Goal: Transaction & Acquisition: Purchase product/service

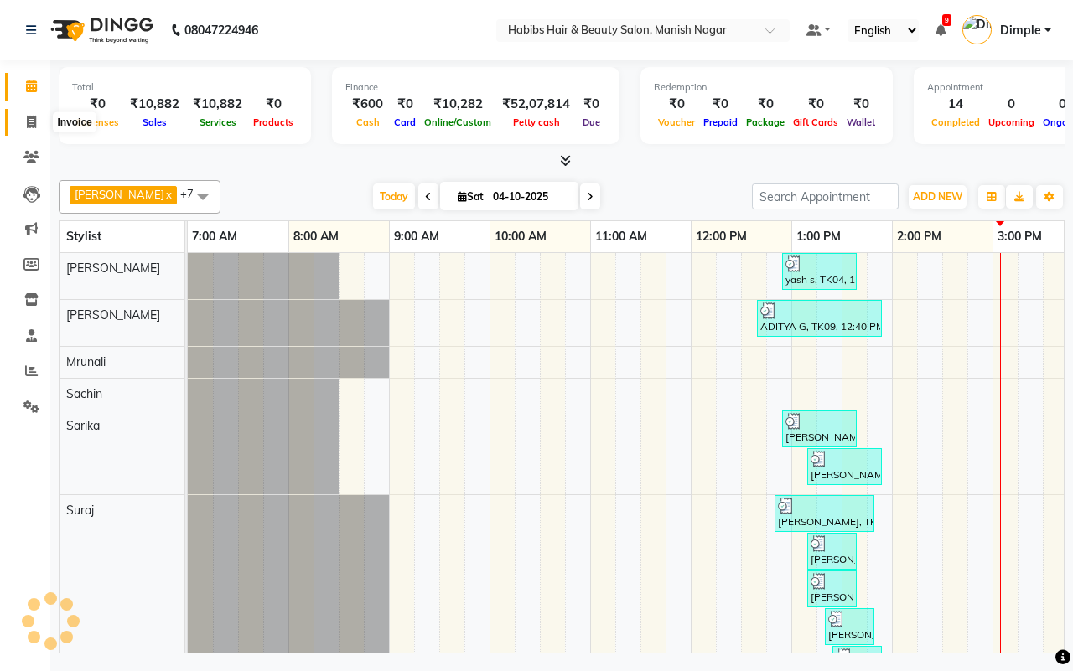
click at [30, 119] on icon at bounding box center [31, 122] width 9 height 13
select select "service"
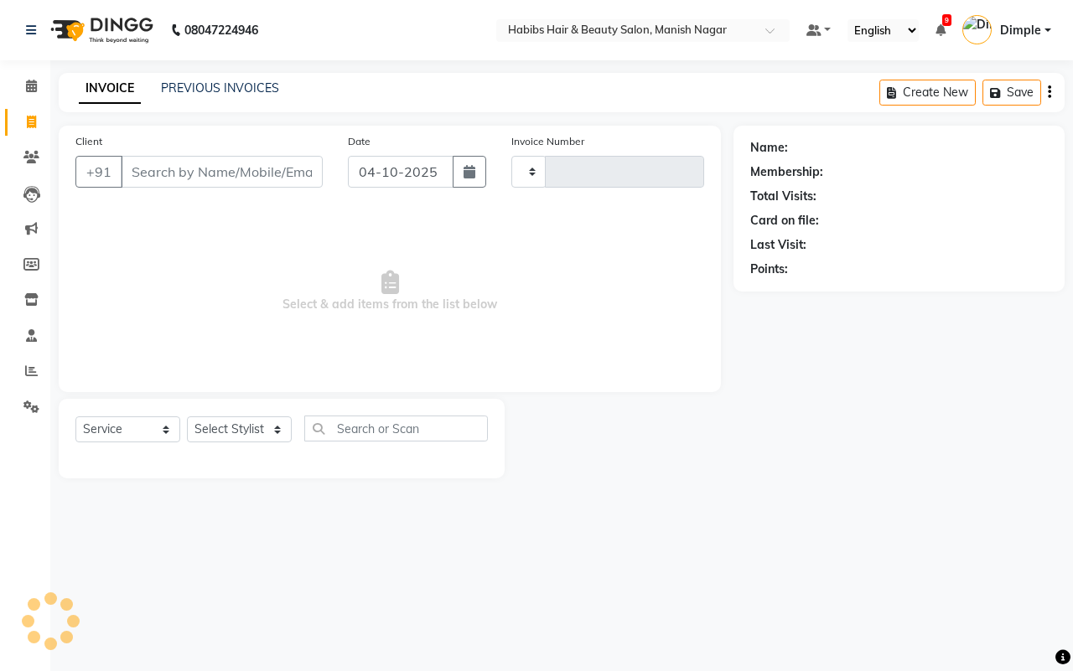
click at [147, 172] on input "Client" at bounding box center [222, 172] width 202 height 32
type input "4887"
select select "3804"
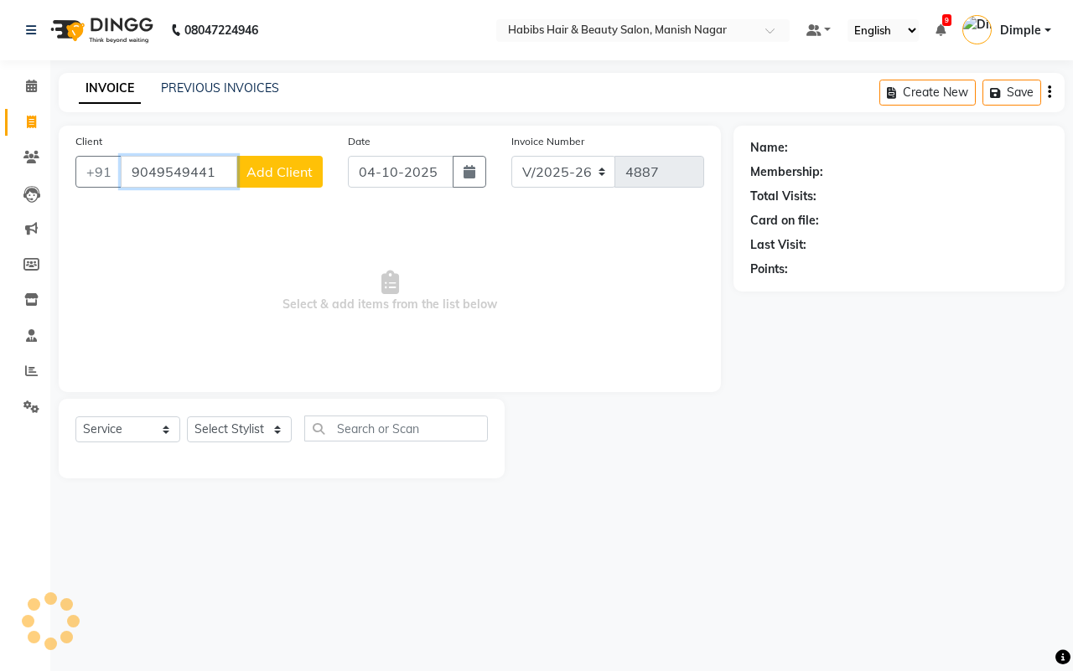
type input "9049549441"
click at [266, 168] on span "Add Client" at bounding box center [279, 171] width 66 height 17
select select "22"
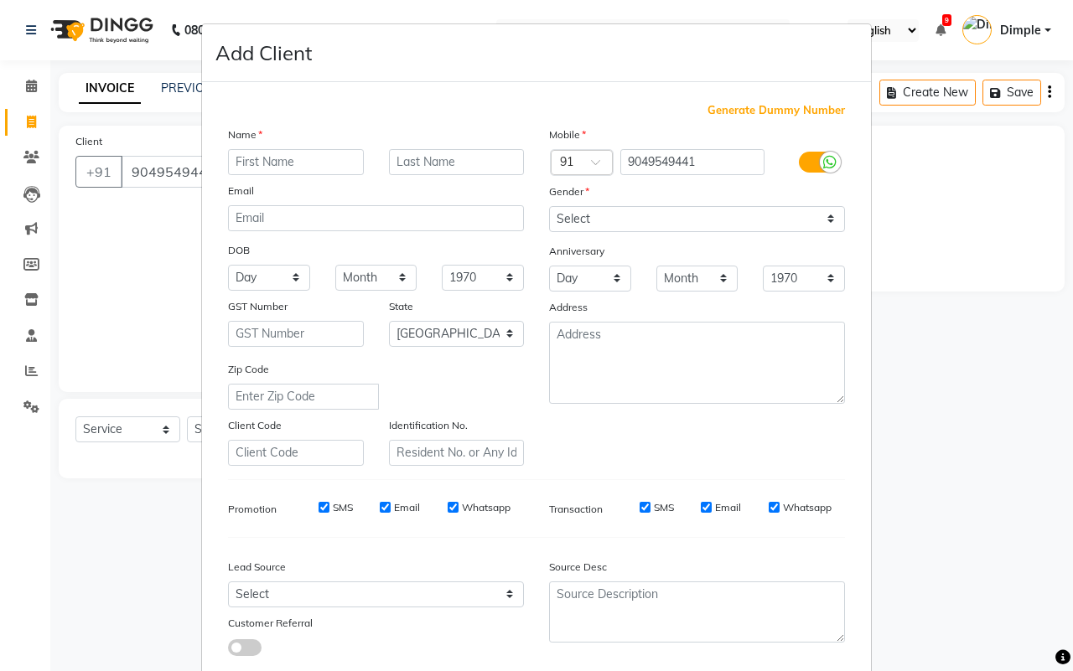
drag, startPoint x: 257, startPoint y: 153, endPoint x: 1071, endPoint y: 180, distance: 814.4
click at [262, 153] on input "text" at bounding box center [296, 162] width 136 height 26
drag, startPoint x: 237, startPoint y: 159, endPoint x: 315, endPoint y: 173, distance: 79.1
click at [237, 157] on input "pryansh" at bounding box center [296, 162] width 136 height 26
type input "[PERSON_NAME]"
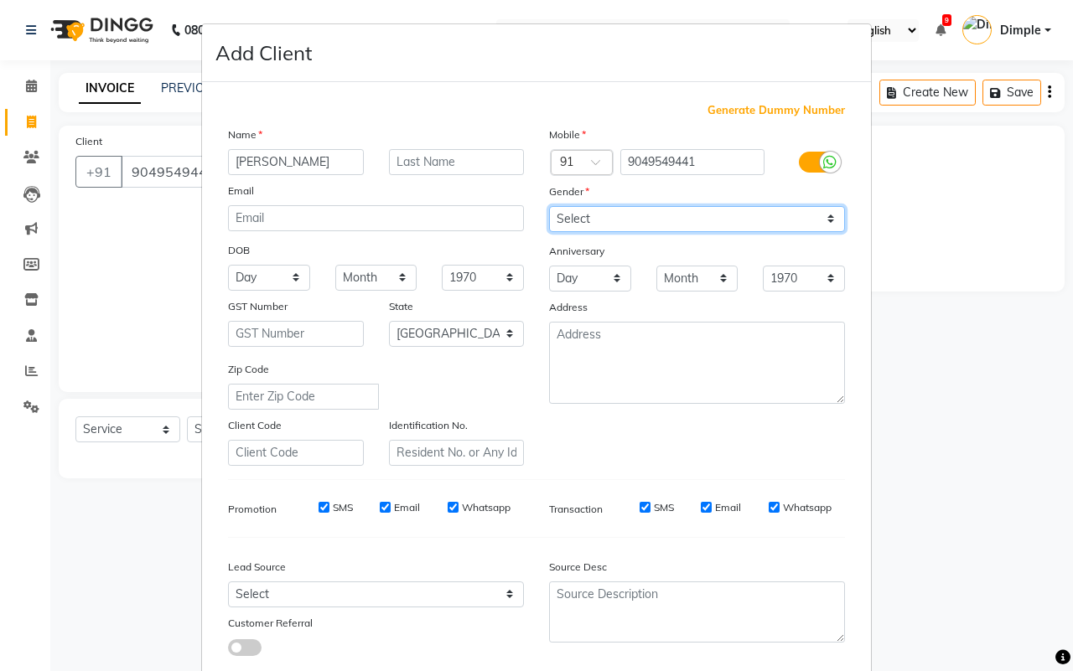
click at [602, 220] on select "Select [DEMOGRAPHIC_DATA] [DEMOGRAPHIC_DATA] Other Prefer Not To Say" at bounding box center [697, 219] width 296 height 26
select select "[DEMOGRAPHIC_DATA]"
click at [549, 206] on select "Select [DEMOGRAPHIC_DATA] [DEMOGRAPHIC_DATA] Other Prefer Not To Say" at bounding box center [697, 219] width 296 height 26
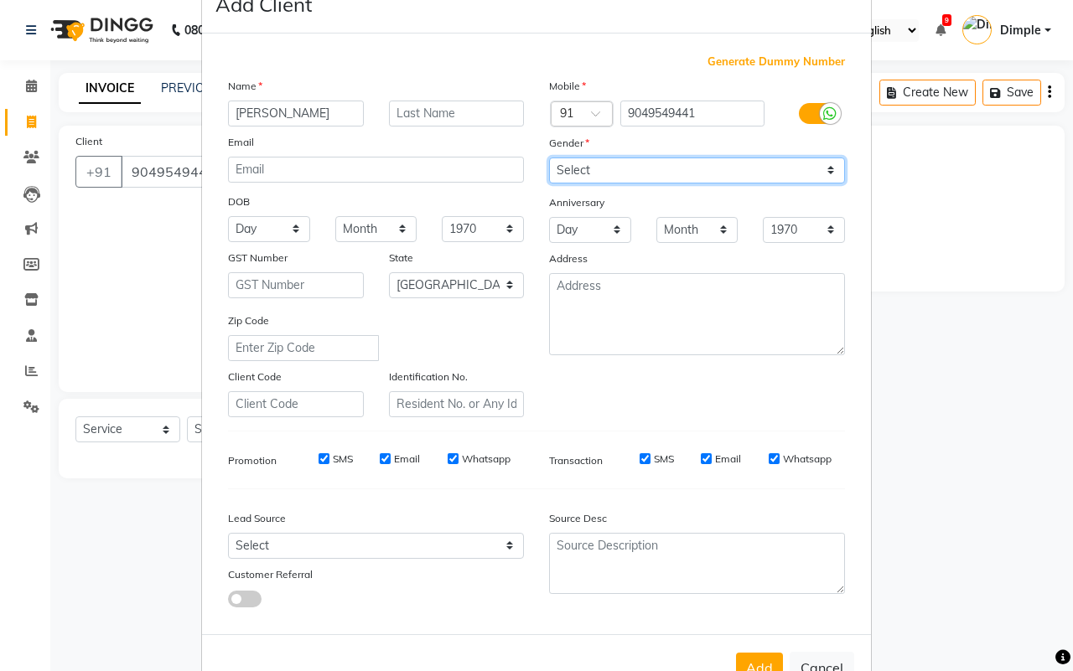
scroll to position [96, 0]
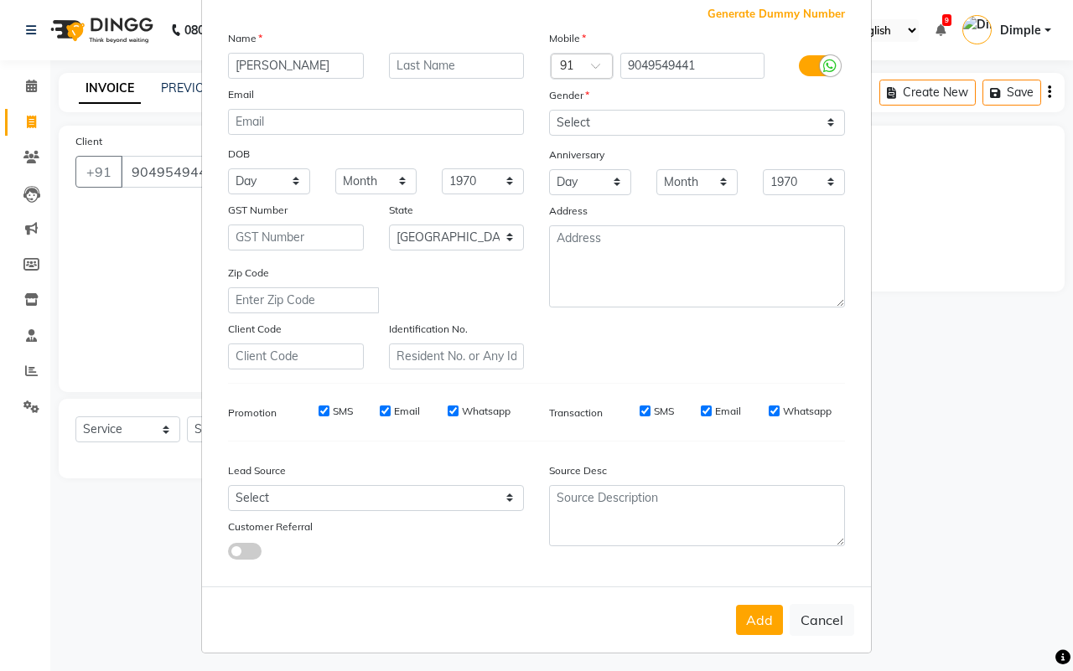
click at [759, 618] on button "Add" at bounding box center [759, 620] width 47 height 30
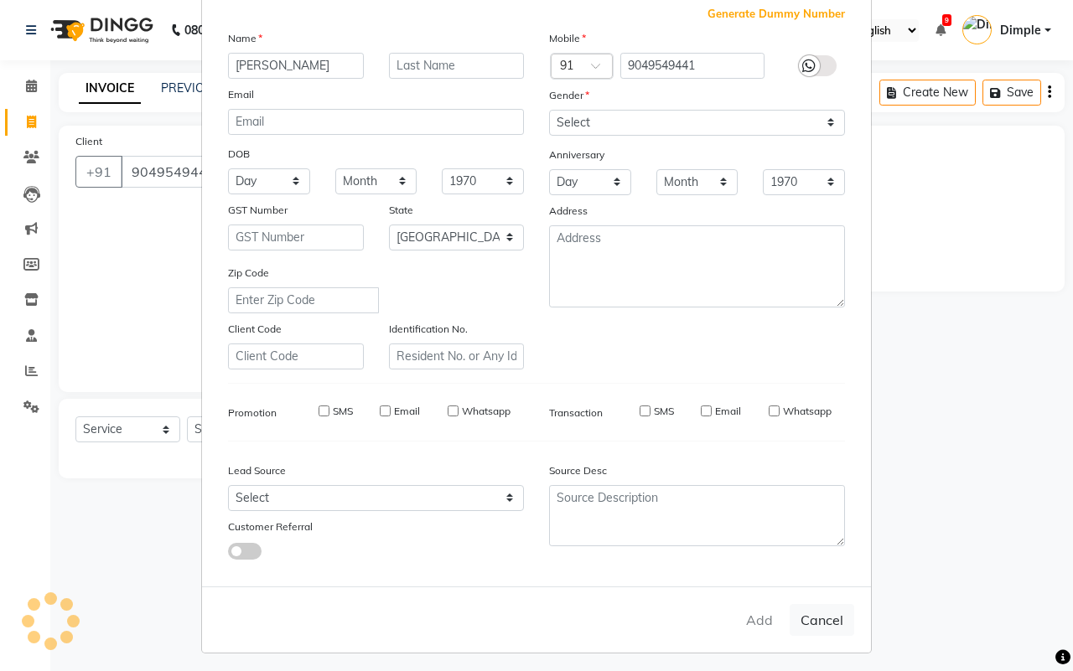
type input "90******41"
select select
select select "null"
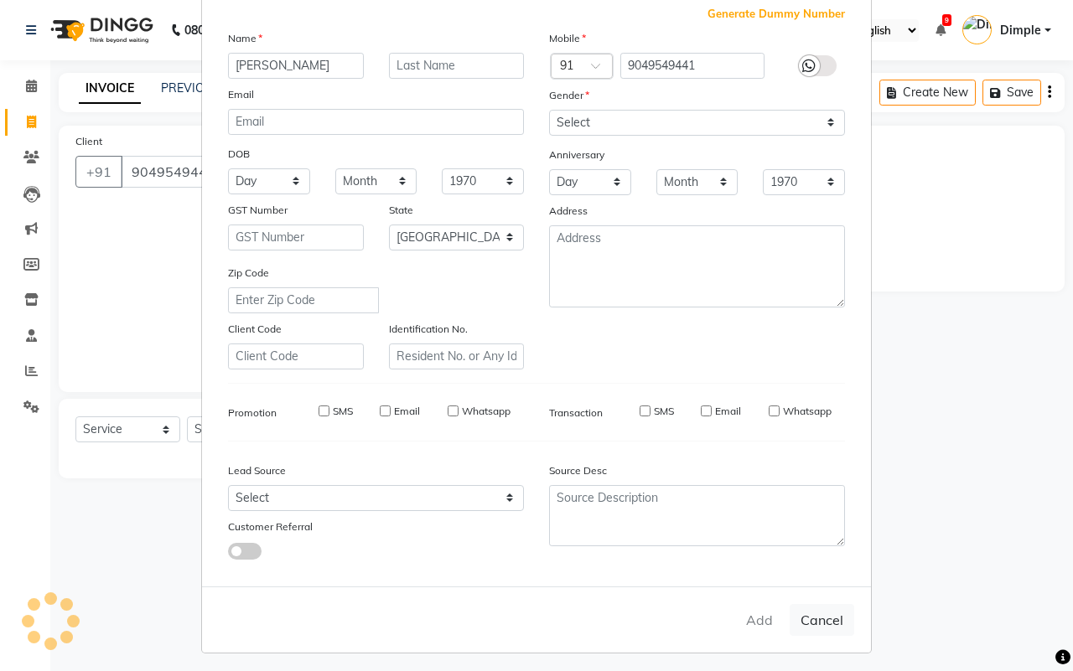
select select
checkbox input "false"
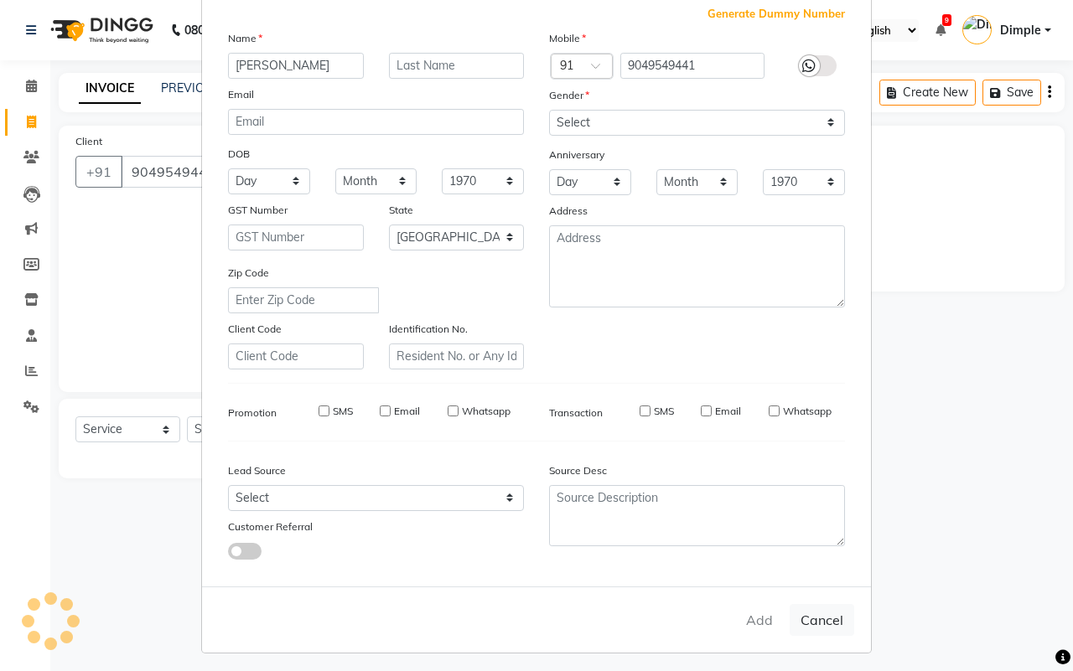
checkbox input "false"
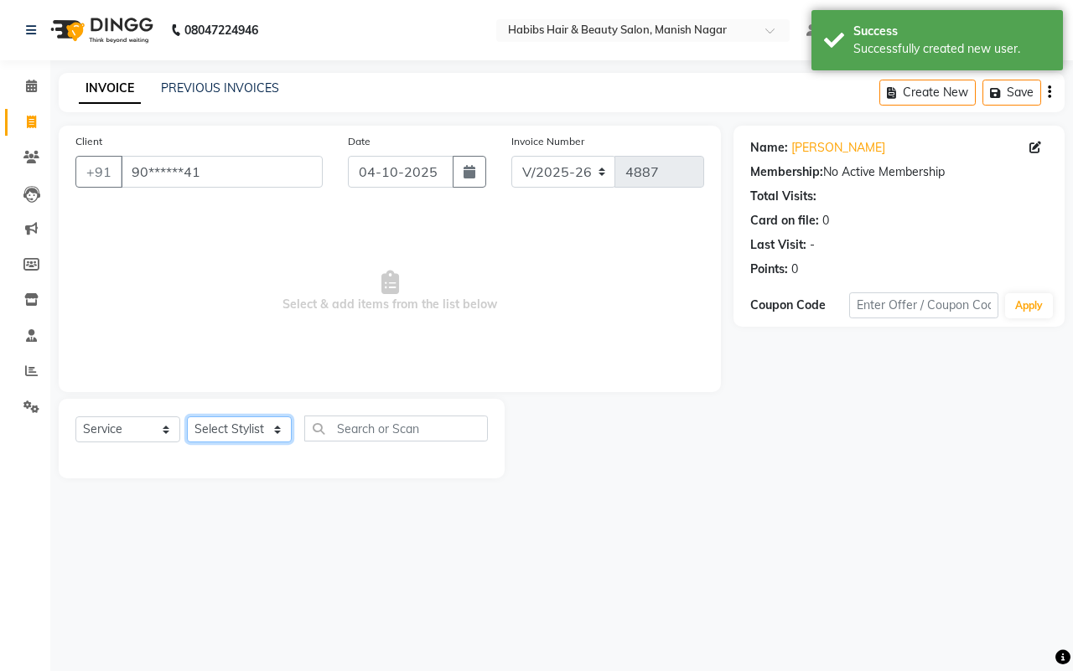
click at [248, 425] on select "Select Stylist [PERSON_NAME] [PERSON_NAME] [PERSON_NAME] [PERSON_NAME] Sachin […" at bounding box center [239, 430] width 105 height 26
select select "18781"
click at [187, 417] on select "Select Stylist [PERSON_NAME] [PERSON_NAME] [PERSON_NAME] [PERSON_NAME] Sachin […" at bounding box center [239, 430] width 105 height 26
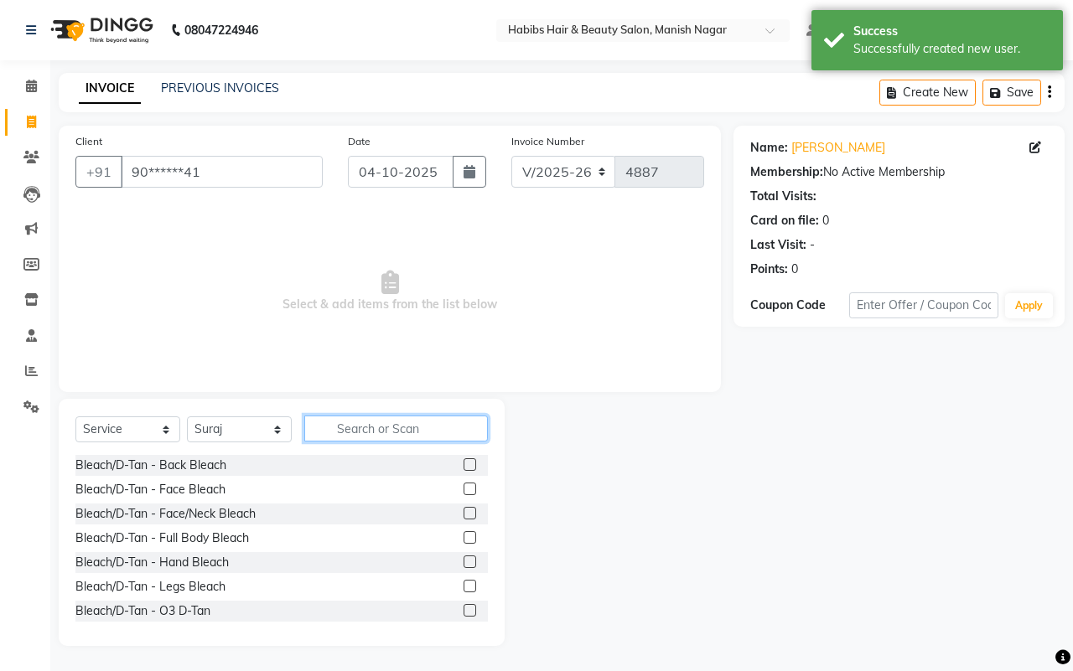
click at [338, 433] on input "text" at bounding box center [396, 429] width 184 height 26
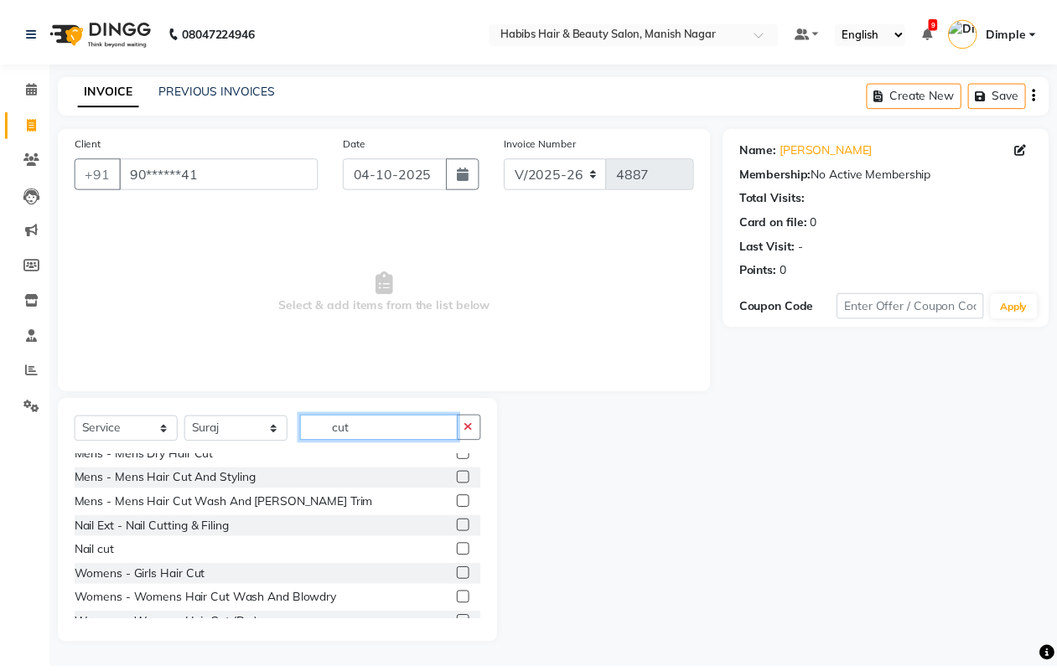
scroll to position [0, 0]
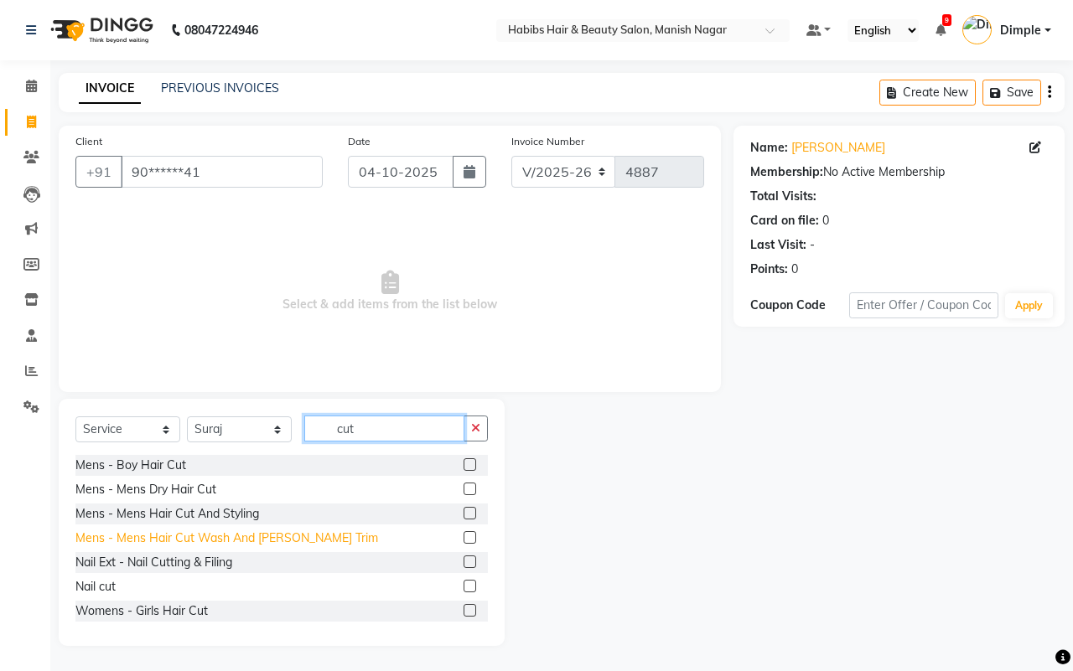
type input "cut"
drag, startPoint x: 300, startPoint y: 537, endPoint x: 319, endPoint y: 526, distance: 21.7
click at [302, 537] on div "Mens - Mens Hair Cut Wash And [PERSON_NAME] Trim" at bounding box center [226, 539] width 303 height 18
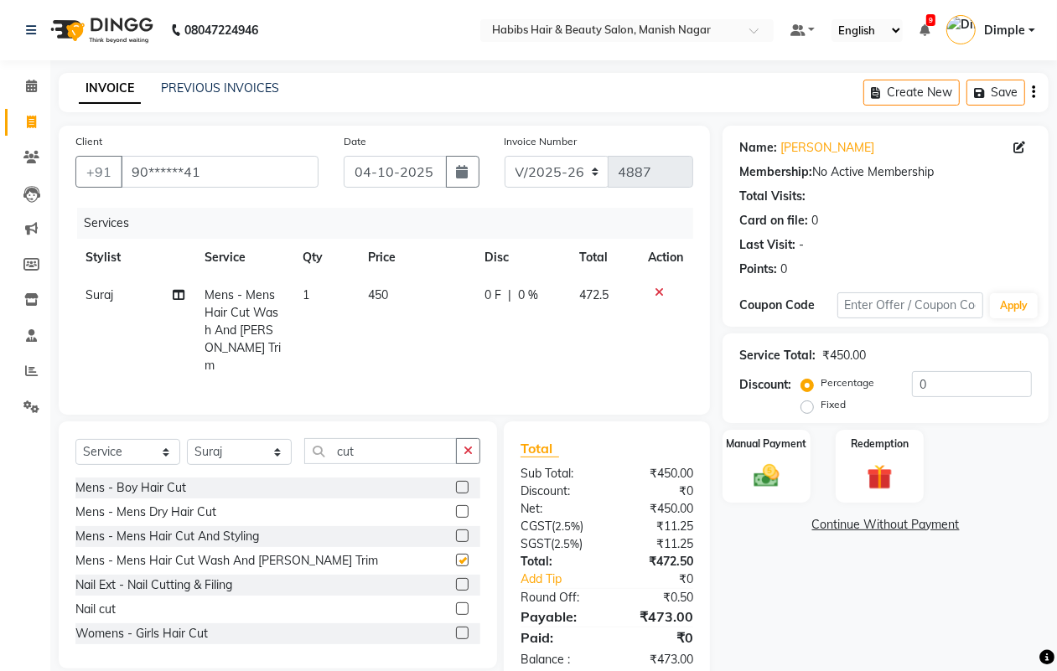
checkbox input "false"
click at [403, 300] on td "450" at bounding box center [416, 331] width 117 height 108
select select "18781"
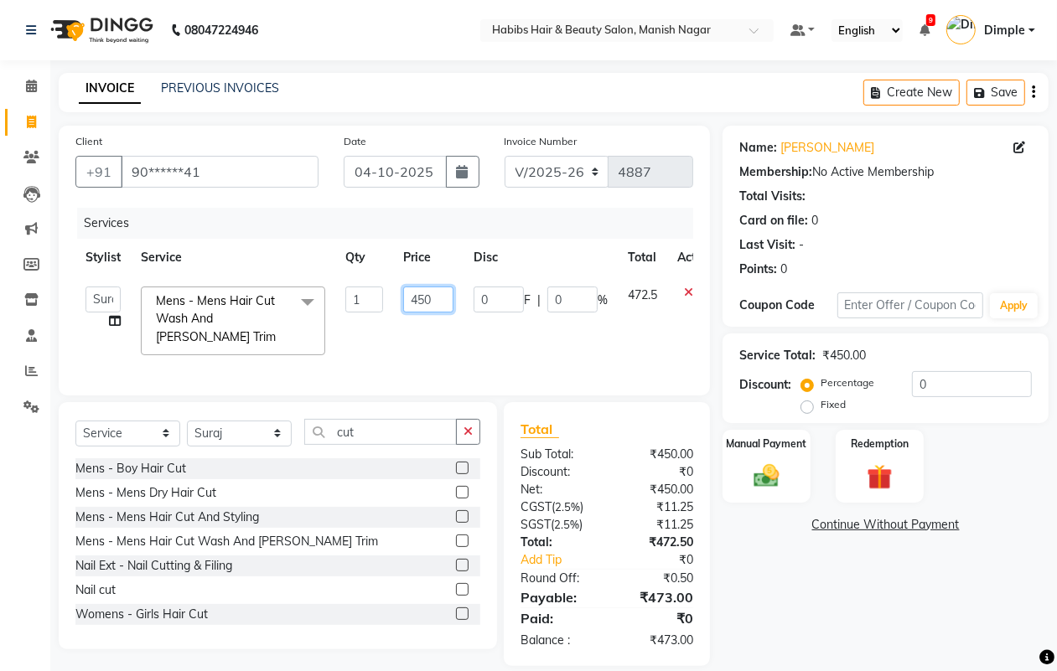
click at [403, 300] on input "450" at bounding box center [428, 300] width 50 height 26
type input "500"
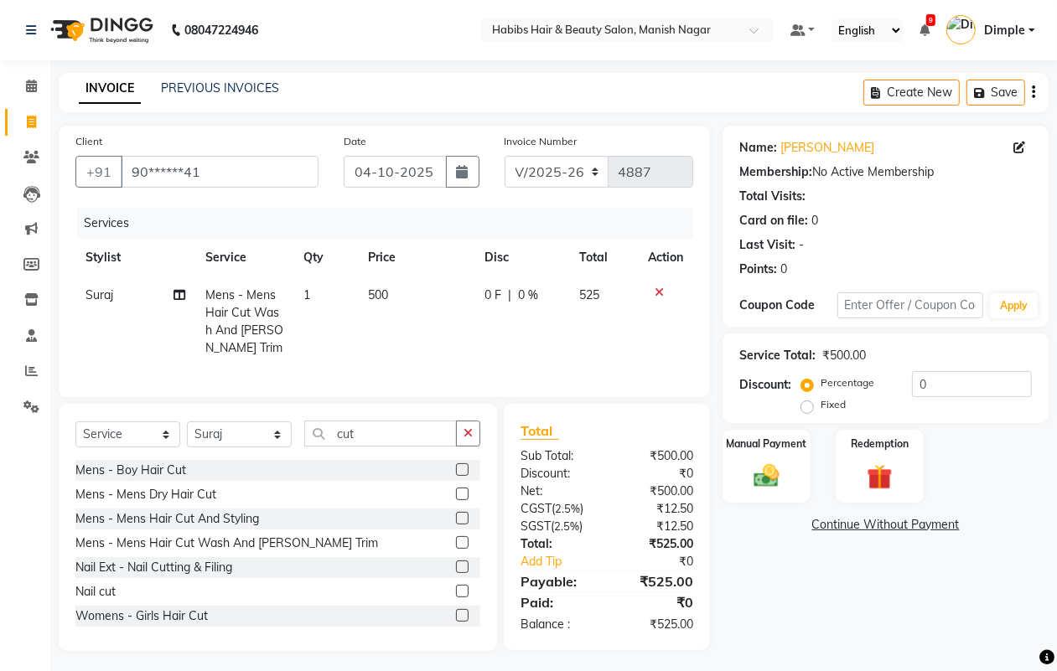
click at [1036, 94] on div "Create New Save" at bounding box center [955, 92] width 185 height 39
click at [1029, 88] on div "Create New Save" at bounding box center [955, 92] width 185 height 39
click at [1032, 91] on button "button" at bounding box center [1033, 92] width 3 height 39
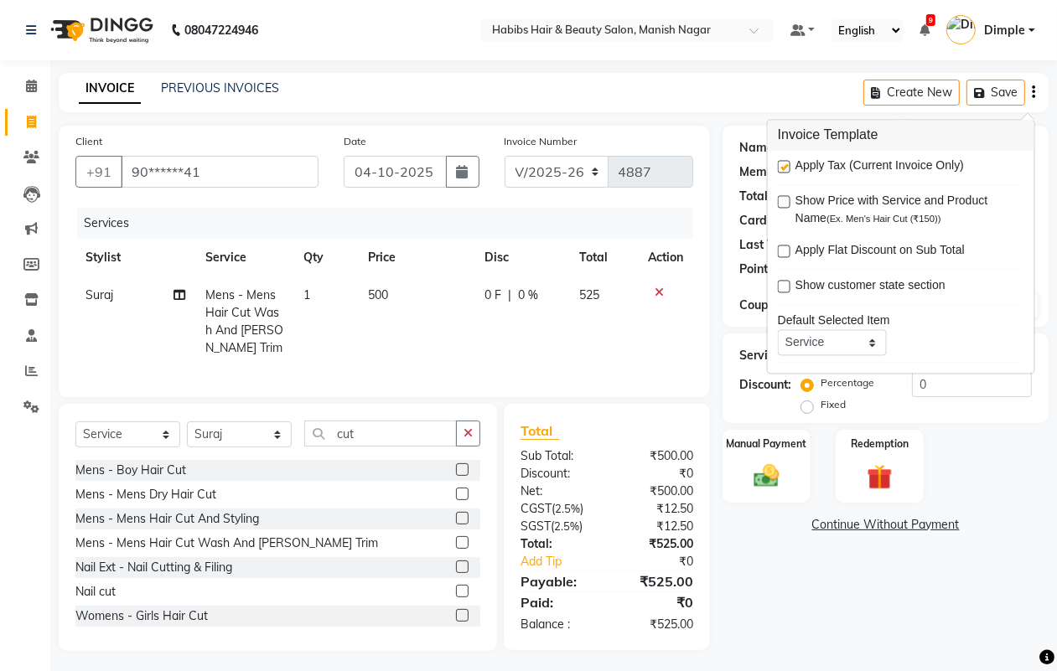
click at [786, 169] on label at bounding box center [784, 167] width 13 height 13
click at [786, 169] on input "checkbox" at bounding box center [783, 168] width 11 height 11
checkbox input "false"
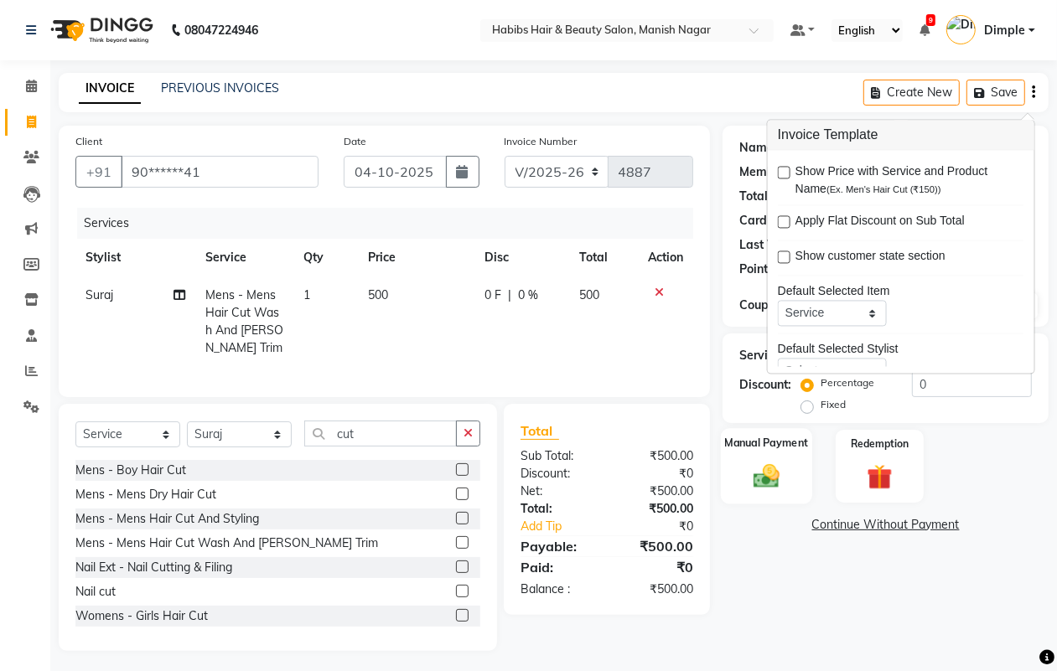
scroll to position [82, 0]
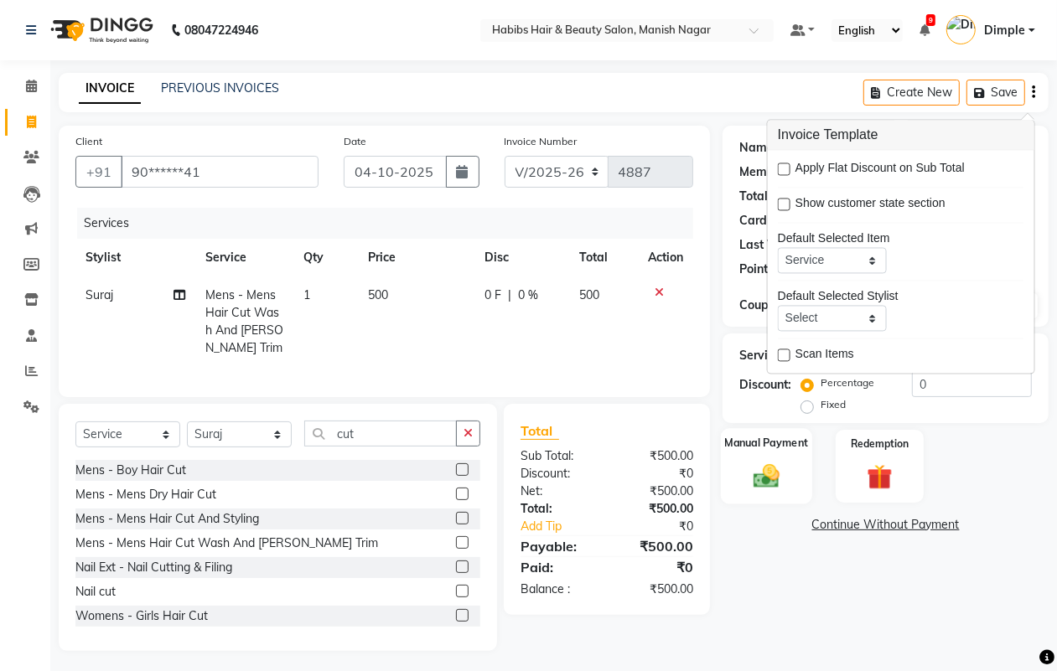
click at [756, 476] on img at bounding box center [766, 476] width 42 height 30
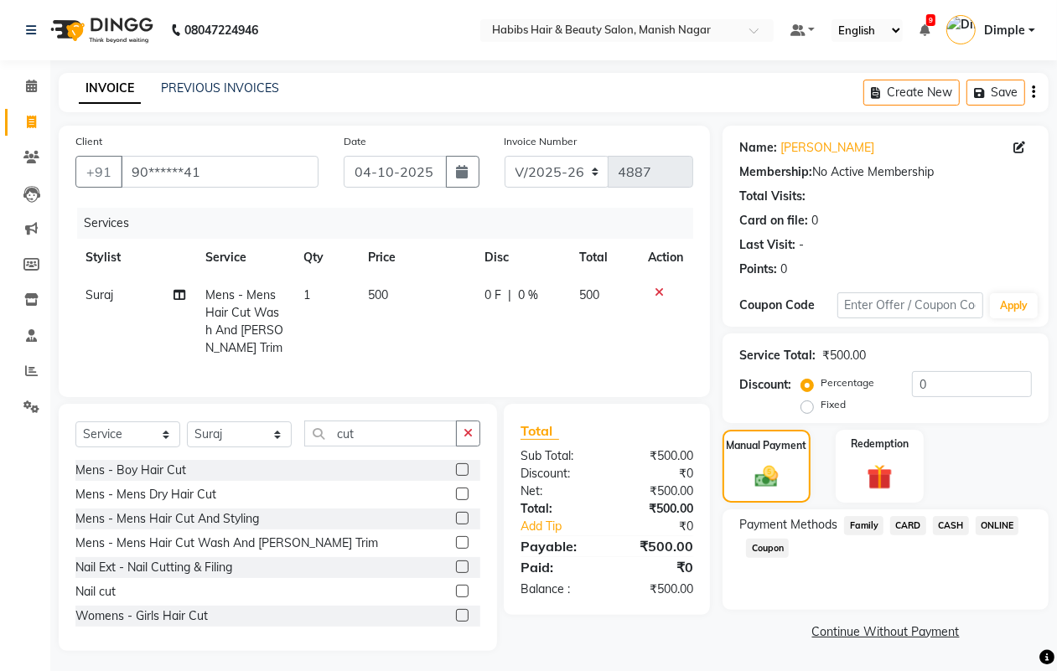
click at [994, 520] on span "ONLINE" at bounding box center [998, 525] width 44 height 19
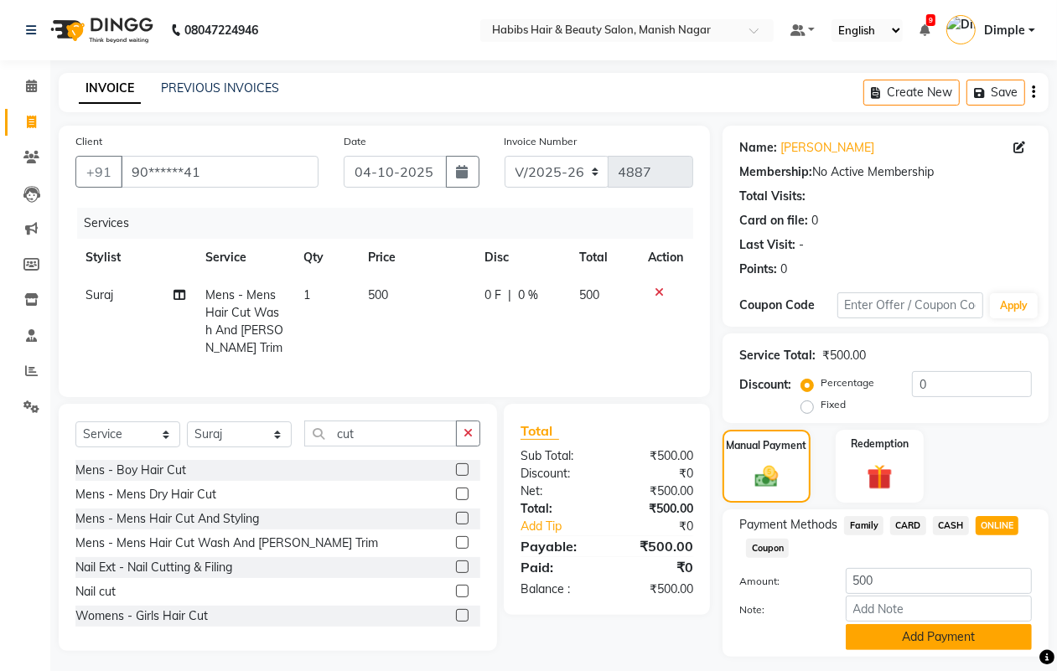
click at [919, 633] on button "Add Payment" at bounding box center [939, 638] width 186 height 26
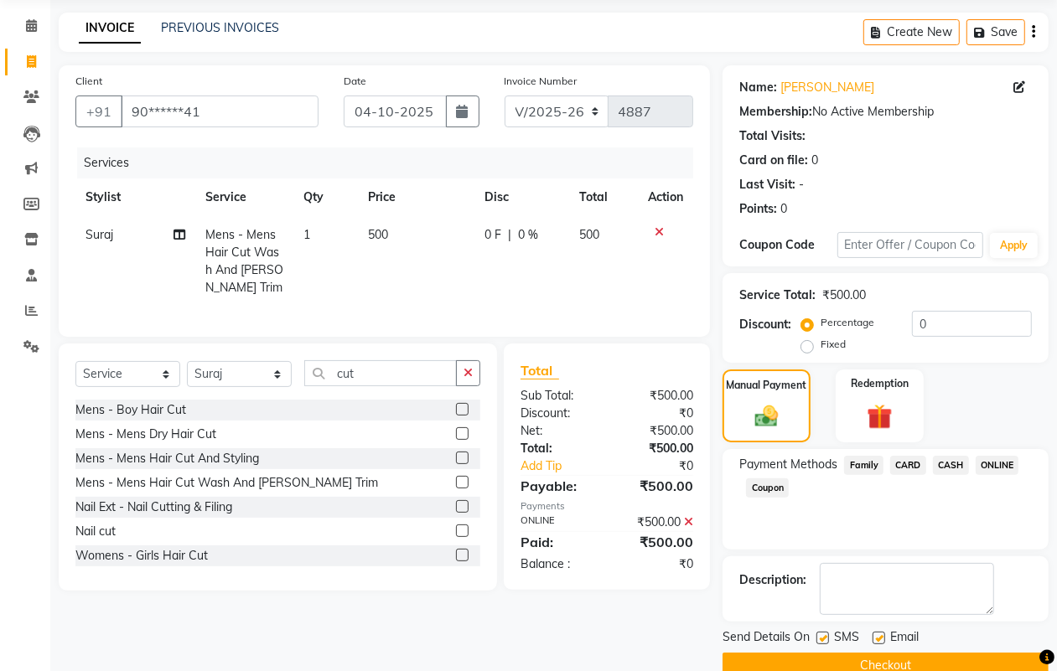
scroll to position [93, 0]
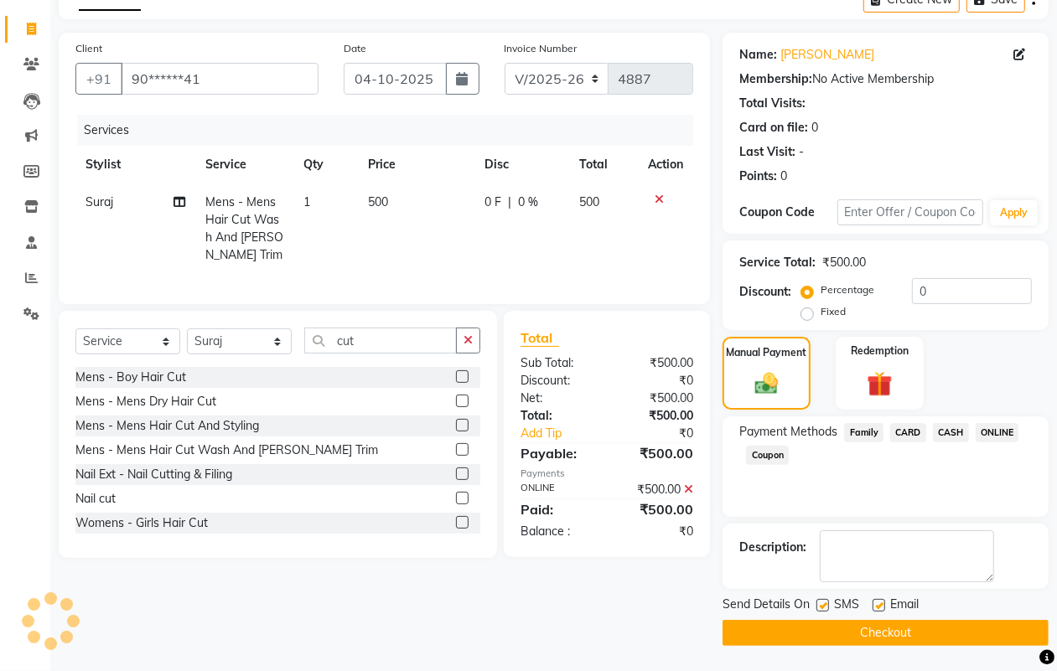
click at [936, 648] on main "INVOICE PREVIOUS INVOICES Create New Save Client +91 90******41 Date [DATE] Inv…" at bounding box center [553, 326] width 1007 height 692
click at [923, 629] on button "Checkout" at bounding box center [886, 633] width 326 height 26
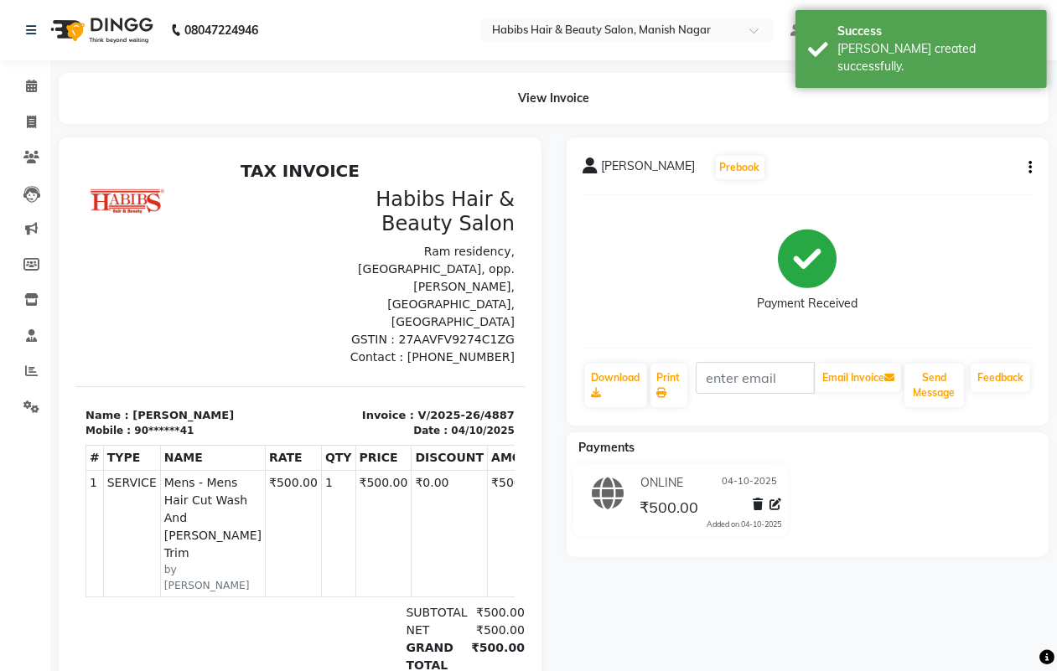
select select "3804"
select select "service"
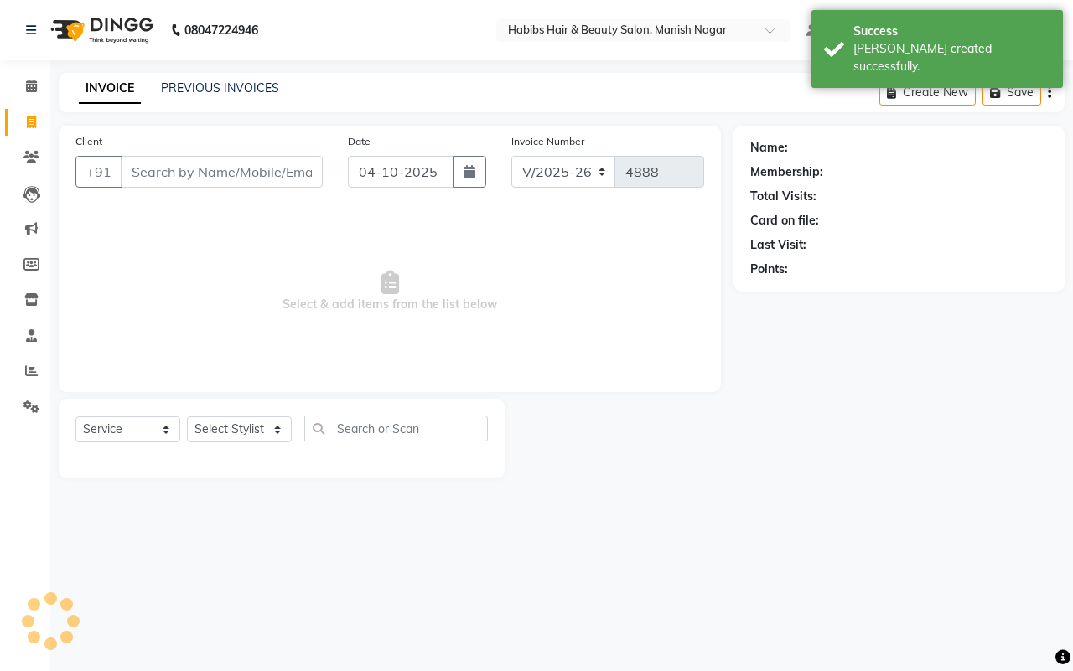
click at [130, 172] on input "Client" at bounding box center [222, 172] width 202 height 32
click at [128, 169] on input "Client" at bounding box center [222, 172] width 202 height 32
click at [131, 169] on input "Client" at bounding box center [222, 172] width 202 height 32
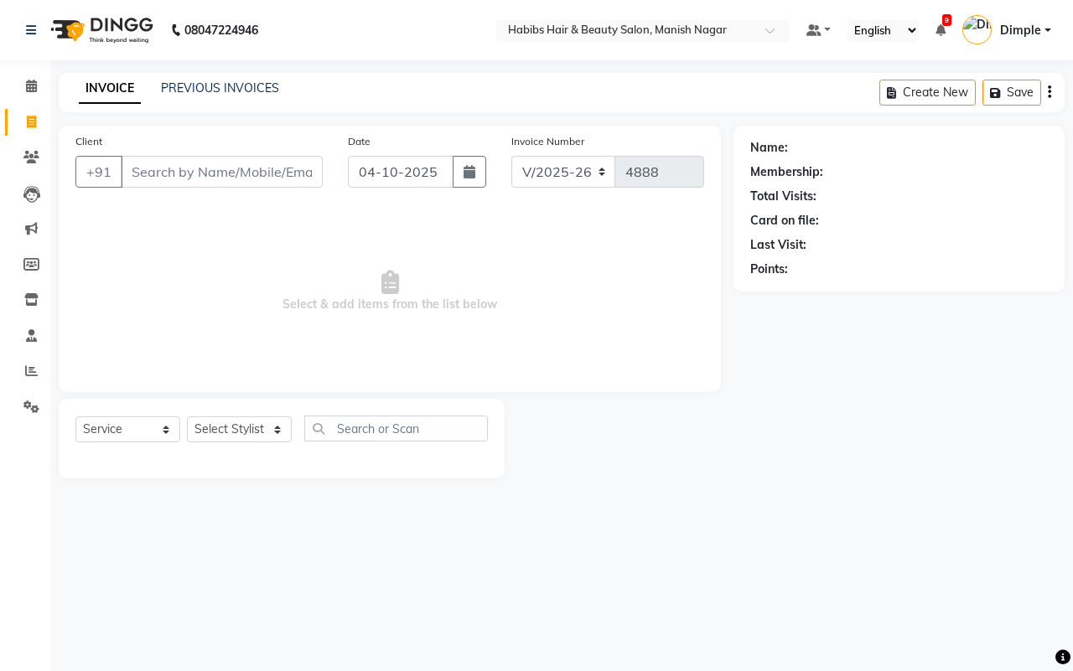
click at [132, 170] on input "Client" at bounding box center [222, 172] width 202 height 32
drag, startPoint x: 132, startPoint y: 172, endPoint x: 124, endPoint y: 149, distance: 23.9
click at [132, 168] on input "Client" at bounding box center [222, 172] width 202 height 32
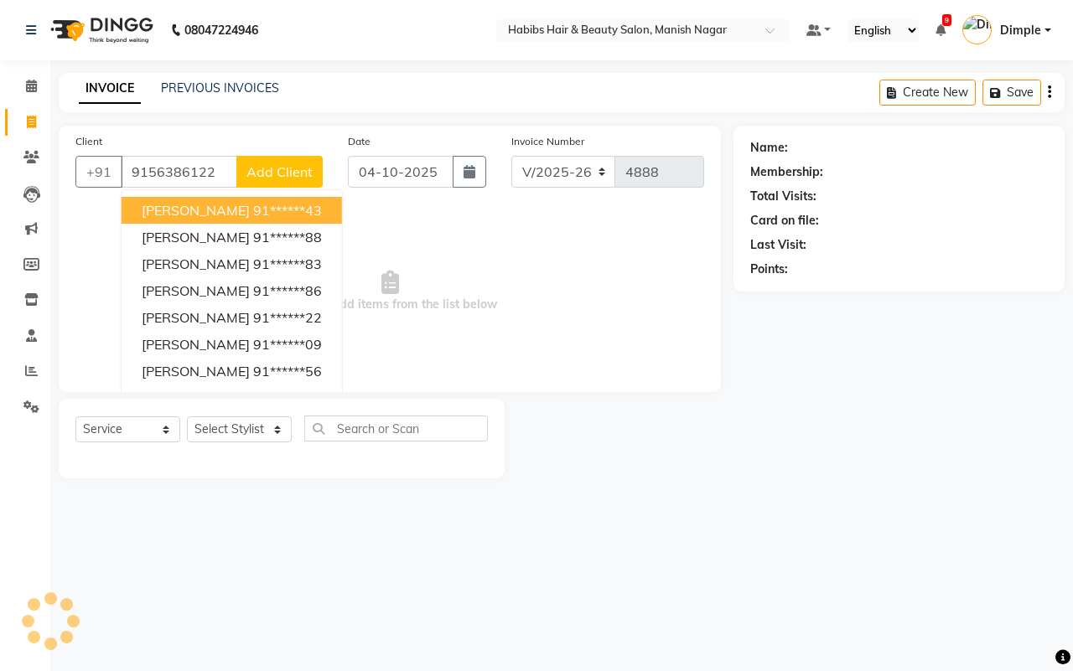
type input "9156386122"
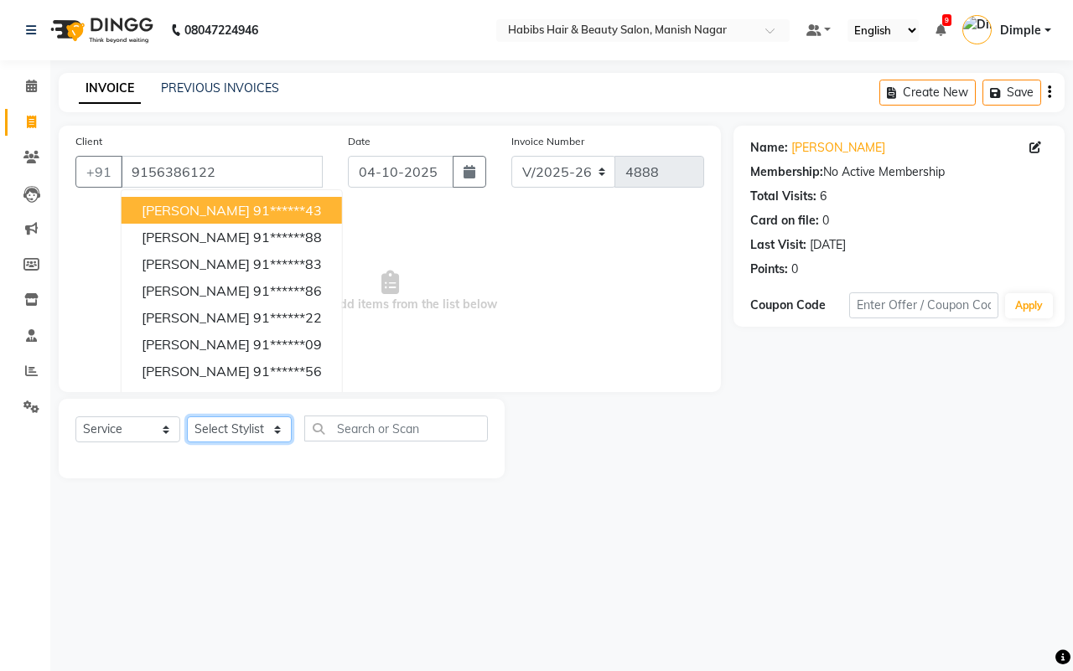
click at [222, 429] on select "Select Stylist [PERSON_NAME] [PERSON_NAME] [PERSON_NAME] [PERSON_NAME] Sachin […" at bounding box center [239, 430] width 105 height 26
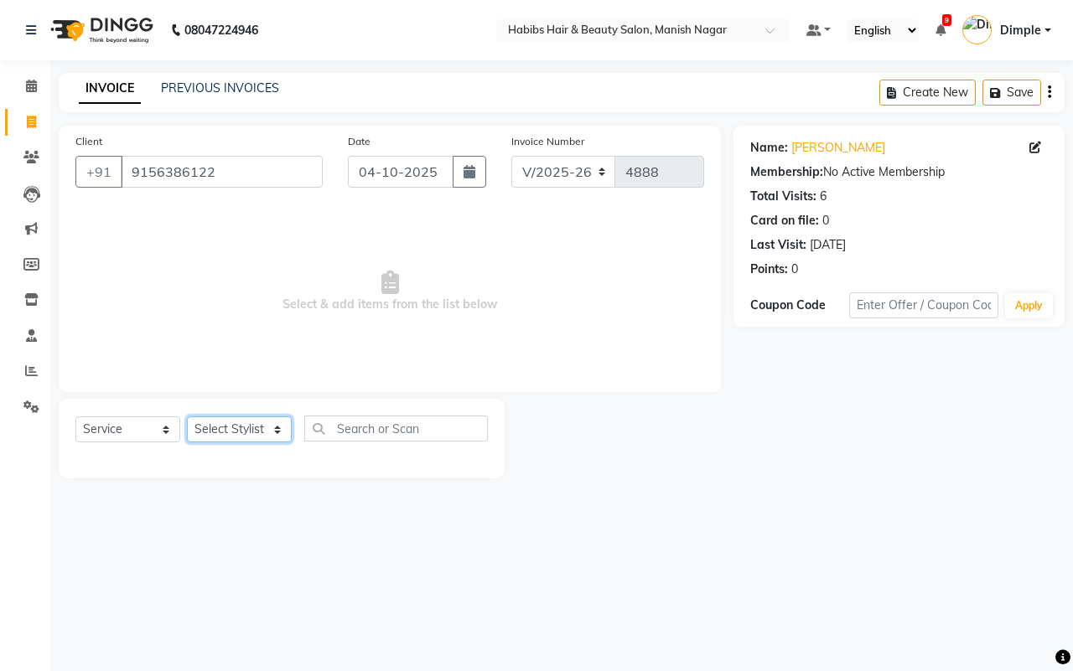
select select "18779"
click at [187, 417] on select "Select Stylist [PERSON_NAME] [PERSON_NAME] [PERSON_NAME] [PERSON_NAME] Sachin […" at bounding box center [239, 430] width 105 height 26
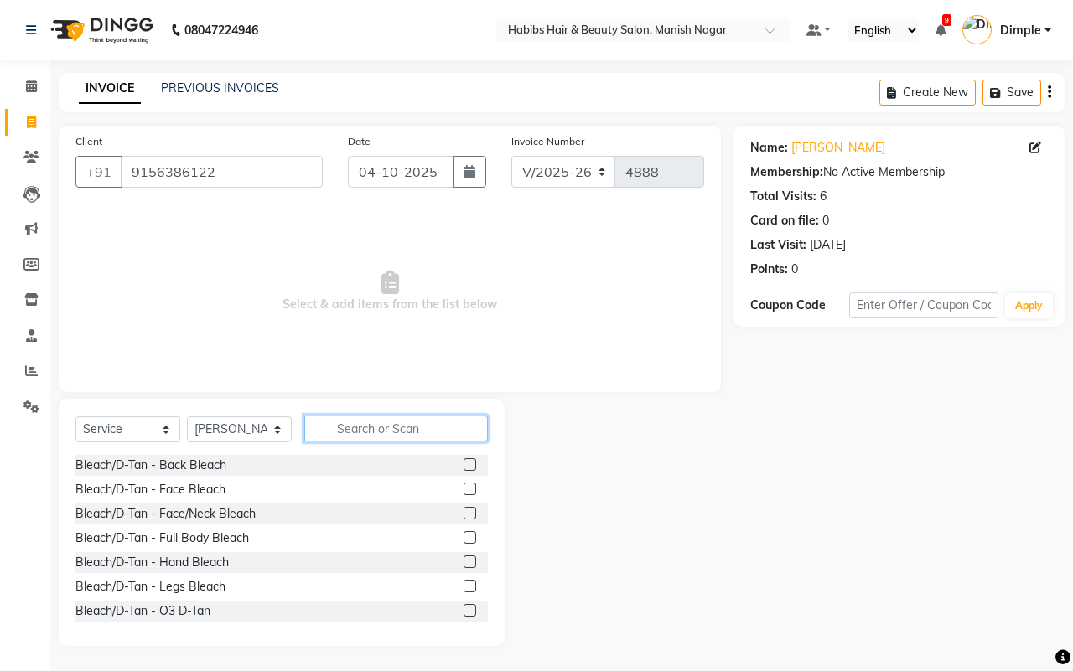
click at [346, 430] on input "text" at bounding box center [396, 429] width 184 height 26
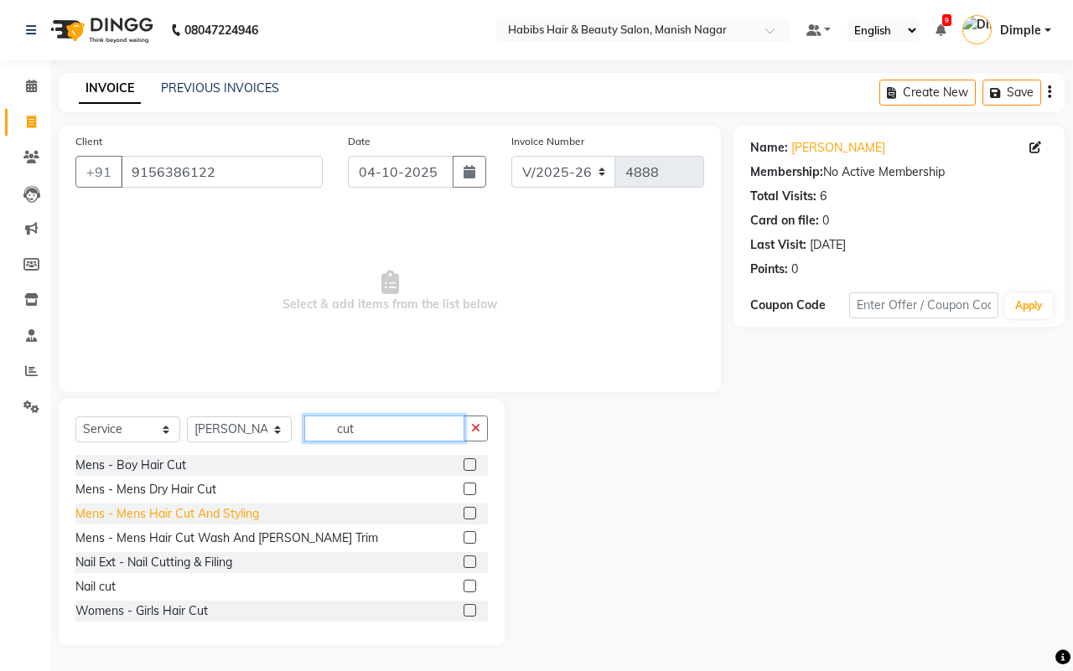
type input "cut"
click at [212, 513] on div "Mens - Mens Hair Cut And Styling" at bounding box center [167, 514] width 184 height 18
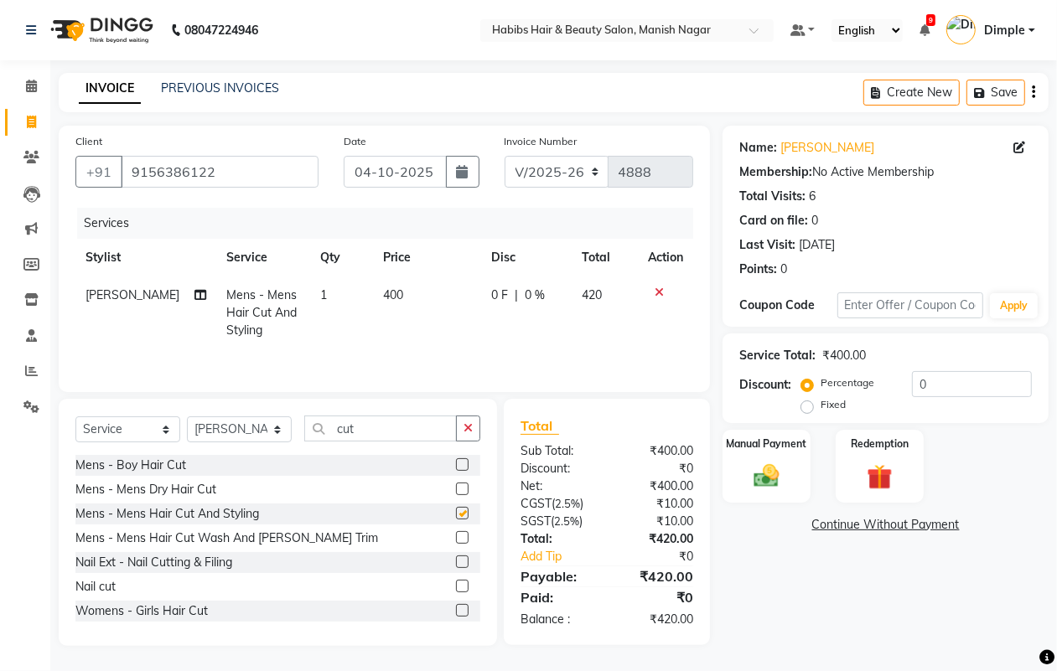
checkbox input "false"
click at [373, 328] on td "400" at bounding box center [427, 313] width 109 height 73
select select "18779"
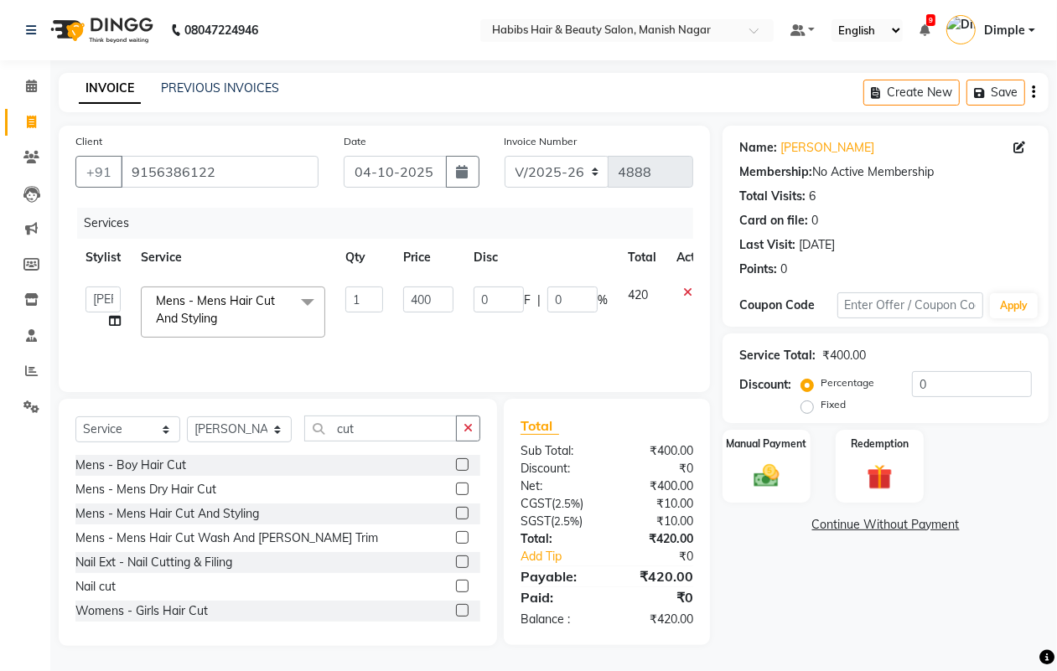
click at [401, 303] on td "400" at bounding box center [428, 312] width 70 height 71
click at [407, 295] on input "400" at bounding box center [428, 300] width 50 height 26
type input "300"
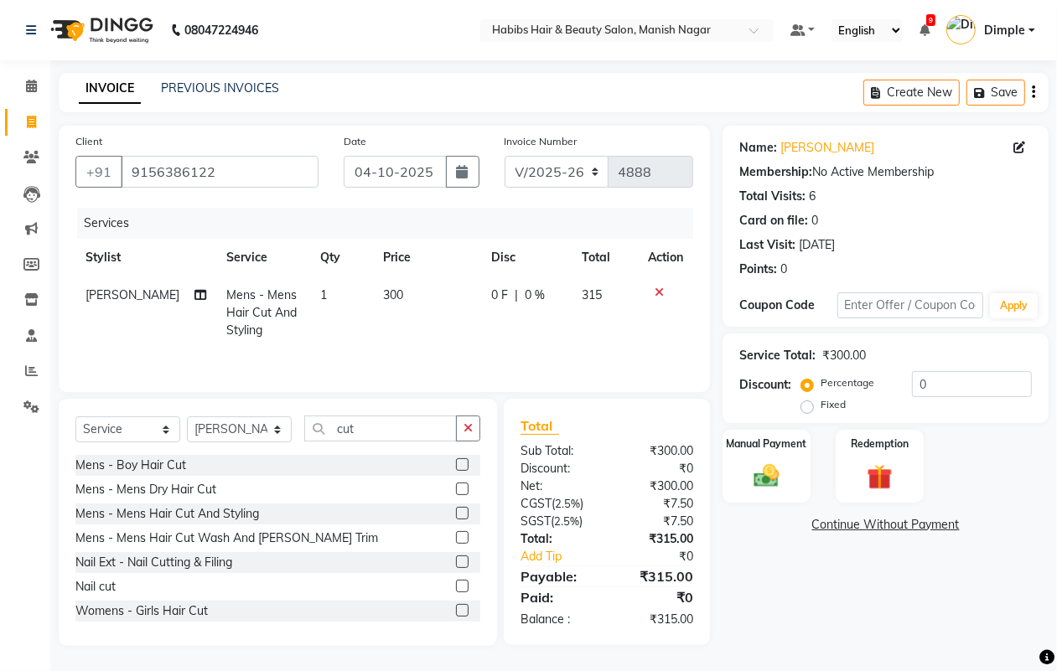
click at [1034, 92] on icon "button" at bounding box center [1033, 92] width 3 height 1
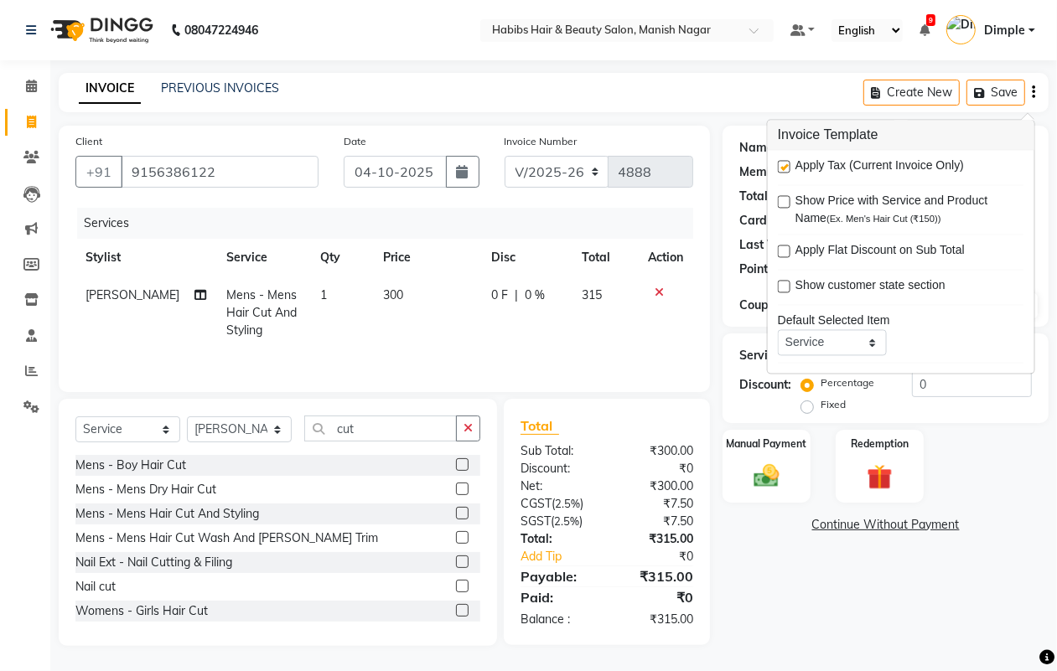
click at [782, 166] on label at bounding box center [784, 167] width 13 height 13
click at [782, 166] on input "checkbox" at bounding box center [783, 168] width 11 height 11
checkbox input "false"
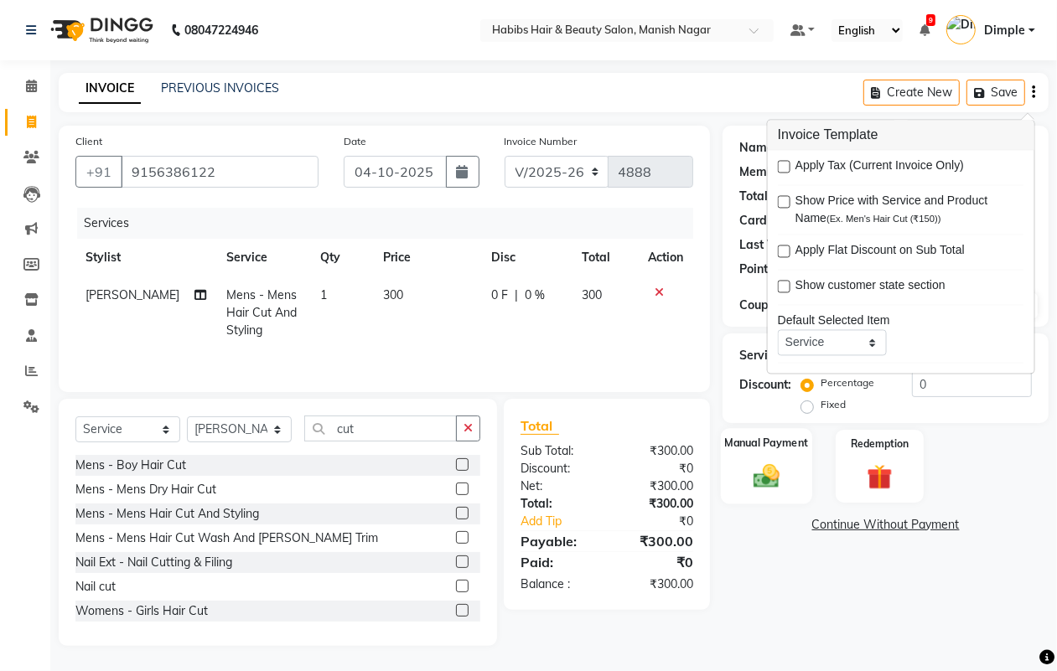
click at [769, 457] on div "Manual Payment" at bounding box center [766, 466] width 91 height 76
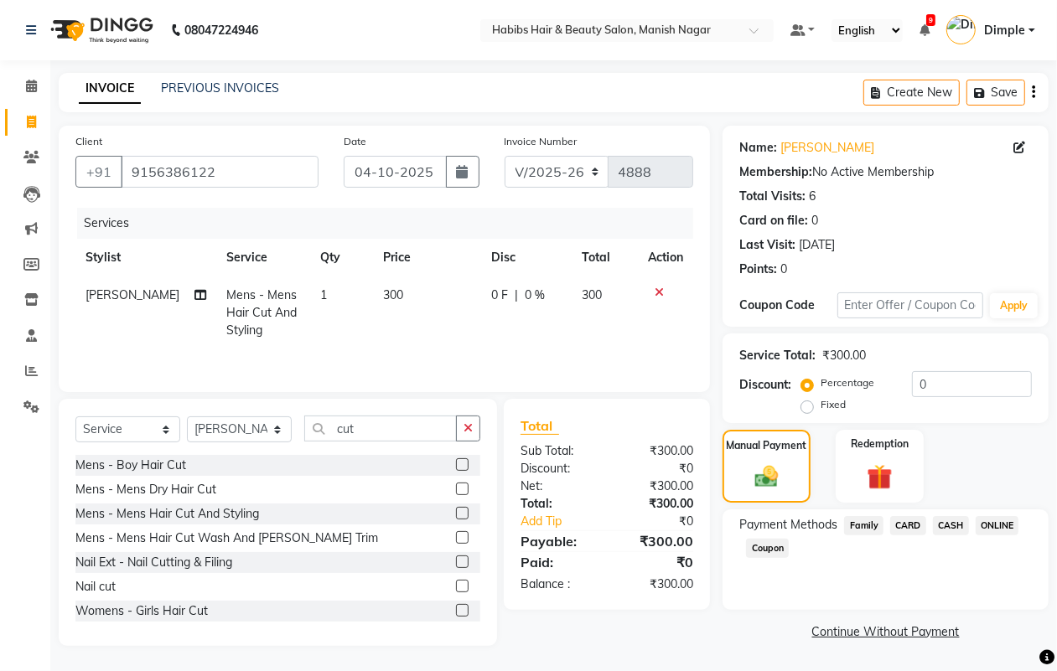
click at [960, 529] on span "CASH" at bounding box center [951, 525] width 36 height 19
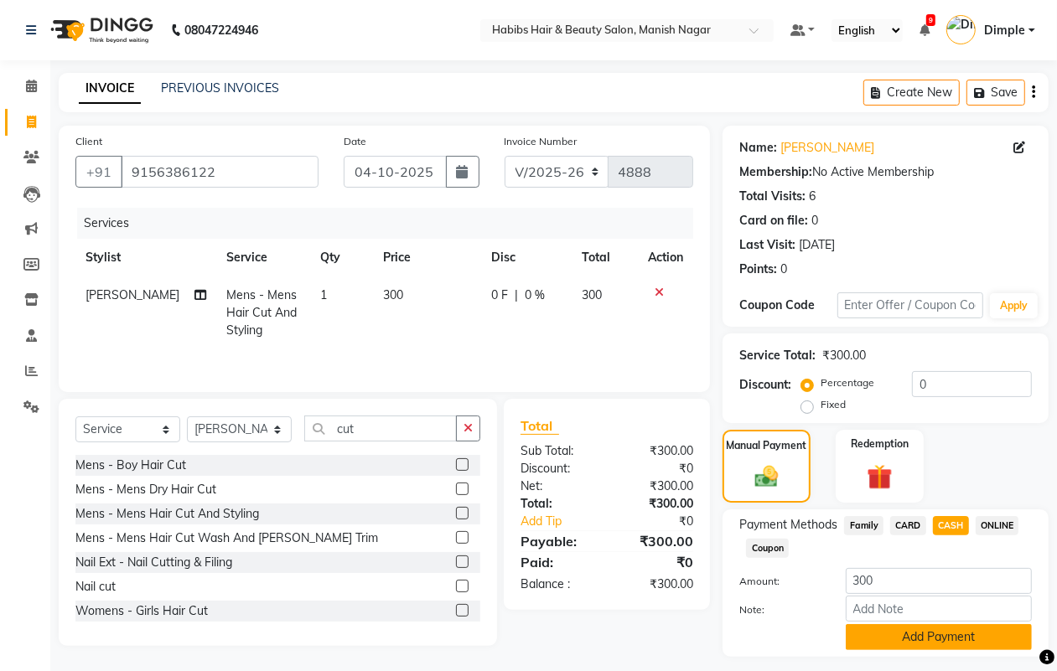
click at [918, 639] on button "Add Payment" at bounding box center [939, 638] width 186 height 26
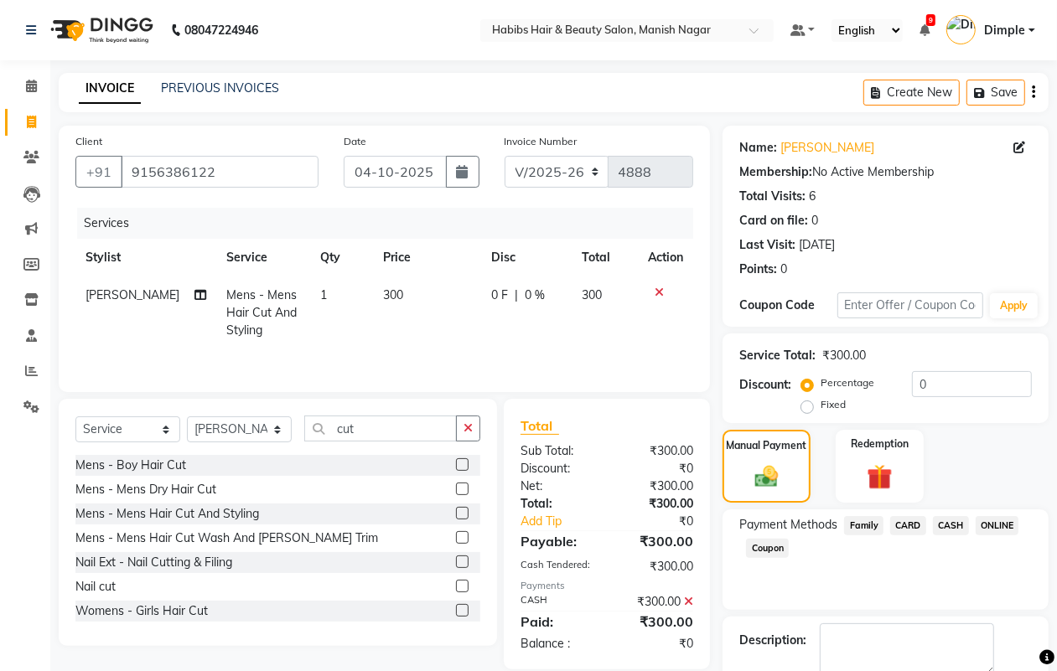
scroll to position [93, 0]
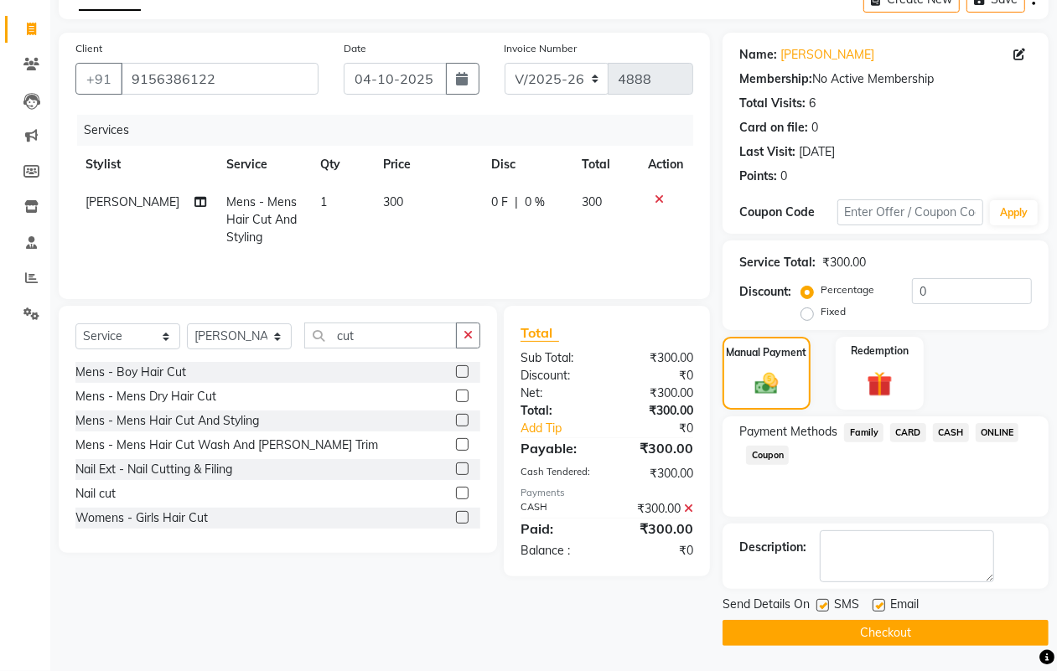
click at [923, 635] on button "Checkout" at bounding box center [886, 633] width 326 height 26
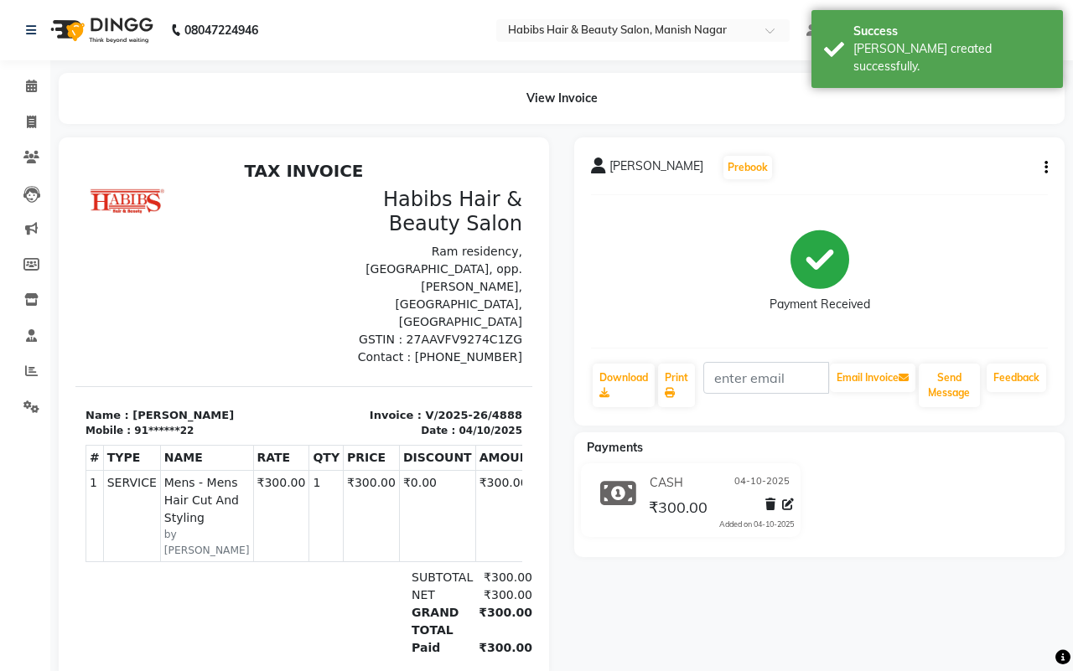
select select "3804"
select select "service"
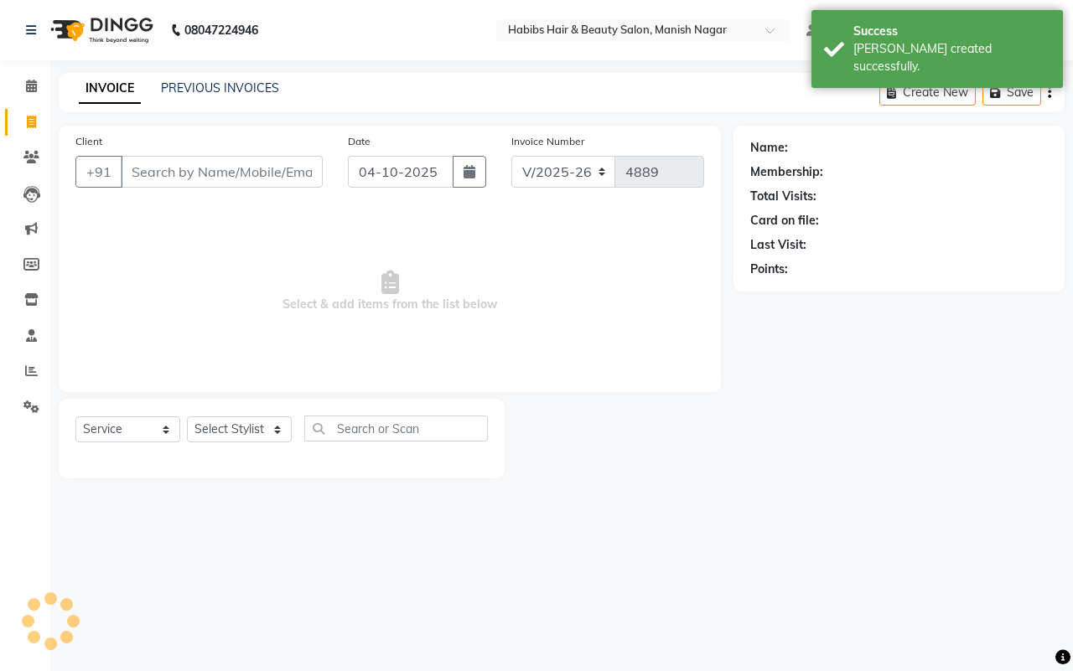
click at [127, 172] on input "Client" at bounding box center [222, 172] width 202 height 32
click at [26, 158] on icon at bounding box center [31, 157] width 16 height 13
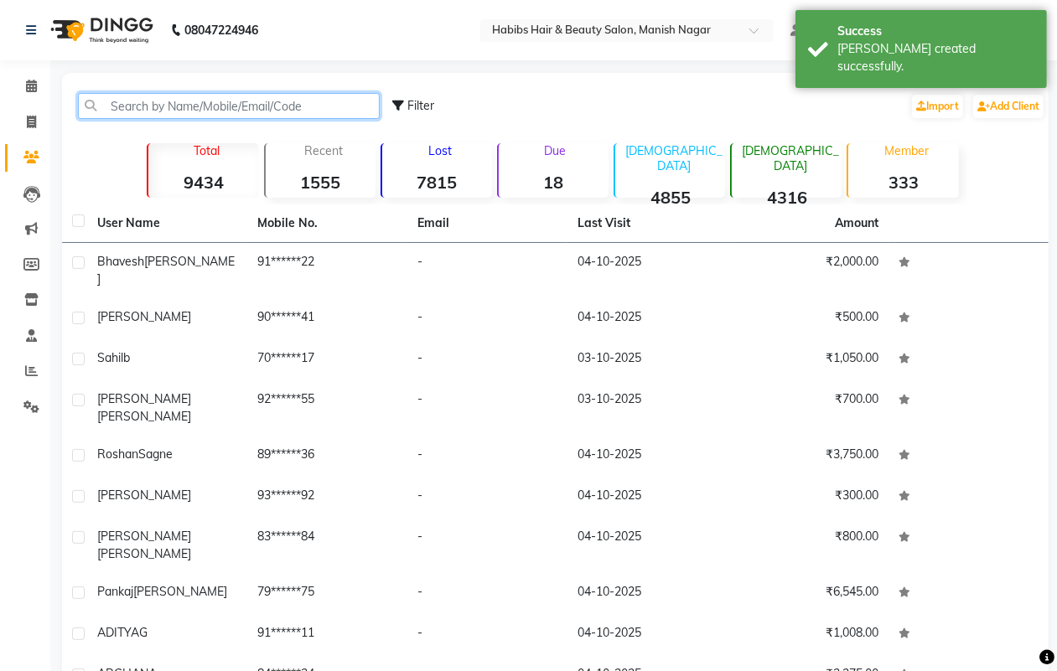
drag, startPoint x: 124, startPoint y: 101, endPoint x: 1071, endPoint y: 61, distance: 948.1
click at [128, 102] on input "text" at bounding box center [229, 106] width 302 height 26
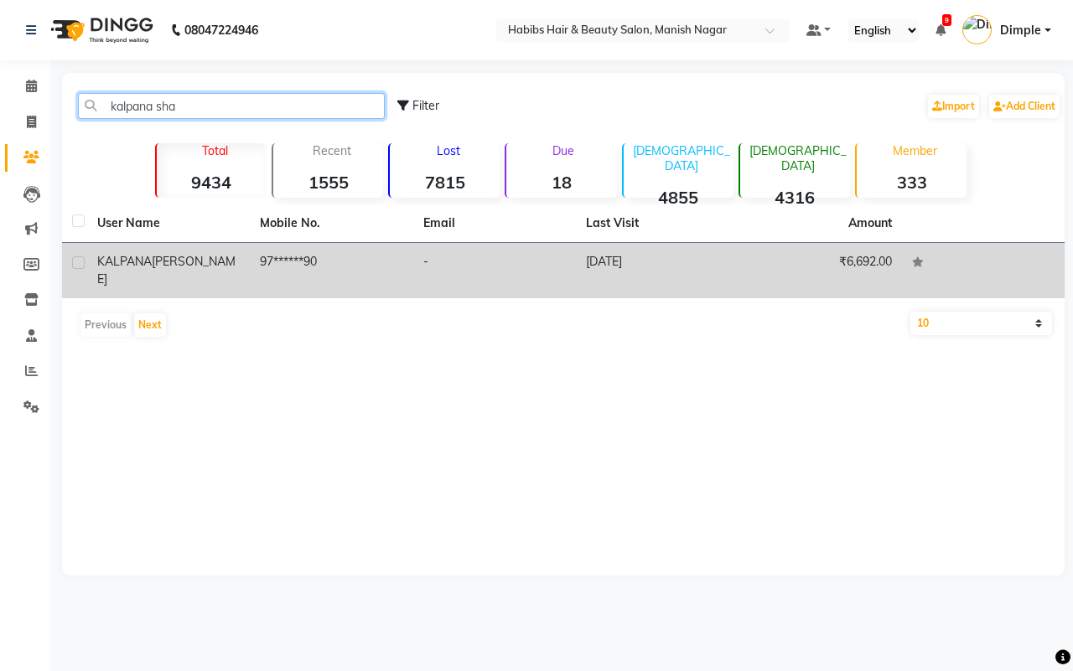
type input "kalpana sha"
click at [660, 266] on td "[DATE]" at bounding box center [657, 270] width 163 height 55
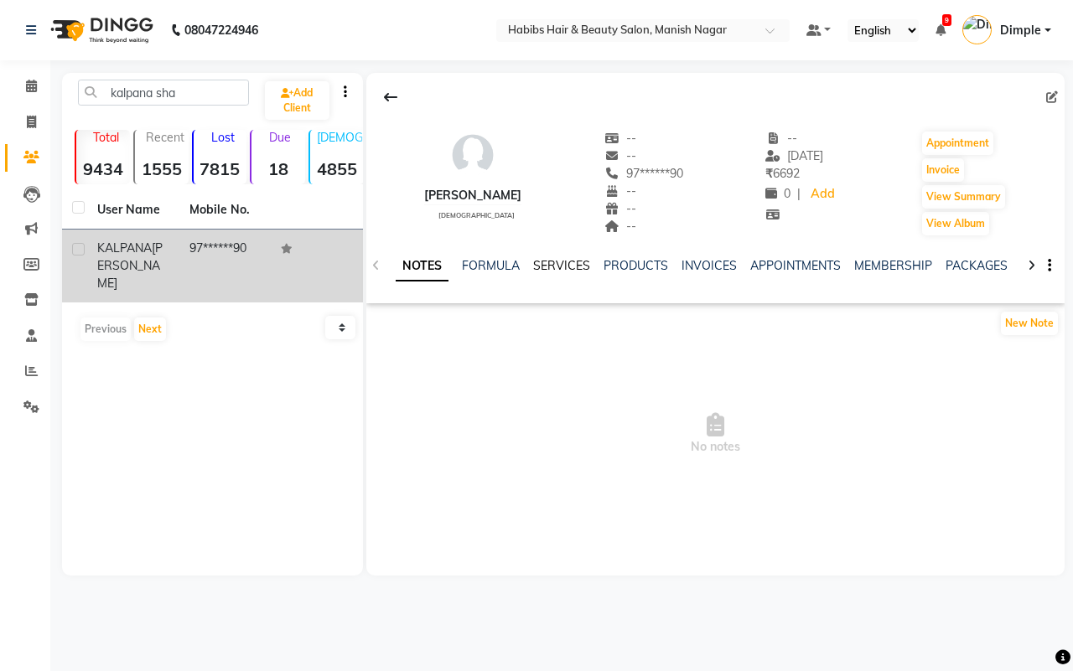
click at [534, 269] on link "SERVICES" at bounding box center [561, 265] width 57 height 15
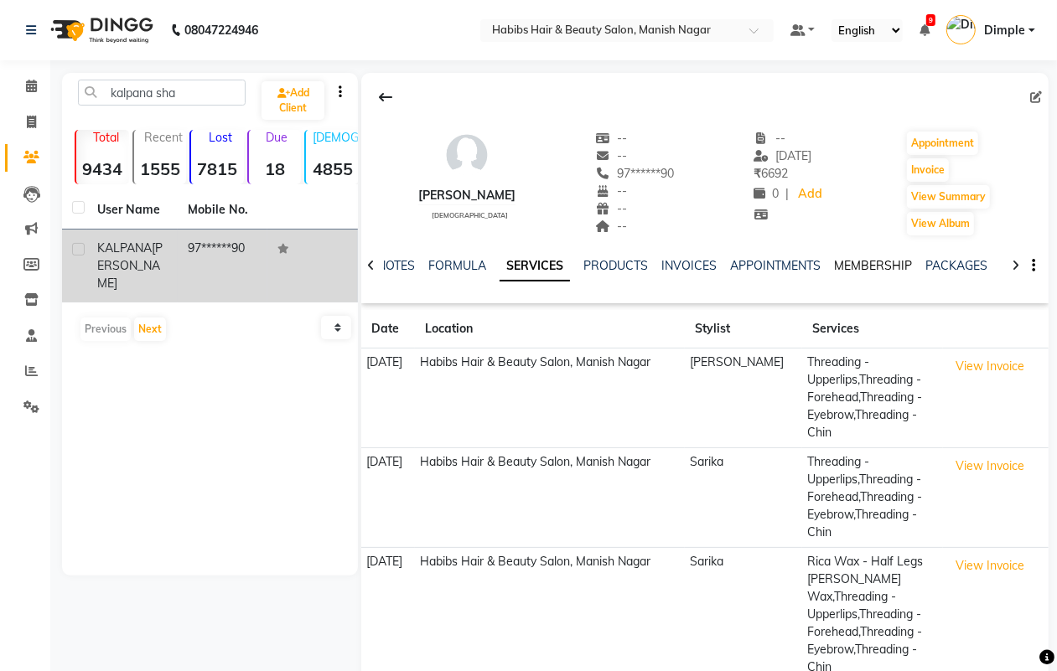
click at [864, 270] on link "MEMBERSHIP" at bounding box center [873, 265] width 78 height 15
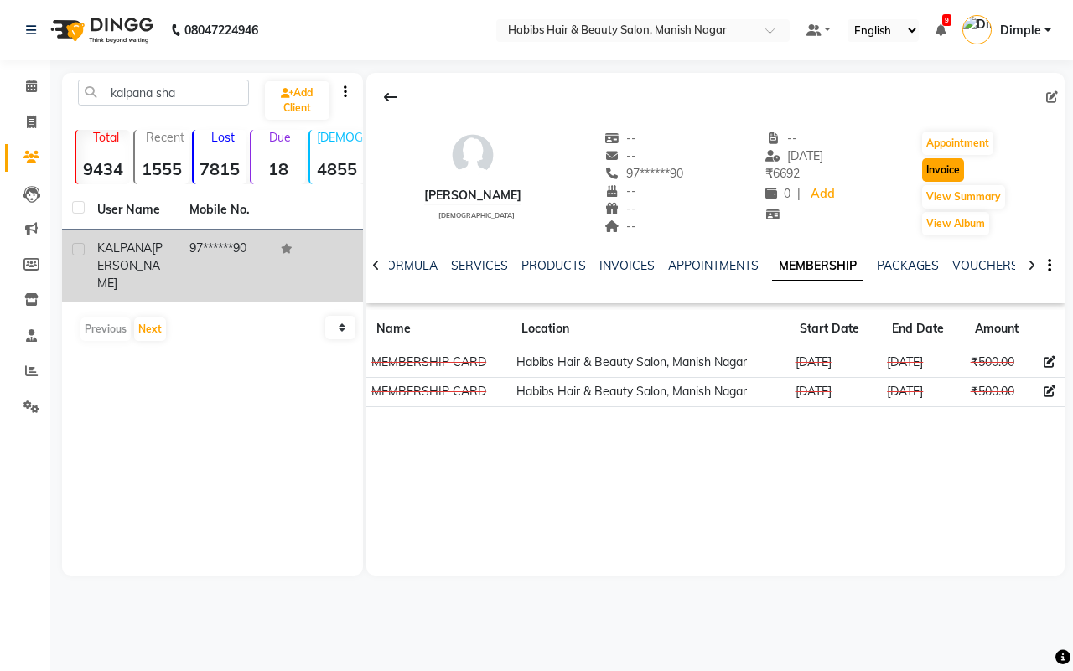
click at [947, 168] on button "Invoice" at bounding box center [943, 169] width 42 height 23
select select "service"
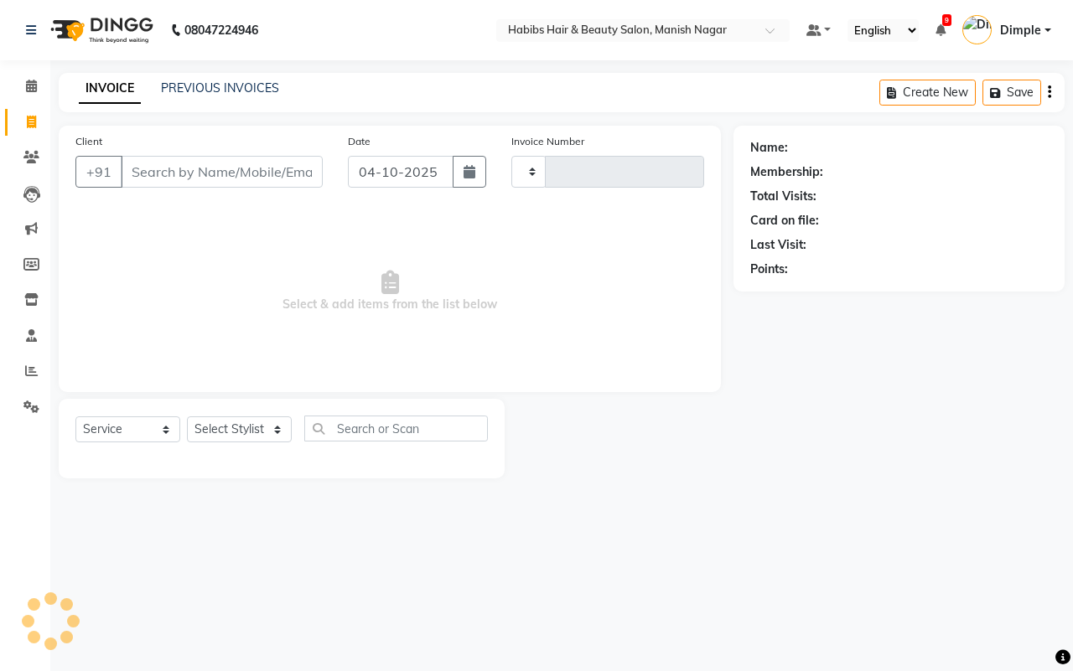
type input "4889"
select select "3804"
type input "97******90"
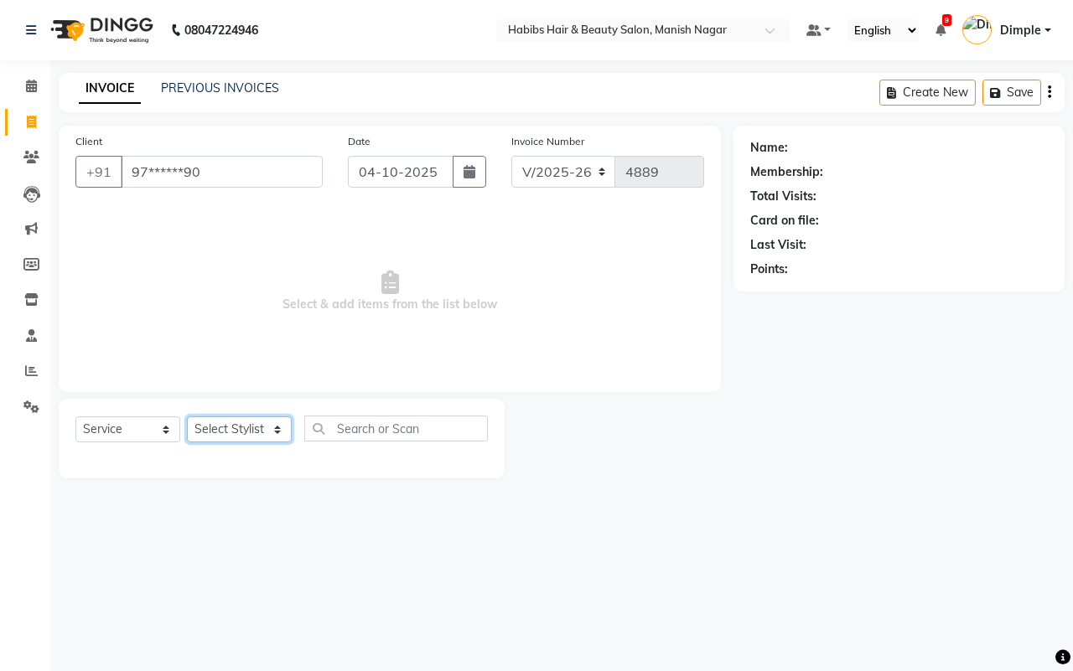
click at [205, 425] on select "Select Stylist [PERSON_NAME] [PERSON_NAME] [PERSON_NAME] [PERSON_NAME] Sachin […" at bounding box center [239, 430] width 105 height 26
select select "30681"
click at [187, 417] on select "Select Stylist [PERSON_NAME] [PERSON_NAME] [PERSON_NAME] [PERSON_NAME] Sachin […" at bounding box center [239, 430] width 105 height 26
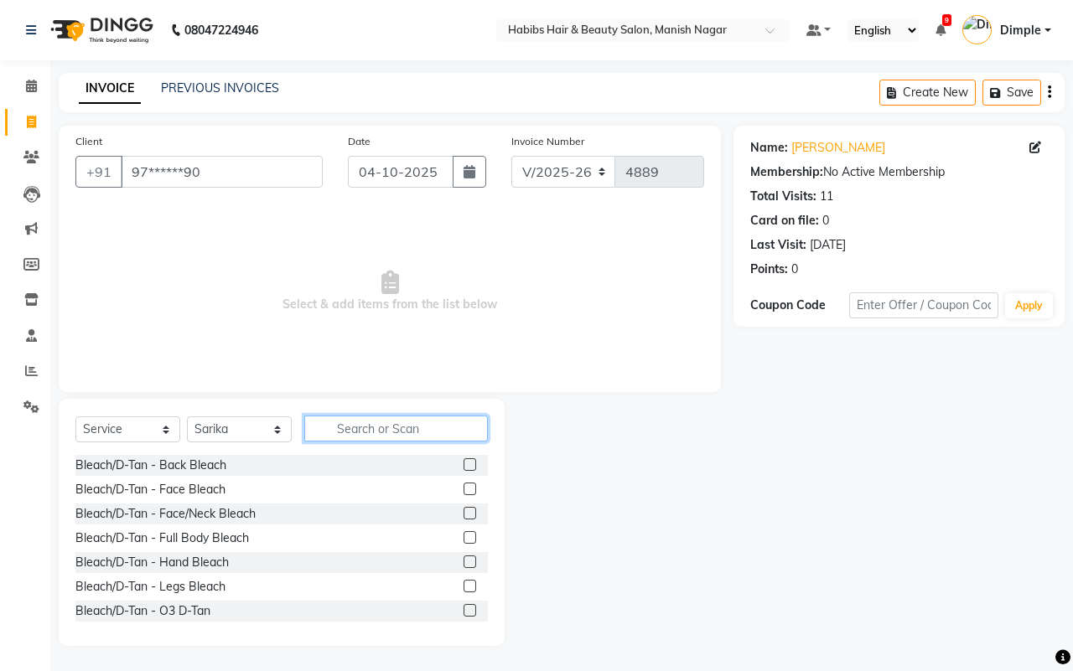
click at [373, 422] on input "text" at bounding box center [396, 429] width 184 height 26
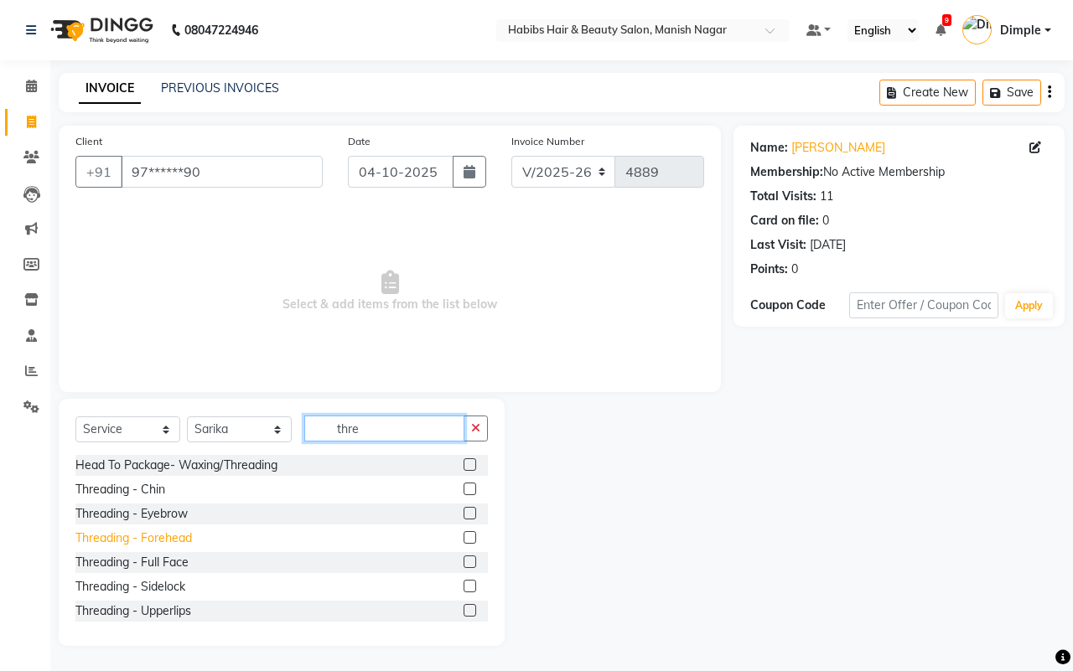
type input "thre"
click at [162, 543] on div "Threading - Forehead" at bounding box center [133, 539] width 117 height 18
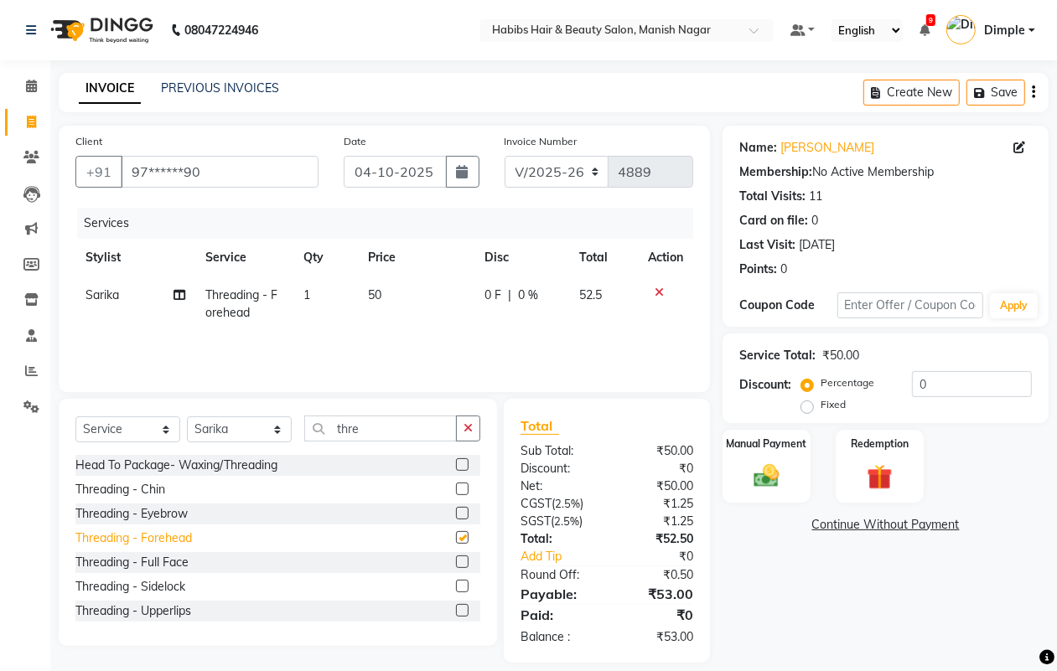
checkbox input "false"
click at [176, 516] on div "Threading - Eyebrow" at bounding box center [131, 514] width 112 height 18
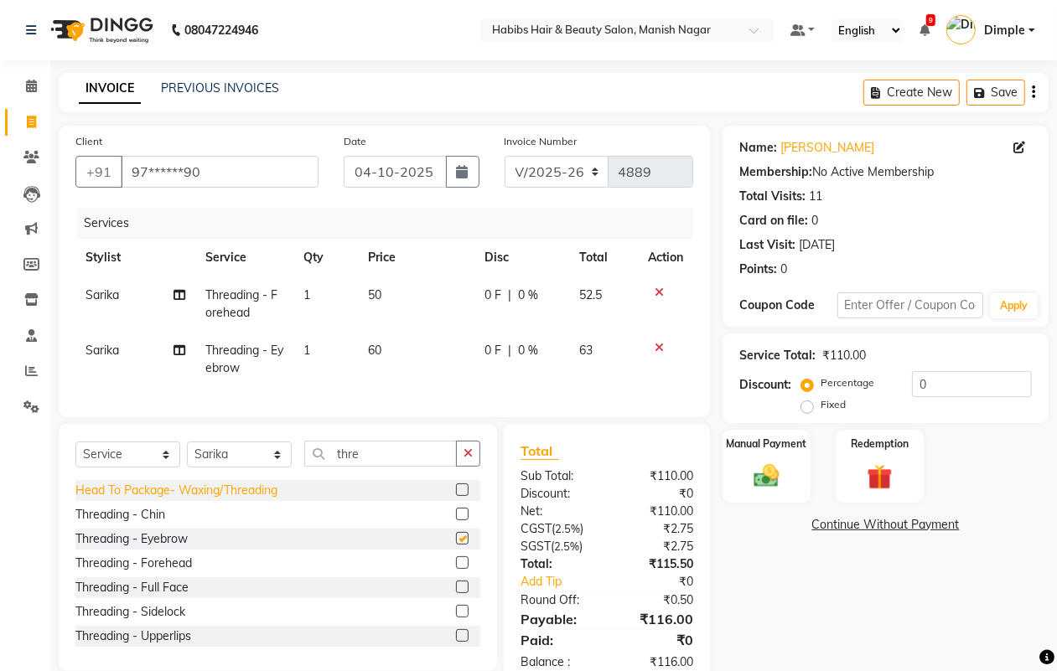
checkbox input "false"
click at [470, 459] on icon "button" at bounding box center [468, 454] width 9 height 12
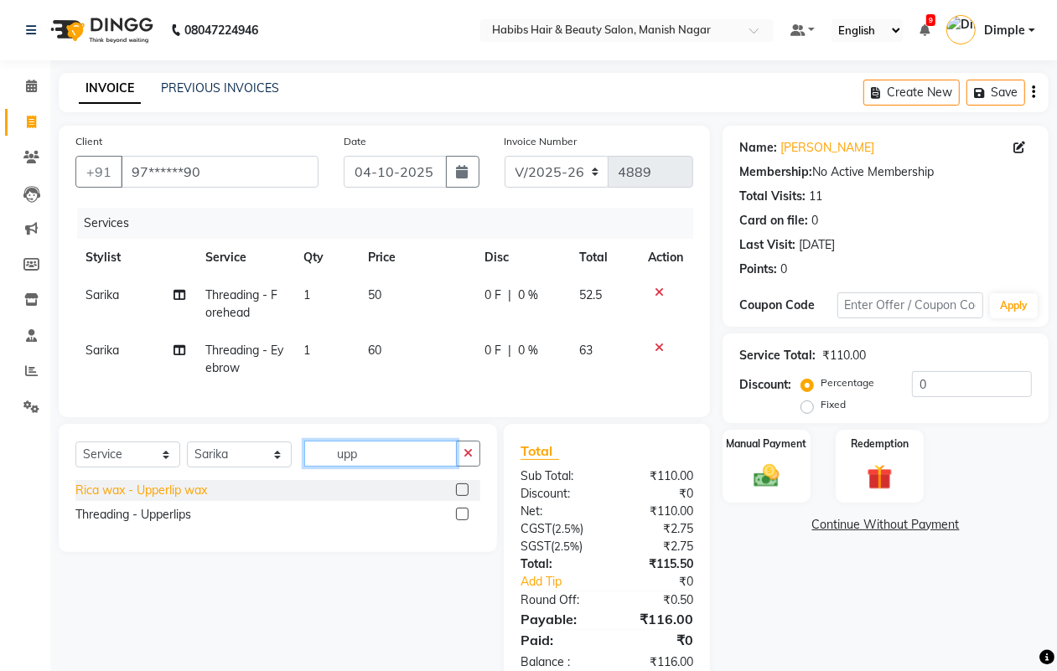
type input "upp"
click at [201, 500] on div "Rica wax - Upperlip wax" at bounding box center [141, 491] width 132 height 18
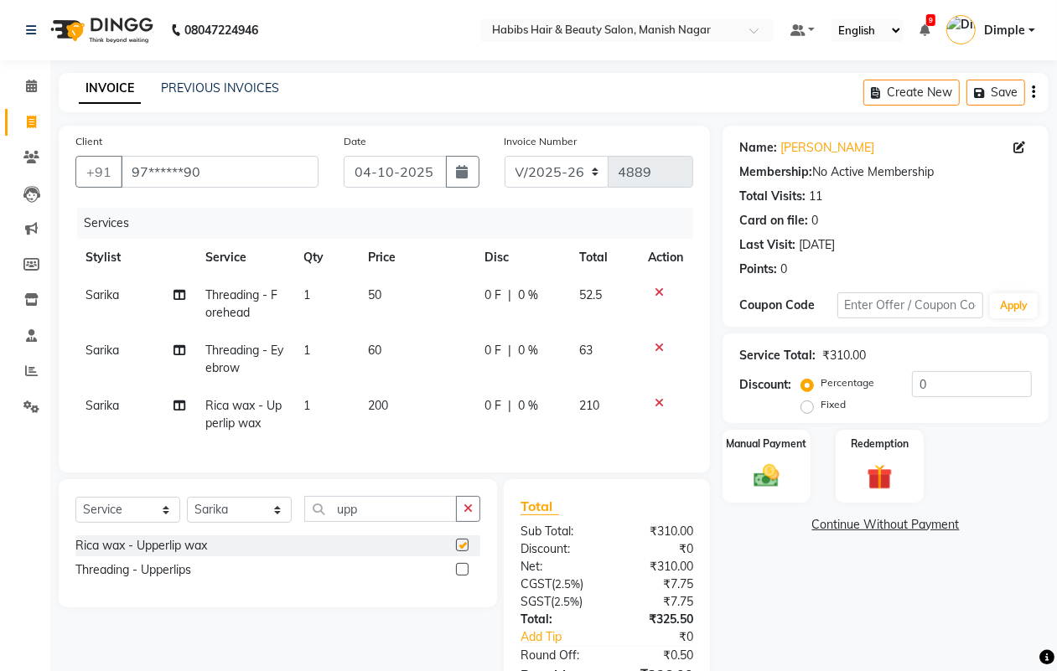
checkbox input "false"
click at [397, 422] on td "200" at bounding box center [416, 414] width 117 height 55
select select "30681"
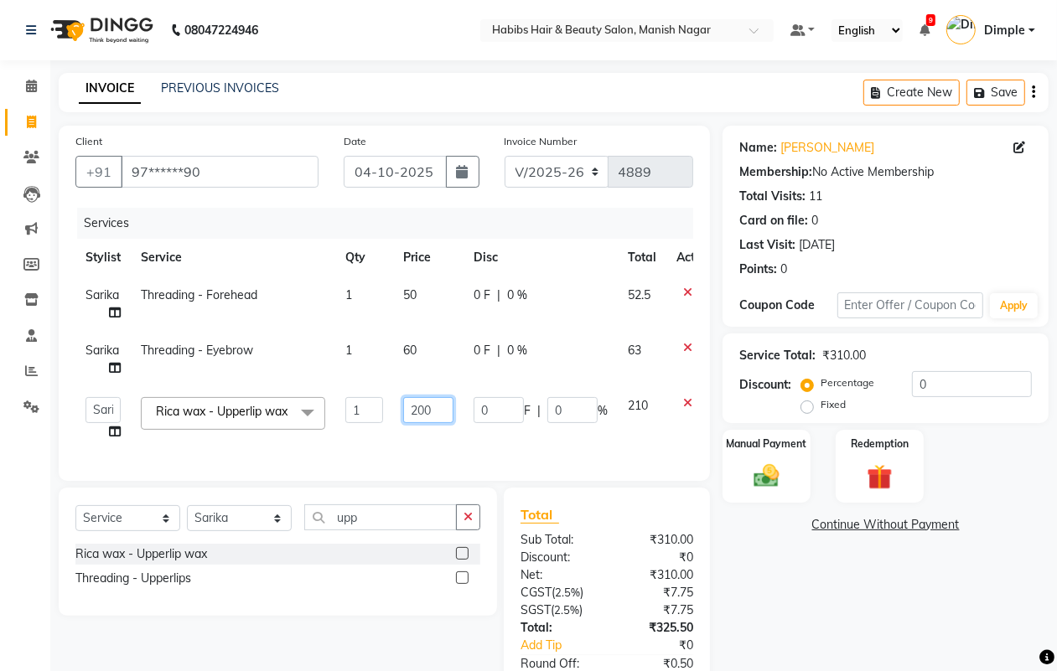
click at [412, 408] on input "200" at bounding box center [428, 410] width 50 height 26
type input "100"
click at [224, 551] on div "Select Service Product Membership Package Voucher Prepaid Gift Card Select Styl…" at bounding box center [278, 552] width 438 height 128
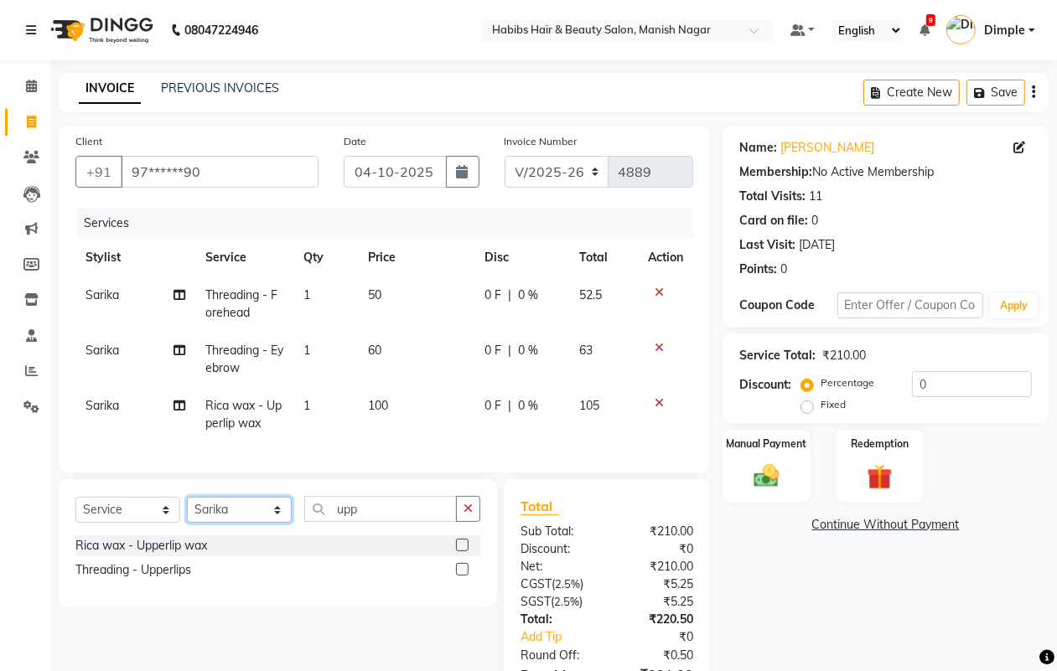
select select "18781"
click at [187, 512] on select "Select Stylist [PERSON_NAME] [PERSON_NAME] [PERSON_NAME] [PERSON_NAME] Sachin […" at bounding box center [239, 510] width 105 height 26
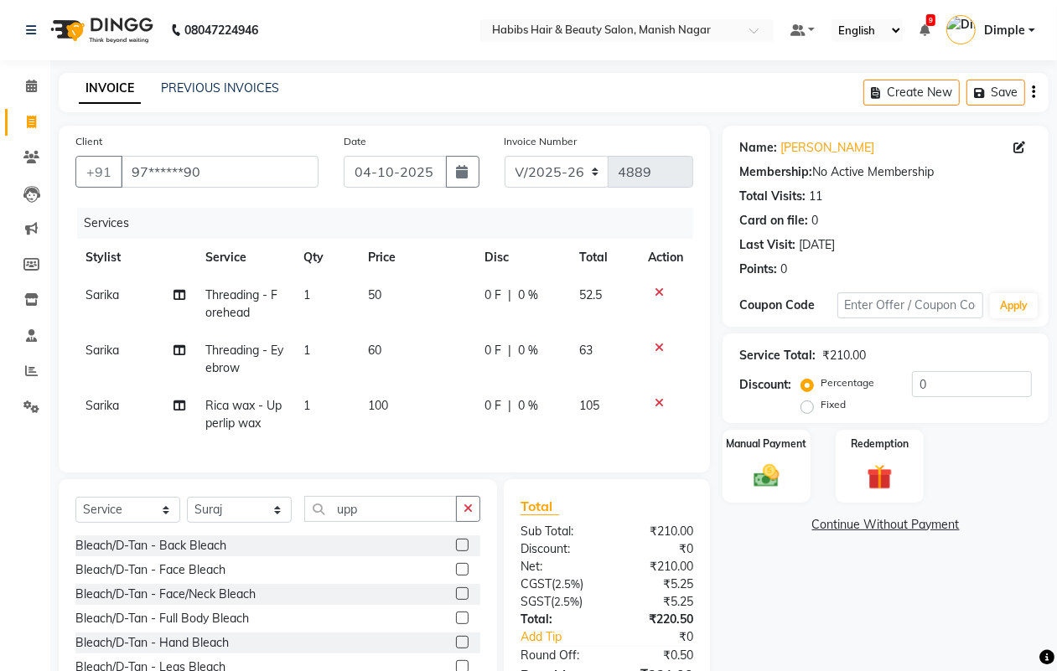
drag, startPoint x: 467, startPoint y: 526, endPoint x: 446, endPoint y: 453, distance: 75.9
click at [467, 515] on icon "button" at bounding box center [468, 509] width 9 height 12
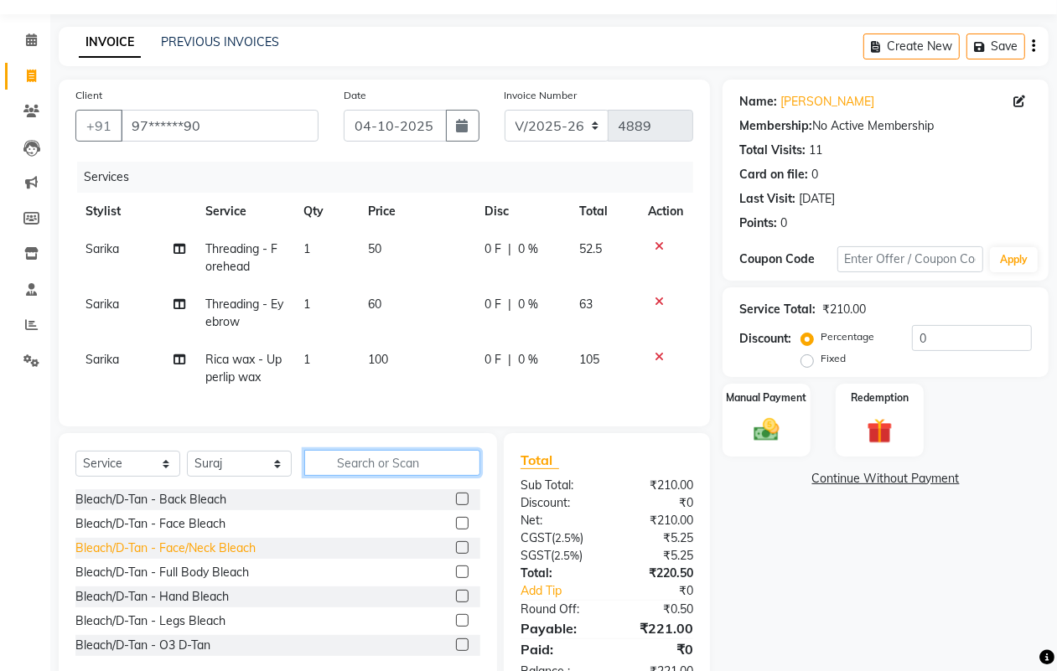
scroll to position [111, 0]
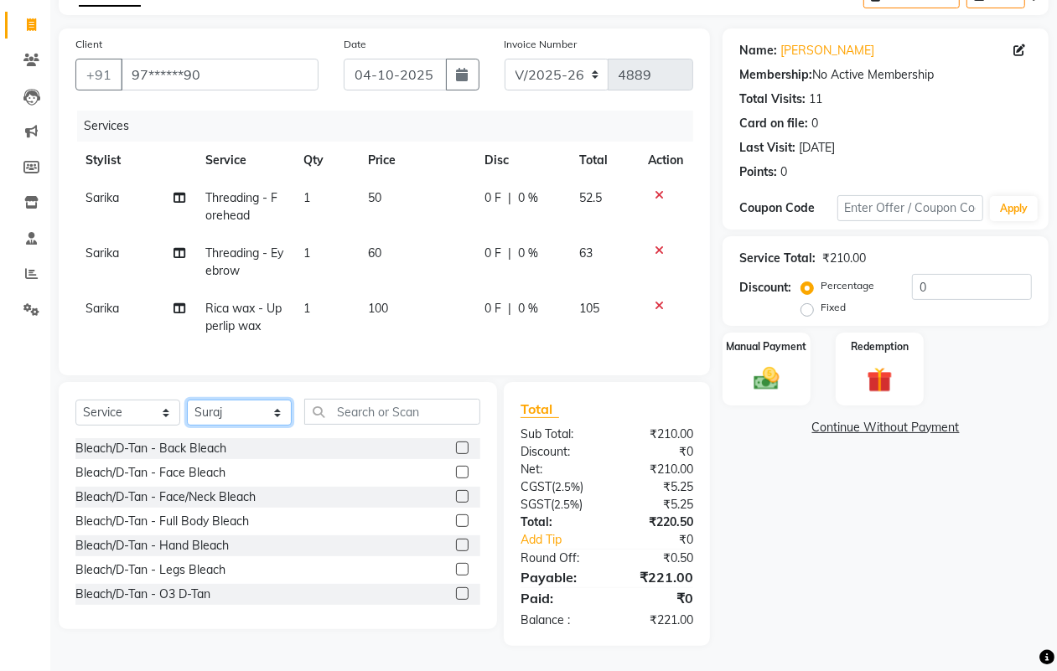
click at [201, 417] on select "Select Stylist [PERSON_NAME] [PERSON_NAME] [PERSON_NAME] [PERSON_NAME] Sachin […" at bounding box center [239, 413] width 105 height 26
select select "18779"
click at [187, 400] on select "Select Stylist [PERSON_NAME] [PERSON_NAME] [PERSON_NAME] [PERSON_NAME] Sachin […" at bounding box center [239, 413] width 105 height 26
click at [409, 412] on input "text" at bounding box center [392, 412] width 176 height 26
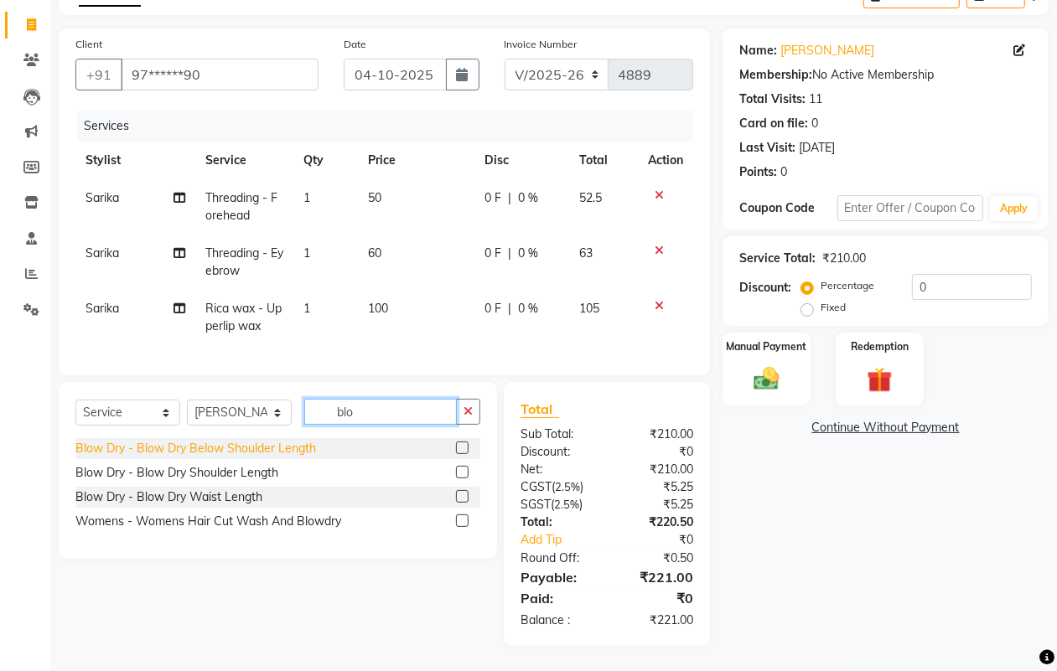
type input "blo"
click at [190, 451] on div "Blow Dry - Blow Dry Below Shoulder Length" at bounding box center [195, 449] width 241 height 18
checkbox input "false"
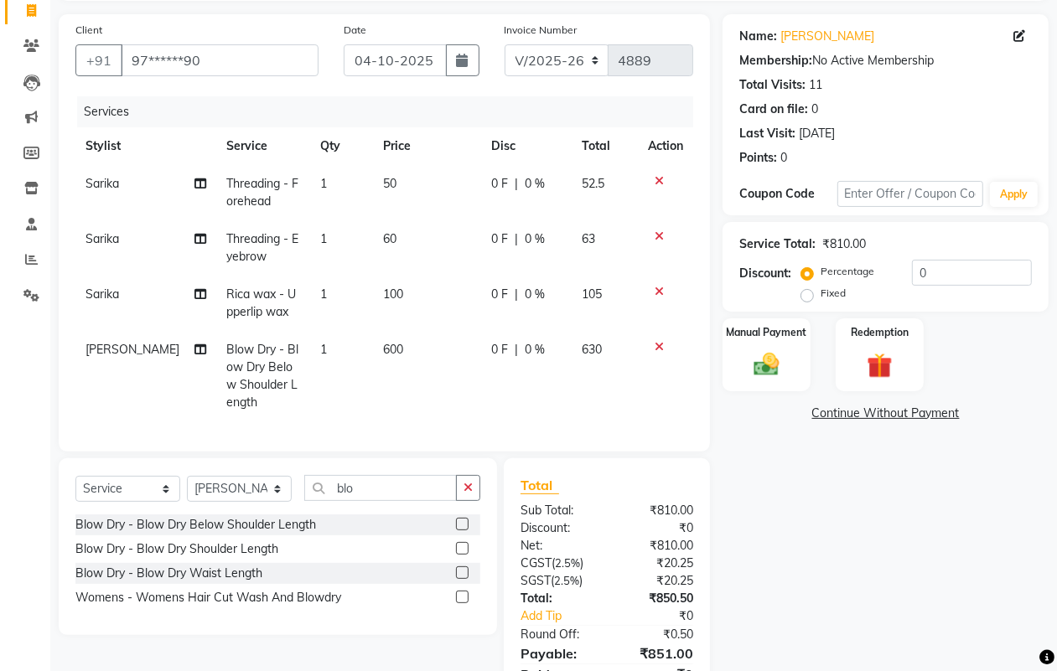
click at [388, 384] on td "600" at bounding box center [427, 376] width 109 height 91
select select "18779"
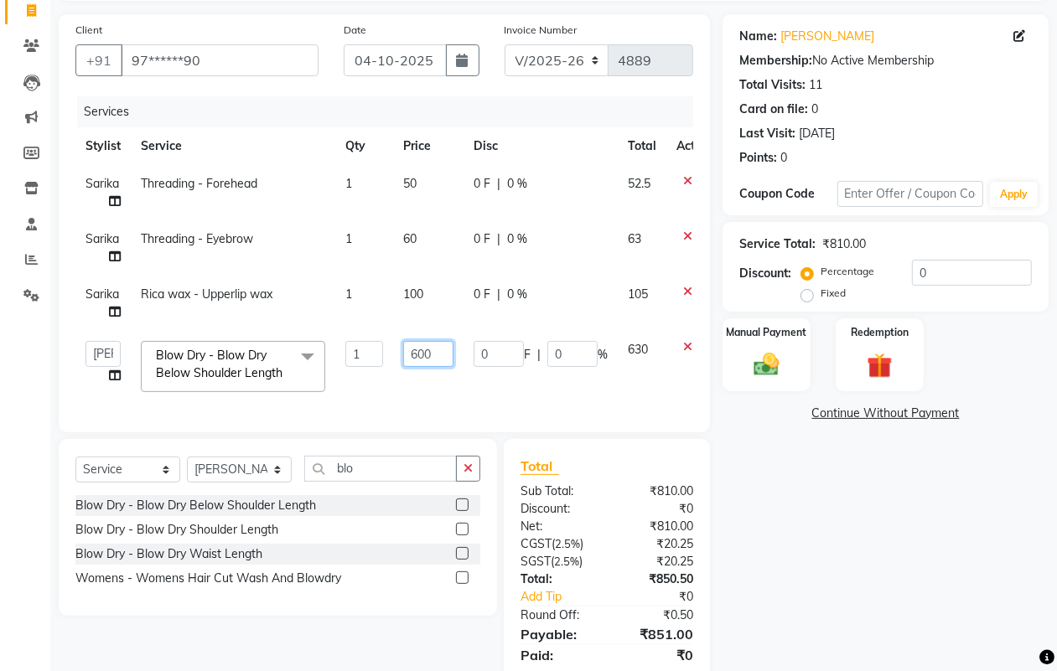
click at [419, 354] on input "600" at bounding box center [428, 354] width 50 height 26
type input "300"
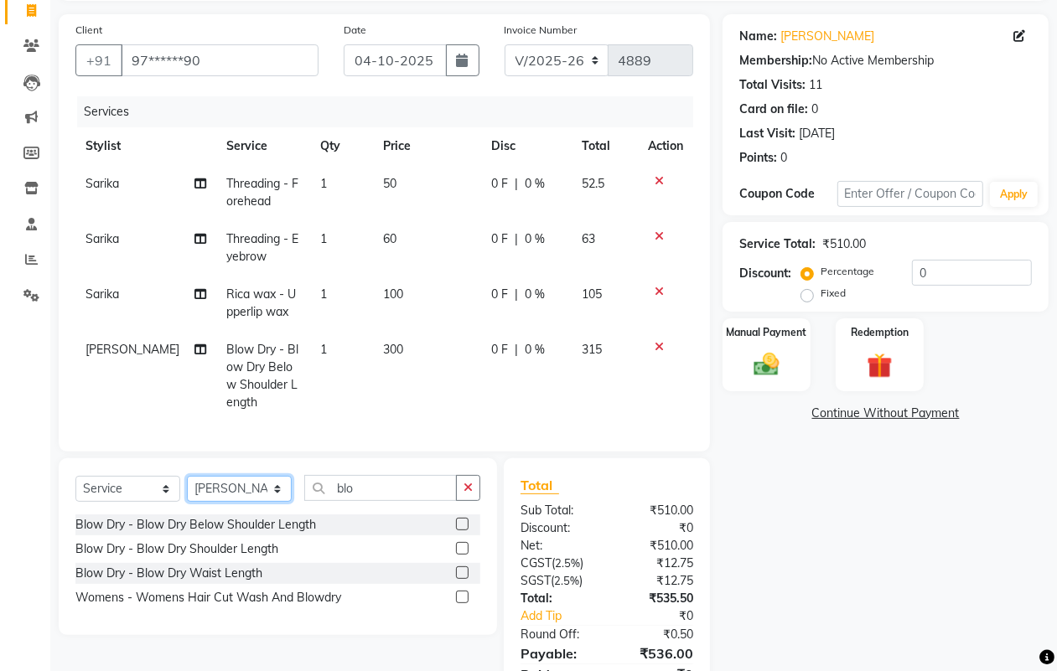
click at [262, 487] on div "Select Service Product Membership Package Voucher Prepaid Gift Card Select Styl…" at bounding box center [278, 547] width 438 height 177
select select "34633"
click at [187, 490] on select "Select Stylist [PERSON_NAME] [PERSON_NAME] [PERSON_NAME] [PERSON_NAME] Sachin […" at bounding box center [239, 489] width 105 height 26
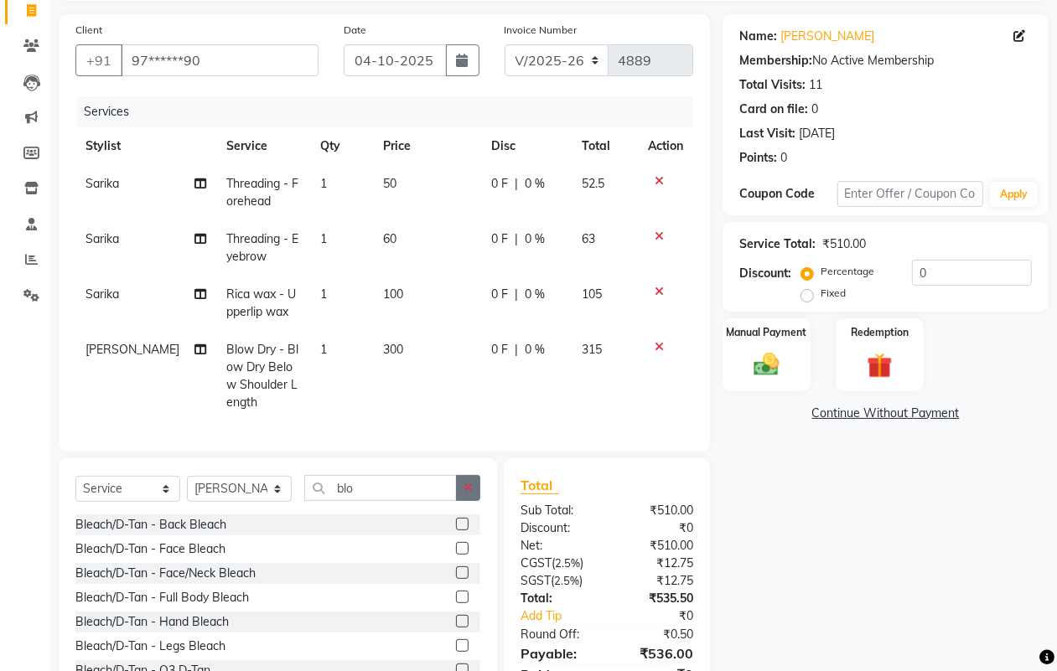
drag, startPoint x: 474, startPoint y: 492, endPoint x: 436, endPoint y: 509, distance: 41.3
click at [474, 493] on button "button" at bounding box center [468, 488] width 24 height 26
click at [430, 501] on input "text" at bounding box center [392, 488] width 176 height 26
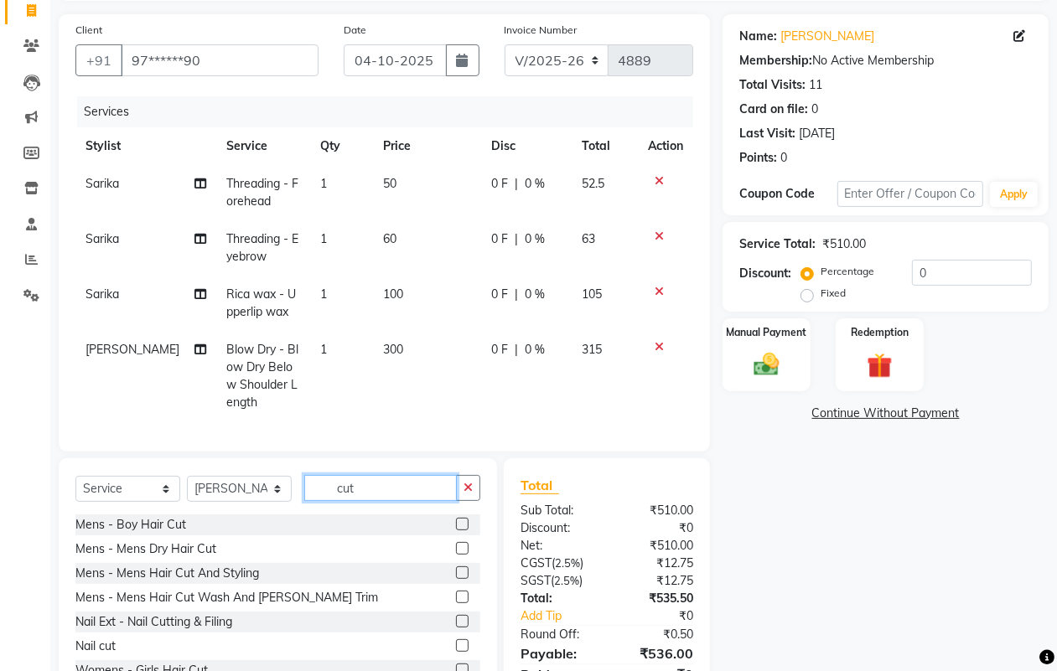
type input "cut"
click at [185, 536] on div "Mens - Boy Hair Cut" at bounding box center [277, 525] width 405 height 21
click at [169, 534] on div "Mens - Boy Hair Cut" at bounding box center [130, 525] width 111 height 18
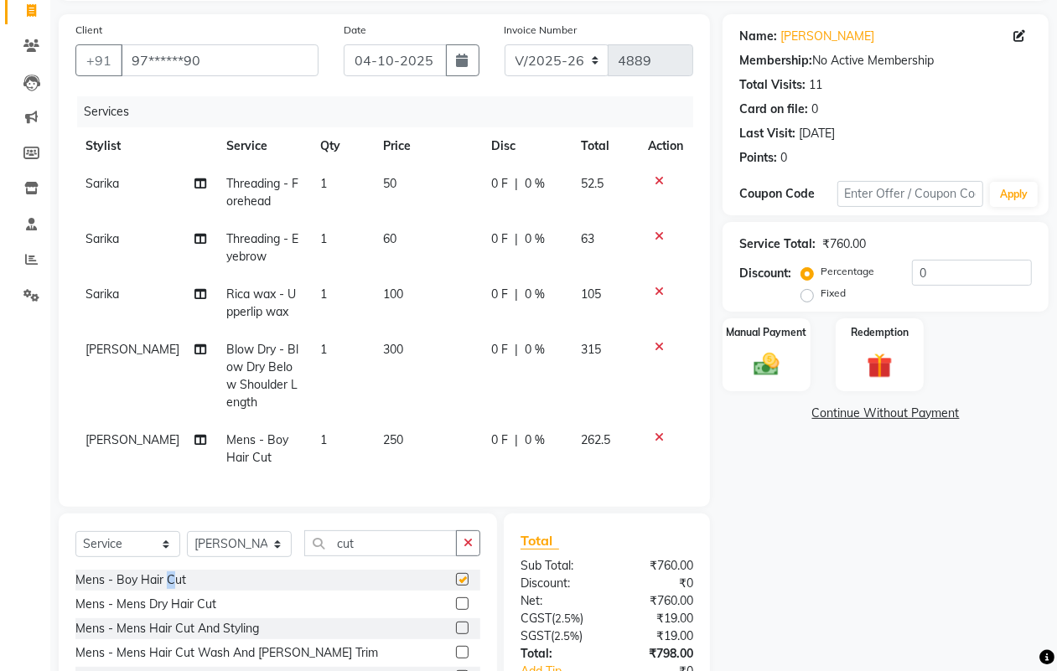
checkbox input "false"
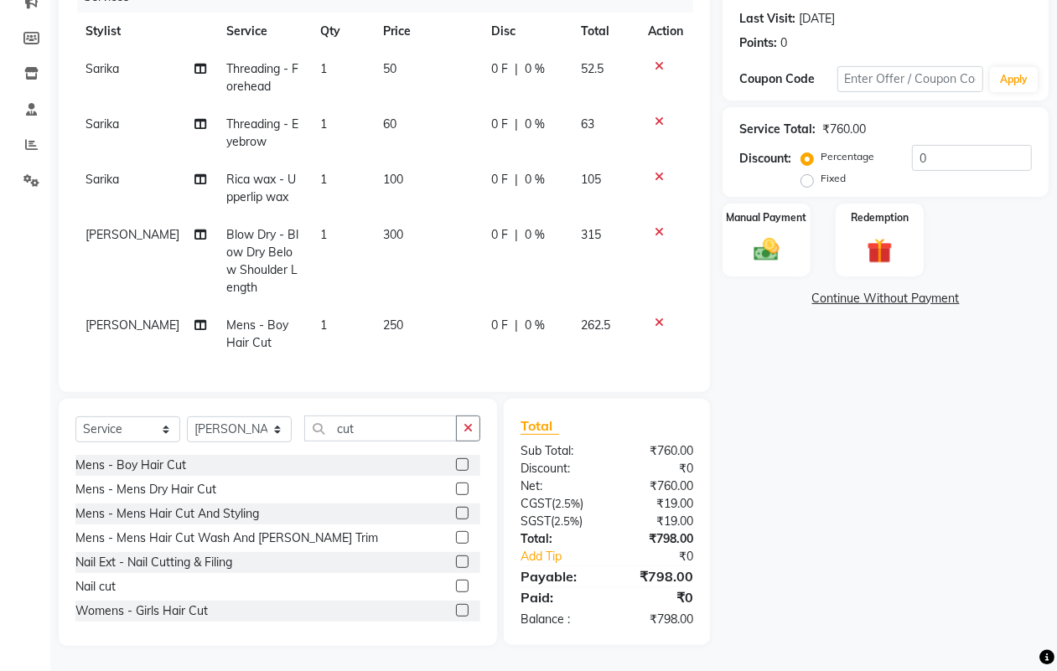
click at [396, 320] on td "250" at bounding box center [427, 334] width 108 height 55
select select "34633"
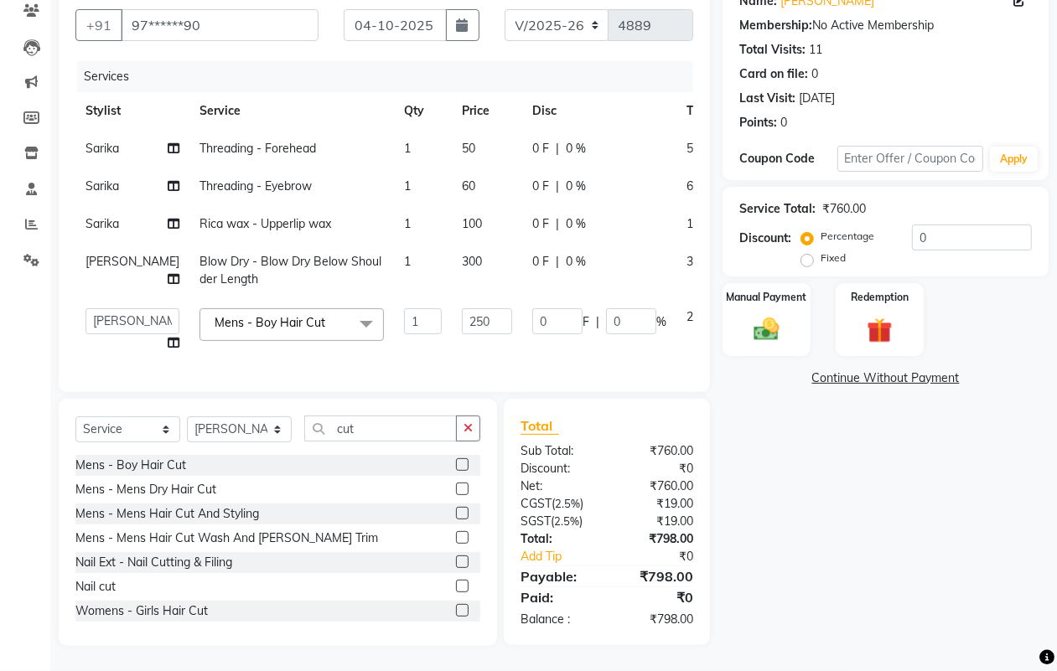
scroll to position [215, 0]
click at [462, 310] on input "250" at bounding box center [487, 321] width 50 height 26
type input "300"
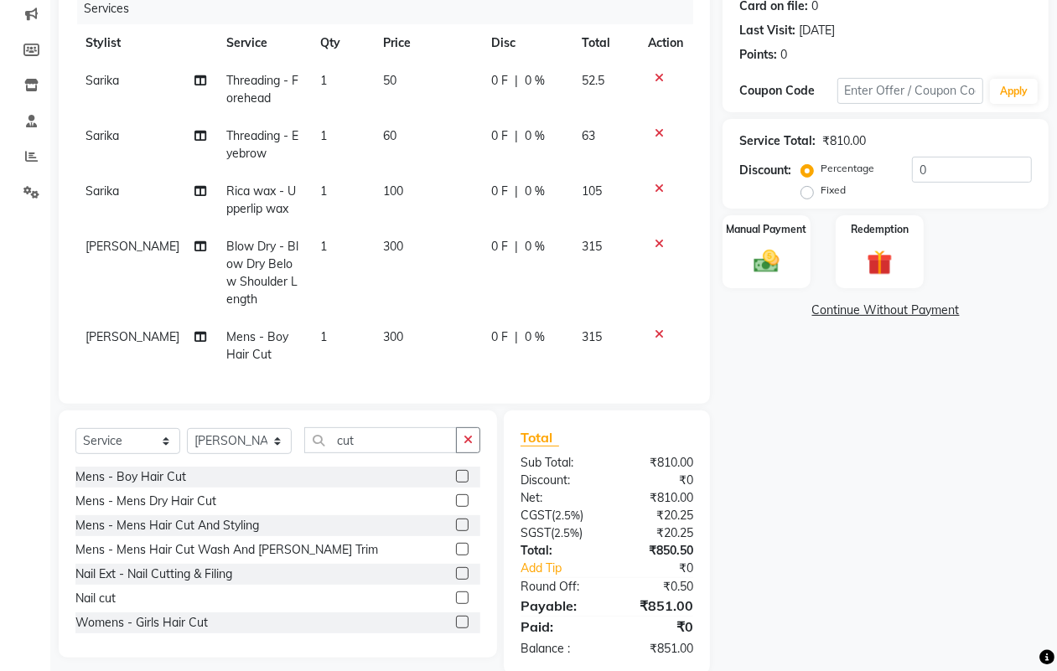
click at [731, 474] on div "Name: [PERSON_NAME] Membership: No Active Membership Total Visits: 11 Card on f…" at bounding box center [892, 293] width 339 height 764
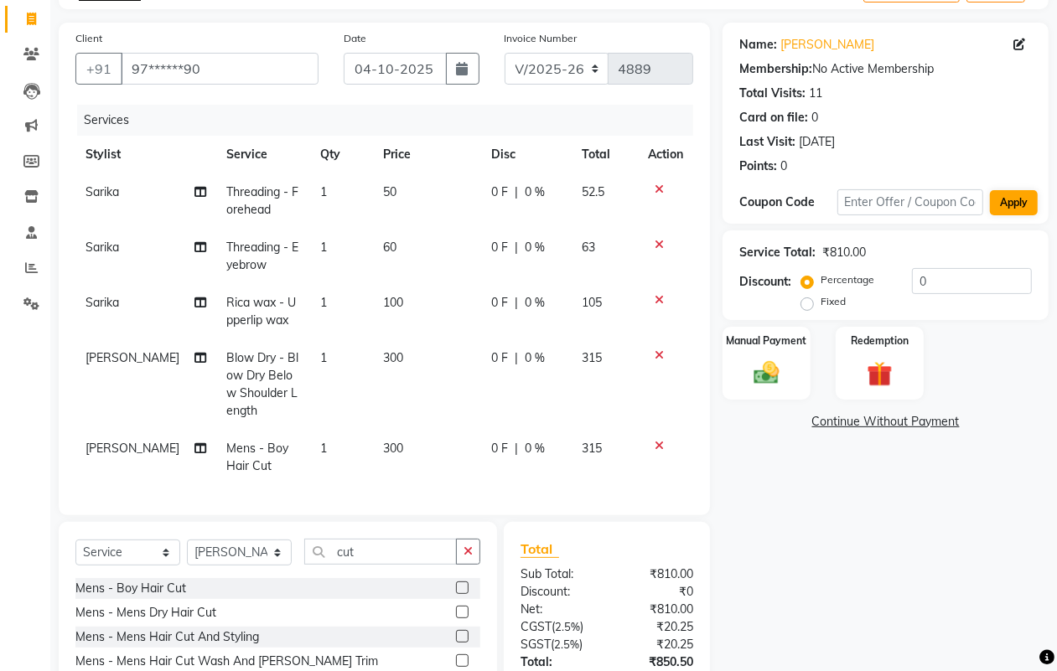
scroll to position [0, 0]
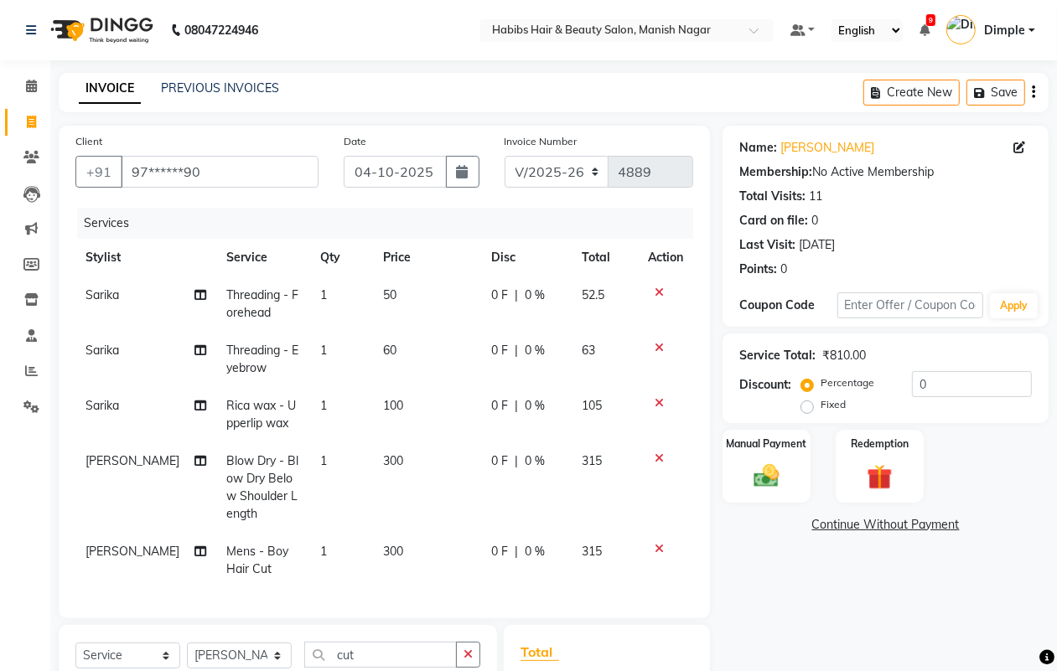
click at [1034, 92] on icon "button" at bounding box center [1033, 92] width 3 height 1
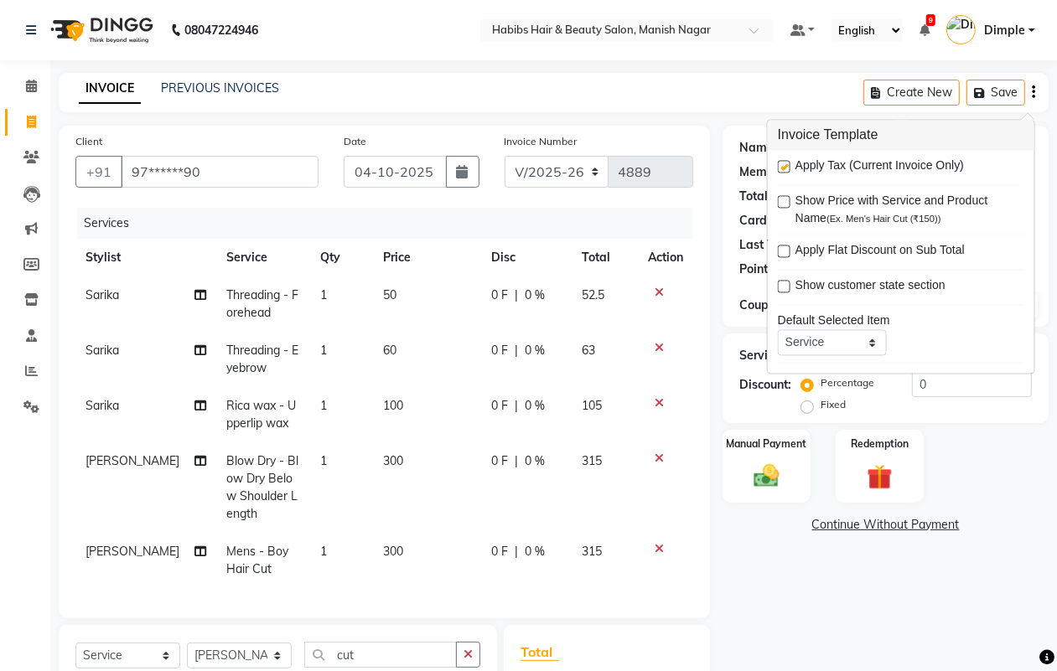
click at [788, 168] on label at bounding box center [784, 167] width 13 height 13
click at [788, 168] on input "checkbox" at bounding box center [783, 168] width 11 height 11
checkbox input "false"
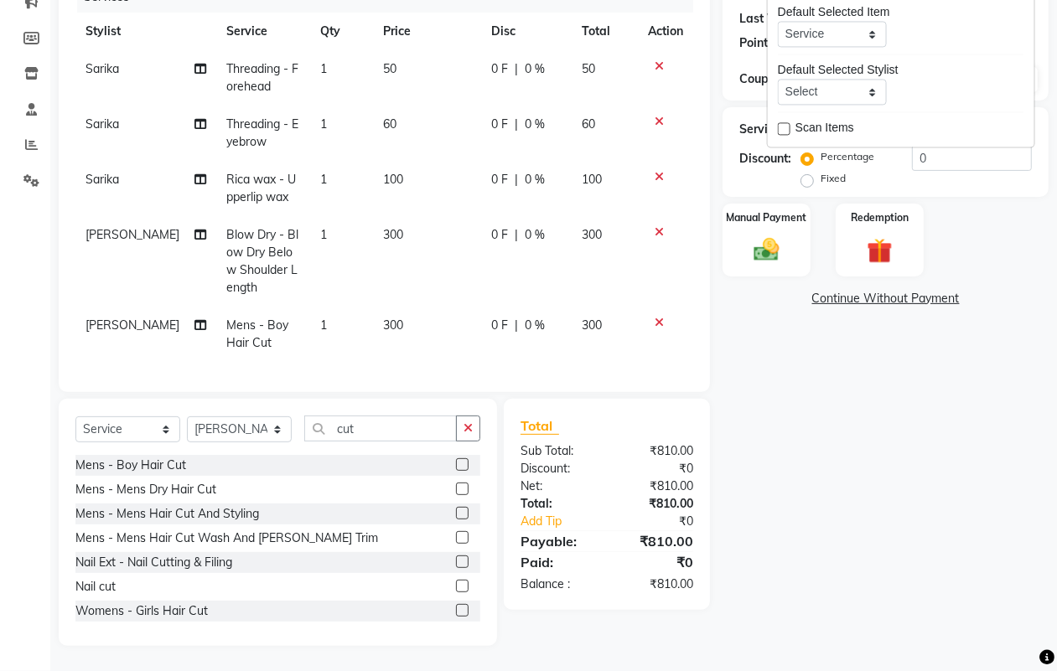
scroll to position [241, 0]
click at [765, 235] on img at bounding box center [766, 250] width 42 height 30
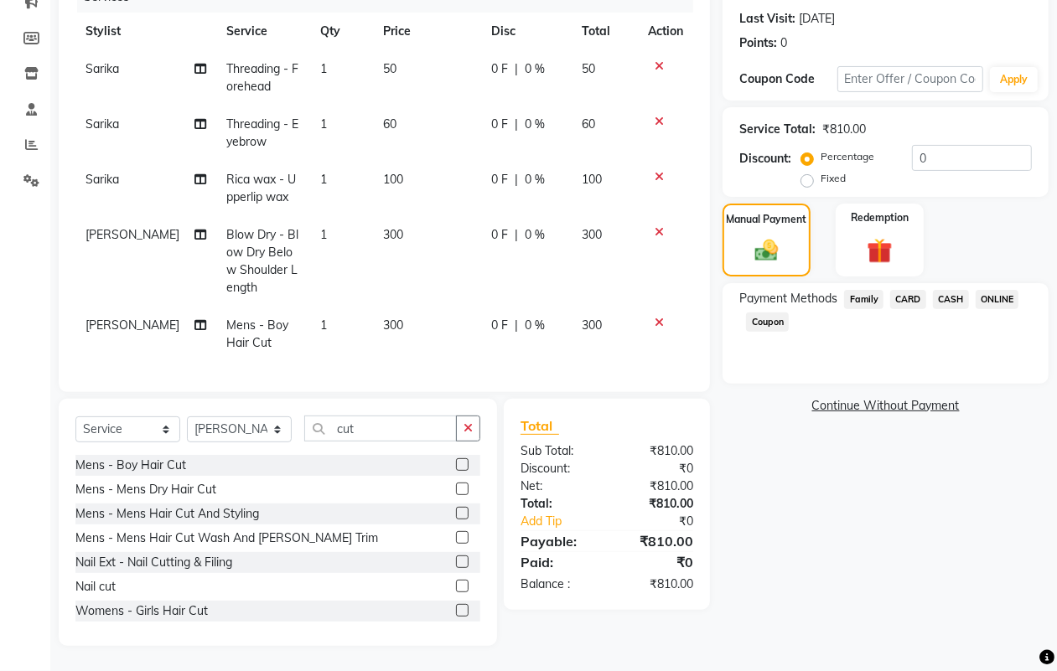
click at [994, 290] on span "ONLINE" at bounding box center [998, 299] width 44 height 19
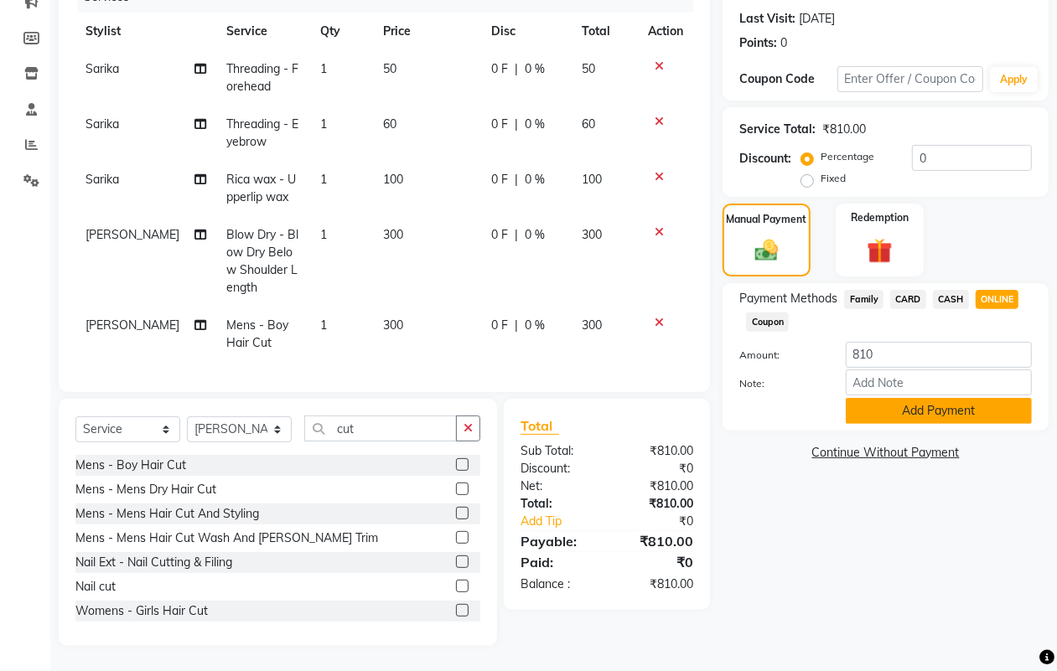
click at [920, 398] on button "Add Payment" at bounding box center [939, 411] width 186 height 26
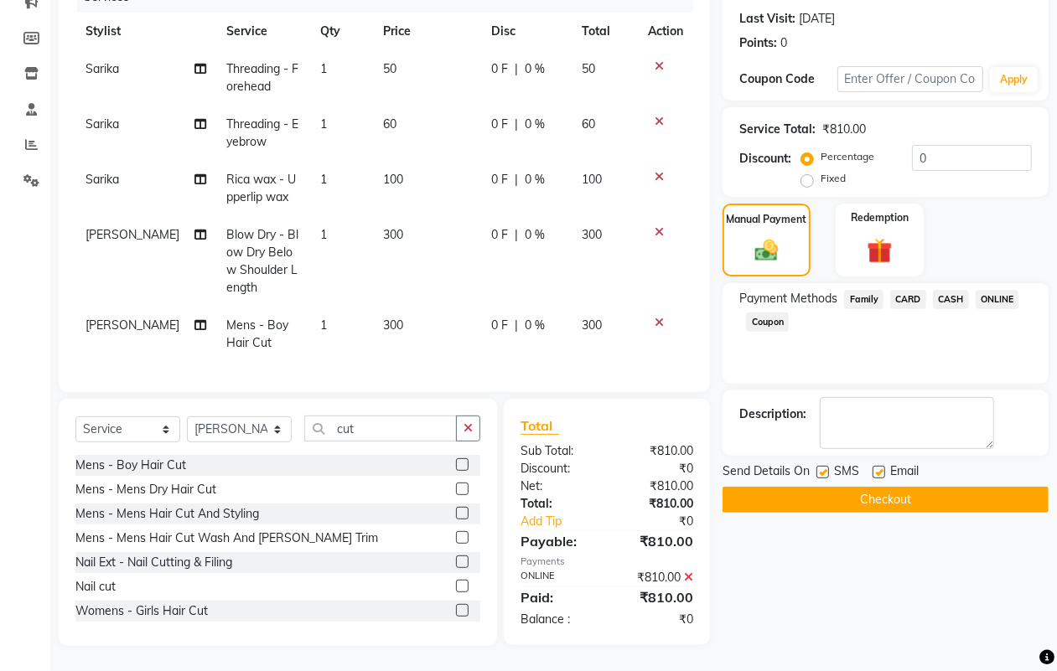
click at [933, 487] on button "Checkout" at bounding box center [886, 500] width 326 height 26
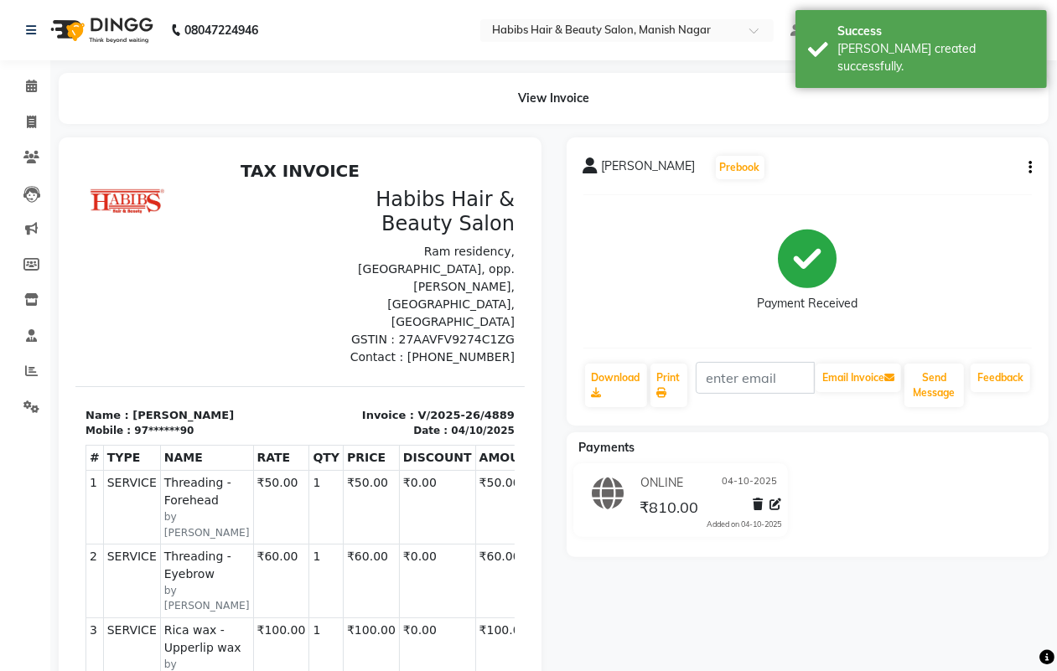
select select "service"
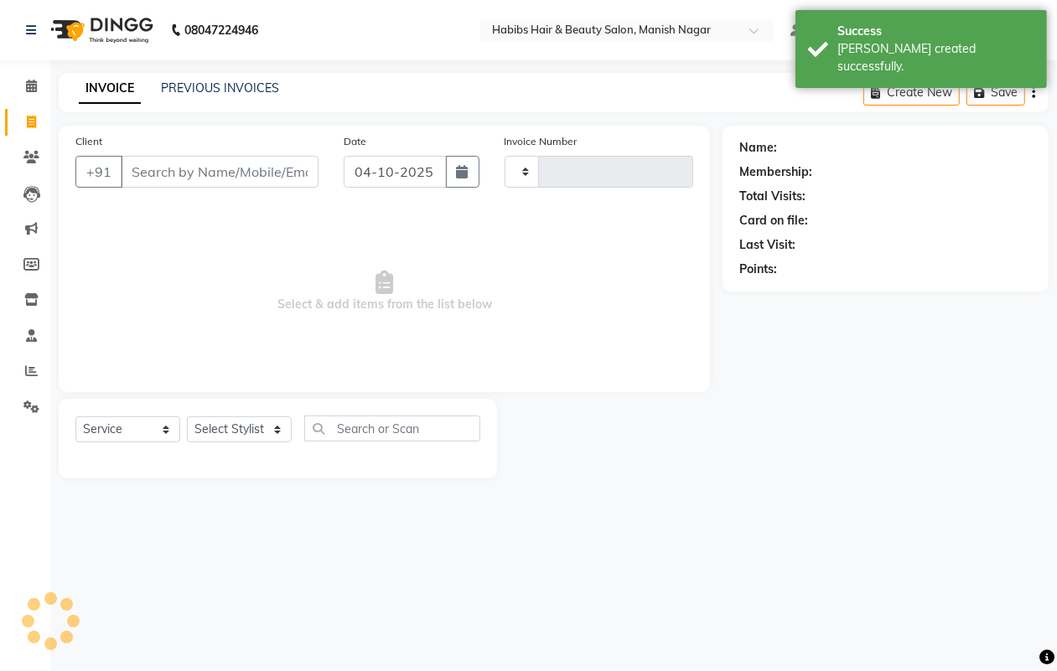
type input "4890"
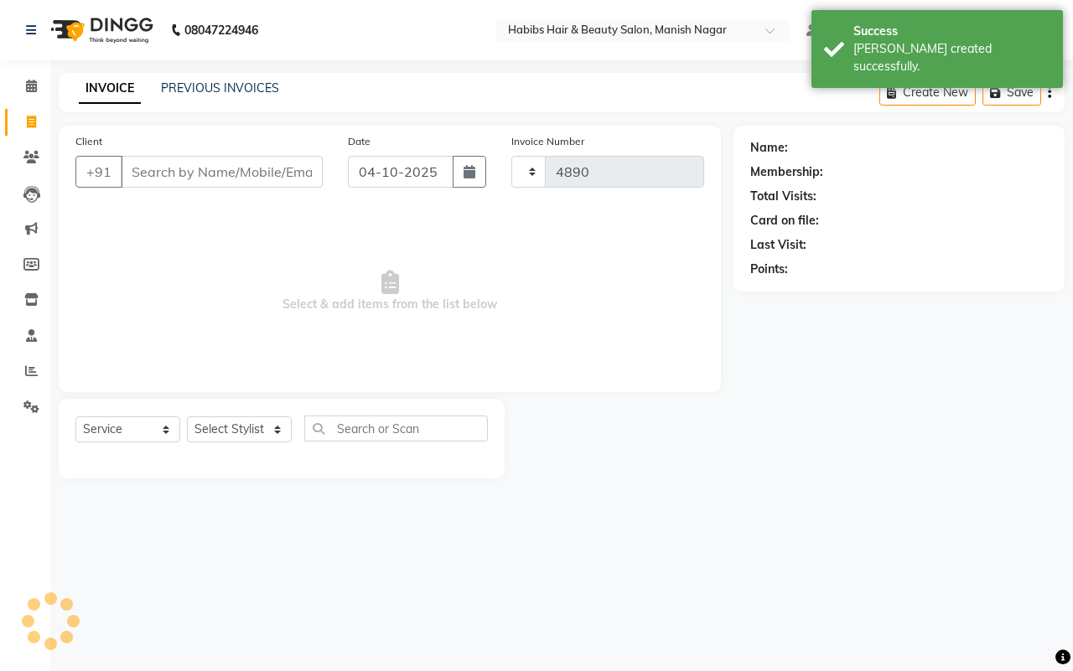
select select "3804"
click at [166, 168] on input "97******90" at bounding box center [222, 172] width 202 height 32
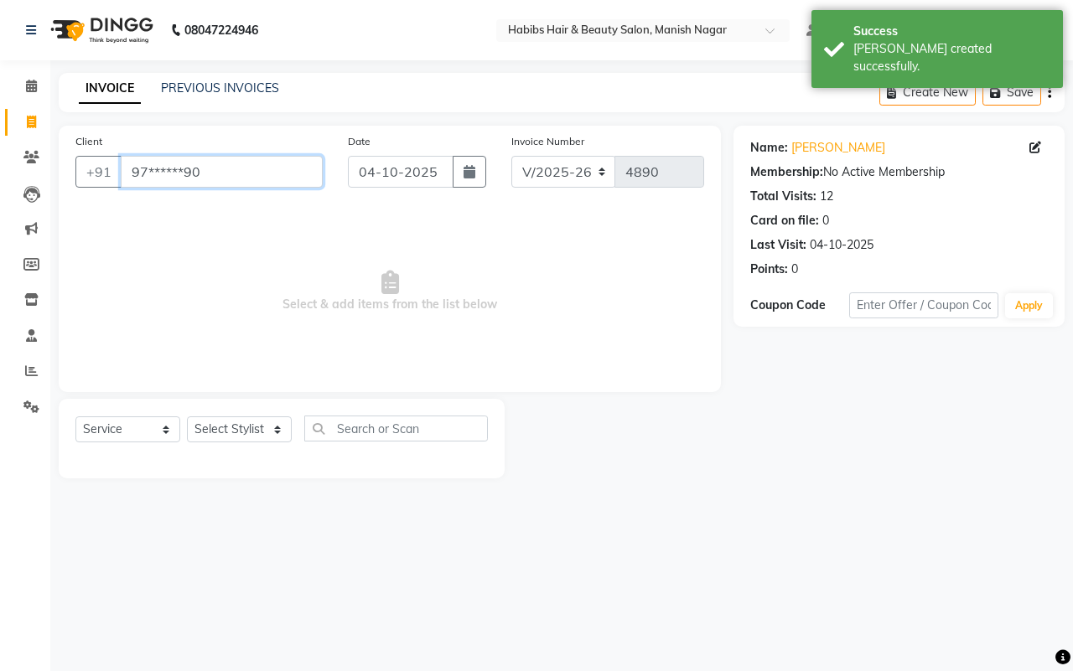
click at [166, 168] on input "97******90" at bounding box center [222, 172] width 202 height 32
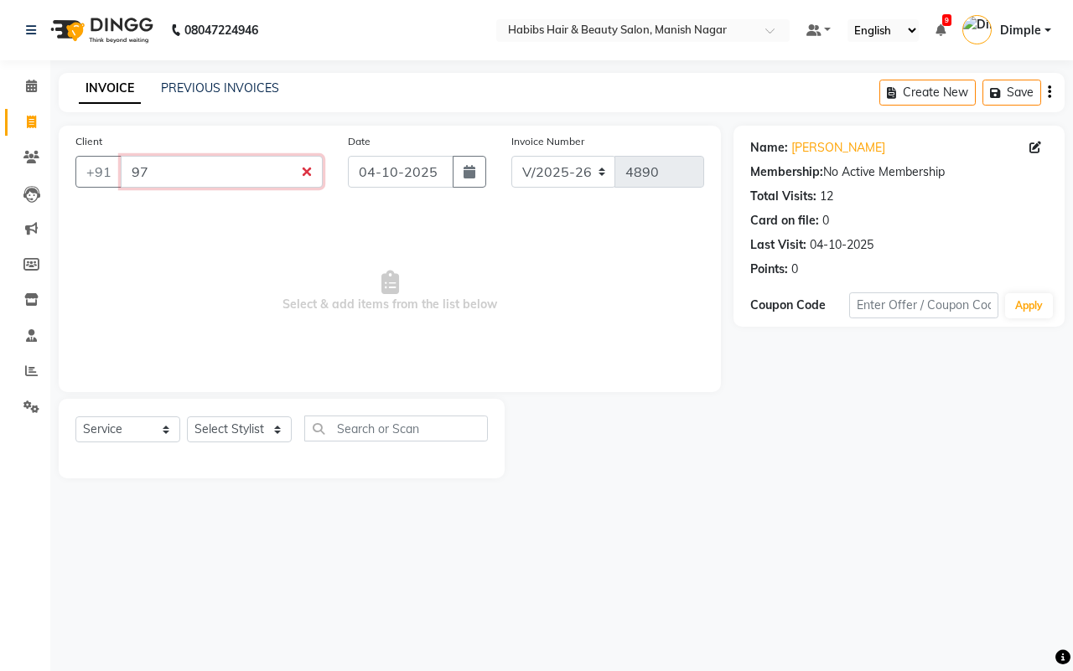
type input "9"
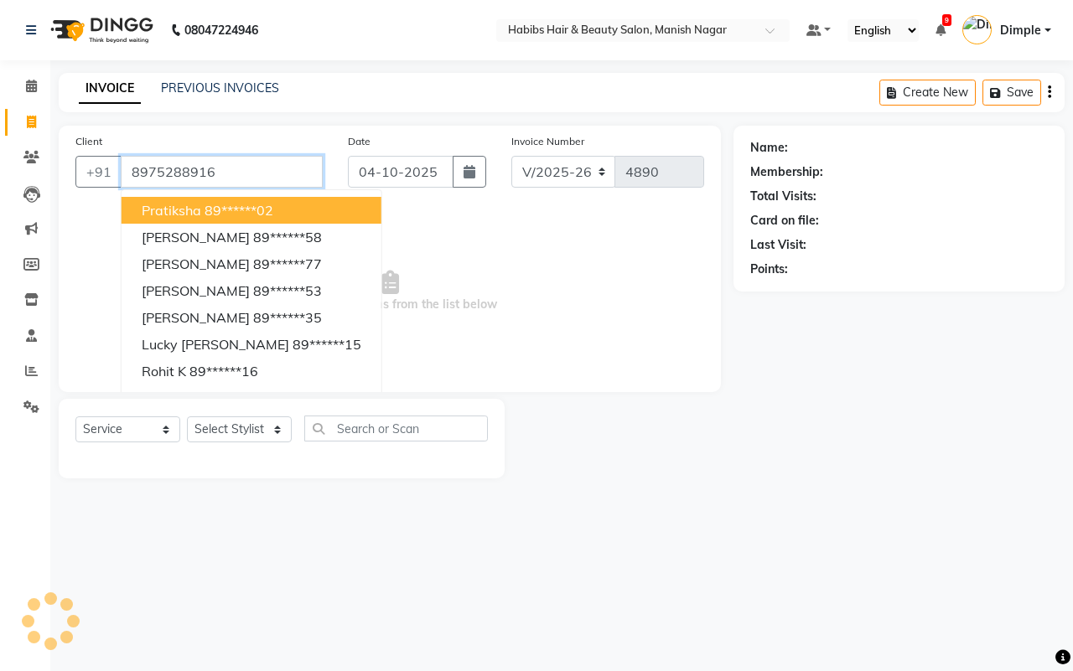
type input "8975288916"
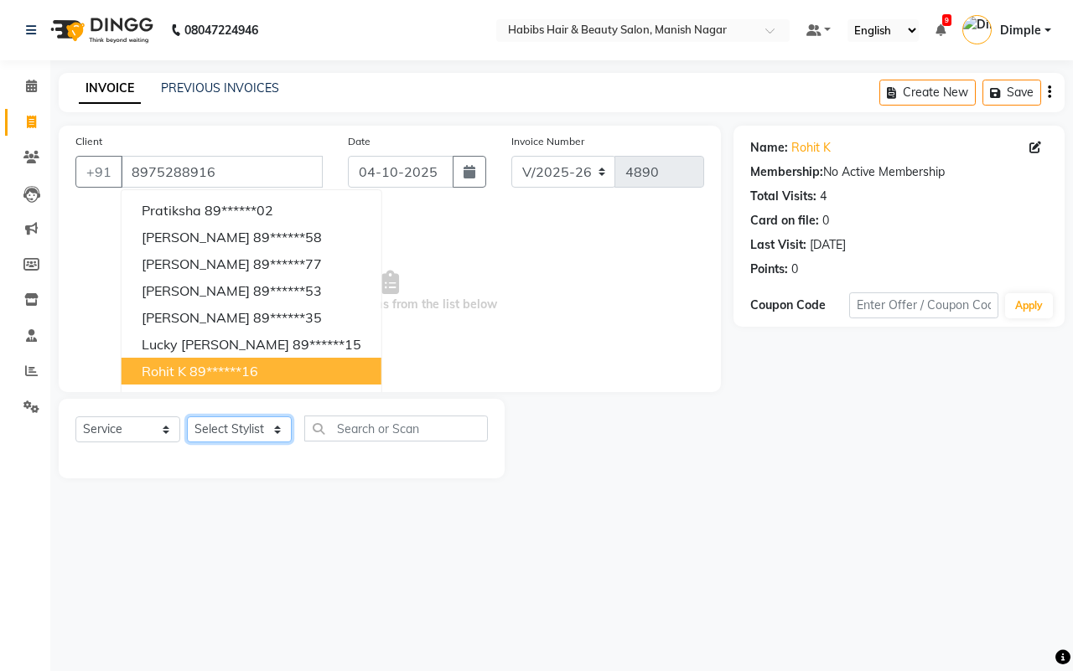
click at [262, 428] on select "Select Stylist [PERSON_NAME] [PERSON_NAME] [PERSON_NAME] [PERSON_NAME] Sachin […" at bounding box center [239, 430] width 105 height 26
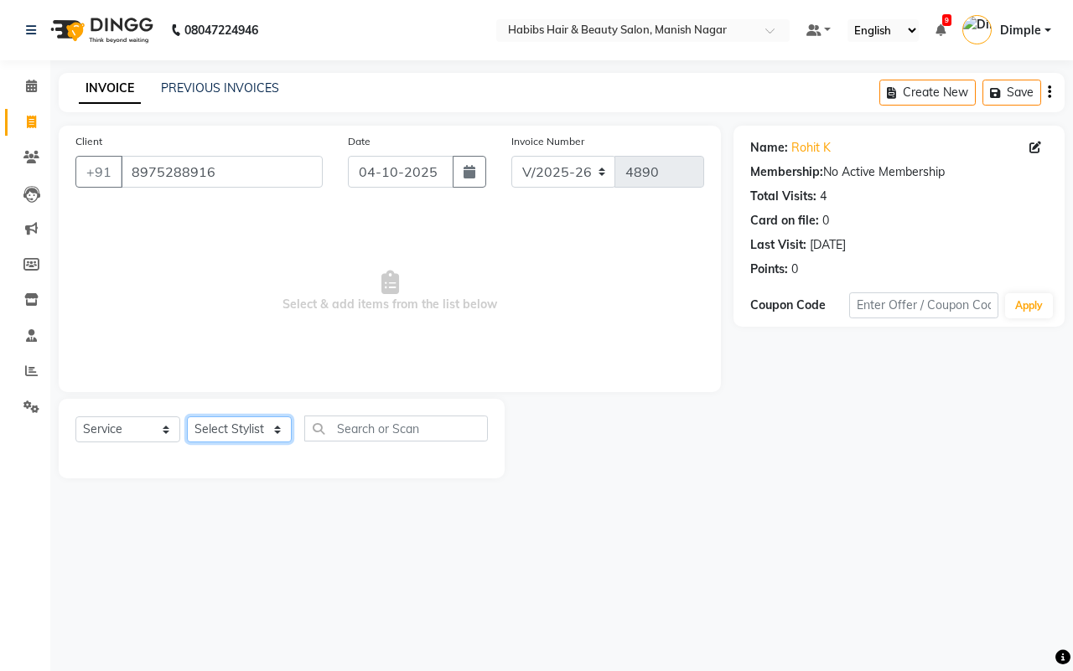
select select "18781"
click at [187, 417] on select "Select Stylist [PERSON_NAME] [PERSON_NAME] [PERSON_NAME] [PERSON_NAME] Sachin […" at bounding box center [239, 430] width 105 height 26
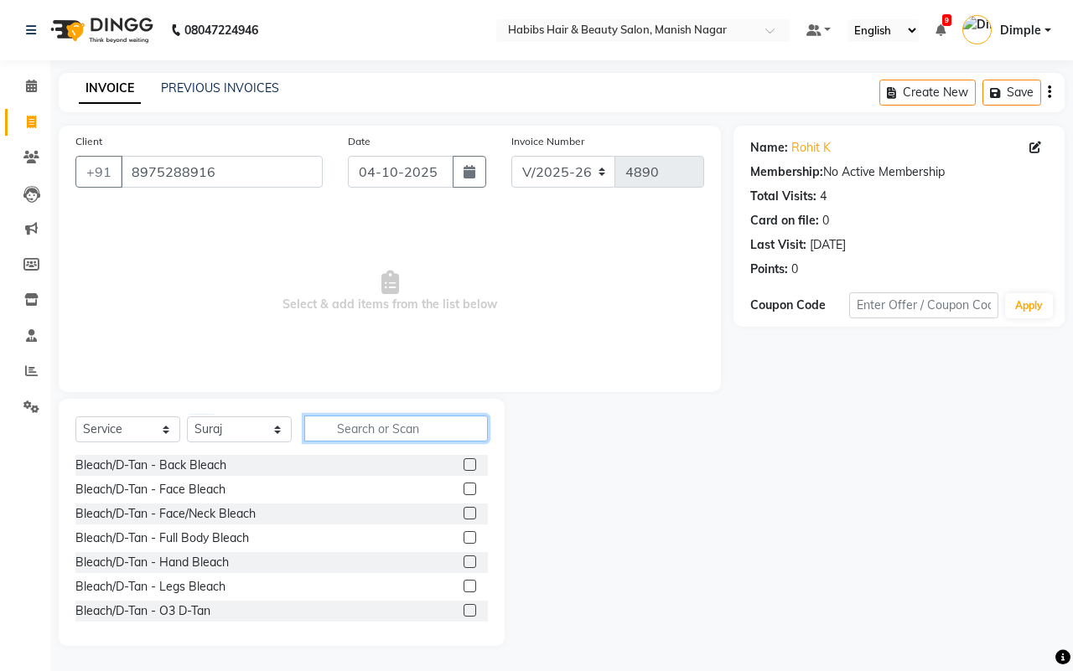
click at [341, 424] on input "text" at bounding box center [396, 429] width 184 height 26
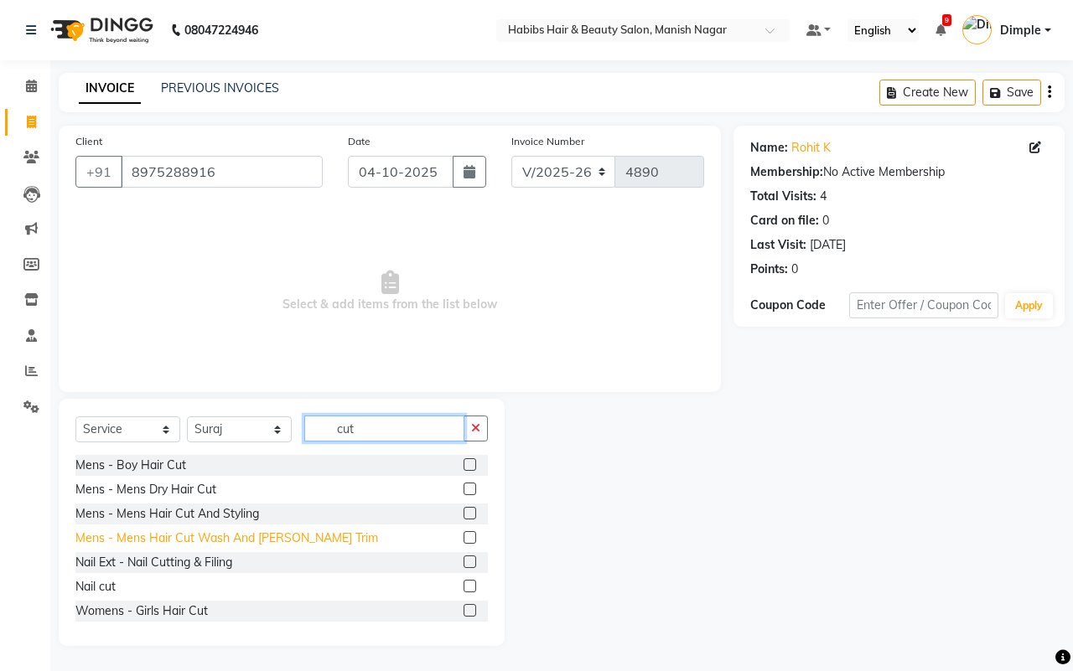
type input "cut"
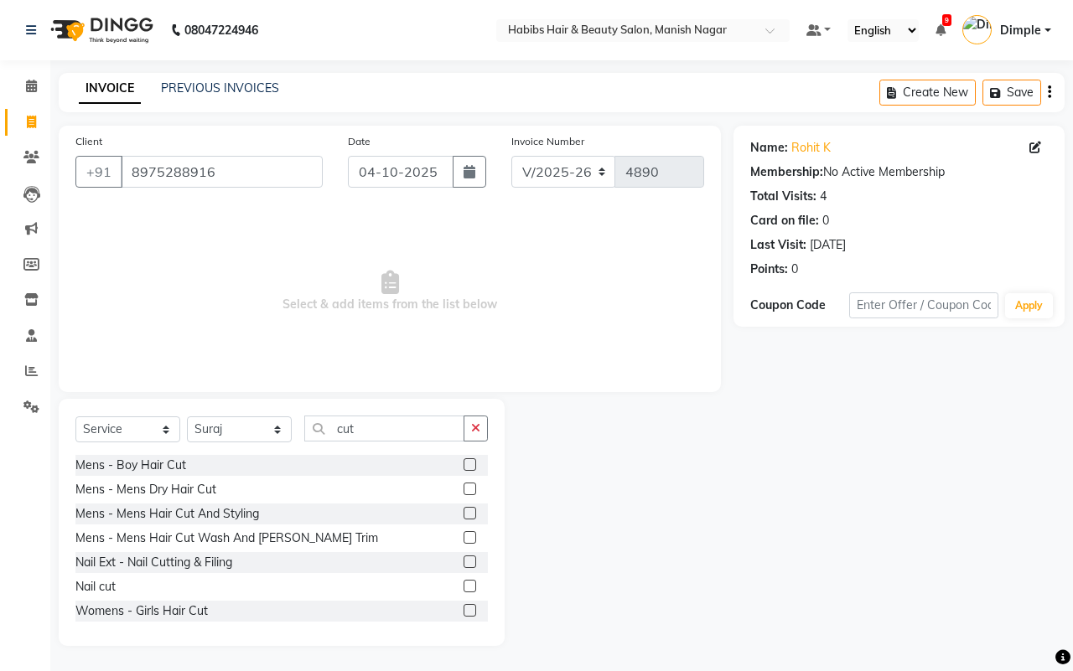
drag, startPoint x: 231, startPoint y: 534, endPoint x: 314, endPoint y: 392, distance: 164.2
click at [231, 537] on div "Mens - Mens Hair Cut Wash And [PERSON_NAME] Trim" at bounding box center [226, 539] width 303 height 18
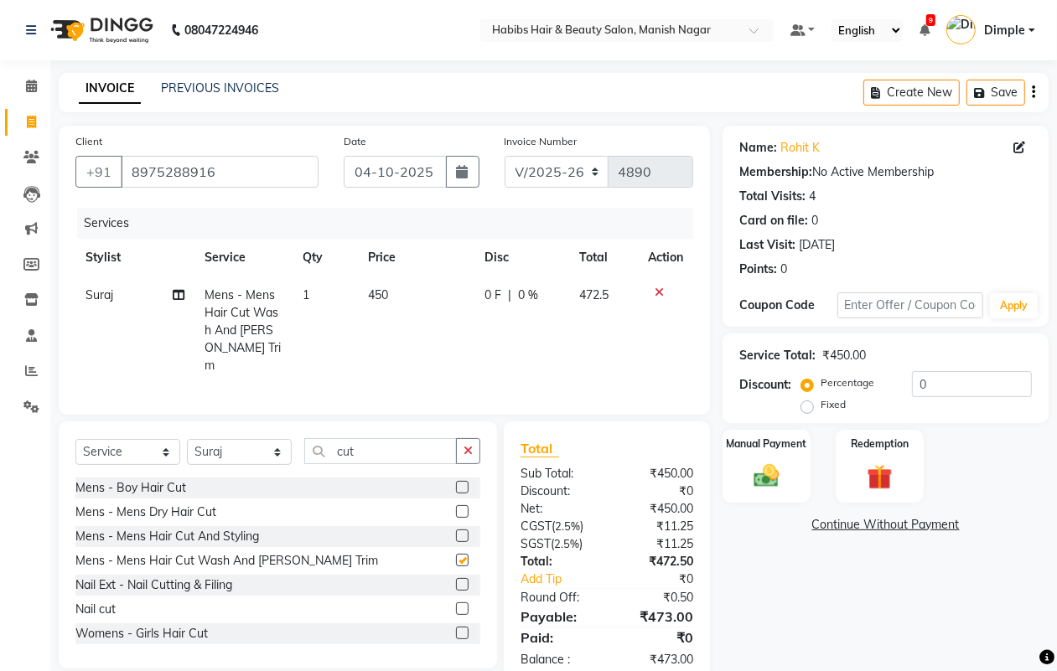
checkbox input "false"
drag, startPoint x: 314, startPoint y: 392, endPoint x: 430, endPoint y: 277, distance: 163.0
click at [436, 265] on th "Price" at bounding box center [416, 258] width 117 height 38
click at [402, 303] on td "450" at bounding box center [416, 331] width 117 height 108
select select "18781"
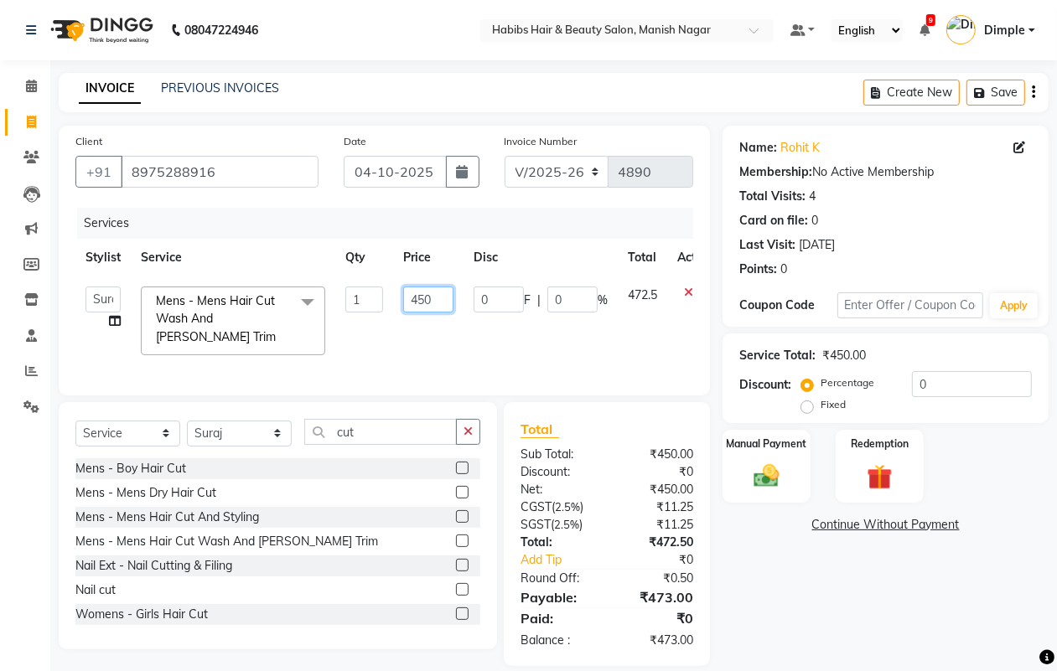
click at [403, 303] on input "450" at bounding box center [428, 300] width 50 height 26
type input "500"
click at [1029, 91] on div "Create New Save" at bounding box center [955, 92] width 185 height 39
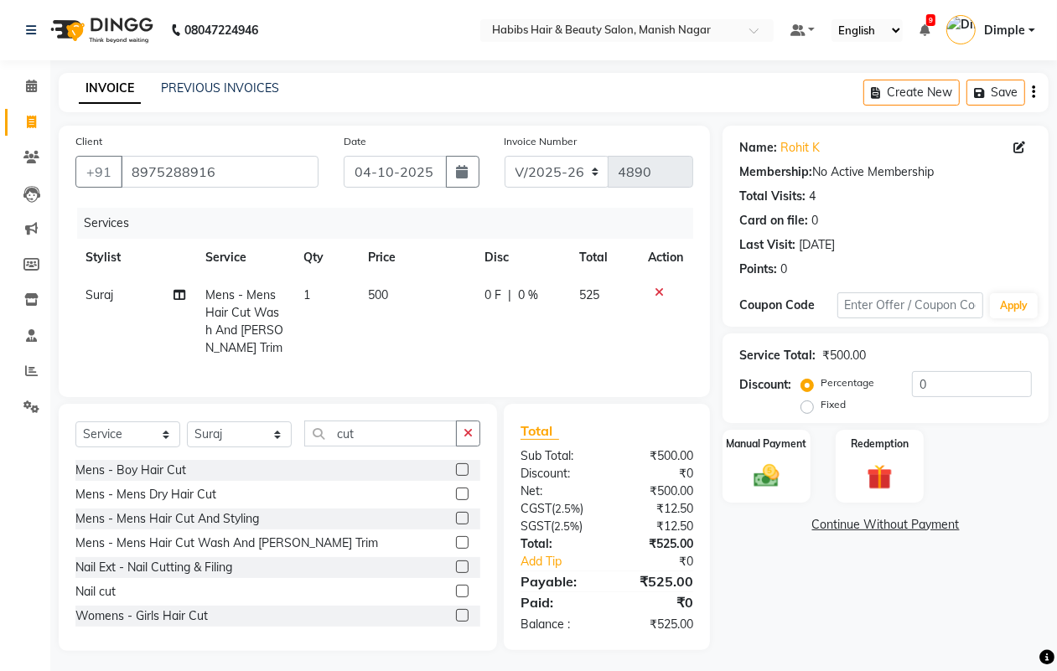
click at [1034, 92] on icon "button" at bounding box center [1033, 92] width 3 height 1
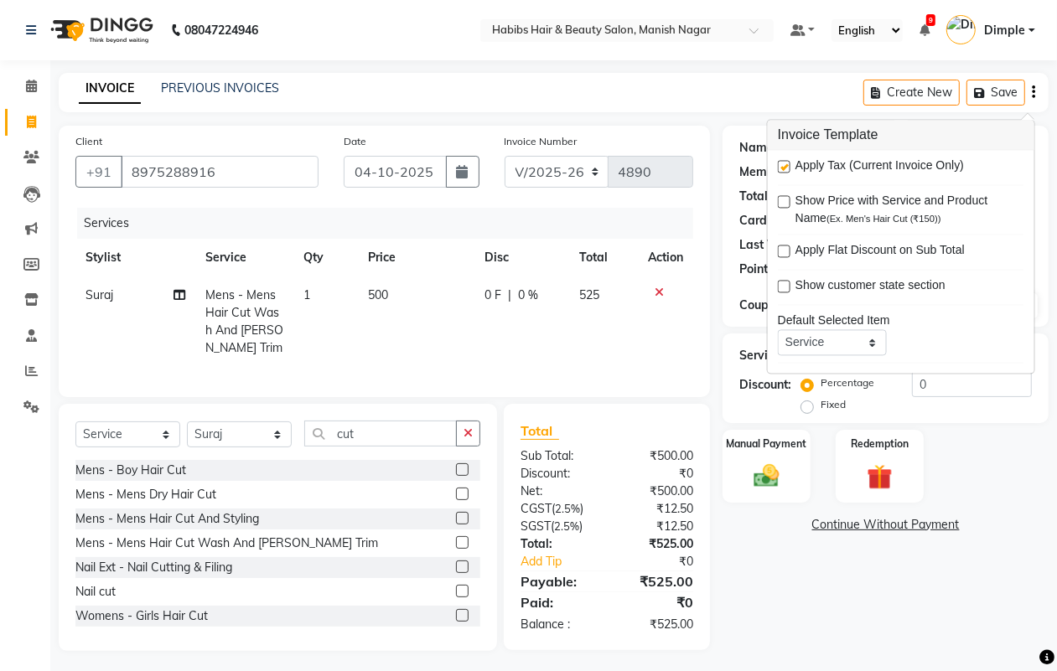
click at [788, 168] on label at bounding box center [784, 167] width 13 height 13
click at [788, 168] on input "checkbox" at bounding box center [783, 168] width 11 height 11
checkbox input "false"
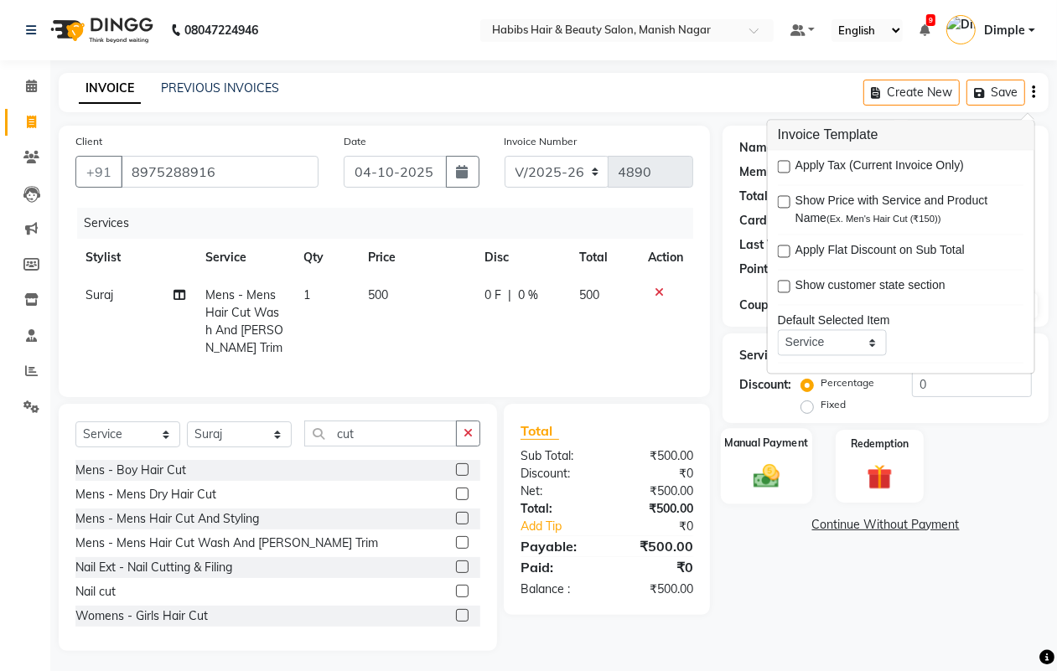
click at [790, 470] on div "Manual Payment" at bounding box center [766, 466] width 91 height 76
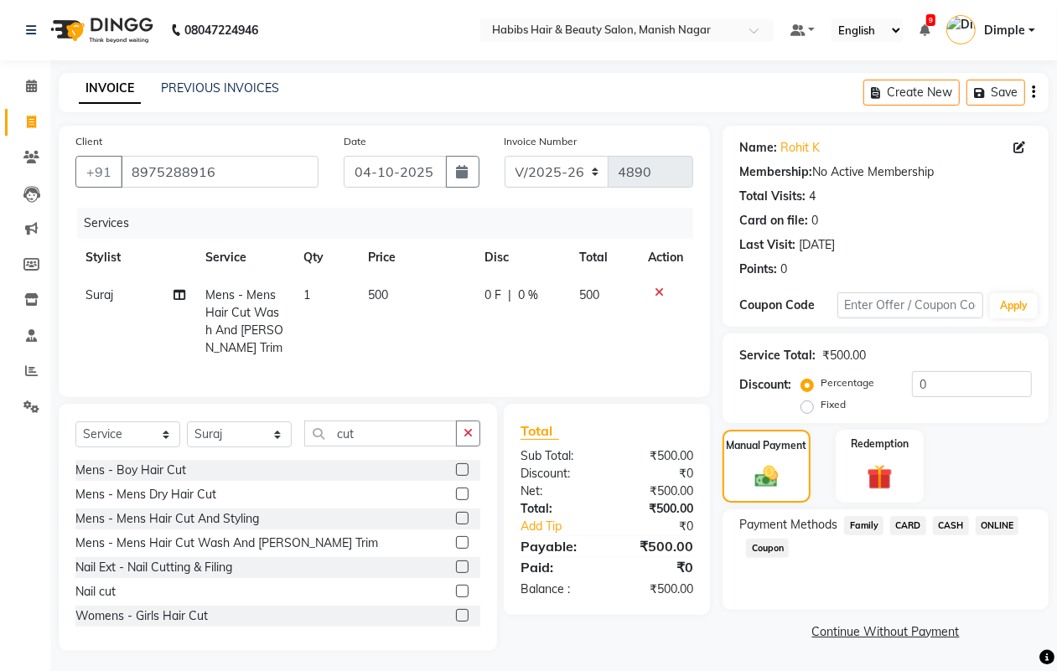
click at [1003, 524] on span "ONLINE" at bounding box center [998, 525] width 44 height 19
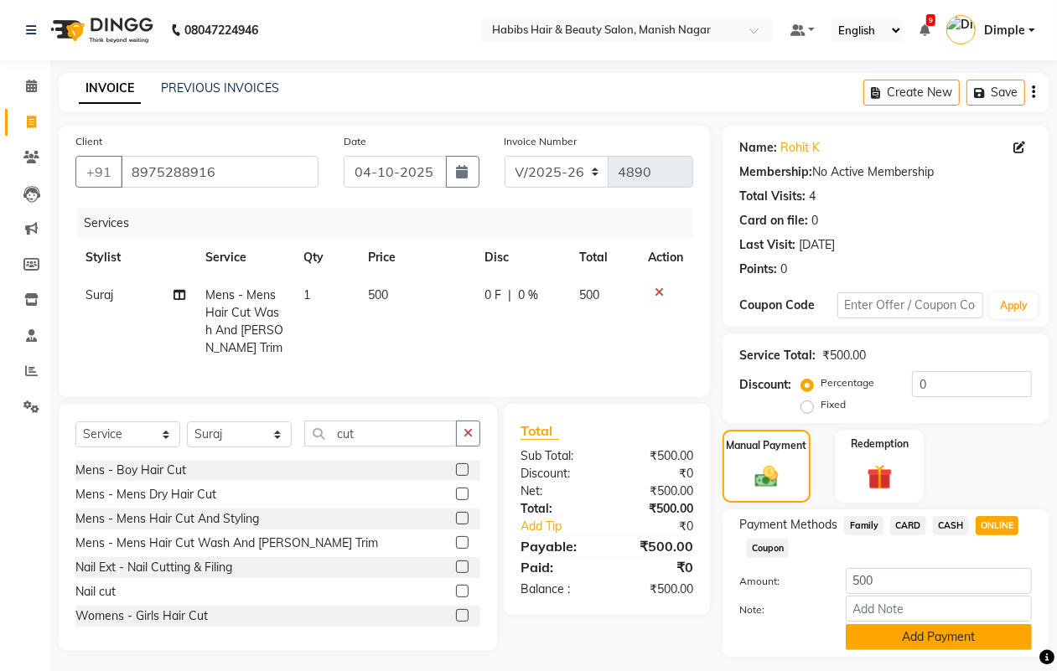
click at [967, 638] on button "Add Payment" at bounding box center [939, 638] width 186 height 26
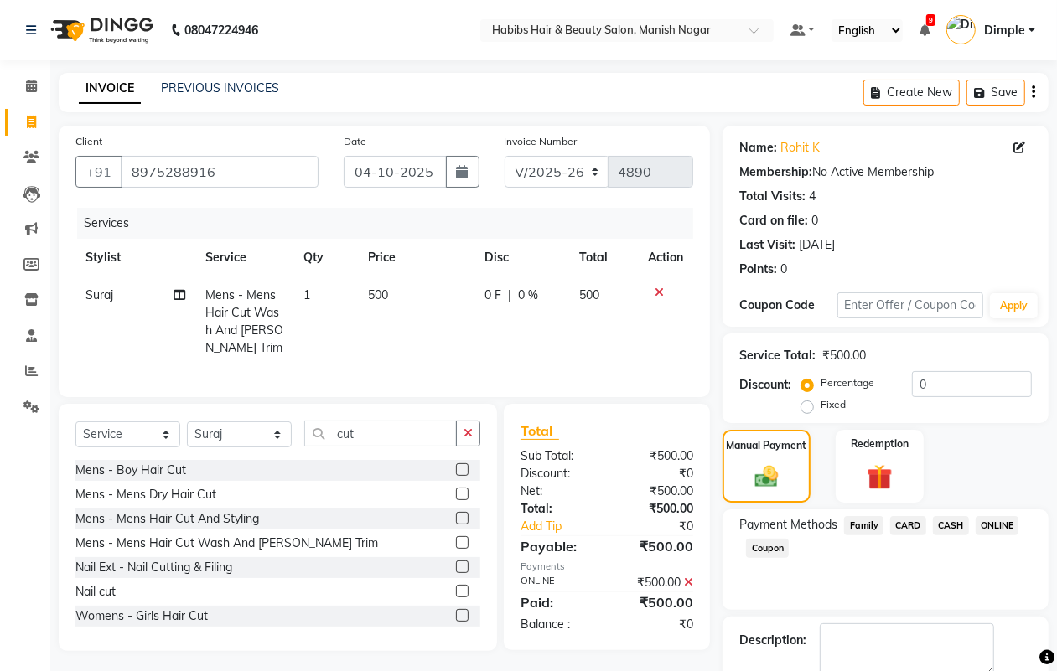
scroll to position [93, 0]
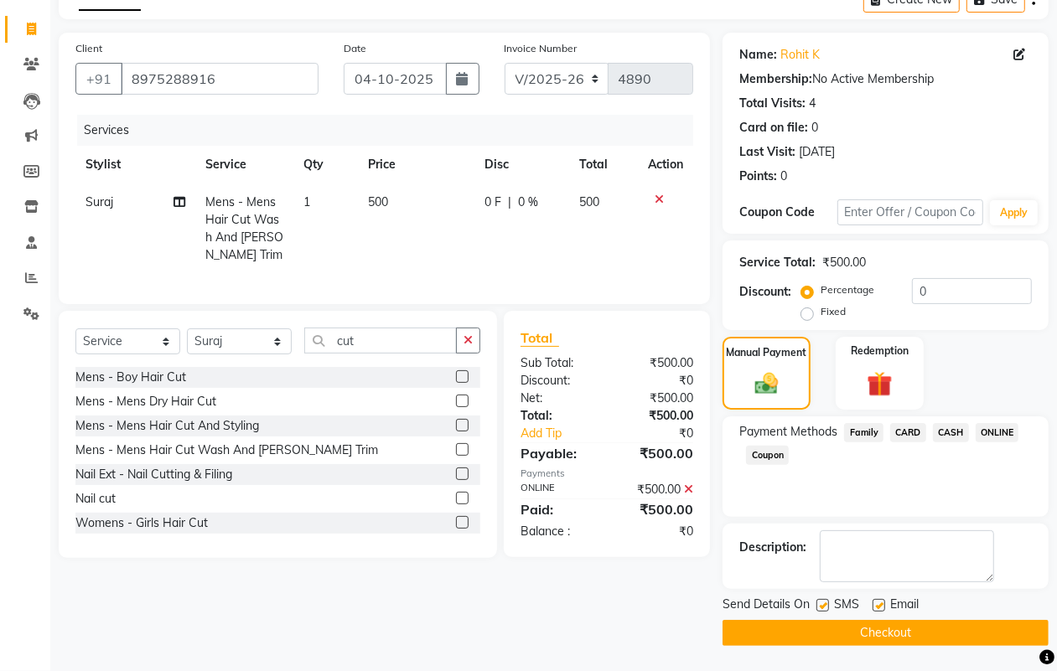
click at [971, 639] on button "Checkout" at bounding box center [886, 633] width 326 height 26
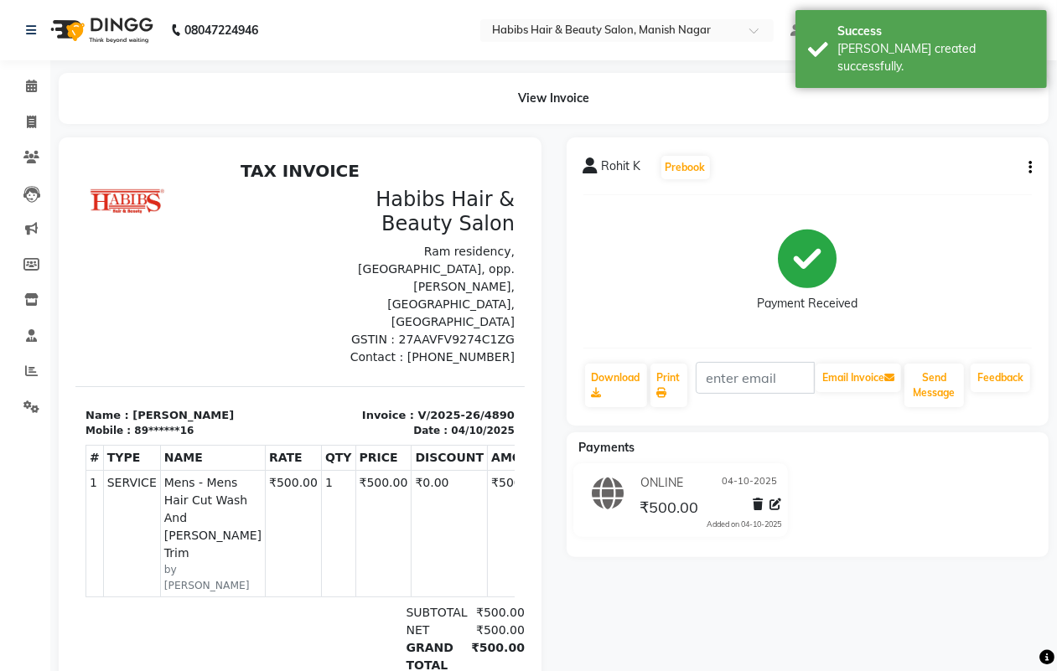
select select "service"
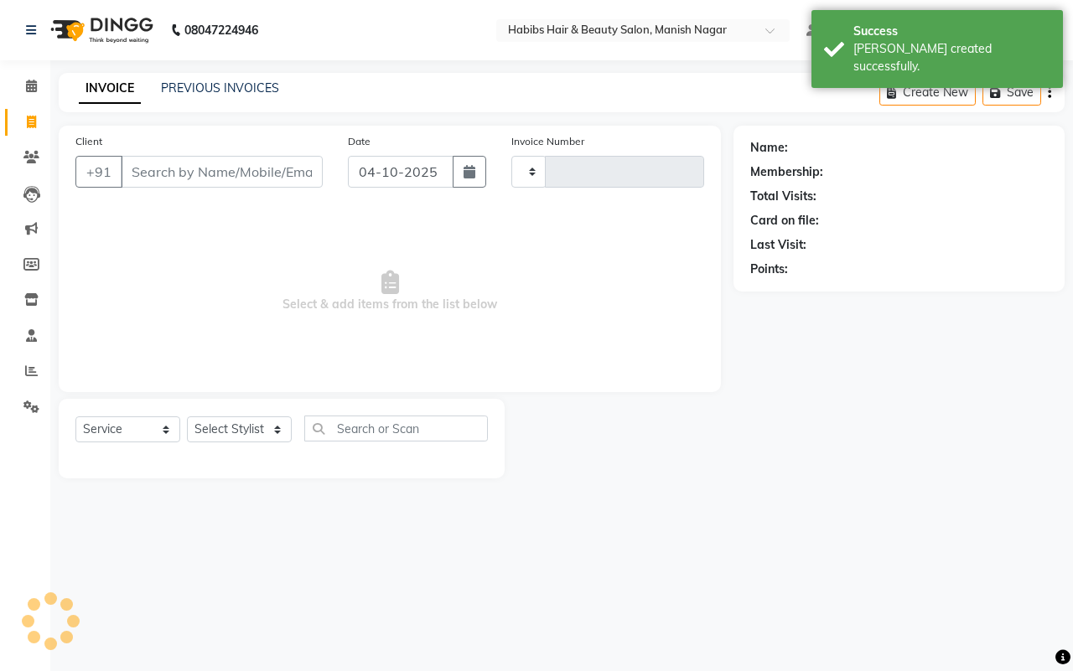
type input "4891"
select select "3804"
type input "97******90"
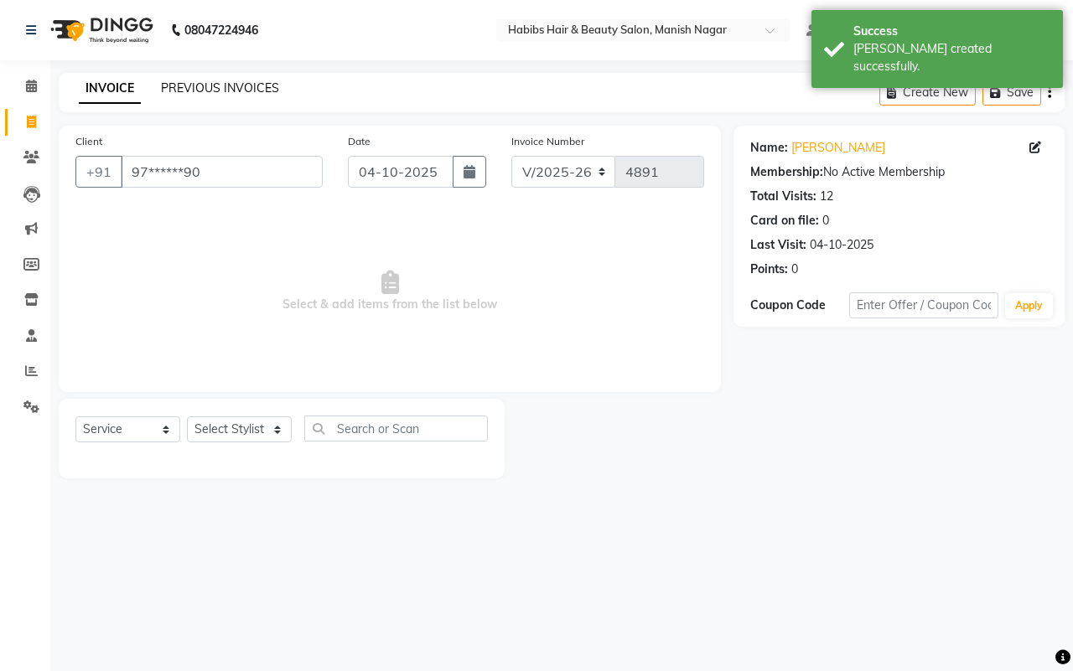
click at [194, 86] on link "PREVIOUS INVOICES" at bounding box center [220, 87] width 118 height 15
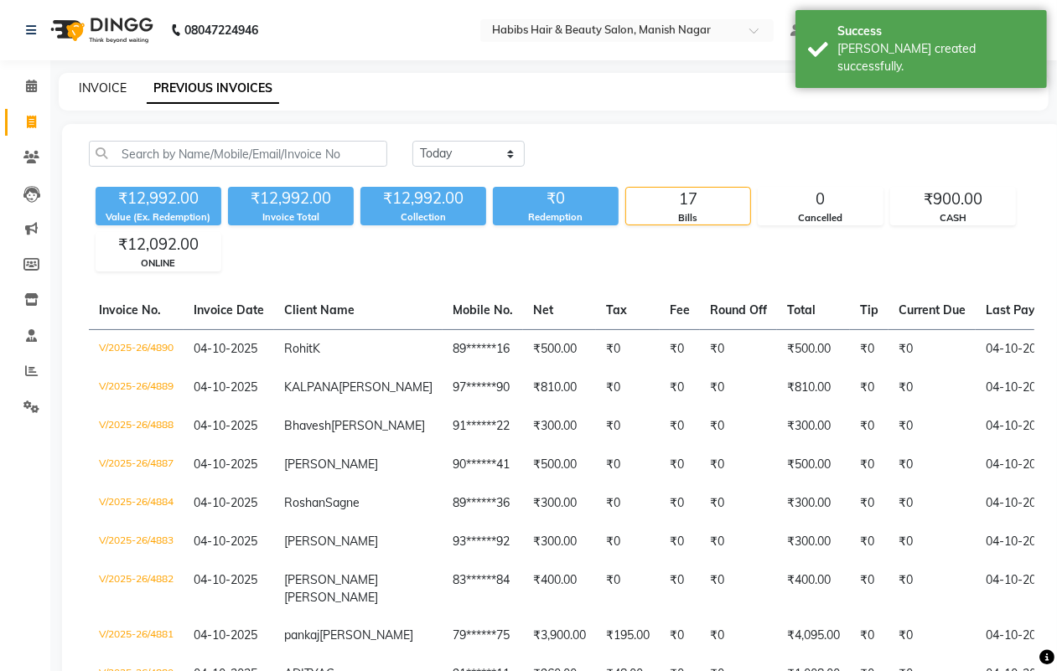
click at [94, 80] on div "INVOICE" at bounding box center [103, 89] width 48 height 18
click at [98, 91] on link "INVOICE" at bounding box center [103, 87] width 48 height 15
select select "3804"
select select "service"
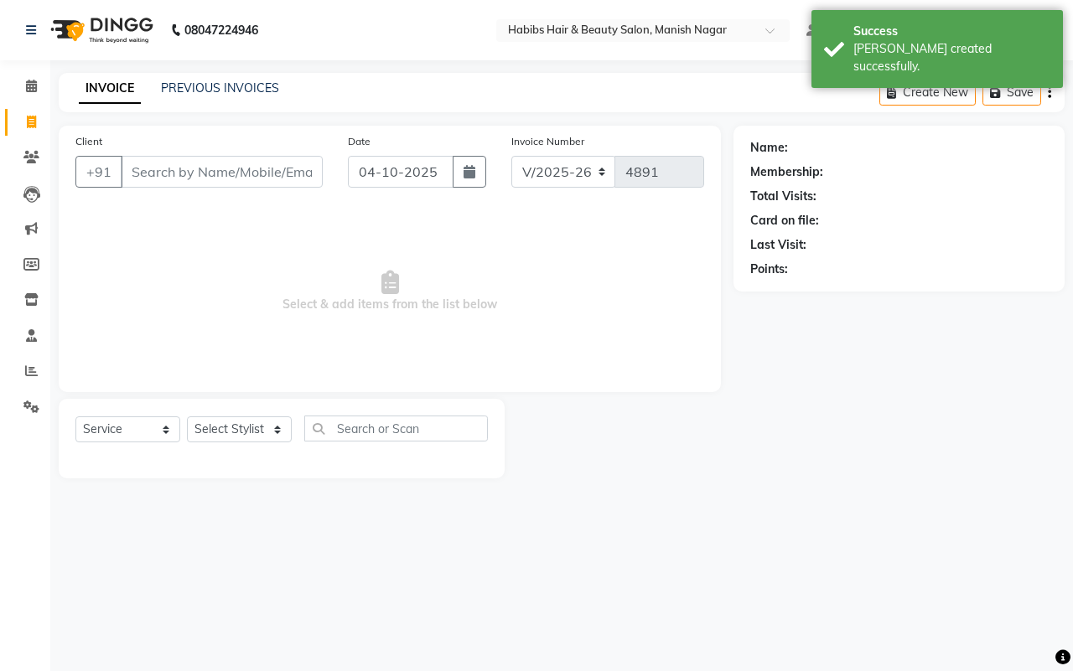
click at [155, 174] on input "Client" at bounding box center [222, 172] width 202 height 32
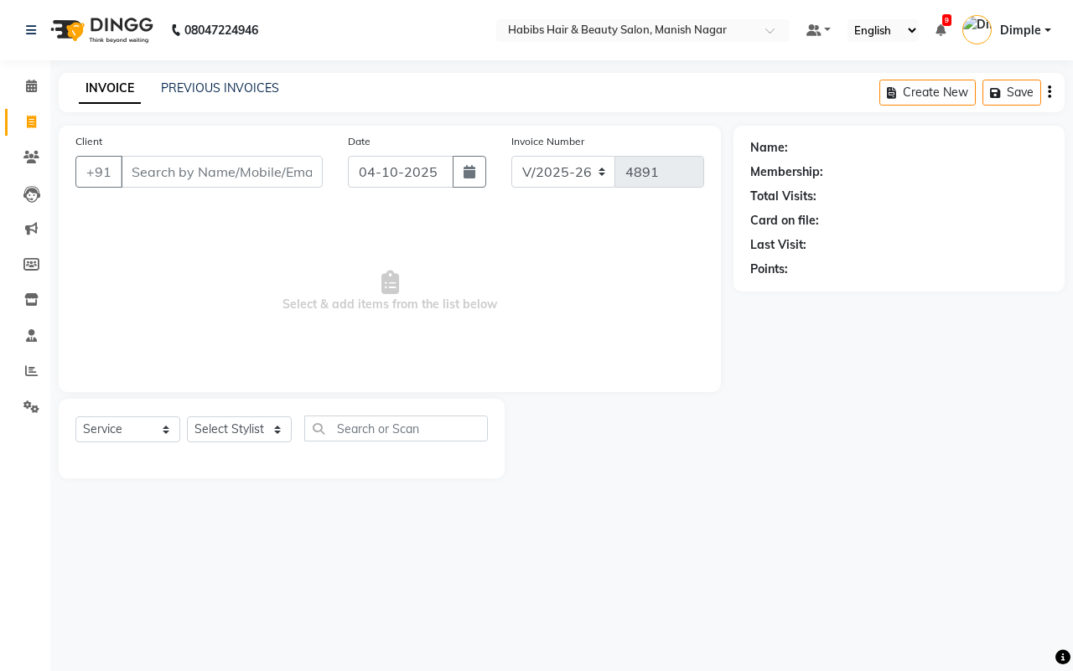
click at [156, 169] on input "Client" at bounding box center [222, 172] width 202 height 32
type input "7775961117"
click at [291, 169] on span "Add Client" at bounding box center [279, 171] width 66 height 17
select select "22"
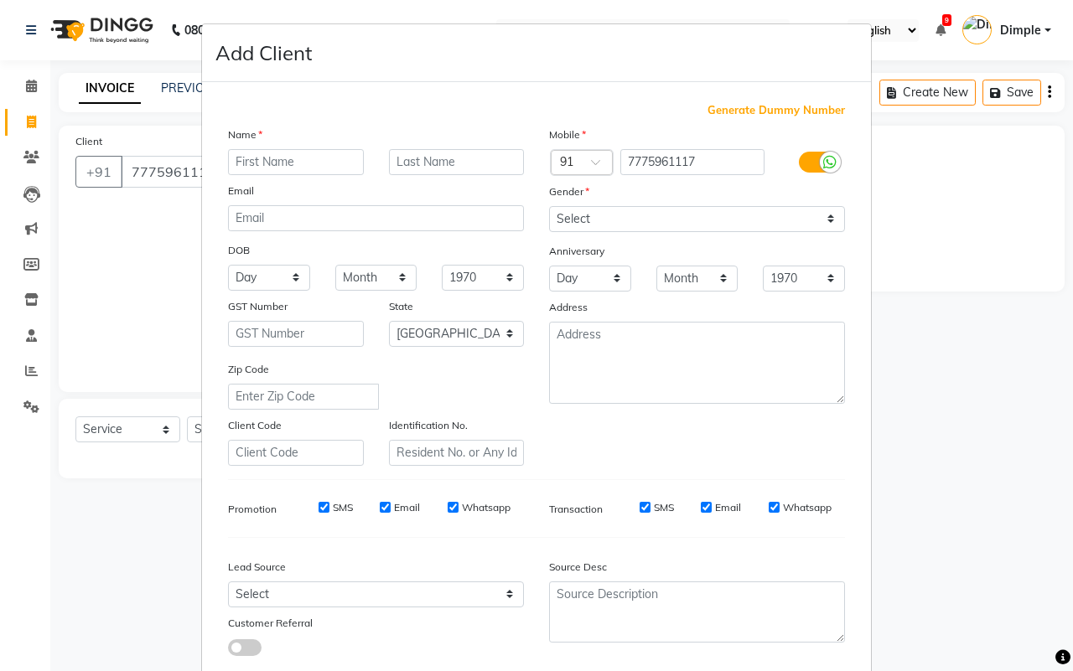
click at [278, 153] on input "text" at bounding box center [296, 162] width 136 height 26
type input "s"
type input "akshay"
type input "[PERSON_NAME]"
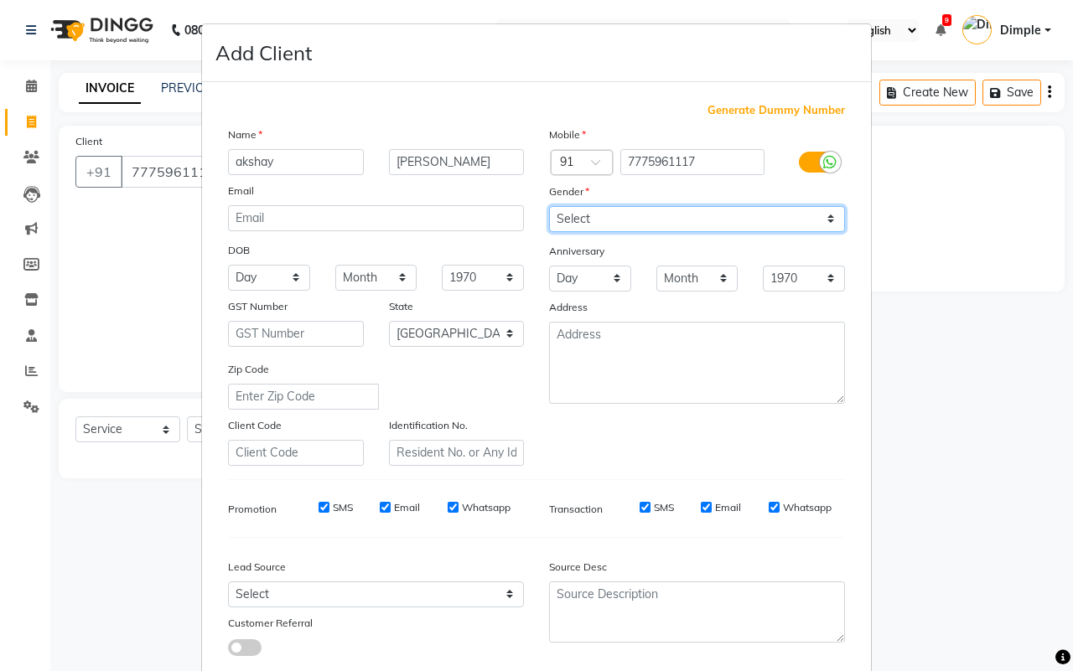
click at [562, 215] on select "Select [DEMOGRAPHIC_DATA] [DEMOGRAPHIC_DATA] Other Prefer Not To Say" at bounding box center [697, 219] width 296 height 26
click at [549, 206] on select "Select [DEMOGRAPHIC_DATA] [DEMOGRAPHIC_DATA] Other Prefer Not To Say" at bounding box center [697, 219] width 296 height 26
select select "[DEMOGRAPHIC_DATA]"
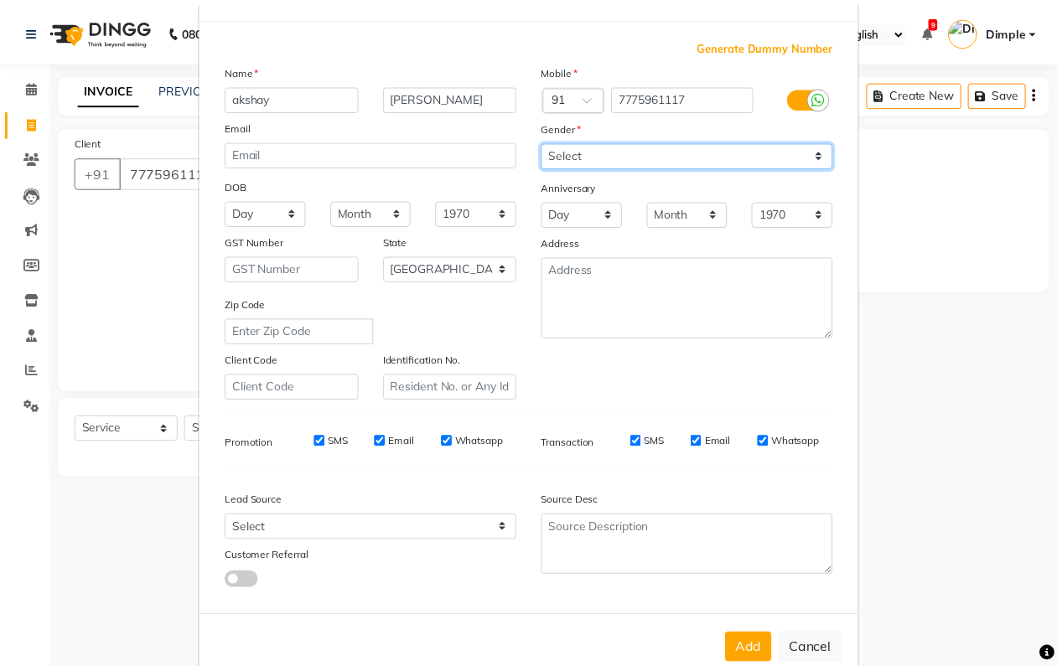
scroll to position [96, 0]
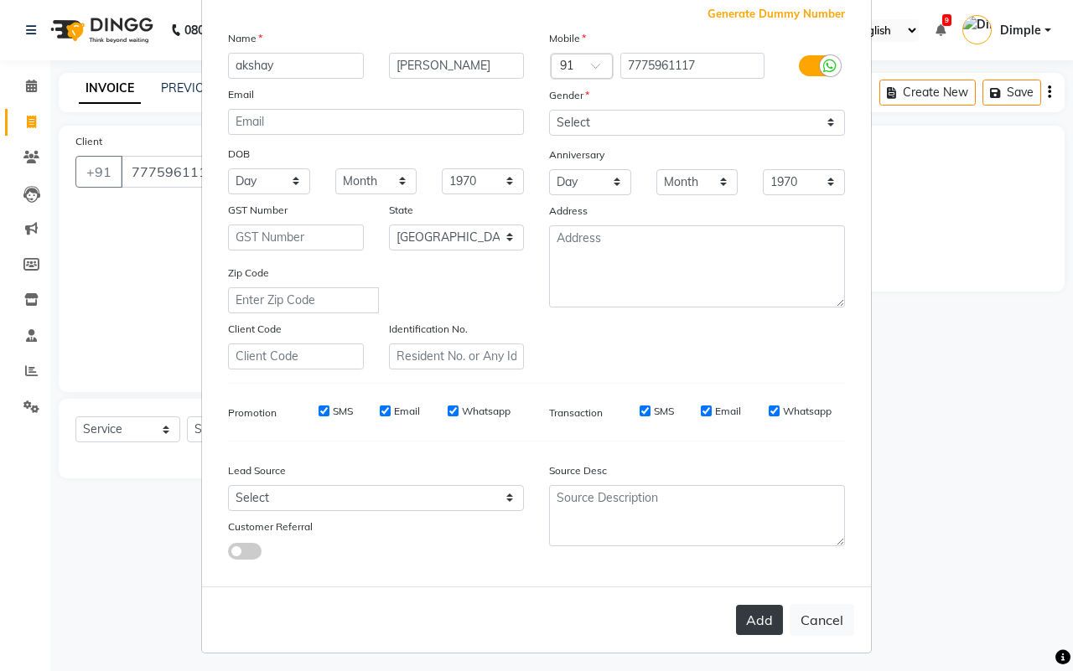
click at [753, 610] on button "Add" at bounding box center [759, 620] width 47 height 30
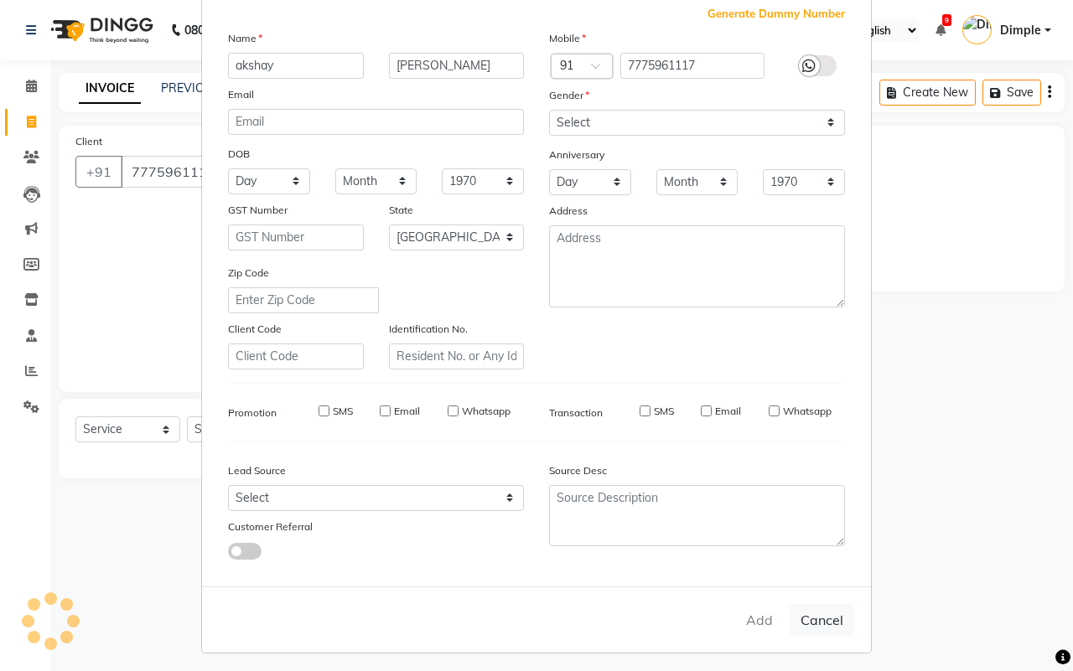
type input "77******17"
select select
select select "null"
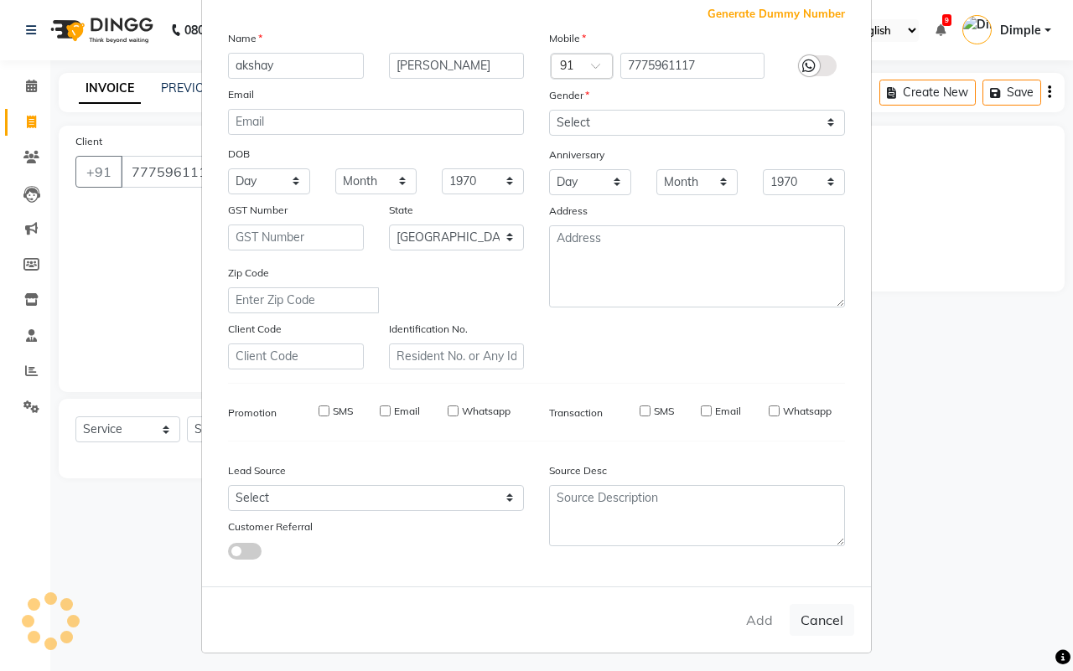
select select
checkbox input "false"
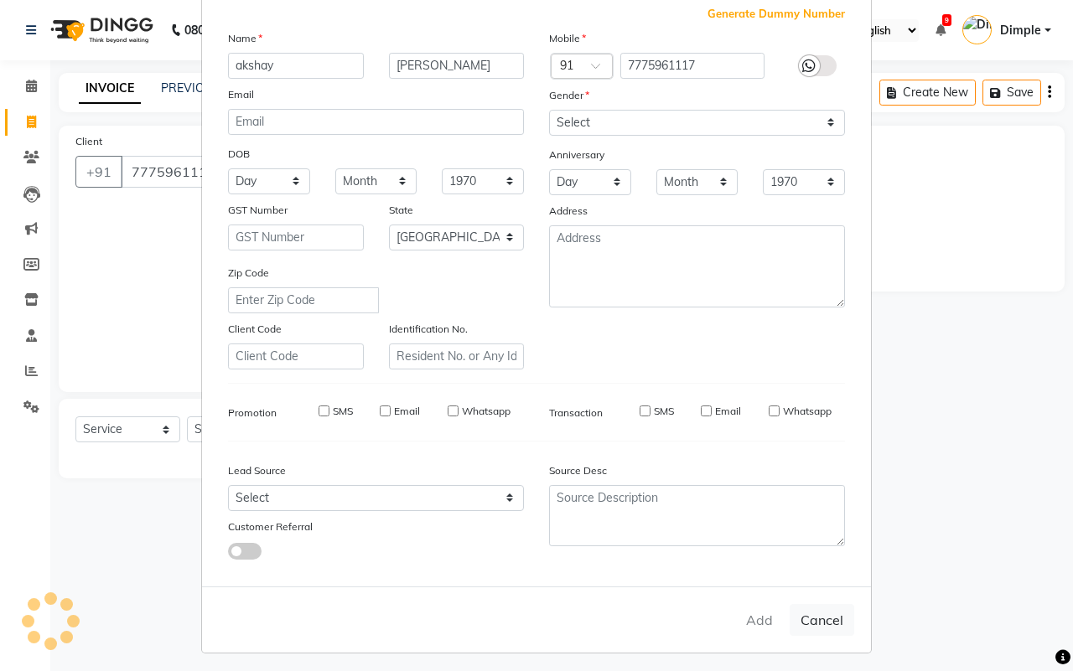
checkbox input "false"
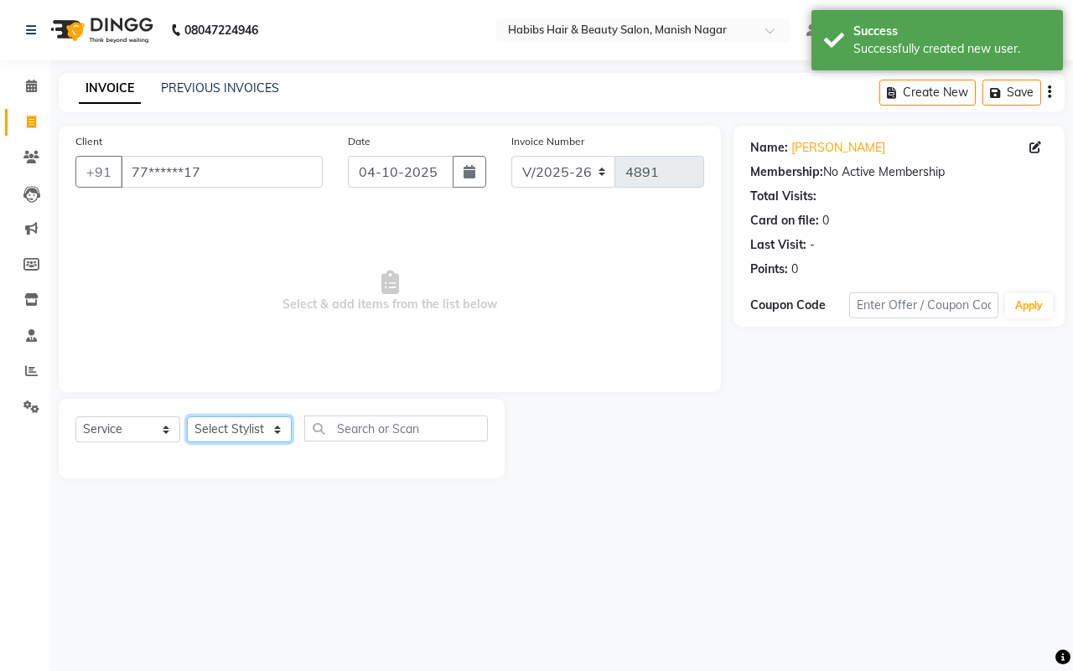
click at [237, 432] on select "Select Stylist [PERSON_NAME] [PERSON_NAME] [PERSON_NAME] [PERSON_NAME] Sachin […" at bounding box center [239, 430] width 105 height 26
select select "18779"
click at [187, 417] on select "Select Stylist [PERSON_NAME] [PERSON_NAME] [PERSON_NAME] [PERSON_NAME] Sachin […" at bounding box center [239, 430] width 105 height 26
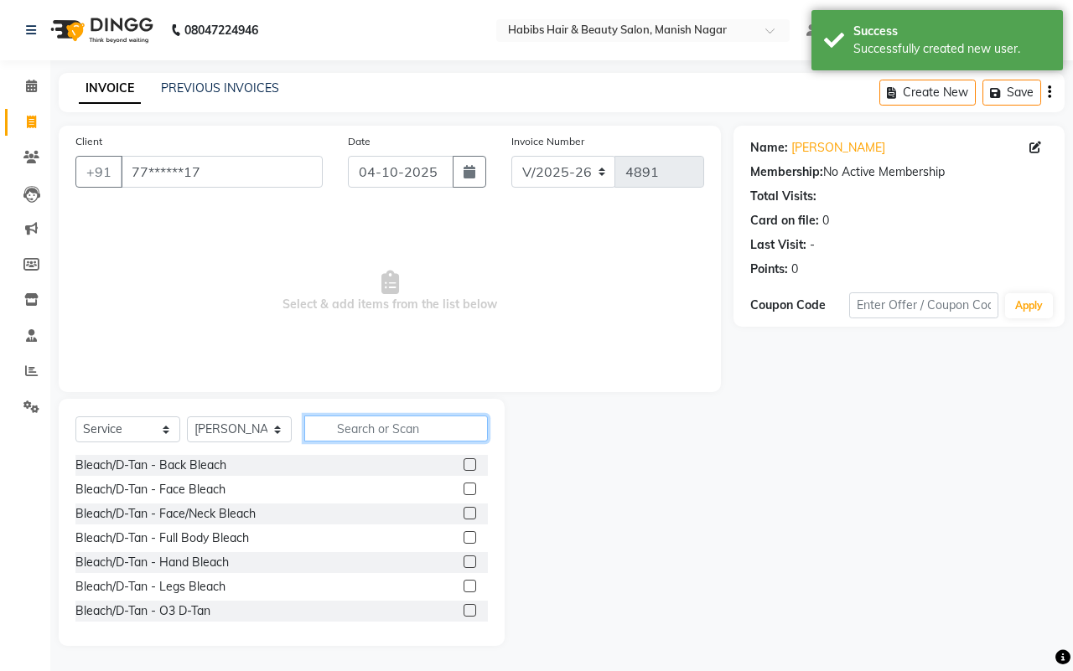
click at [392, 429] on input "text" at bounding box center [396, 429] width 184 height 26
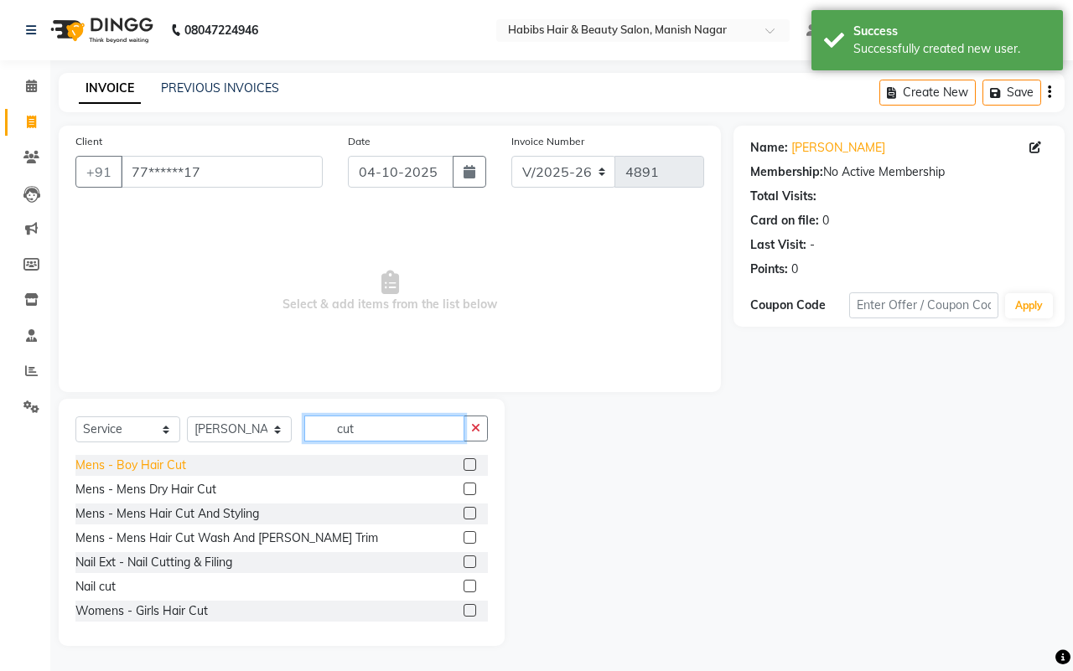
type input "cut"
click at [163, 471] on div "Mens - Boy Hair Cut" at bounding box center [130, 466] width 111 height 18
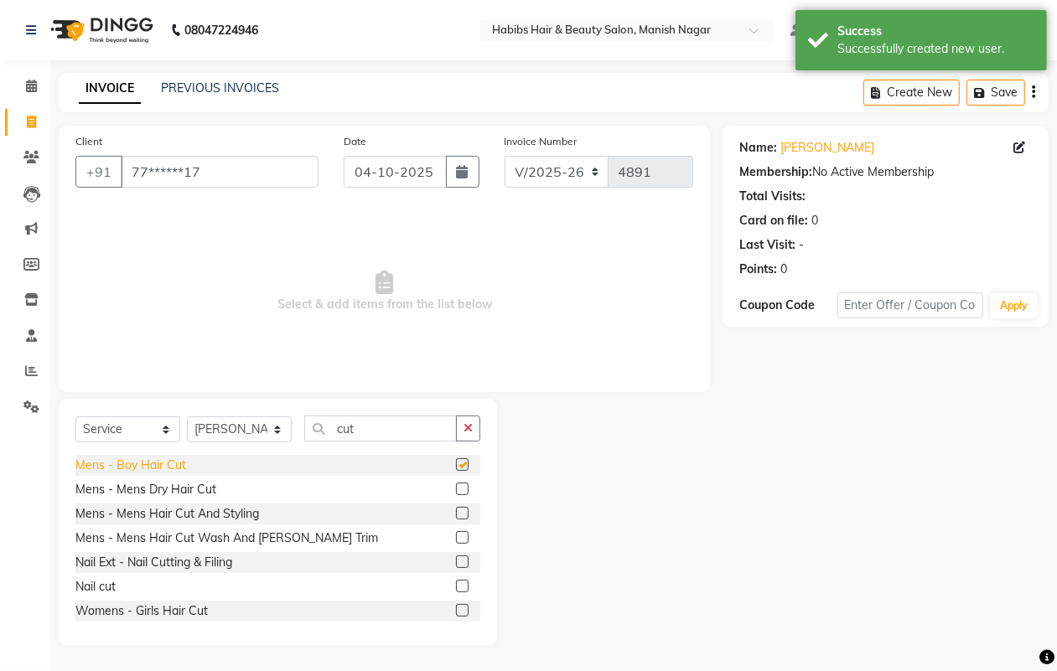
checkbox input "false"
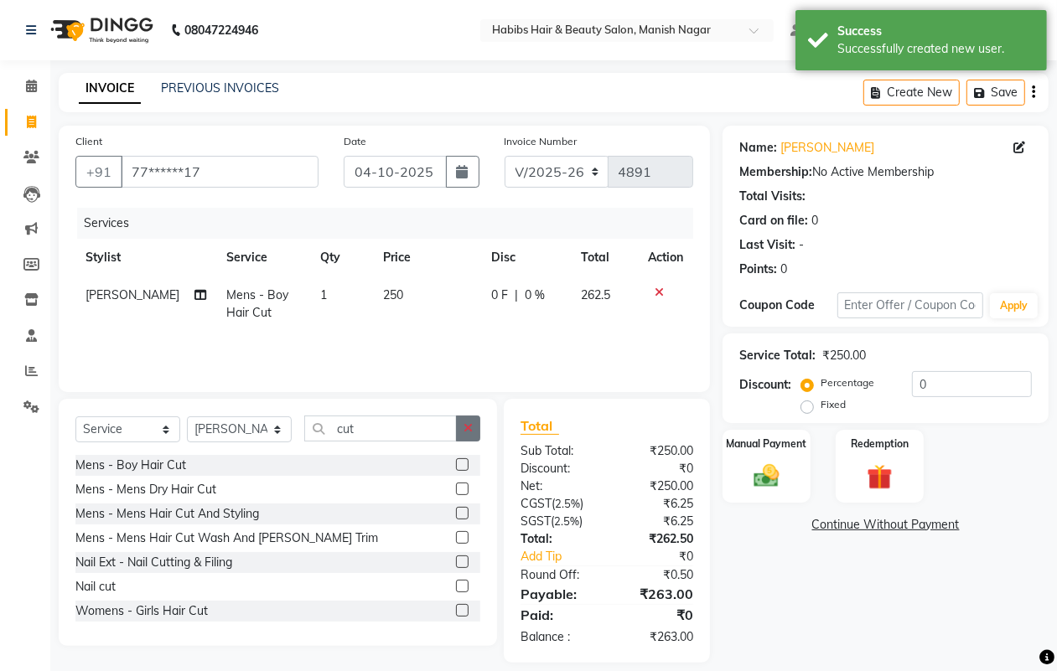
click at [470, 423] on icon "button" at bounding box center [468, 428] width 9 height 12
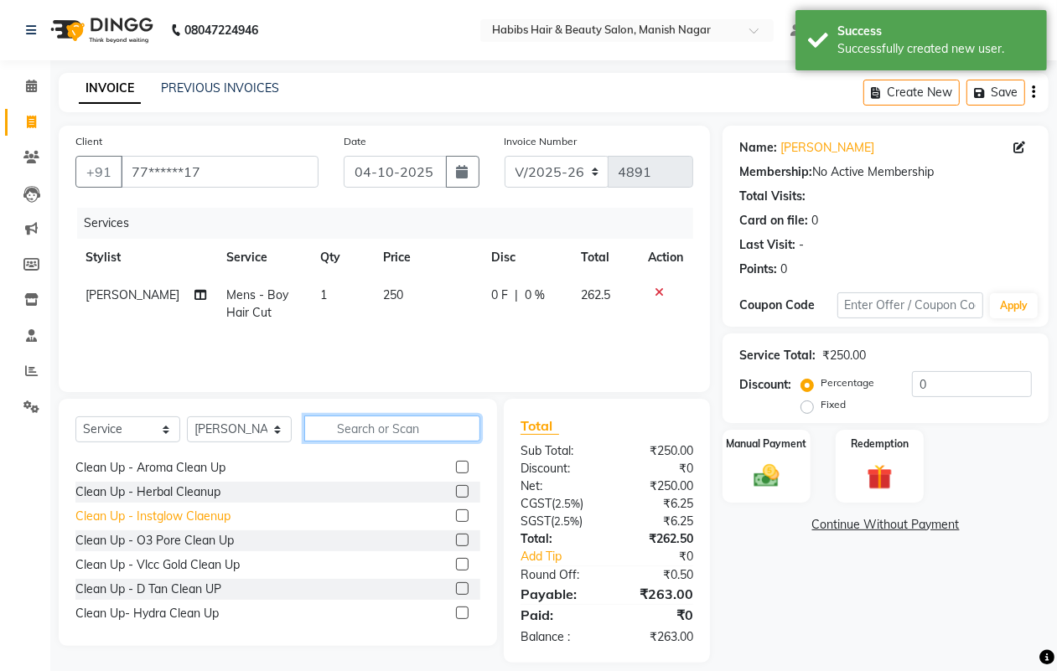
scroll to position [314, 0]
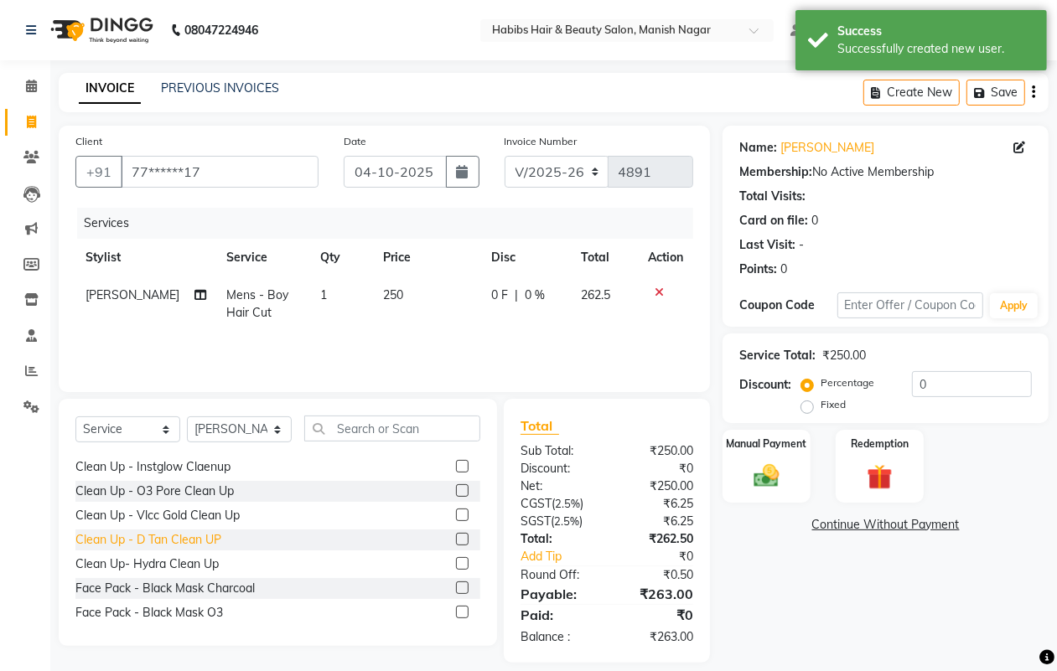
click at [198, 531] on div "Clean Up - D Tan Clean UP" at bounding box center [148, 540] width 146 height 18
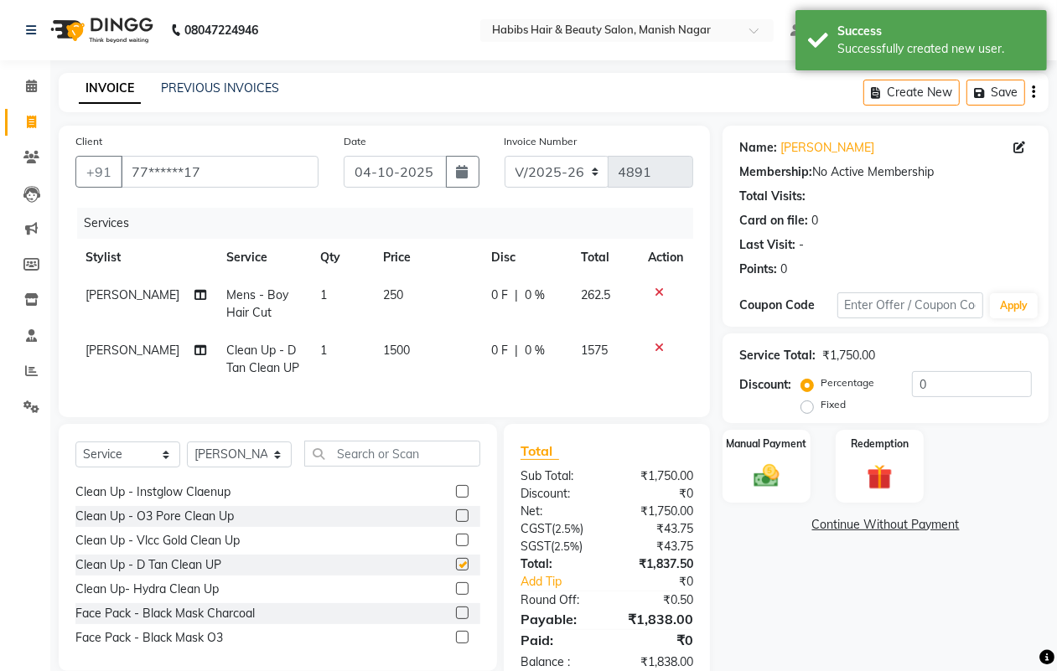
checkbox input "false"
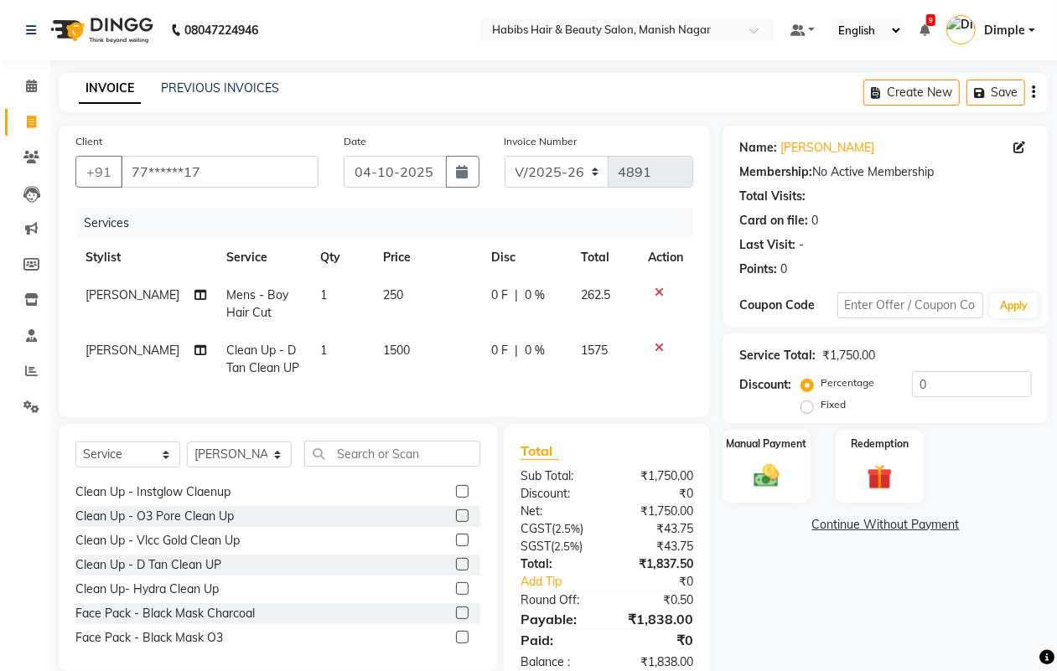
click at [491, 352] on span "0 F" at bounding box center [499, 351] width 17 height 18
select select "18779"
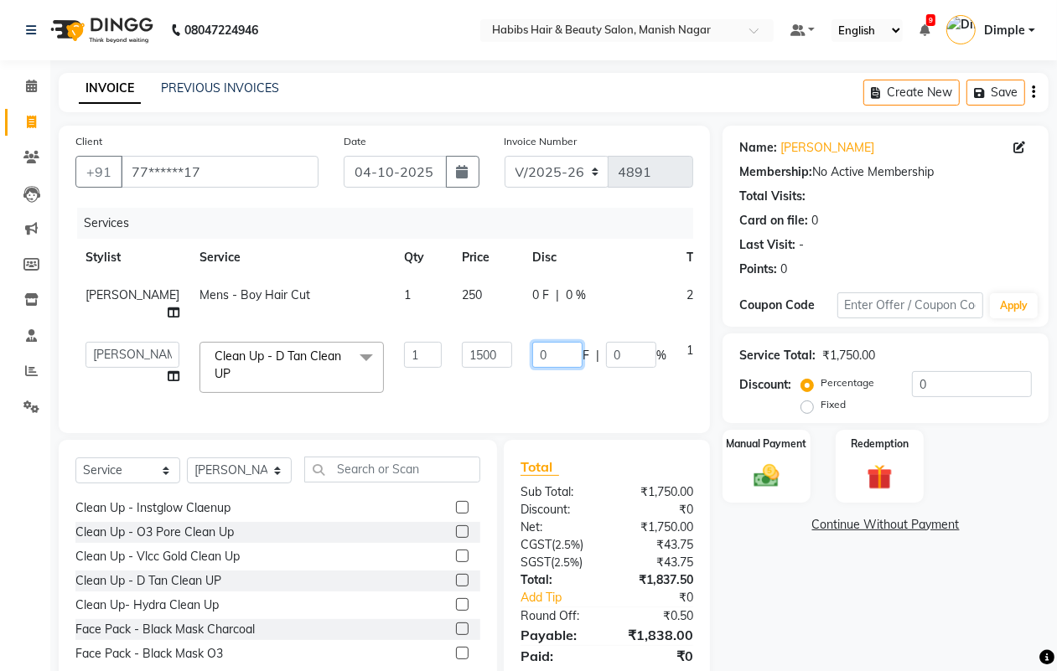
click at [532, 350] on input "0" at bounding box center [557, 355] width 50 height 26
type input "500"
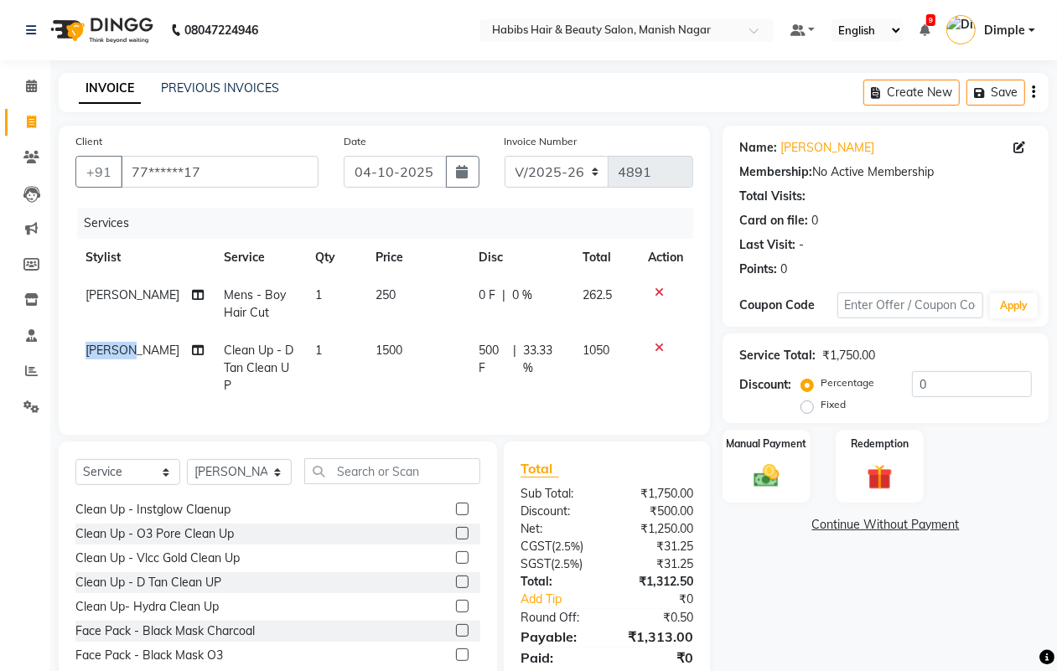
click at [98, 359] on td "[PERSON_NAME]" at bounding box center [144, 368] width 138 height 73
select select "18779"
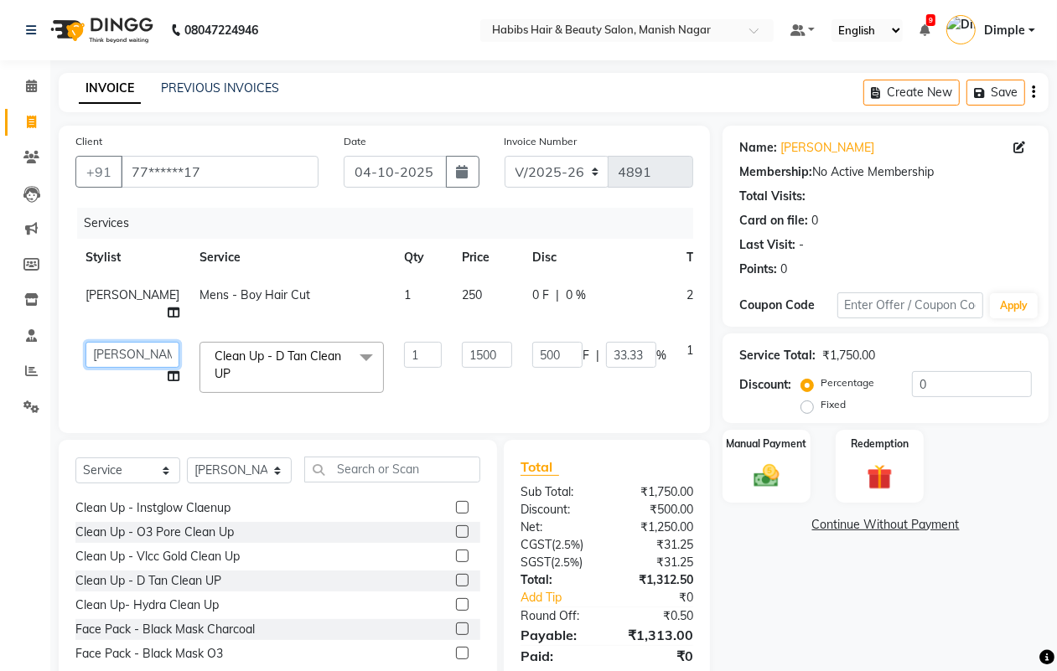
click at [95, 355] on select "[PERSON_NAME] [PERSON_NAME] [PERSON_NAME] [PERSON_NAME] Sachin [PERSON_NAME] [P…" at bounding box center [133, 355] width 94 height 26
select select "30681"
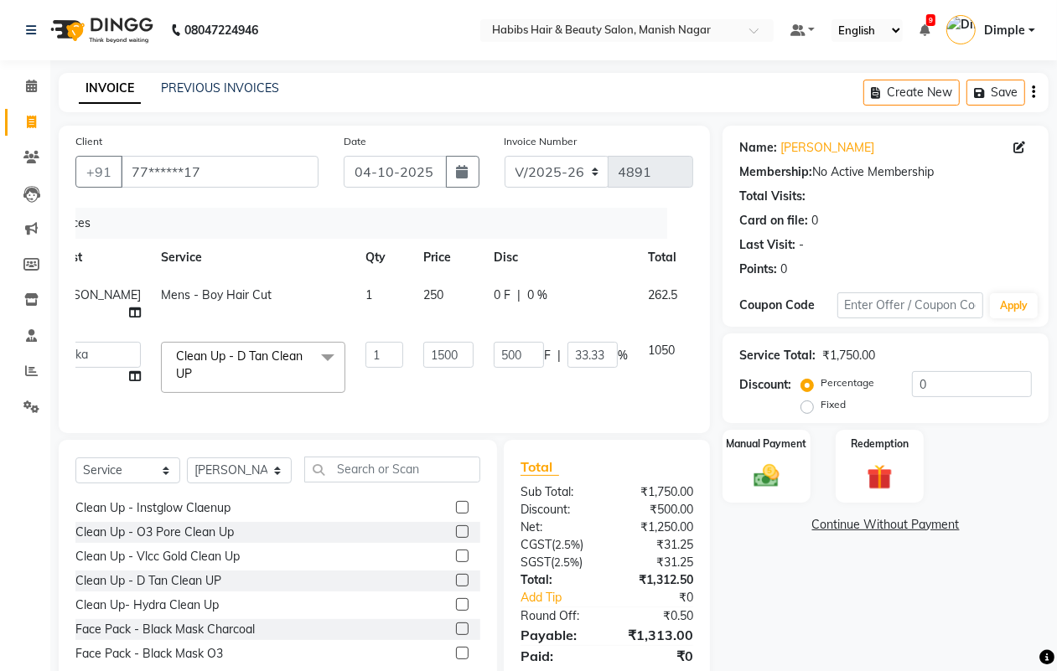
click at [704, 287] on icon at bounding box center [708, 293] width 9 height 12
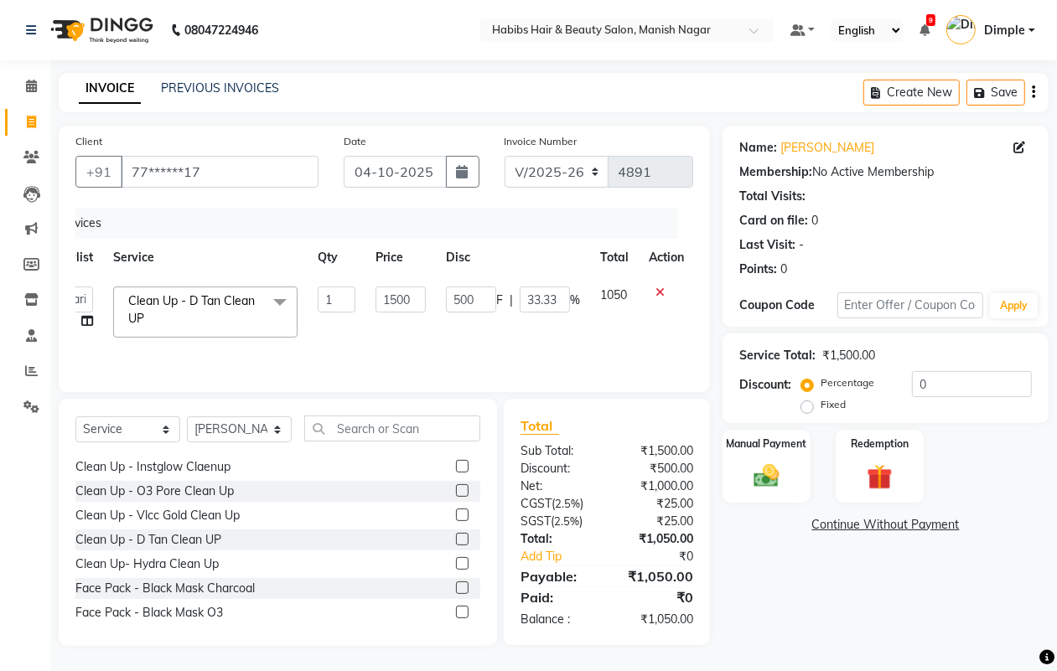
scroll to position [1, 0]
click at [790, 475] on div "Manual Payment" at bounding box center [766, 466] width 91 height 76
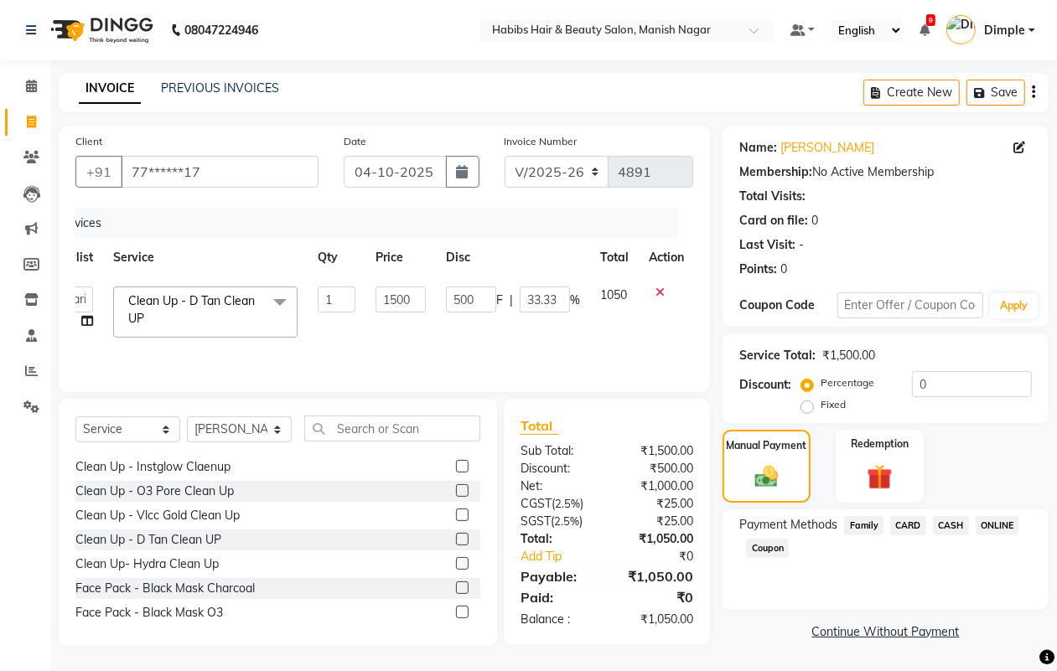
click at [998, 517] on span "ONLINE" at bounding box center [998, 525] width 44 height 19
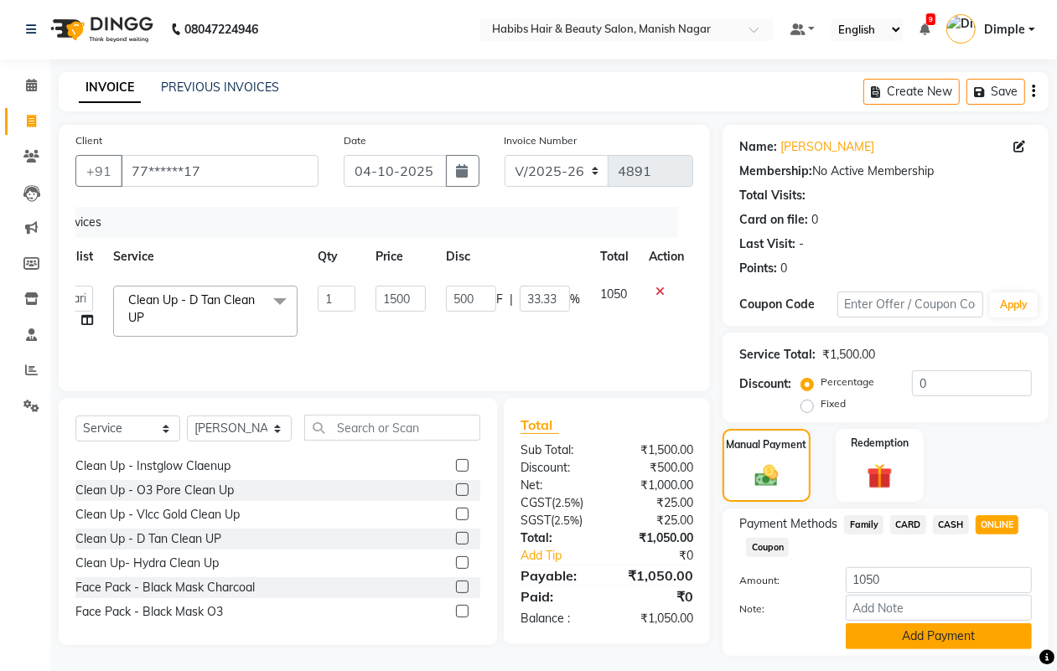
click at [924, 633] on button "Add Payment" at bounding box center [939, 637] width 186 height 26
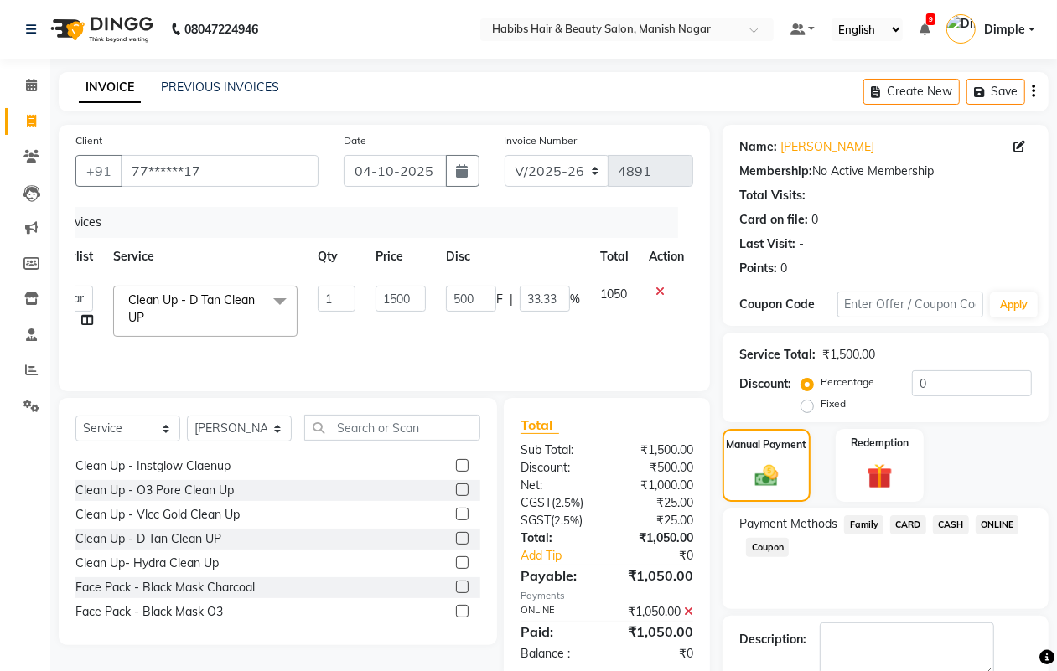
scroll to position [93, 0]
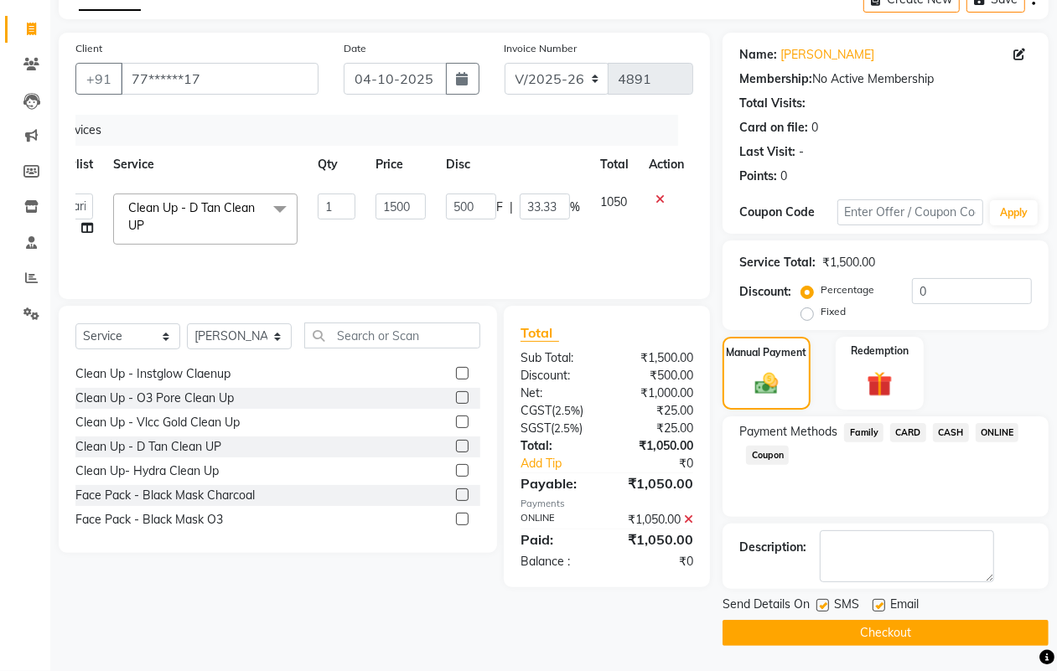
click at [928, 644] on button "Checkout" at bounding box center [886, 633] width 326 height 26
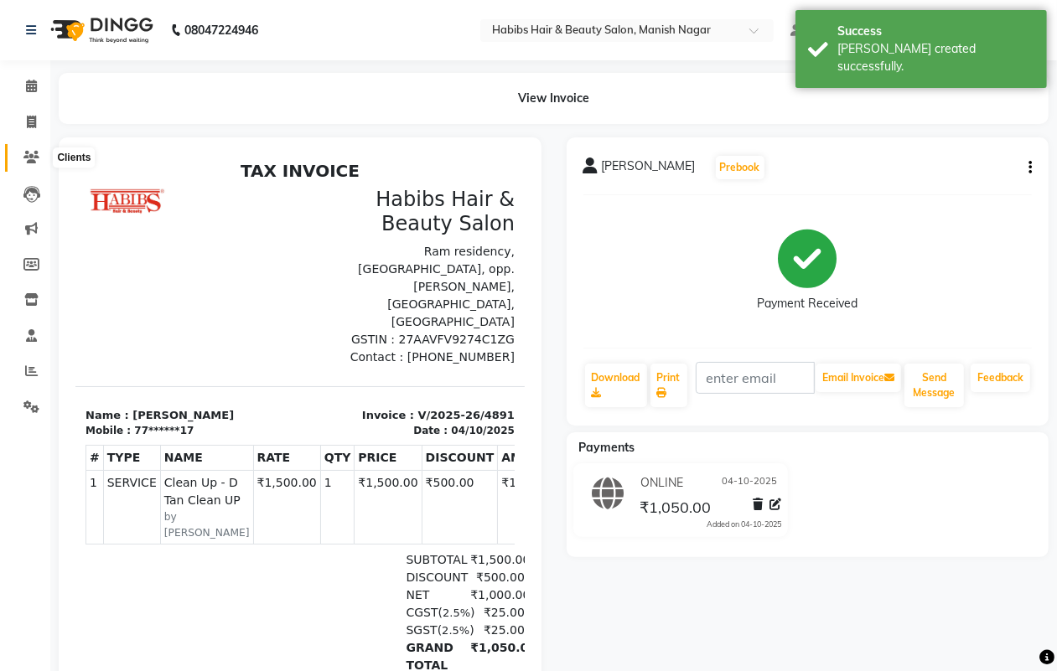
click at [25, 157] on icon at bounding box center [31, 157] width 16 height 13
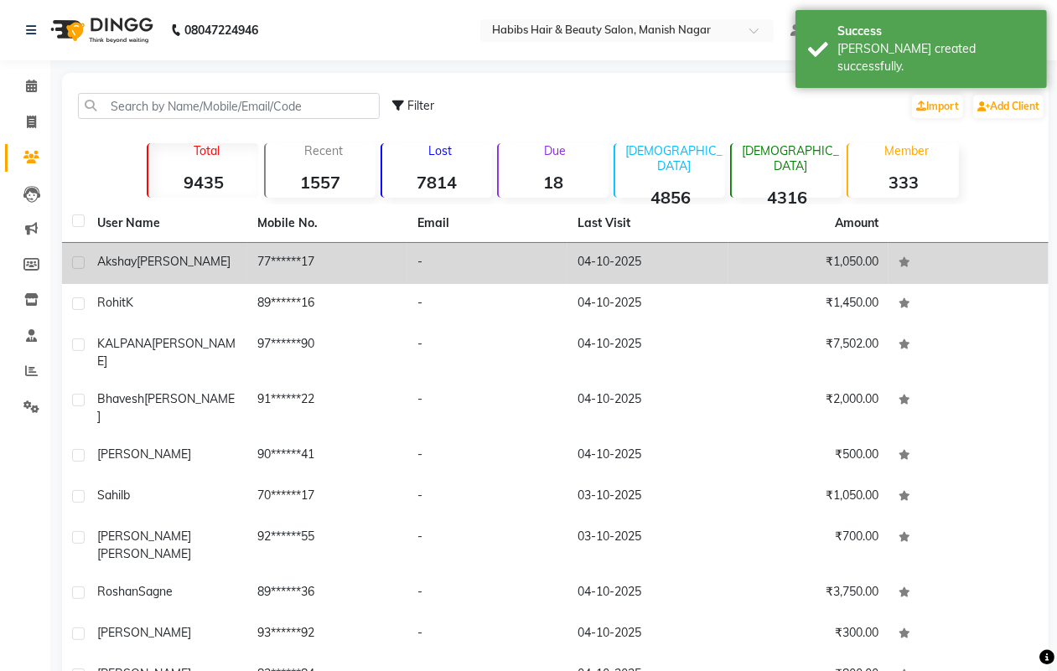
drag, startPoint x: 164, startPoint y: 266, endPoint x: 220, endPoint y: 275, distance: 56.9
click at [164, 268] on span "[PERSON_NAME]" at bounding box center [184, 261] width 94 height 15
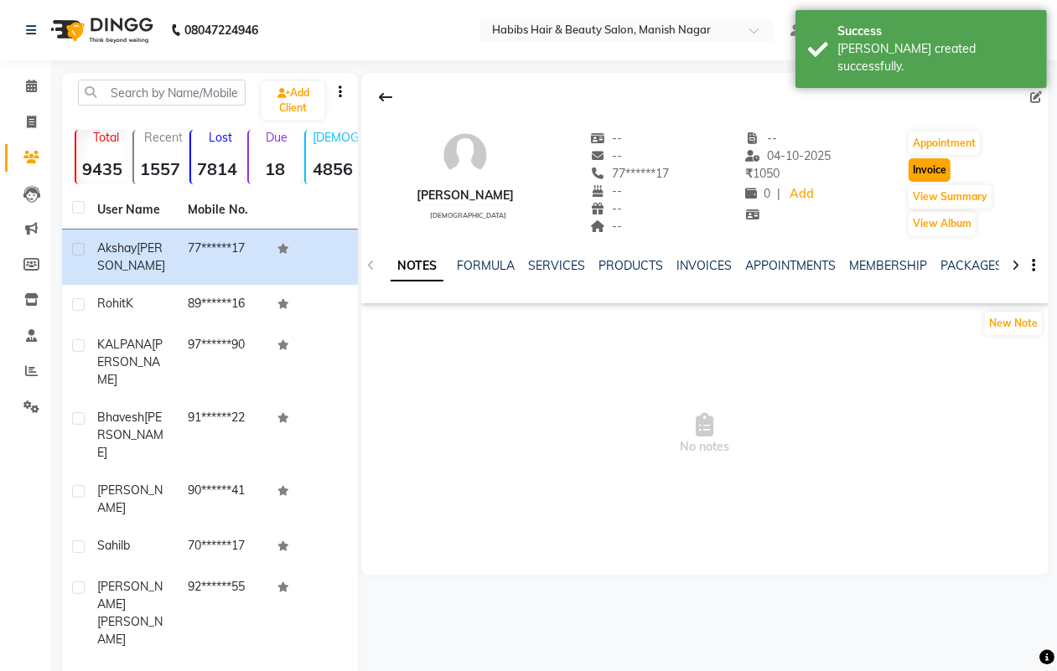
click at [944, 174] on button "Invoice" at bounding box center [930, 169] width 42 height 23
select select "service"
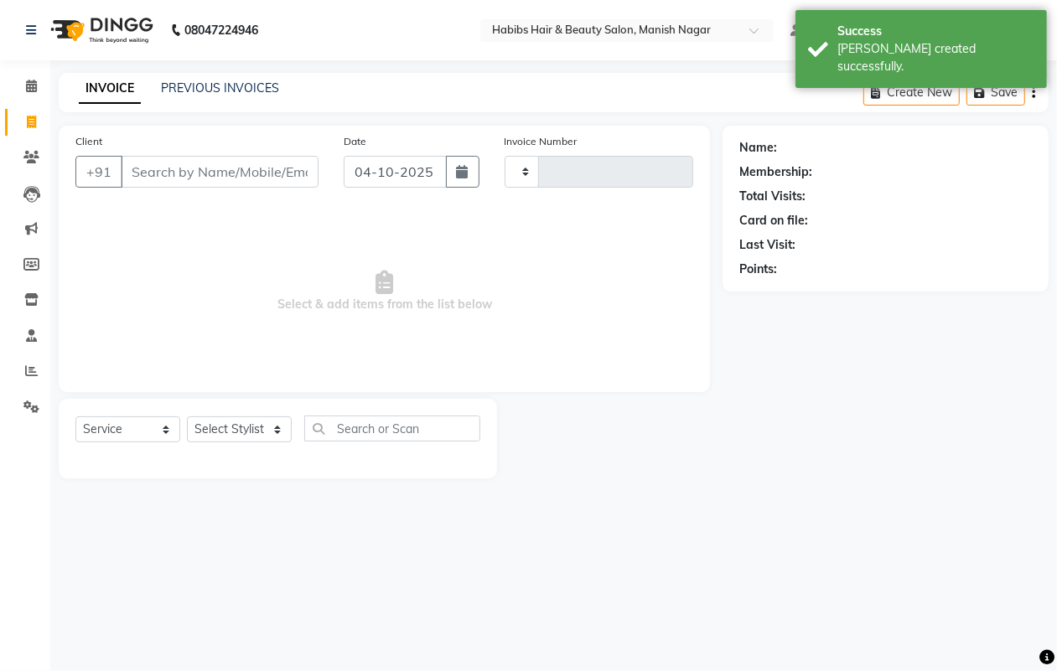
type input "4892"
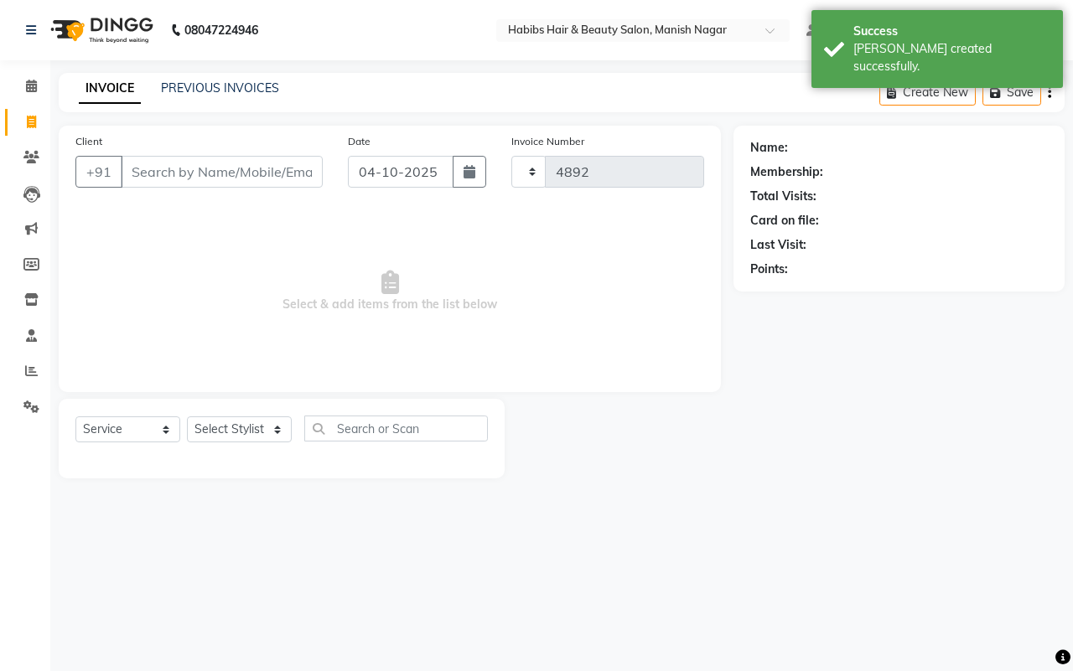
select select "3804"
type input "77******17"
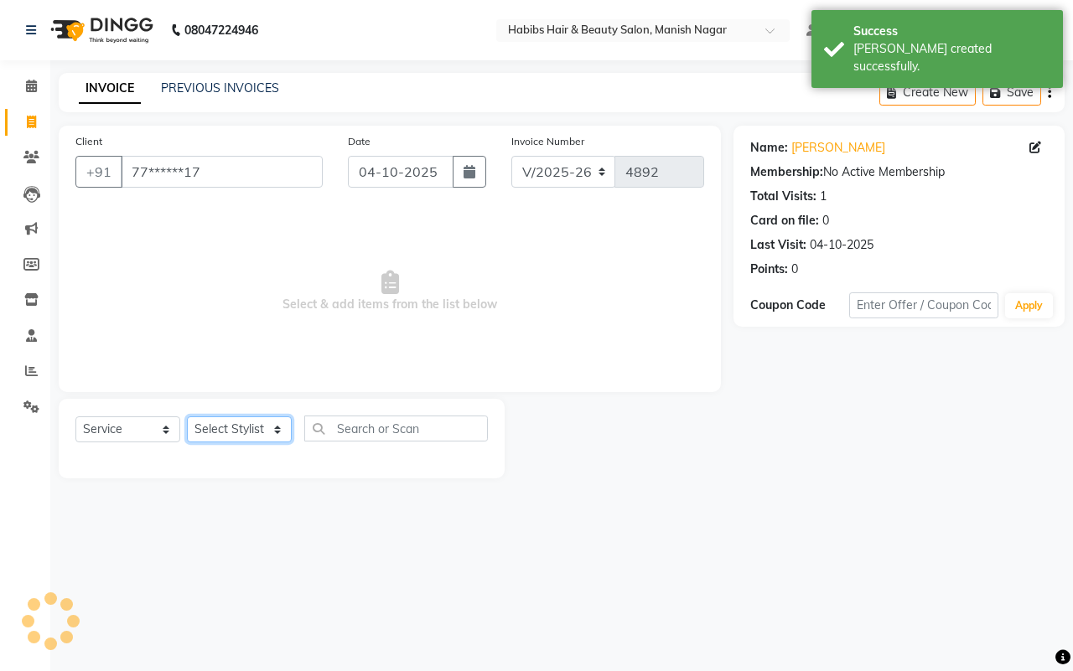
click at [228, 425] on select "Select Stylist [PERSON_NAME] [PERSON_NAME] [PERSON_NAME] [PERSON_NAME] Sachin […" at bounding box center [239, 430] width 105 height 26
select select "18779"
click at [187, 417] on select "Select Stylist [PERSON_NAME] [PERSON_NAME] [PERSON_NAME] [PERSON_NAME] Sachin […" at bounding box center [239, 430] width 105 height 26
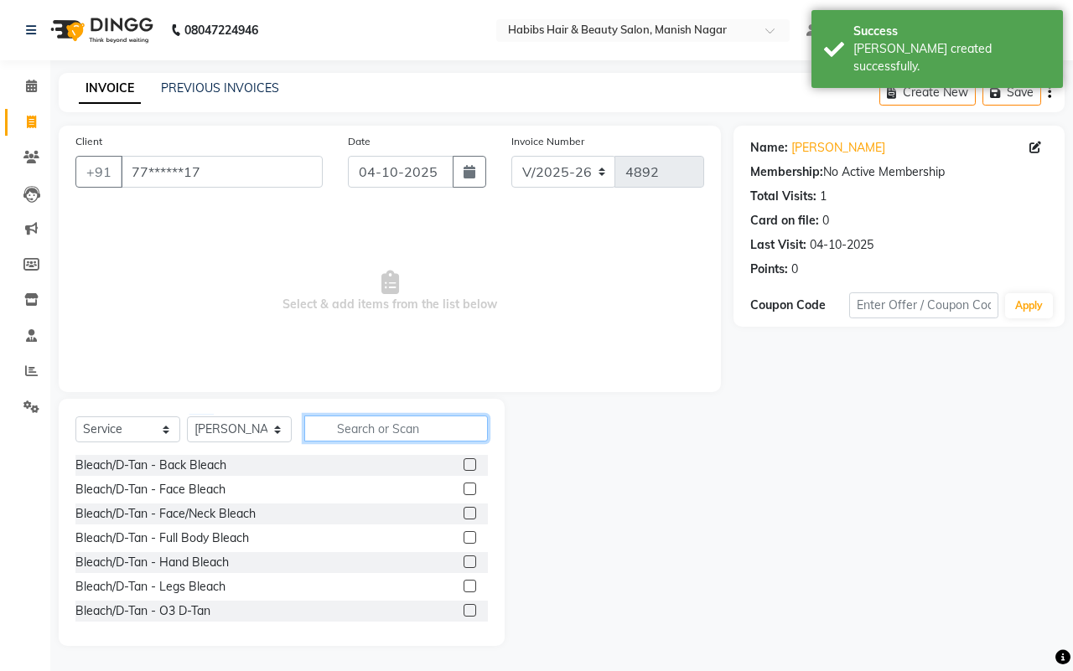
click at [354, 433] on input "text" at bounding box center [396, 429] width 184 height 26
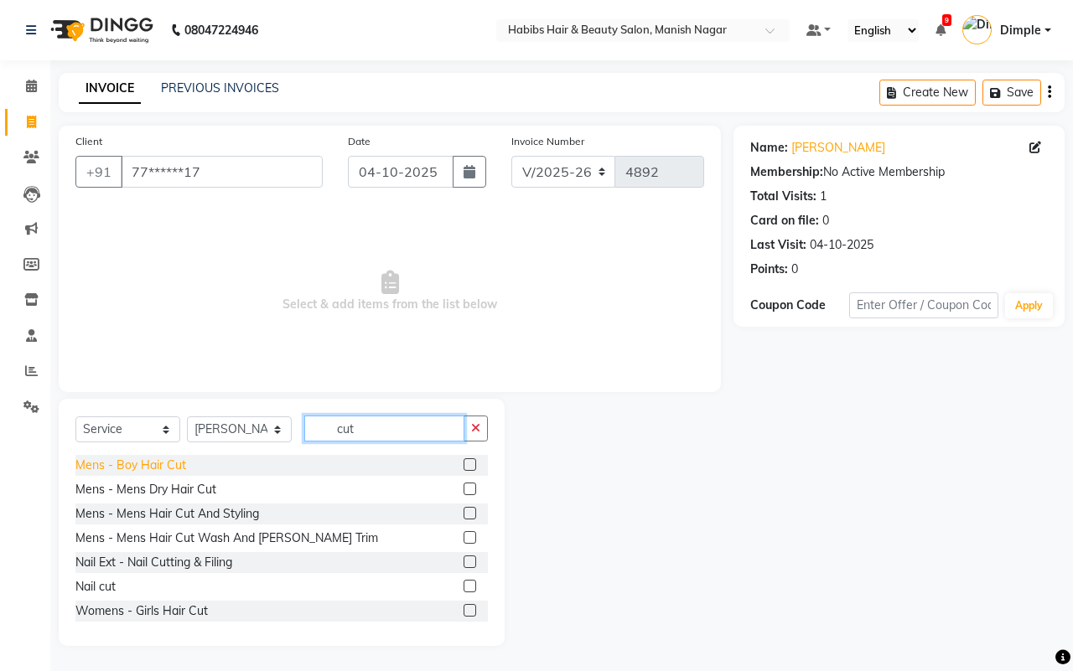
type input "cut"
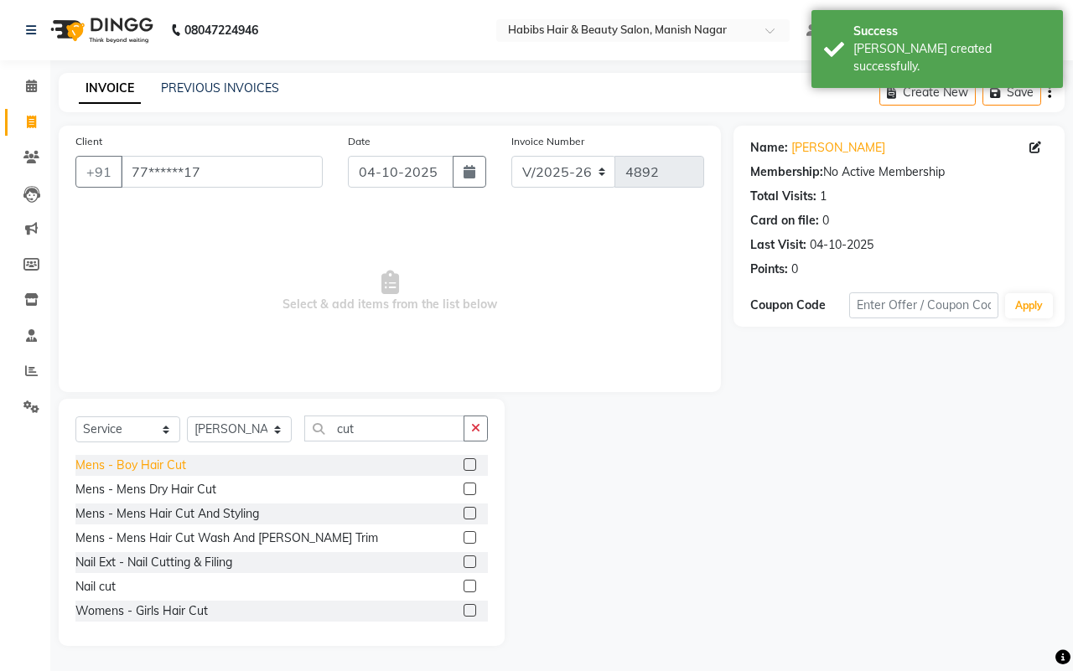
click at [155, 466] on div "Mens - Boy Hair Cut" at bounding box center [130, 466] width 111 height 18
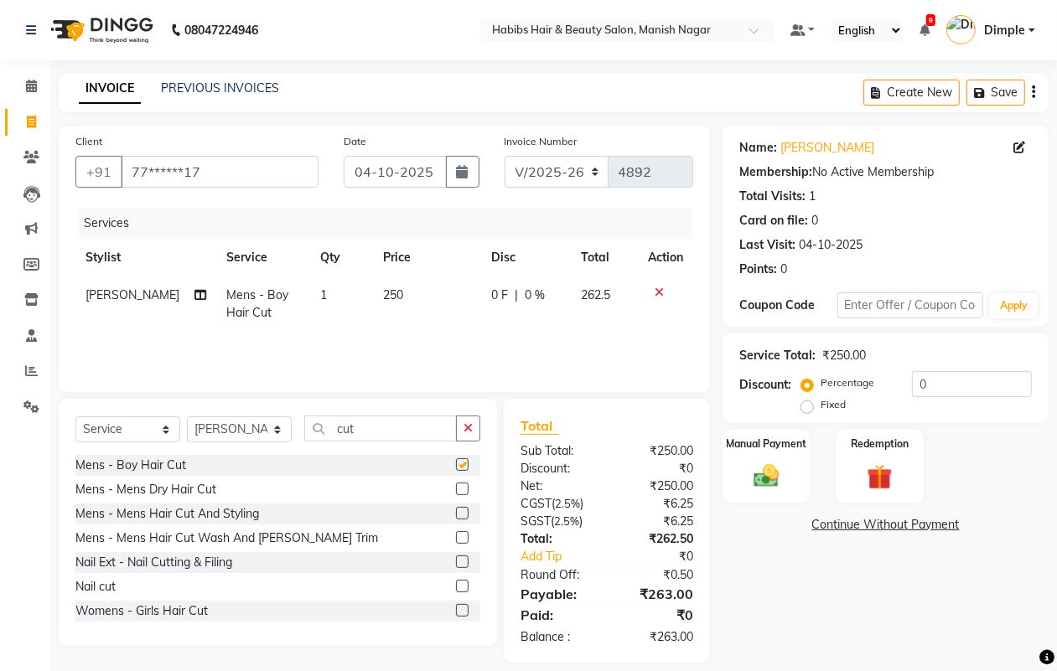
checkbox input "false"
click at [419, 315] on td "250" at bounding box center [427, 304] width 108 height 55
select select "18779"
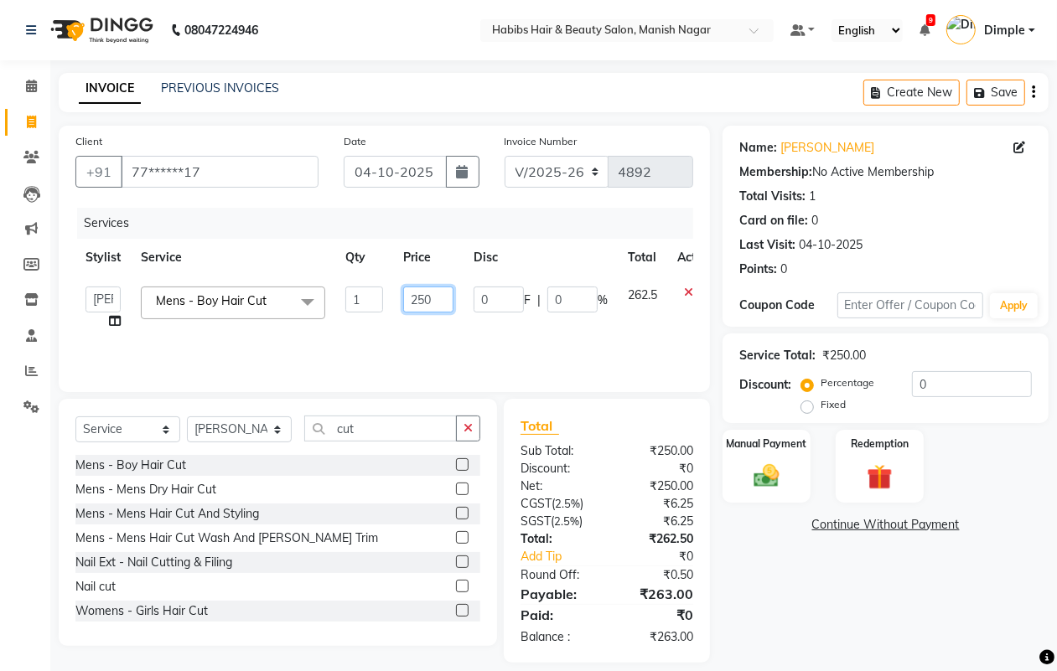
click at [419, 304] on input "250" at bounding box center [428, 300] width 50 height 26
type input "200"
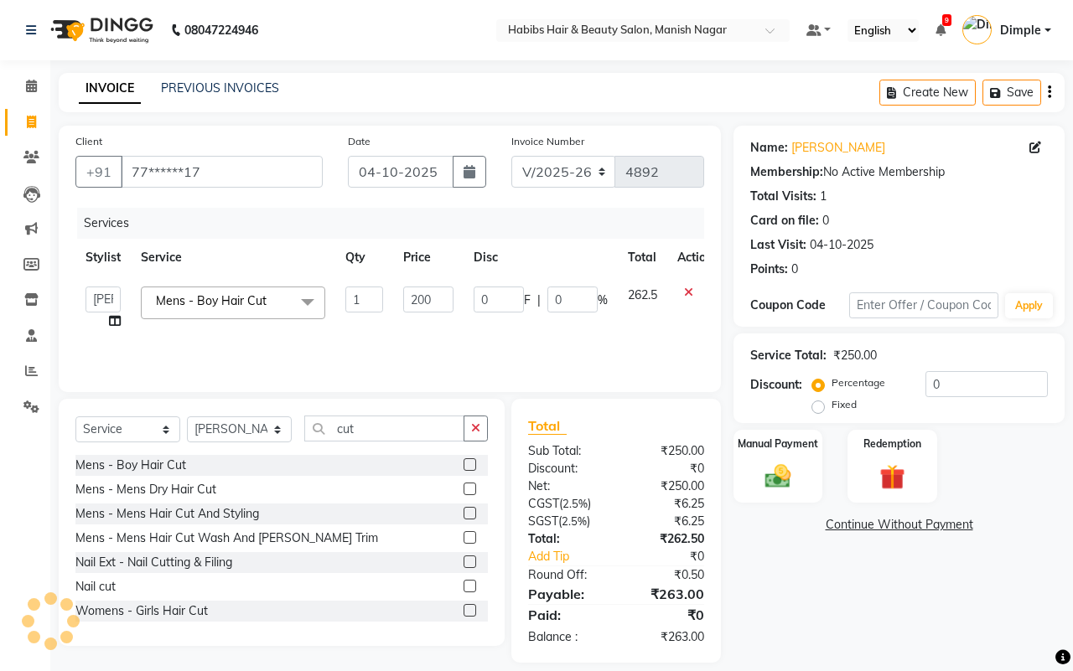
click at [753, 549] on div "Name: [PERSON_NAME] Membership: No Active Membership Total Visits: 1 Card on fi…" at bounding box center [906, 394] width 344 height 537
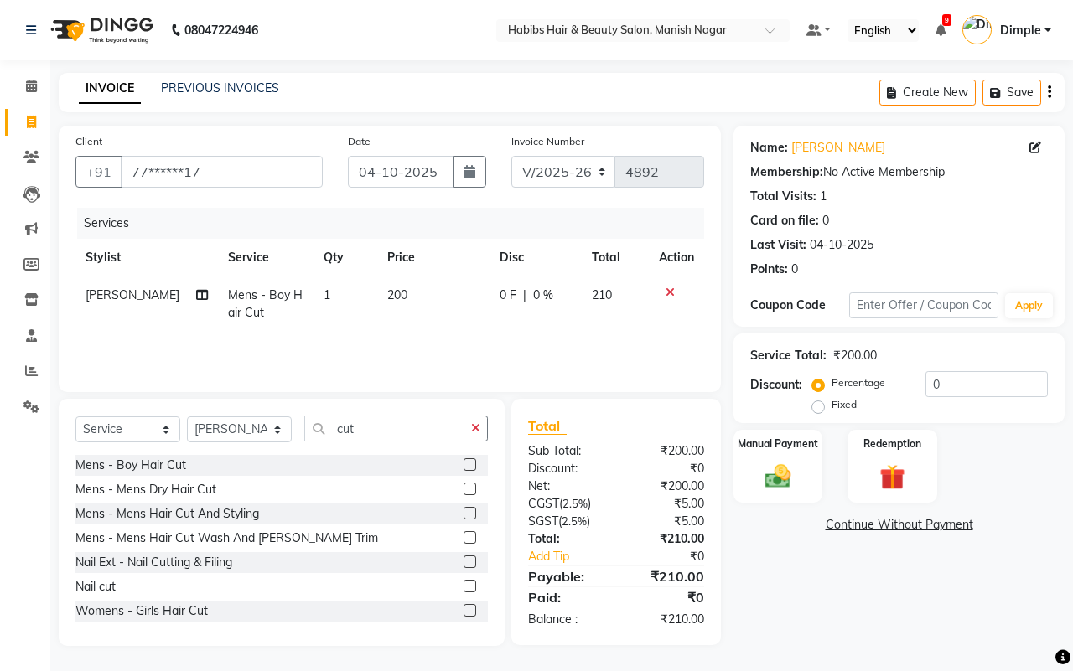
click at [1046, 93] on div "Create New Save" at bounding box center [971, 92] width 185 height 39
click at [1048, 93] on icon "button" at bounding box center [1049, 92] width 3 height 1
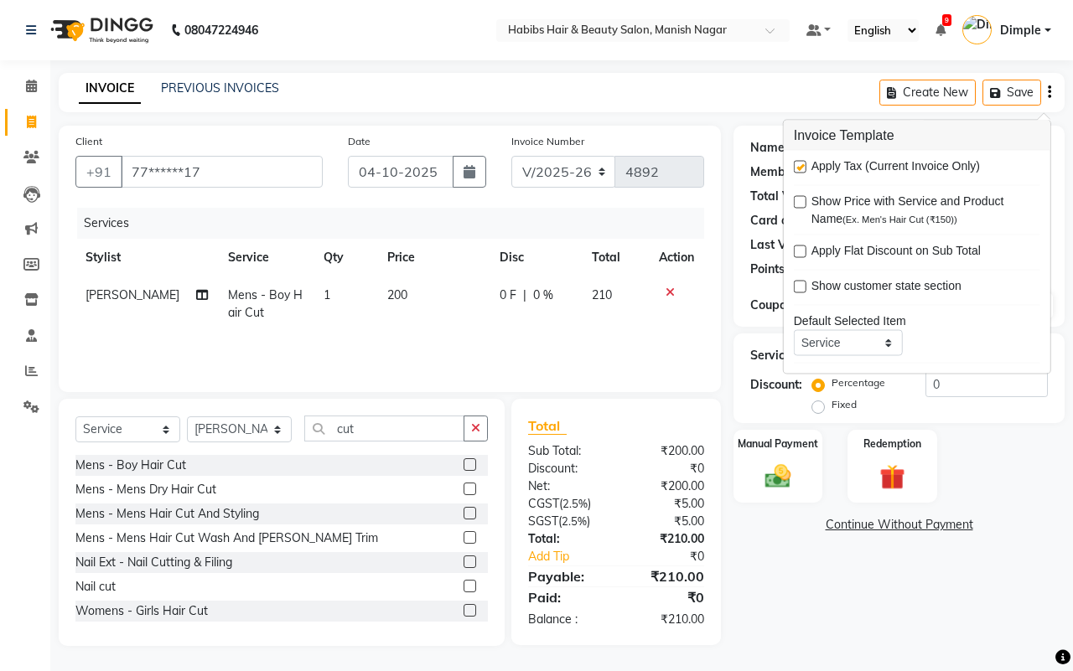
click at [801, 169] on label at bounding box center [800, 167] width 13 height 13
click at [801, 169] on input "checkbox" at bounding box center [799, 168] width 11 height 11
checkbox input "false"
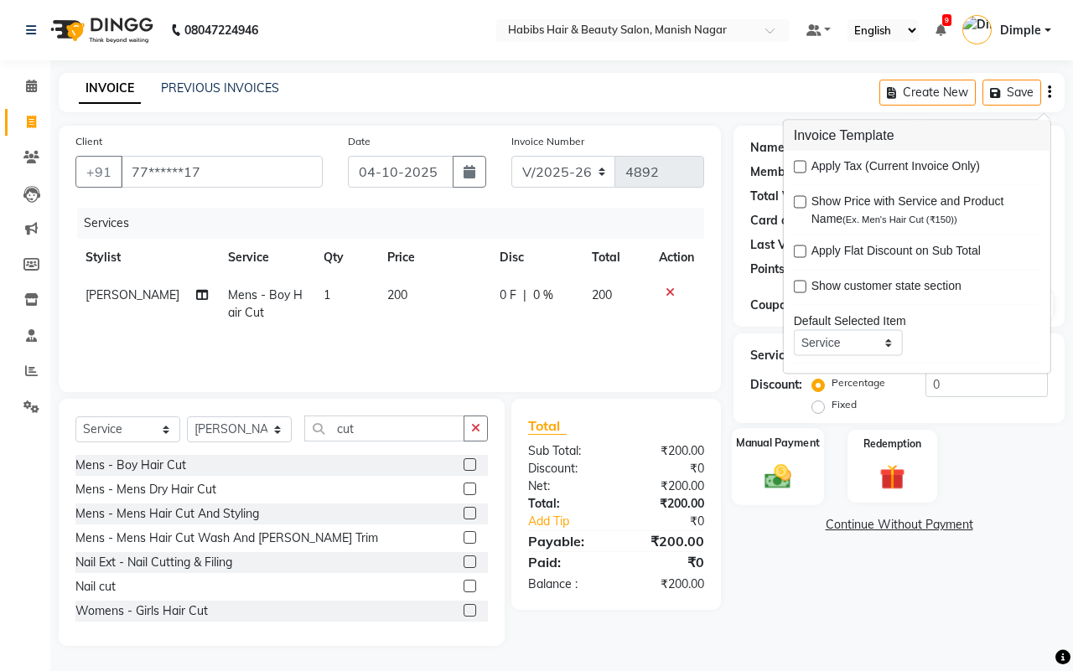
click at [782, 469] on img at bounding box center [778, 476] width 44 height 31
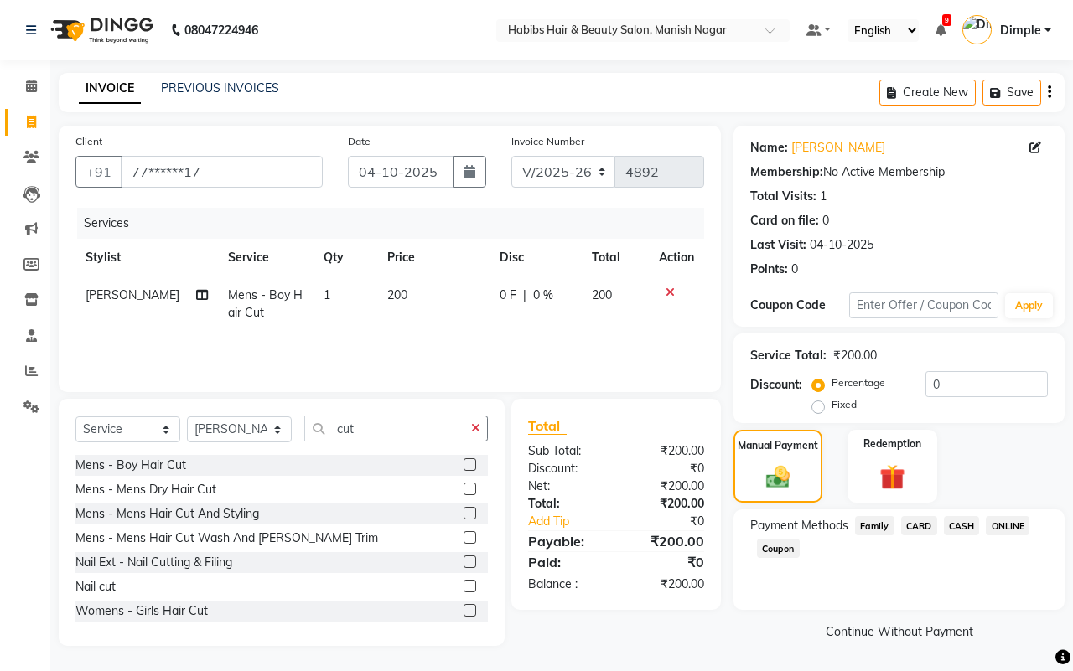
click at [954, 522] on span "CASH" at bounding box center [962, 525] width 36 height 19
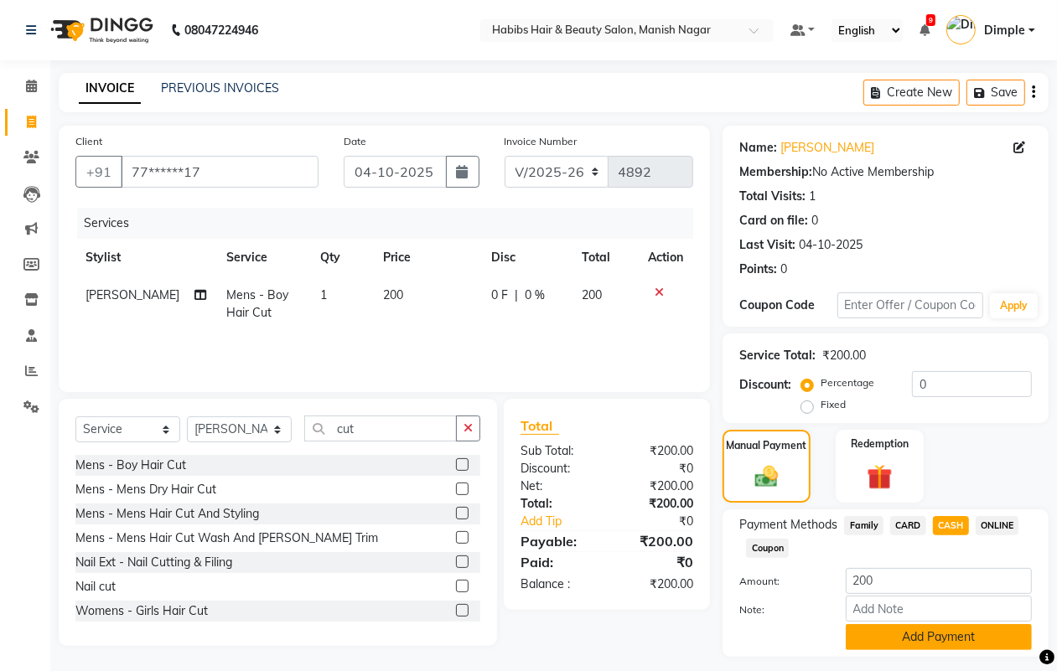
drag, startPoint x: 881, startPoint y: 627, endPoint x: 884, endPoint y: 637, distance: 10.6
click at [884, 637] on button "Add Payment" at bounding box center [939, 638] width 186 height 26
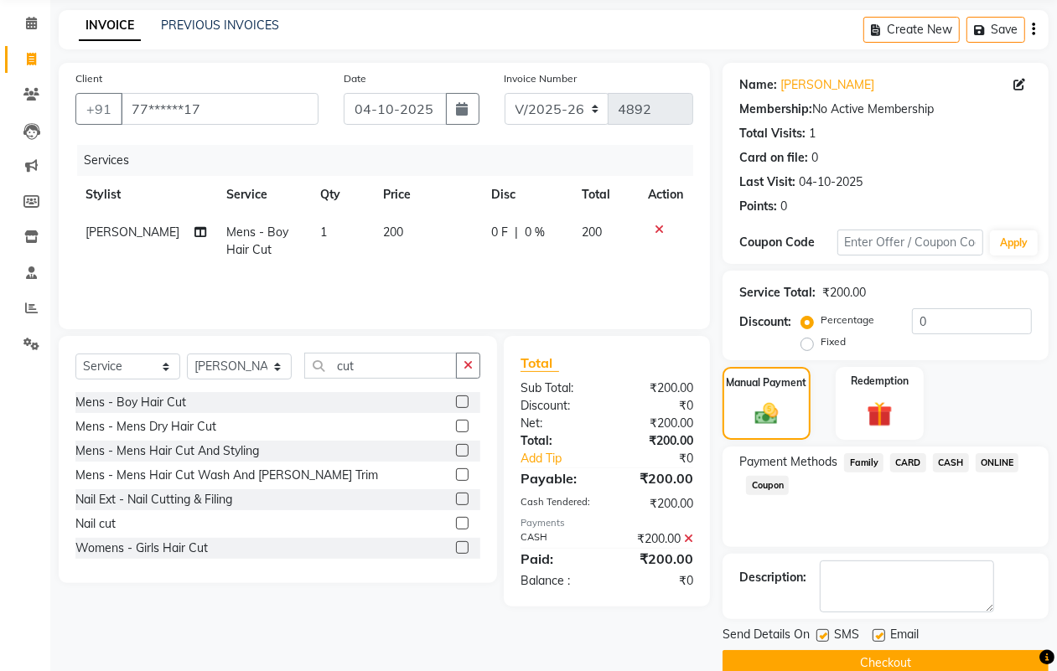
scroll to position [93, 0]
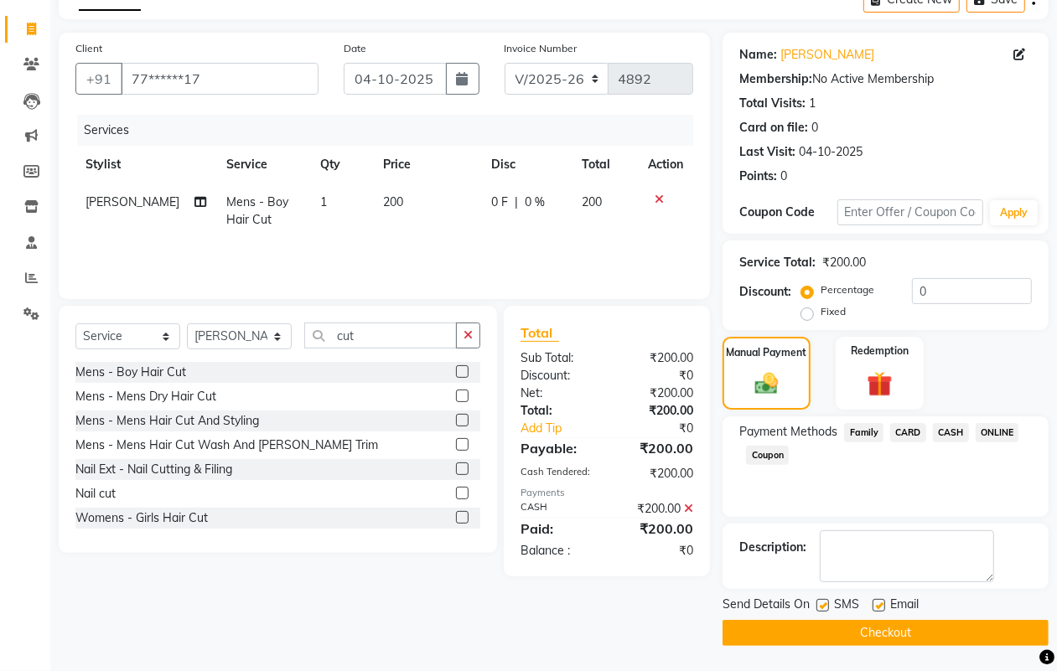
click at [874, 620] on button "Checkout" at bounding box center [886, 633] width 326 height 26
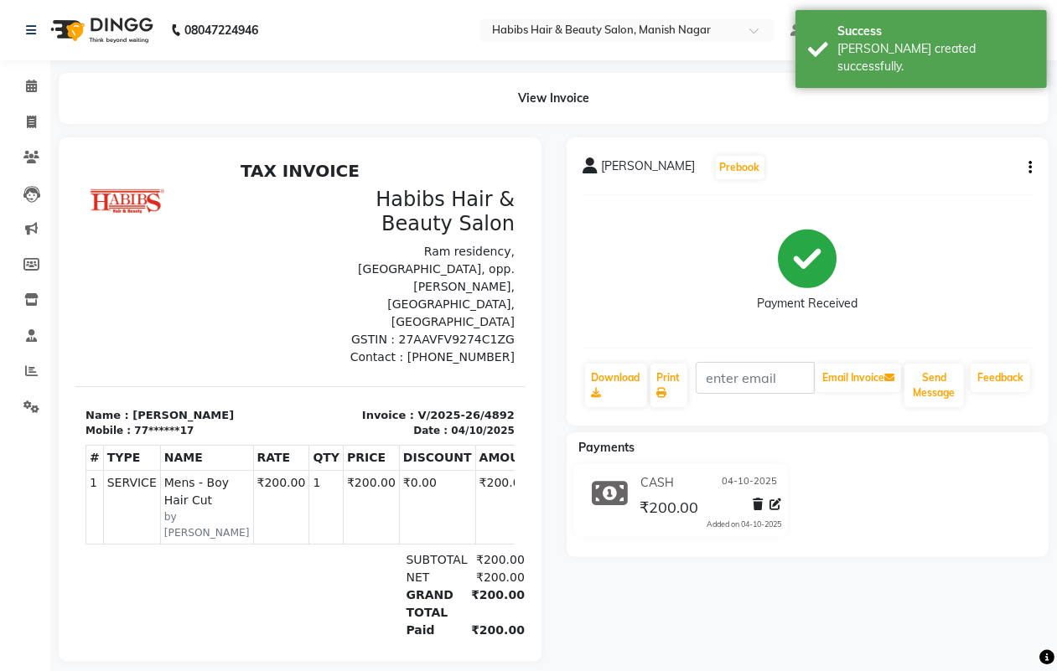
select select "service"
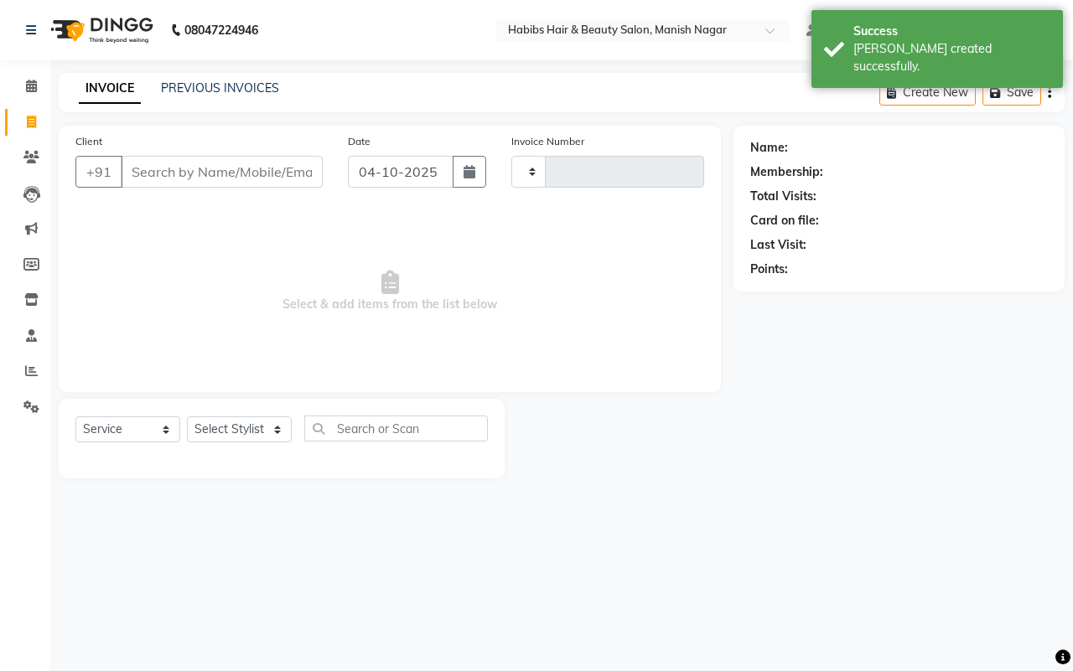
type input "4893"
select select "3804"
type input "77******17"
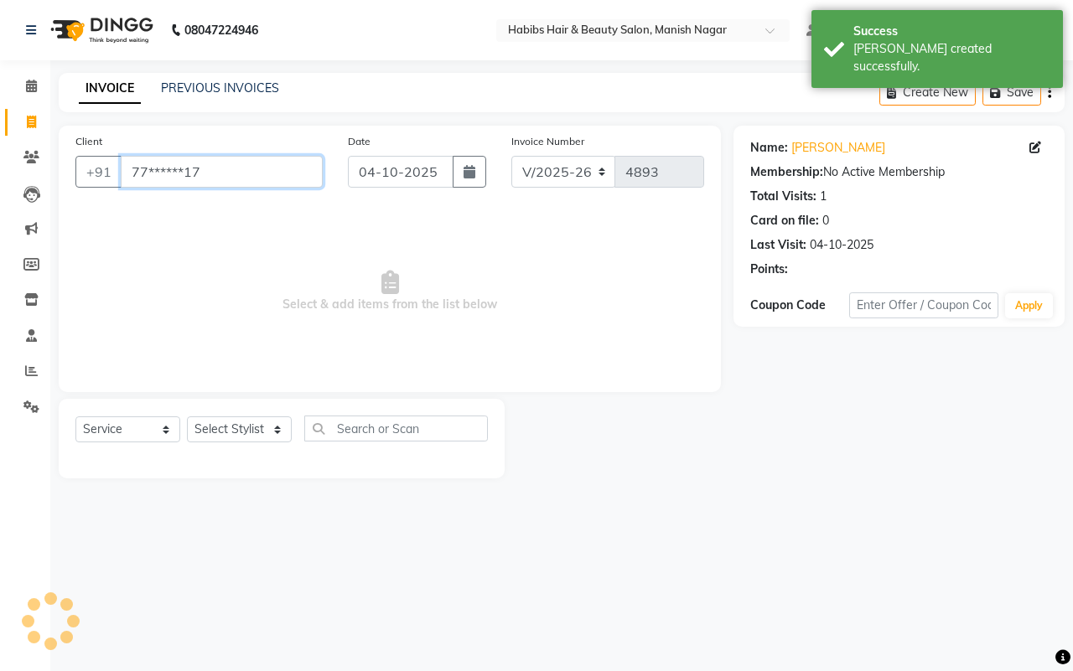
click at [144, 165] on input "77******17" at bounding box center [222, 172] width 202 height 32
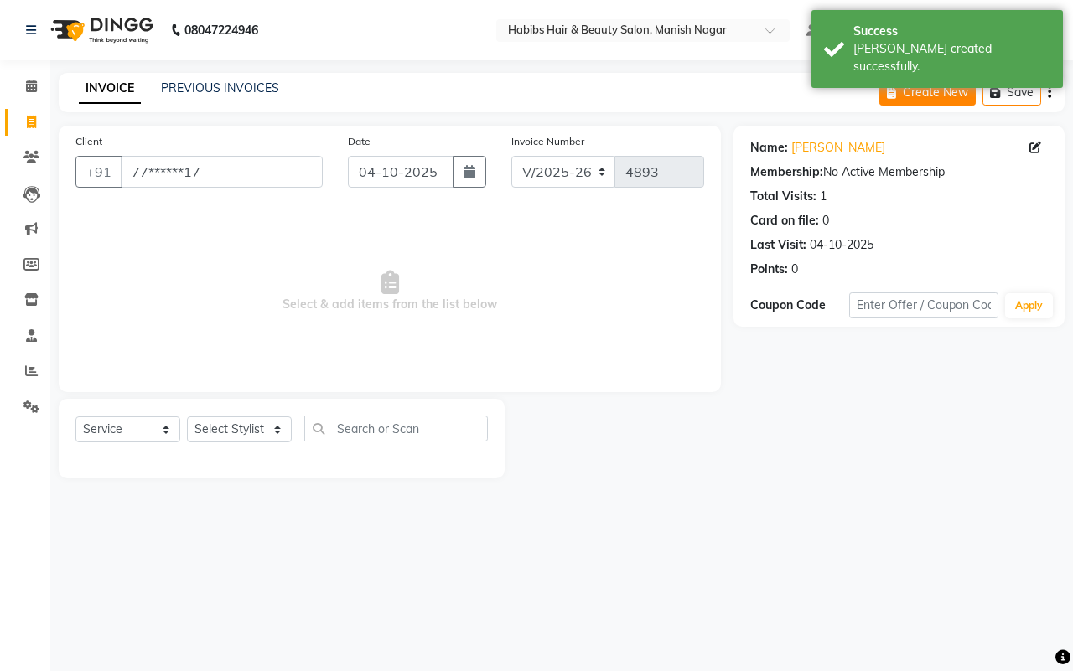
click at [952, 86] on button "Create New" at bounding box center [927, 93] width 96 height 26
select select "3804"
select select "service"
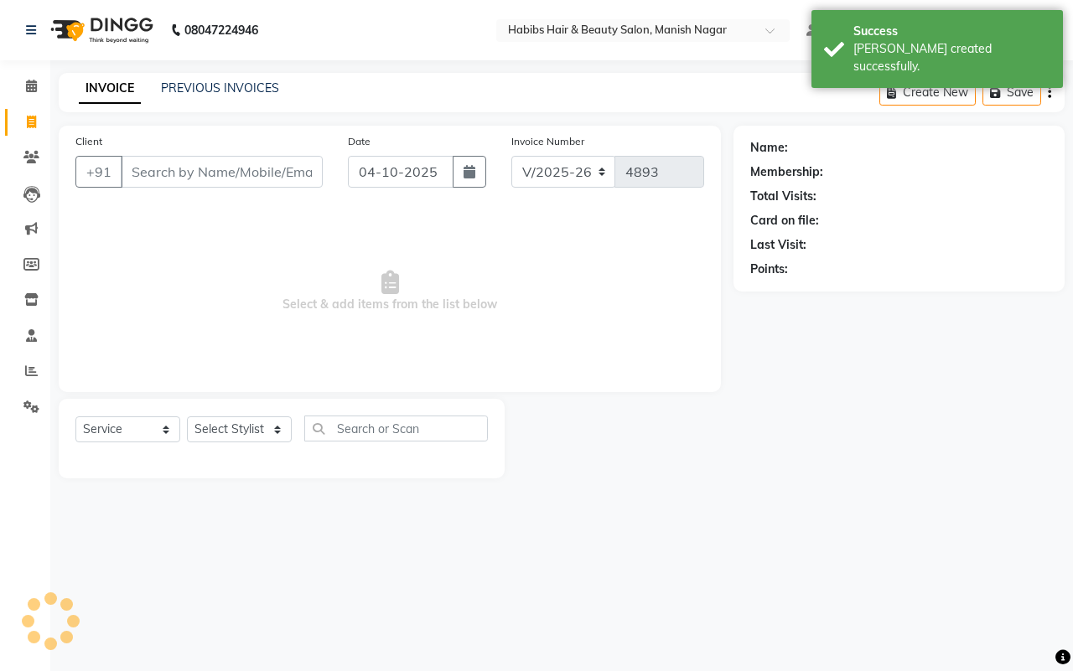
click at [212, 170] on input "Client" at bounding box center [222, 172] width 202 height 32
drag, startPoint x: 173, startPoint y: 169, endPoint x: 120, endPoint y: 134, distance: 63.5
click at [172, 169] on input "Client" at bounding box center [222, 172] width 202 height 32
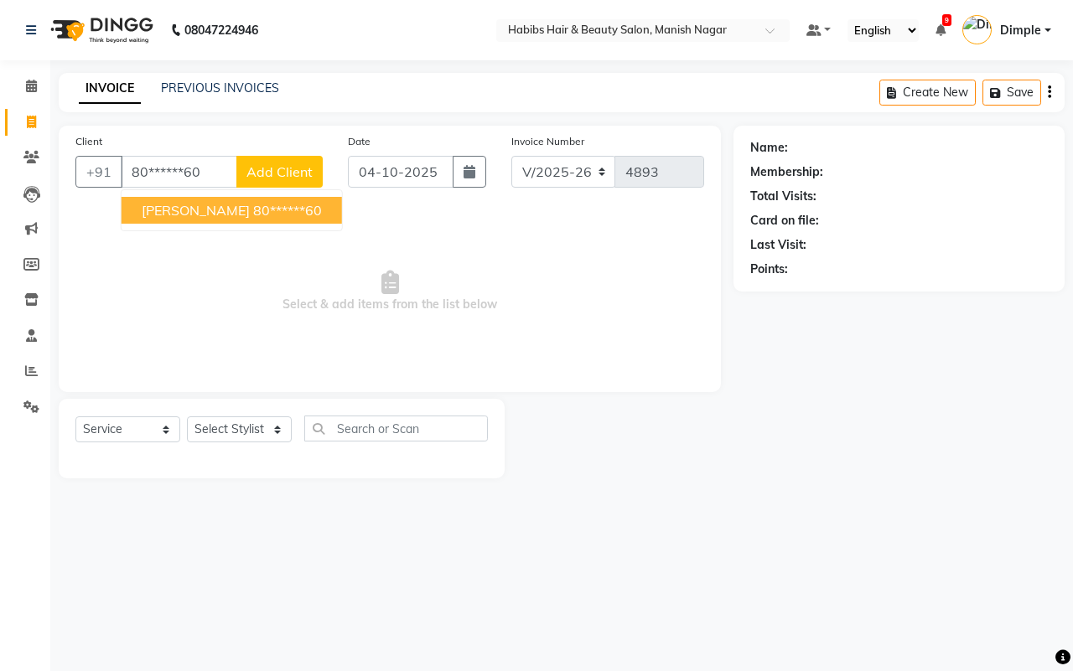
type input "80******60"
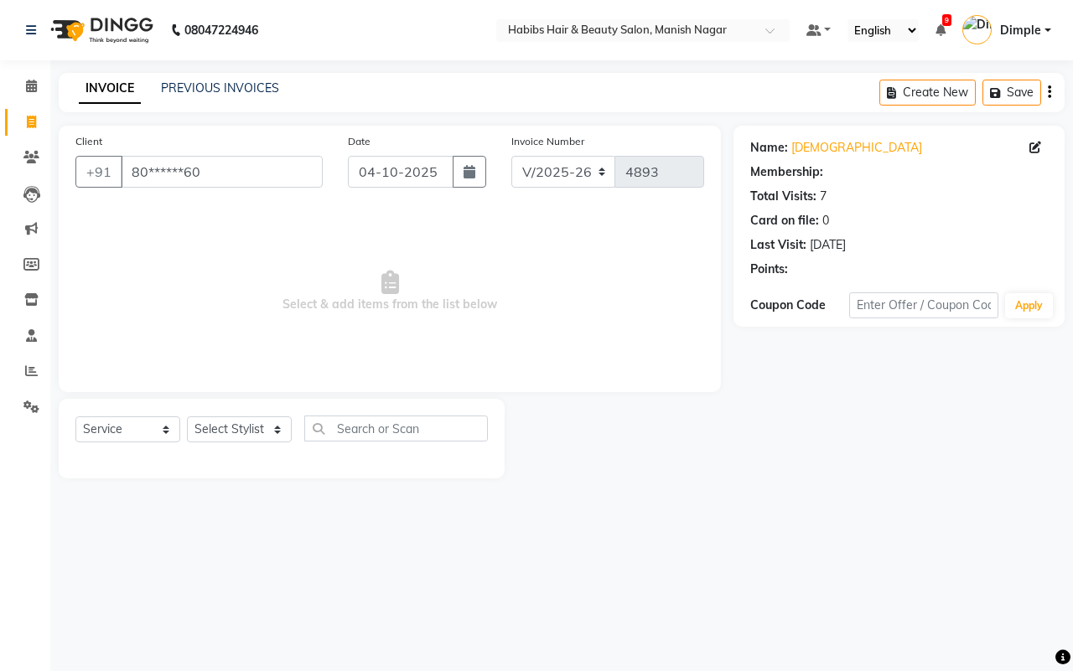
select select "1: Object"
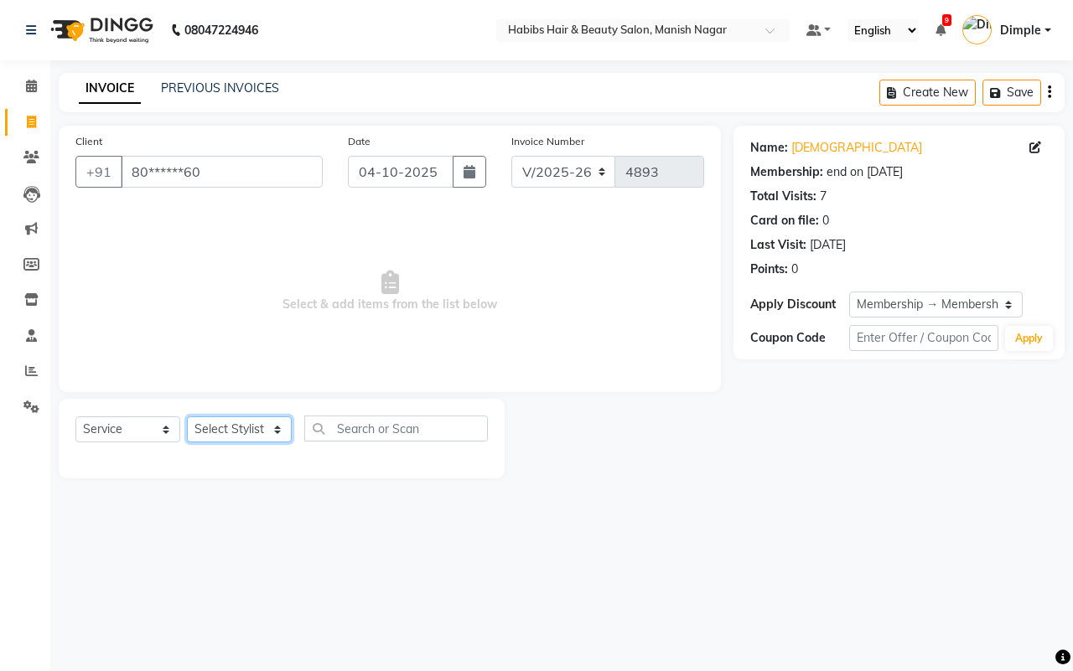
click at [212, 436] on select "Select Stylist [PERSON_NAME] [PERSON_NAME] [PERSON_NAME] [PERSON_NAME] Sachin […" at bounding box center [239, 430] width 105 height 26
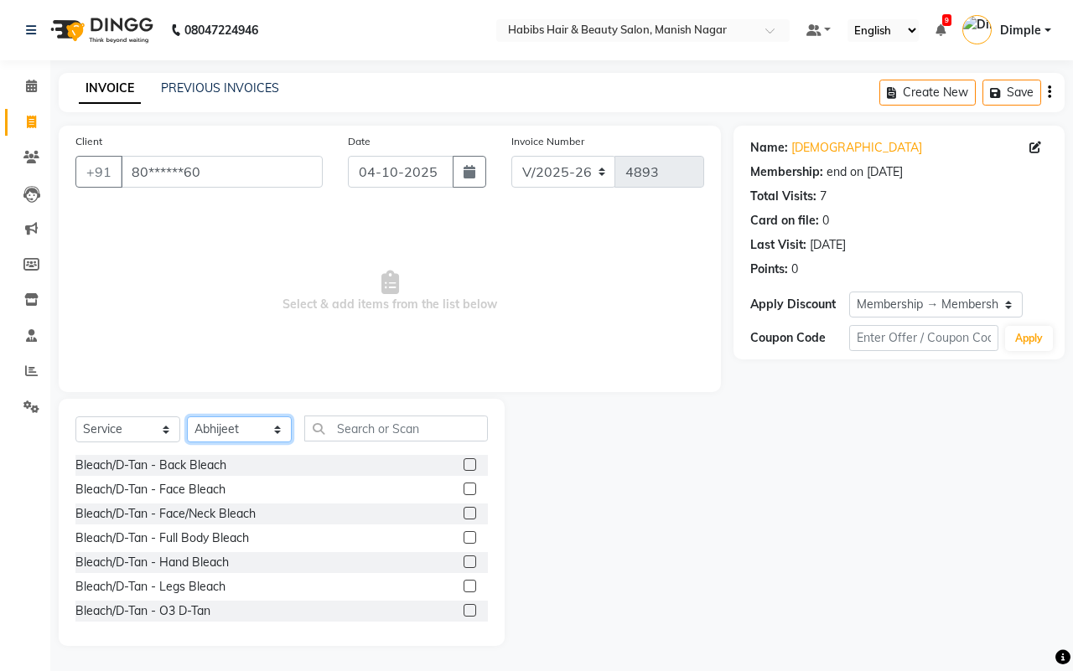
select select "34633"
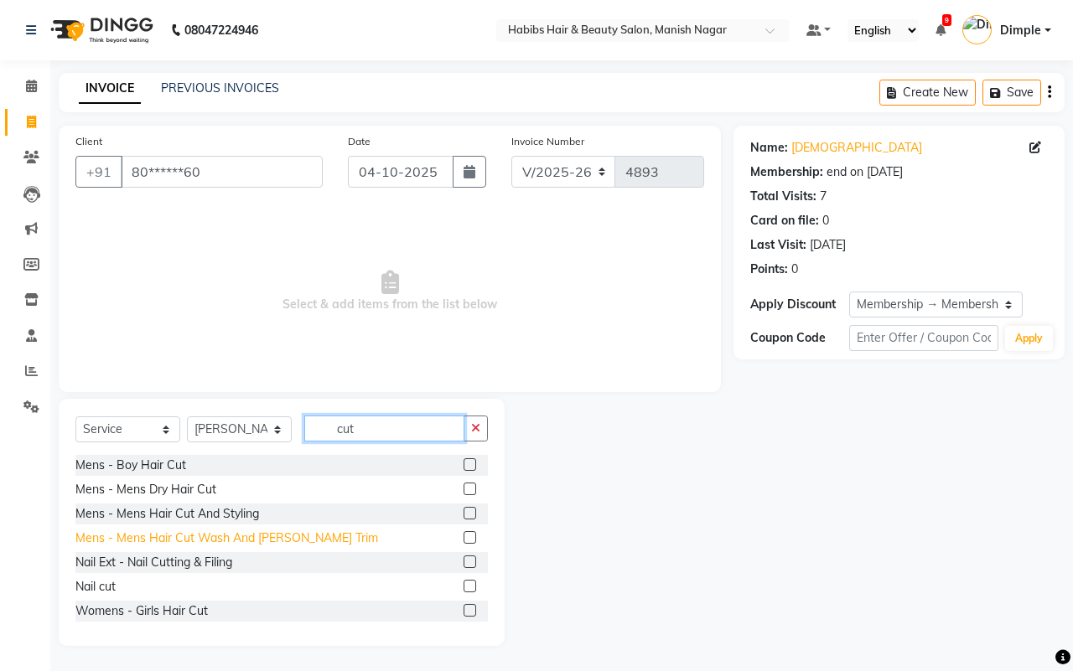
type input "cut"
click at [236, 539] on div "Mens - Mens Hair Cut Wash And [PERSON_NAME] Trim" at bounding box center [226, 539] width 303 height 18
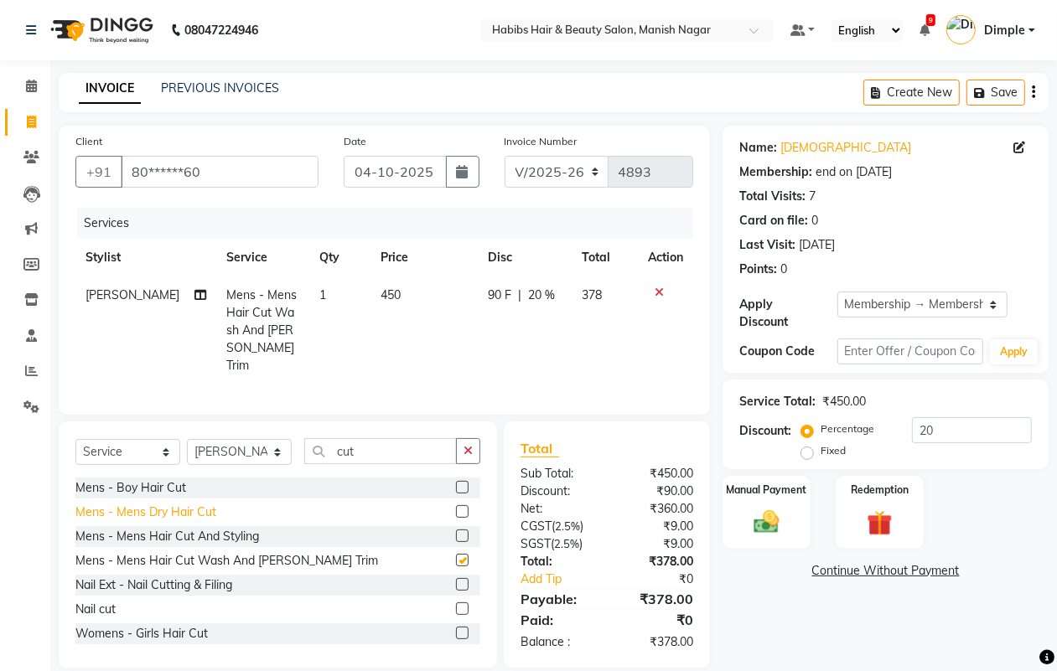
checkbox input "false"
click at [215, 535] on div "Mens - Mens Hair Cut And Styling" at bounding box center [167, 537] width 184 height 18
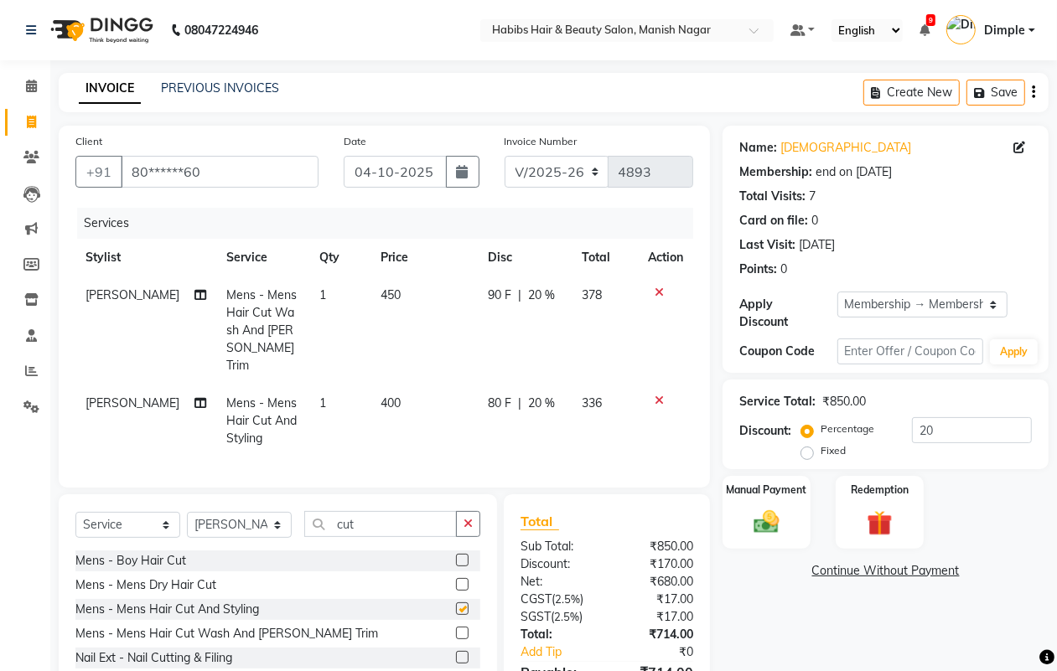
checkbox input "false"
click at [390, 390] on td "400" at bounding box center [424, 421] width 107 height 73
select select "34633"
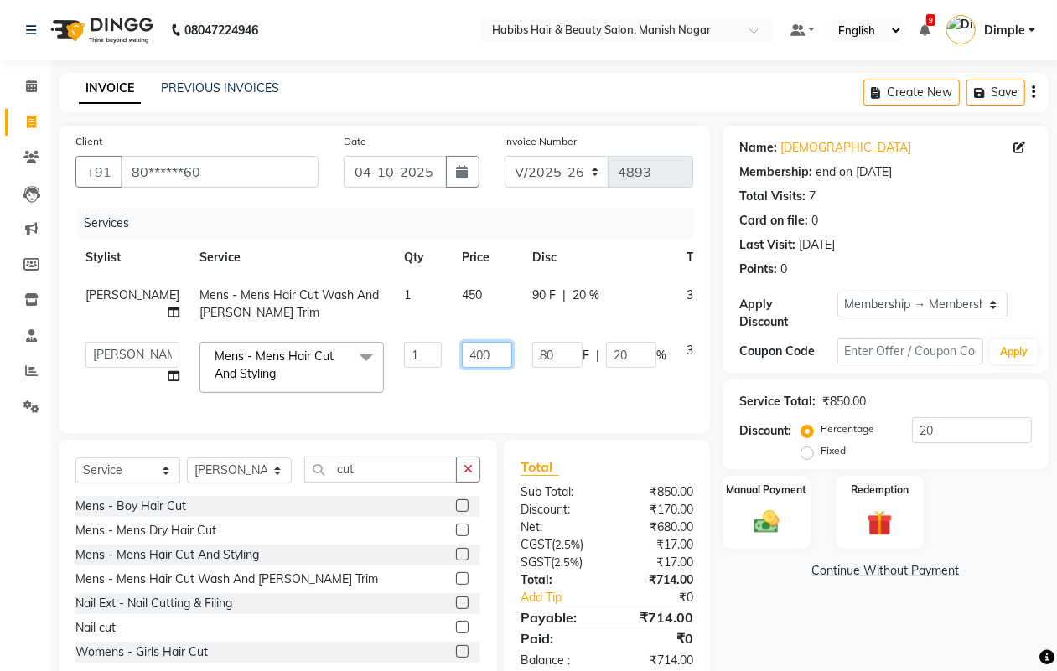
click at [462, 350] on input "400" at bounding box center [487, 355] width 50 height 26
type input "300"
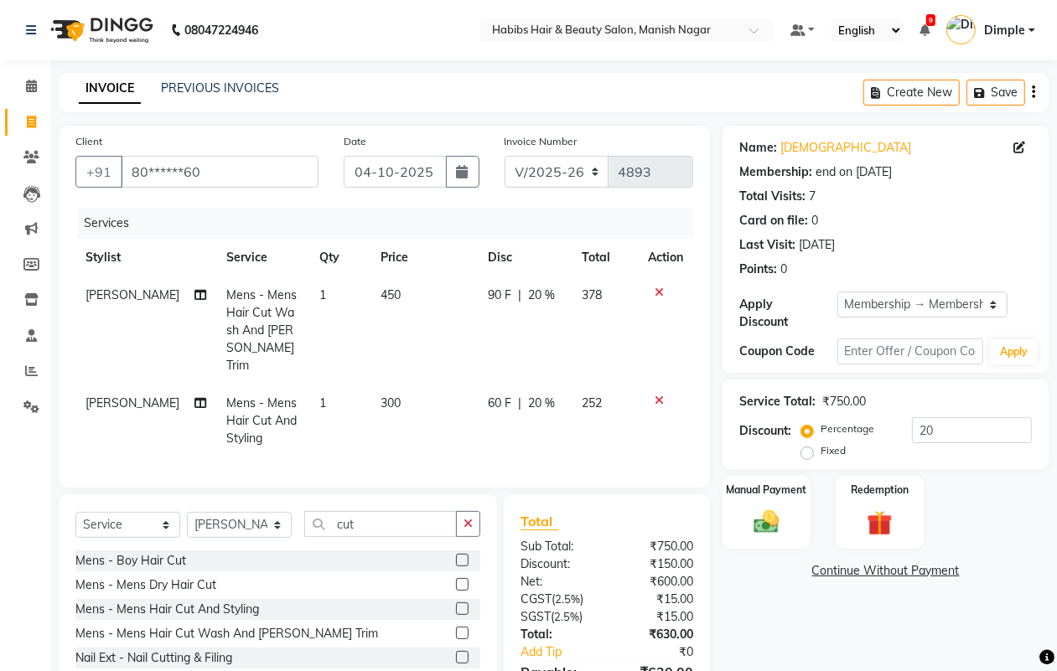
click at [106, 396] on span "[PERSON_NAME]" at bounding box center [133, 403] width 94 height 15
click at [106, 391] on td "[PERSON_NAME]" at bounding box center [145, 421] width 141 height 73
select select "34633"
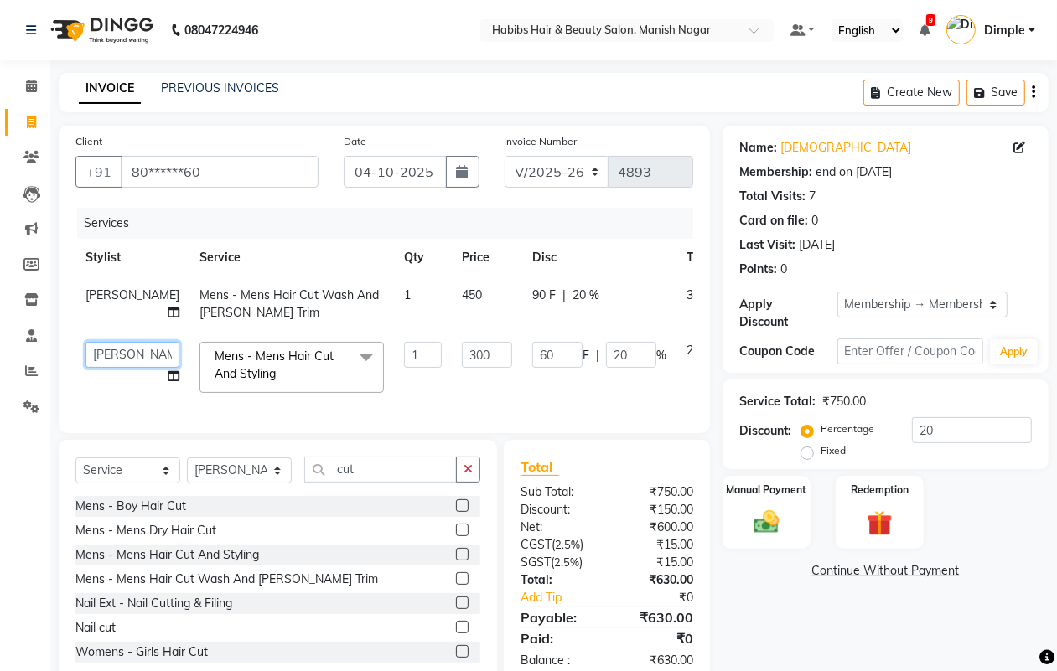
click at [97, 350] on select "[PERSON_NAME] [PERSON_NAME] [PERSON_NAME] [PERSON_NAME] Sachin [PERSON_NAME] [P…" at bounding box center [133, 355] width 94 height 26
click at [1033, 92] on icon "button" at bounding box center [1033, 92] width 3 height 1
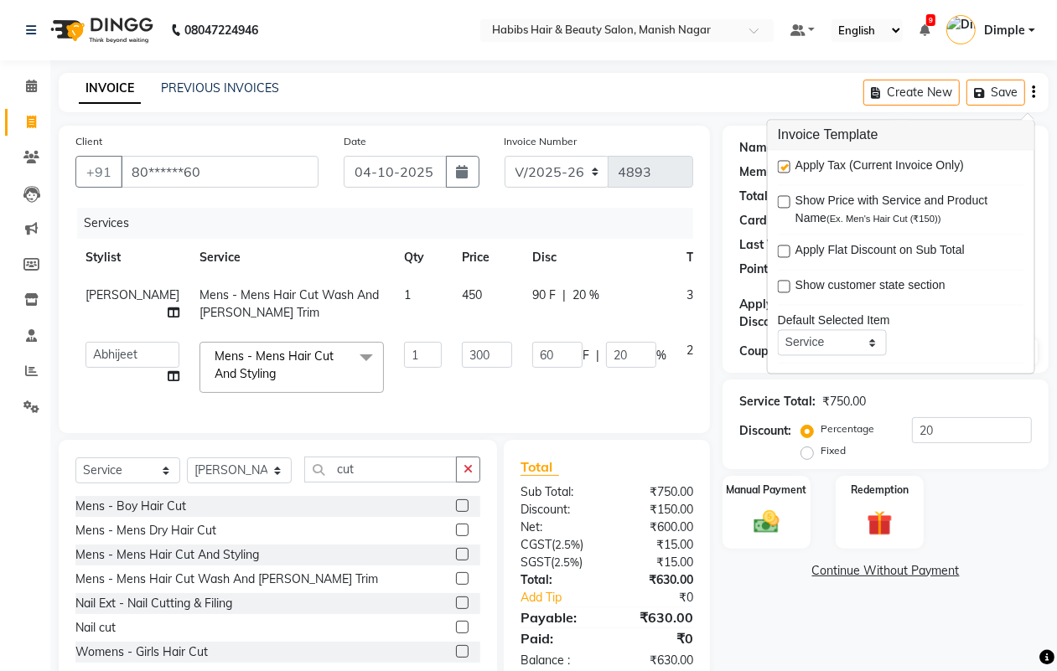
click at [785, 169] on label at bounding box center [784, 167] width 13 height 13
click at [785, 169] on input "checkbox" at bounding box center [783, 168] width 11 height 11
checkbox input "false"
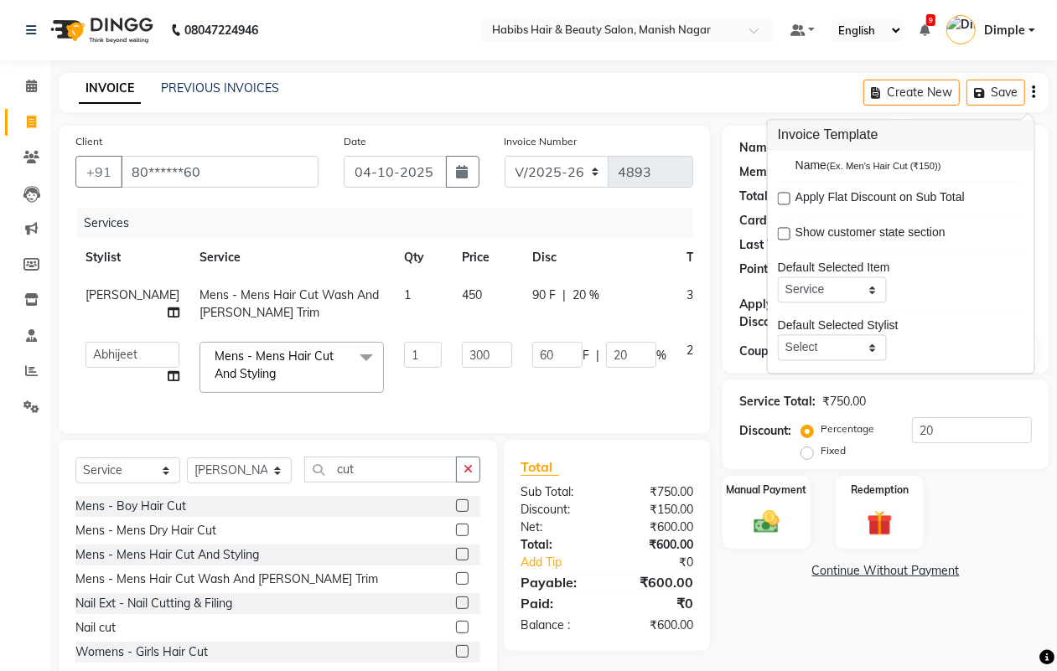
scroll to position [82, 0]
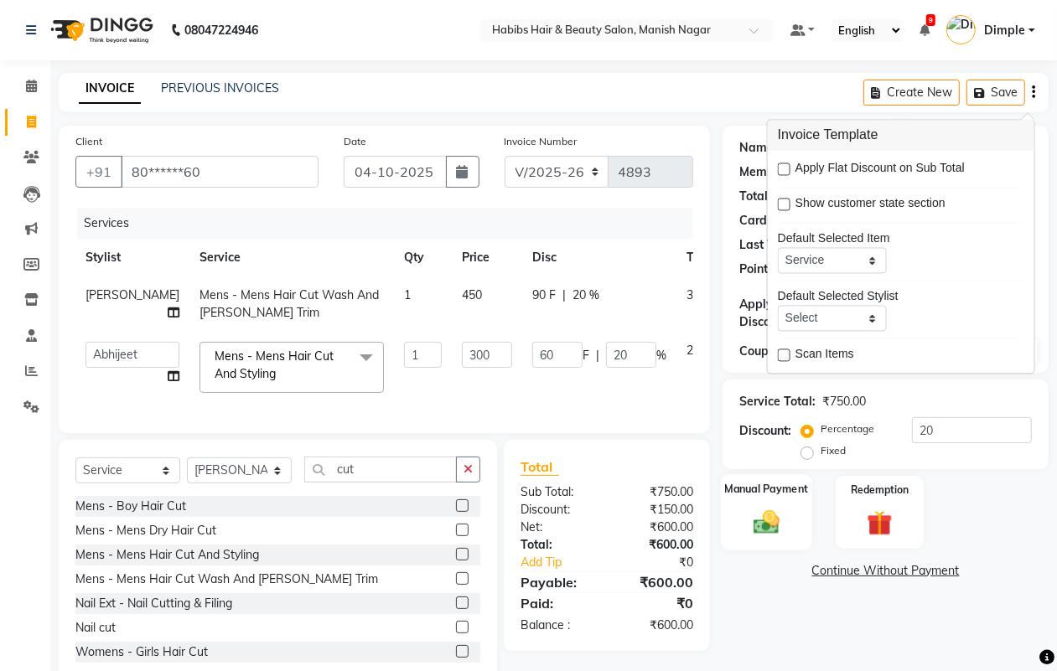
drag, startPoint x: 756, startPoint y: 509, endPoint x: 767, endPoint y: 512, distance: 11.4
click at [756, 510] on img at bounding box center [766, 522] width 42 height 30
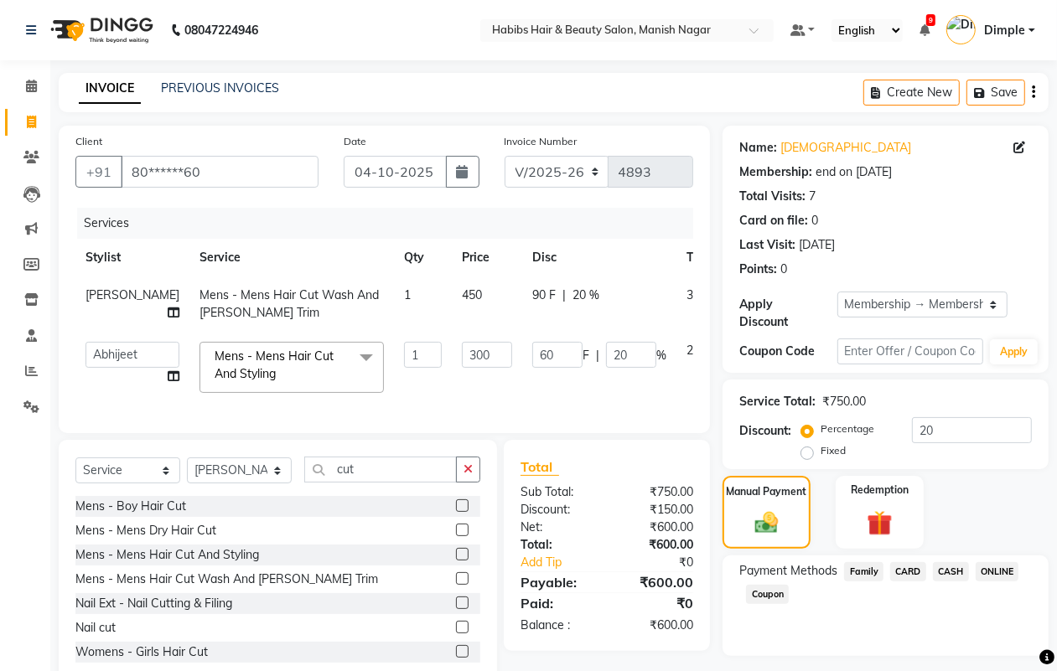
click at [993, 572] on span "ONLINE" at bounding box center [998, 571] width 44 height 19
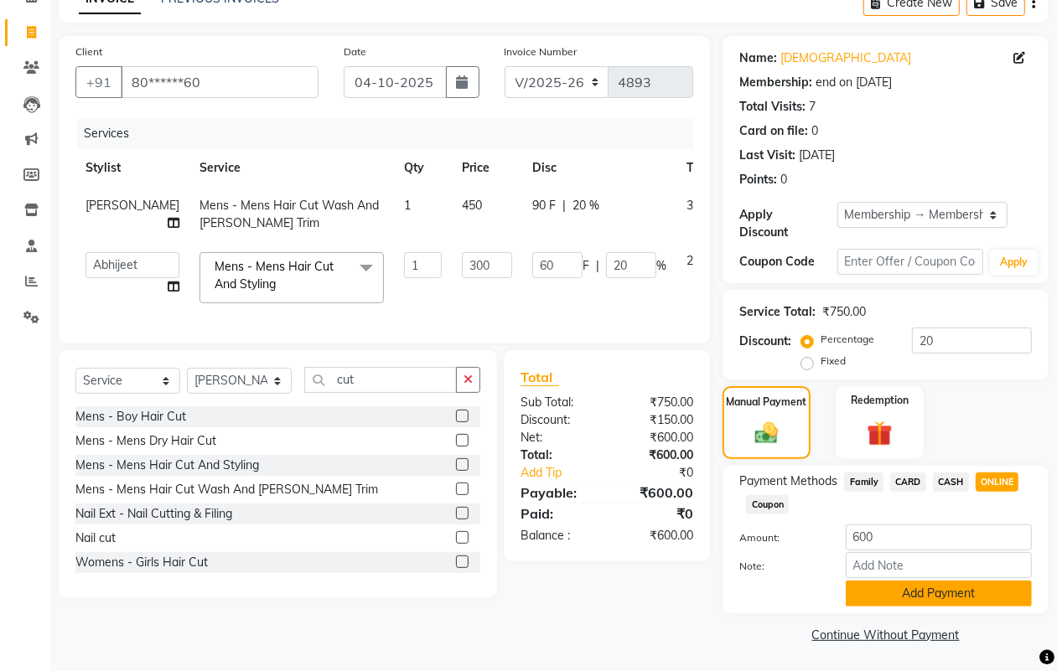
click at [925, 588] on button "Add Payment" at bounding box center [939, 594] width 186 height 26
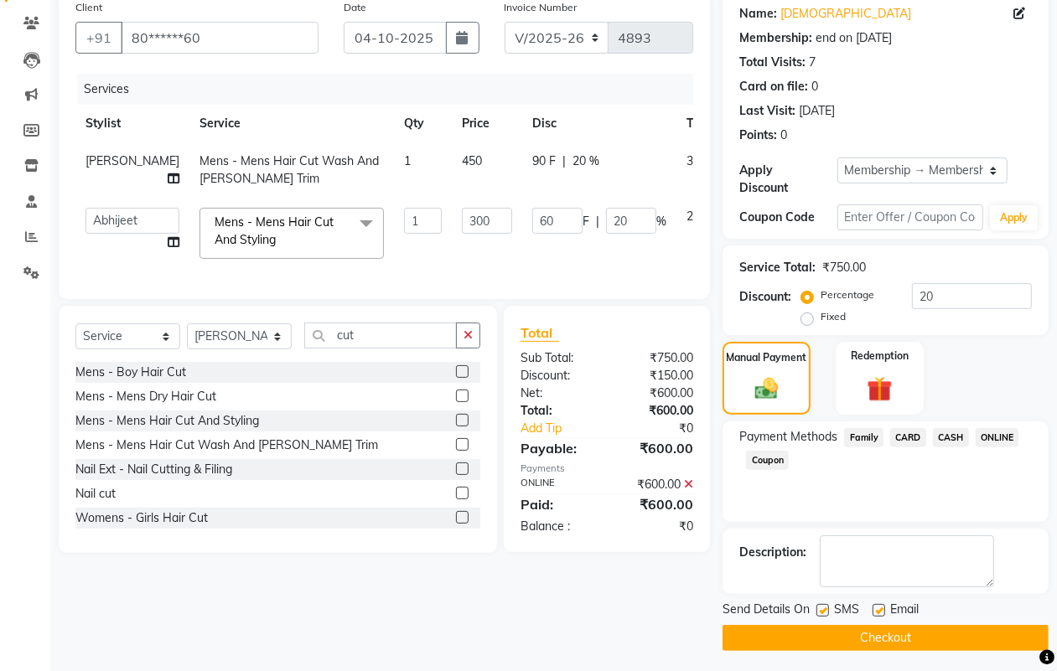
scroll to position [139, 0]
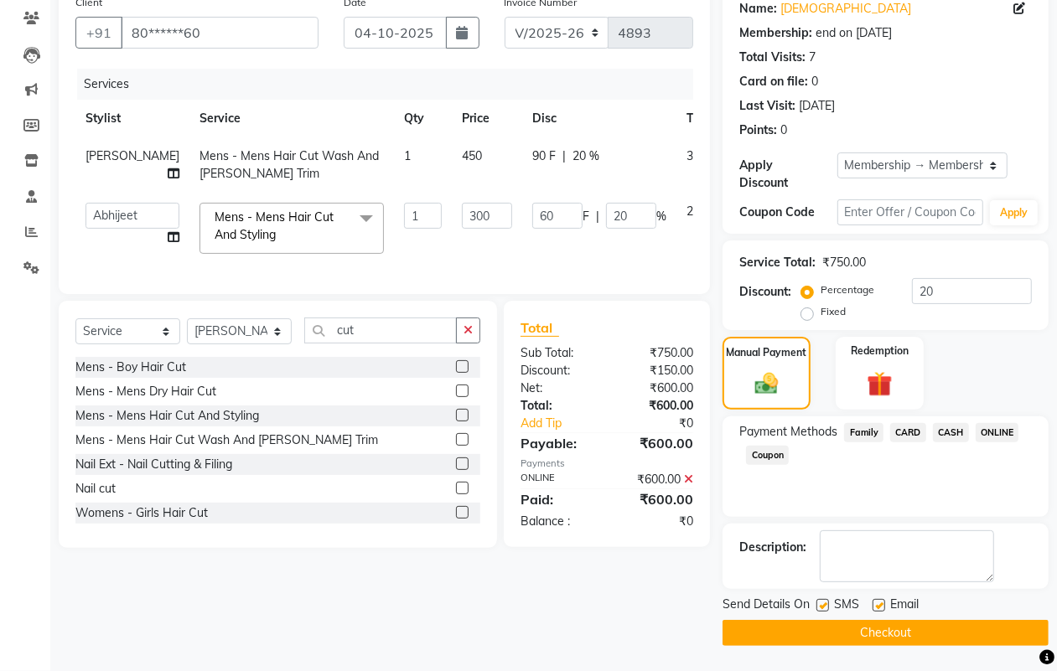
click at [915, 635] on button "Checkout" at bounding box center [886, 633] width 326 height 26
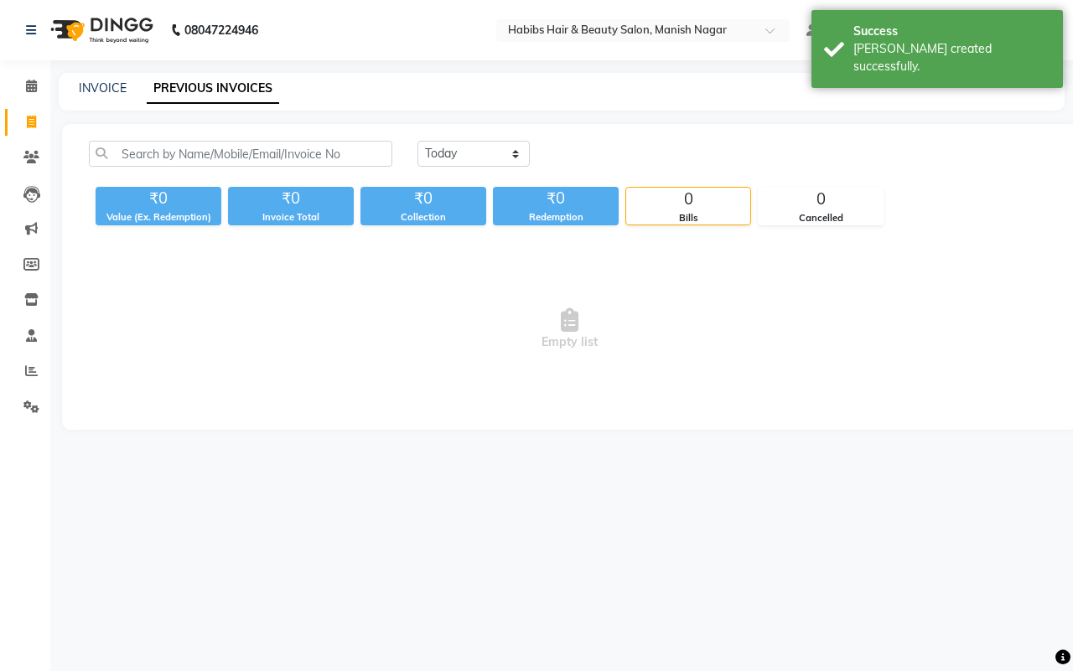
select select "service"
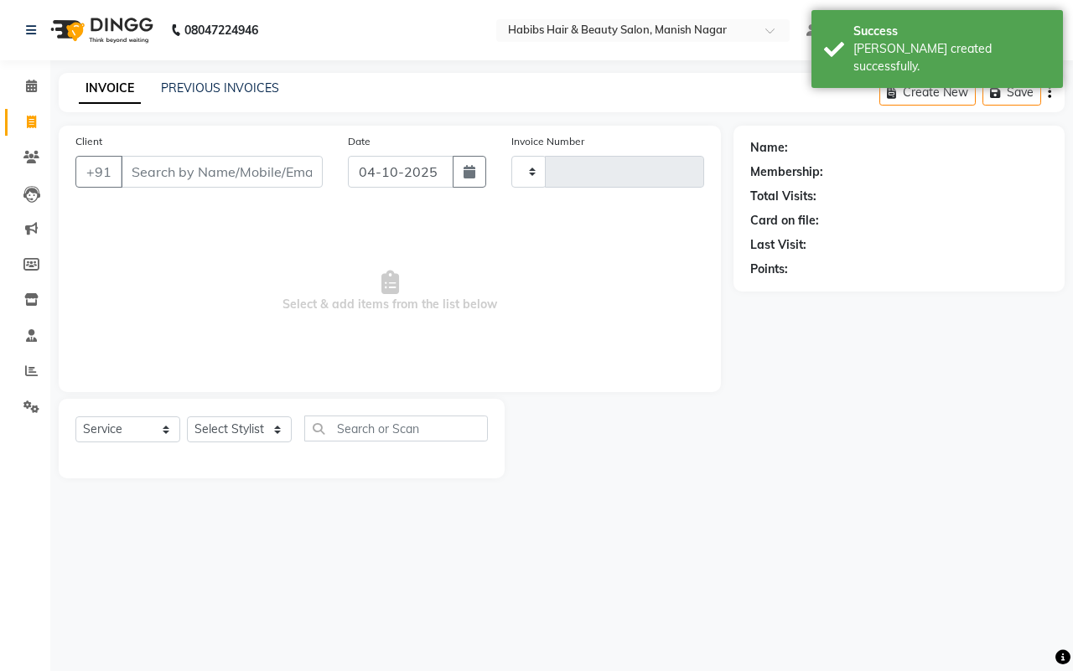
type input "4894"
select select "3804"
type input "97******90"
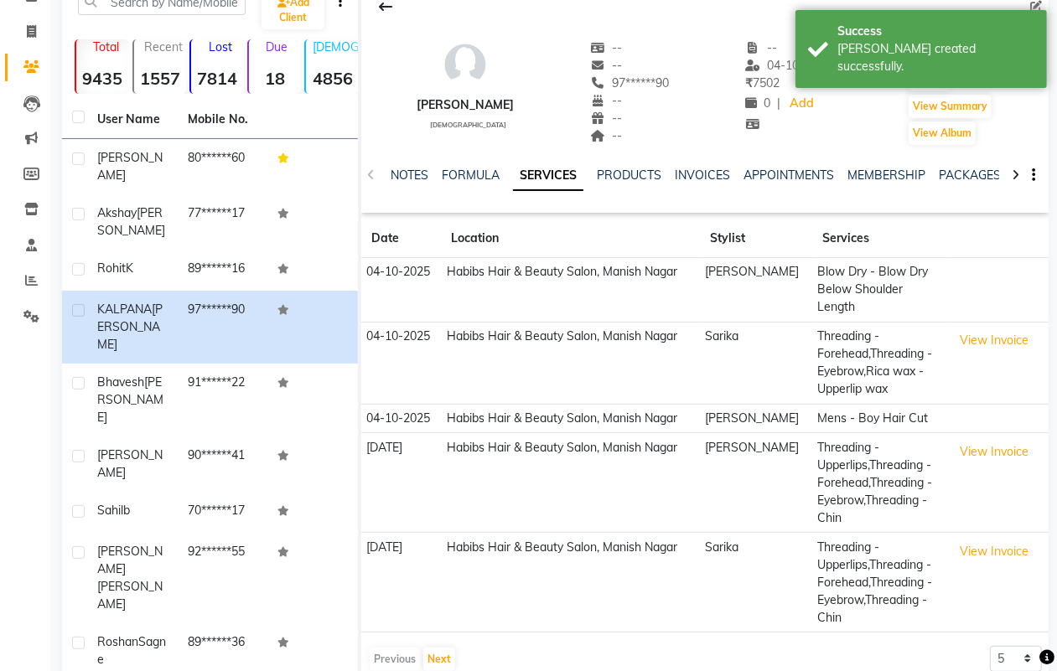
scroll to position [93, 0]
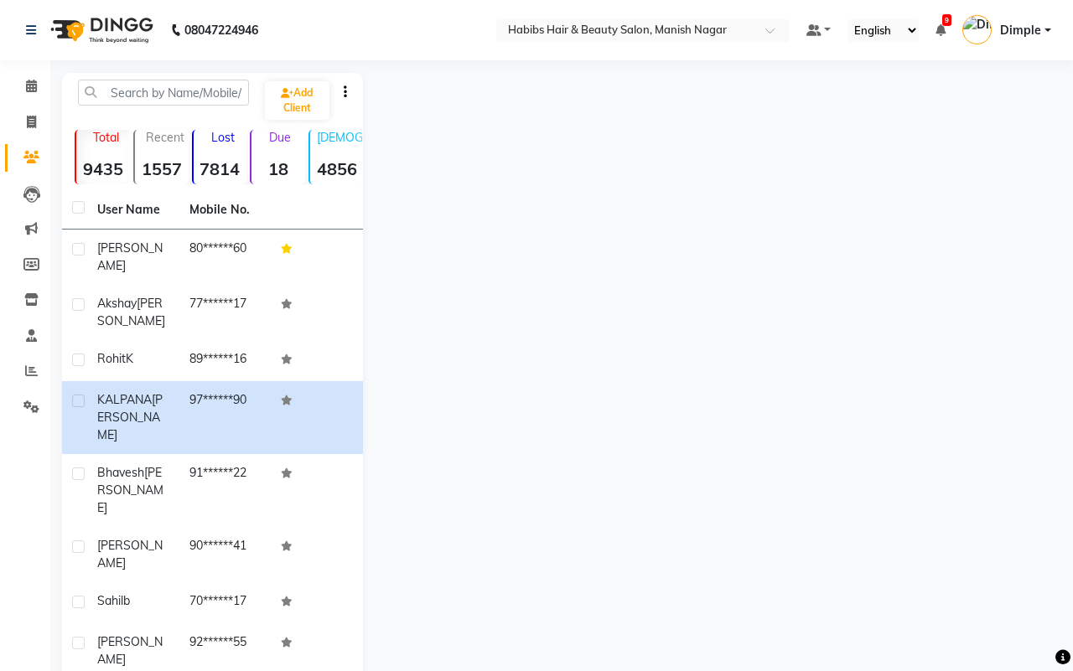
select select "3804"
select select "service"
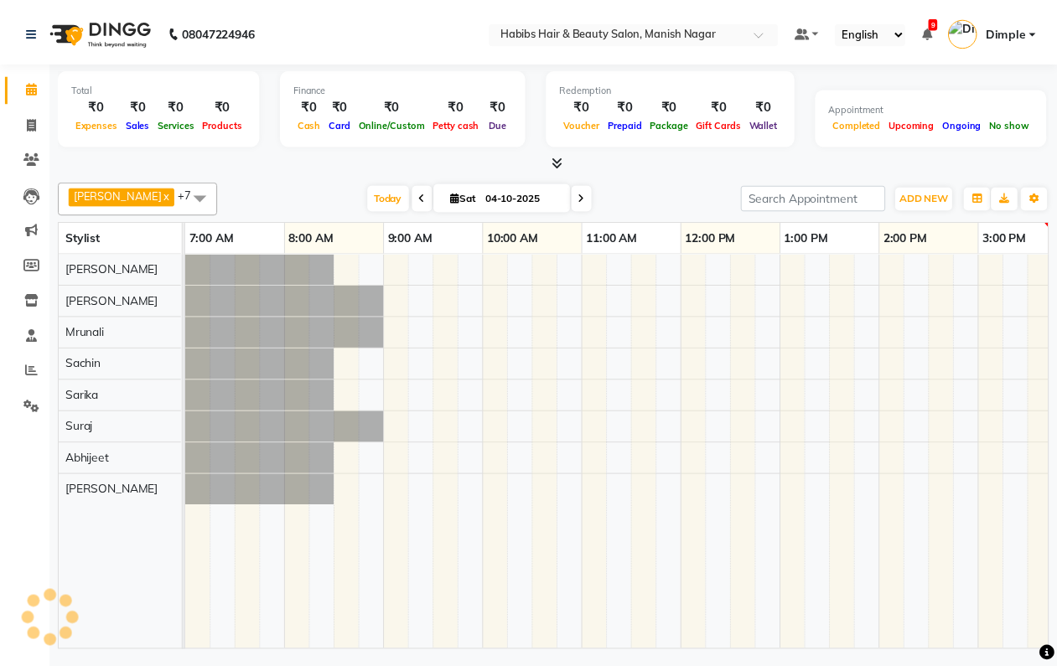
scroll to position [0, 633]
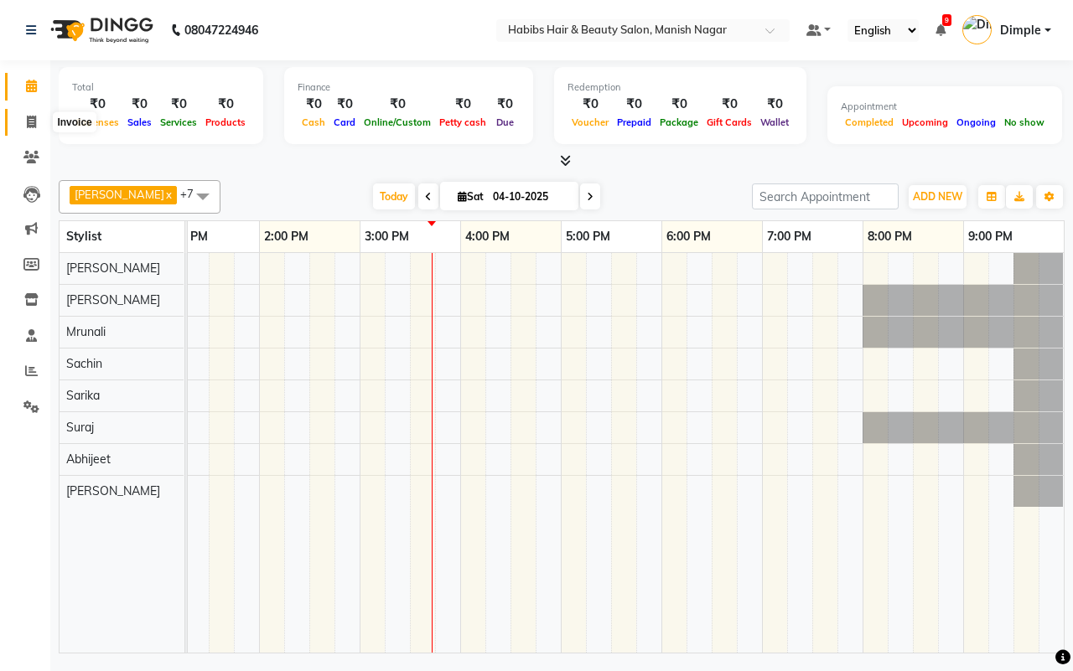
click at [23, 119] on span at bounding box center [31, 122] width 29 height 19
select select "3804"
select select "service"
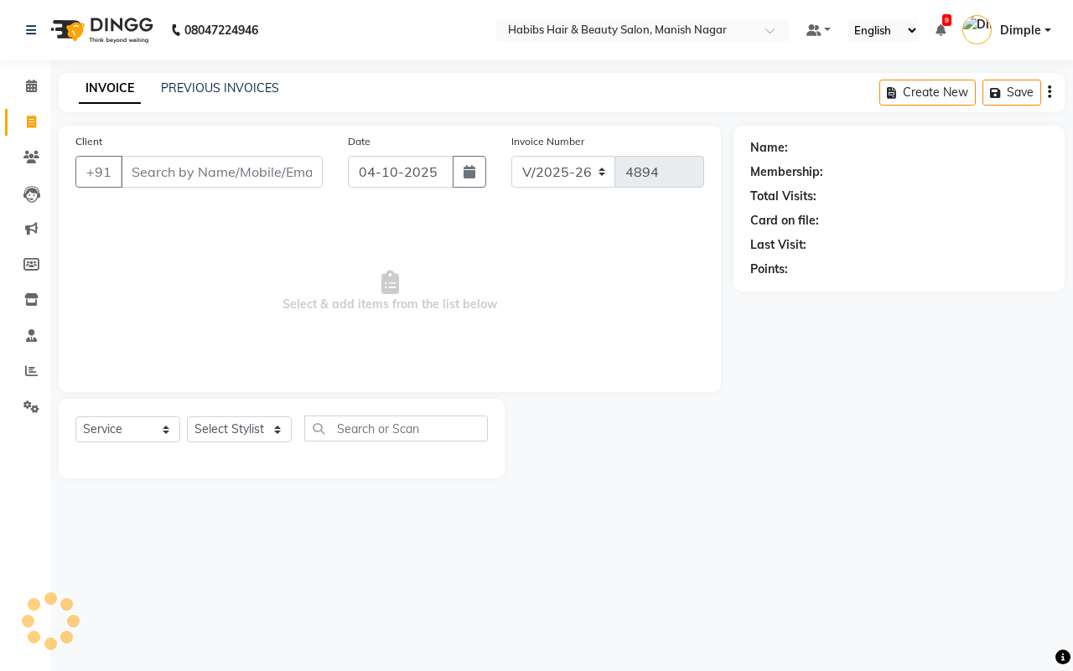
click at [187, 166] on input "Client" at bounding box center [222, 172] width 202 height 32
type input "97******74"
select select "1: Object"
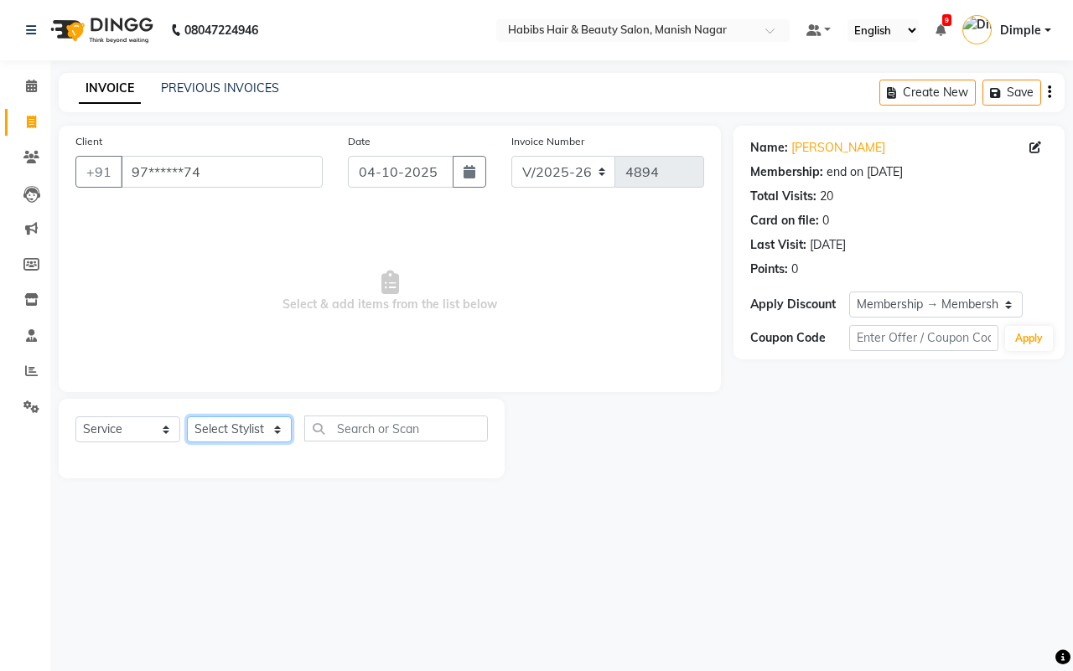
click at [241, 424] on select "Select Stylist [PERSON_NAME] [PERSON_NAME] [PERSON_NAME] [PERSON_NAME] Sachin […" at bounding box center [239, 430] width 105 height 26
select select "18779"
click at [187, 417] on select "Select Stylist [PERSON_NAME] [PERSON_NAME] [PERSON_NAME] [PERSON_NAME] Sachin […" at bounding box center [239, 430] width 105 height 26
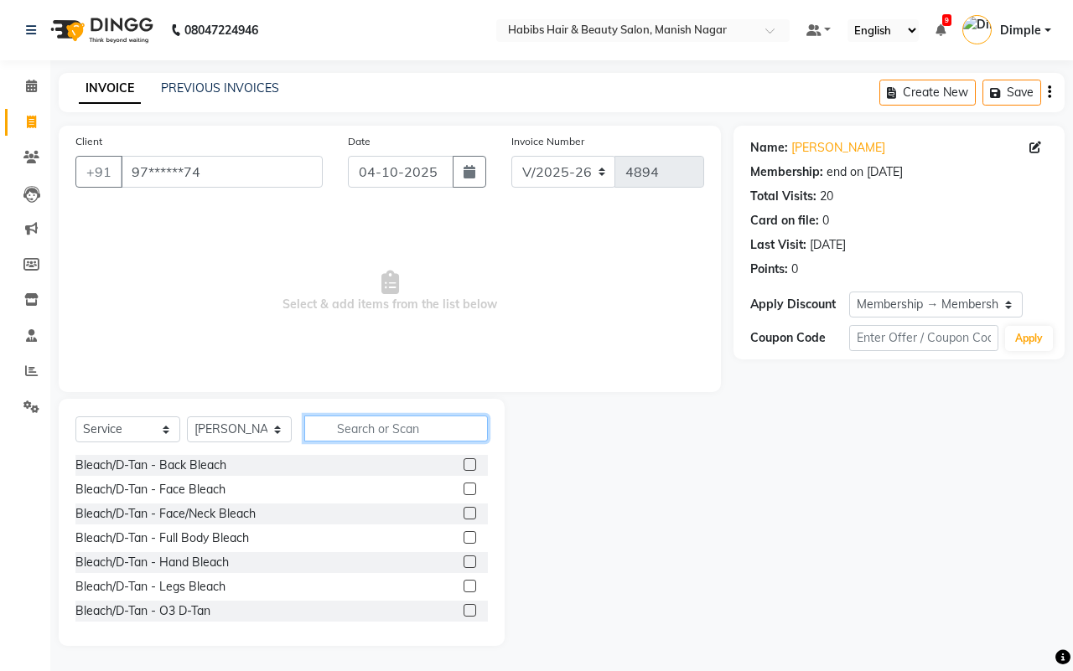
click at [378, 422] on input "text" at bounding box center [396, 429] width 184 height 26
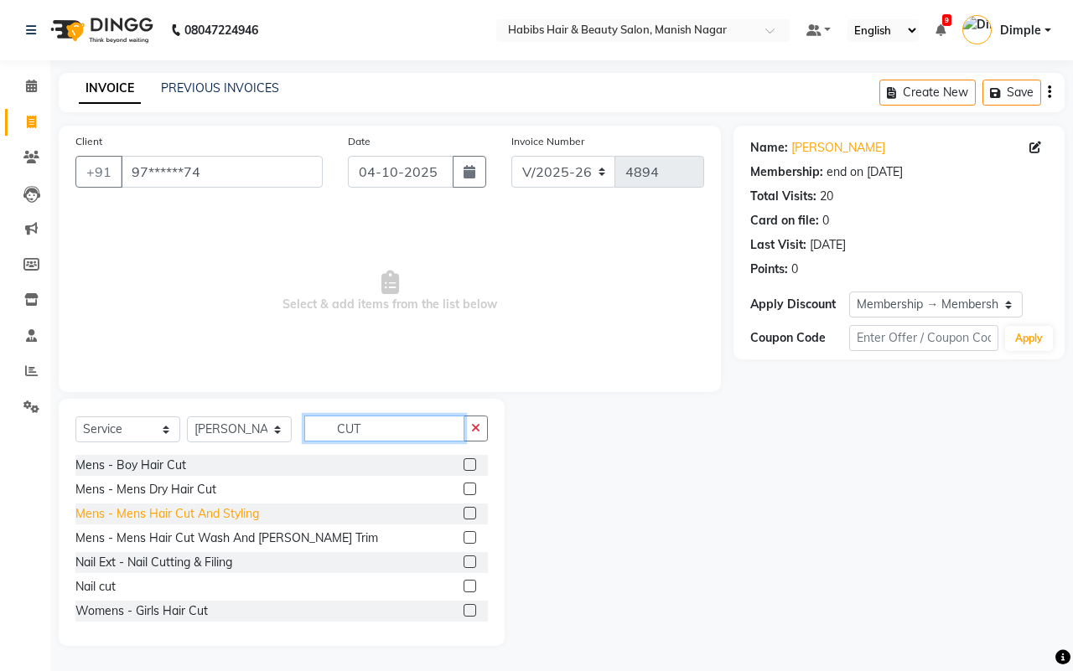
type input "CUT"
click at [246, 512] on div "Mens - Mens Hair Cut And Styling" at bounding box center [167, 514] width 184 height 18
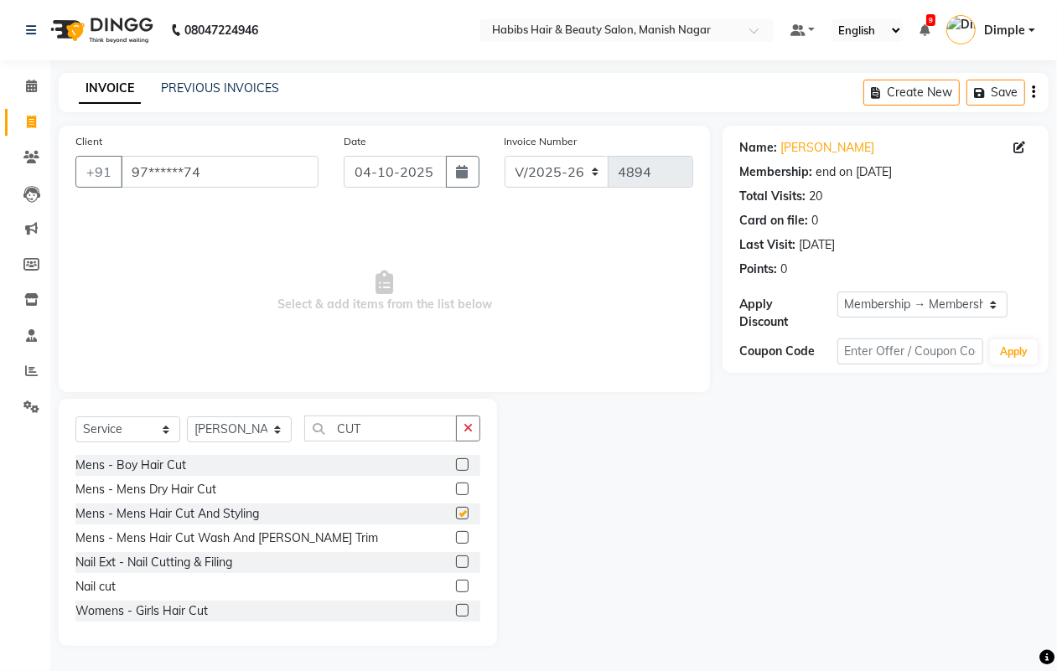
checkbox input "false"
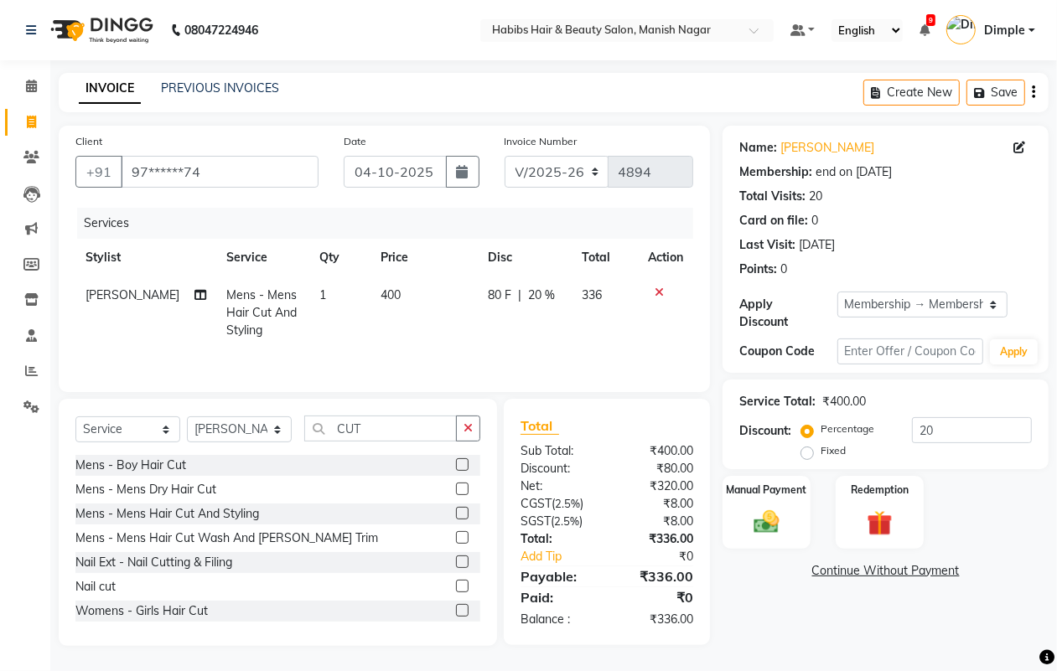
click at [390, 295] on td "400" at bounding box center [424, 313] width 107 height 73
select select "18779"
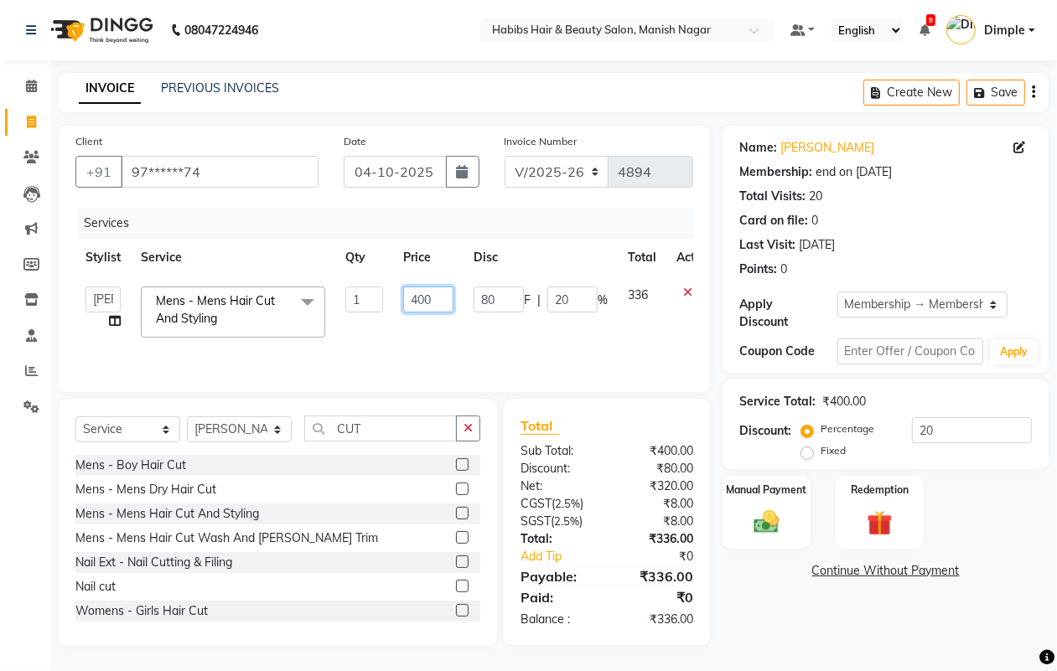
click at [404, 298] on input "400" at bounding box center [428, 300] width 50 height 26
type input "300"
click at [467, 433] on icon "button" at bounding box center [468, 428] width 9 height 12
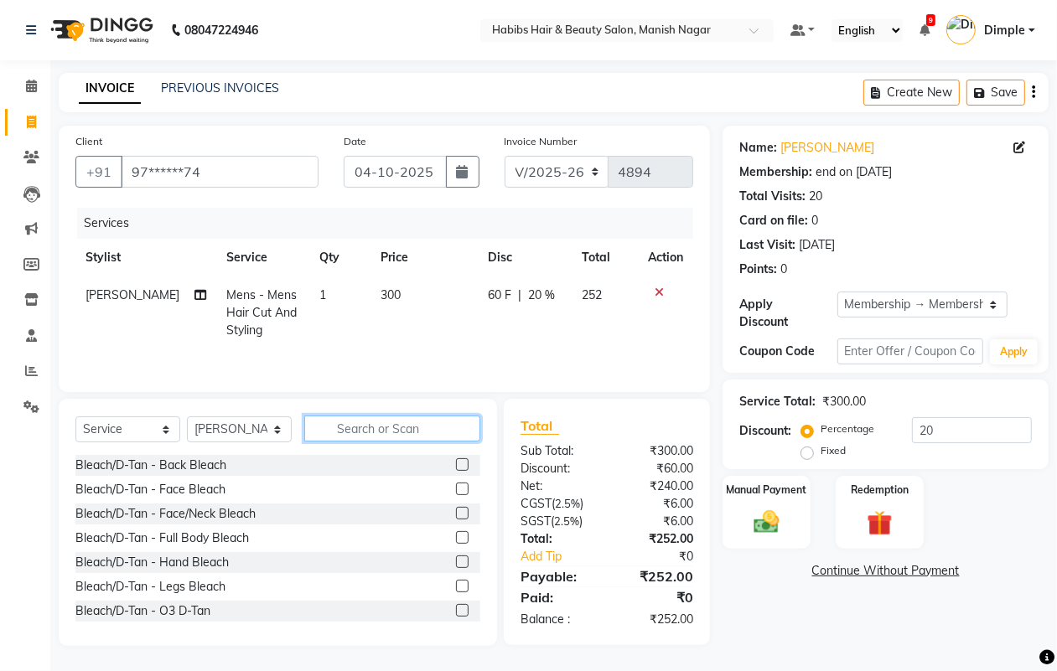
click at [448, 428] on input "text" at bounding box center [392, 429] width 176 height 26
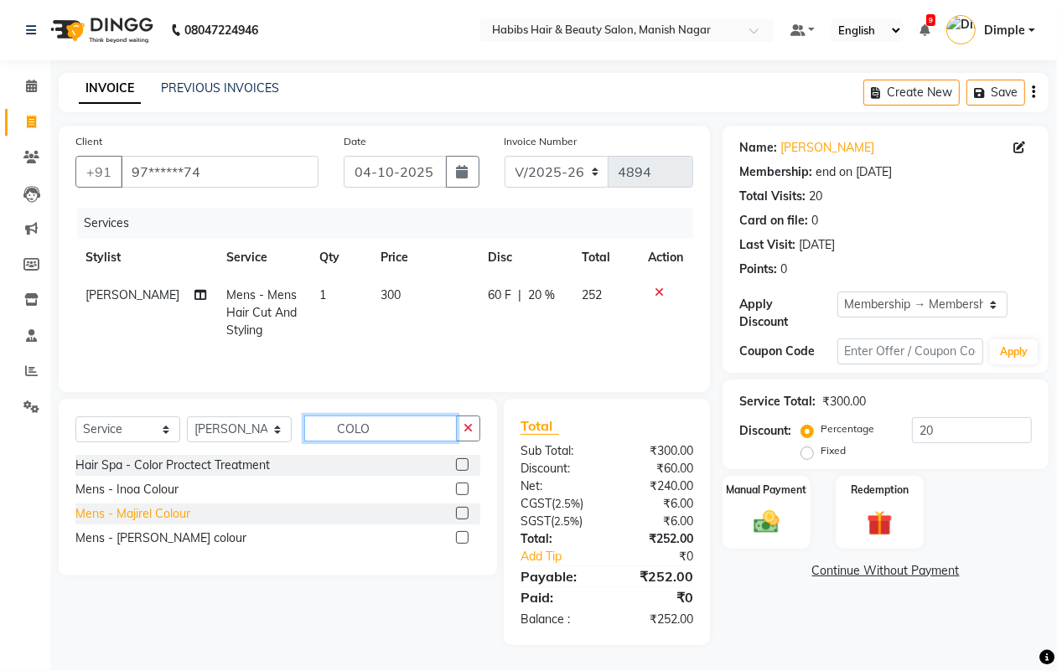
type input "COLO"
click at [181, 510] on div "Mens - Majirel Colour" at bounding box center [132, 514] width 115 height 18
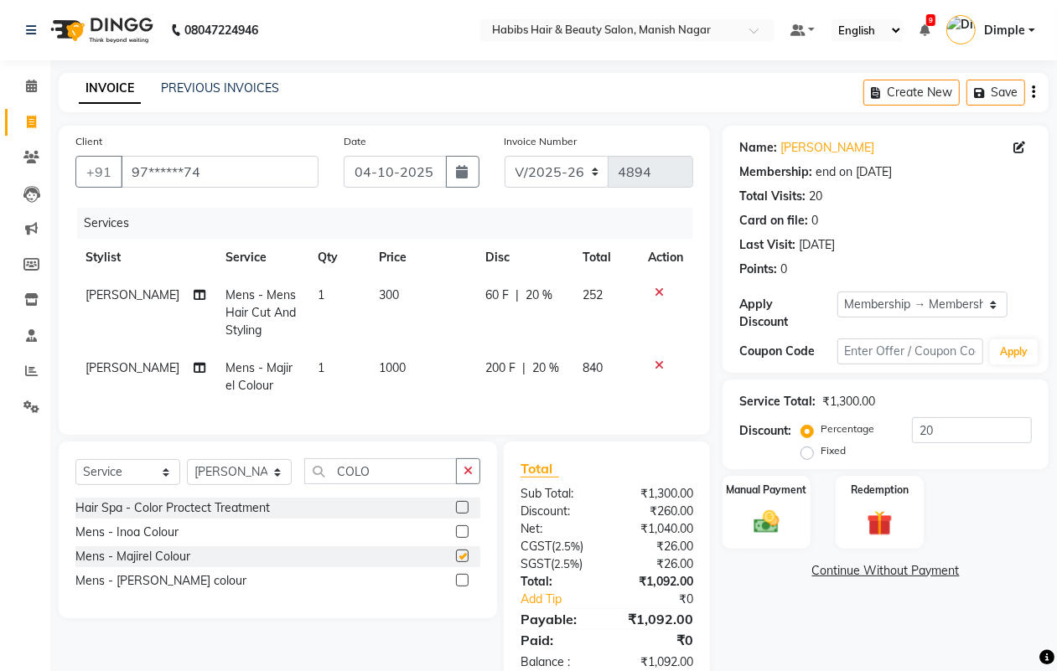
checkbox input "false"
click at [401, 394] on td "1000" at bounding box center [423, 377] width 106 height 55
select select "18779"
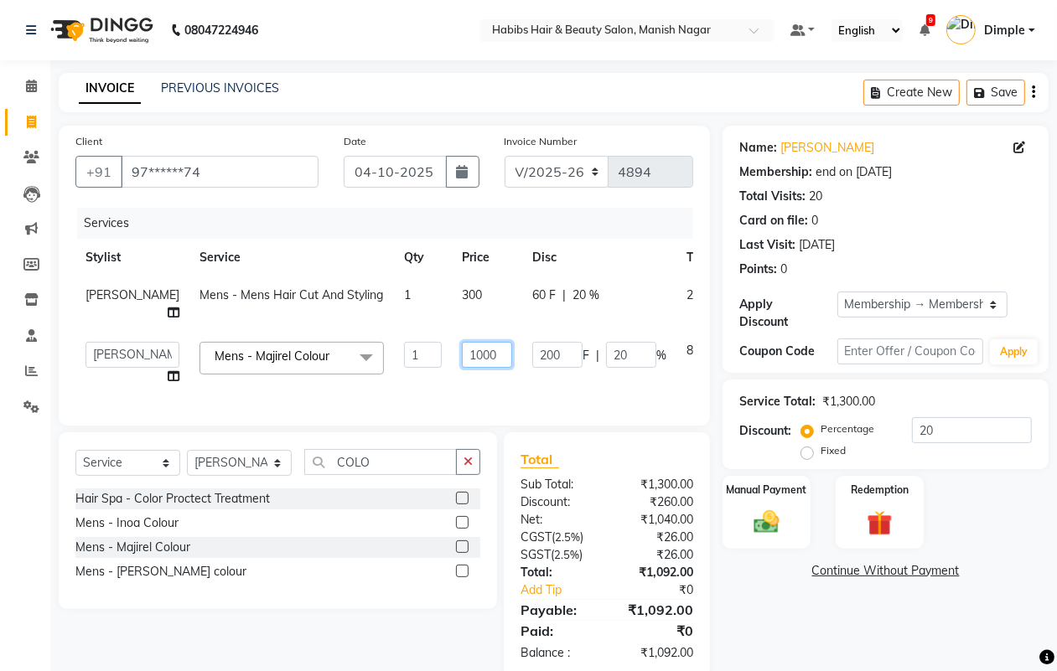
click at [462, 355] on input "1000" at bounding box center [487, 355] width 50 height 26
type input "500"
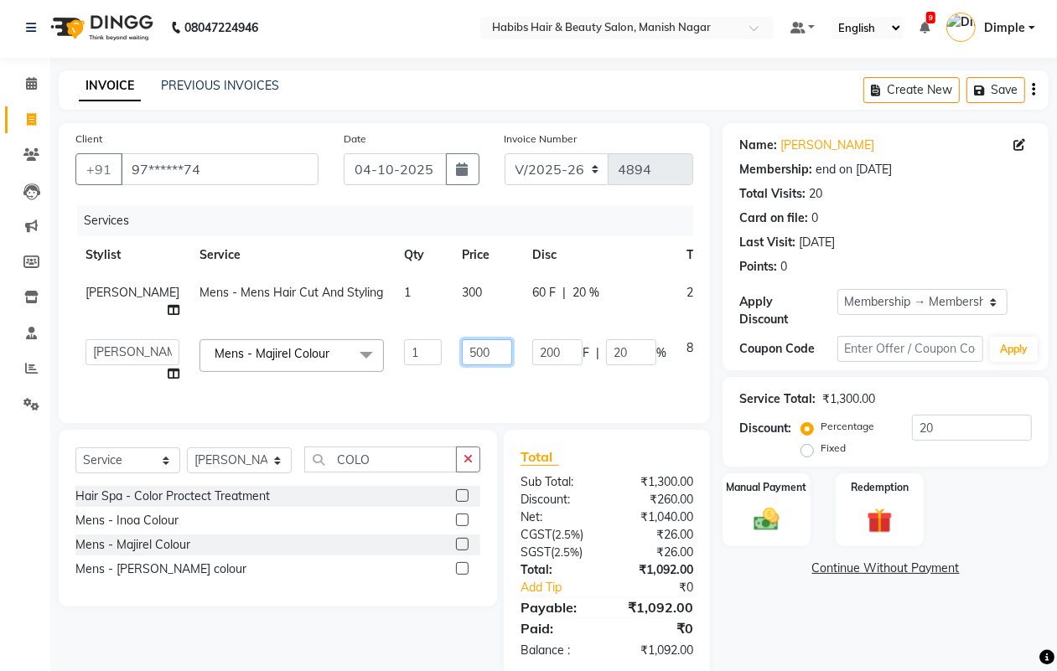
scroll to position [48, 0]
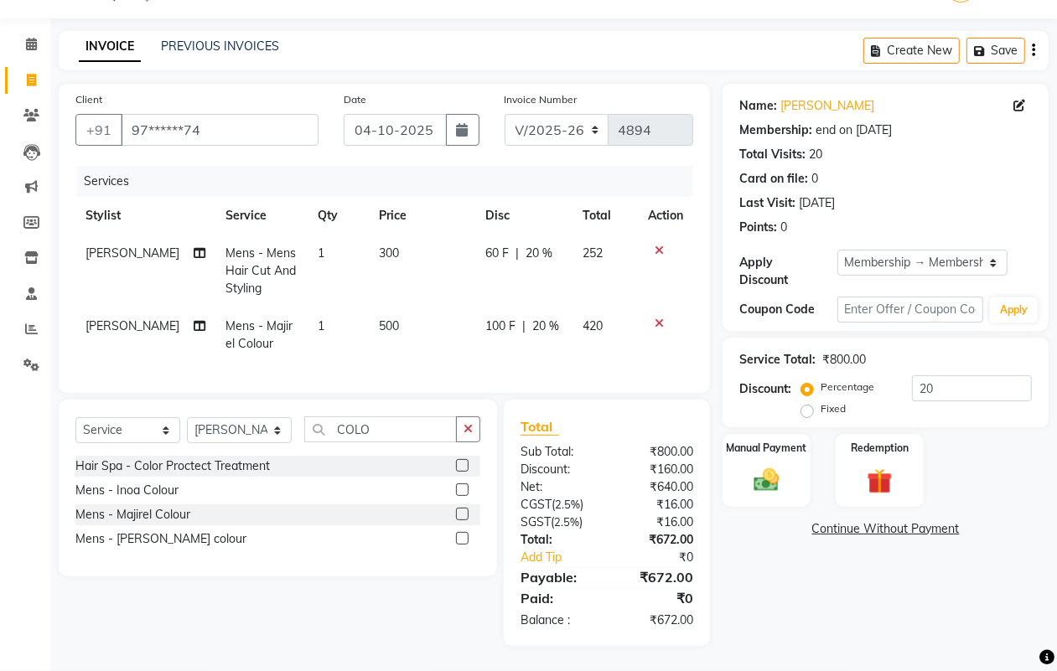
click at [777, 564] on div "Name: [PERSON_NAME] Membership: end on [DATE] Total Visits: 20 Card on file: 0 …" at bounding box center [892, 365] width 339 height 562
click at [1029, 42] on div "Create New Save" at bounding box center [955, 50] width 185 height 39
click at [1032, 50] on icon "button" at bounding box center [1033, 50] width 3 height 1
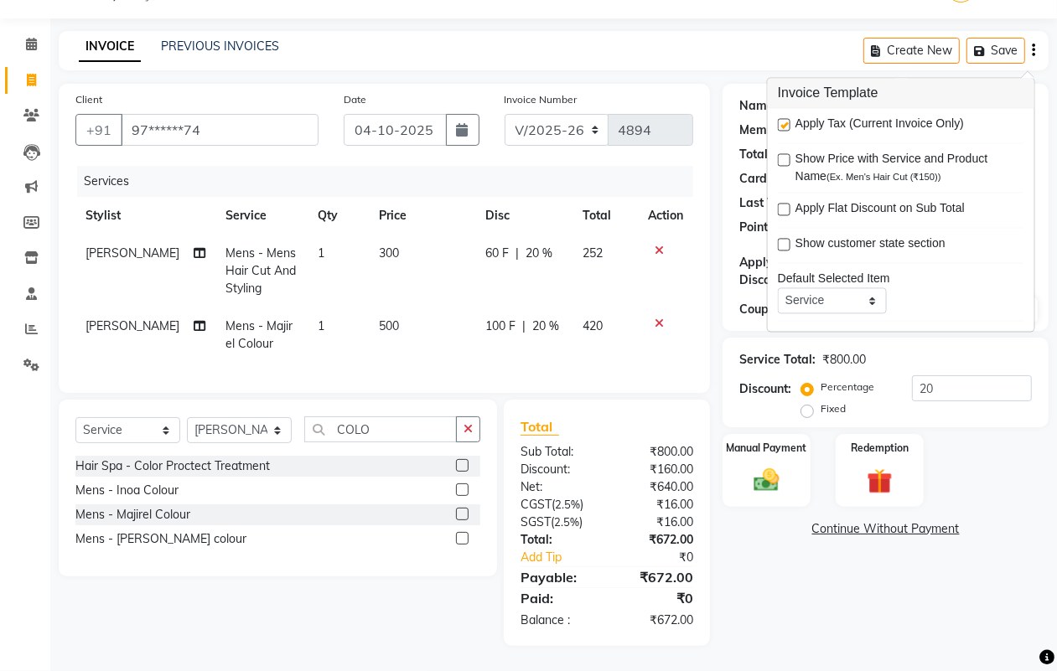
click at [785, 119] on label at bounding box center [784, 125] width 13 height 13
click at [785, 121] on input "checkbox" at bounding box center [783, 126] width 11 height 11
checkbox input "false"
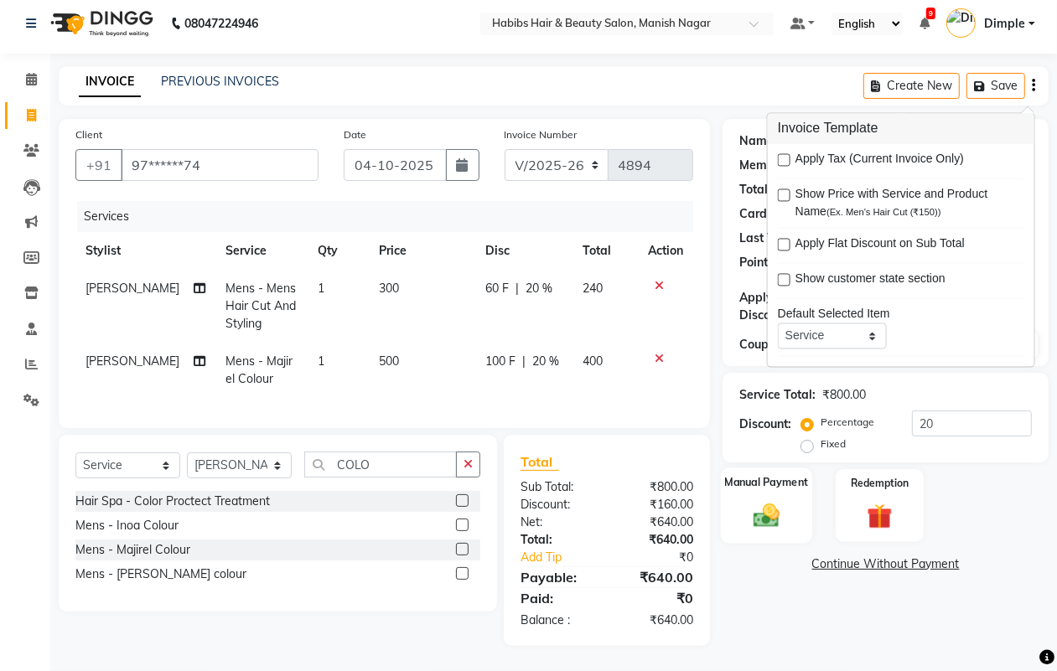
drag, startPoint x: 751, startPoint y: 480, endPoint x: 782, endPoint y: 499, distance: 36.1
click at [752, 487] on div "Manual Payment" at bounding box center [766, 506] width 91 height 76
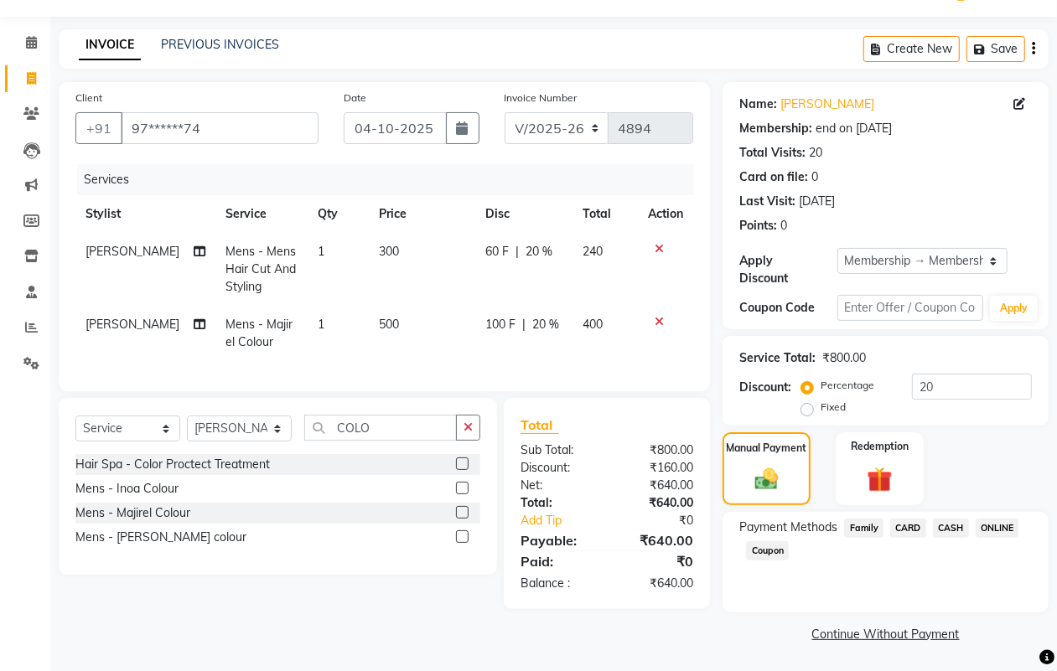
click at [994, 516] on div "Payment Methods Family CARD CASH ONLINE Coupon" at bounding box center [886, 562] width 326 height 101
drag, startPoint x: 1004, startPoint y: 526, endPoint x: 995, endPoint y: 556, distance: 30.8
click at [1004, 526] on span "ONLINE" at bounding box center [998, 528] width 44 height 19
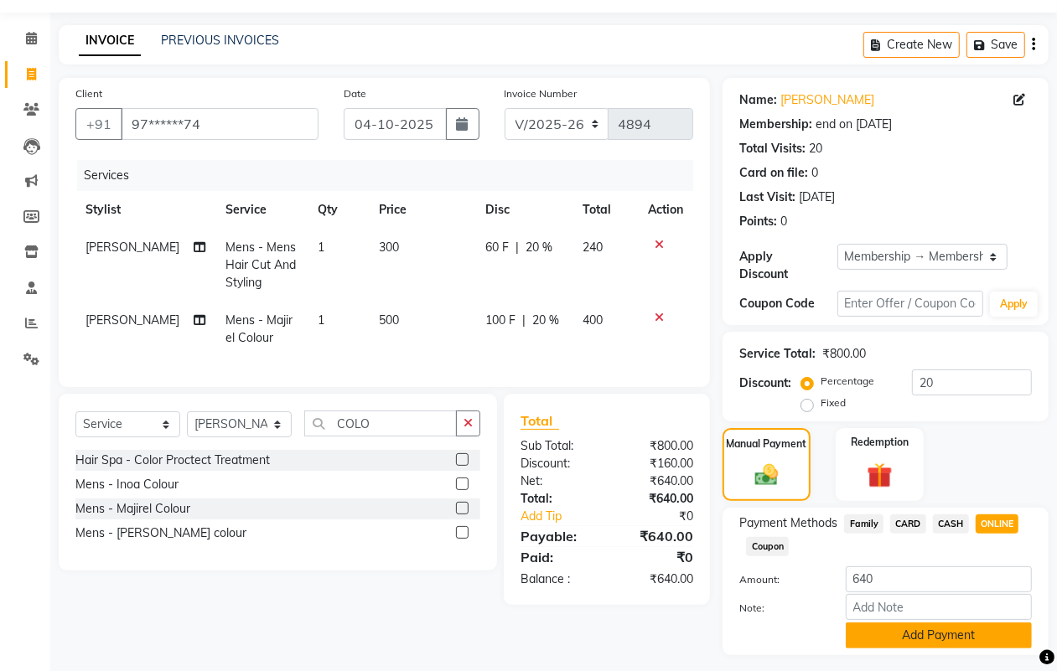
click at [970, 635] on button "Add Payment" at bounding box center [939, 636] width 186 height 26
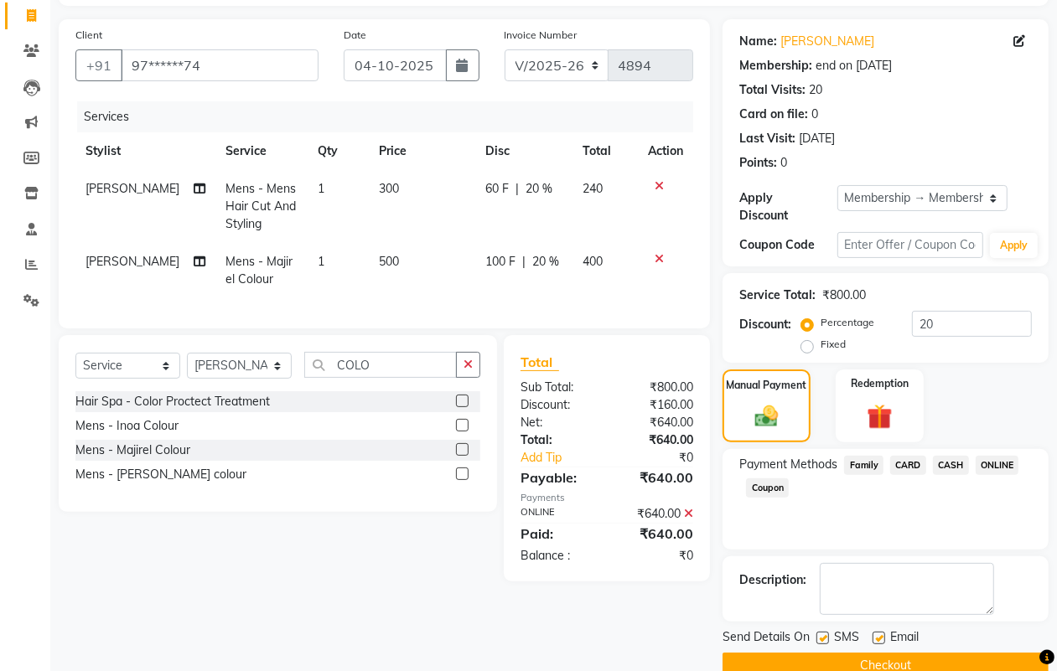
scroll to position [139, 0]
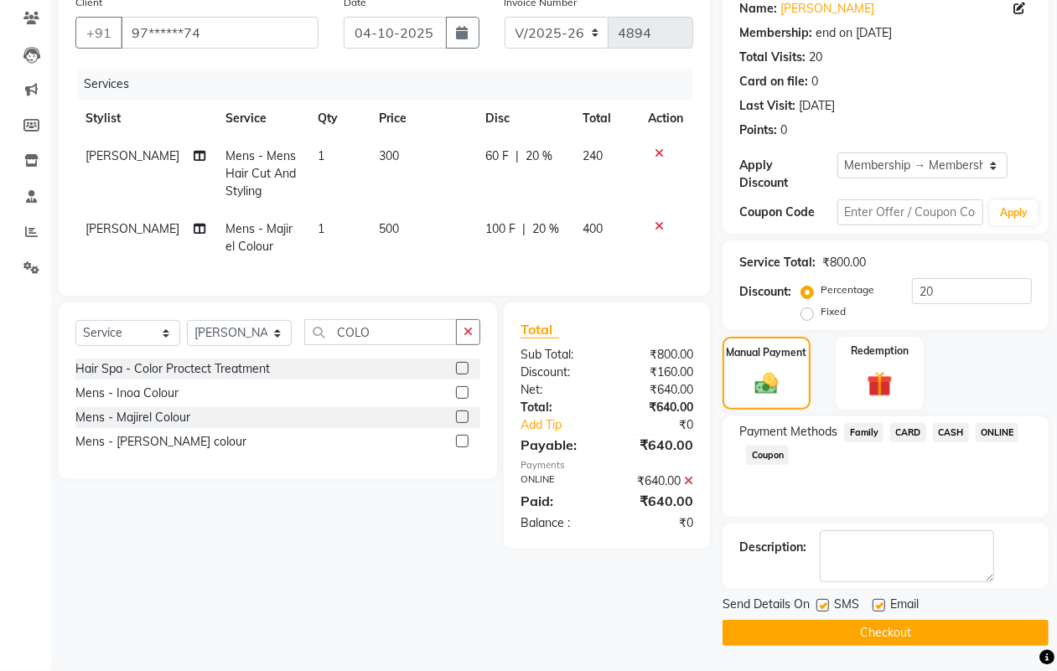
click at [971, 633] on button "Checkout" at bounding box center [886, 633] width 326 height 26
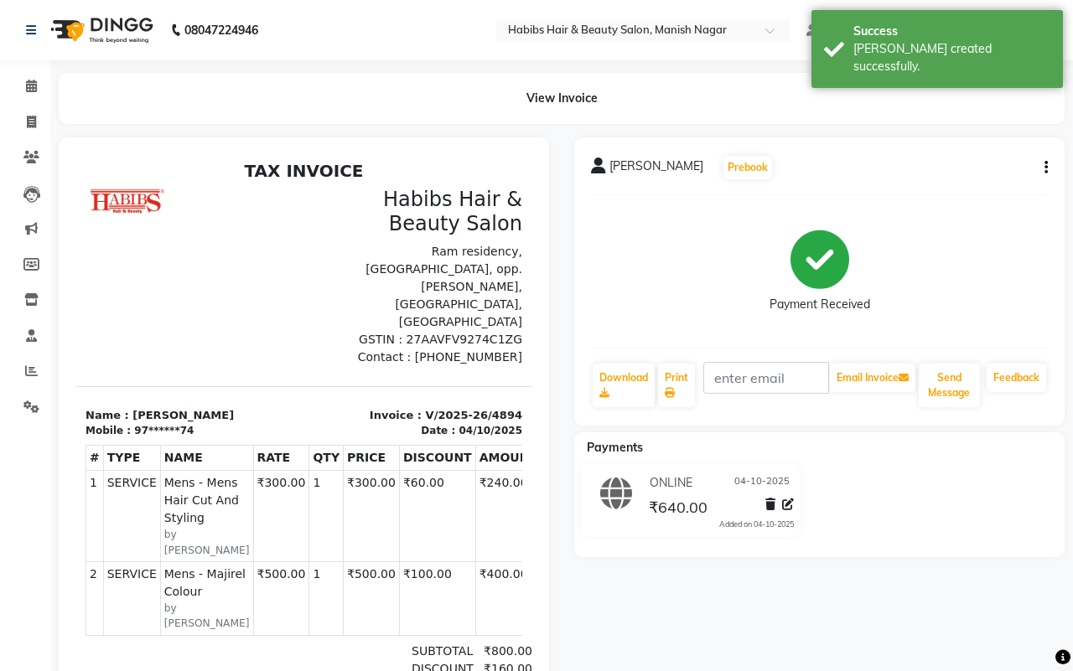
select select "3804"
select select "service"
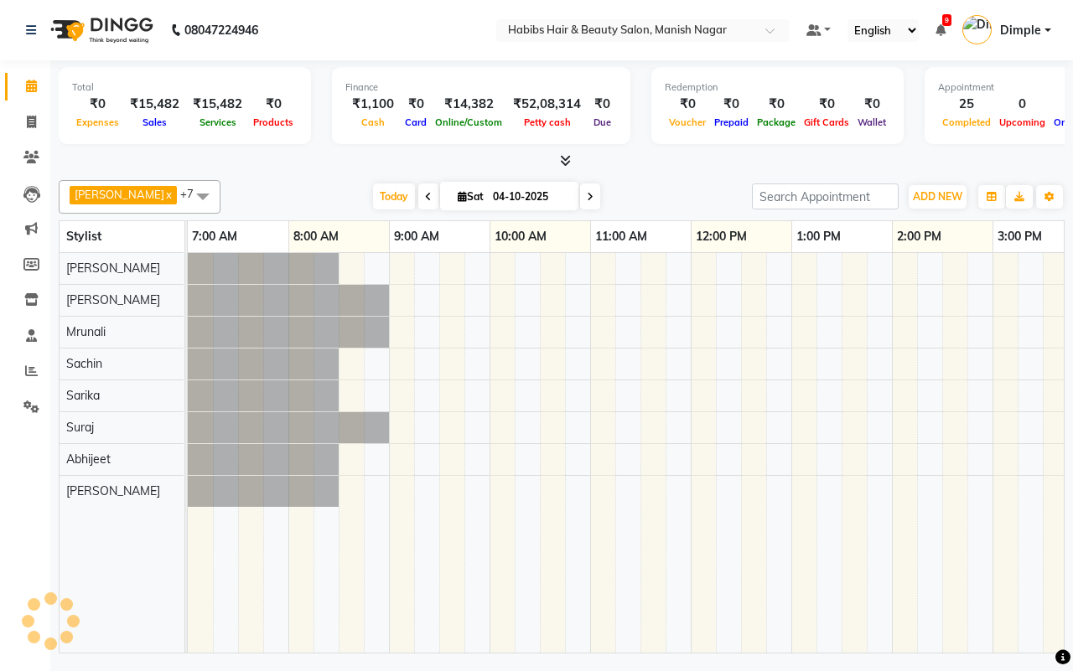
scroll to position [0, 633]
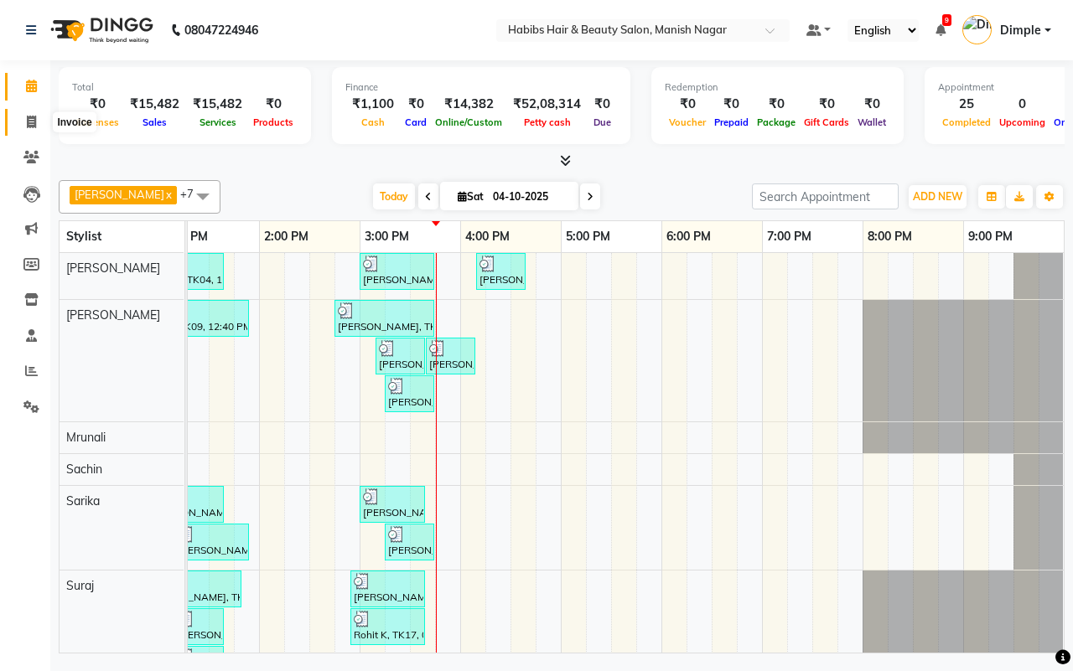
drag, startPoint x: 28, startPoint y: 118, endPoint x: 68, endPoint y: 127, distance: 41.1
click at [31, 118] on icon at bounding box center [31, 122] width 9 height 13
select select "service"
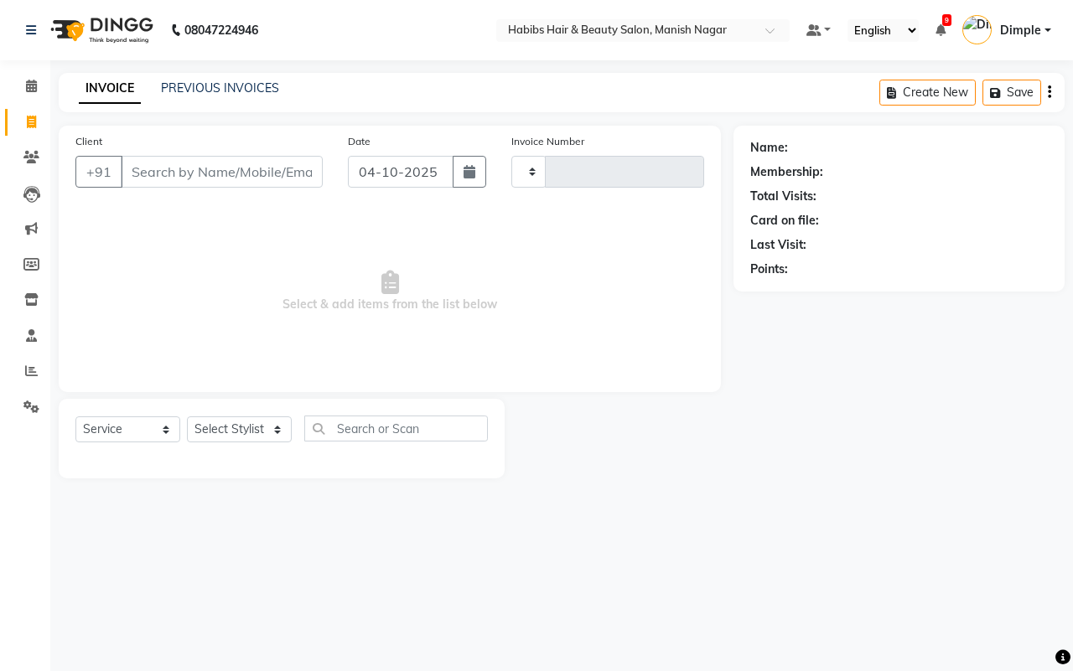
type input "4895"
select select "3804"
click at [160, 168] on input "Client" at bounding box center [222, 172] width 202 height 32
click at [208, 165] on input "90210658" at bounding box center [179, 172] width 117 height 32
click at [149, 168] on input "90210658" at bounding box center [179, 172] width 117 height 32
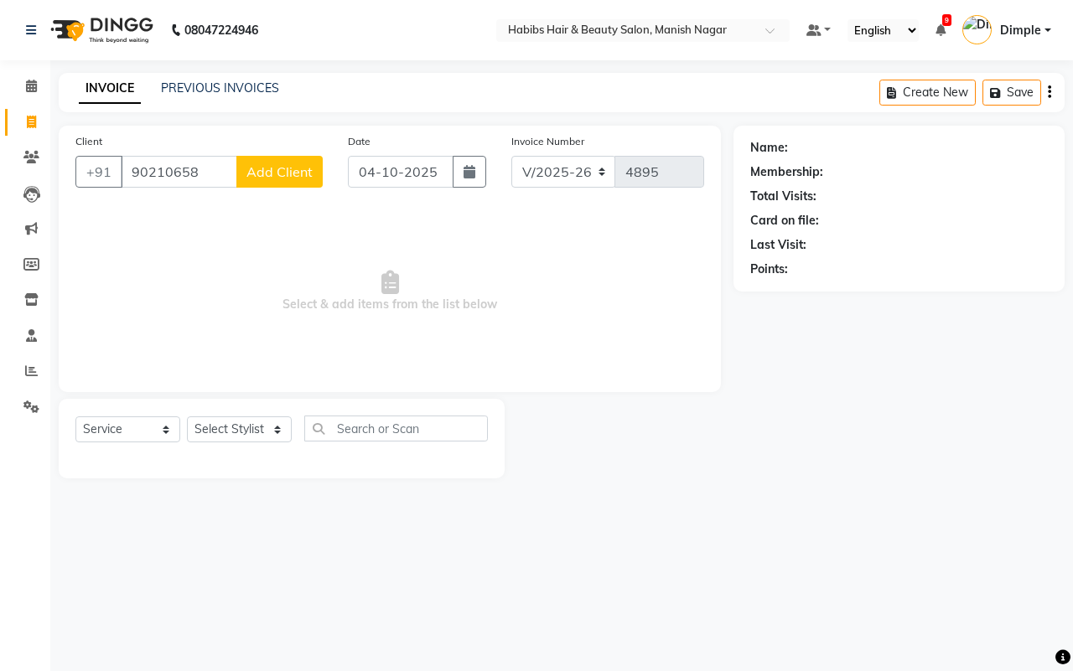
click at [149, 168] on input "90210658" at bounding box center [179, 172] width 117 height 32
type input "90210658"
click at [228, 313] on span "Select & add items from the list below" at bounding box center [389, 292] width 629 height 168
click at [201, 165] on input "90210658" at bounding box center [179, 172] width 117 height 32
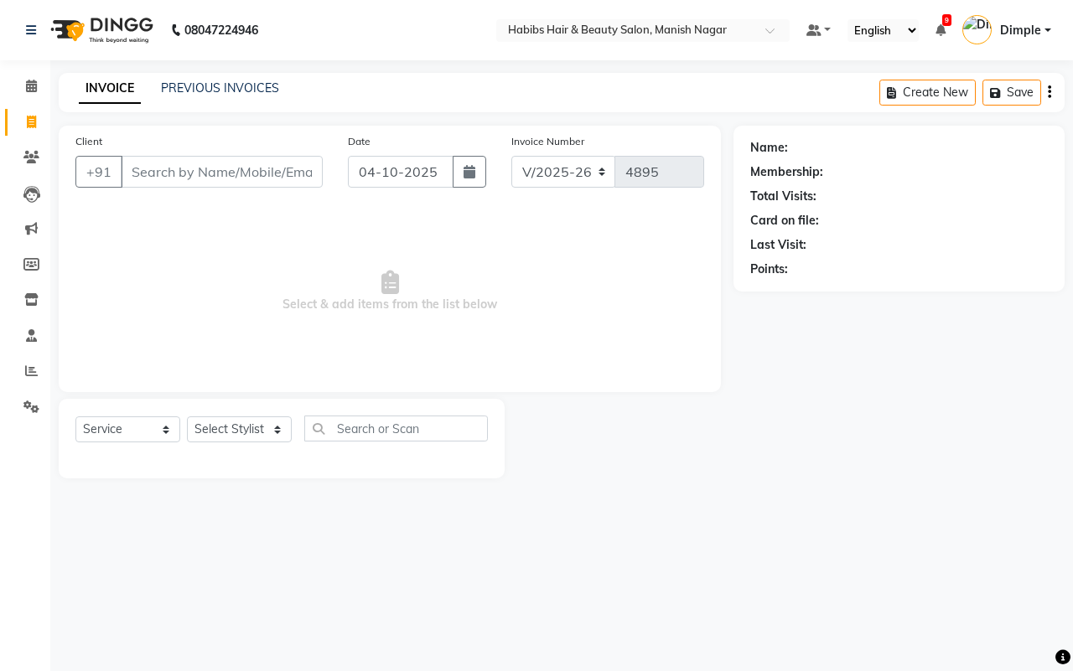
click at [200, 298] on span "Select & add items from the list below" at bounding box center [389, 292] width 629 height 168
click at [189, 163] on input "Client" at bounding box center [222, 172] width 202 height 32
type input "9021065948"
click at [270, 169] on span "Add Client" at bounding box center [279, 171] width 66 height 17
select select "22"
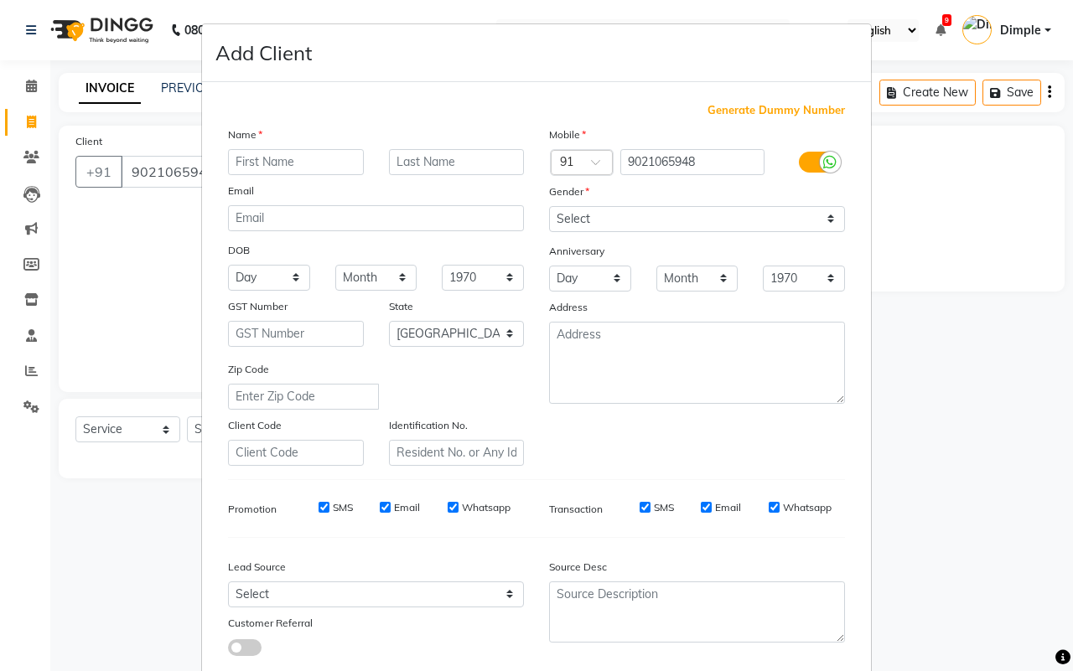
click at [266, 155] on input "text" at bounding box center [296, 162] width 136 height 26
type input "PARTH"
type input "[PERSON_NAME]"
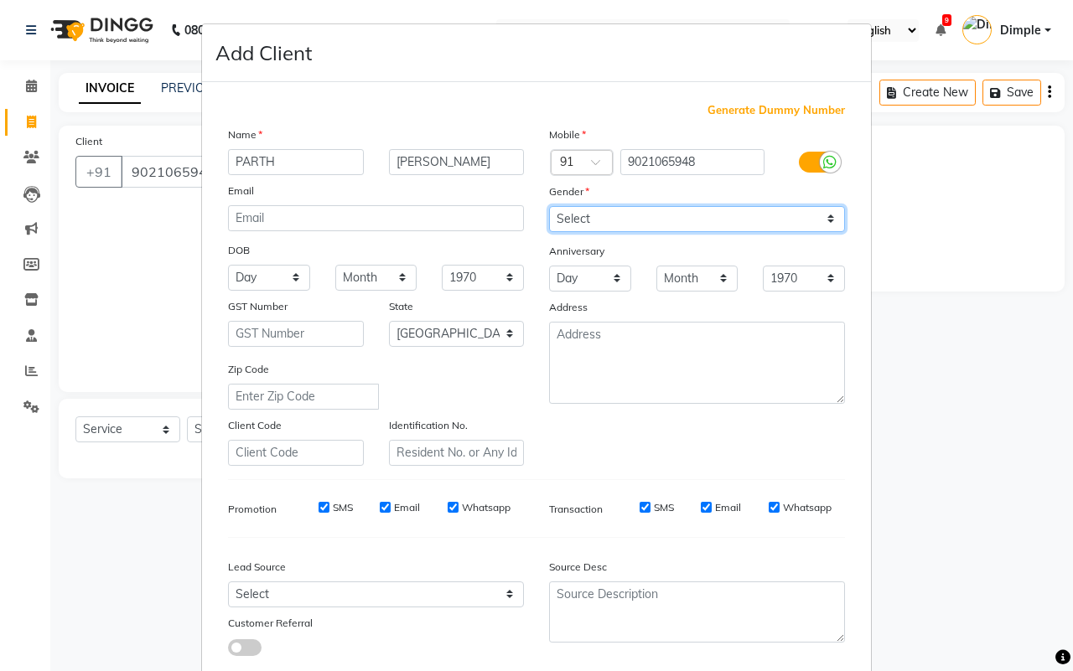
click at [579, 207] on select "Select [DEMOGRAPHIC_DATA] [DEMOGRAPHIC_DATA] Other Prefer Not To Say" at bounding box center [697, 219] width 296 height 26
select select "[DEMOGRAPHIC_DATA]"
click at [549, 206] on select "Select [DEMOGRAPHIC_DATA] [DEMOGRAPHIC_DATA] Other Prefer Not To Say" at bounding box center [697, 219] width 296 height 26
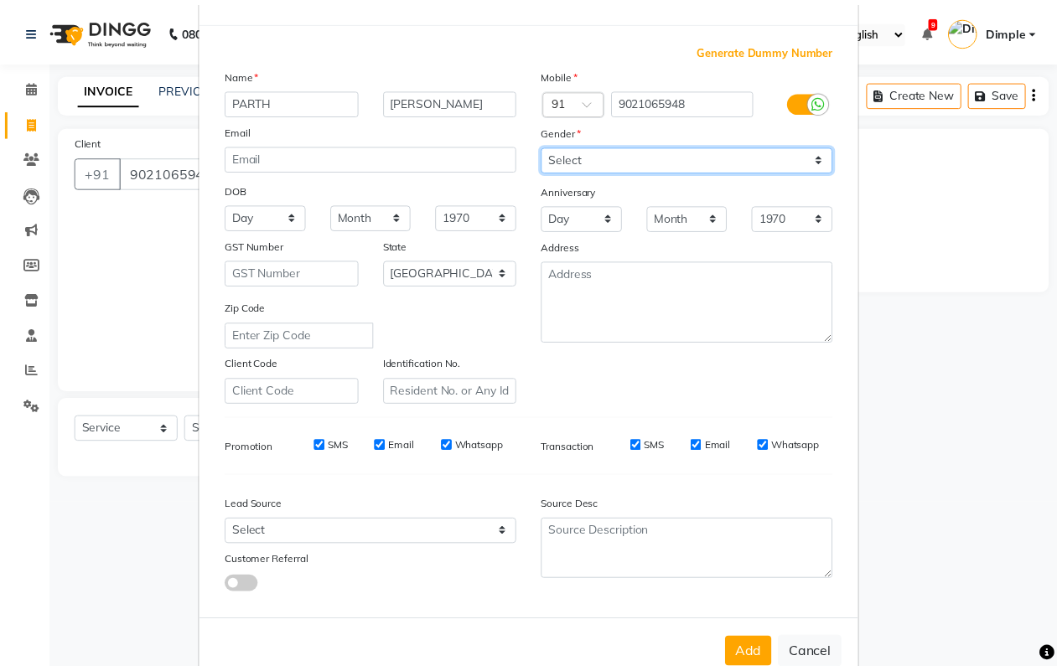
scroll to position [96, 0]
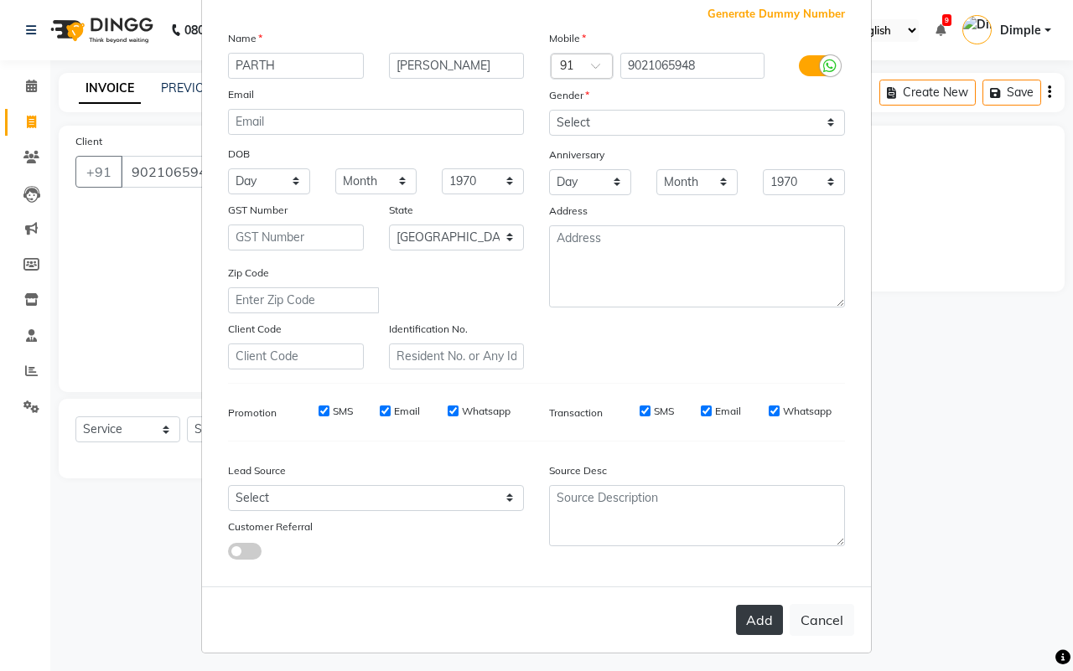
click at [756, 608] on button "Add" at bounding box center [759, 620] width 47 height 30
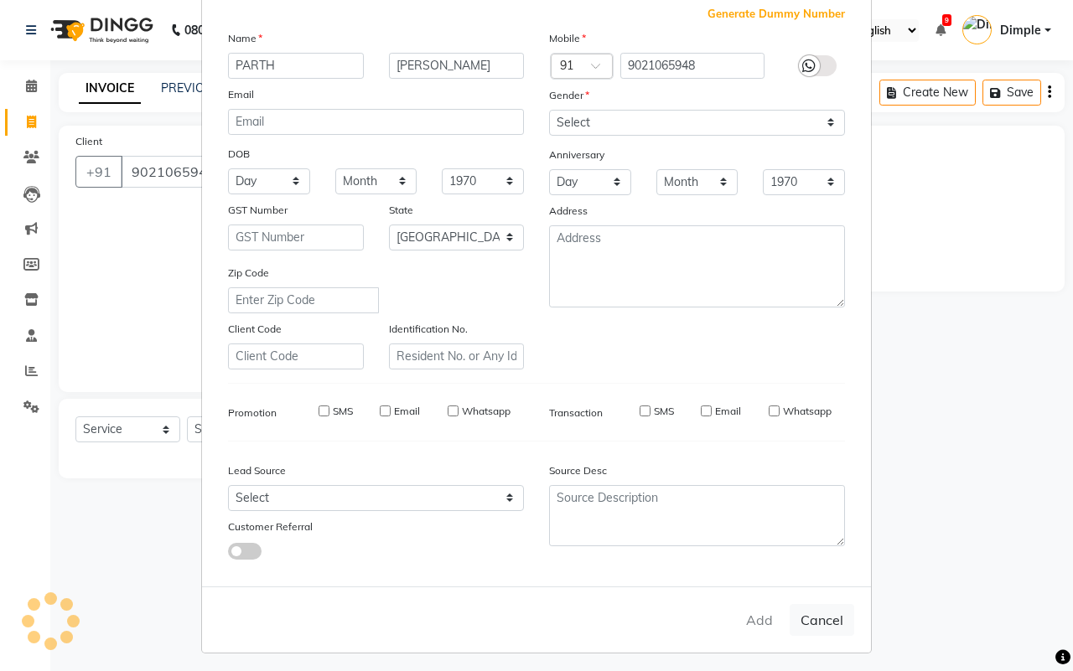
type input "90******48"
select select
select select "null"
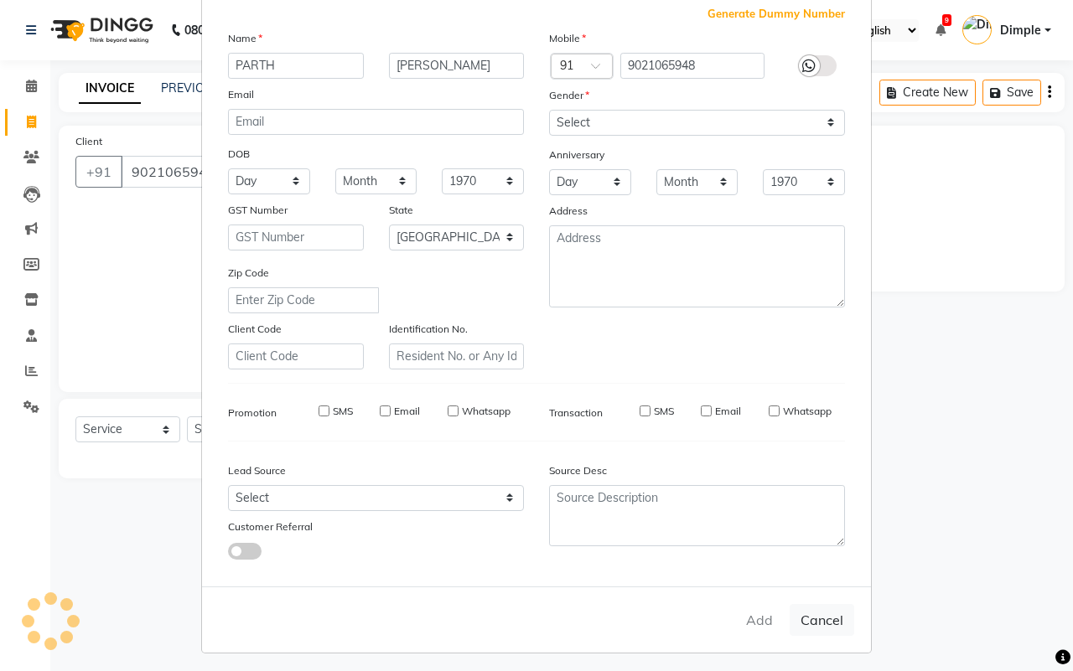
select select
checkbox input "false"
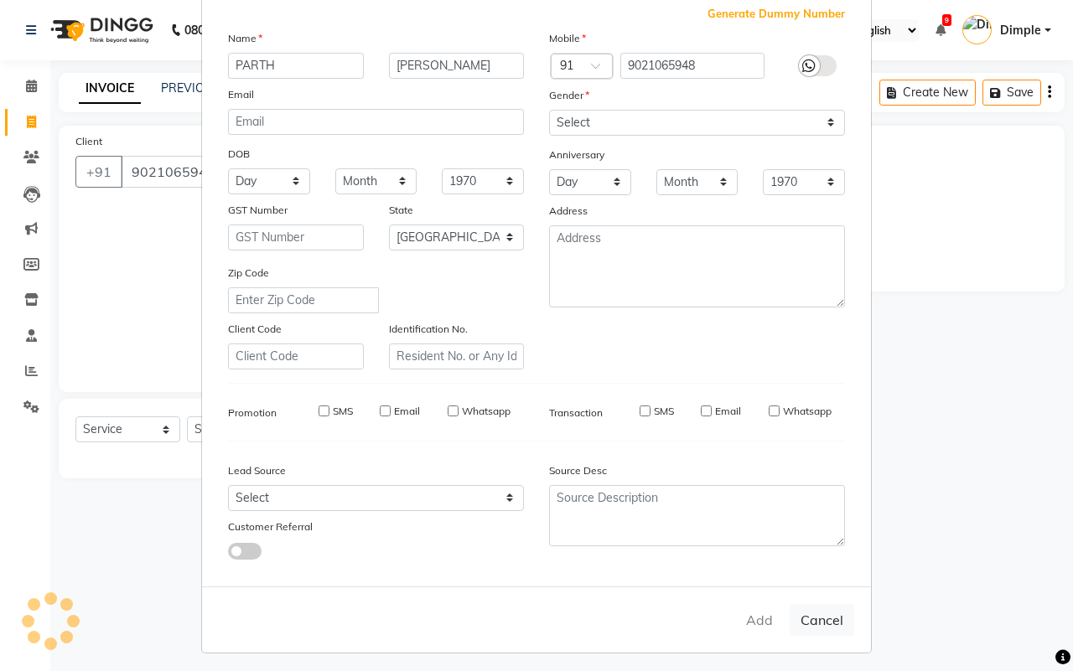
checkbox input "false"
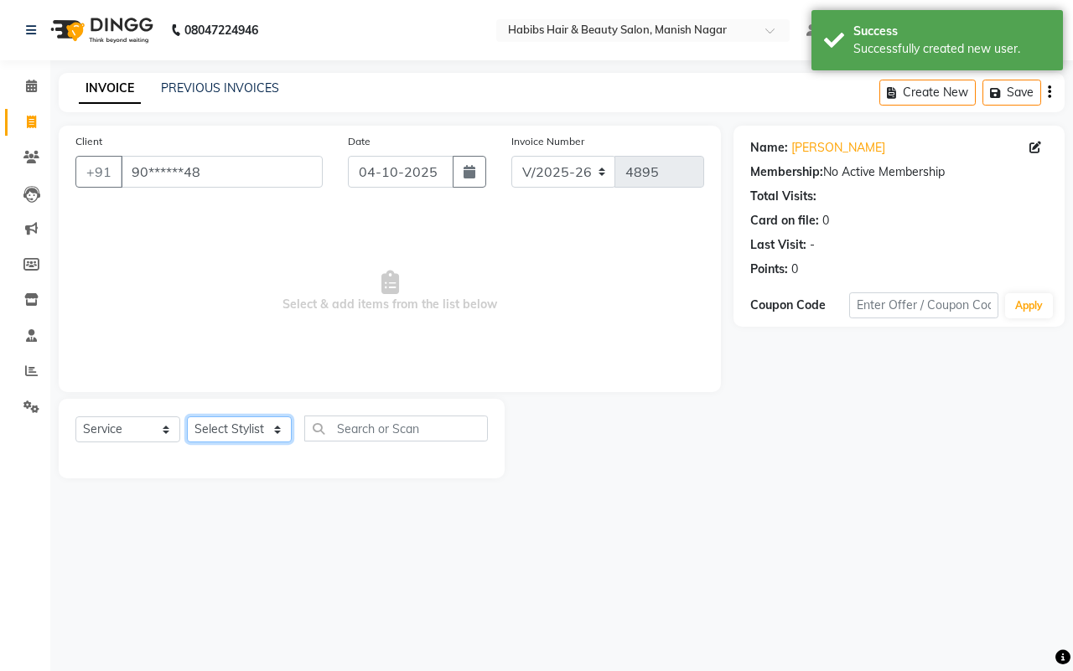
click at [253, 428] on select "Select Stylist [PERSON_NAME] [PERSON_NAME] [PERSON_NAME] [PERSON_NAME] Sachin […" at bounding box center [239, 430] width 105 height 26
select select "34633"
click at [187, 417] on select "Select Stylist [PERSON_NAME] [PERSON_NAME] [PERSON_NAME] [PERSON_NAME] Sachin […" at bounding box center [239, 430] width 105 height 26
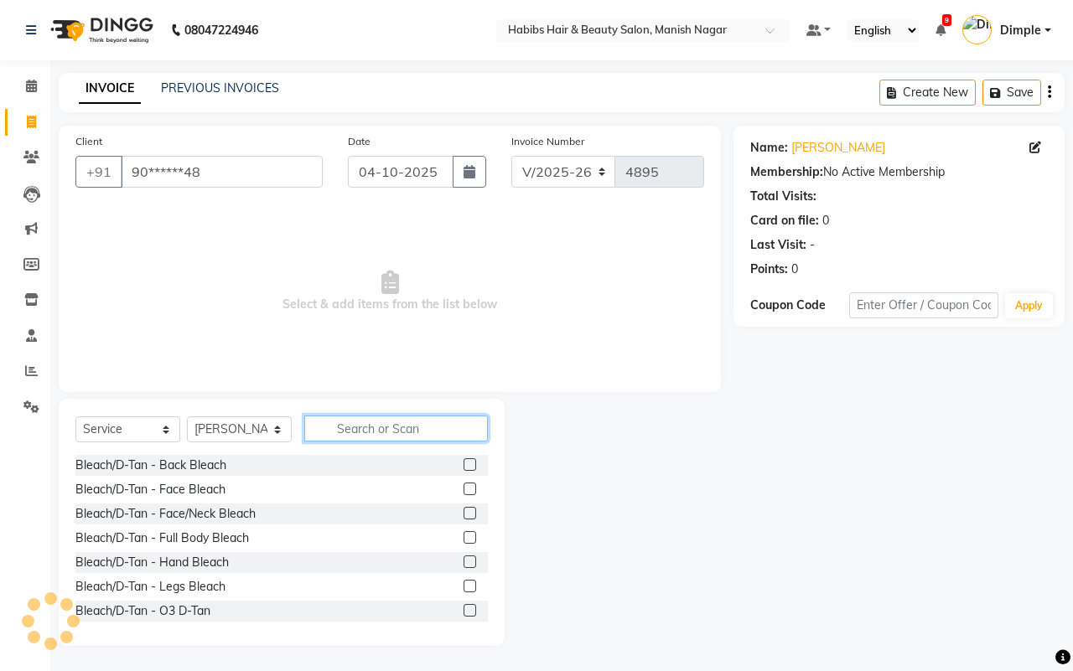
click at [371, 428] on input "text" at bounding box center [396, 429] width 184 height 26
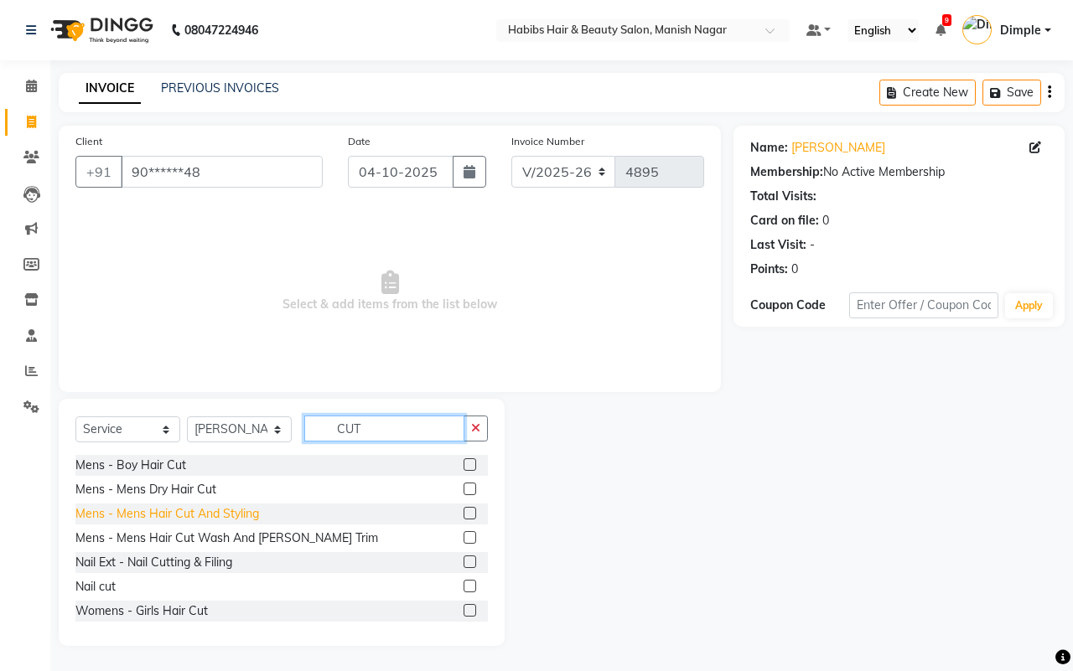
type input "CUT"
click at [194, 516] on div "Mens - Mens Hair Cut And Styling" at bounding box center [167, 514] width 184 height 18
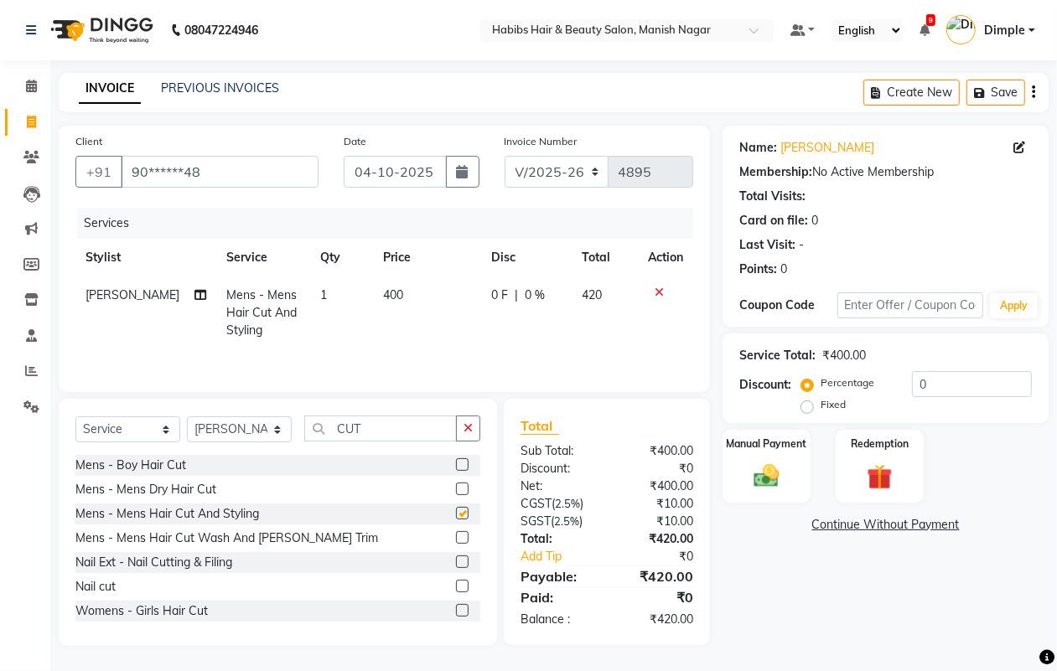
checkbox input "false"
click at [390, 311] on td "400" at bounding box center [427, 313] width 109 height 73
select select "34633"
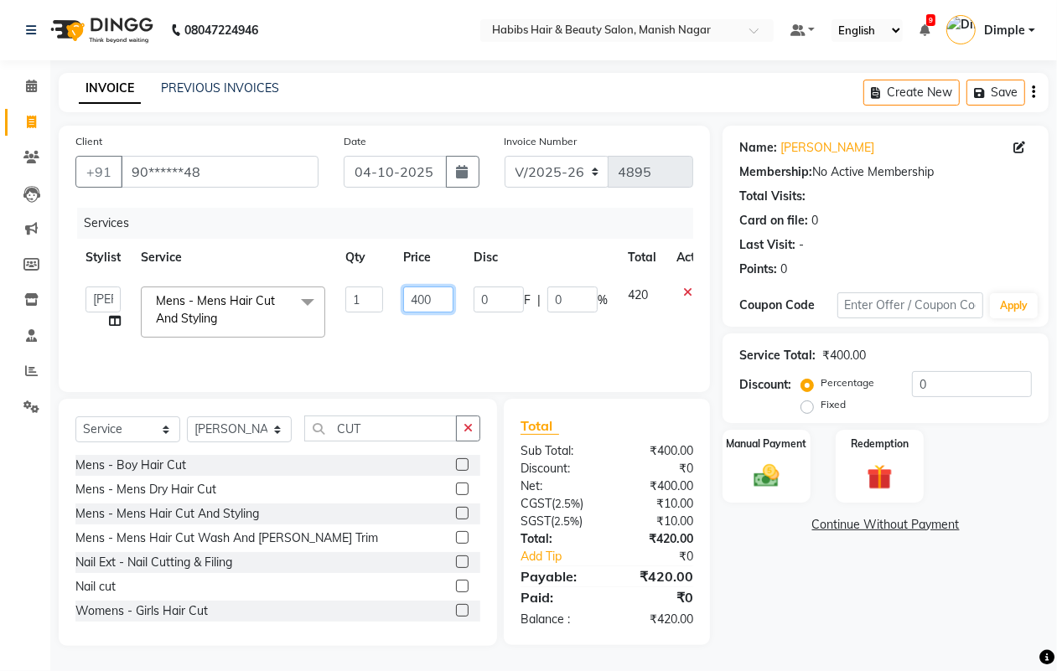
click at [409, 298] on input "400" at bounding box center [428, 300] width 50 height 26
type input "300"
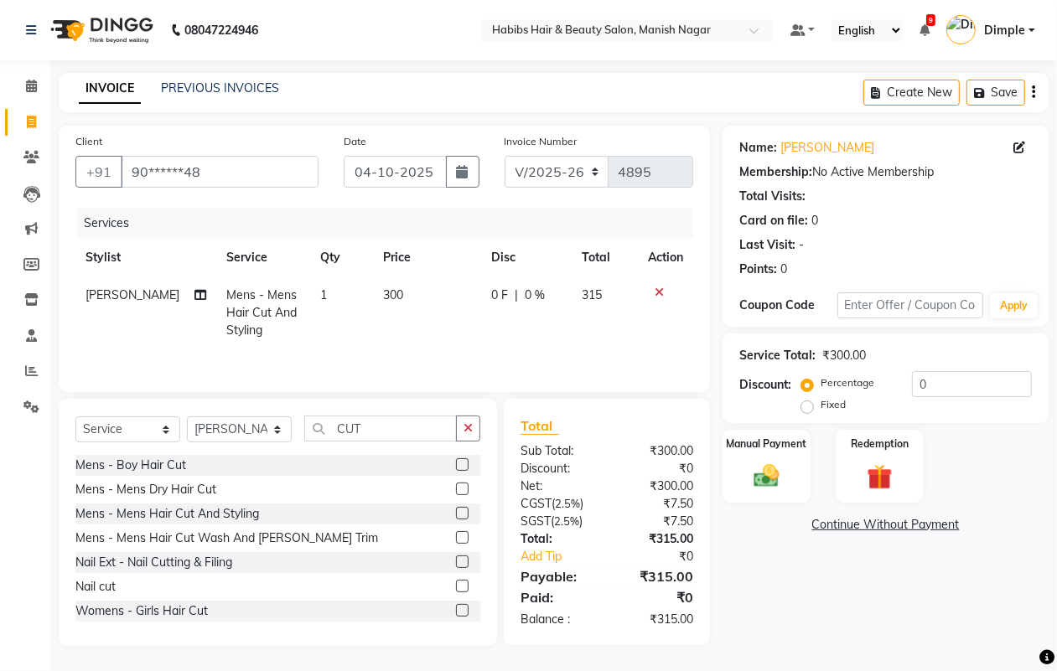
click at [1034, 93] on icon "button" at bounding box center [1033, 92] width 3 height 1
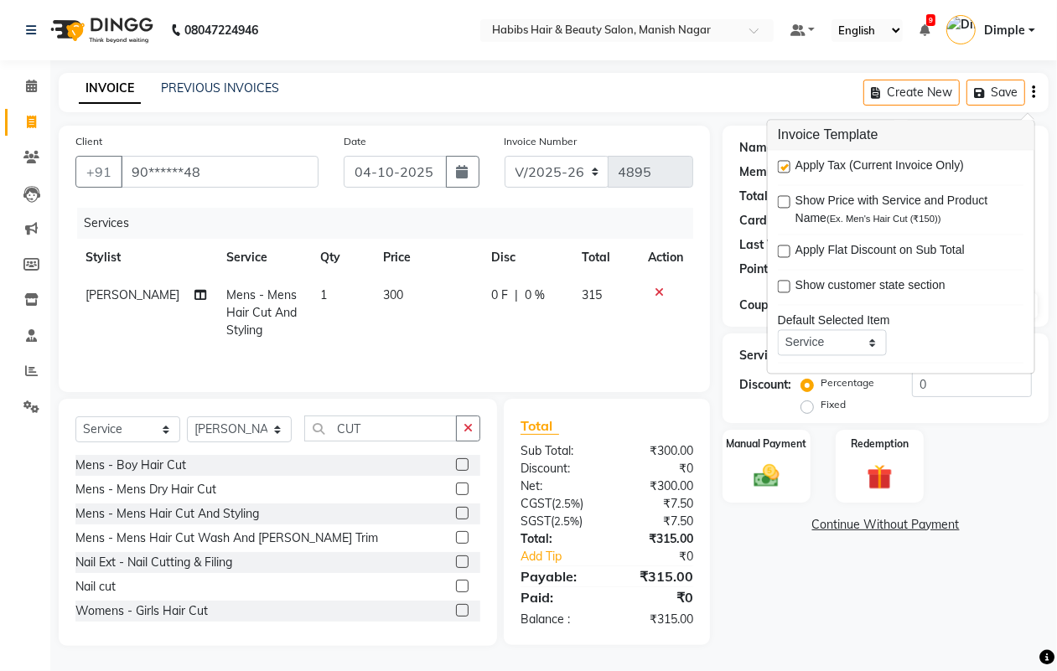
click at [780, 169] on label at bounding box center [784, 167] width 13 height 13
click at [780, 169] on input "checkbox" at bounding box center [783, 168] width 11 height 11
checkbox input "false"
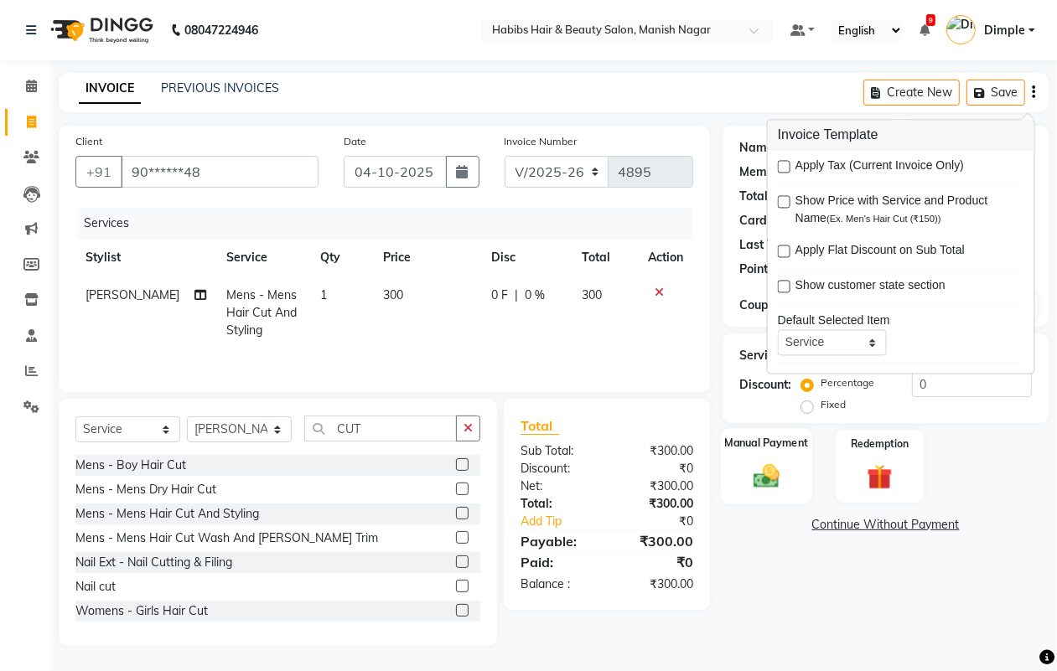
click at [774, 468] on img at bounding box center [766, 476] width 42 height 30
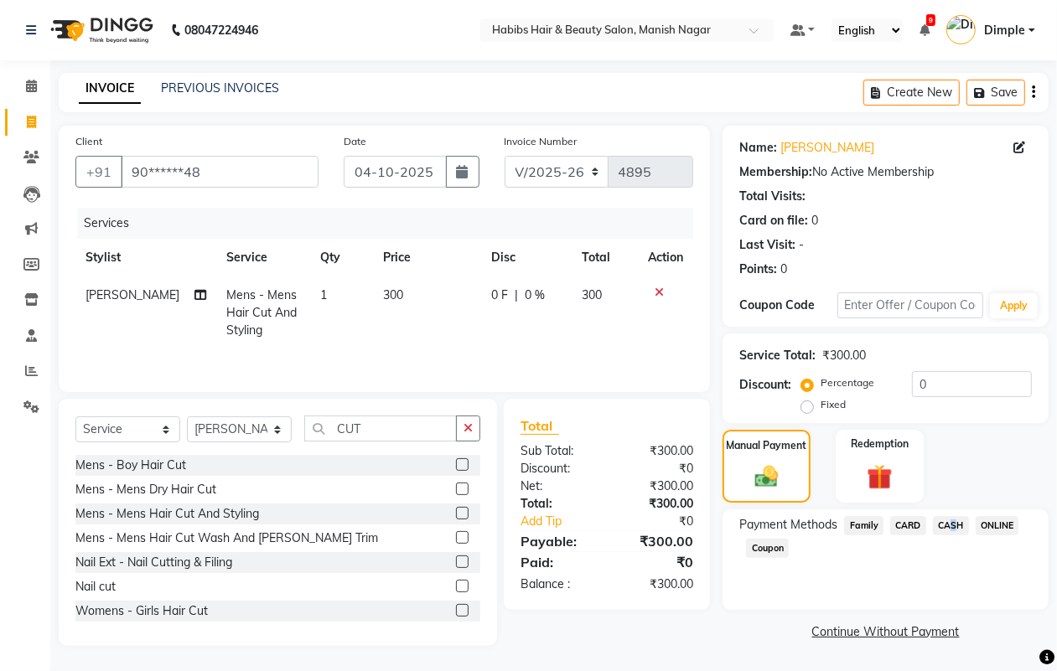
click at [948, 520] on span "CASH" at bounding box center [951, 525] width 36 height 19
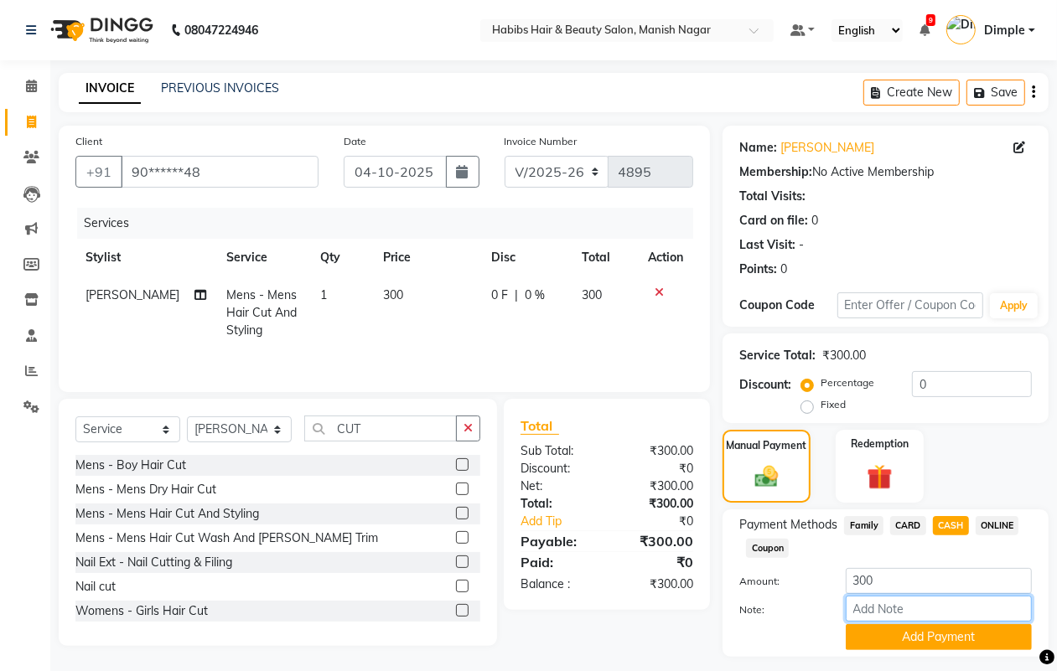
click at [887, 619] on input "Note:" at bounding box center [939, 609] width 186 height 26
click at [887, 631] on button "Add Payment" at bounding box center [939, 638] width 186 height 26
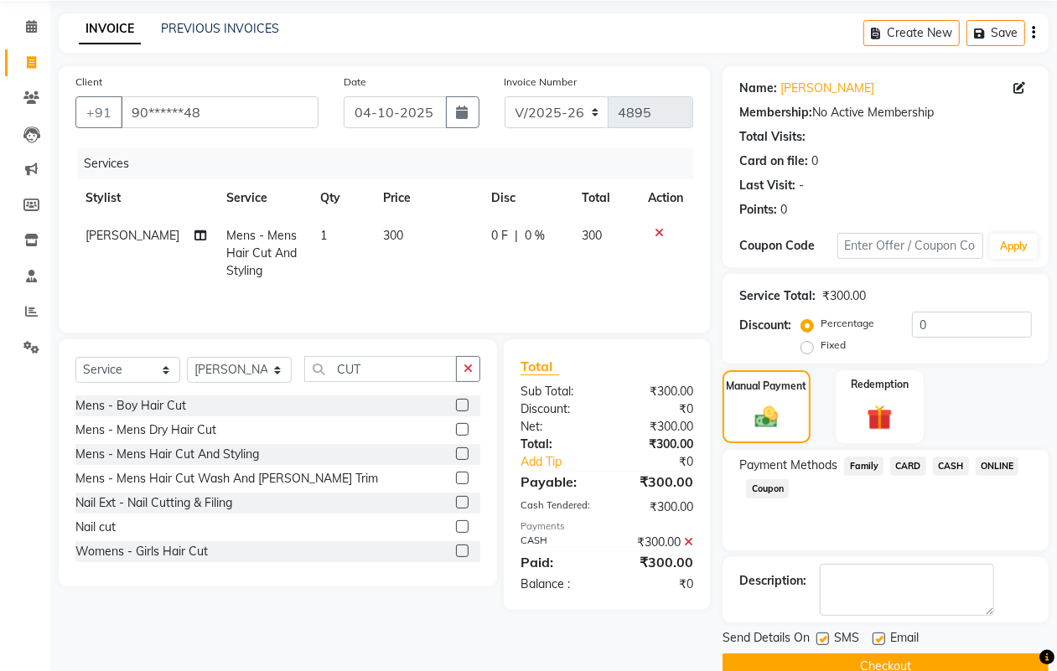
scroll to position [93, 0]
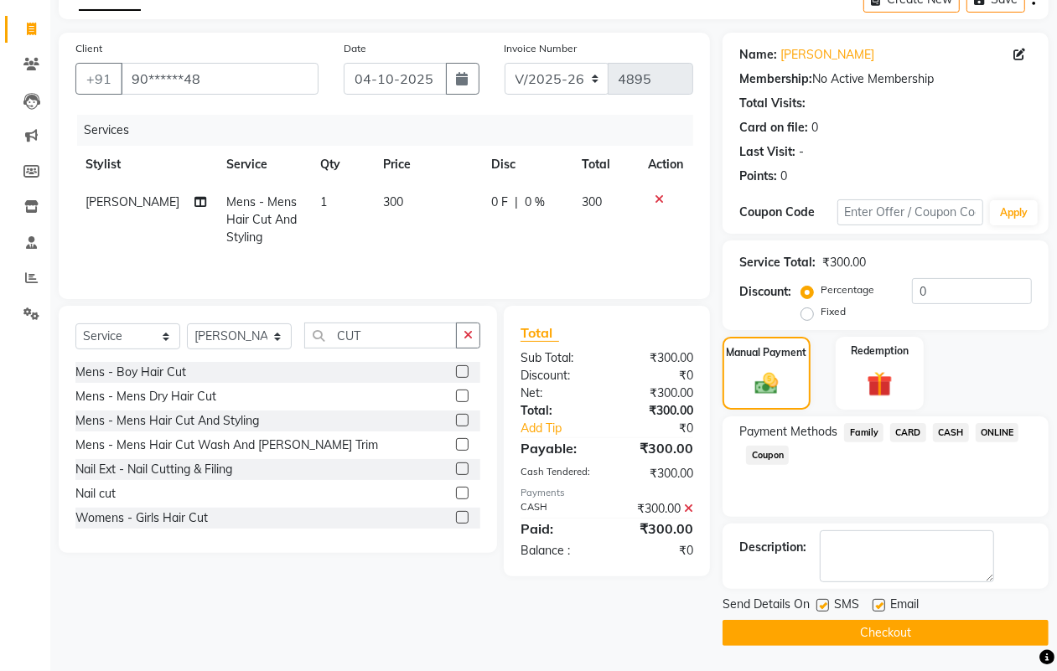
click at [901, 631] on button "Checkout" at bounding box center [886, 633] width 326 height 26
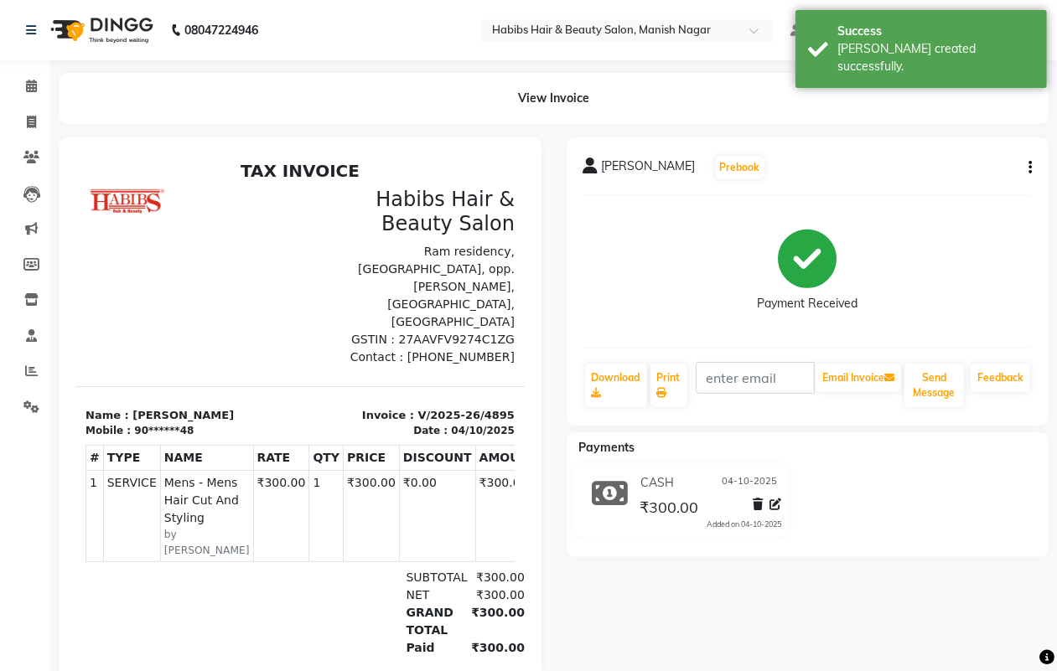
select select "service"
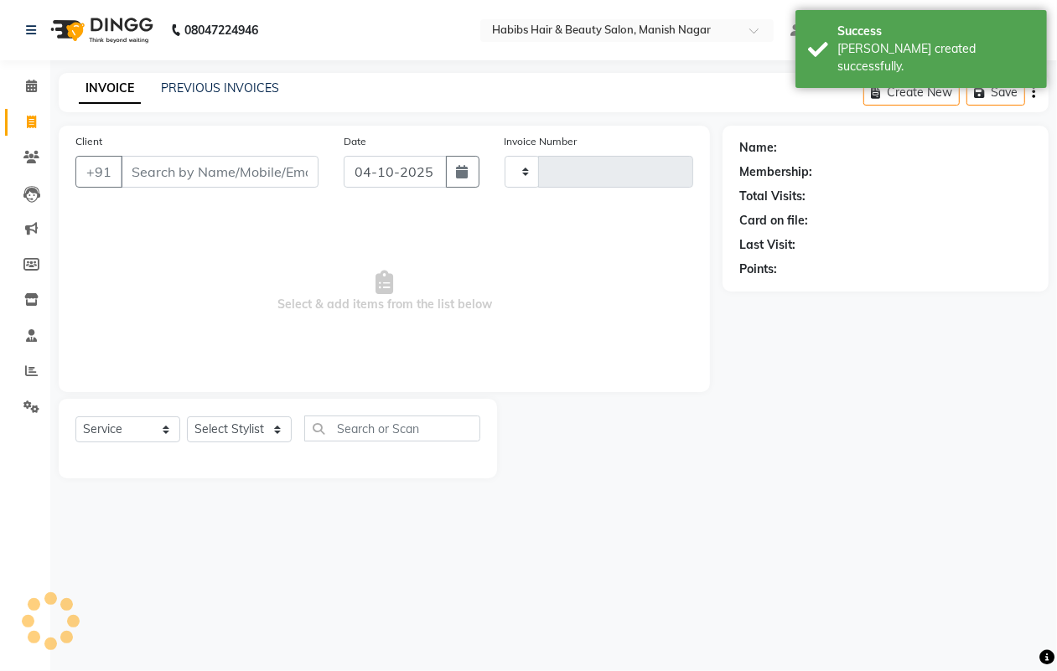
type input "4896"
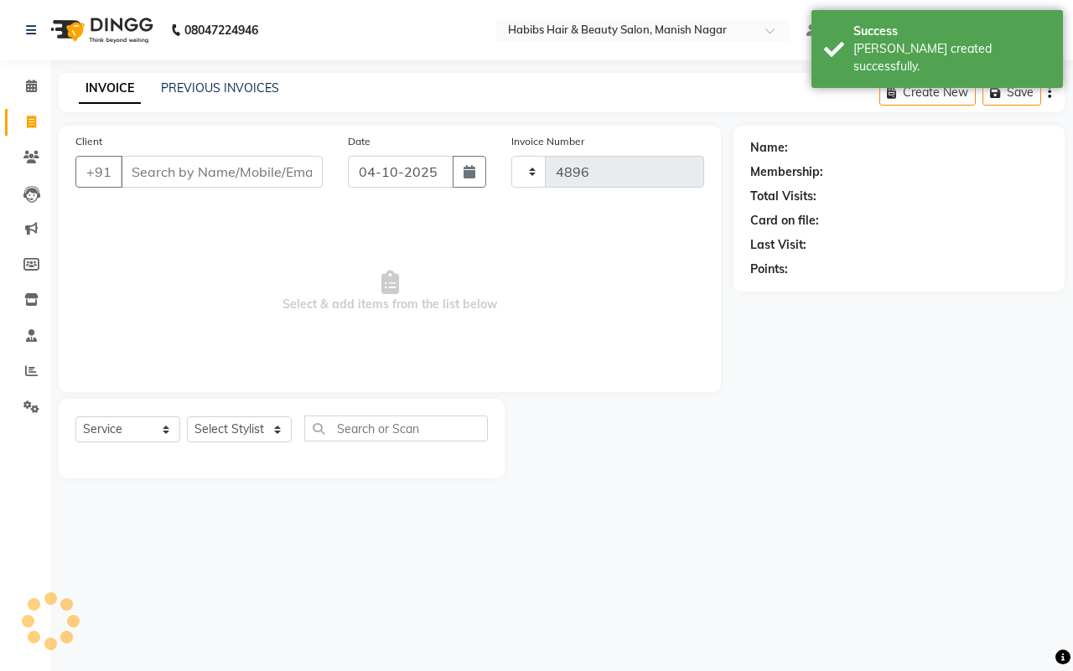
select select "3804"
click at [141, 173] on input "Client" at bounding box center [222, 172] width 202 height 32
click at [199, 86] on link "PREVIOUS INVOICES" at bounding box center [220, 87] width 118 height 15
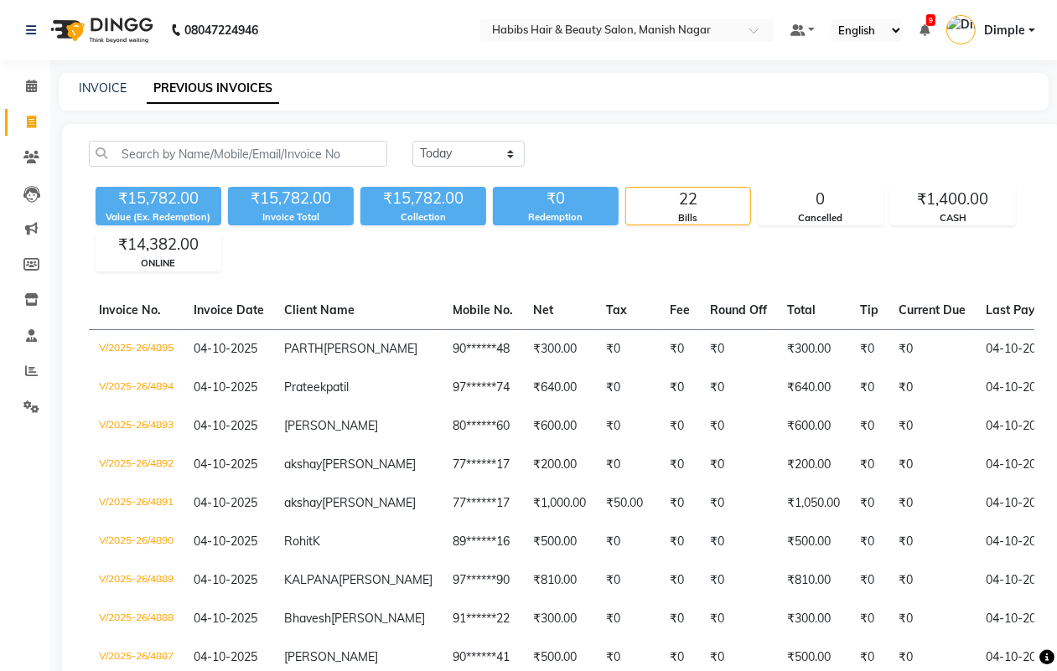
select select "3804"
select select "service"
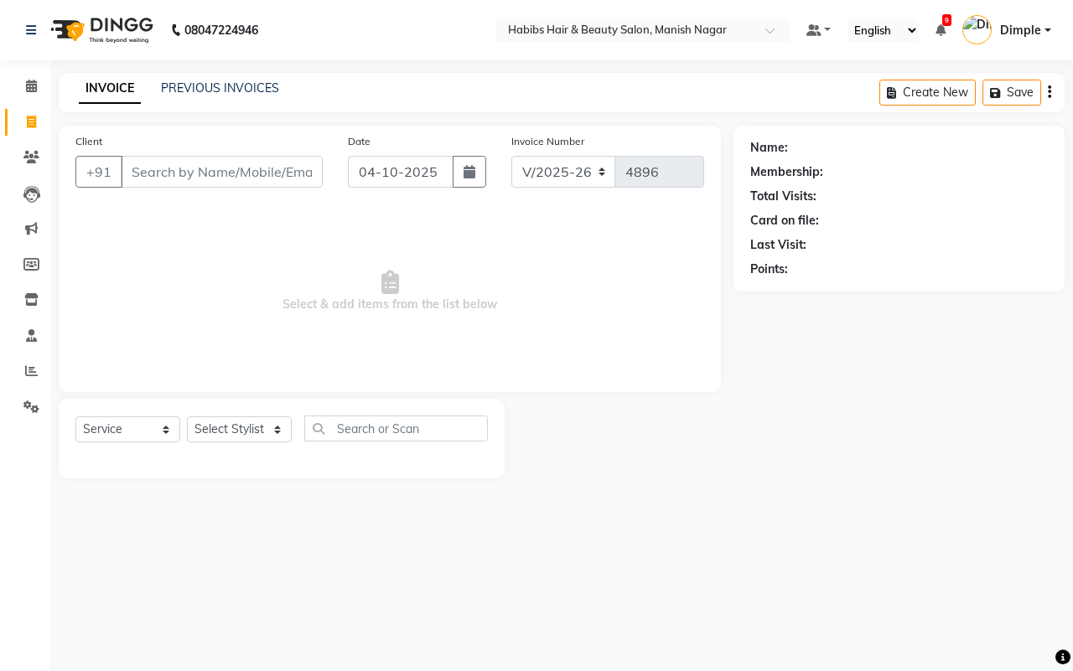
click at [143, 174] on input "Client" at bounding box center [222, 172] width 202 height 32
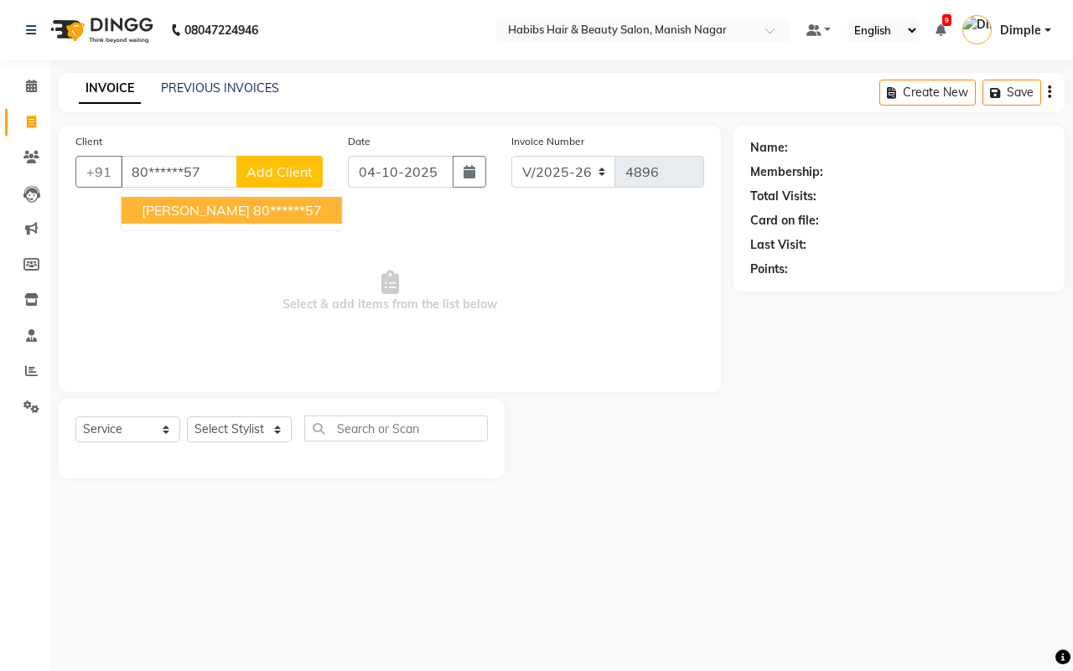
type input "80******57"
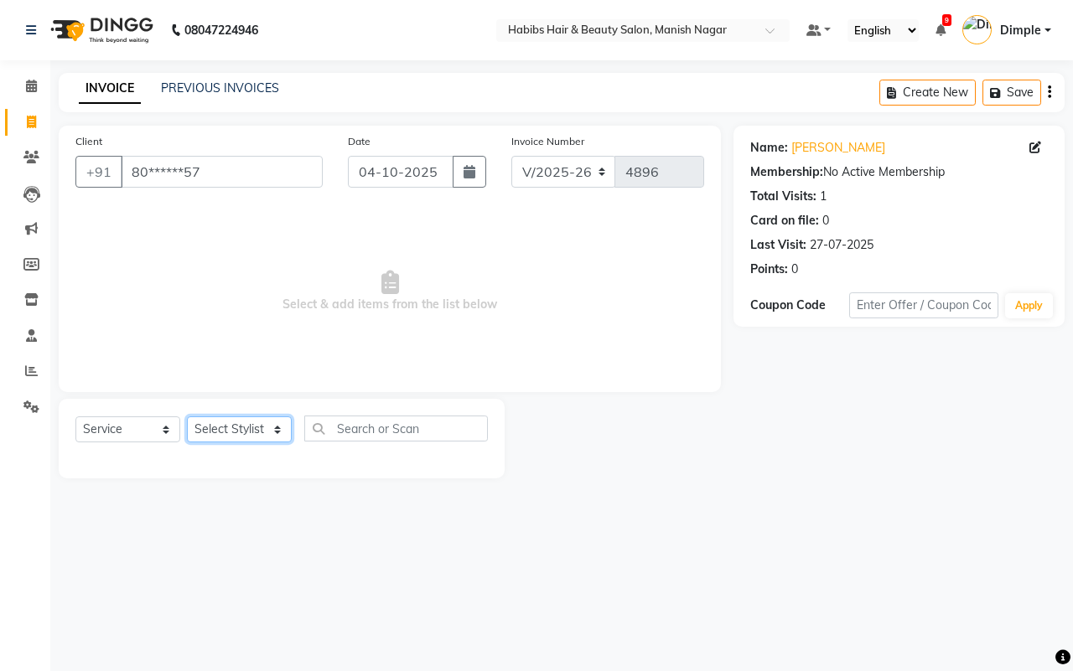
drag, startPoint x: 257, startPoint y: 430, endPoint x: 252, endPoint y: 420, distance: 10.9
click at [257, 430] on select "Select Stylist [PERSON_NAME] [PERSON_NAME] [PERSON_NAME] [PERSON_NAME] Sachin […" at bounding box center [239, 430] width 105 height 26
select select "34633"
click at [187, 417] on select "Select Stylist [PERSON_NAME] [PERSON_NAME] [PERSON_NAME] [PERSON_NAME] Sachin […" at bounding box center [239, 430] width 105 height 26
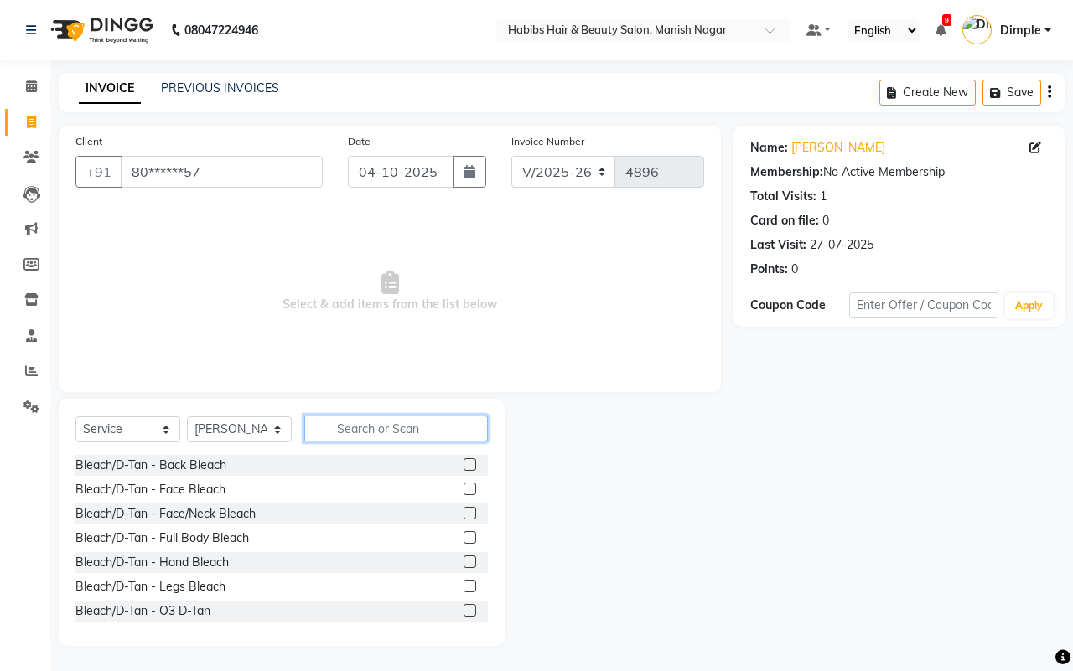
click at [363, 433] on input "text" at bounding box center [396, 429] width 184 height 26
click at [358, 421] on input "C" at bounding box center [384, 429] width 160 height 26
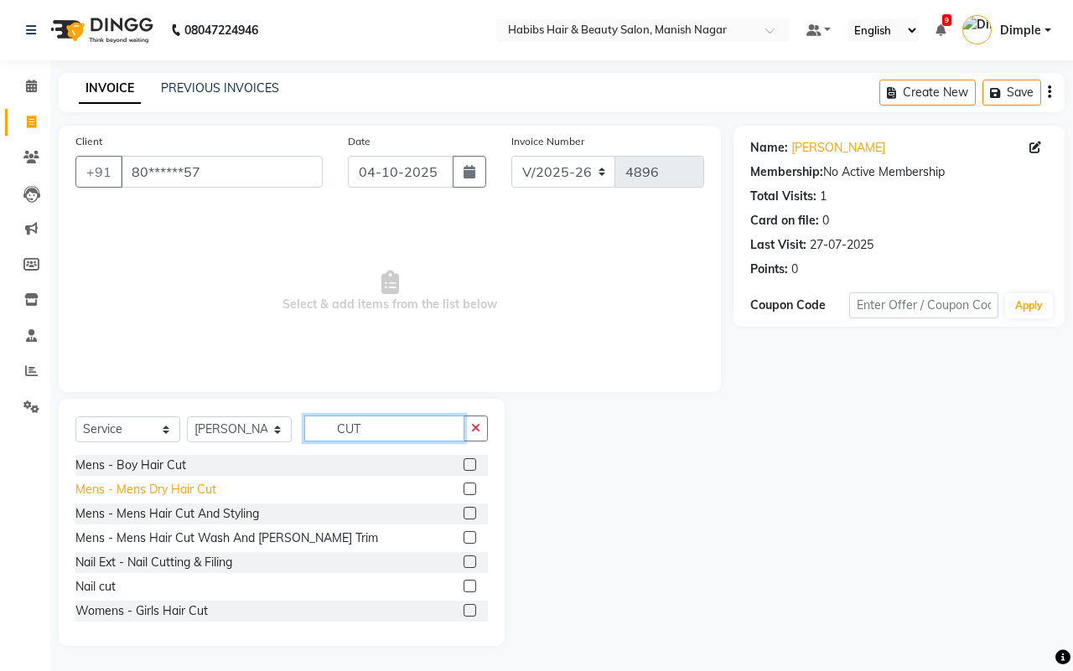
type input "CUT"
click at [203, 490] on div "Mens - Mens Dry Hair Cut" at bounding box center [145, 490] width 141 height 18
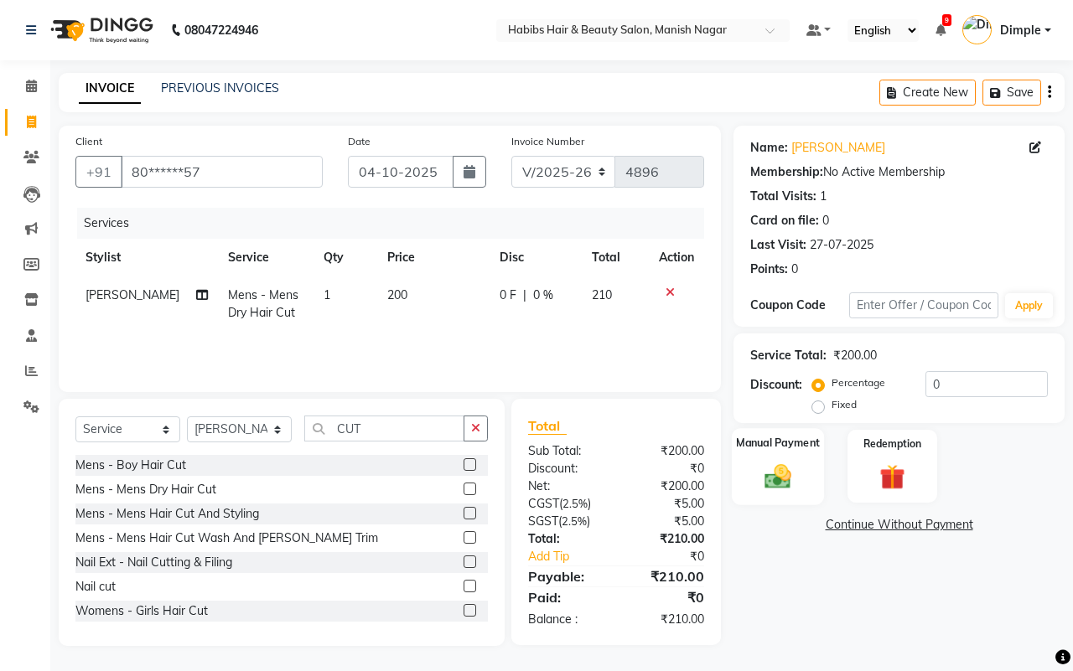
click at [785, 474] on img at bounding box center [778, 476] width 44 height 31
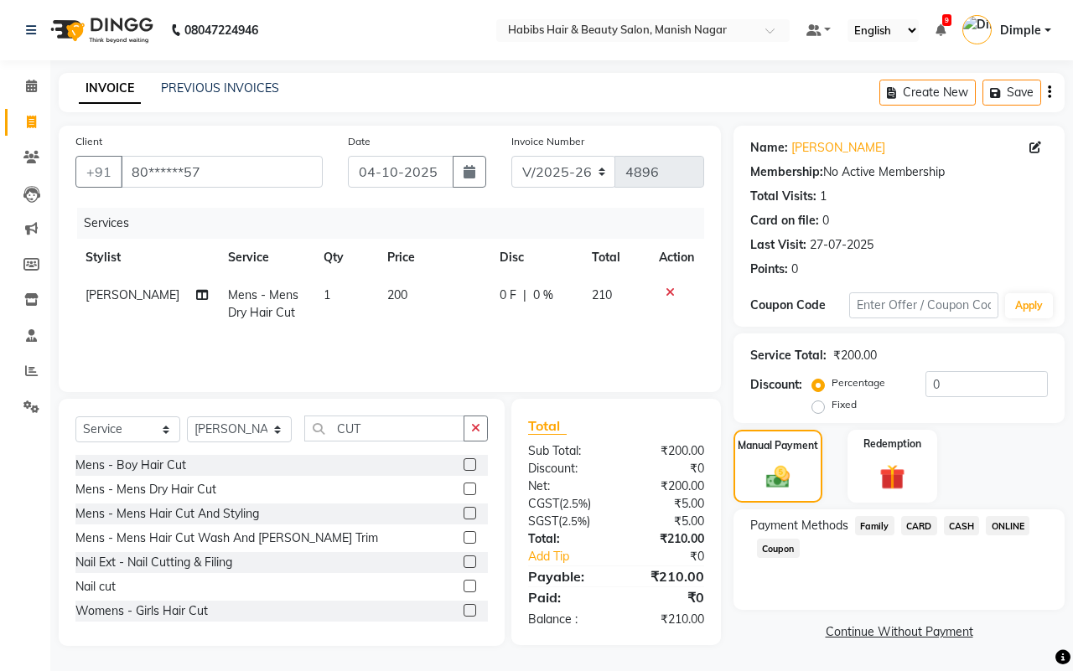
click at [1048, 93] on icon "button" at bounding box center [1049, 92] width 3 height 1
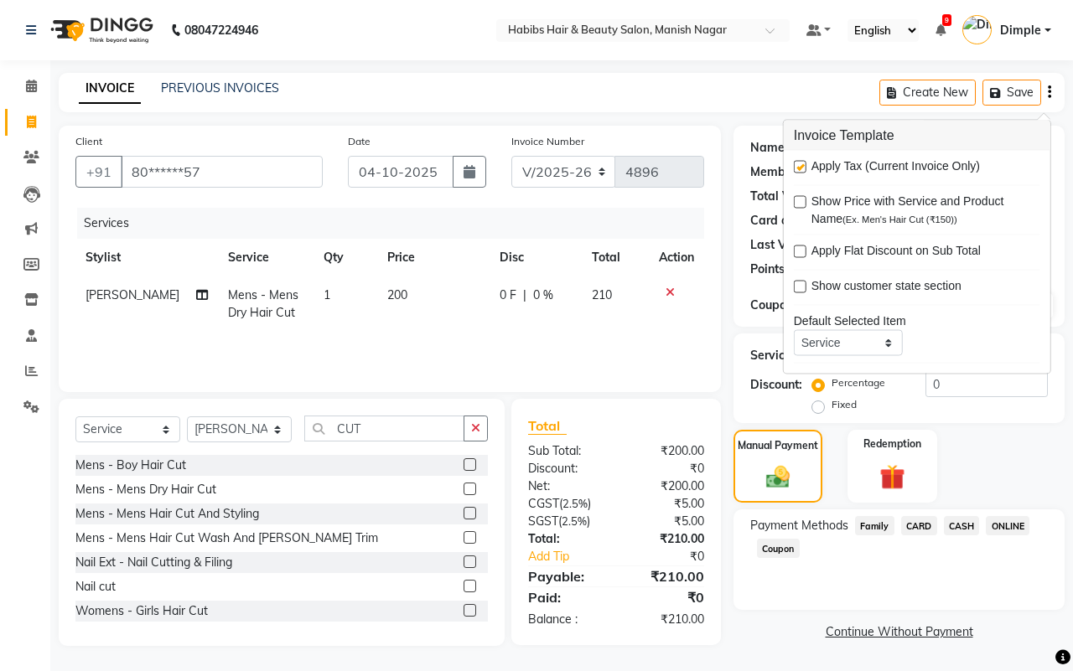
click at [801, 165] on label at bounding box center [800, 167] width 13 height 13
click at [801, 165] on input "checkbox" at bounding box center [799, 168] width 11 height 11
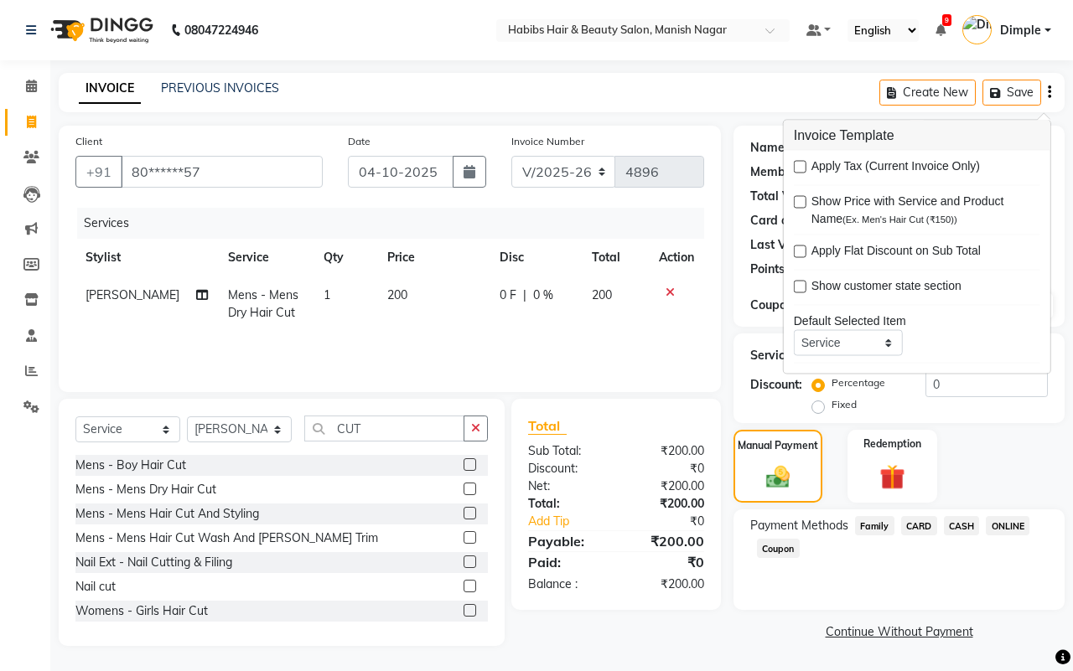
click at [964, 516] on div "Payment Methods Family CARD CASH ONLINE Coupon" at bounding box center [899, 560] width 331 height 101
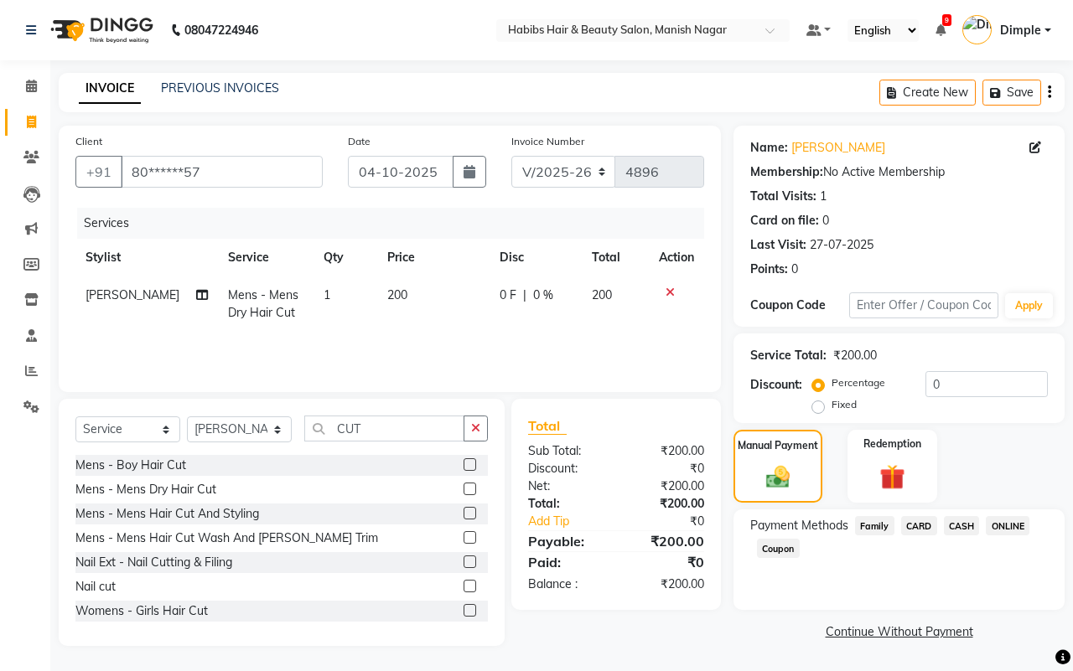
click at [961, 525] on span "CASH" at bounding box center [962, 525] width 36 height 19
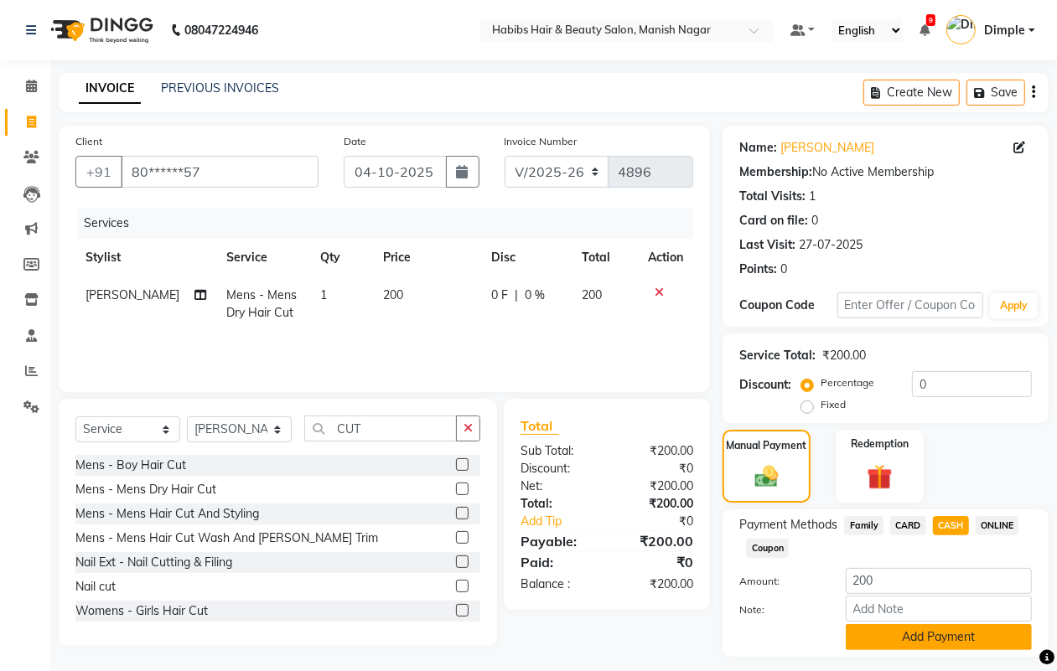
click at [906, 637] on button "Add Payment" at bounding box center [939, 638] width 186 height 26
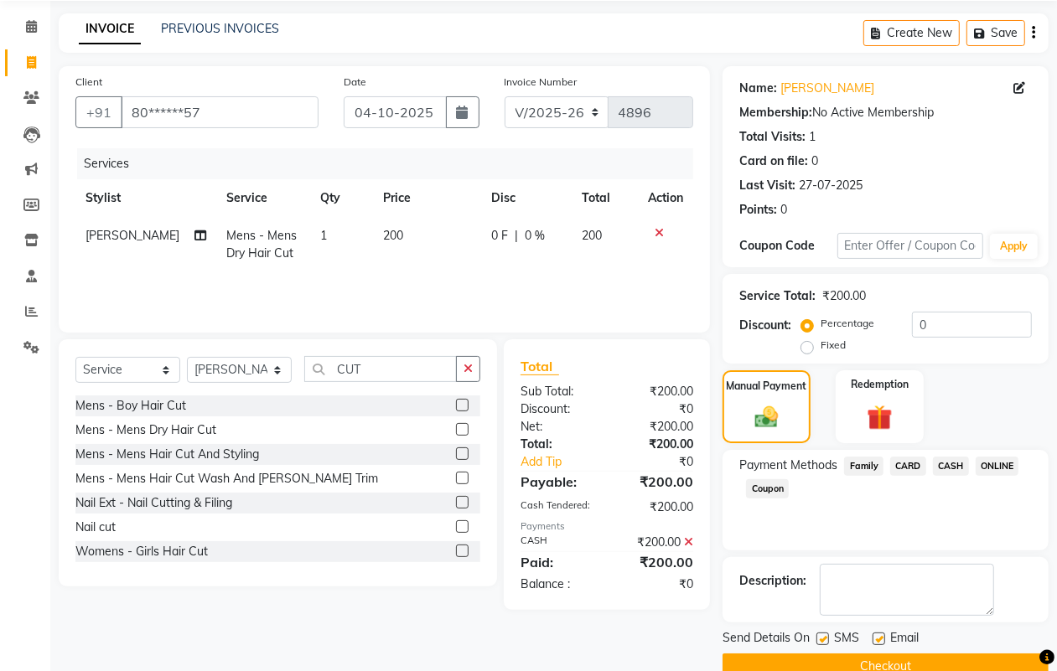
scroll to position [93, 0]
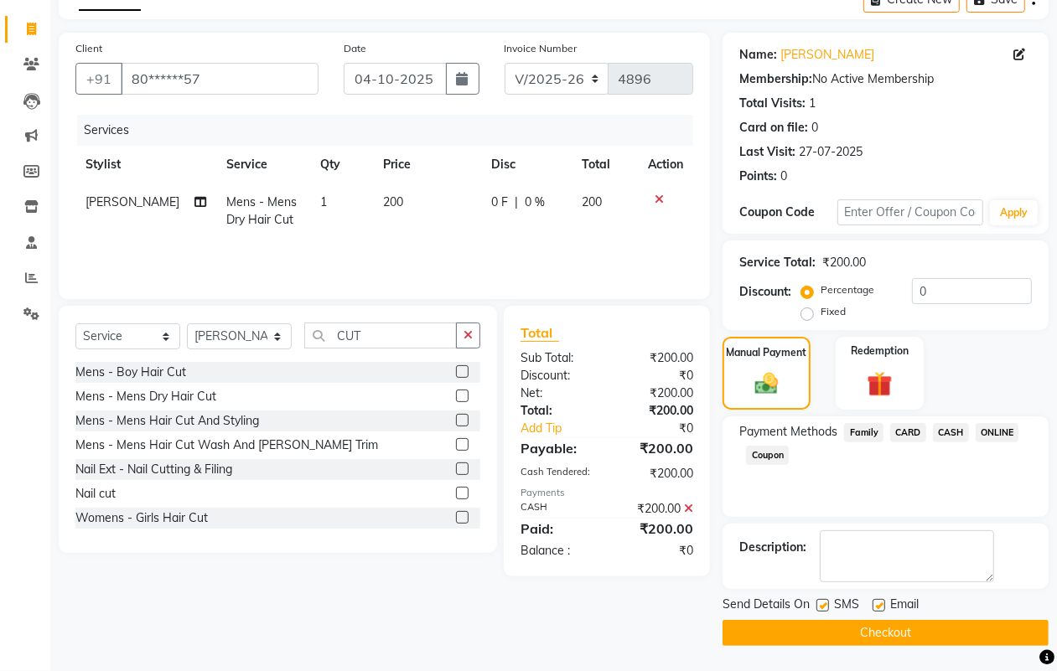
click at [910, 633] on button "Checkout" at bounding box center [886, 633] width 326 height 26
click at [832, 631] on button "Checkout" at bounding box center [886, 633] width 326 height 26
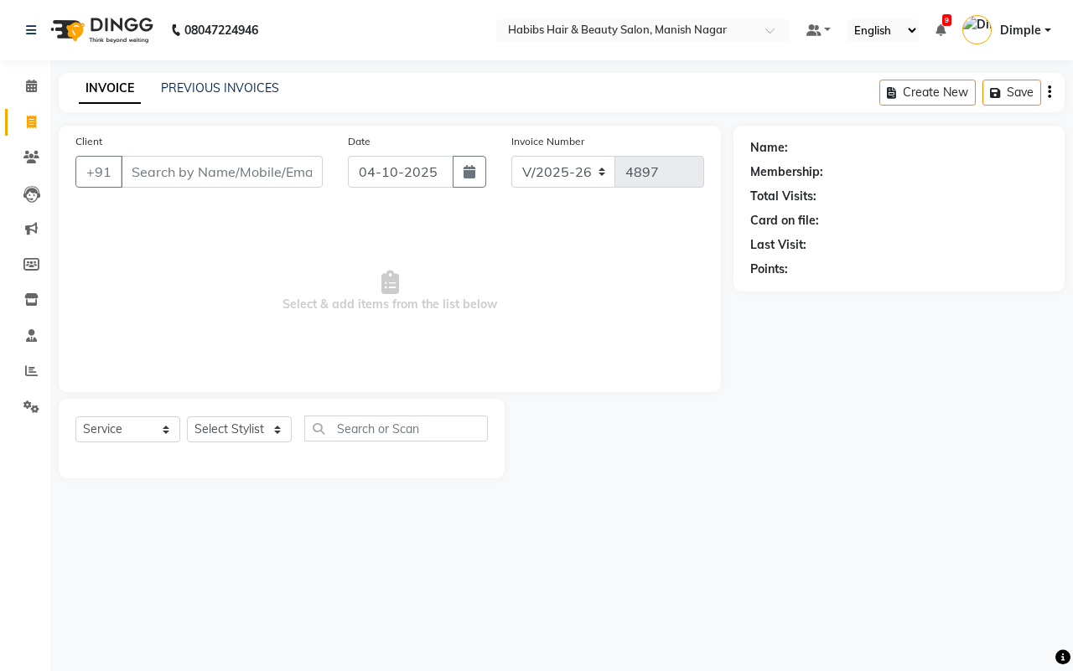
click at [153, 169] on input "Client" at bounding box center [222, 172] width 202 height 32
click at [177, 173] on input "Client" at bounding box center [222, 172] width 202 height 32
click at [174, 165] on input "Client" at bounding box center [222, 172] width 202 height 32
click at [130, 170] on input "Client" at bounding box center [222, 172] width 202 height 32
click at [139, 166] on input "Client" at bounding box center [222, 172] width 202 height 32
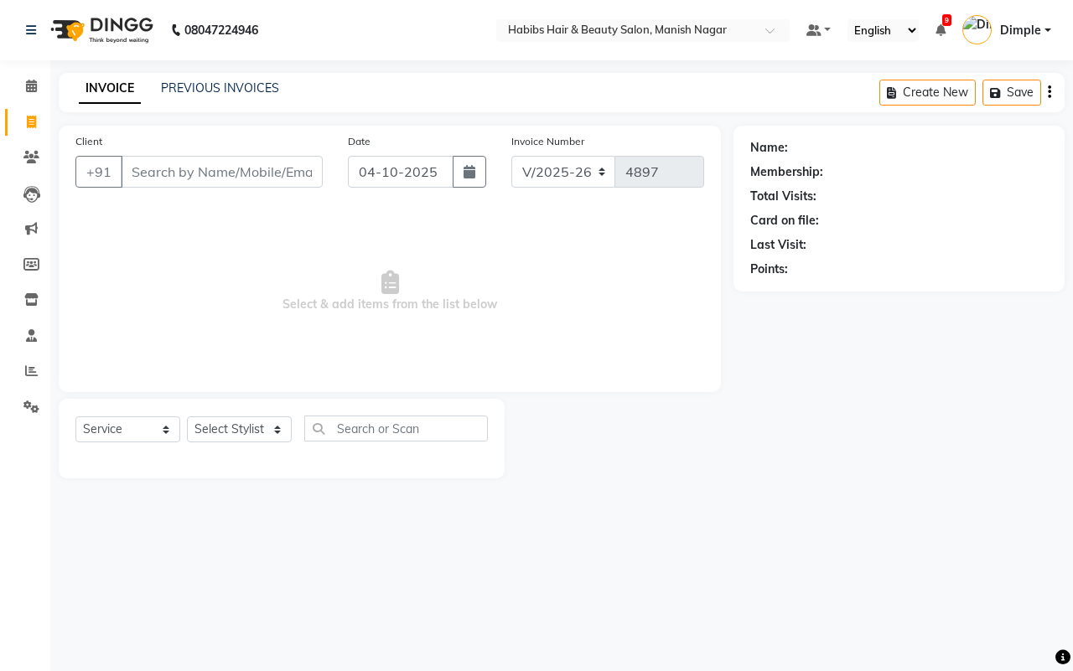
click at [132, 172] on input "Client" at bounding box center [222, 172] width 202 height 32
click at [264, 177] on span "Add Client" at bounding box center [279, 171] width 66 height 17
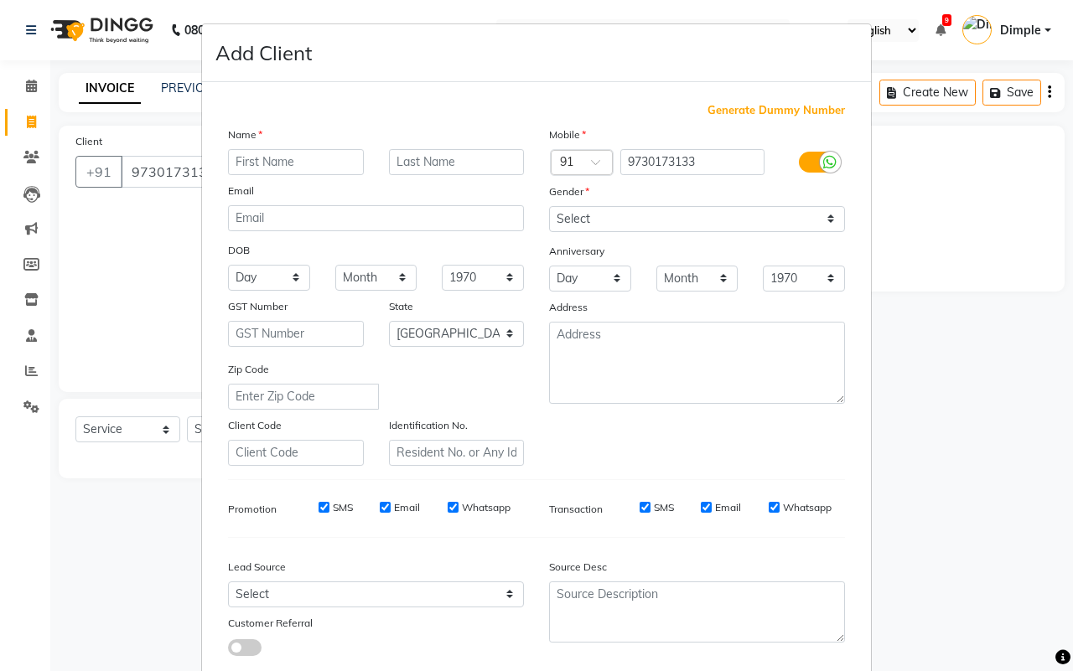
click at [266, 161] on input "text" at bounding box center [296, 162] width 136 height 26
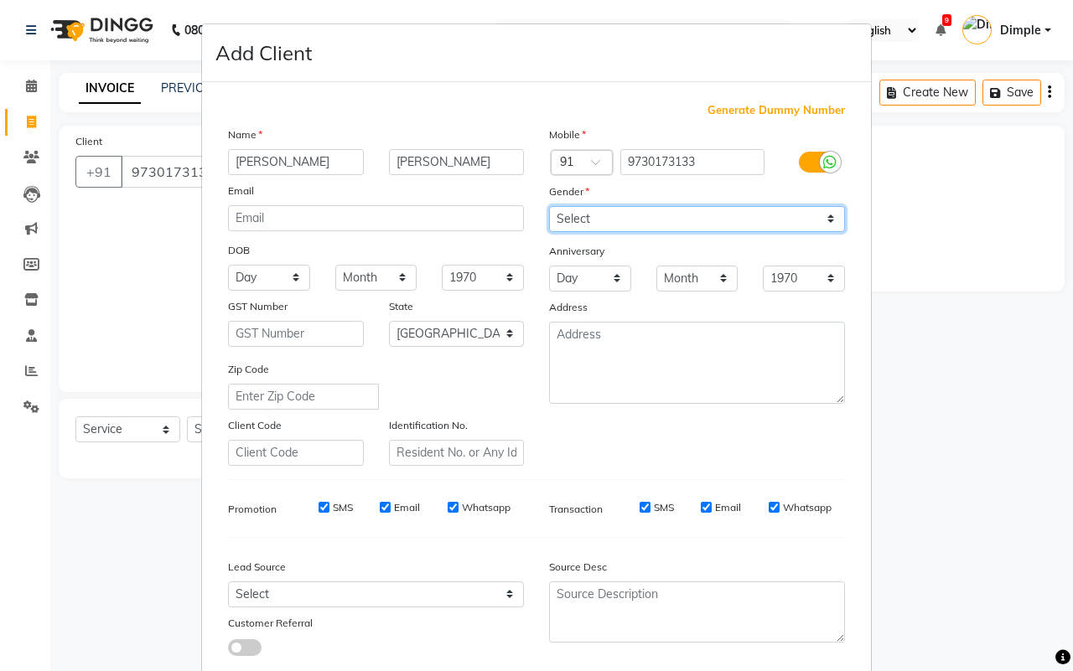
click at [668, 226] on select "Select [DEMOGRAPHIC_DATA] [DEMOGRAPHIC_DATA] Other Prefer Not To Say" at bounding box center [697, 219] width 296 height 26
click at [549, 206] on select "Select [DEMOGRAPHIC_DATA] [DEMOGRAPHIC_DATA] Other Prefer Not To Say" at bounding box center [697, 219] width 296 height 26
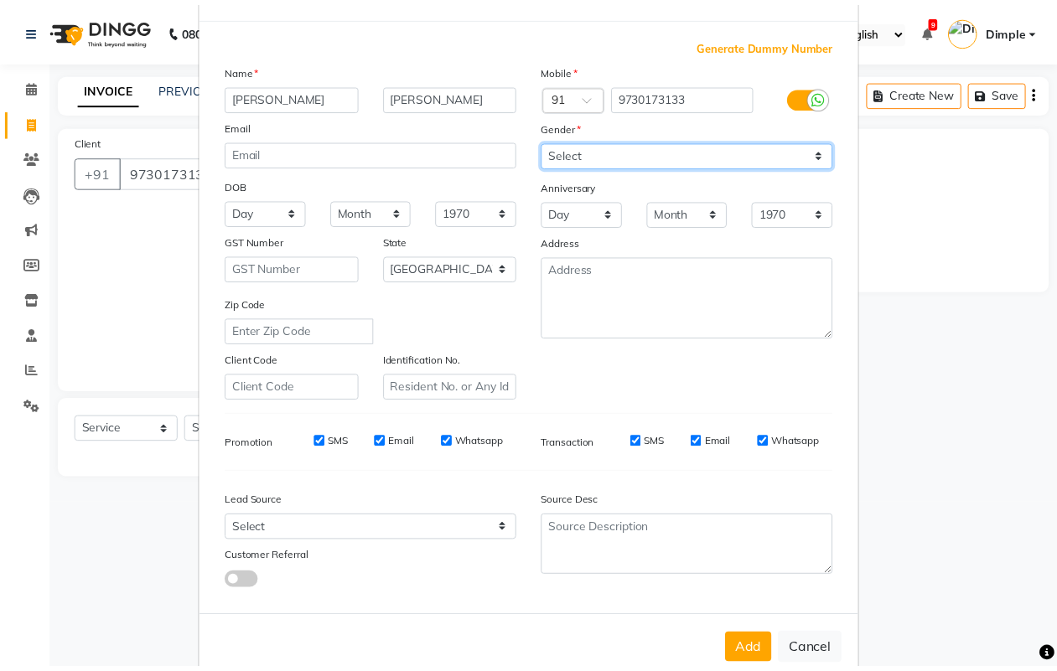
scroll to position [96, 0]
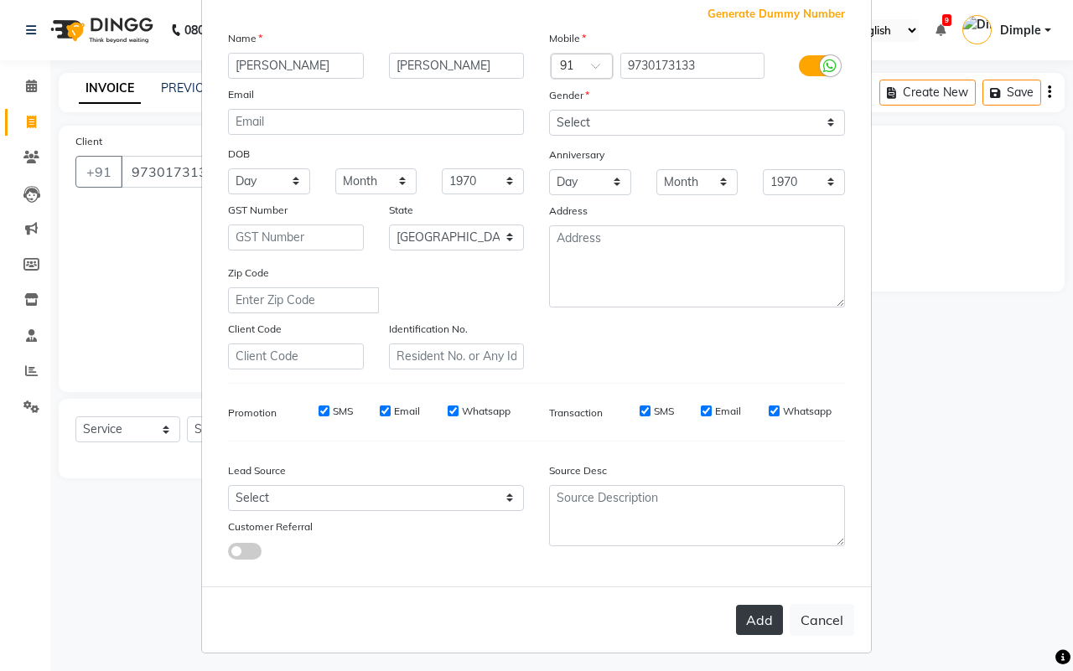
click at [744, 605] on button "Add" at bounding box center [759, 620] width 47 height 30
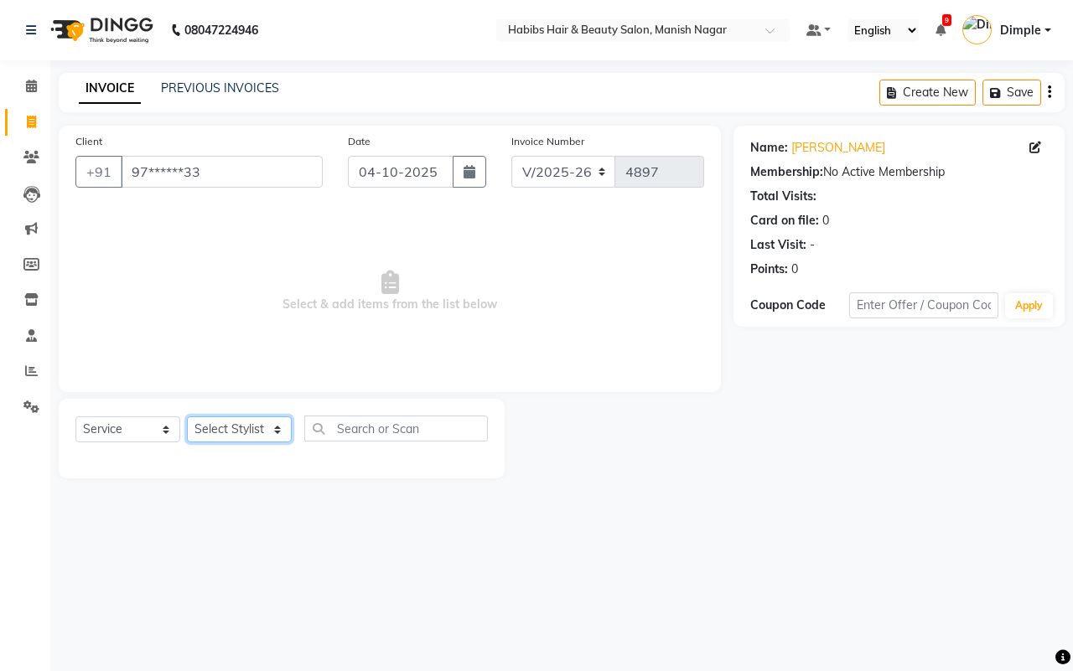
click at [244, 433] on select "Select Stylist [PERSON_NAME] [PERSON_NAME] [PERSON_NAME] [PERSON_NAME] Sachin […" at bounding box center [239, 430] width 105 height 26
click at [187, 417] on select "Select Stylist [PERSON_NAME] [PERSON_NAME] [PERSON_NAME] [PERSON_NAME] Sachin […" at bounding box center [239, 430] width 105 height 26
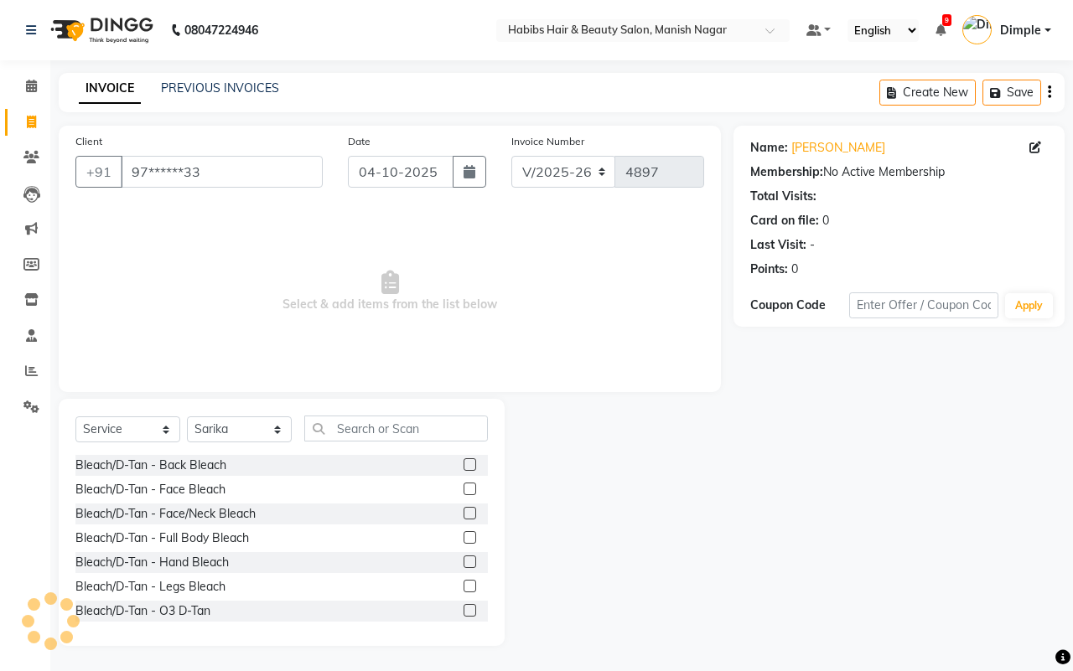
drag, startPoint x: 362, startPoint y: 409, endPoint x: 365, endPoint y: 423, distance: 14.5
click at [361, 412] on div "Select Service Product Membership Package Voucher Prepaid Gift Card Select Styl…" at bounding box center [282, 522] width 446 height 247
click at [366, 425] on input "text" at bounding box center [396, 429] width 184 height 26
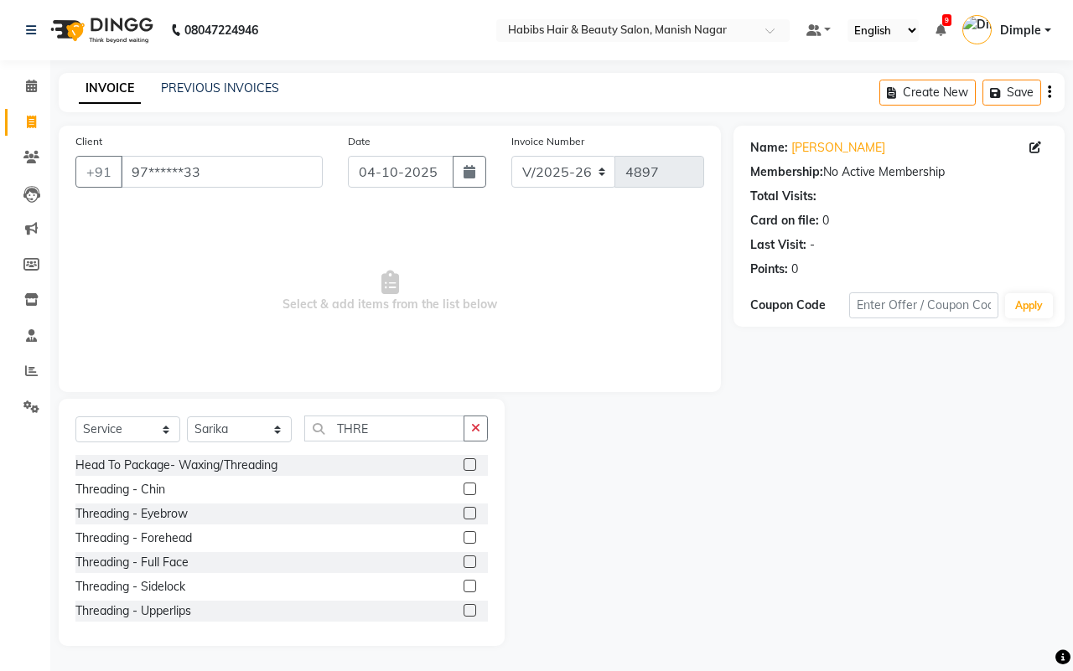
drag, startPoint x: 184, startPoint y: 513, endPoint x: 184, endPoint y: 550, distance: 36.9
click at [182, 513] on div "Threading - Eyebrow" at bounding box center [131, 514] width 112 height 18
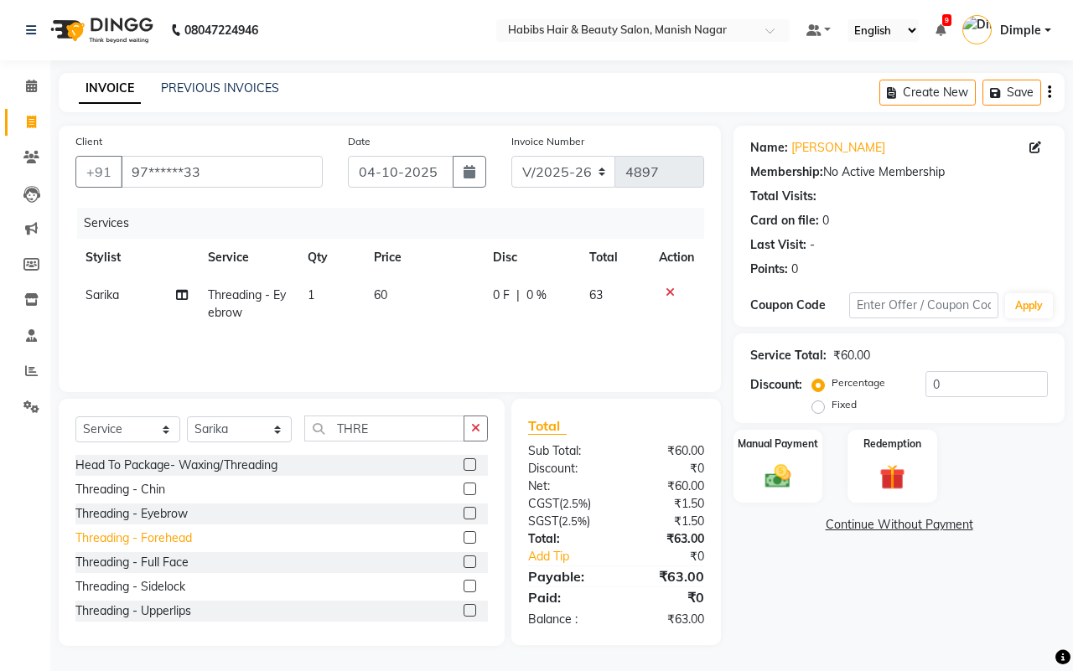
click at [178, 535] on div "Threading - Forehead" at bounding box center [133, 539] width 117 height 18
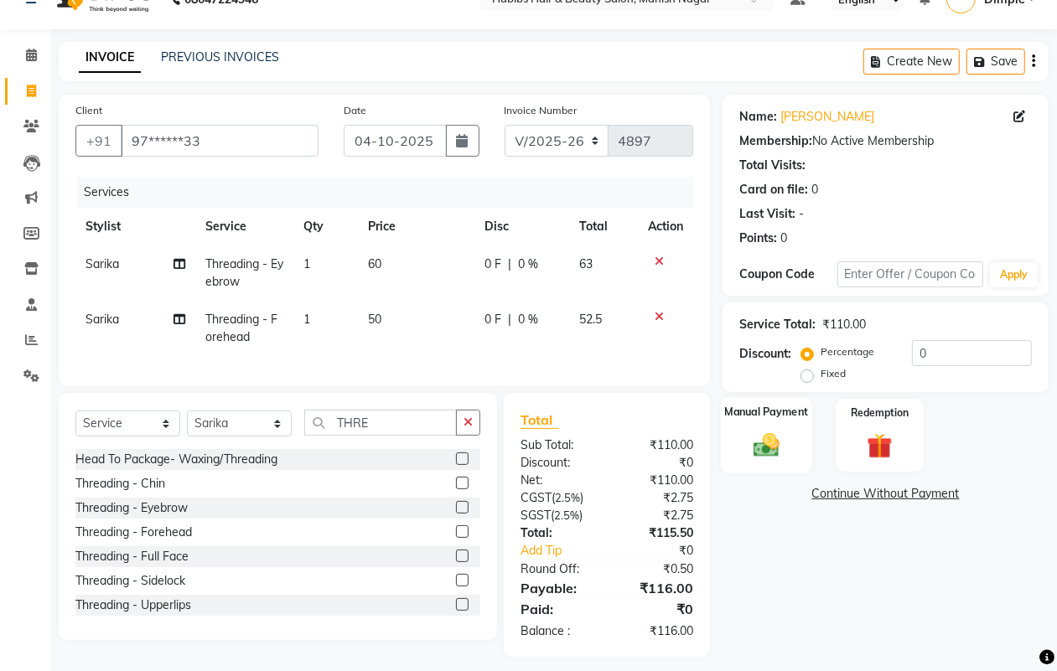
scroll to position [57, 0]
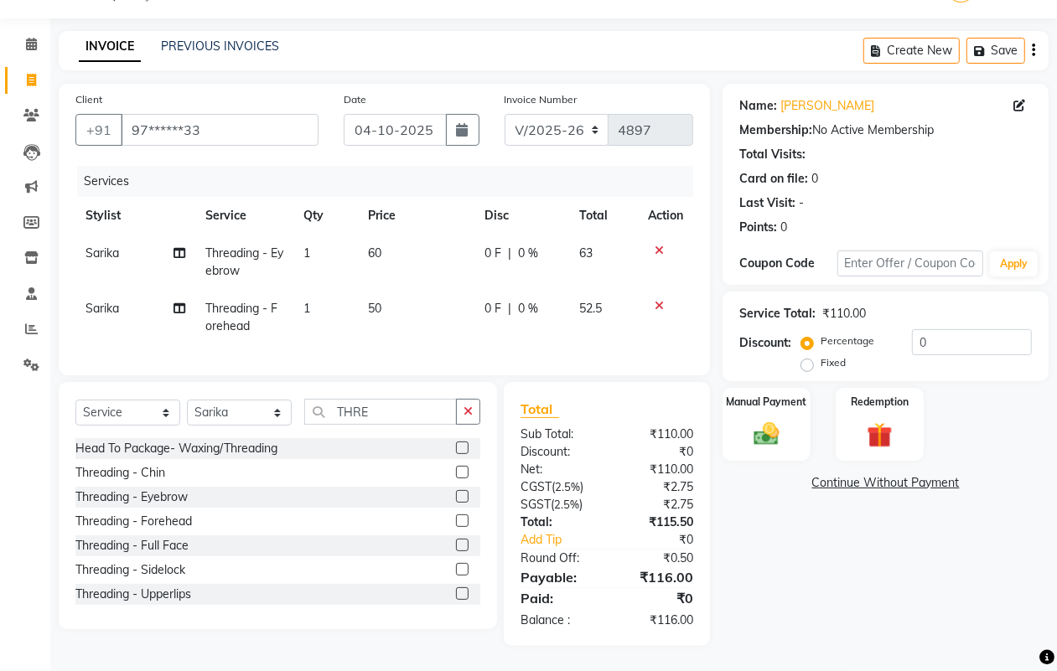
click at [1032, 50] on icon "button" at bounding box center [1033, 50] width 3 height 1
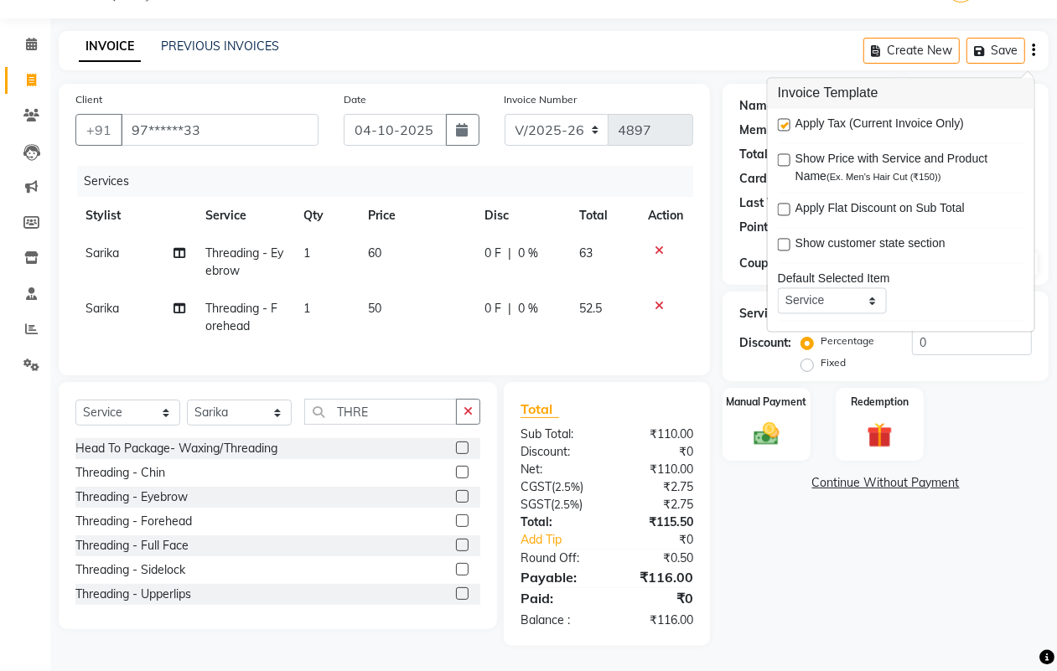
click at [781, 119] on label at bounding box center [784, 125] width 13 height 13
click at [781, 121] on input "checkbox" at bounding box center [783, 126] width 11 height 11
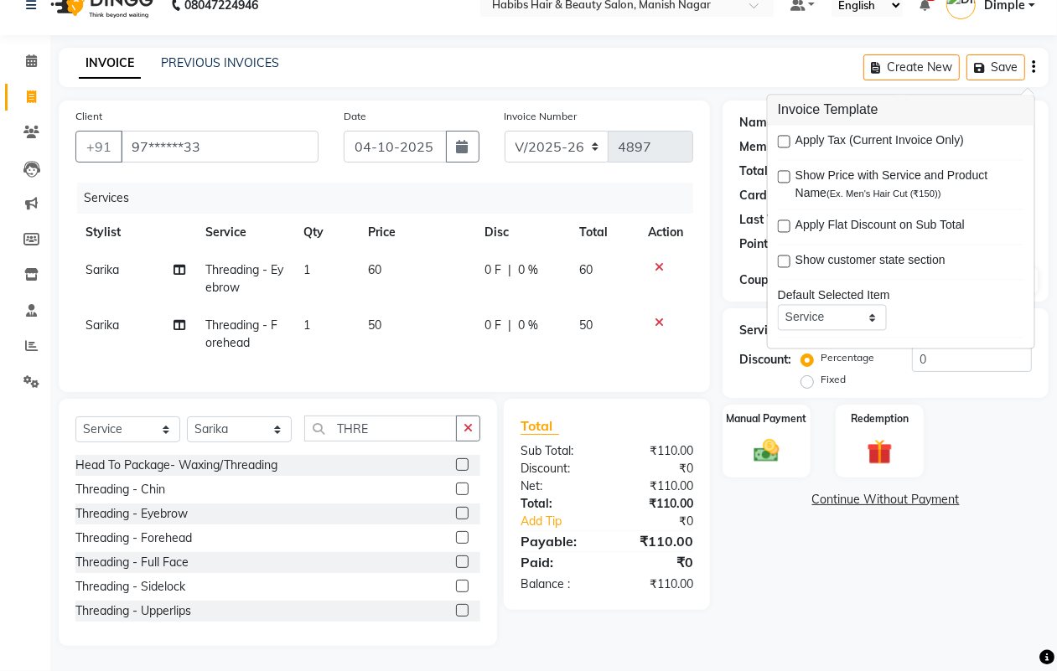
scroll to position [40, 0]
click at [793, 437] on div "Manual Payment" at bounding box center [766, 441] width 91 height 76
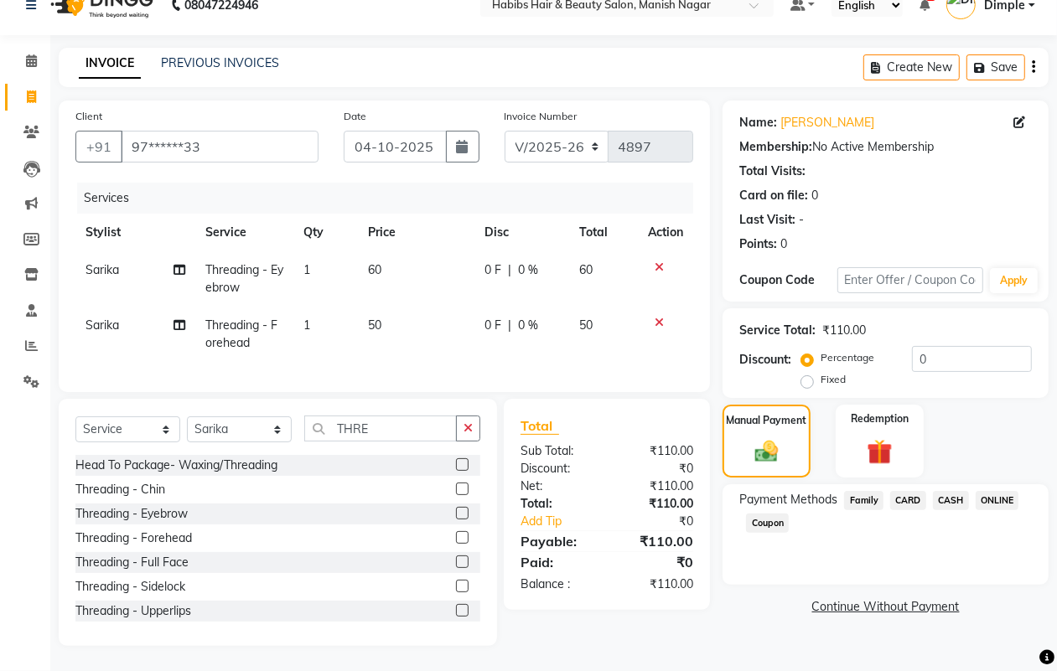
click at [1004, 491] on span "ONLINE" at bounding box center [998, 500] width 44 height 19
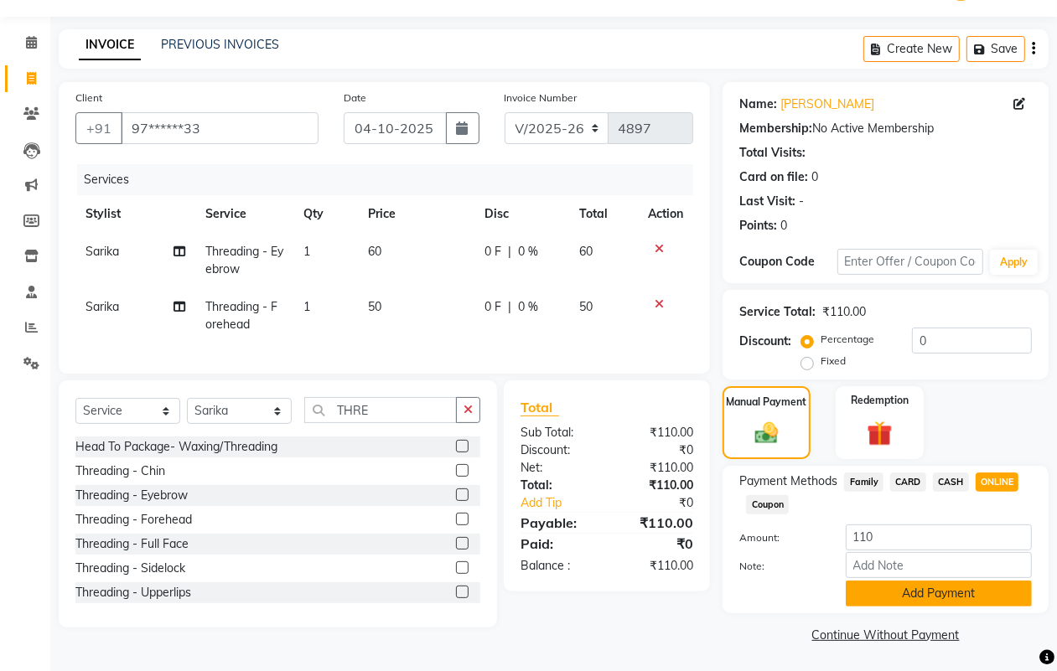
click at [945, 592] on button "Add Payment" at bounding box center [939, 594] width 186 height 26
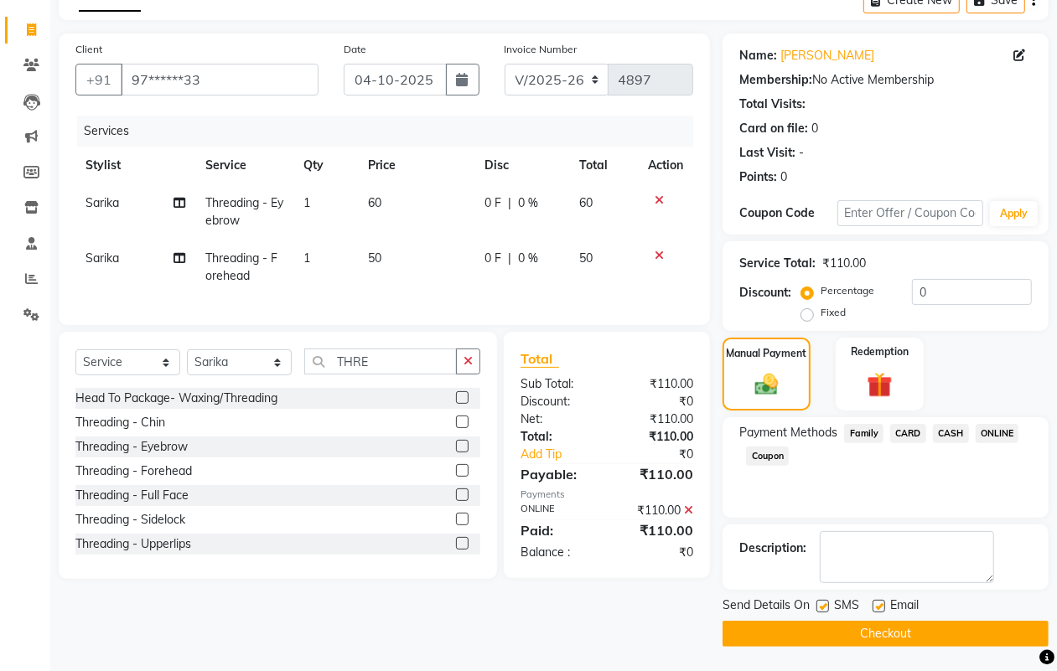
scroll to position [93, 0]
drag, startPoint x: 961, startPoint y: 595, endPoint x: 943, endPoint y: 669, distance: 75.8
click at [962, 613] on div "Send Details On SMS Email" at bounding box center [886, 606] width 326 height 21
click at [918, 637] on button "Checkout" at bounding box center [886, 633] width 326 height 26
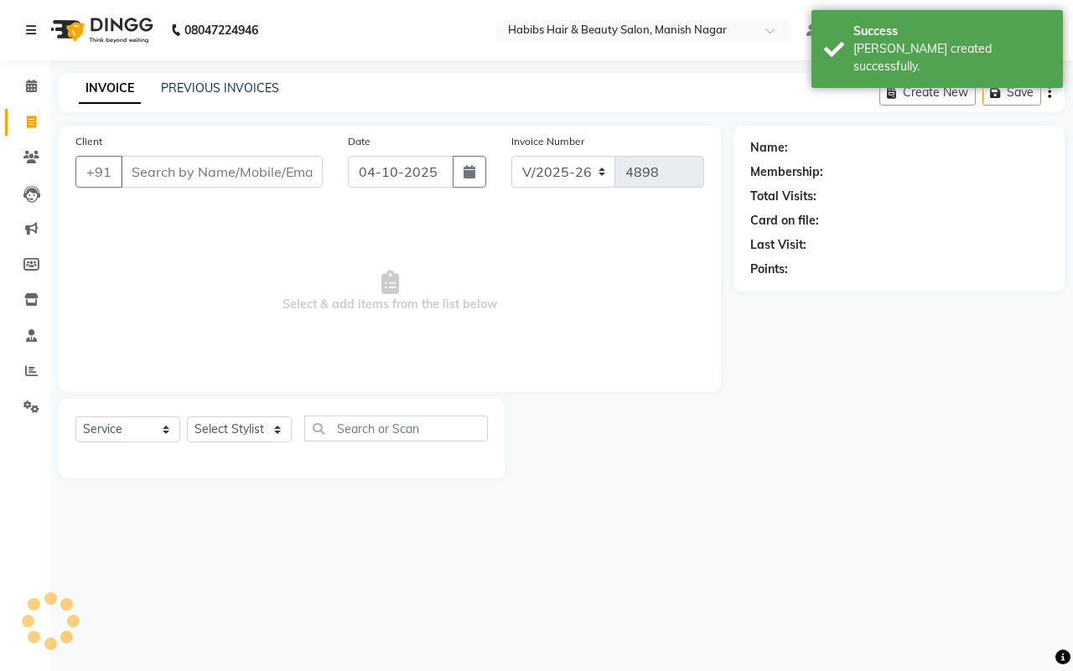
click at [210, 170] on input "Client" at bounding box center [222, 172] width 202 height 32
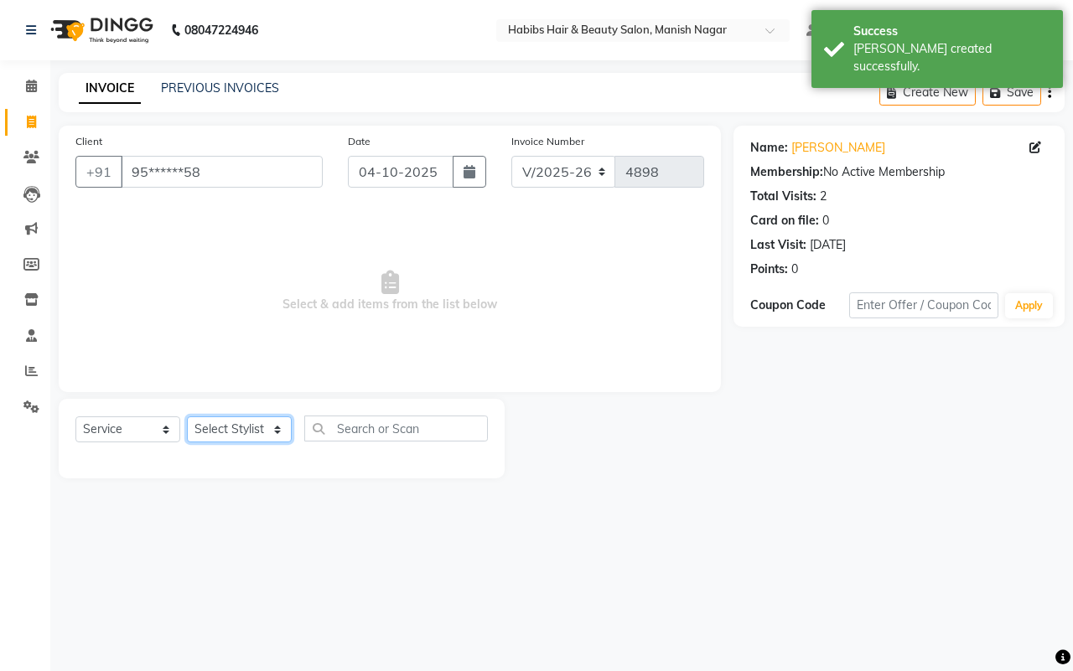
click at [244, 434] on select "Select Stylist [PERSON_NAME] [PERSON_NAME] [PERSON_NAME] [PERSON_NAME] Sachin […" at bounding box center [239, 430] width 105 height 26
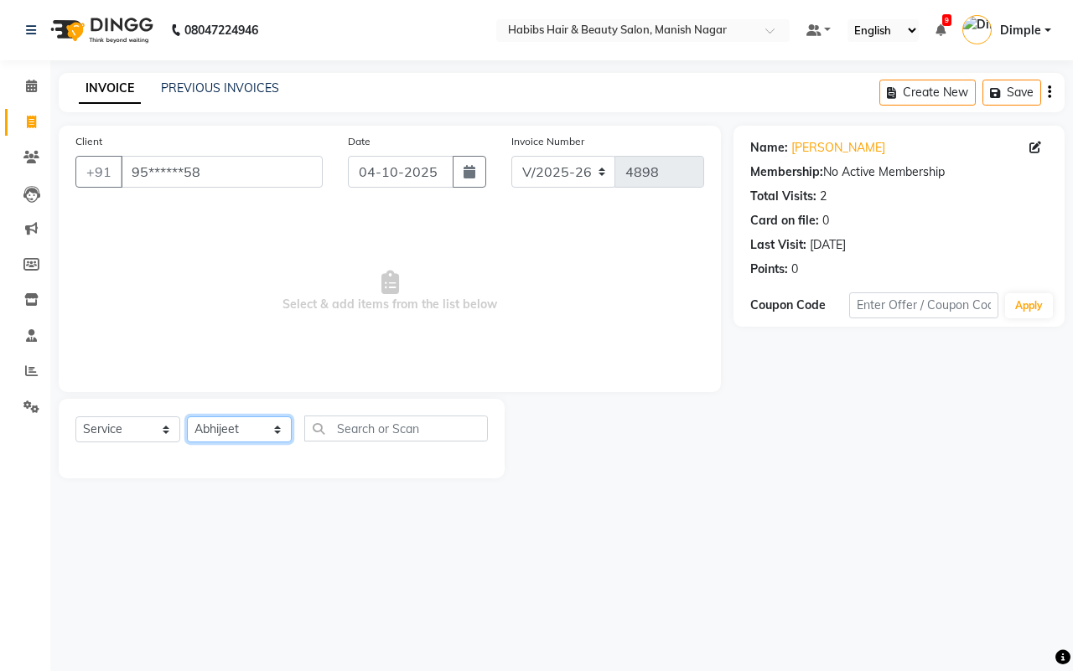
click at [187, 417] on select "Select Stylist [PERSON_NAME] [PERSON_NAME] [PERSON_NAME] [PERSON_NAME] Sachin […" at bounding box center [239, 430] width 105 height 26
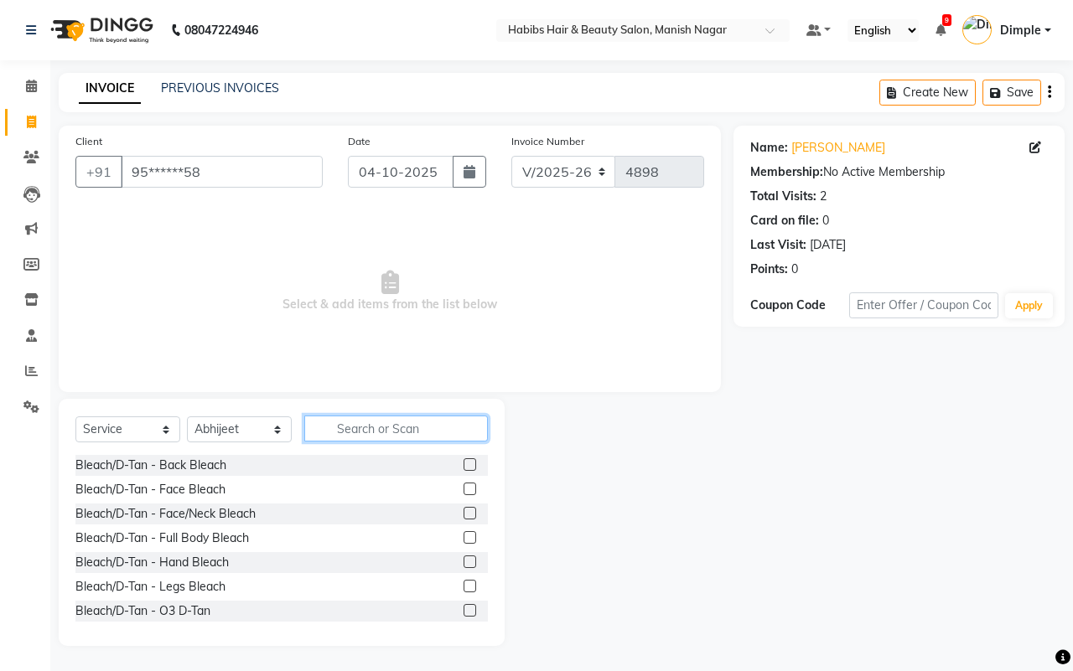
click at [386, 429] on input "text" at bounding box center [396, 429] width 184 height 26
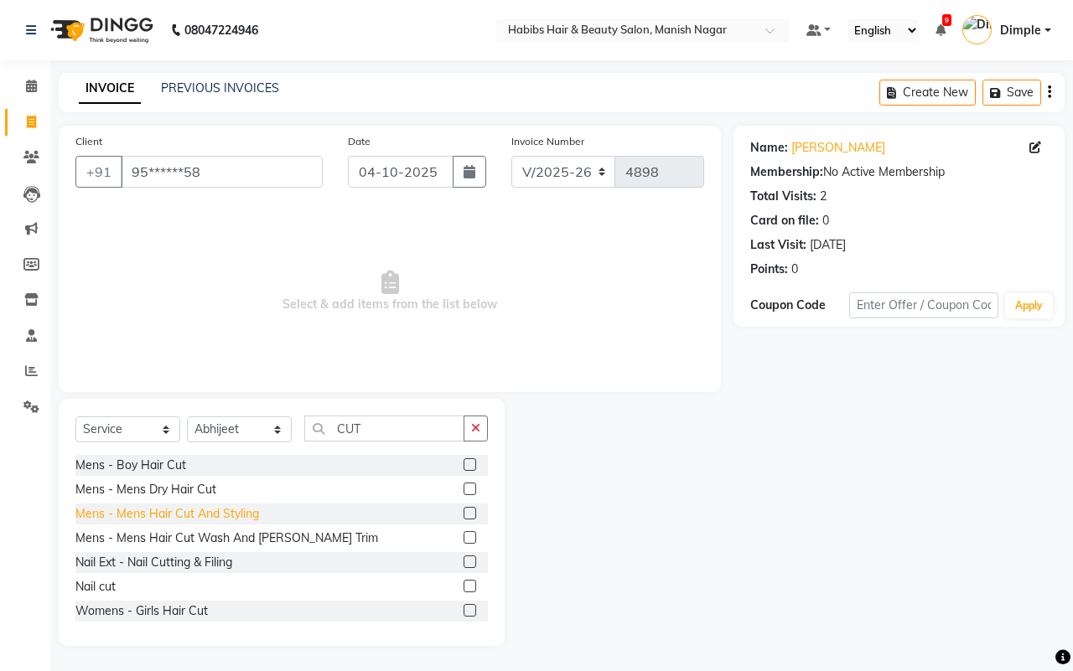
click at [250, 511] on div "Mens - Mens Hair Cut And Styling" at bounding box center [167, 514] width 184 height 18
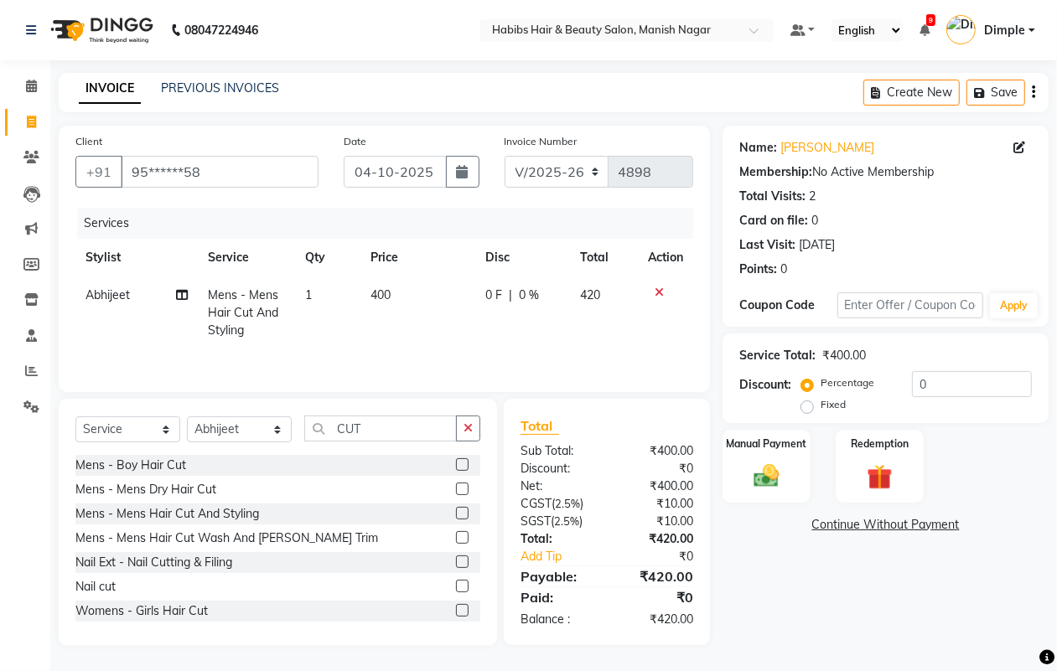
click at [411, 296] on td "400" at bounding box center [417, 313] width 115 height 73
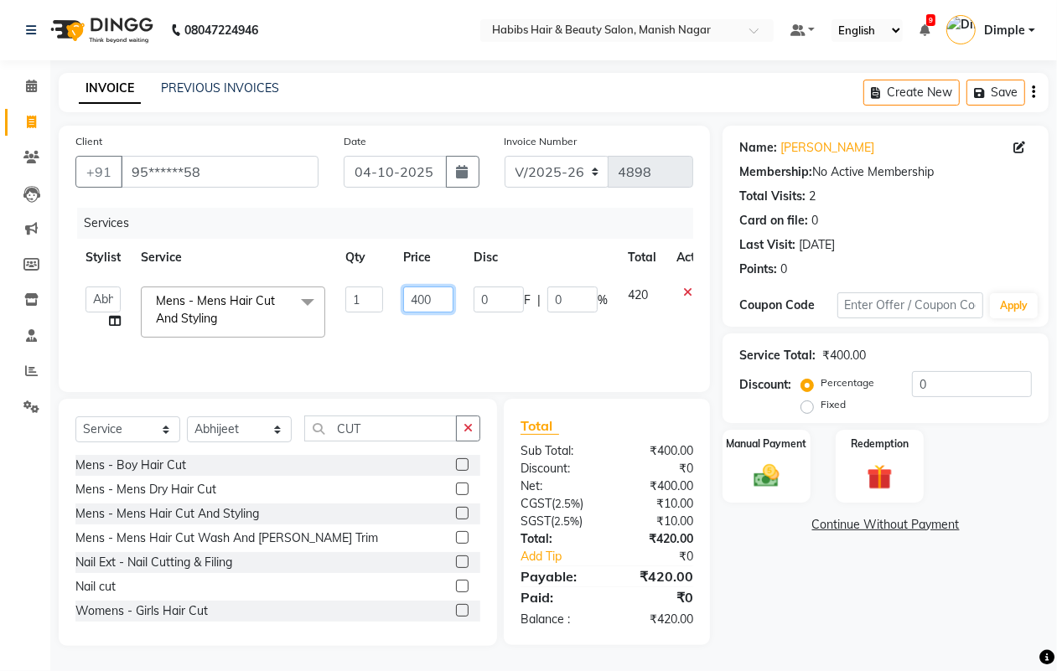
click at [412, 295] on input "400" at bounding box center [428, 300] width 50 height 26
click at [765, 485] on img at bounding box center [766, 476] width 42 height 30
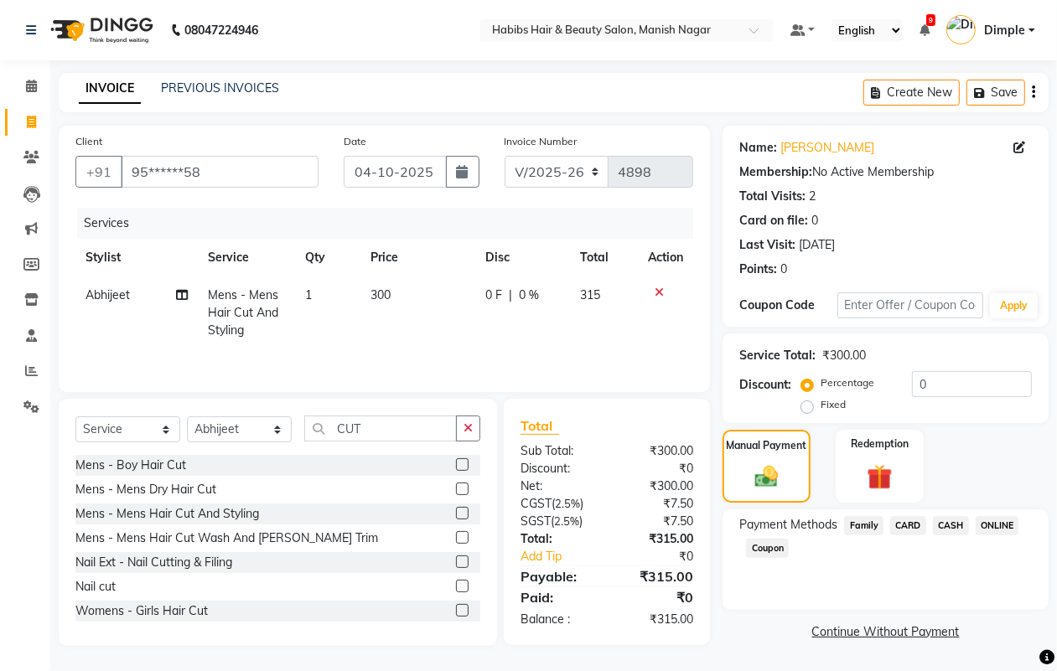
click at [1034, 92] on icon "button" at bounding box center [1033, 92] width 3 height 1
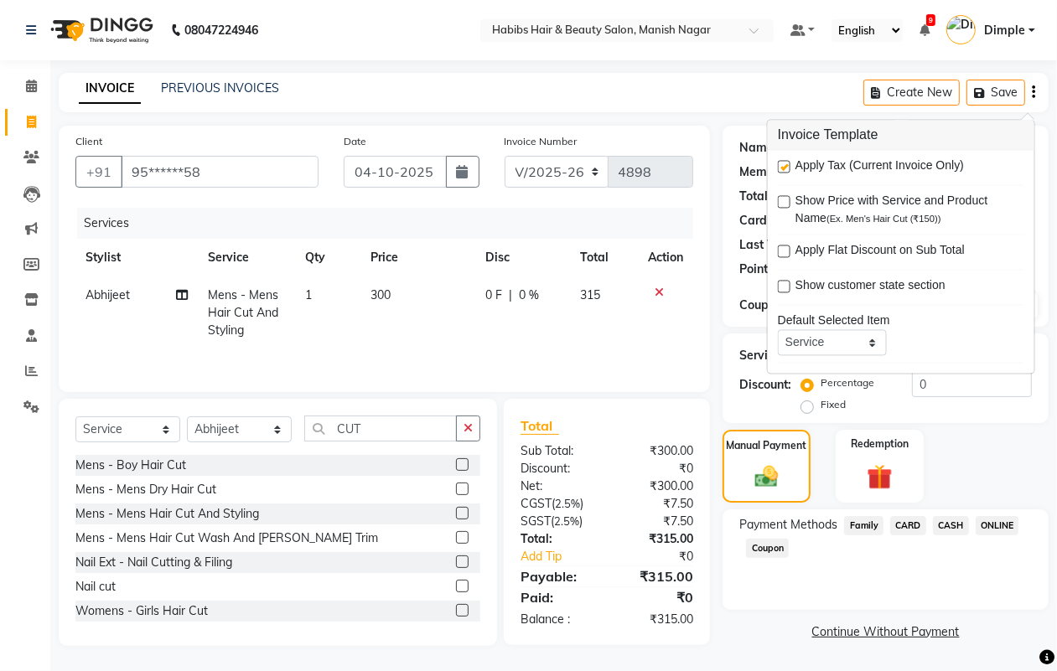
click at [786, 165] on label at bounding box center [784, 167] width 13 height 13
click at [786, 165] on input "checkbox" at bounding box center [783, 168] width 11 height 11
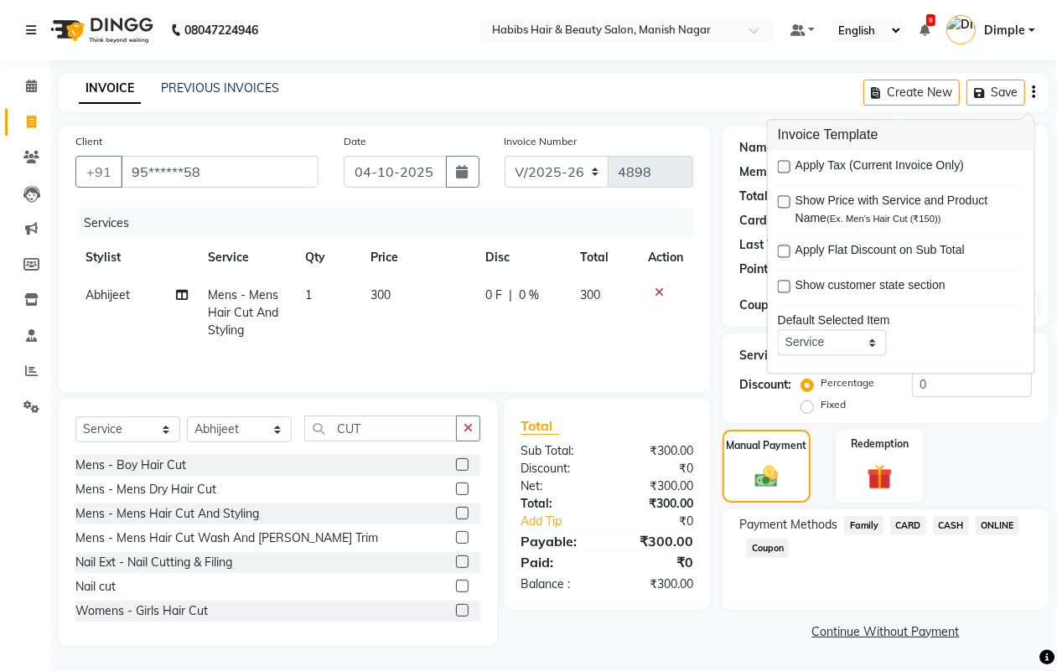
click at [999, 521] on span "ONLINE" at bounding box center [998, 525] width 44 height 19
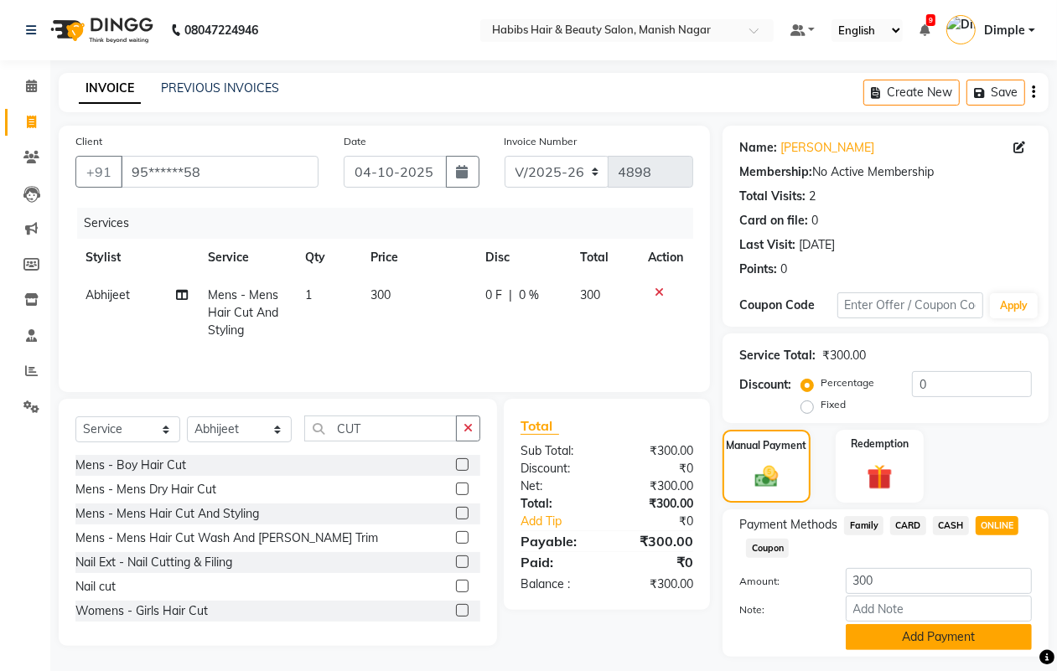
click at [940, 634] on button "Add Payment" at bounding box center [939, 638] width 186 height 26
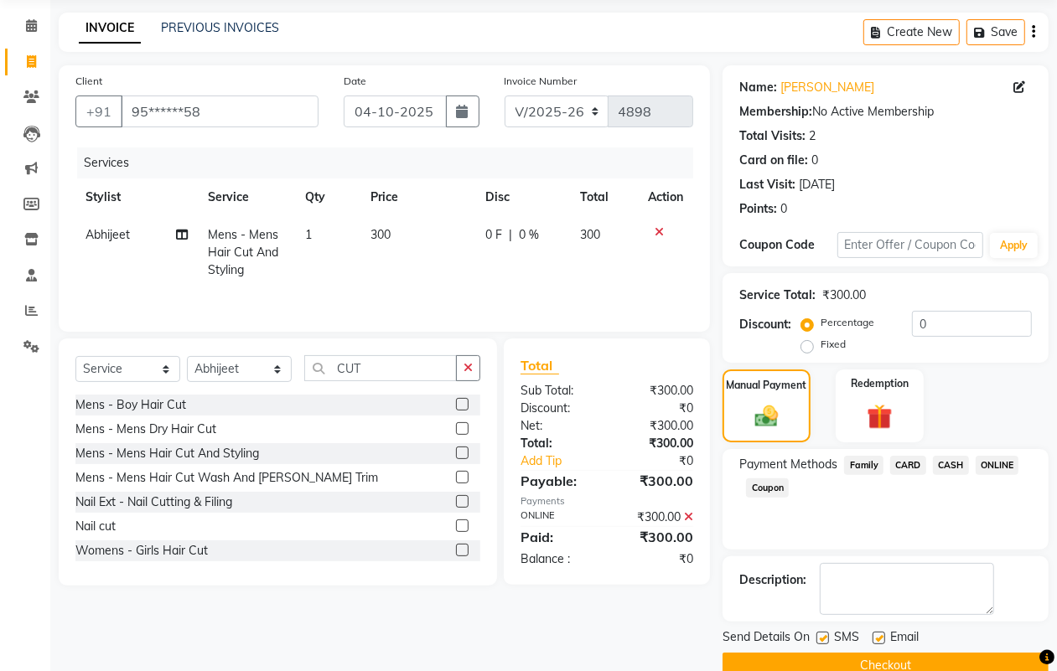
scroll to position [93, 0]
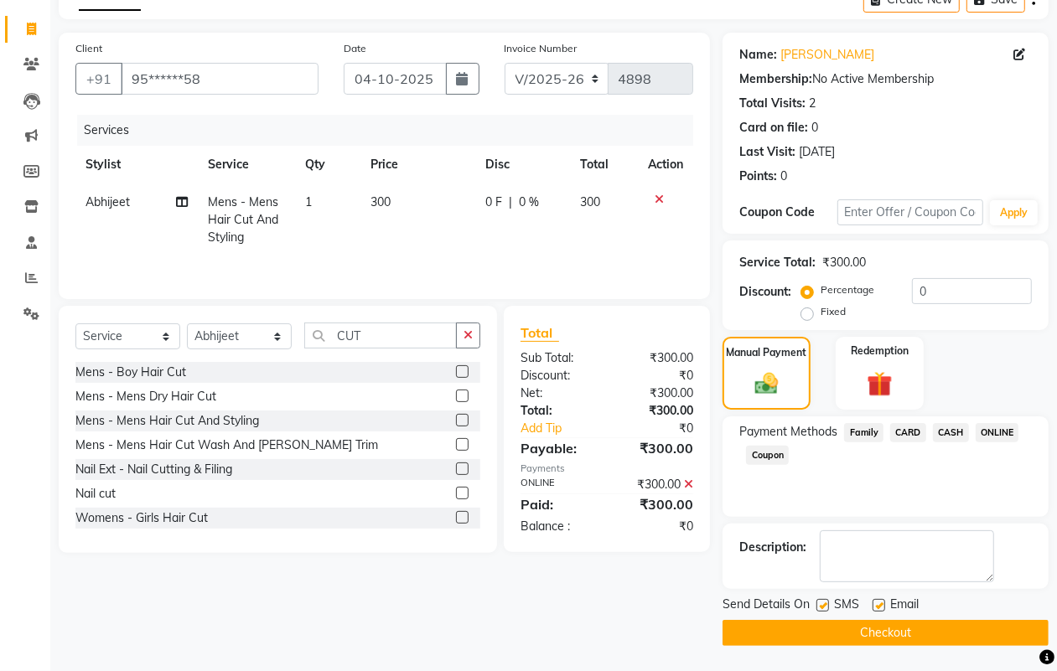
click at [935, 643] on button "Checkout" at bounding box center [886, 633] width 326 height 26
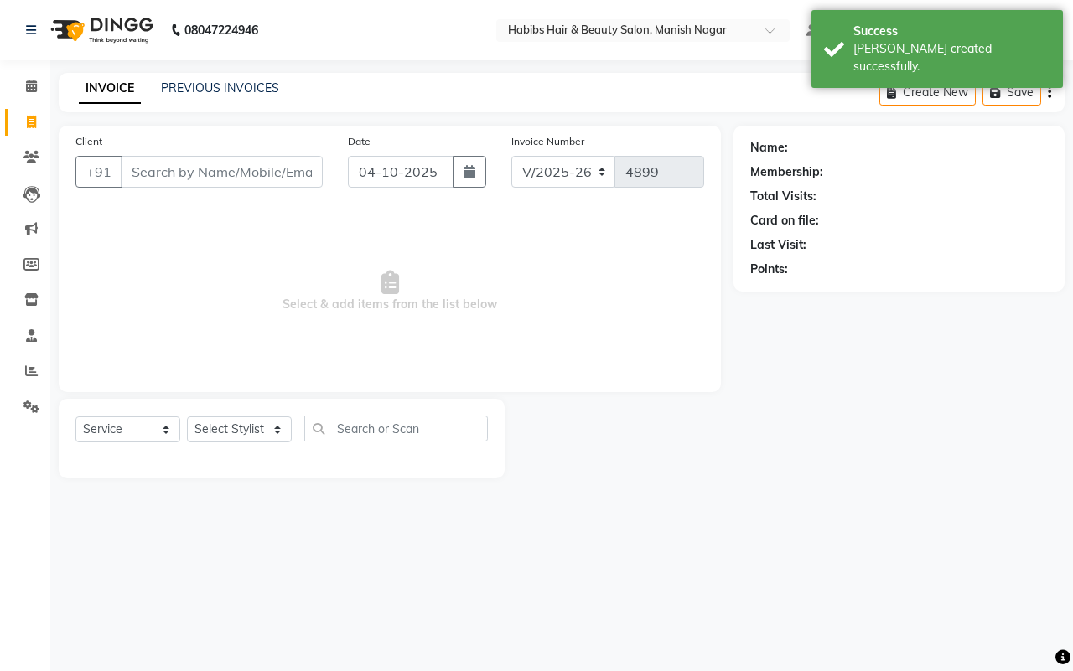
click at [168, 174] on input "Client" at bounding box center [222, 172] width 202 height 32
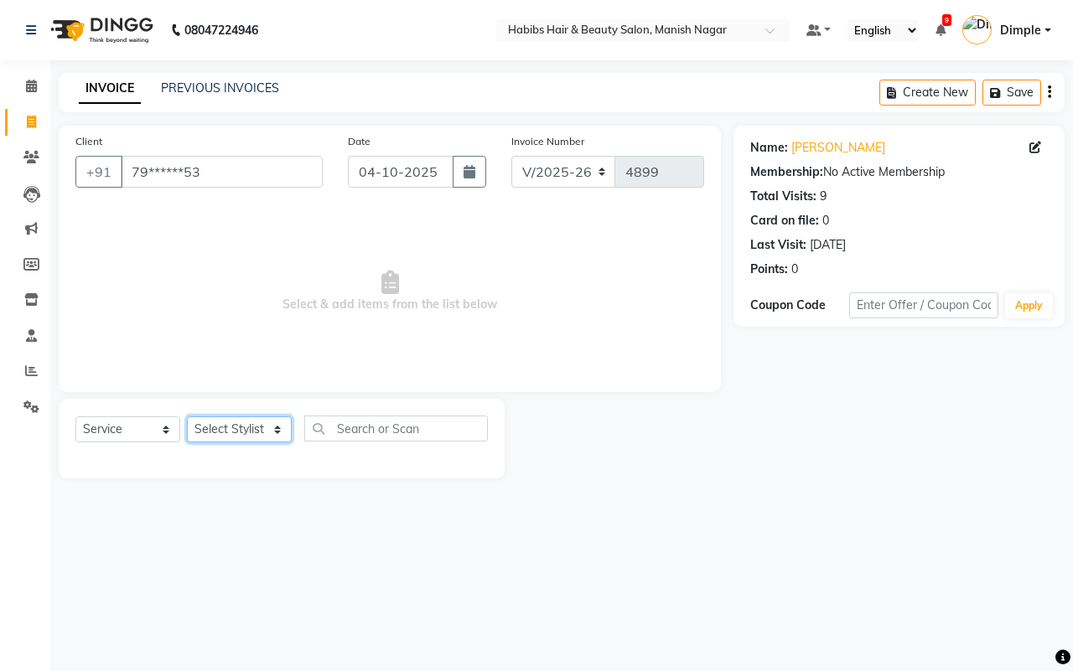
click at [236, 423] on select "Select Stylist [PERSON_NAME] [PERSON_NAME] [PERSON_NAME] [PERSON_NAME] Sachin […" at bounding box center [239, 430] width 105 height 26
click at [187, 417] on select "Select Stylist [PERSON_NAME] [PERSON_NAME] [PERSON_NAME] [PERSON_NAME] Sachin […" at bounding box center [239, 430] width 105 height 26
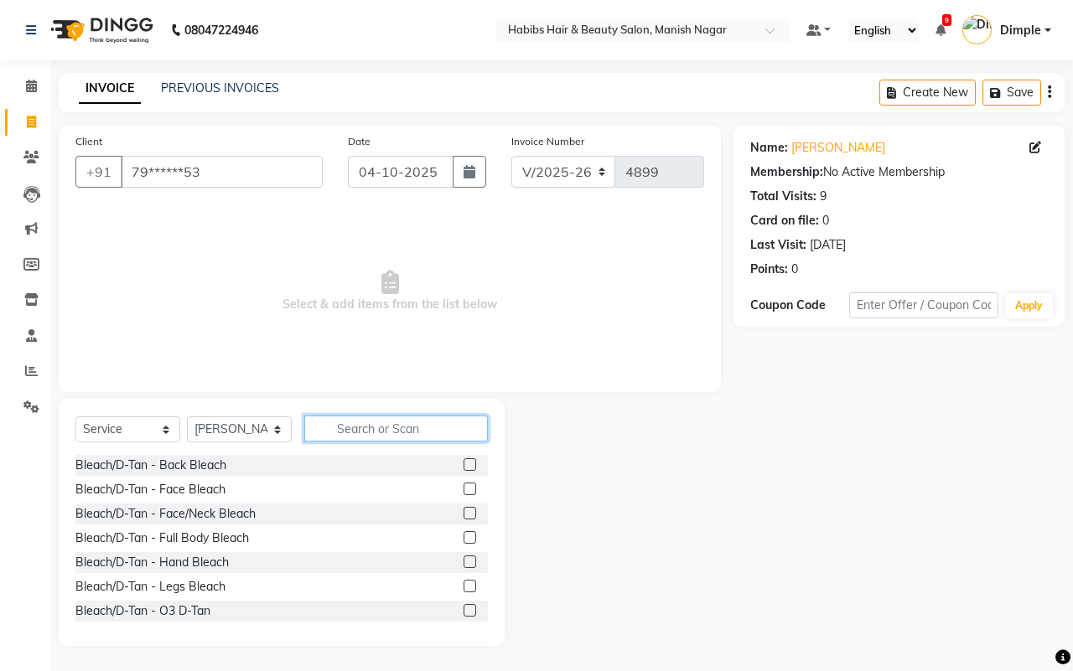
click at [363, 433] on input "text" at bounding box center [396, 429] width 184 height 26
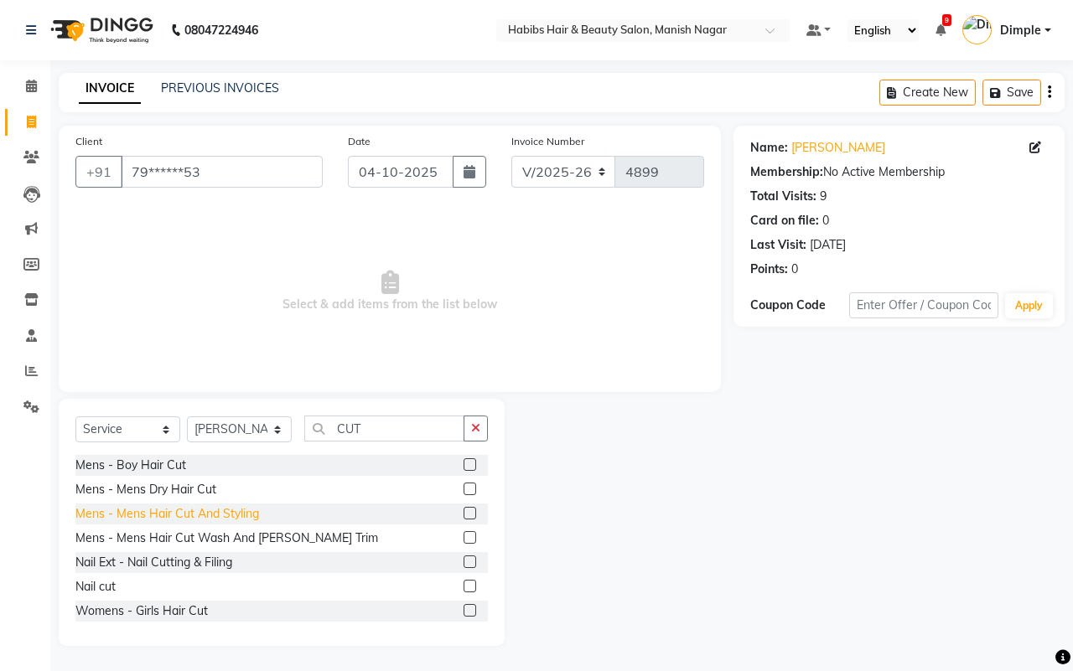
click at [228, 513] on div "Mens - Mens Hair Cut And Styling" at bounding box center [167, 514] width 184 height 18
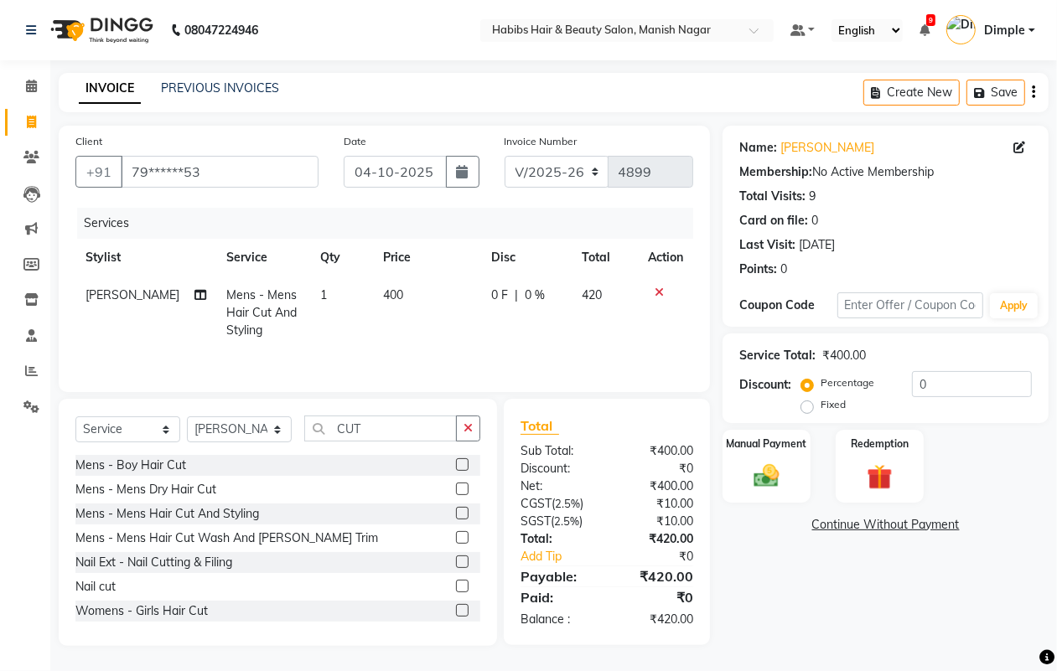
click at [413, 306] on td "400" at bounding box center [427, 313] width 109 height 73
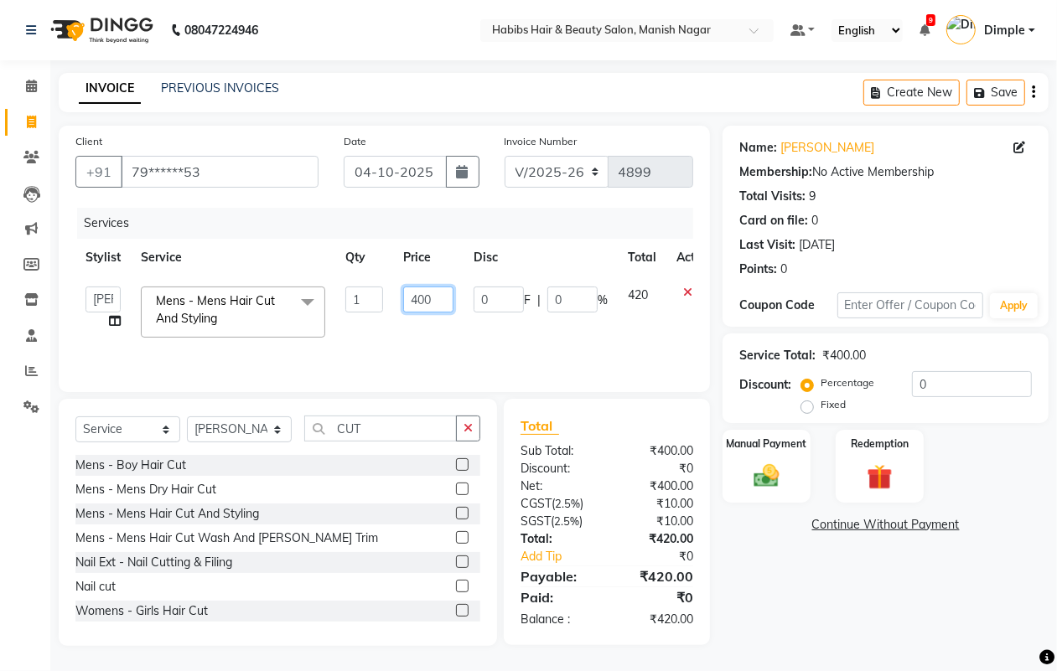
click at [407, 303] on input "400" at bounding box center [428, 300] width 50 height 26
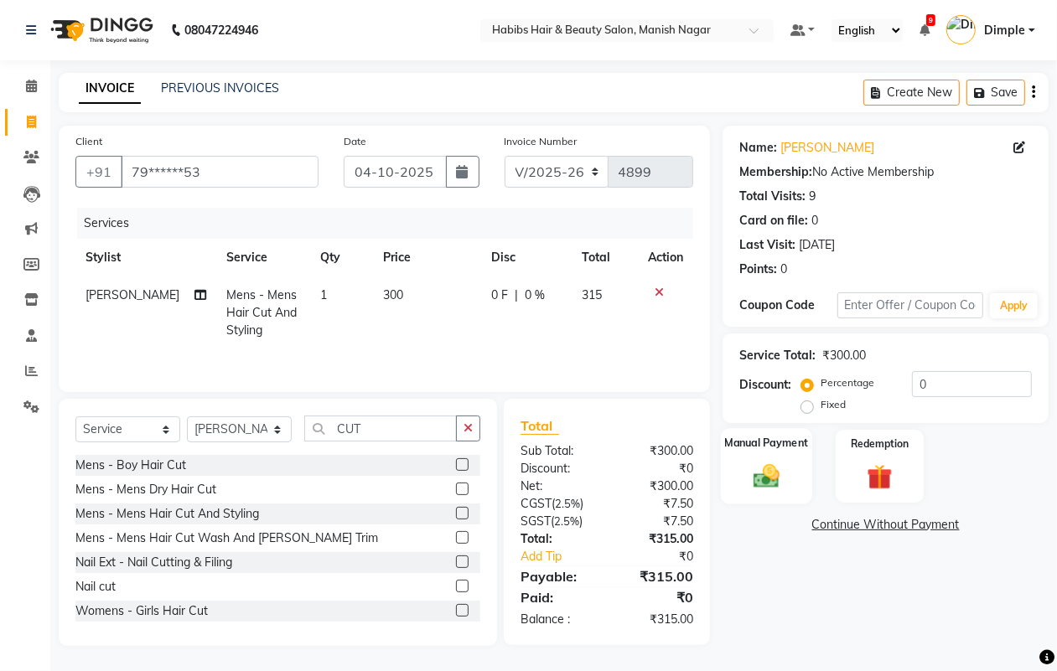
click at [785, 469] on img at bounding box center [766, 476] width 42 height 30
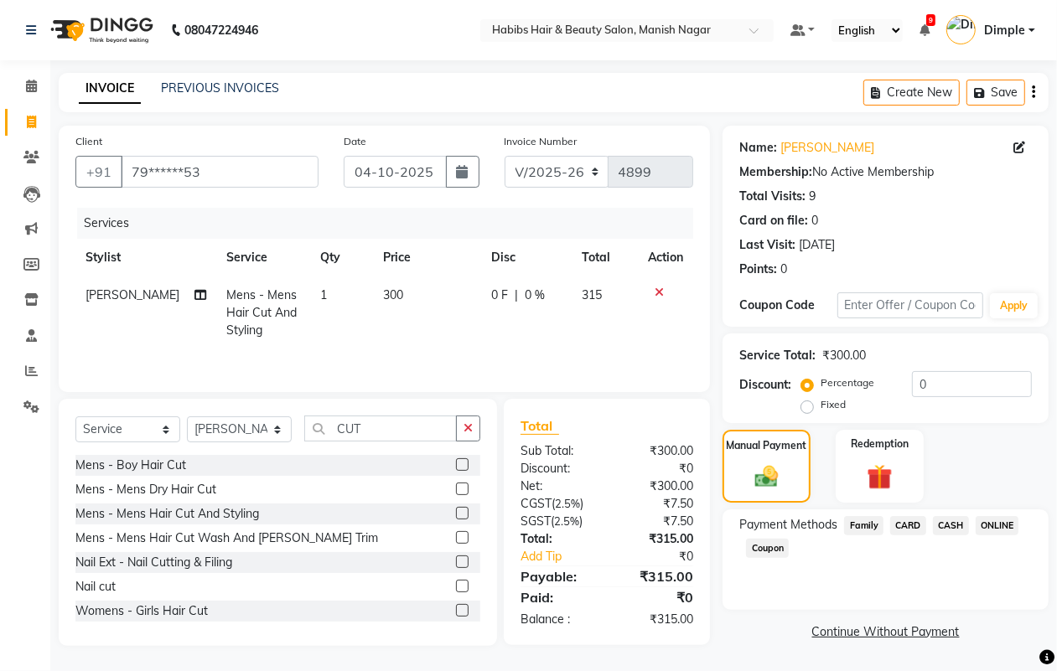
click at [1032, 96] on button "button" at bounding box center [1033, 92] width 3 height 39
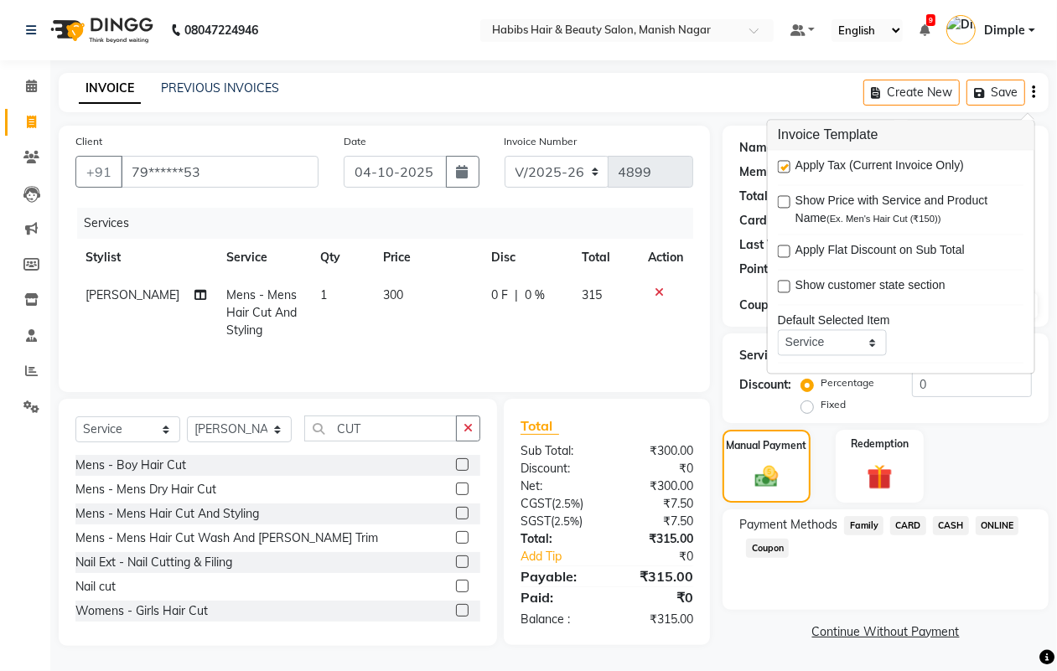
click at [786, 164] on label at bounding box center [784, 167] width 13 height 13
click at [786, 164] on input "checkbox" at bounding box center [783, 168] width 11 height 11
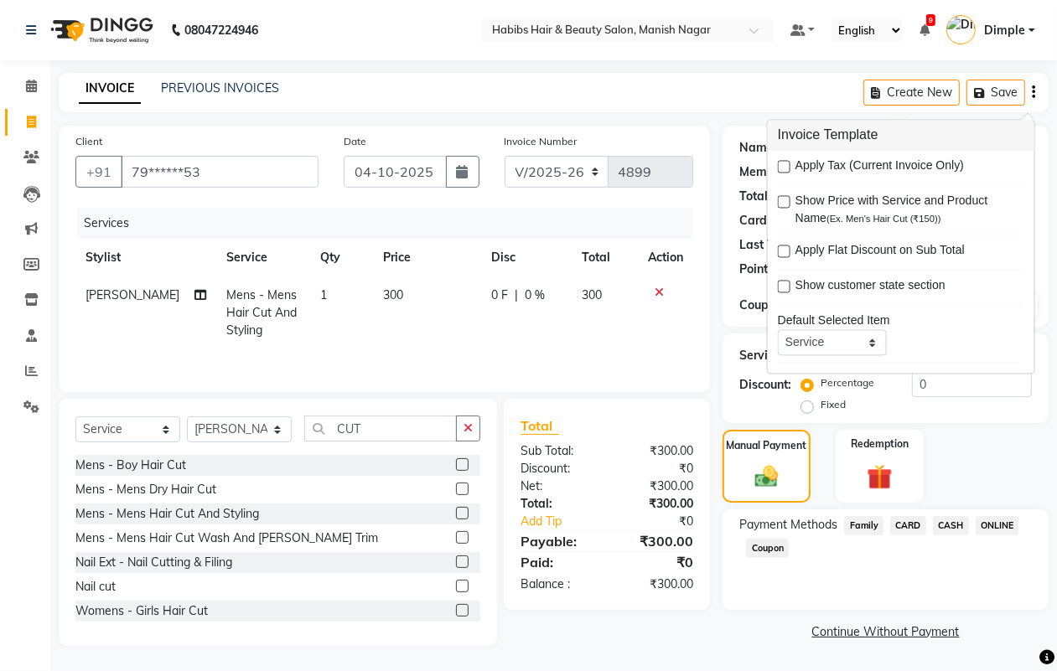
click at [1002, 525] on span "ONLINE" at bounding box center [998, 525] width 44 height 19
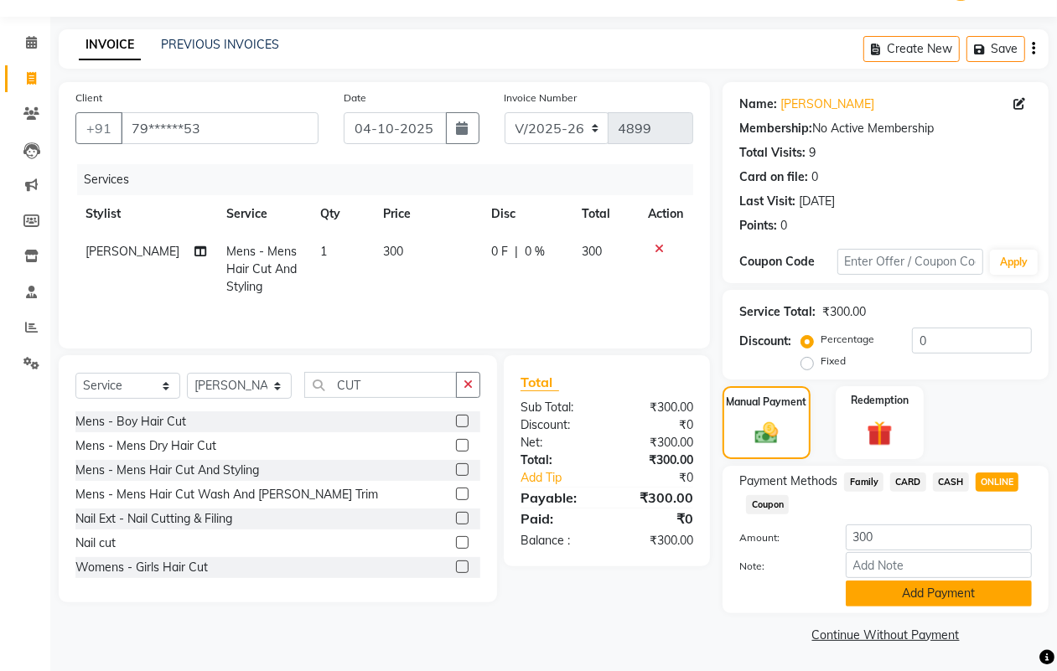
click at [905, 588] on button "Add Payment" at bounding box center [939, 594] width 186 height 26
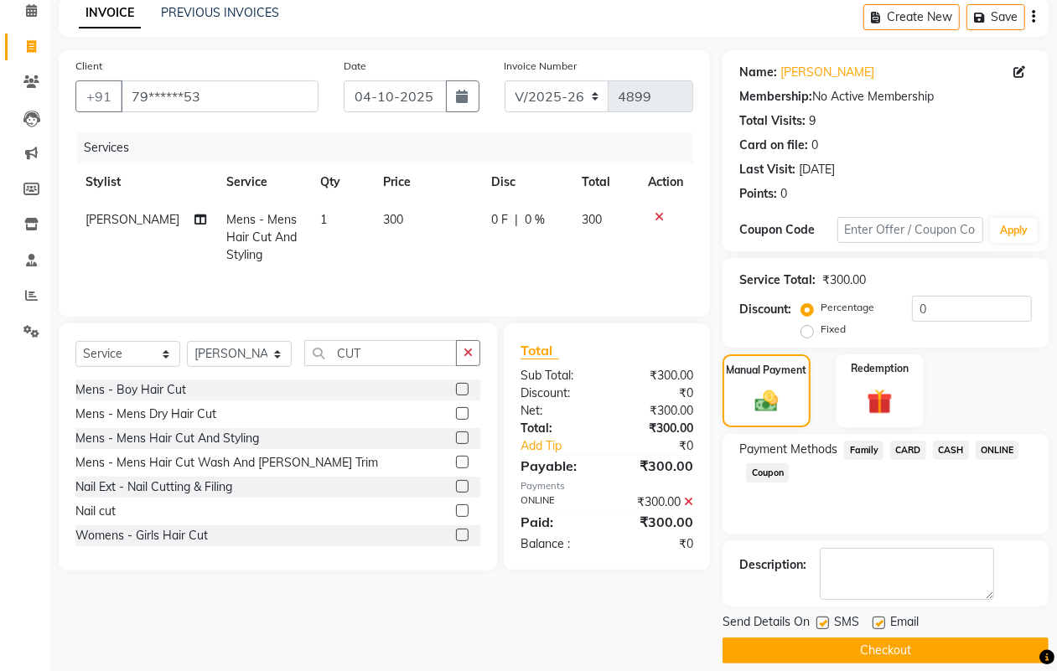
scroll to position [93, 0]
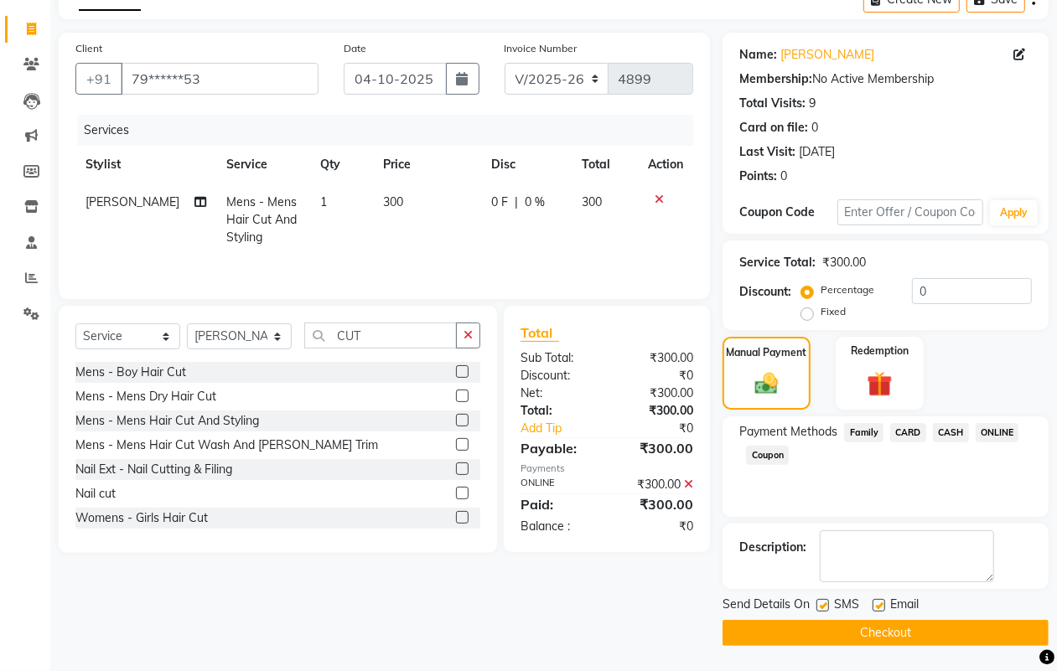
click at [899, 638] on button "Checkout" at bounding box center [886, 633] width 326 height 26
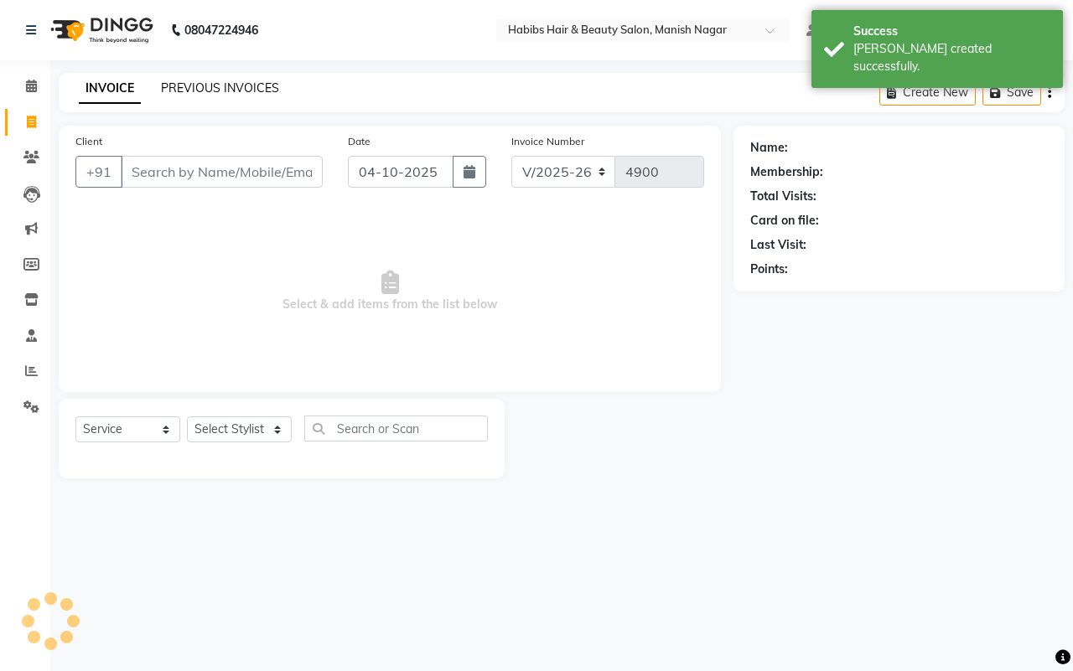
click at [174, 90] on link "PREVIOUS INVOICES" at bounding box center [220, 87] width 118 height 15
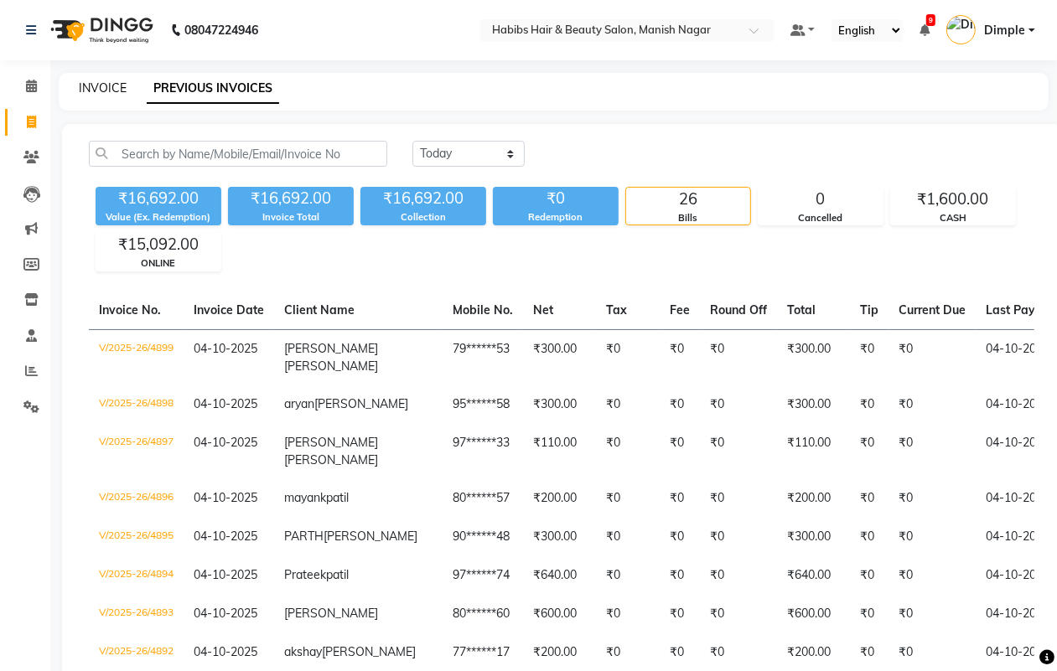
click at [96, 90] on link "INVOICE" at bounding box center [103, 87] width 48 height 15
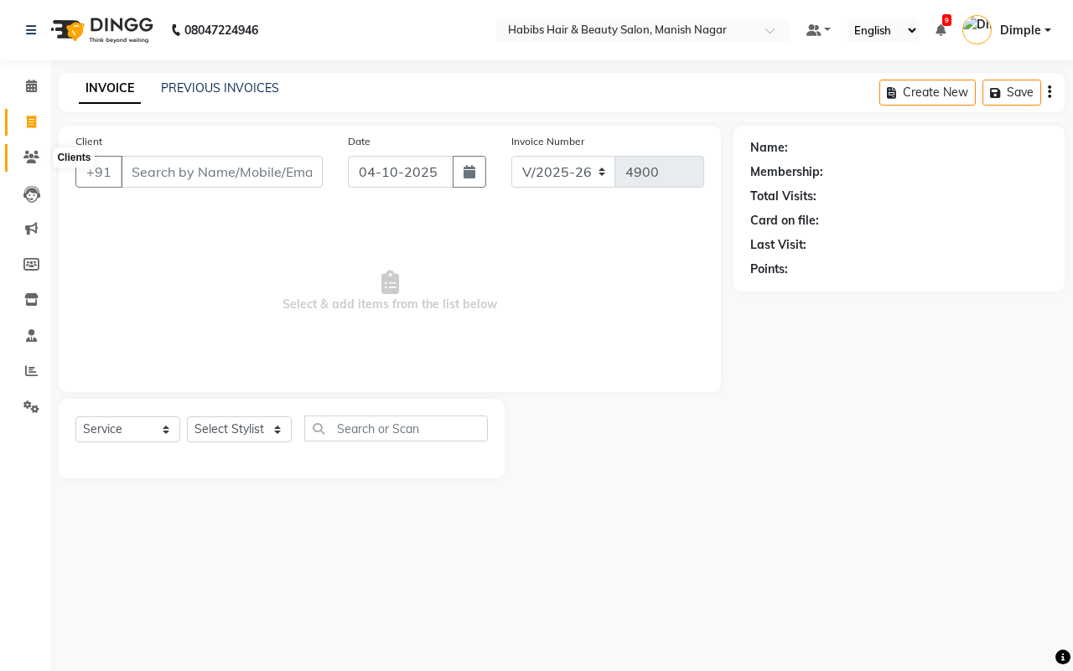
drag, startPoint x: 32, startPoint y: 159, endPoint x: 71, endPoint y: 143, distance: 42.5
click at [32, 158] on icon at bounding box center [31, 157] width 16 height 13
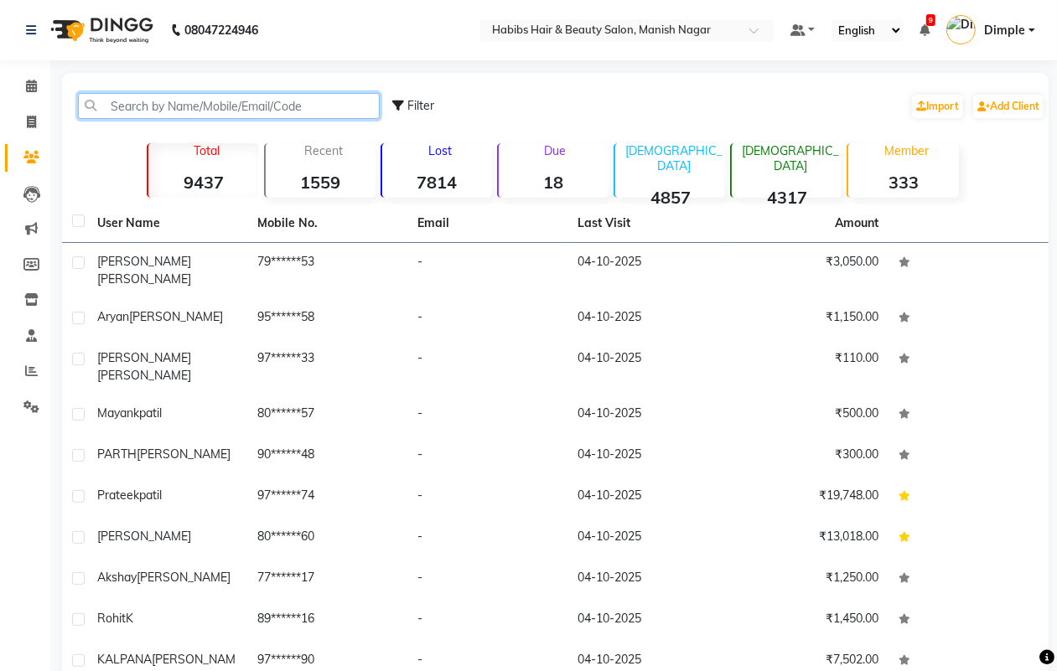
click at [164, 99] on input "text" at bounding box center [229, 106] width 302 height 26
click at [164, 106] on input "text" at bounding box center [229, 106] width 302 height 26
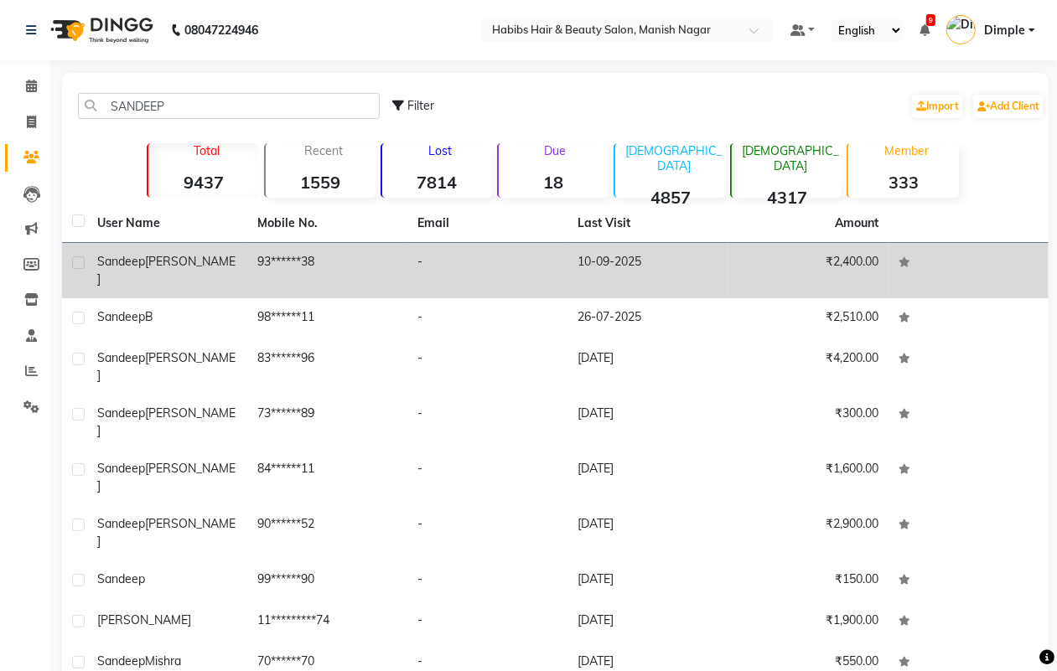
click at [174, 269] on div "[PERSON_NAME]" at bounding box center [167, 270] width 140 height 35
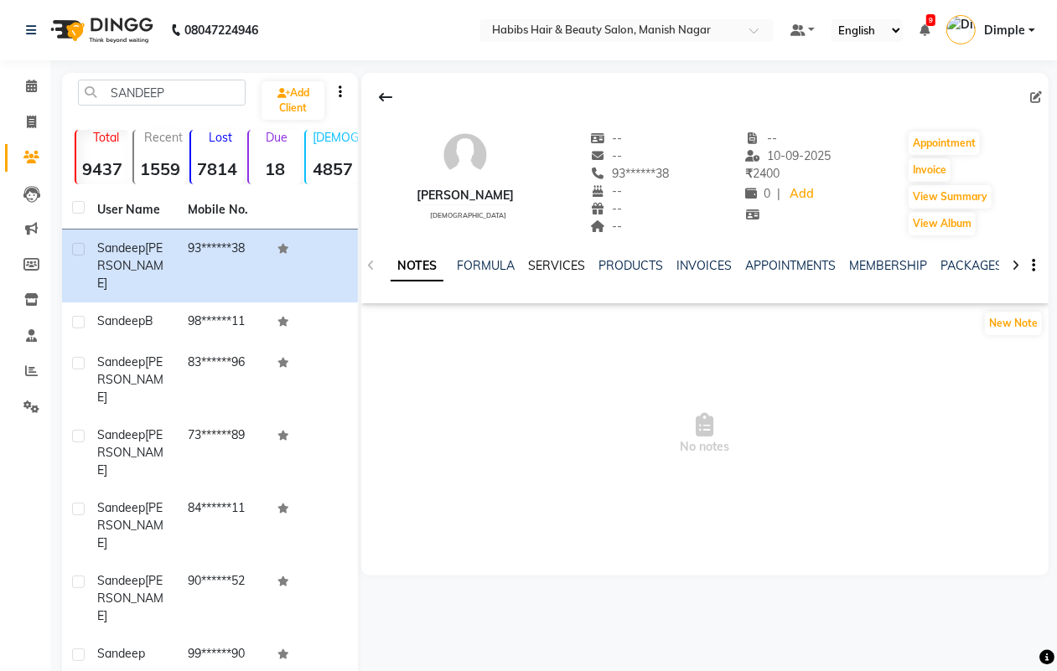
click at [554, 260] on link "SERVICES" at bounding box center [556, 265] width 57 height 15
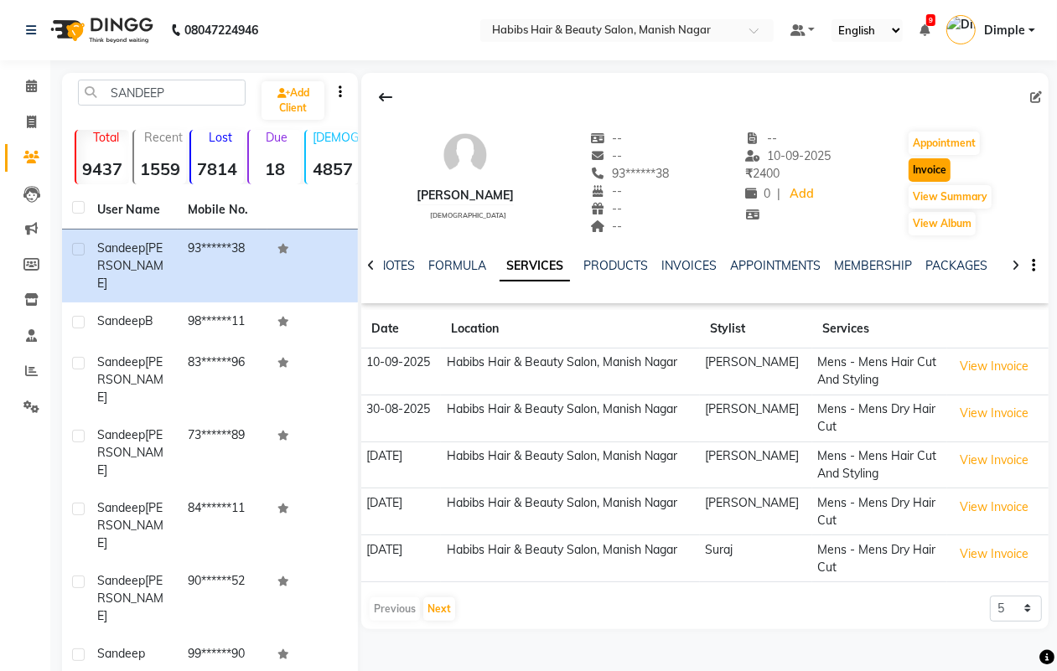
click at [923, 168] on button "Invoice" at bounding box center [930, 169] width 42 height 23
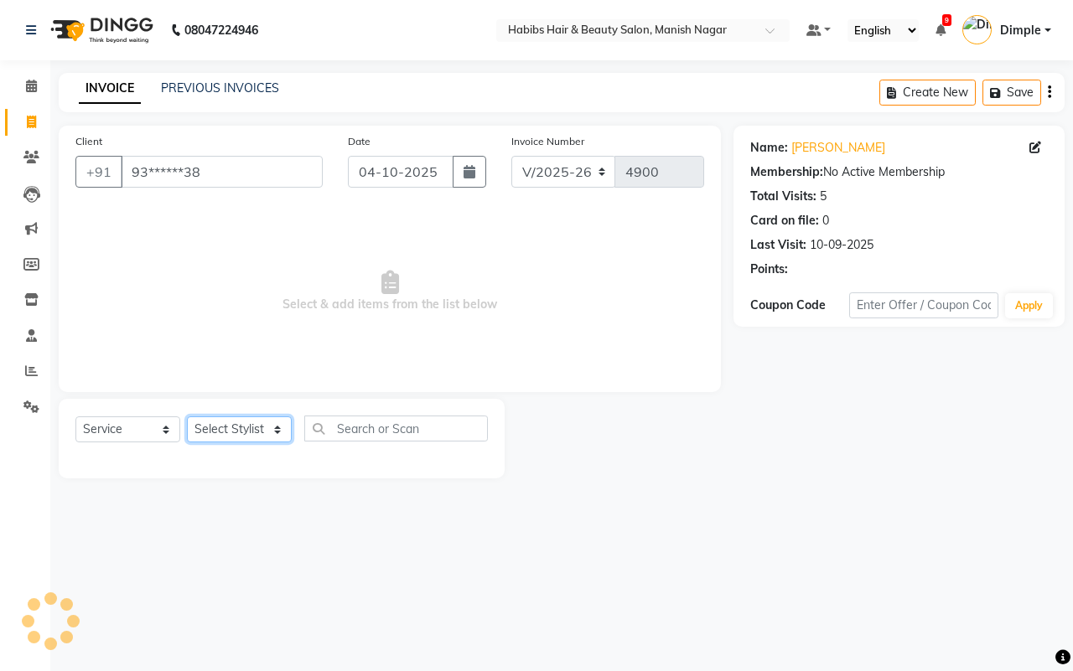
click at [241, 423] on select "Select Stylist [PERSON_NAME] [PERSON_NAME] [PERSON_NAME] [PERSON_NAME] Sachin […" at bounding box center [239, 430] width 105 height 26
click at [187, 417] on select "Select Stylist [PERSON_NAME] [PERSON_NAME] [PERSON_NAME] [PERSON_NAME] Sachin […" at bounding box center [239, 430] width 105 height 26
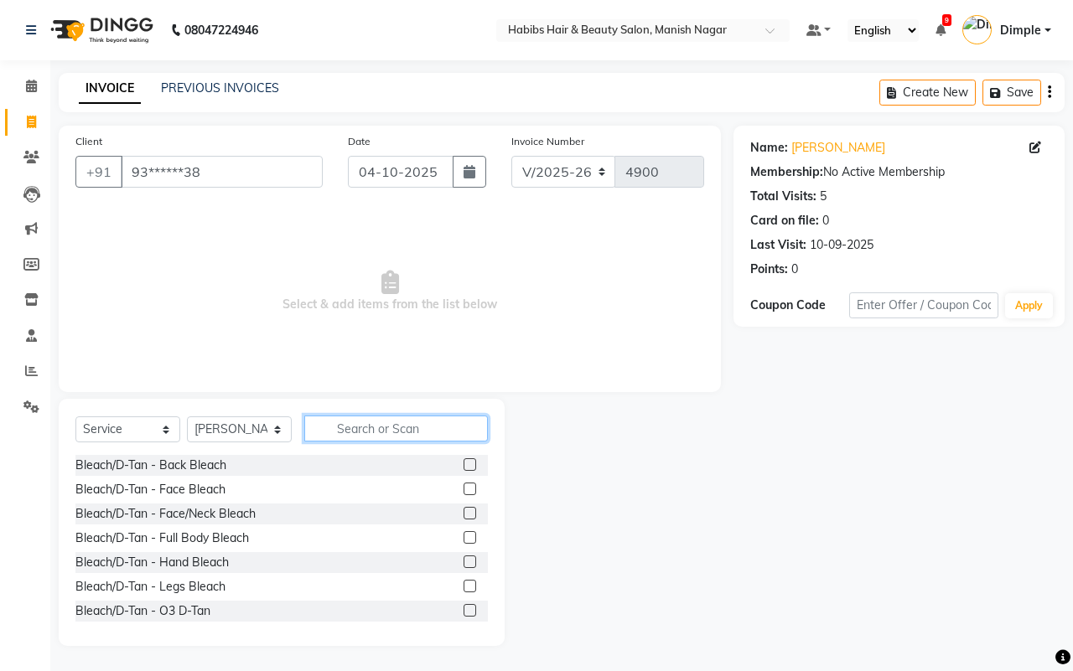
click at [352, 429] on input "text" at bounding box center [396, 429] width 184 height 26
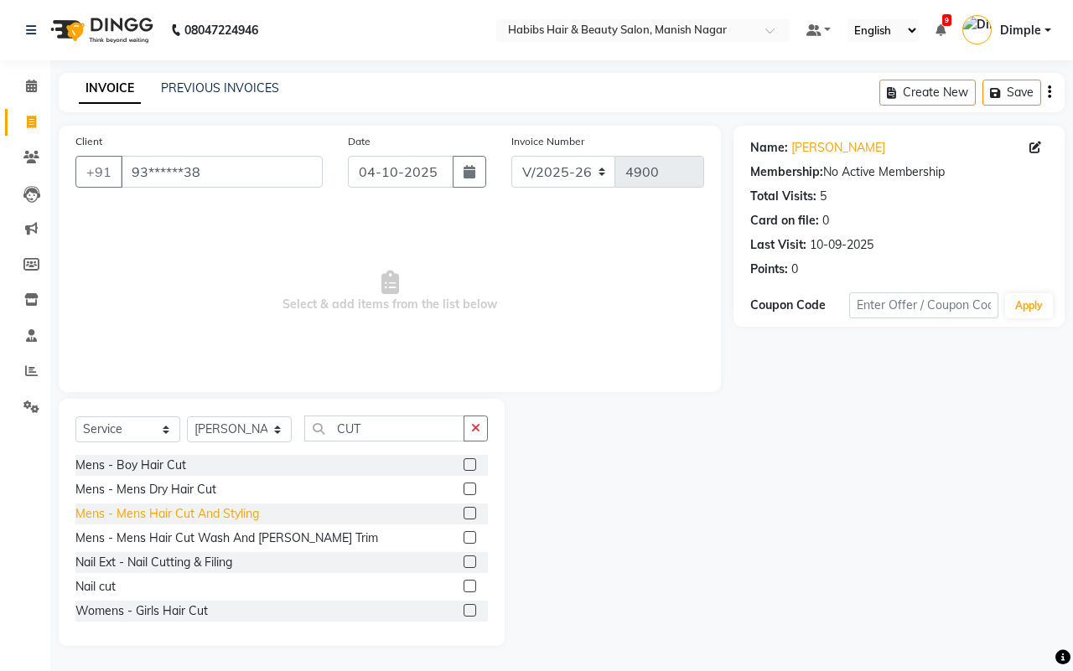
click at [233, 512] on div "Mens - Mens Hair Cut And Styling" at bounding box center [167, 514] width 184 height 18
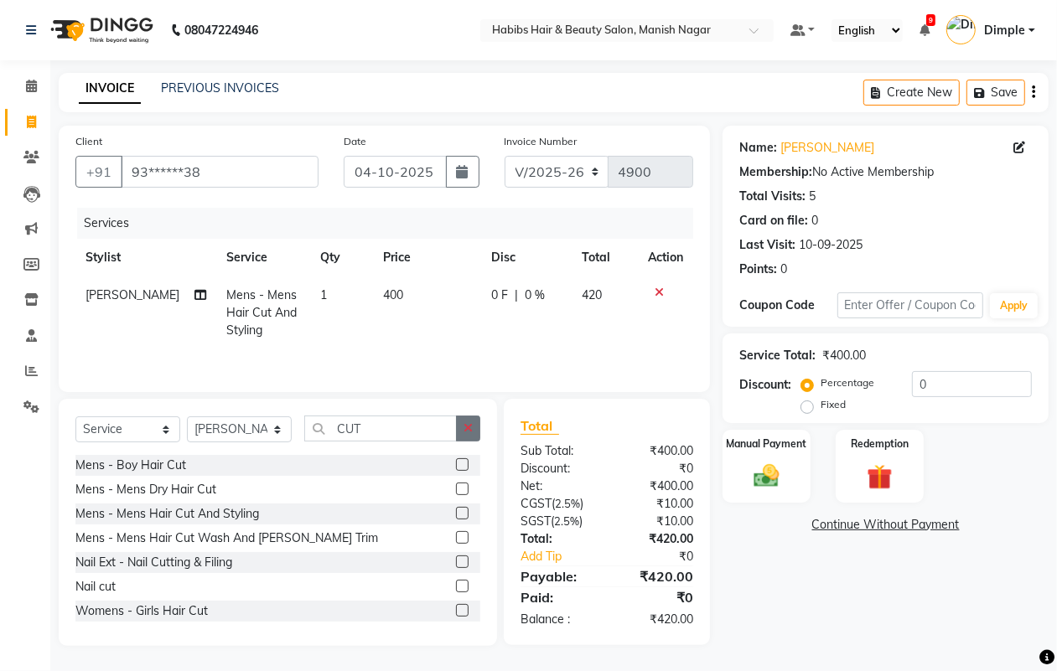
click at [464, 432] on icon "button" at bounding box center [468, 428] width 9 height 12
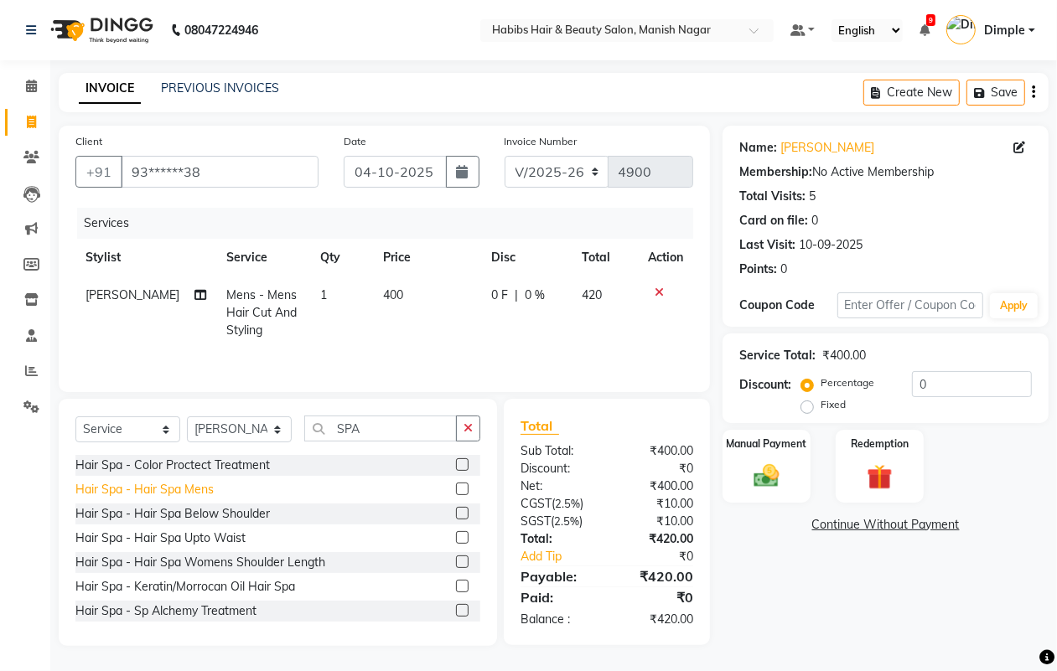
click at [201, 491] on div "Hair Spa - Hair Spa Mens" at bounding box center [144, 490] width 138 height 18
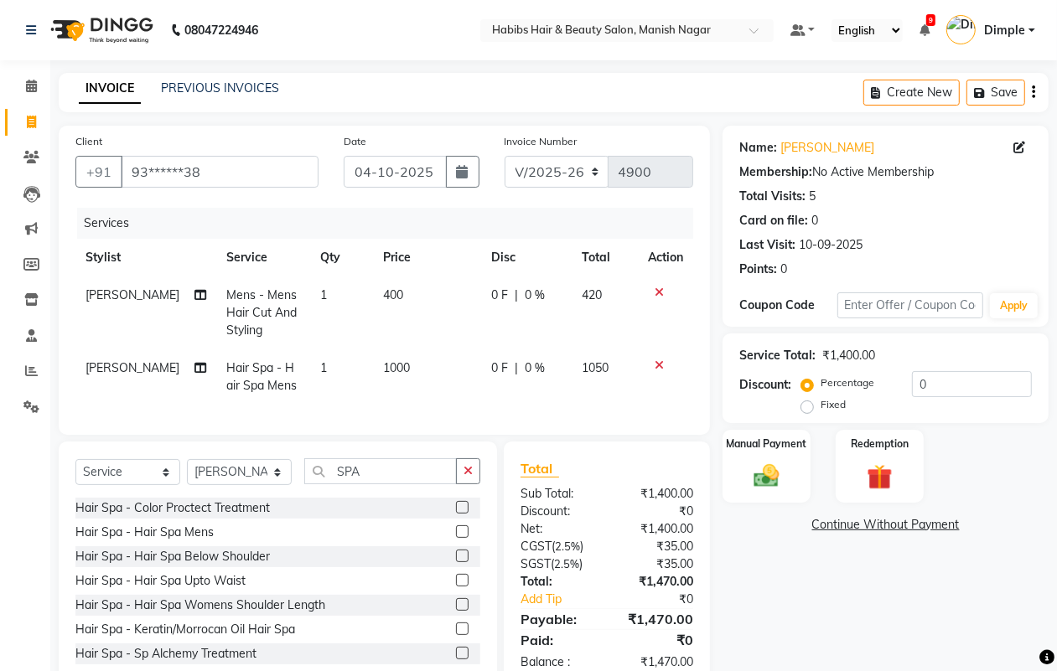
click at [659, 287] on icon at bounding box center [659, 293] width 9 height 12
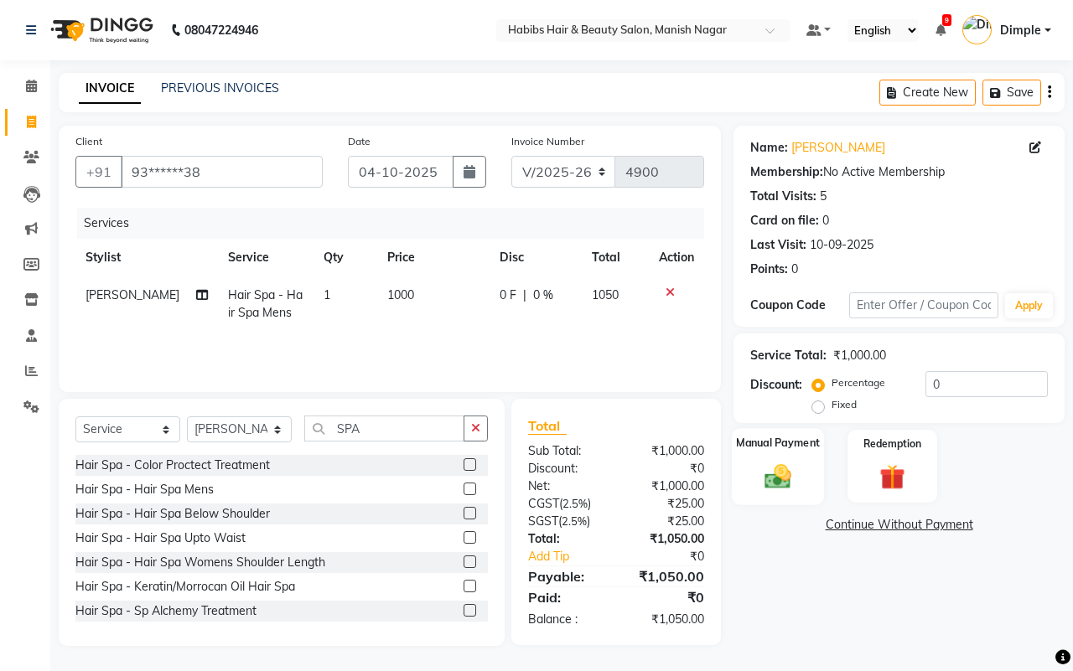
click at [806, 459] on div "Manual Payment" at bounding box center [778, 466] width 93 height 77
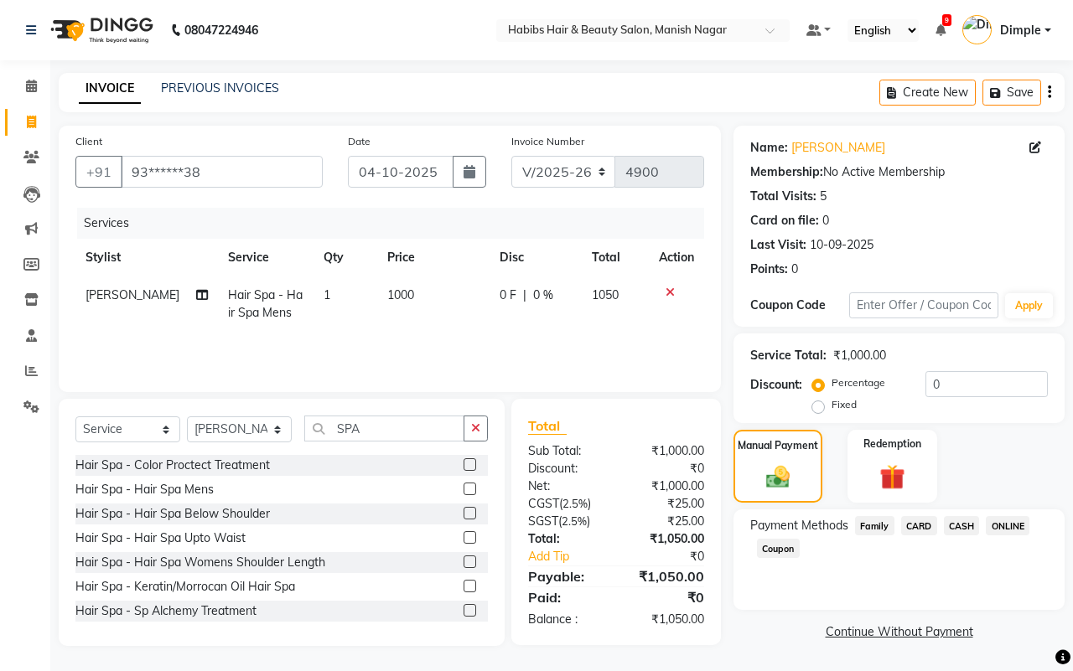
click at [1015, 526] on span "ONLINE" at bounding box center [1008, 525] width 44 height 19
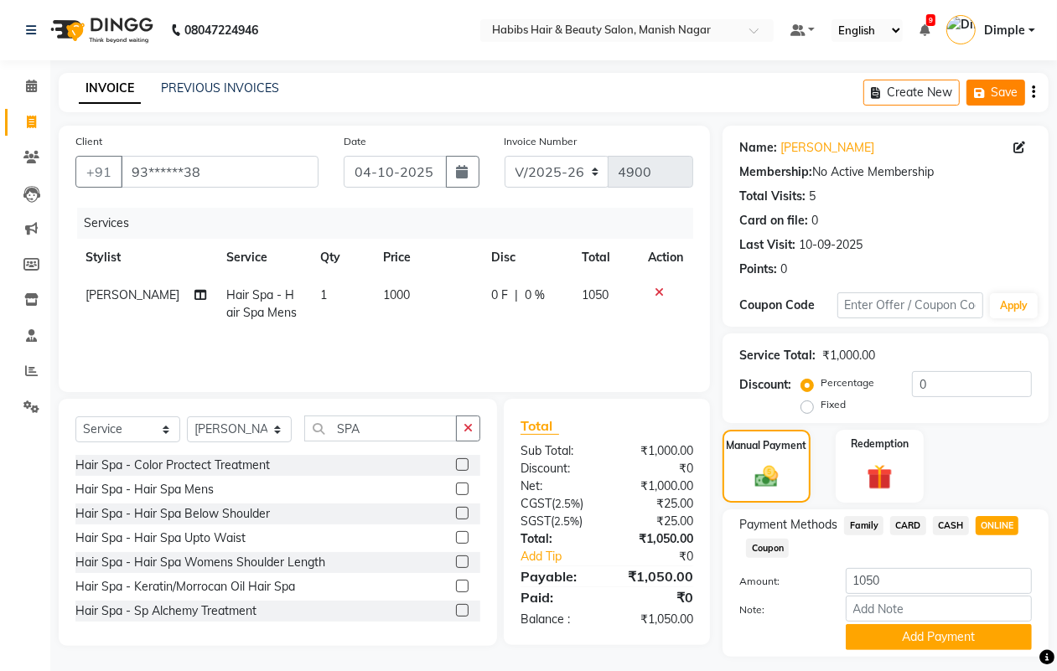
click at [1003, 86] on button "Save" at bounding box center [996, 93] width 59 height 26
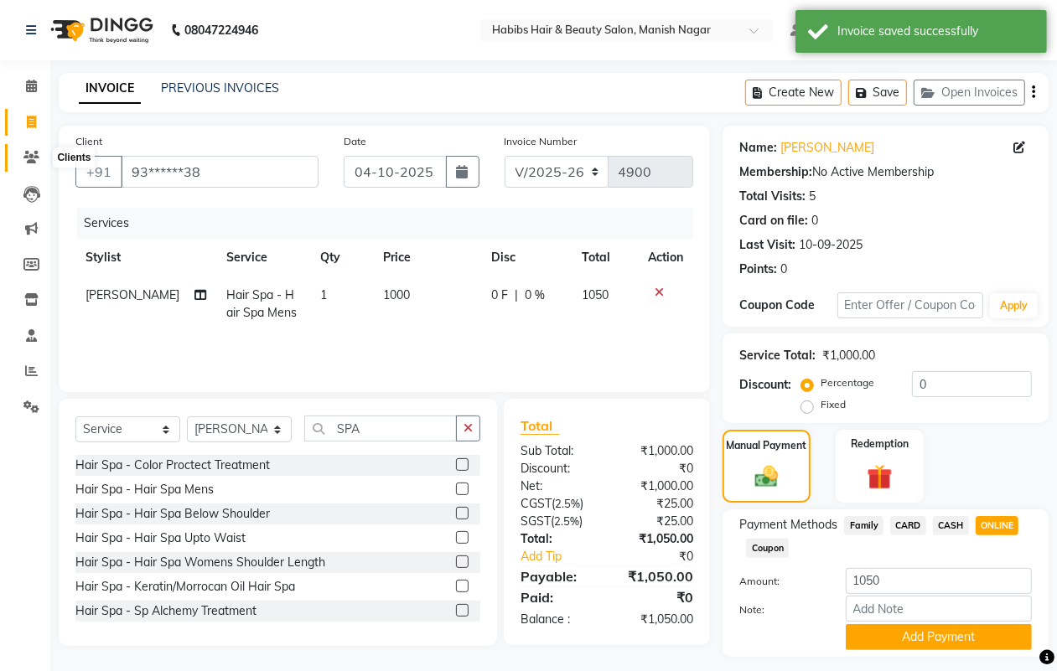
click at [18, 149] on span at bounding box center [31, 157] width 29 height 19
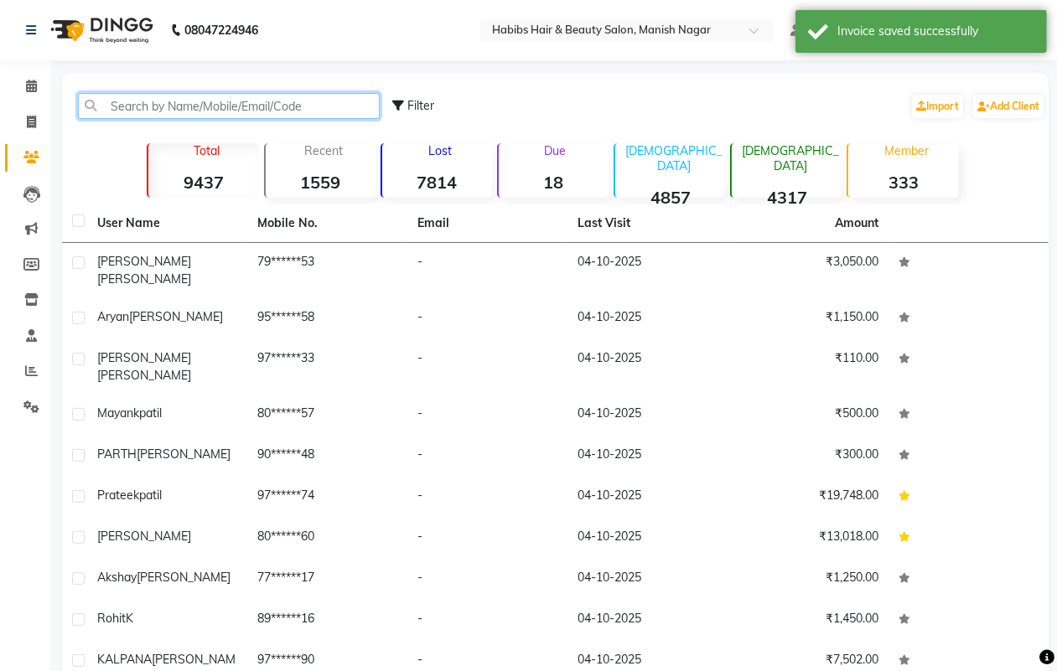
click at [135, 105] on input "text" at bounding box center [229, 106] width 302 height 26
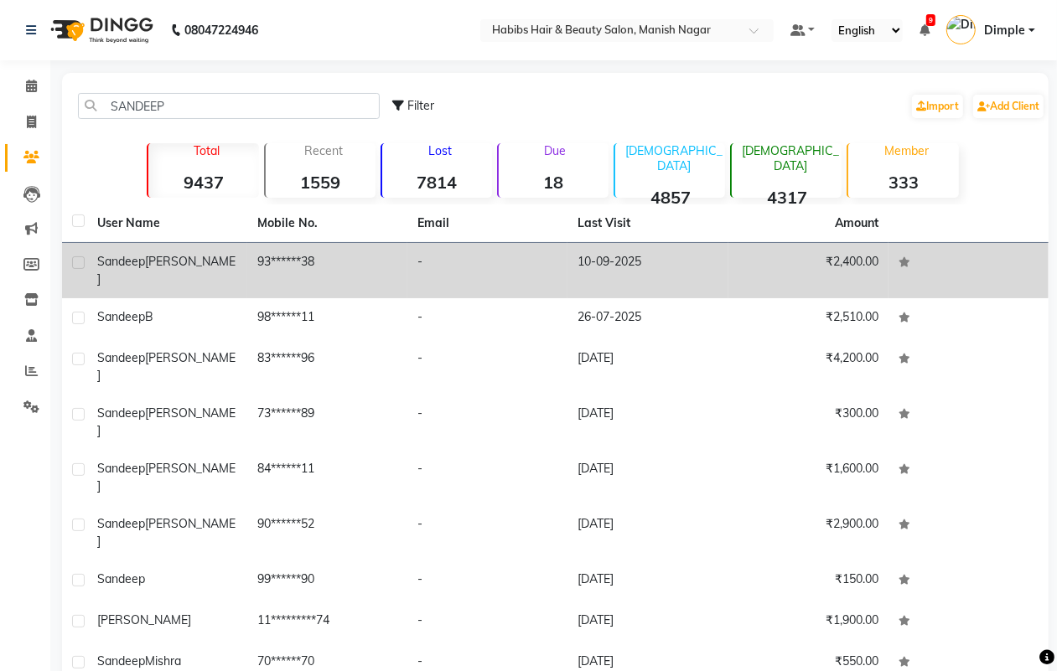
click at [329, 262] on td "93******38" at bounding box center [327, 270] width 160 height 55
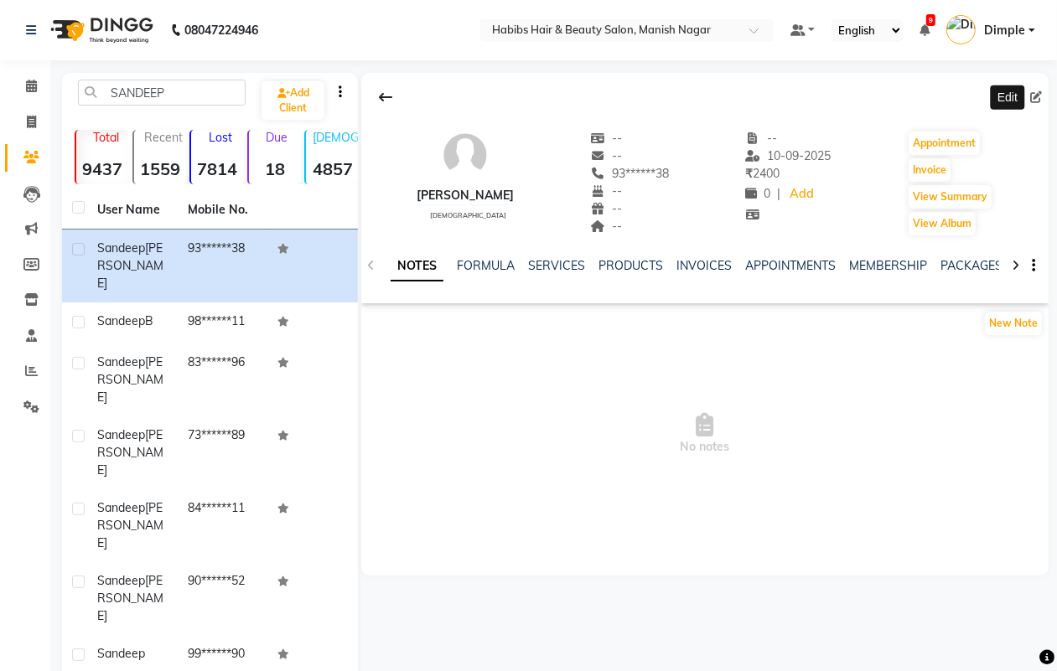
click at [1035, 93] on icon at bounding box center [1036, 97] width 12 height 12
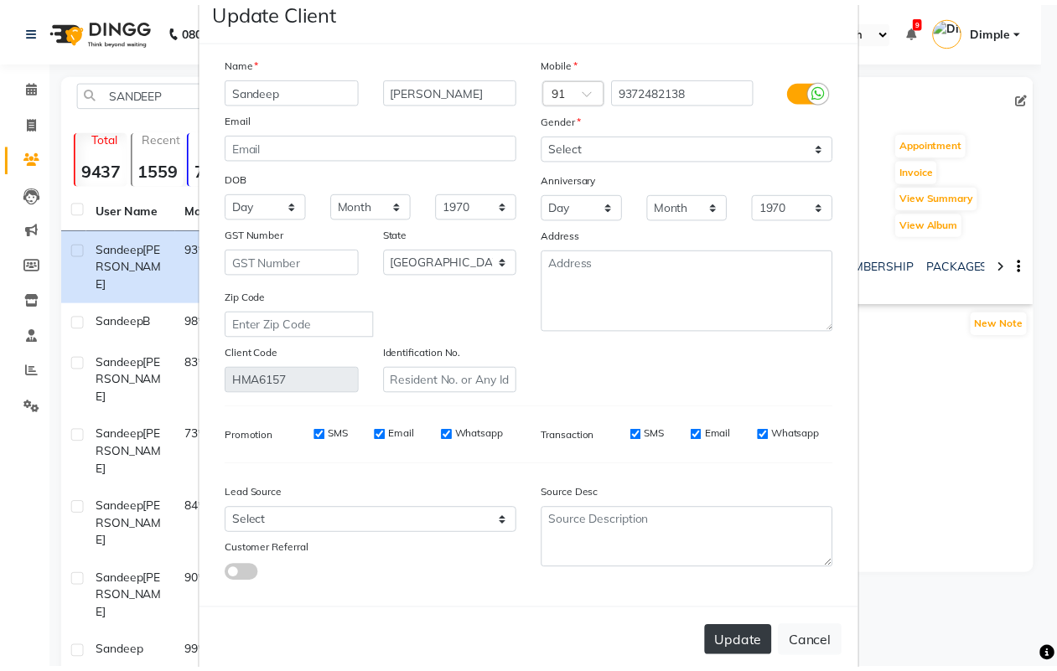
scroll to position [67, 0]
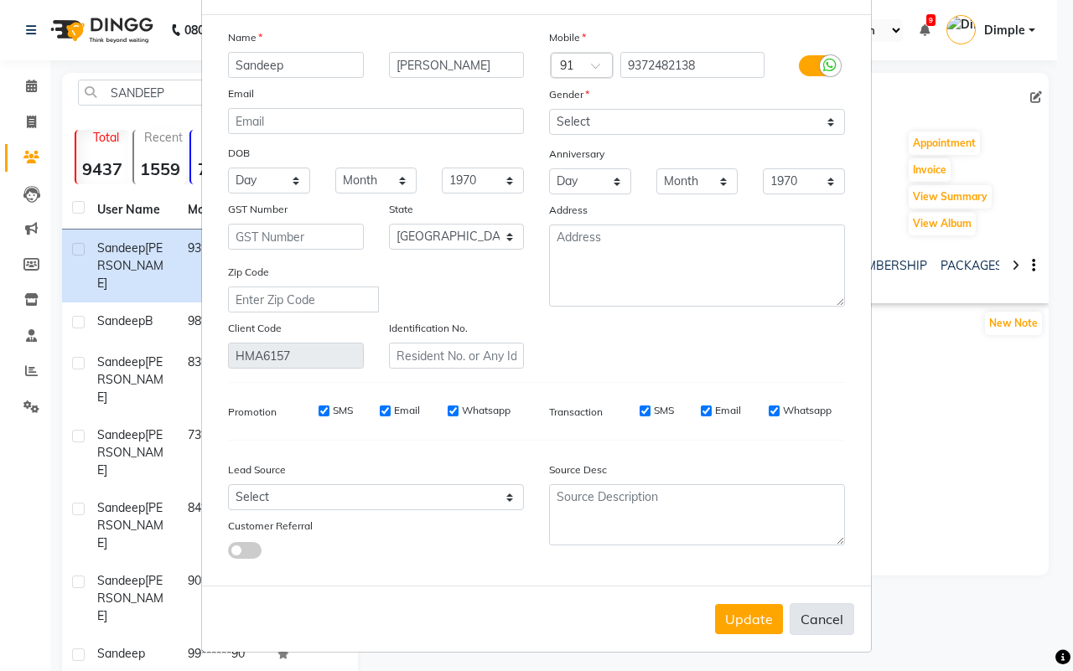
click at [816, 616] on button "Cancel" at bounding box center [822, 620] width 65 height 32
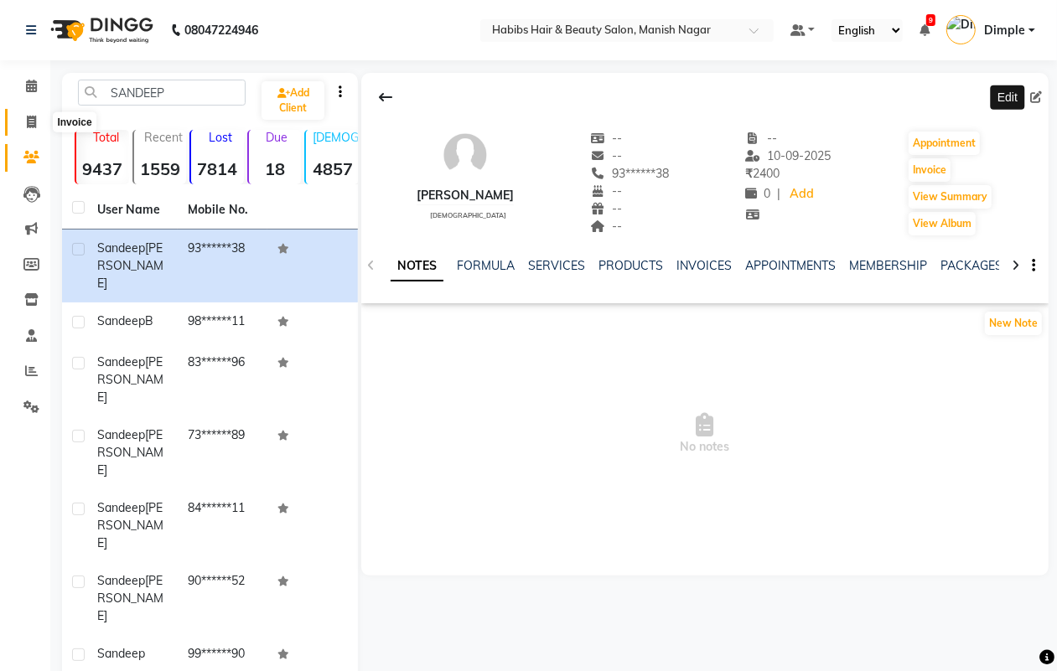
click at [17, 120] on span at bounding box center [31, 122] width 29 height 19
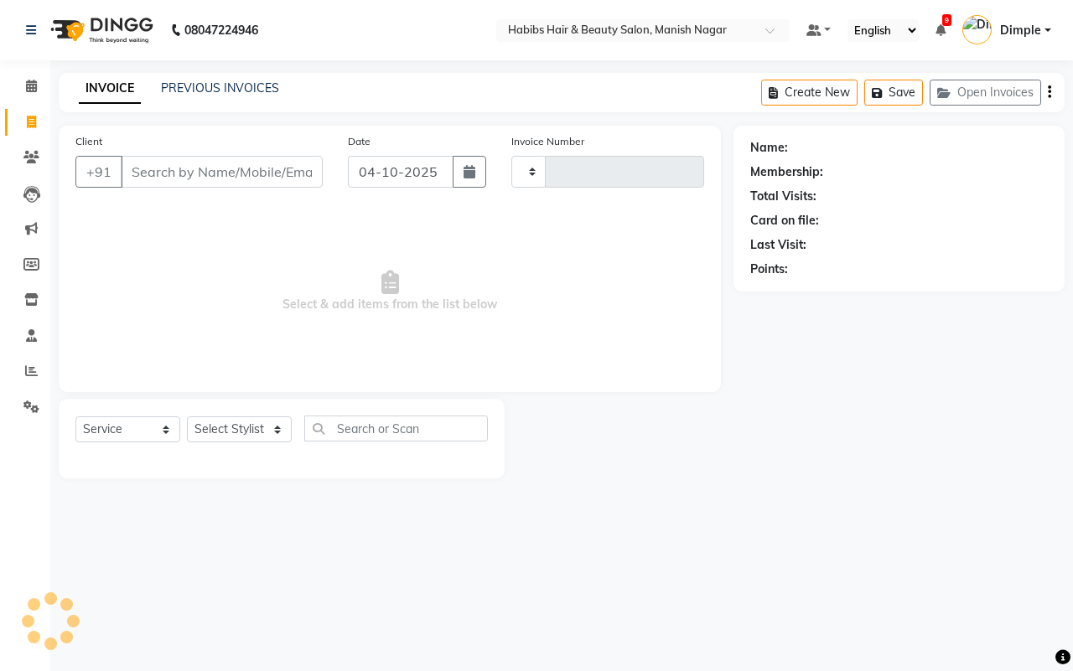
click at [32, 117] on icon at bounding box center [31, 122] width 9 height 13
click at [969, 95] on button "Open Invoices" at bounding box center [985, 93] width 111 height 26
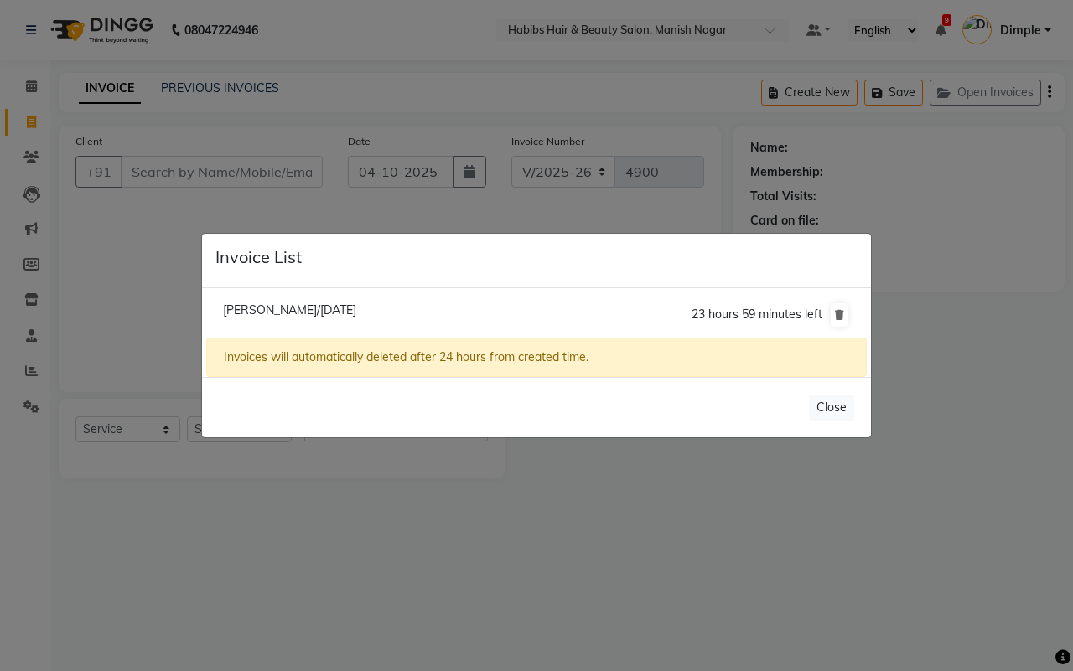
click at [283, 307] on span "[PERSON_NAME]/[DATE]" at bounding box center [289, 310] width 133 height 15
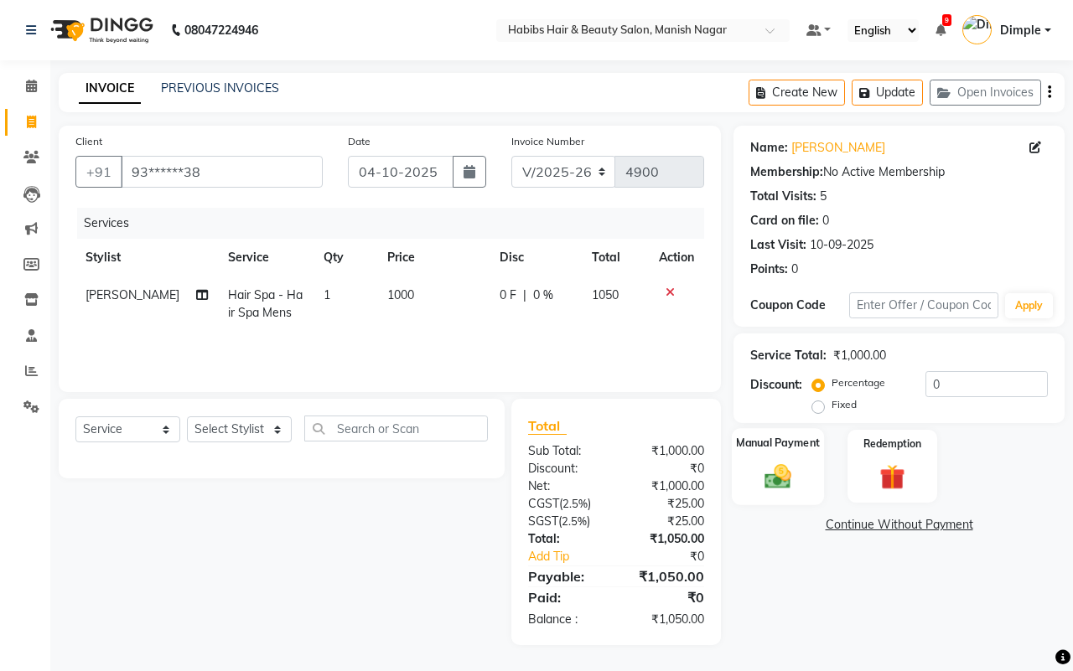
click at [805, 482] on div "Manual Payment" at bounding box center [778, 466] width 93 height 77
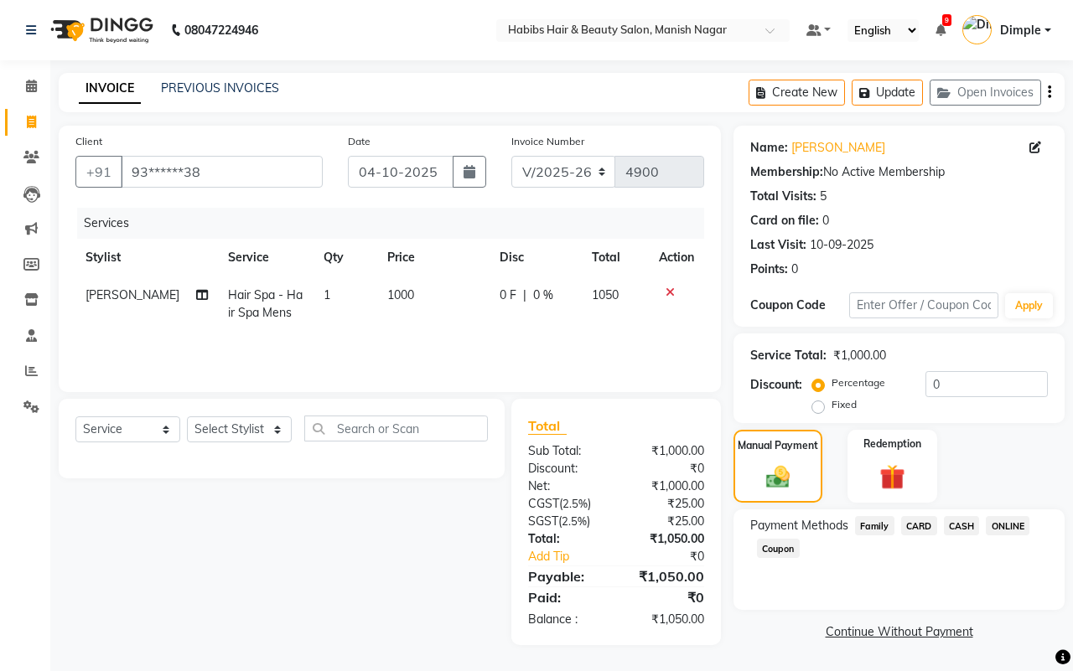
drag, startPoint x: 1010, startPoint y: 530, endPoint x: 989, endPoint y: 567, distance: 42.4
click at [1010, 531] on span "ONLINE" at bounding box center [1008, 525] width 44 height 19
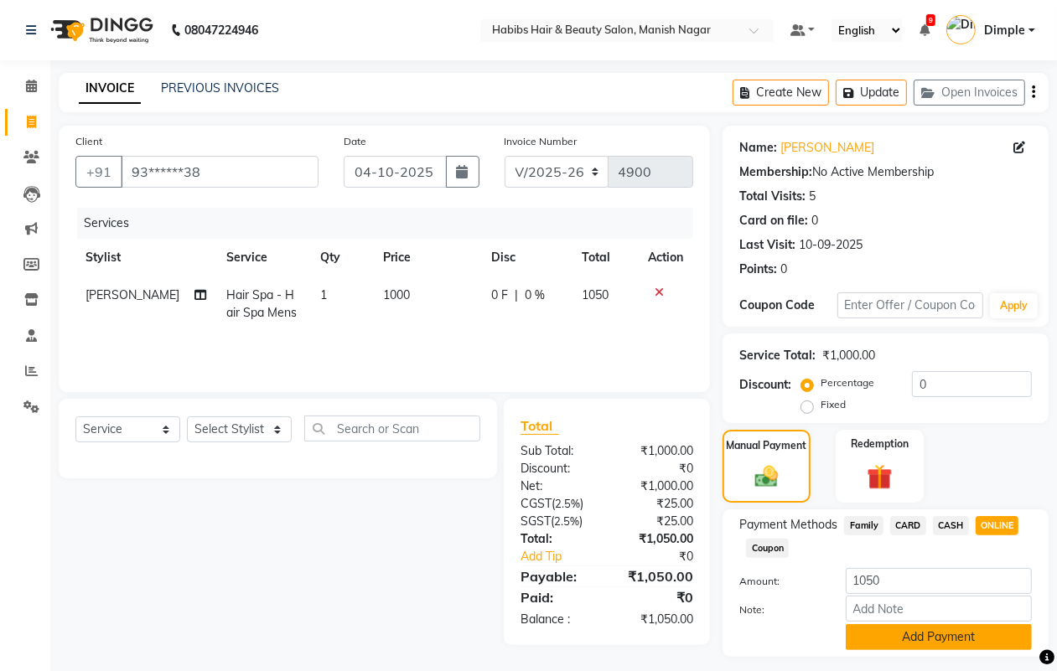
click at [932, 637] on button "Add Payment" at bounding box center [939, 638] width 186 height 26
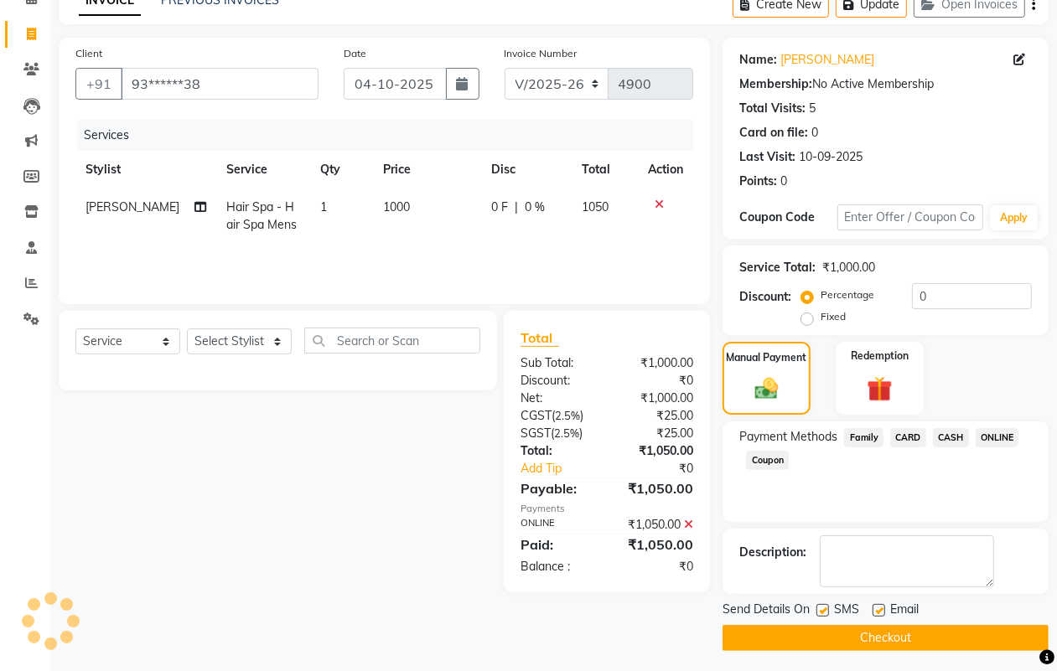
scroll to position [93, 0]
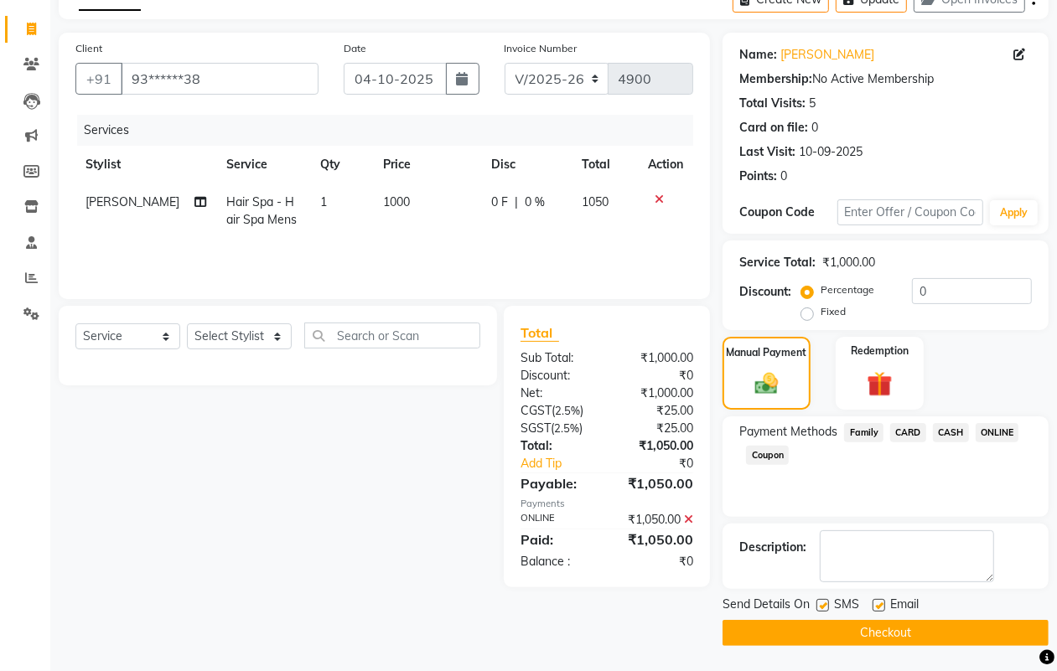
click at [932, 639] on button "Checkout" at bounding box center [886, 633] width 326 height 26
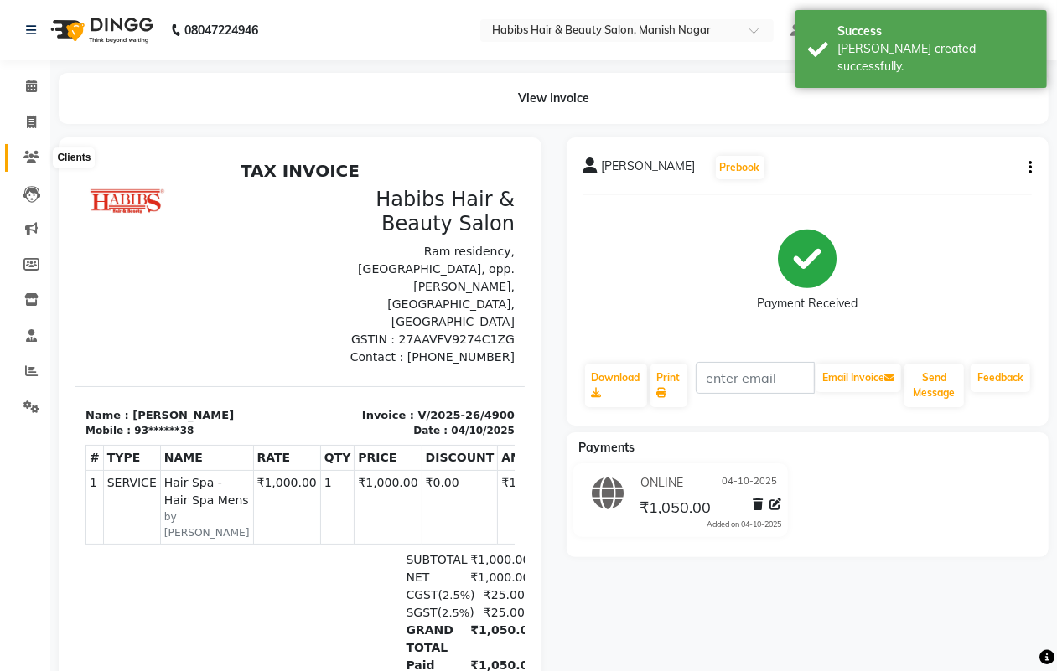
click at [31, 155] on icon at bounding box center [31, 157] width 16 height 13
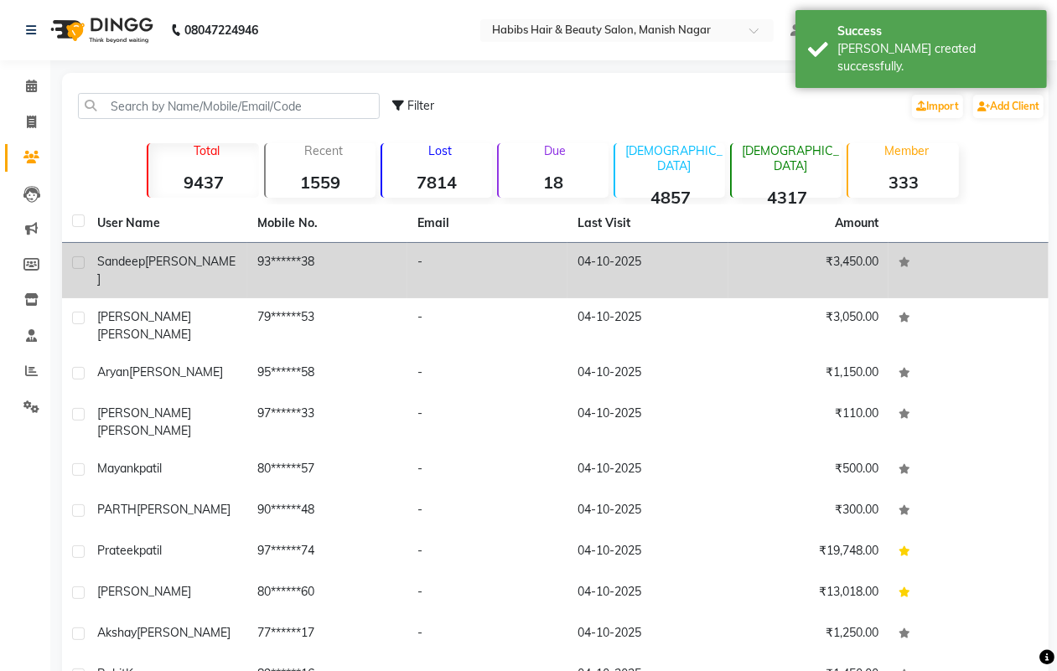
click at [173, 262] on span "[PERSON_NAME]" at bounding box center [166, 270] width 138 height 33
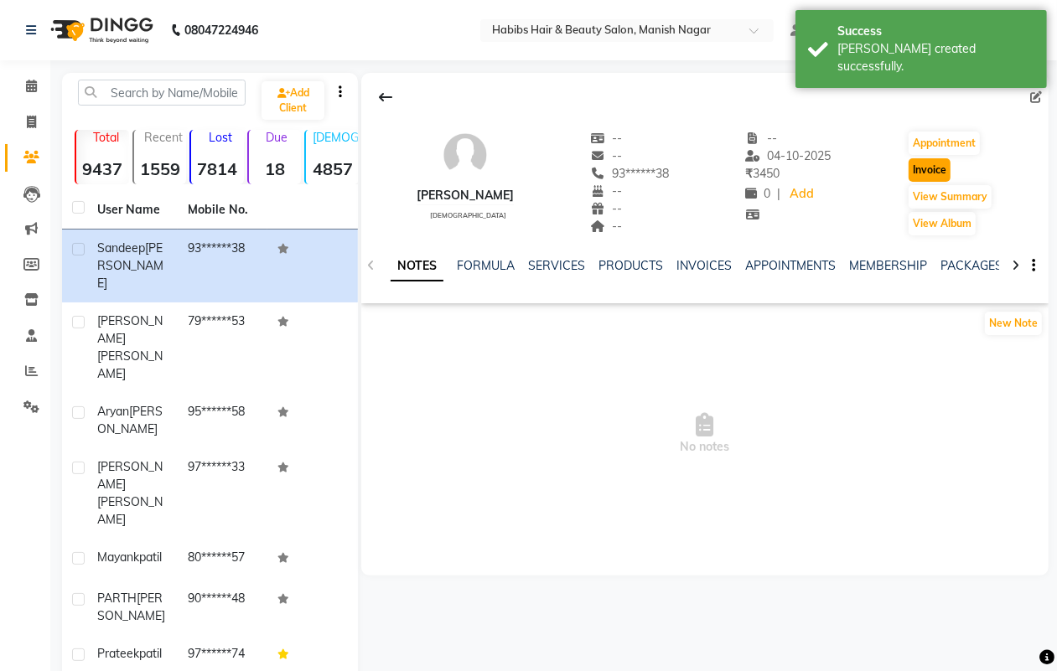
click at [922, 163] on button "Invoice" at bounding box center [930, 169] width 42 height 23
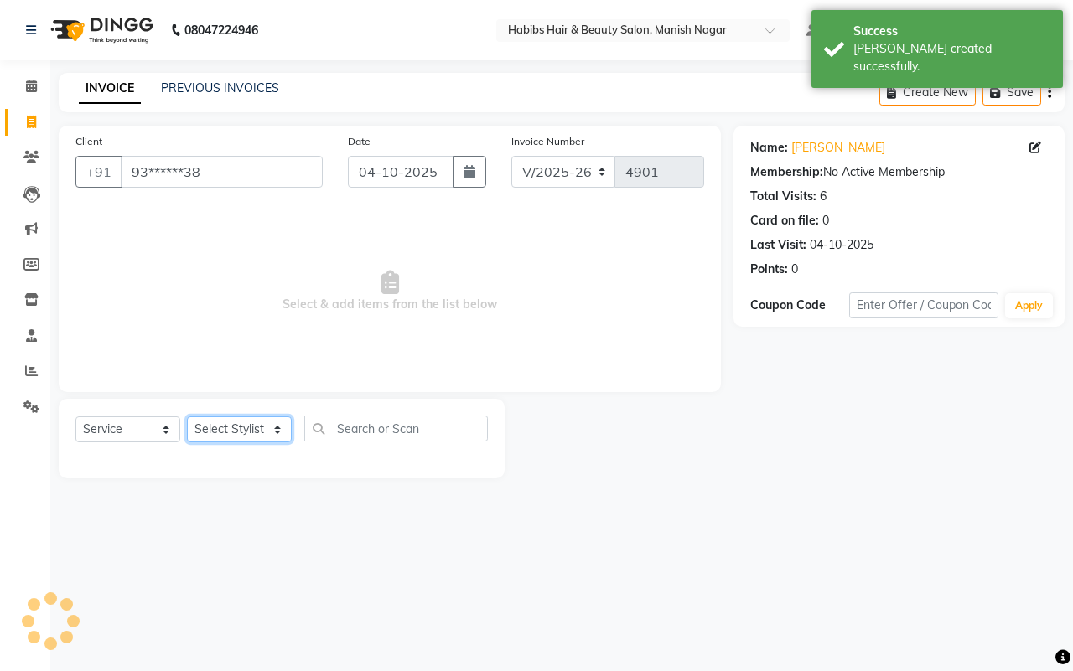
click at [206, 437] on select "Select Stylist [PERSON_NAME] [PERSON_NAME] [PERSON_NAME] [PERSON_NAME] Sachin […" at bounding box center [239, 430] width 105 height 26
click at [187, 417] on select "Select Stylist [PERSON_NAME] [PERSON_NAME] [PERSON_NAME] [PERSON_NAME] Sachin […" at bounding box center [239, 430] width 105 height 26
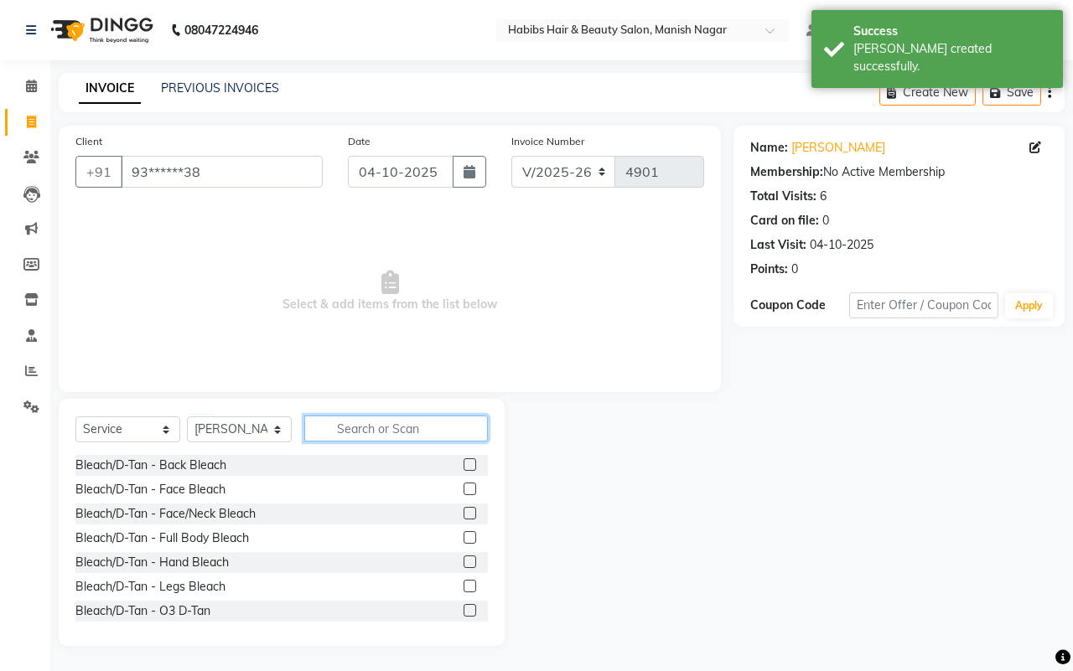
click at [355, 429] on input "text" at bounding box center [396, 429] width 184 height 26
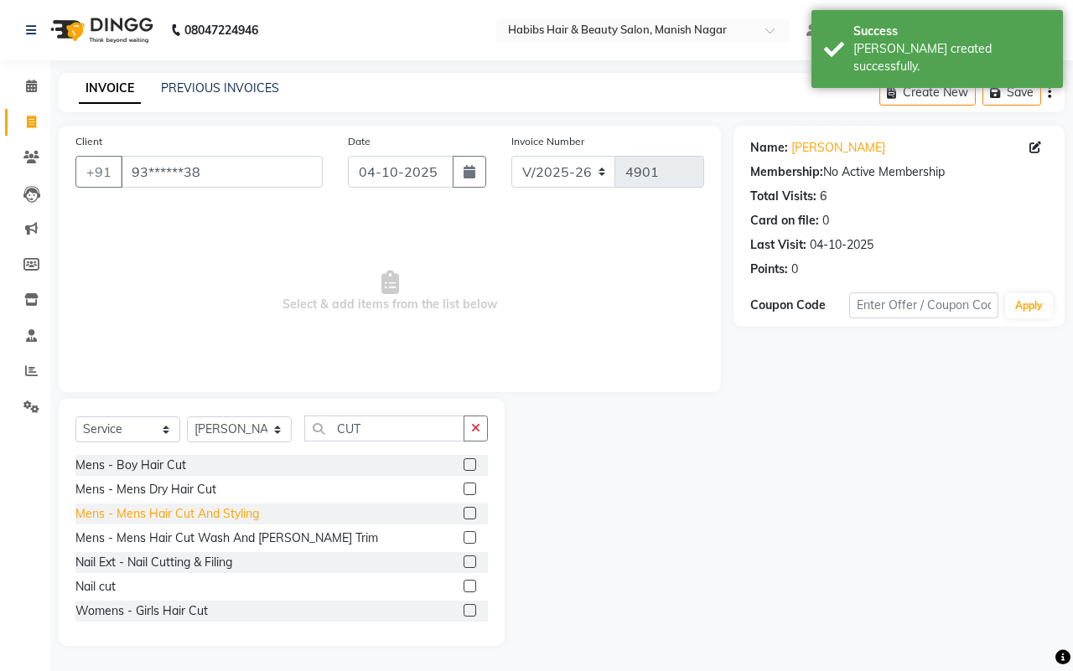
click at [225, 514] on div "Mens - Mens Hair Cut And Styling" at bounding box center [167, 514] width 184 height 18
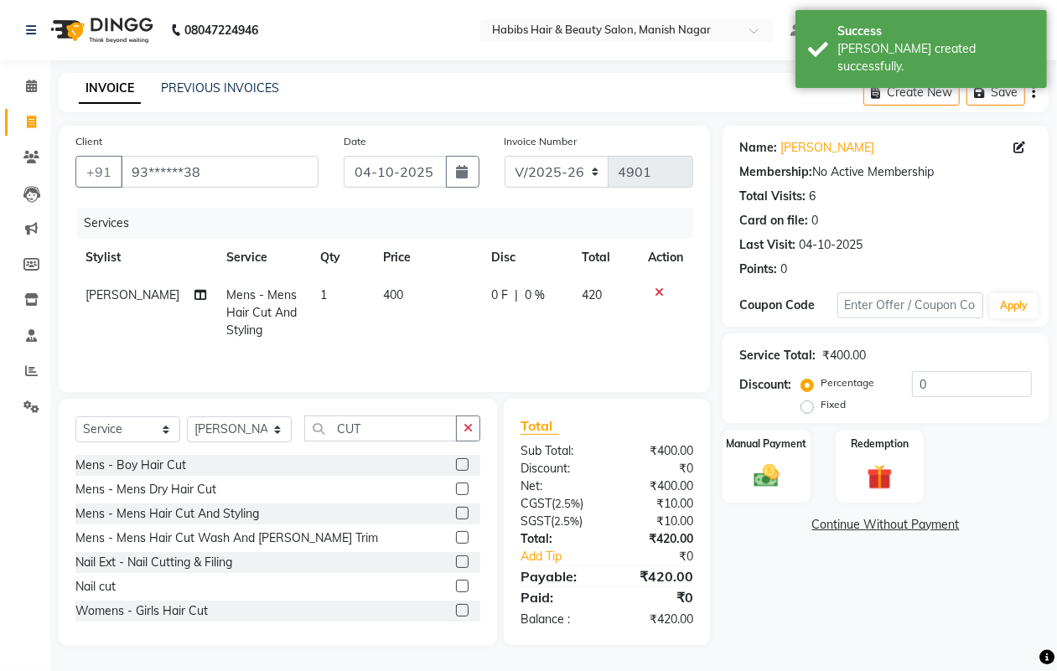
click at [390, 328] on td "400" at bounding box center [427, 313] width 109 height 73
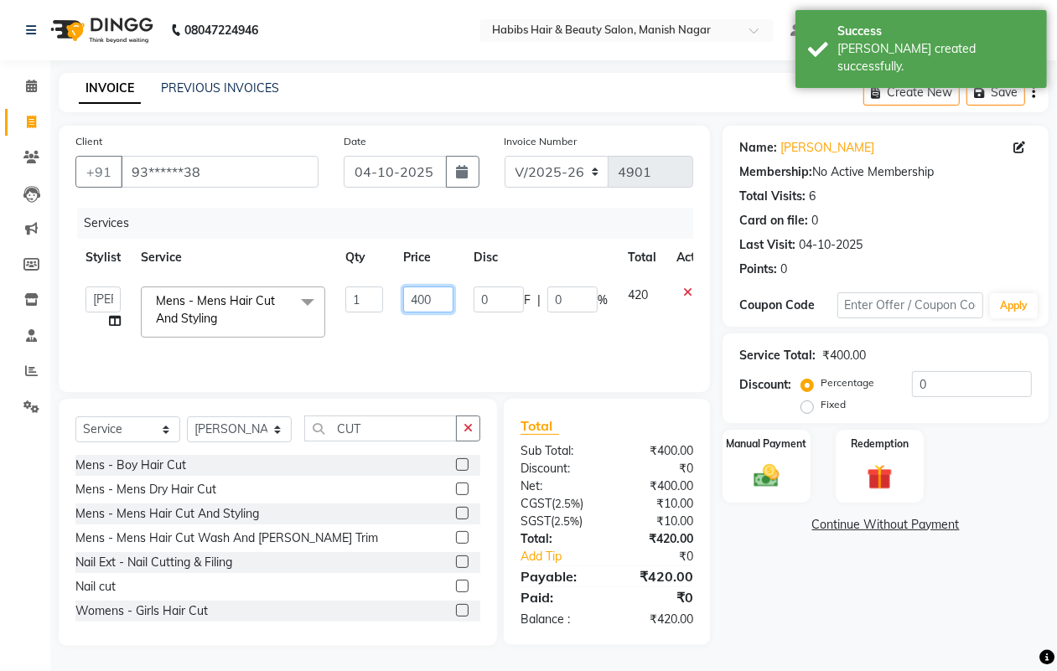
click at [412, 289] on input "400" at bounding box center [428, 300] width 50 height 26
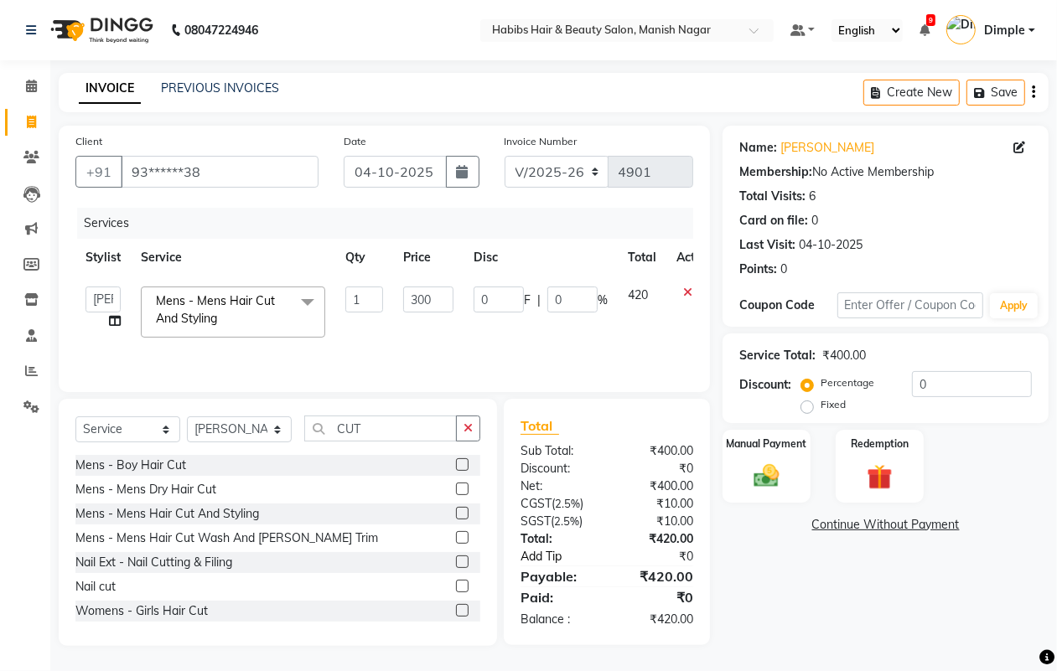
click at [532, 560] on link "Add Tip" at bounding box center [566, 557] width 116 height 18
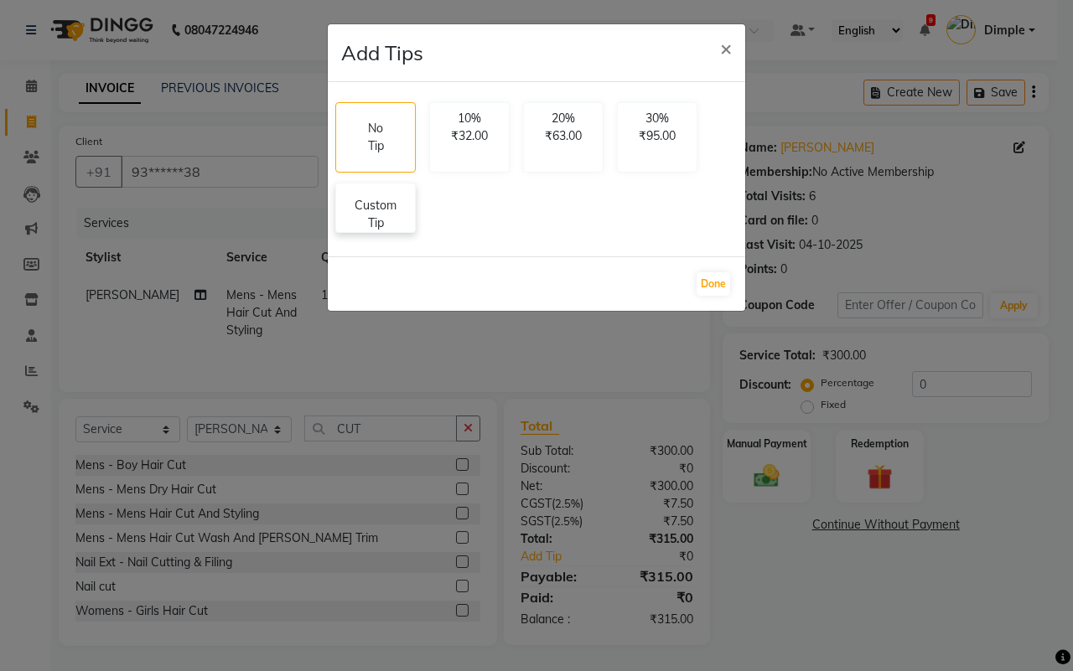
click at [365, 222] on p "Custom Tip" at bounding box center [375, 214] width 59 height 35
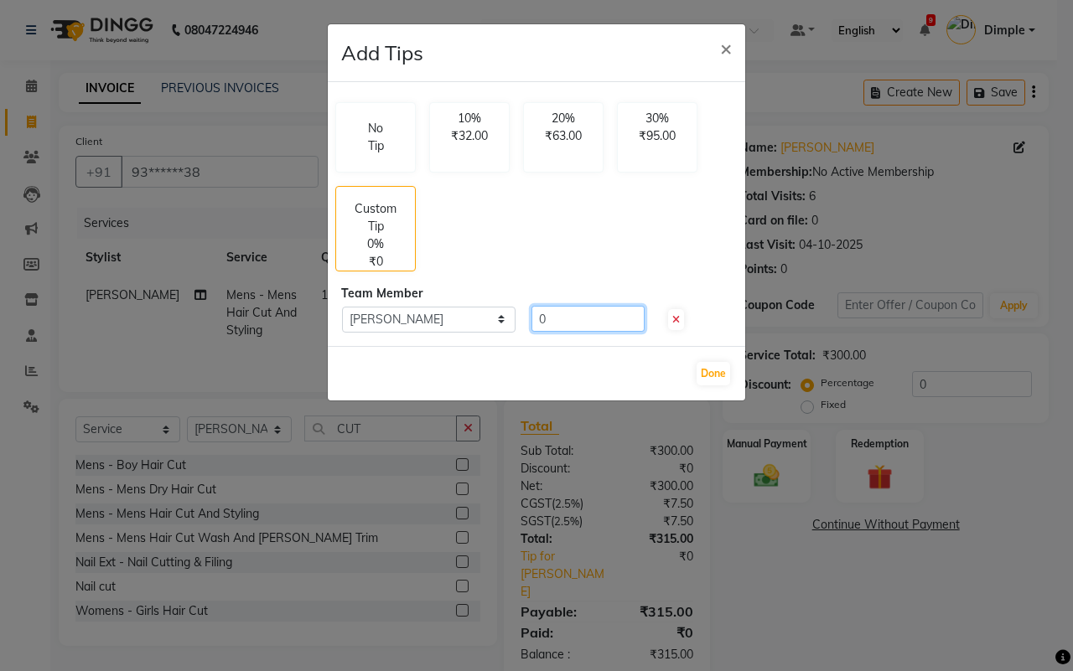
click at [537, 320] on input "0" at bounding box center [587, 319] width 113 height 26
click at [722, 367] on button "Done" at bounding box center [714, 373] width 34 height 23
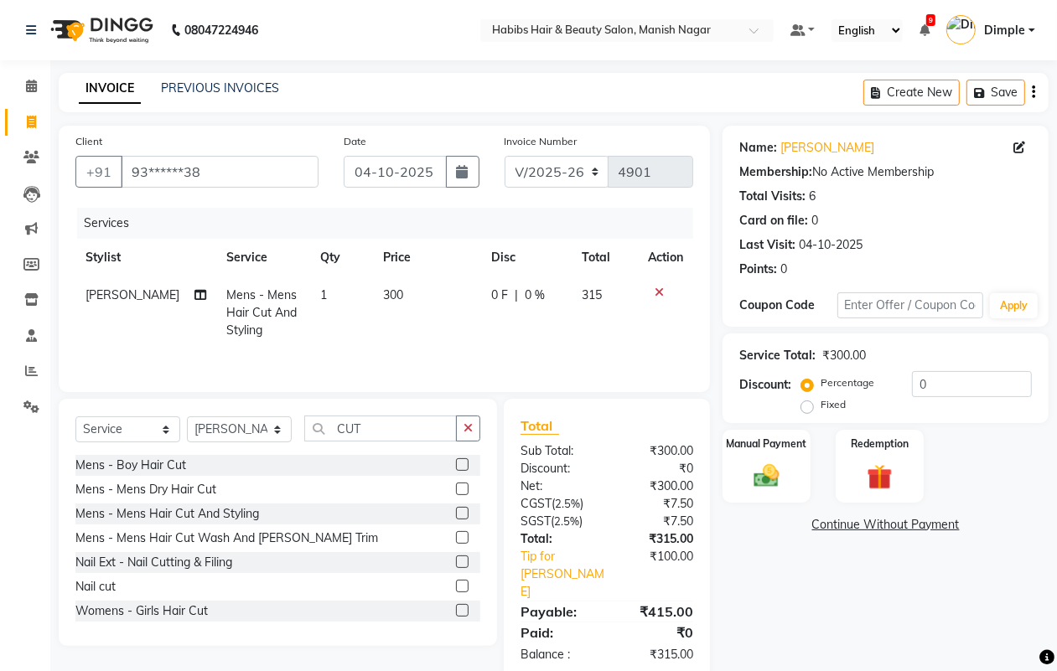
click at [1032, 92] on icon "button" at bounding box center [1033, 92] width 3 height 1
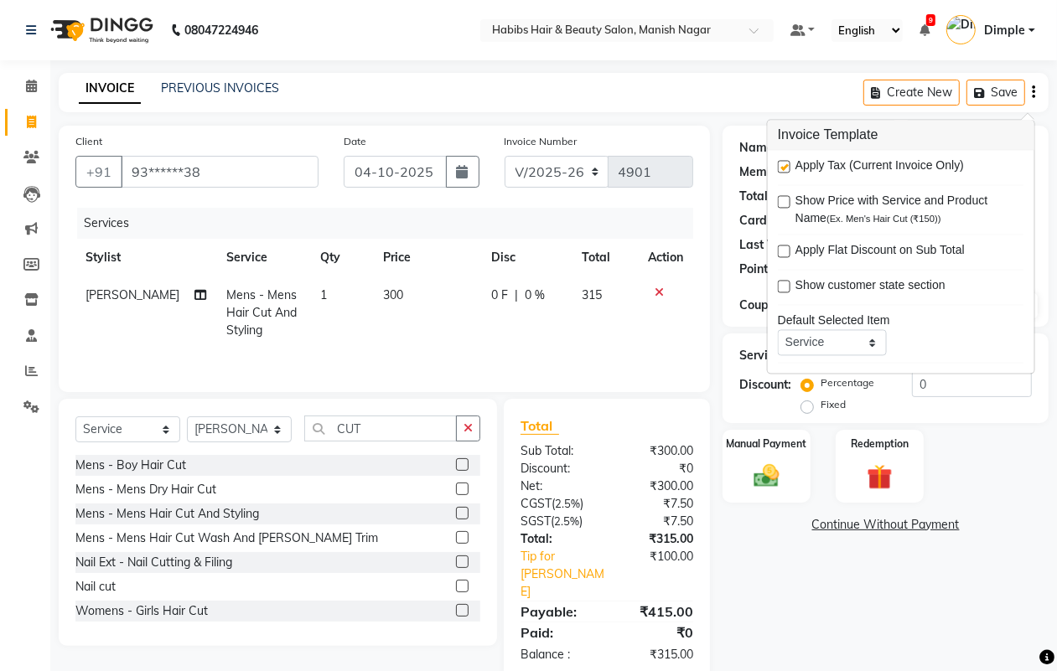
click at [788, 165] on label at bounding box center [784, 167] width 13 height 13
click at [788, 165] on input "checkbox" at bounding box center [783, 168] width 11 height 11
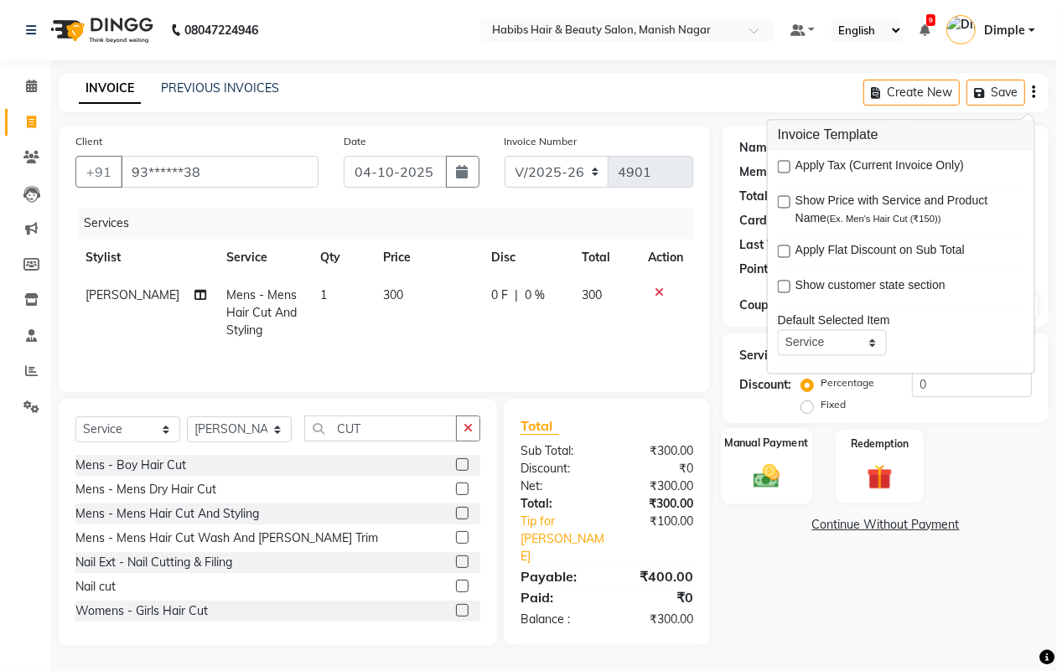
click at [787, 474] on img at bounding box center [766, 476] width 42 height 30
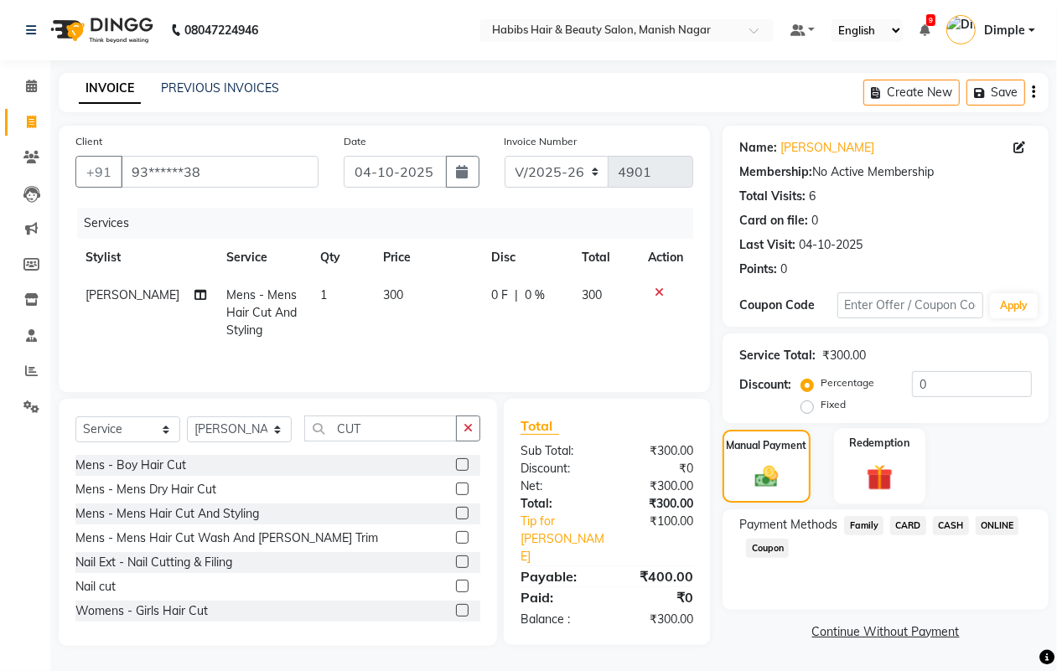
scroll to position [3, 0]
click at [989, 521] on span "ONLINE" at bounding box center [998, 525] width 44 height 19
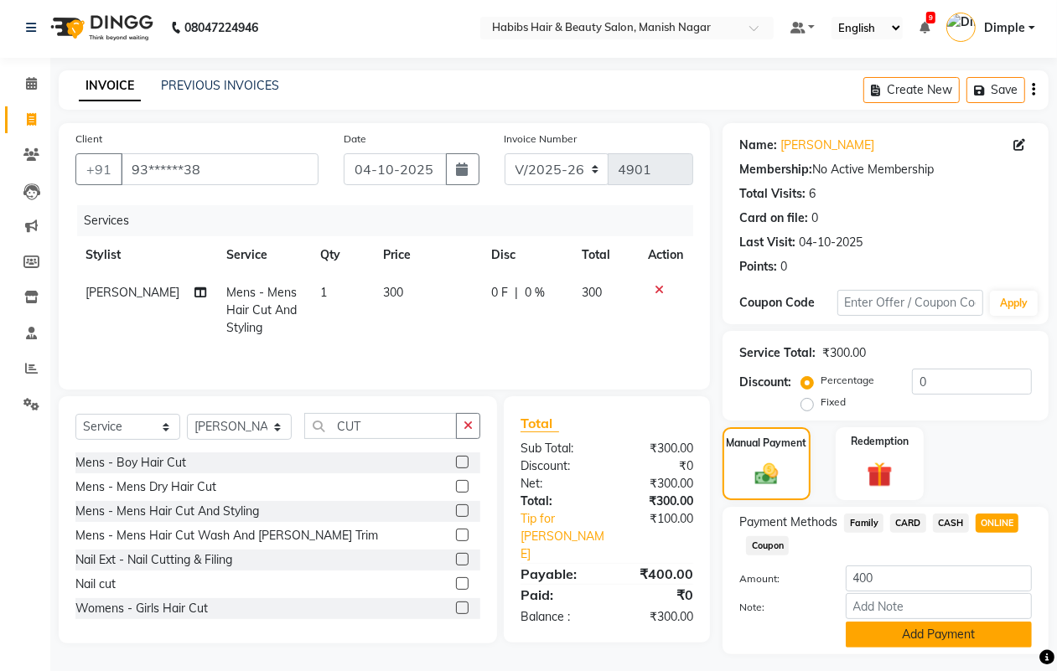
click at [904, 635] on button "Add Payment" at bounding box center [939, 635] width 186 height 26
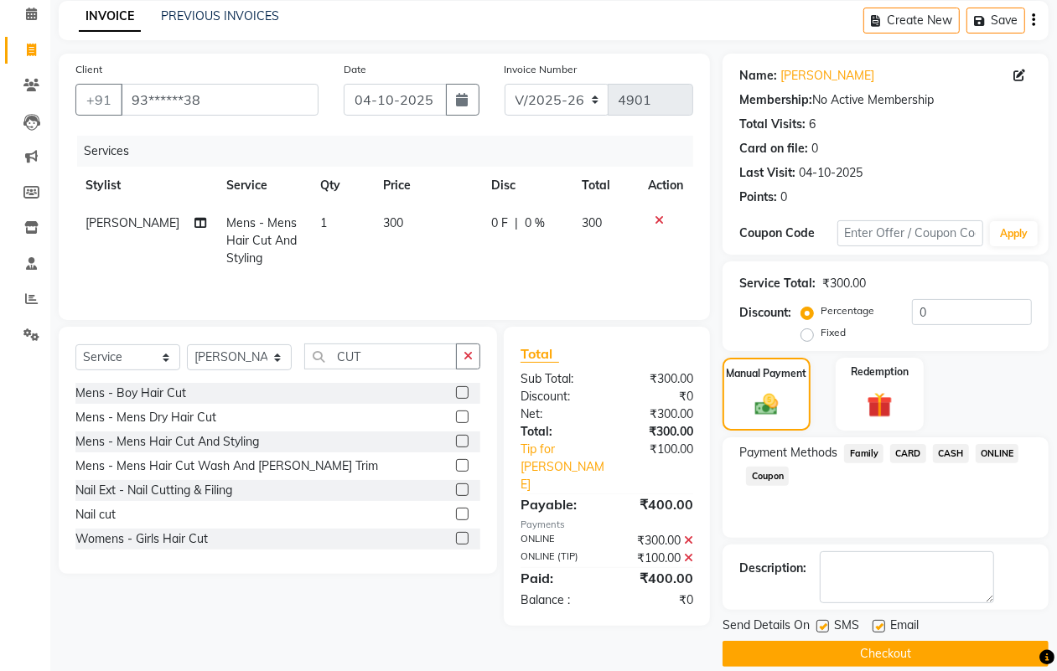
scroll to position [93, 0]
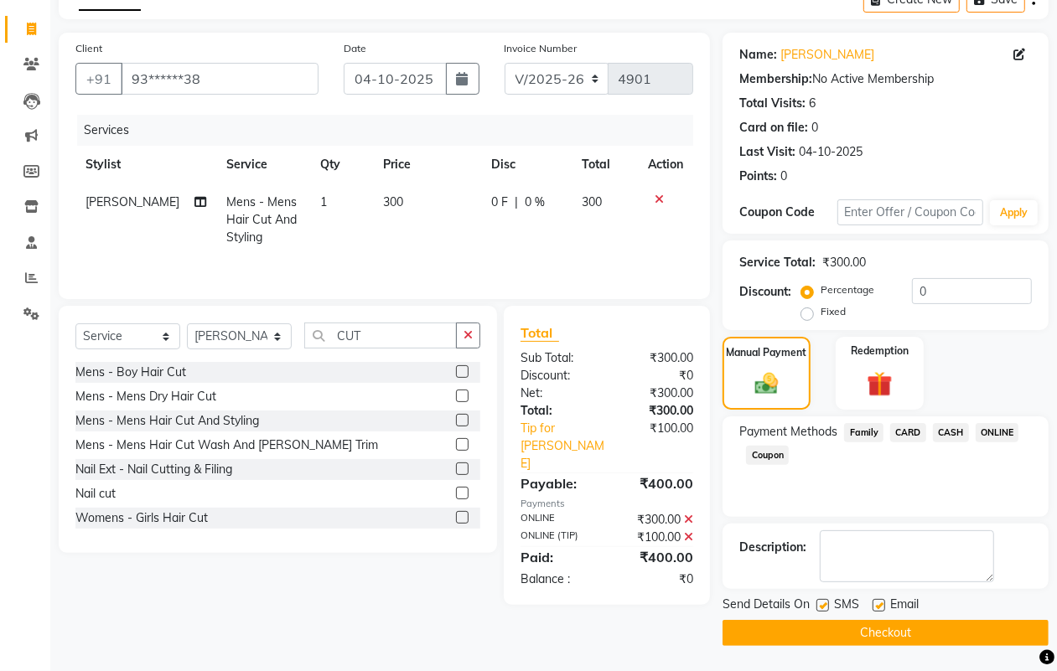
click at [897, 638] on button "Checkout" at bounding box center [886, 633] width 326 height 26
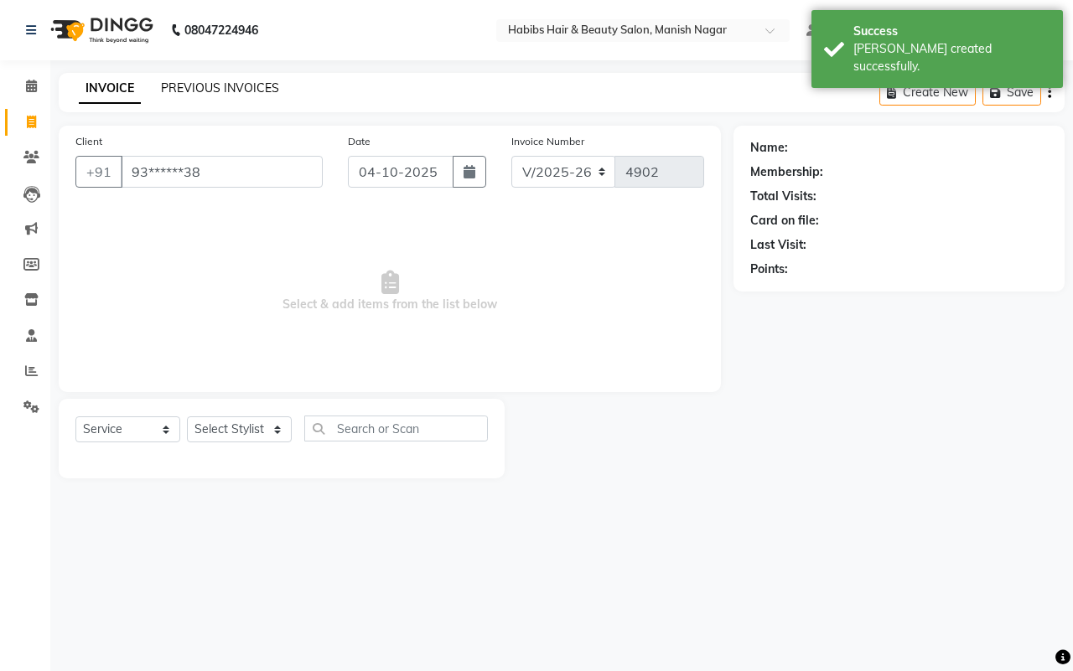
click at [178, 86] on link "PREVIOUS INVOICES" at bounding box center [220, 87] width 118 height 15
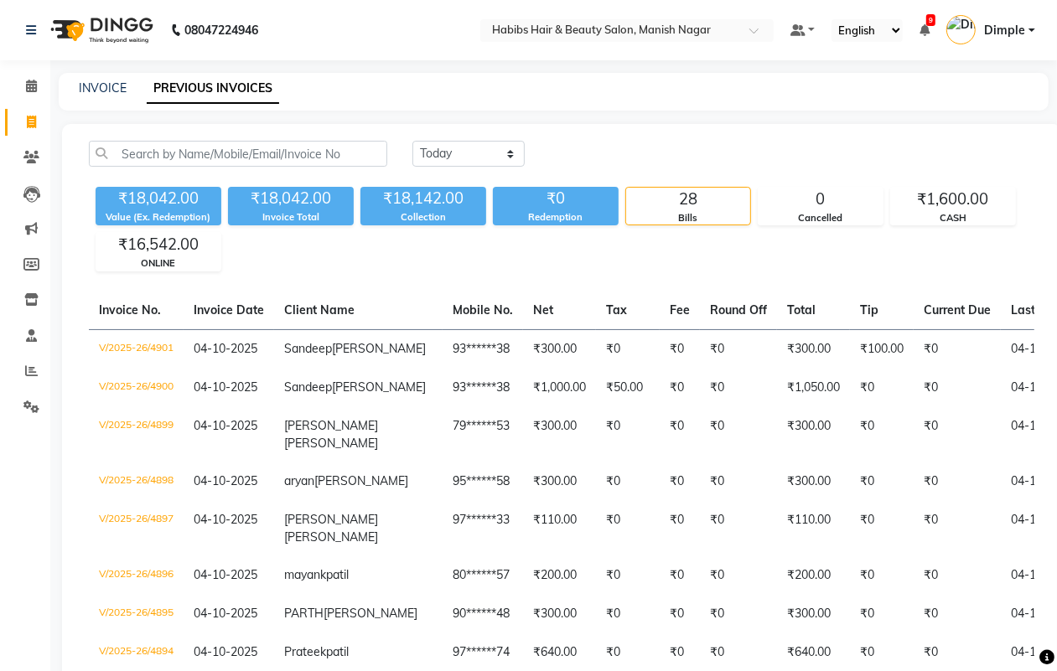
click at [744, 141] on div "[DATE] [DATE] Custom Range" at bounding box center [723, 154] width 622 height 26
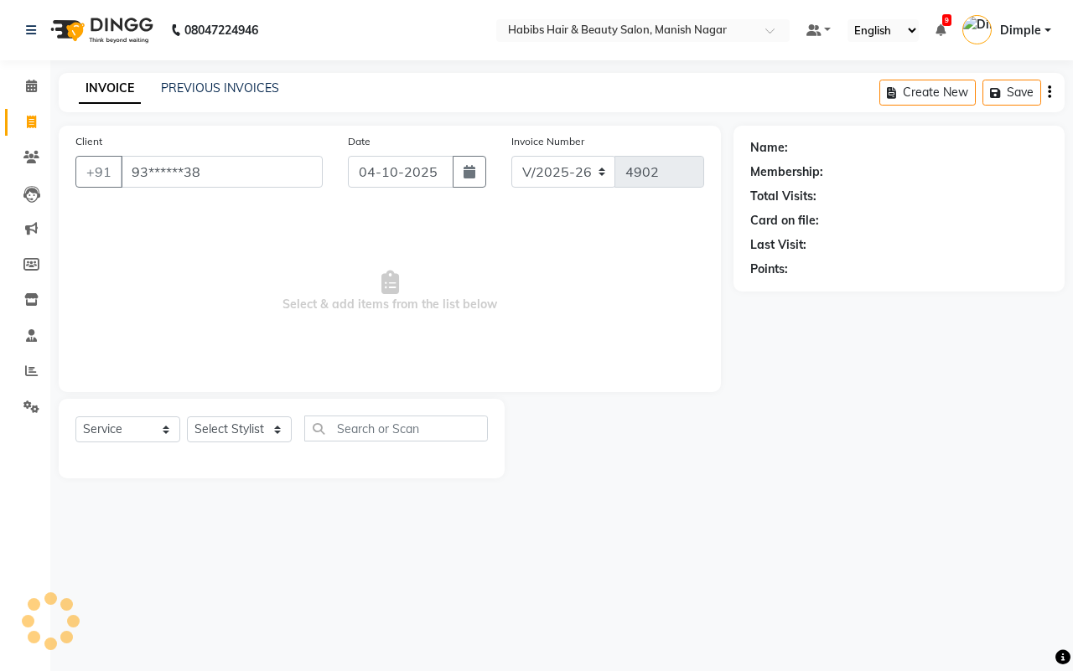
click at [178, 166] on input "93******38" at bounding box center [222, 172] width 202 height 32
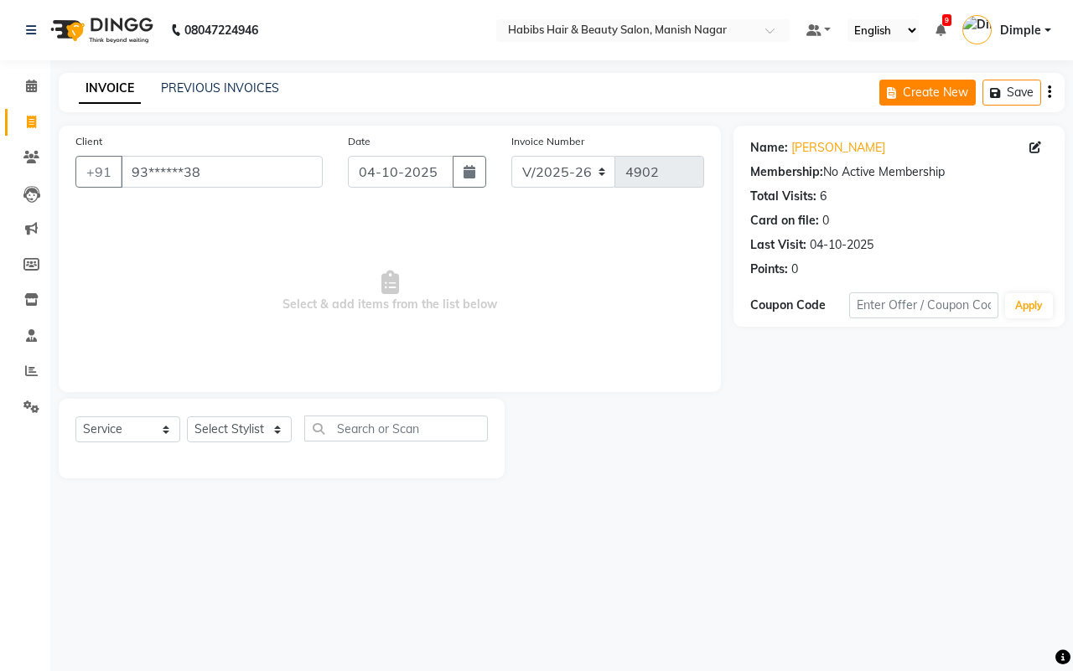
click at [915, 80] on button "Create New" at bounding box center [927, 93] width 96 height 26
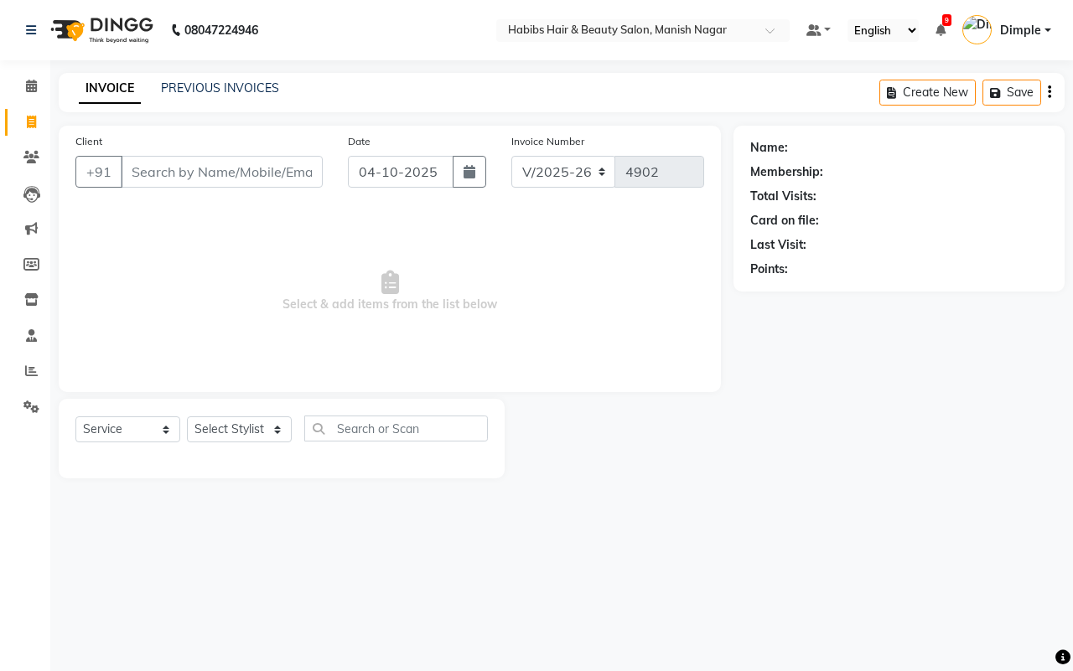
click at [219, 174] on input "Client" at bounding box center [222, 172] width 202 height 32
click at [277, 168] on span "Add Client" at bounding box center [279, 171] width 66 height 17
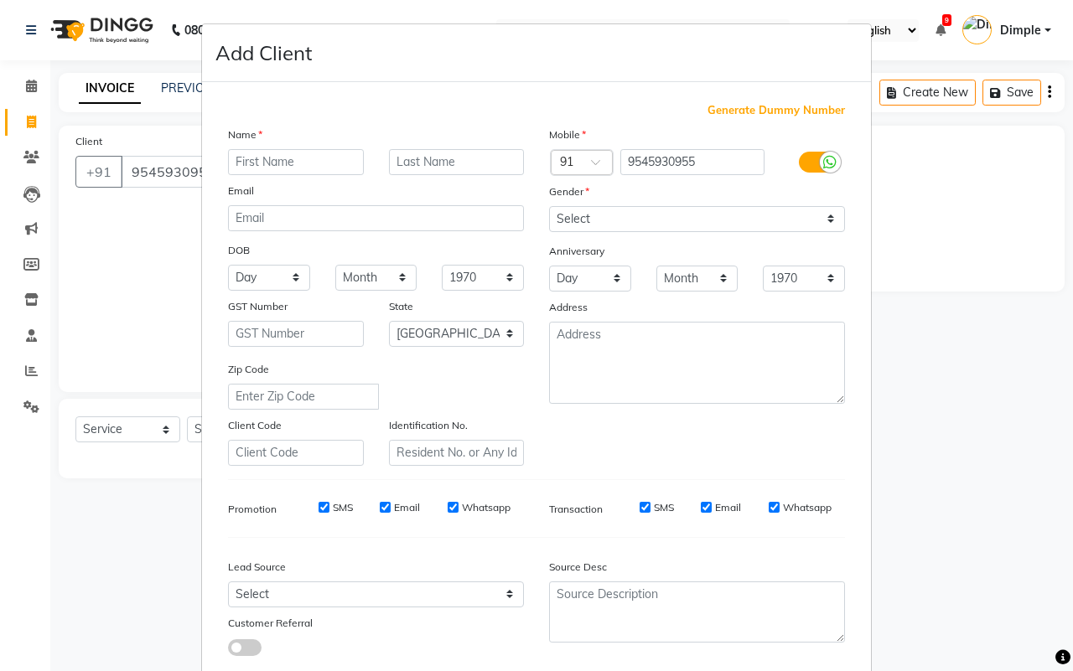
click at [269, 159] on input "text" at bounding box center [296, 162] width 136 height 26
click at [264, 159] on input "text" at bounding box center [296, 162] width 136 height 26
click at [267, 158] on input "text" at bounding box center [296, 162] width 136 height 26
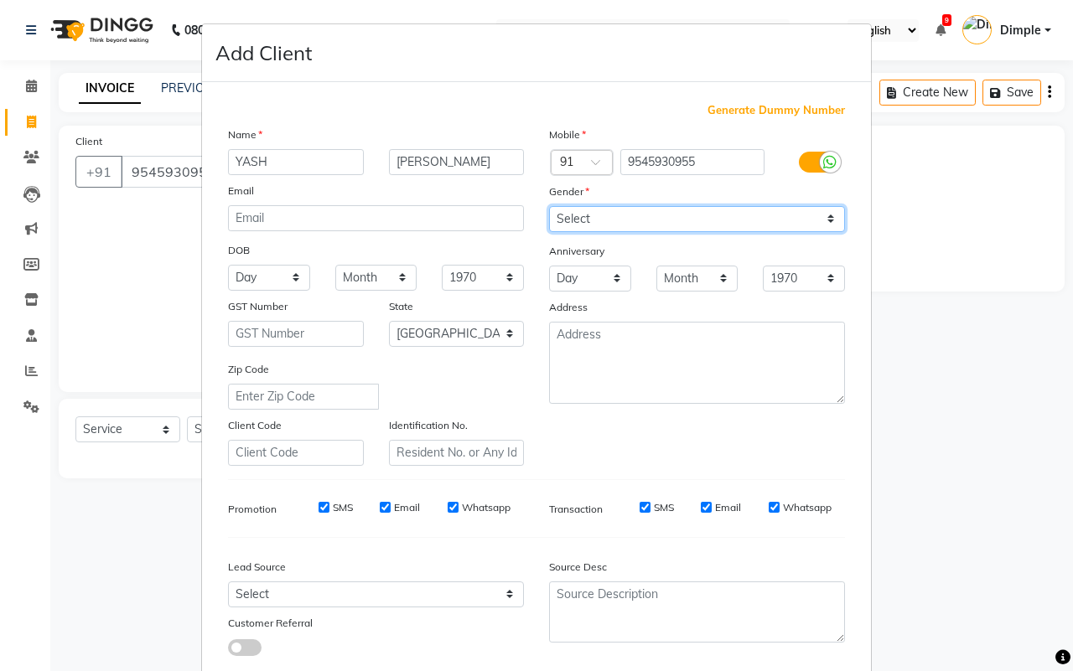
click at [602, 223] on select "Select [DEMOGRAPHIC_DATA] [DEMOGRAPHIC_DATA] Other Prefer Not To Say" at bounding box center [697, 219] width 296 height 26
click at [549, 206] on select "Select [DEMOGRAPHIC_DATA] [DEMOGRAPHIC_DATA] Other Prefer Not To Say" at bounding box center [697, 219] width 296 height 26
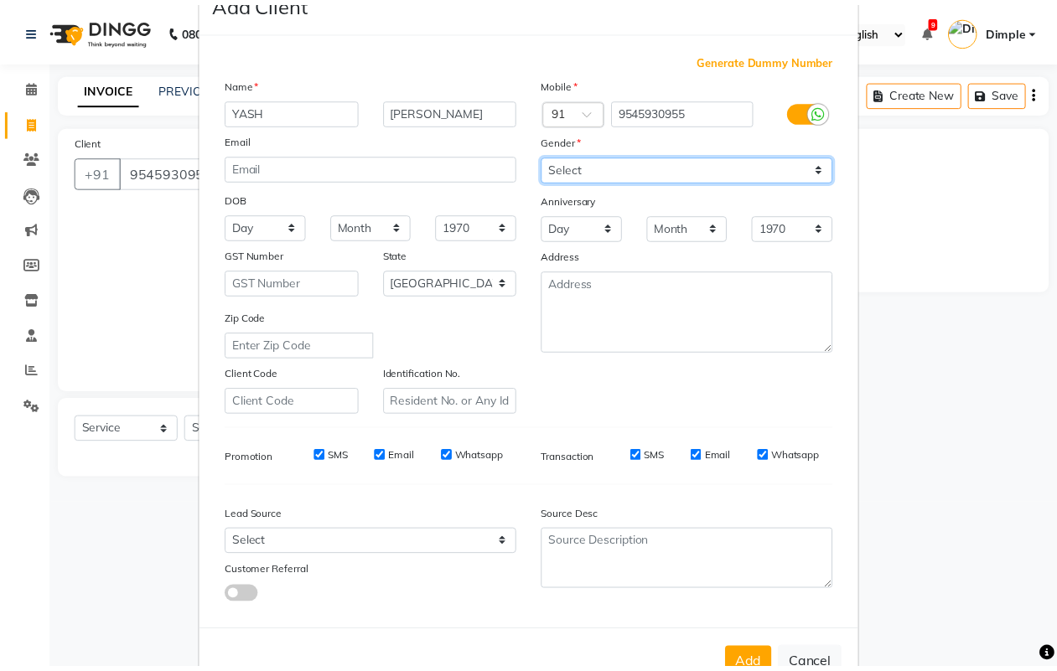
scroll to position [96, 0]
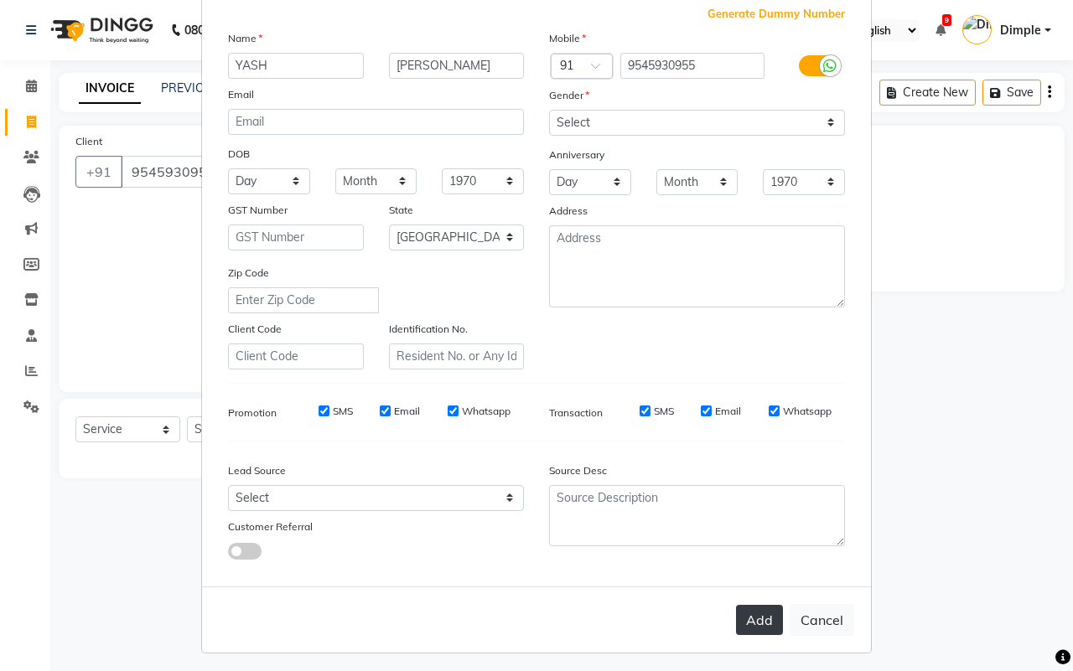
click at [744, 618] on button "Add" at bounding box center [759, 620] width 47 height 30
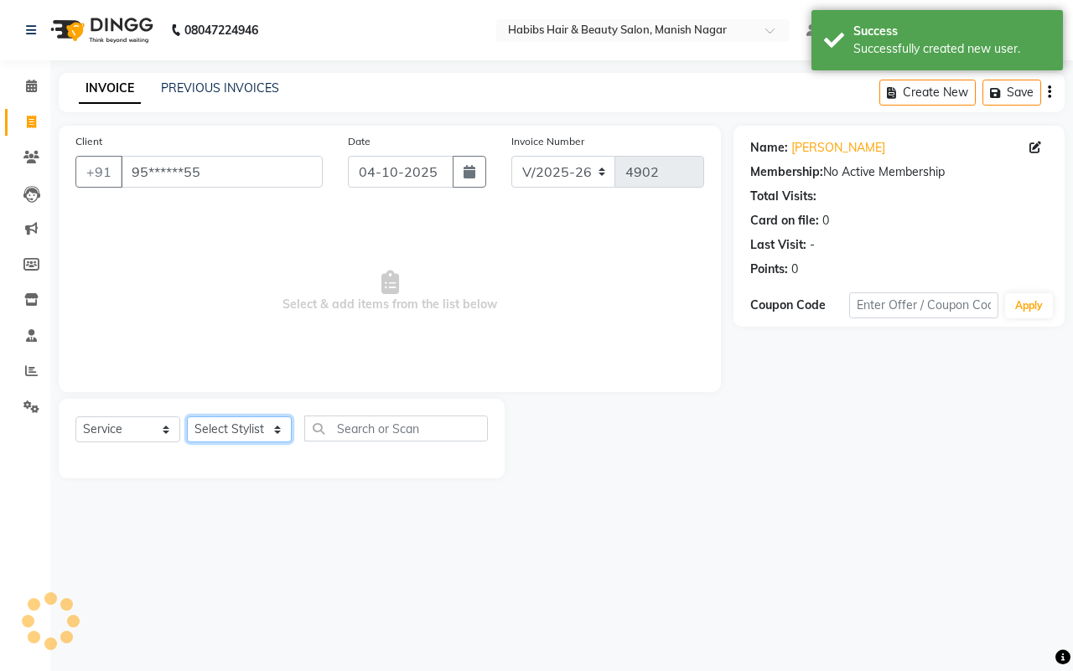
click at [205, 433] on select "Select Stylist [PERSON_NAME] [PERSON_NAME] [PERSON_NAME] [PERSON_NAME] Sachin […" at bounding box center [239, 430] width 105 height 26
click at [187, 417] on select "Select Stylist [PERSON_NAME] [PERSON_NAME] [PERSON_NAME] [PERSON_NAME] Sachin […" at bounding box center [239, 430] width 105 height 26
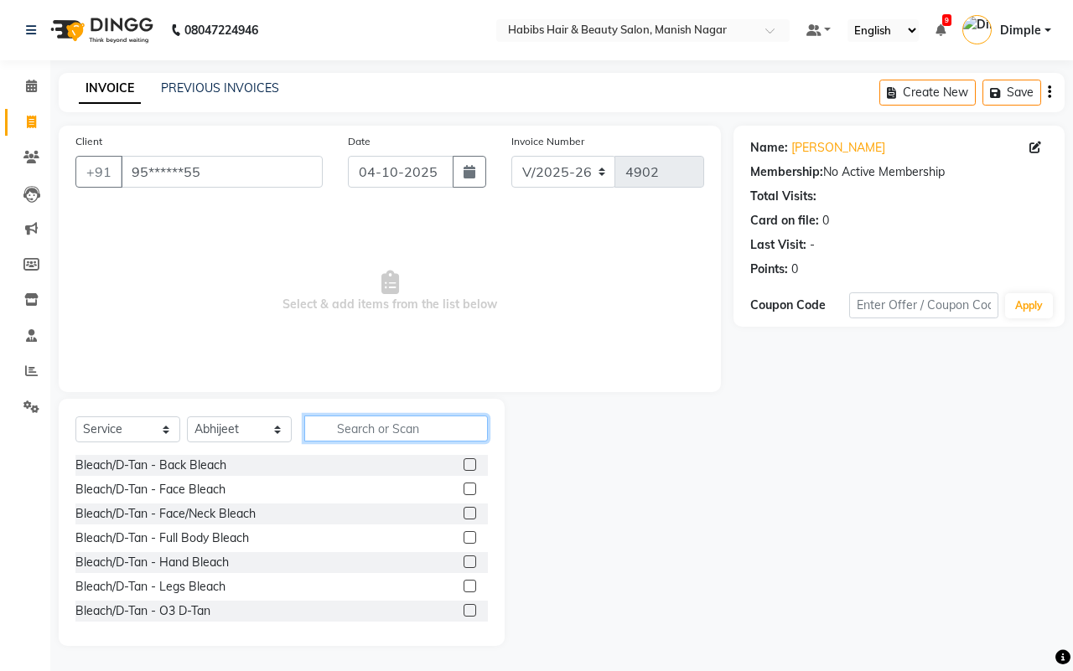
click at [357, 426] on input "text" at bounding box center [396, 429] width 184 height 26
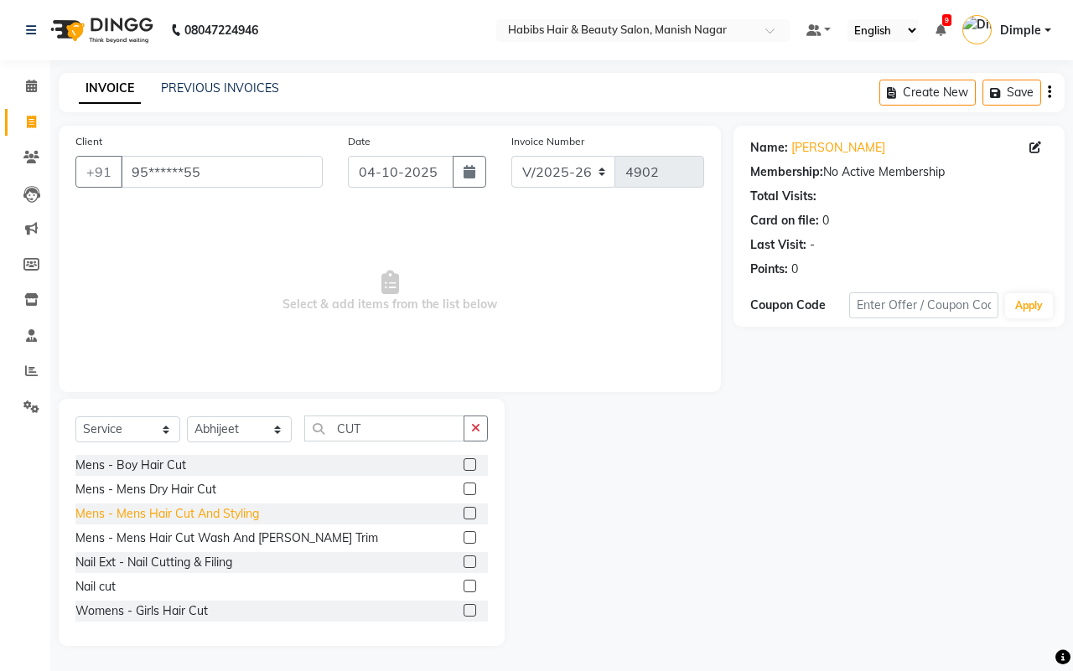
click at [248, 517] on div "Mens - Mens Hair Cut And Styling" at bounding box center [167, 514] width 184 height 18
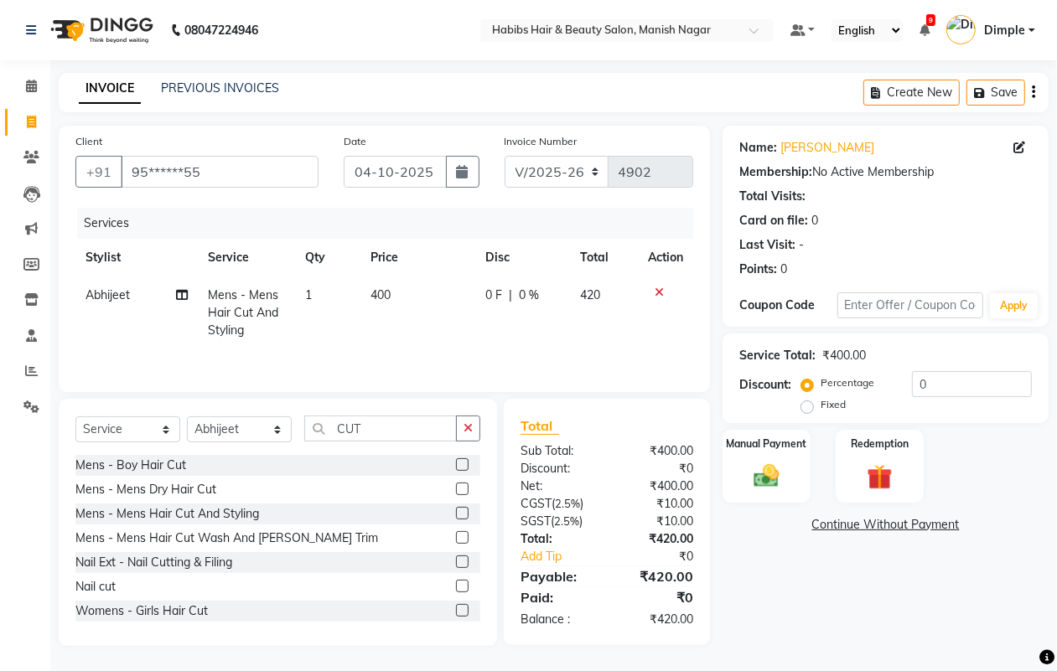
click at [394, 304] on td "400" at bounding box center [417, 313] width 115 height 73
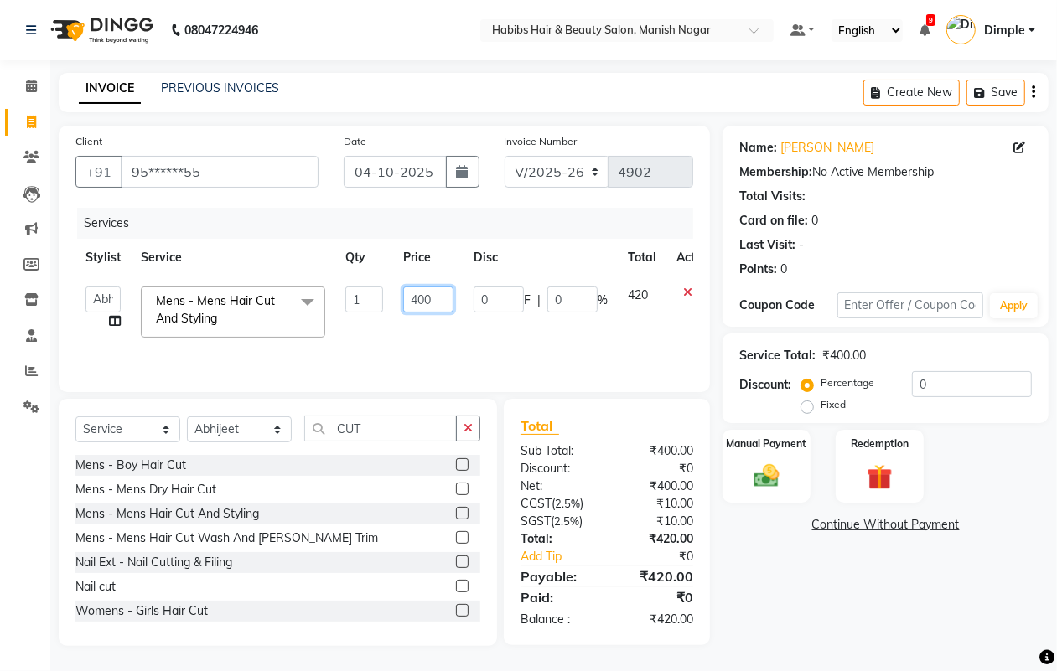
click at [408, 300] on input "400" at bounding box center [428, 300] width 50 height 26
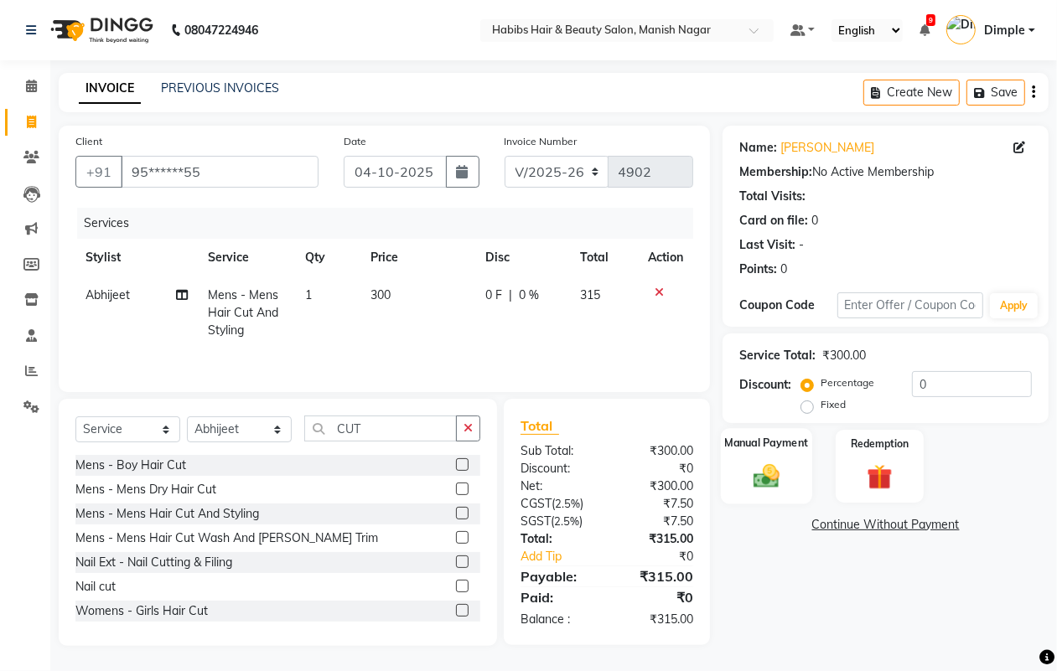
click at [785, 474] on img at bounding box center [766, 476] width 42 height 30
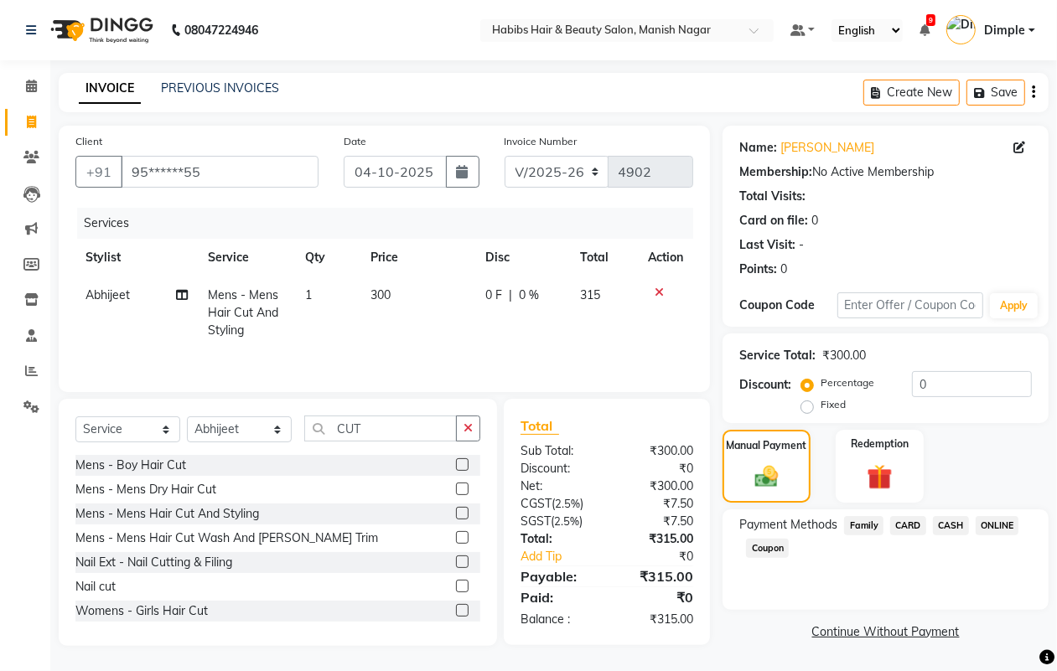
click at [1032, 93] on icon "button" at bounding box center [1033, 92] width 3 height 1
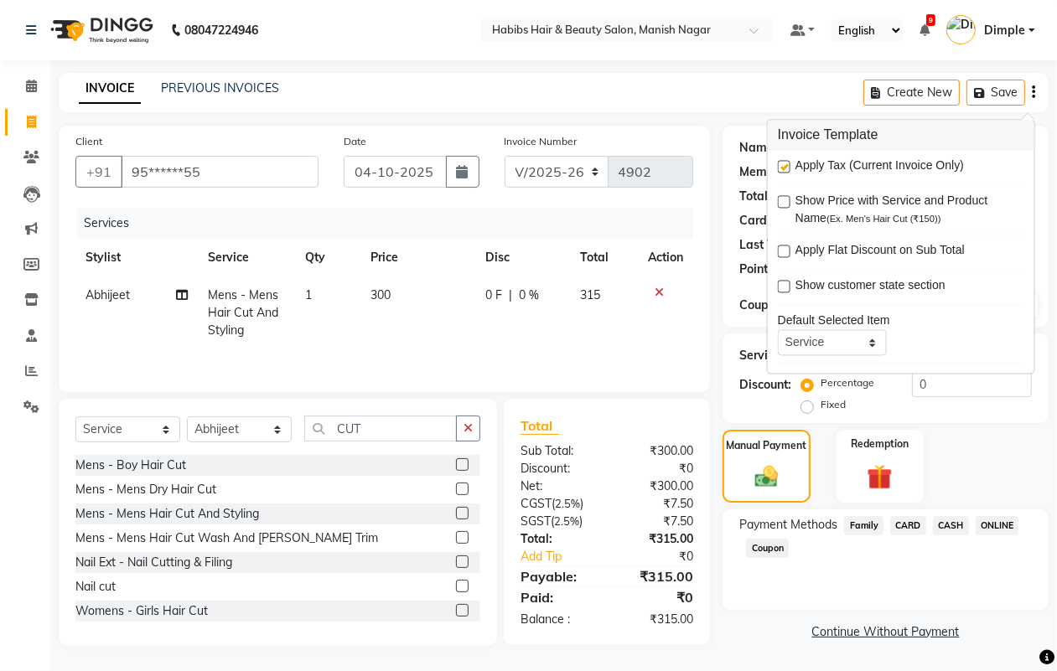
click at [782, 169] on label at bounding box center [784, 167] width 13 height 13
click at [782, 169] on input "checkbox" at bounding box center [783, 168] width 11 height 11
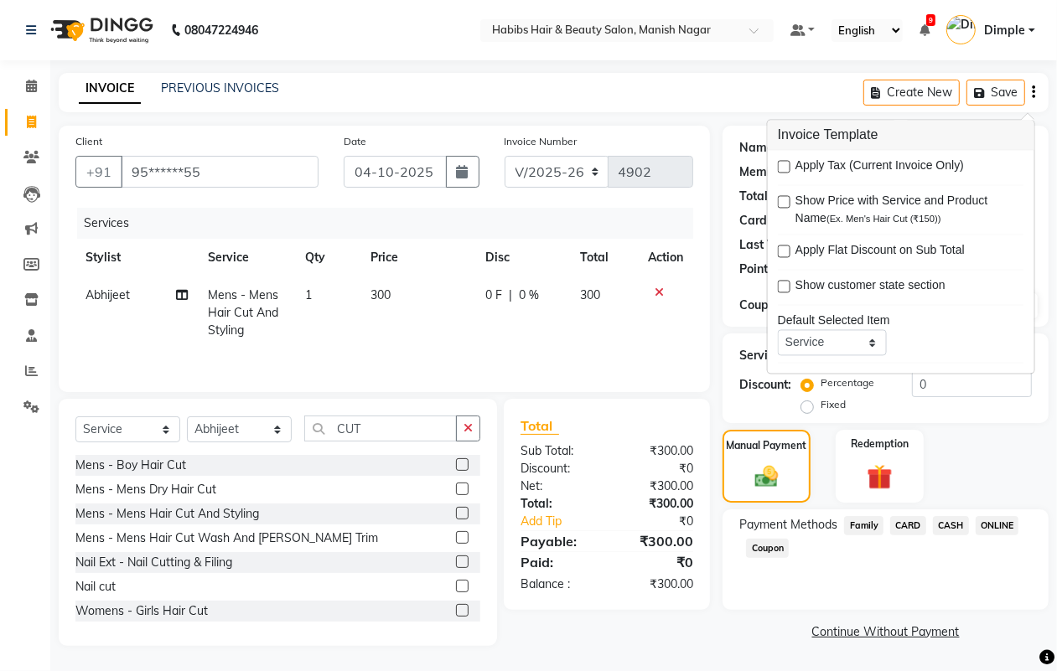
click at [1003, 521] on span "ONLINE" at bounding box center [998, 525] width 44 height 19
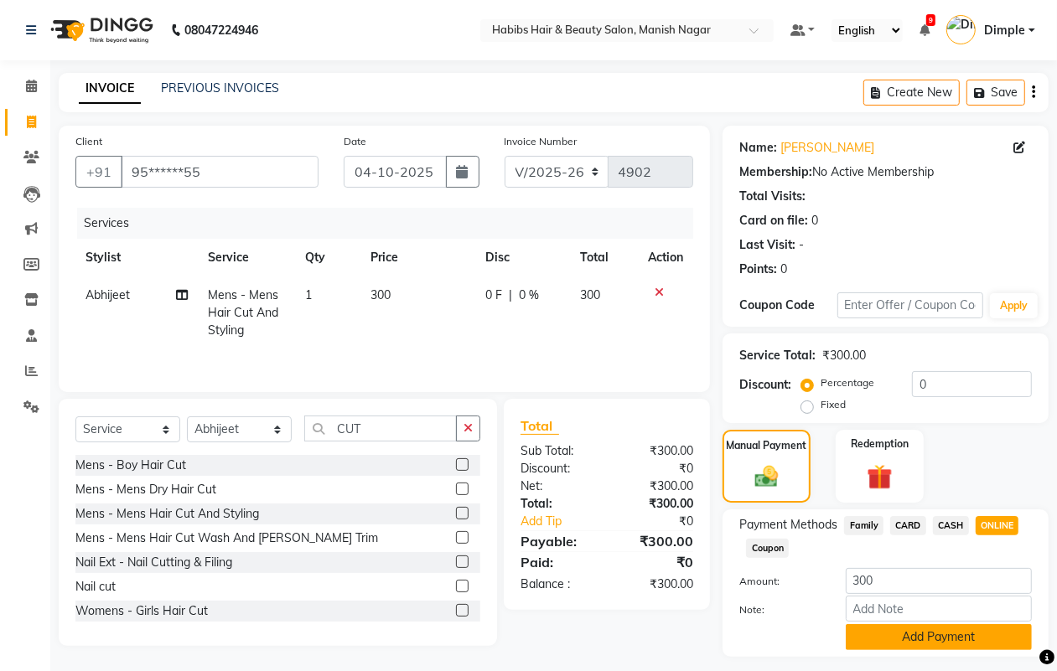
click at [929, 637] on button "Add Payment" at bounding box center [939, 638] width 186 height 26
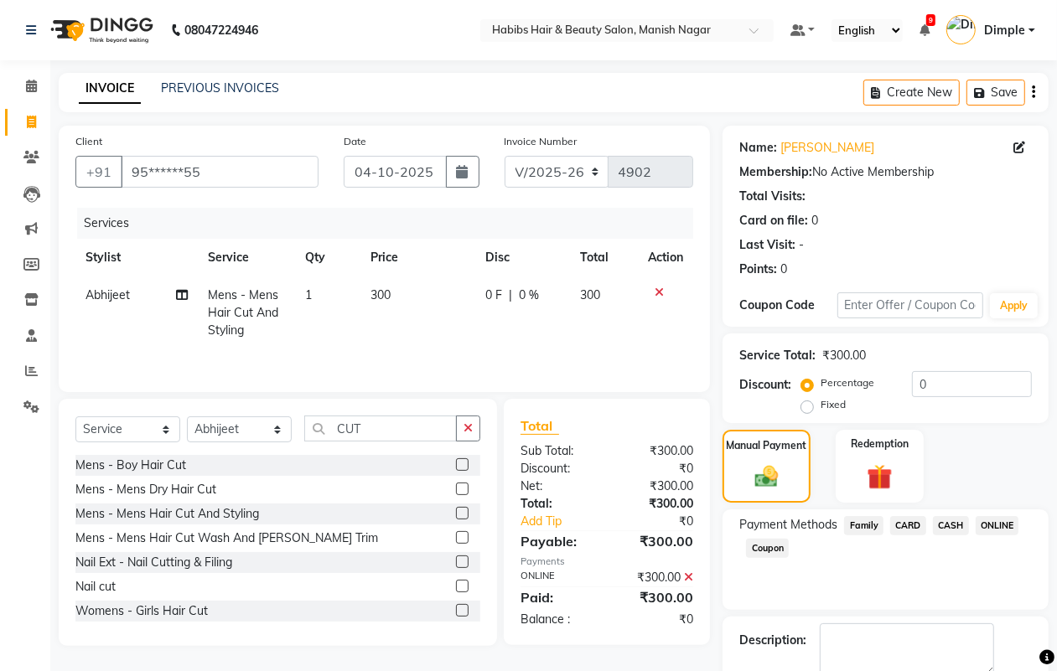
scroll to position [93, 0]
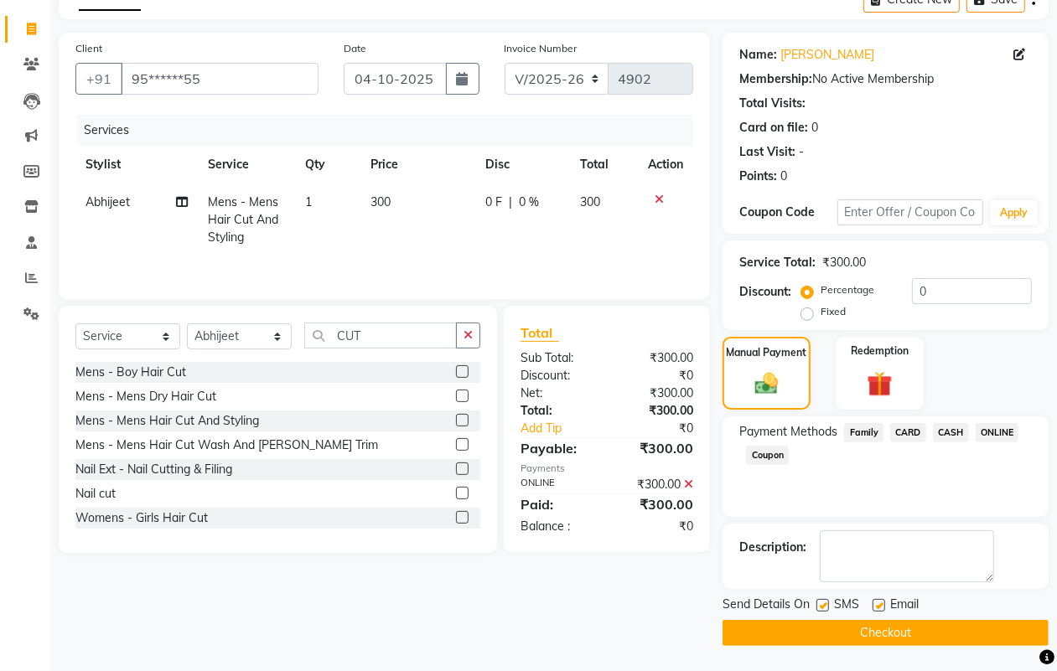
click at [936, 631] on button "Checkout" at bounding box center [886, 633] width 326 height 26
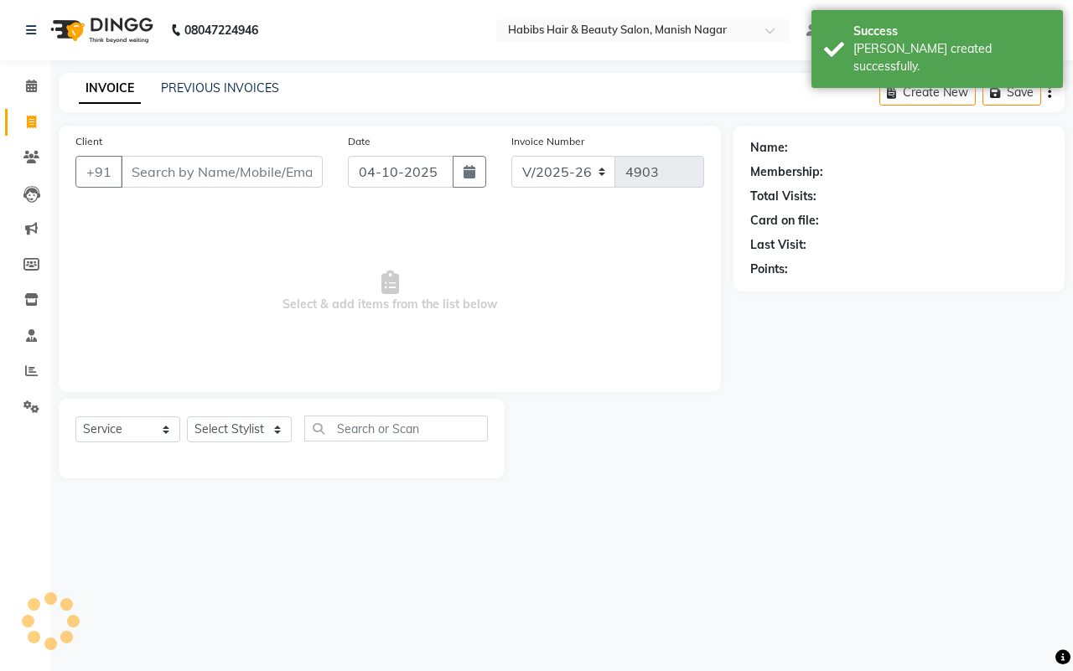
click at [220, 168] on input "Client" at bounding box center [222, 172] width 202 height 32
click at [186, 86] on link "PREVIOUS INVOICES" at bounding box center [220, 87] width 118 height 15
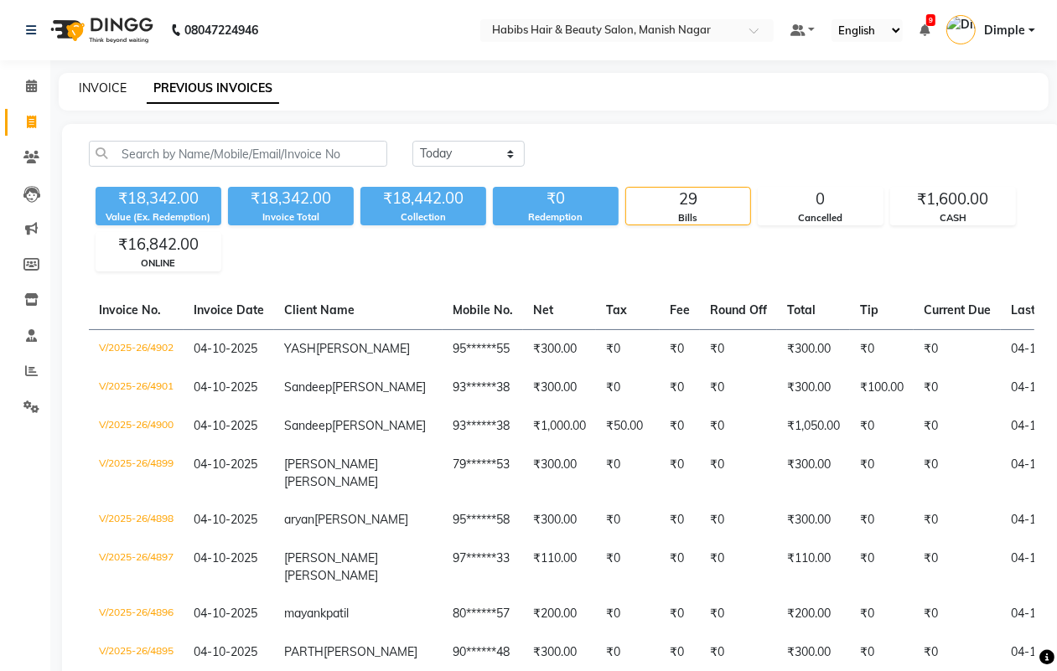
click at [90, 84] on link "INVOICE" at bounding box center [103, 87] width 48 height 15
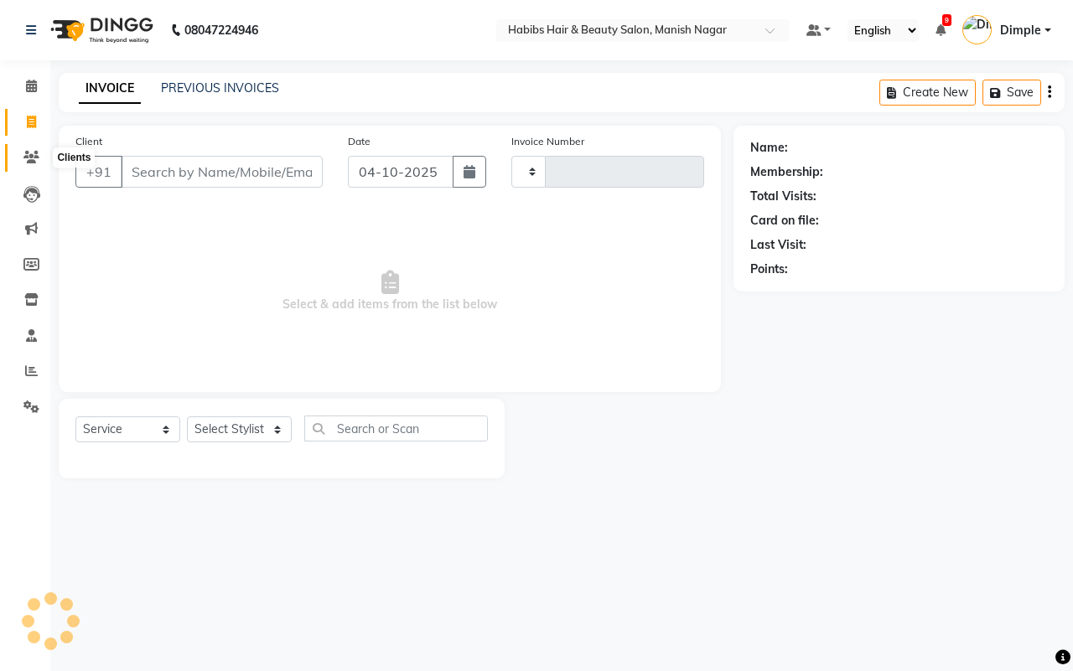
click at [23, 153] on icon at bounding box center [31, 157] width 16 height 13
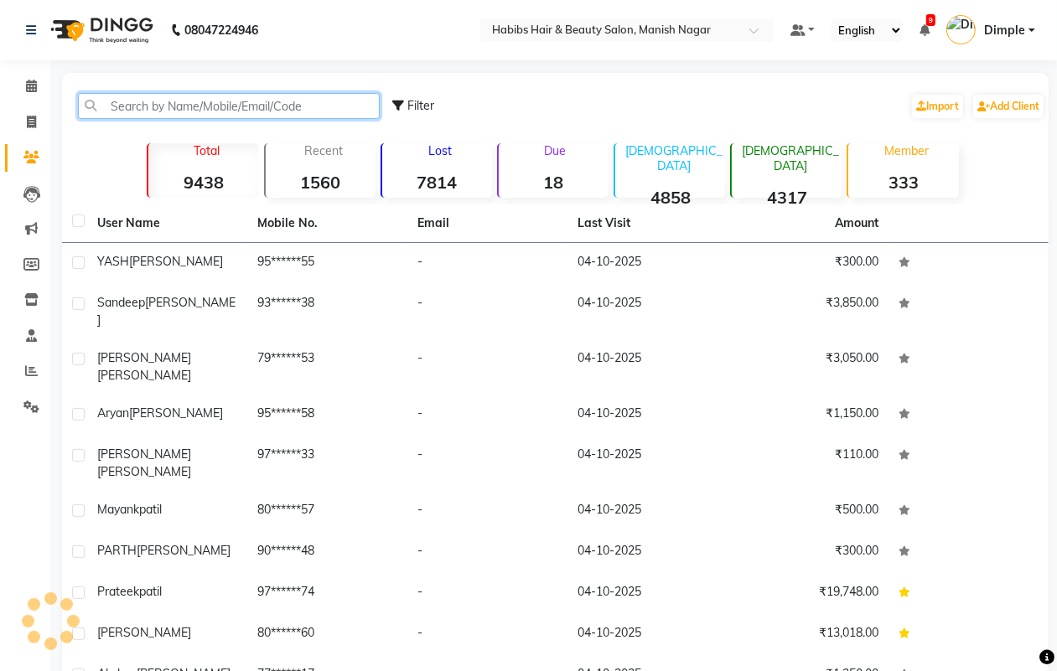
click at [194, 103] on input "text" at bounding box center [229, 106] width 302 height 26
paste input "7888033300"
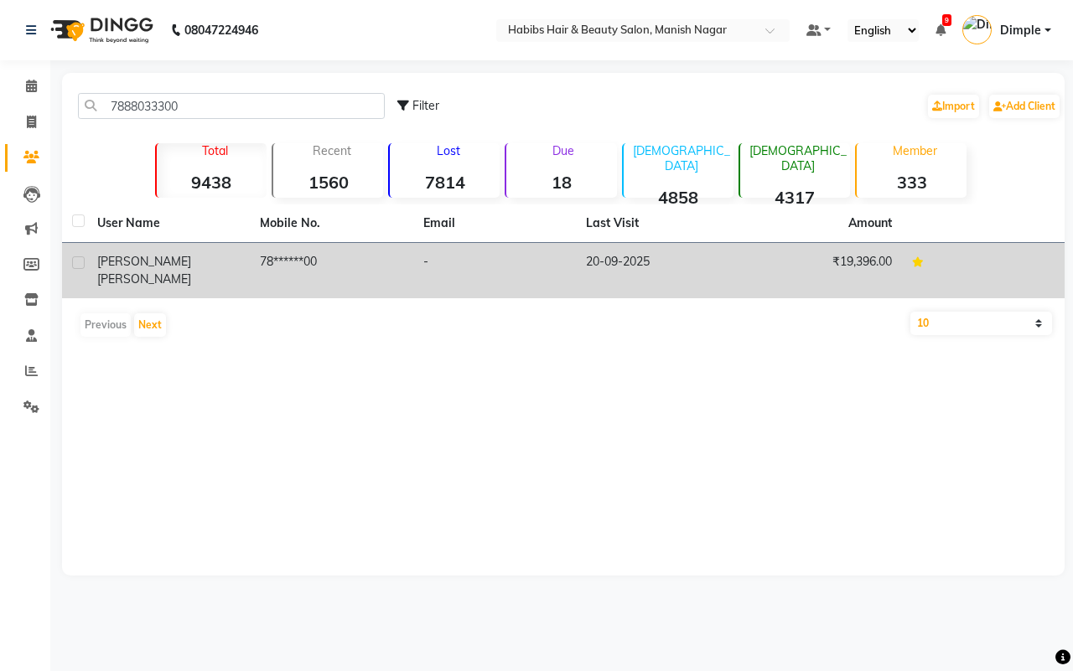
click at [324, 264] on td "78******00" at bounding box center [331, 270] width 163 height 55
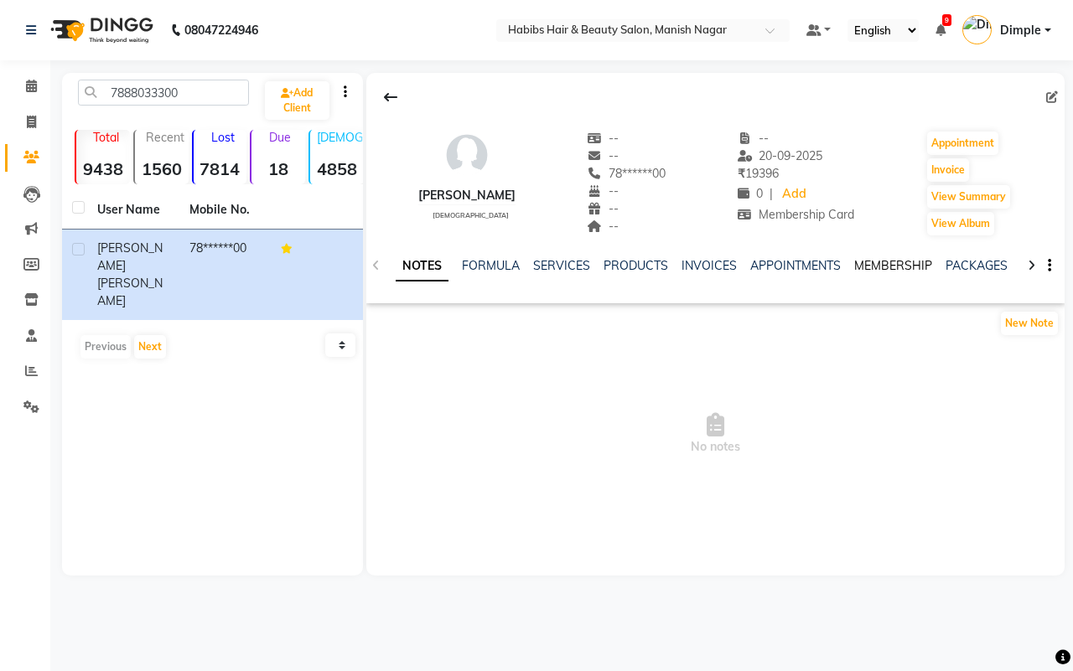
click at [857, 264] on link "MEMBERSHIP" at bounding box center [893, 265] width 78 height 15
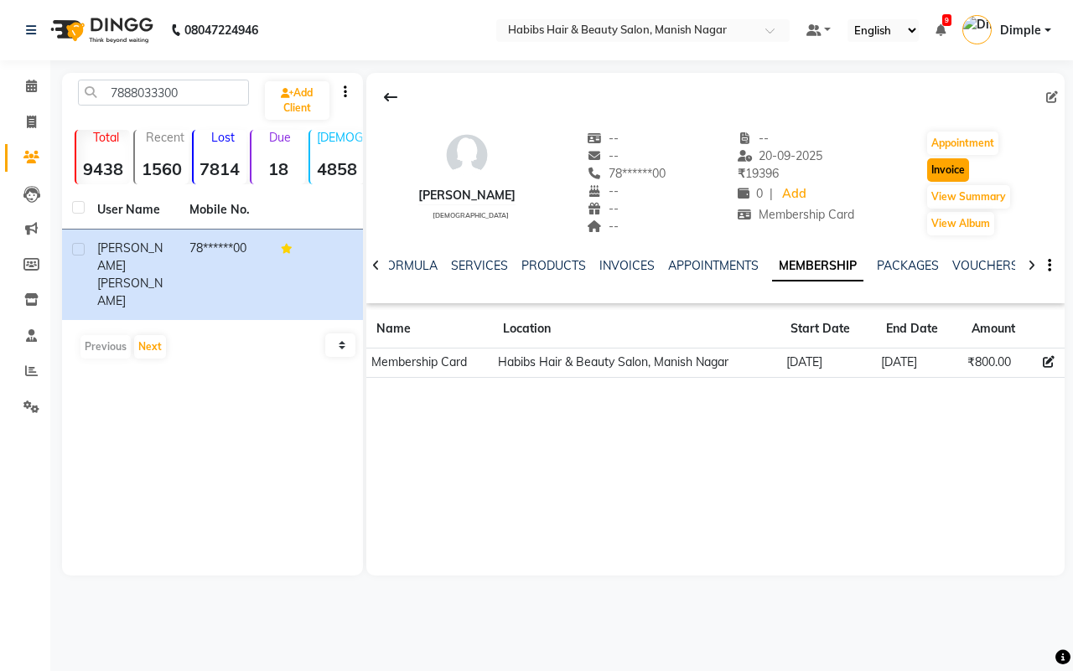
click at [941, 172] on button "Invoice" at bounding box center [948, 169] width 42 height 23
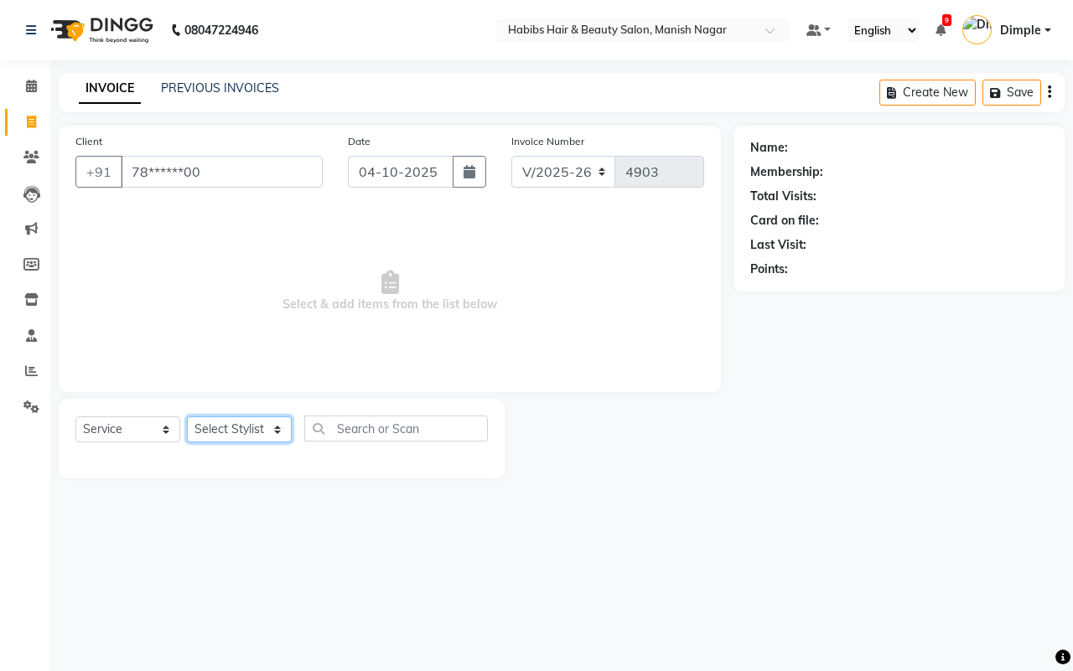
click at [236, 430] on select "Select Stylist [PERSON_NAME] [PERSON_NAME] [PERSON_NAME] [PERSON_NAME] Sachin […" at bounding box center [239, 430] width 105 height 26
click at [187, 417] on select "Select Stylist [PERSON_NAME] [PERSON_NAME] [PERSON_NAME] [PERSON_NAME] Sachin […" at bounding box center [239, 430] width 105 height 26
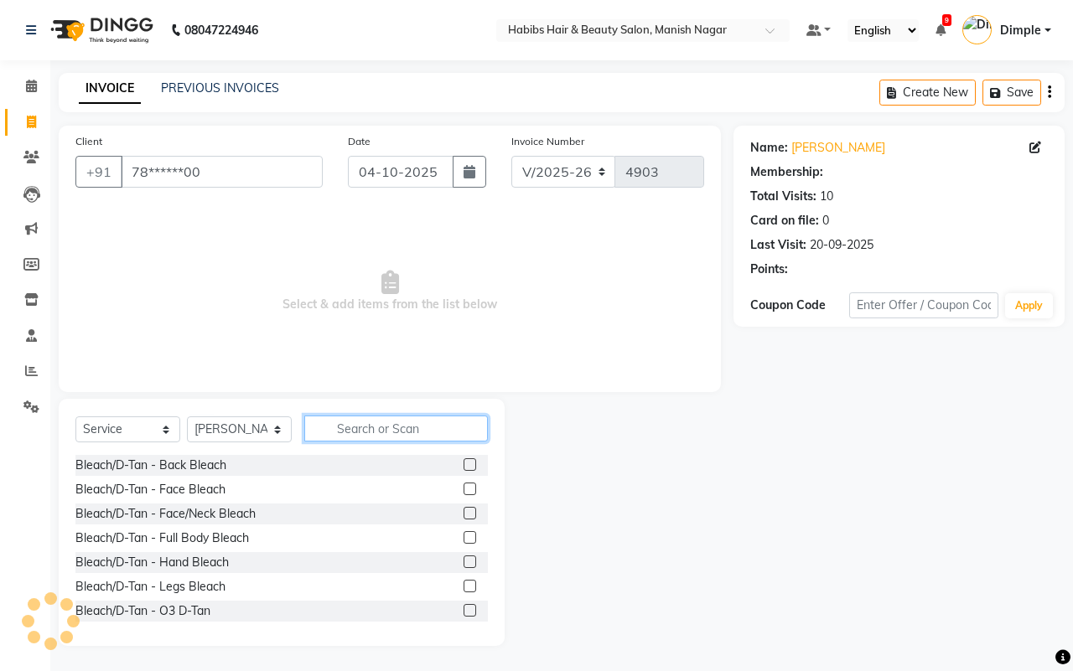
click at [374, 424] on input "text" at bounding box center [396, 429] width 184 height 26
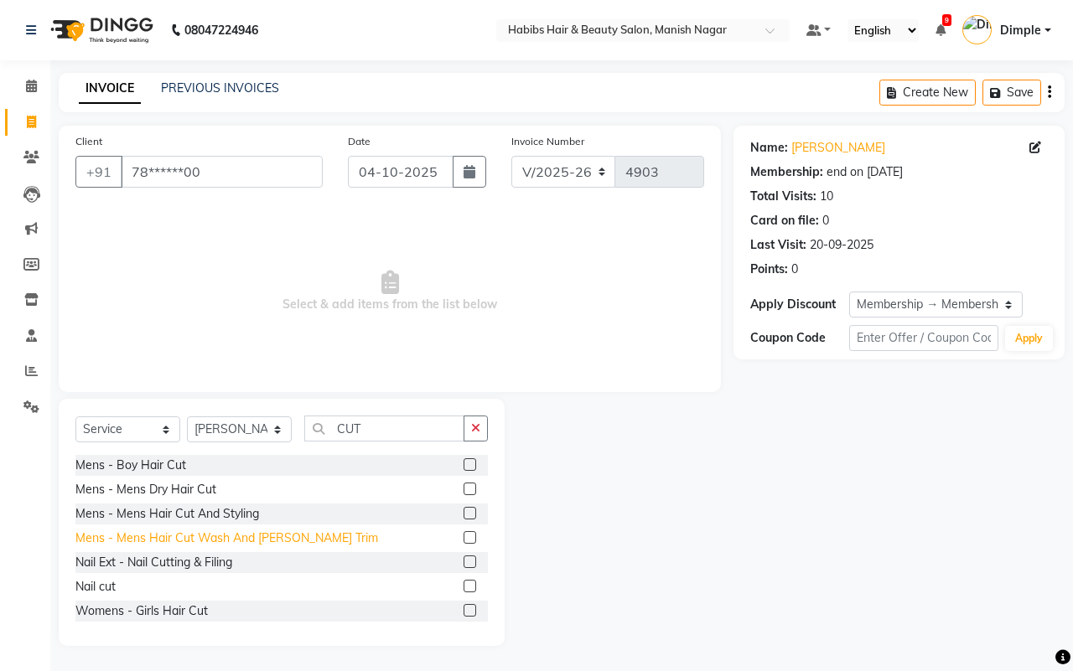
click at [279, 537] on div "Mens - Mens Hair Cut Wash And [PERSON_NAME] Trim" at bounding box center [226, 539] width 303 height 18
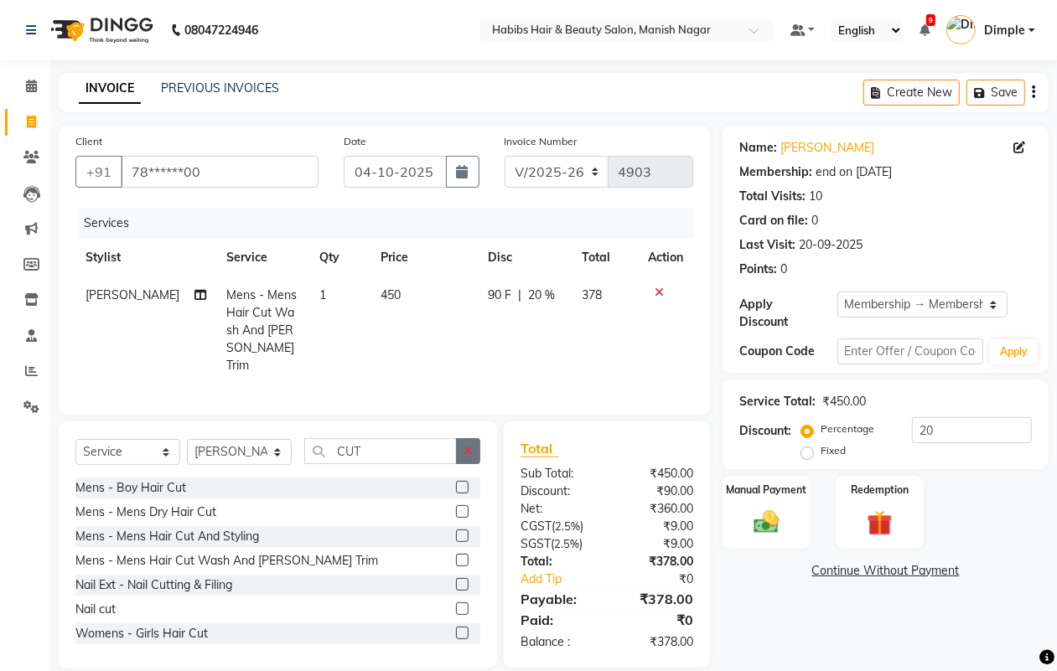
click at [466, 445] on icon "button" at bounding box center [468, 451] width 9 height 12
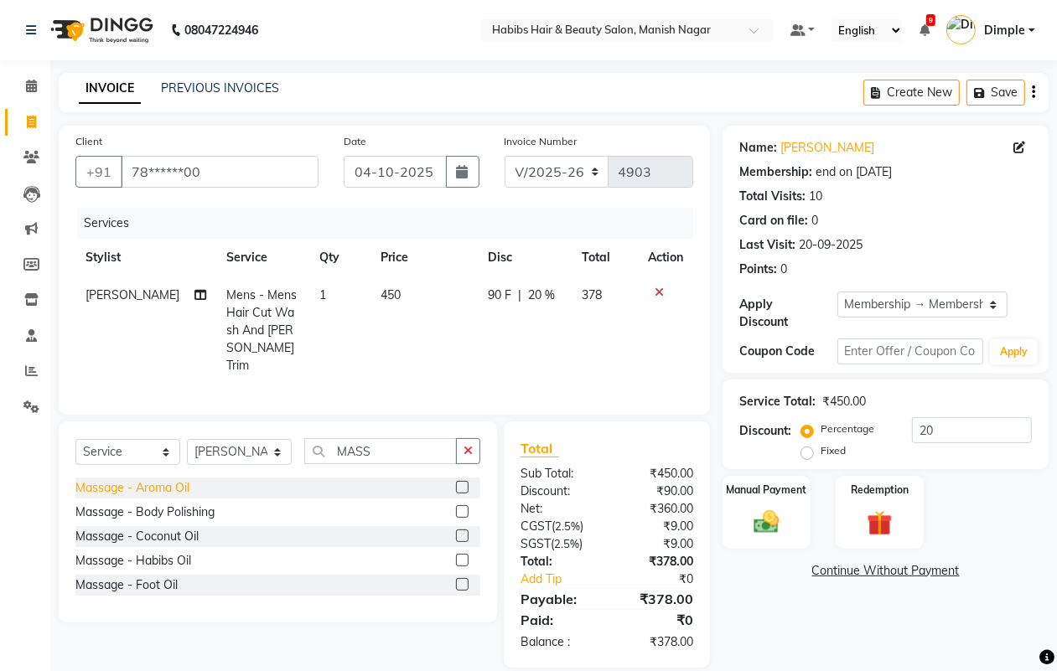
click at [156, 480] on div "Massage - Aroma Oil" at bounding box center [132, 489] width 114 height 18
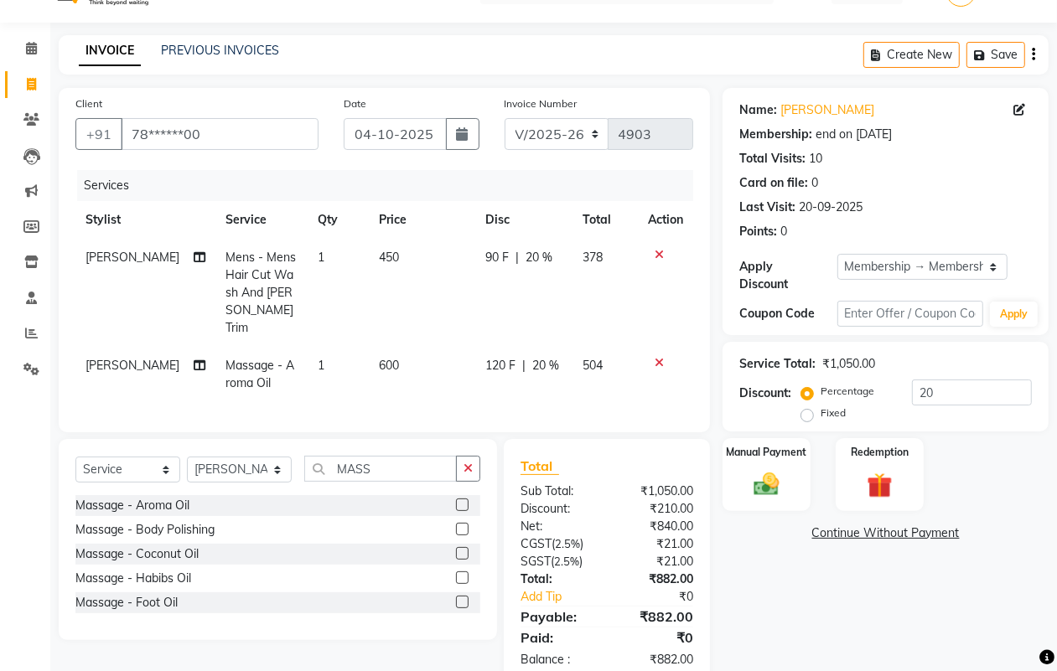
scroll to position [75, 0]
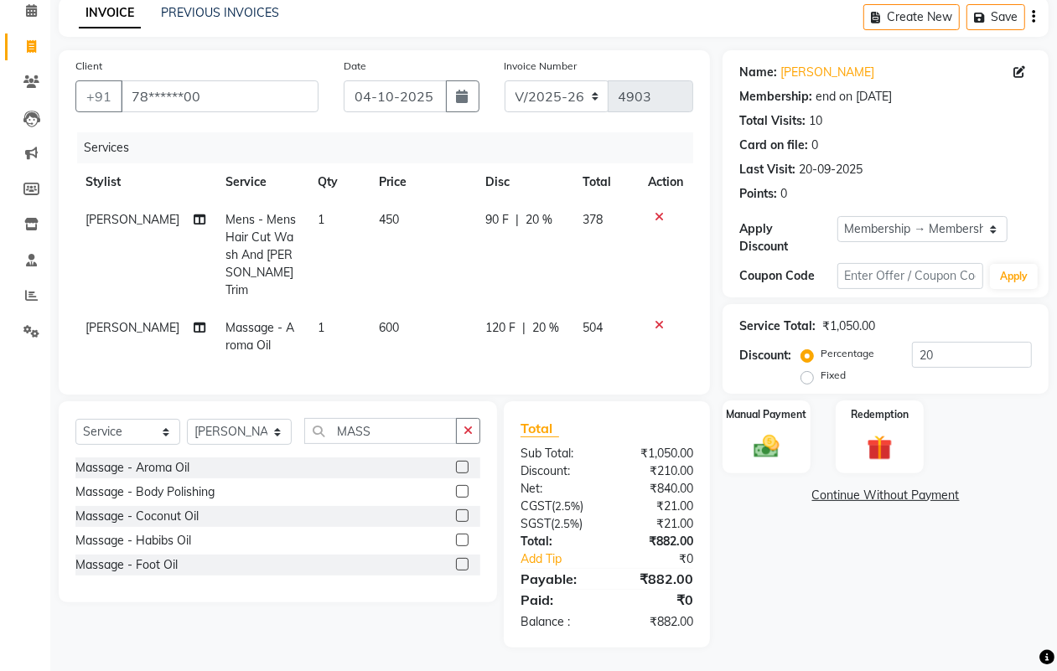
click at [1034, 18] on icon "button" at bounding box center [1033, 17] width 3 height 1
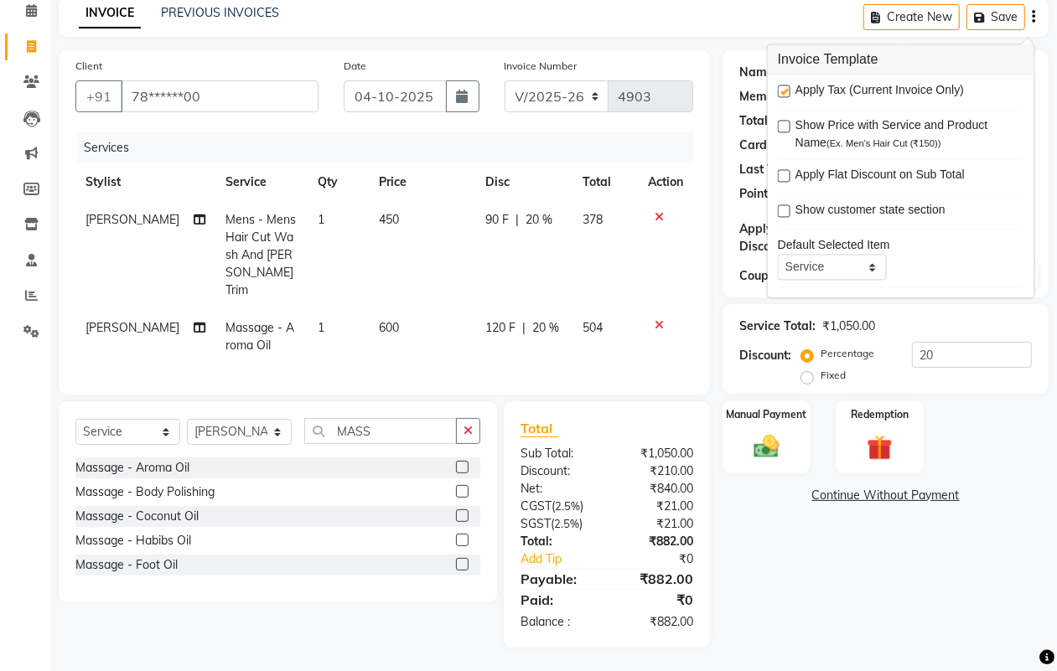
click at [784, 96] on label at bounding box center [784, 92] width 13 height 13
click at [784, 96] on input "checkbox" at bounding box center [783, 92] width 11 height 11
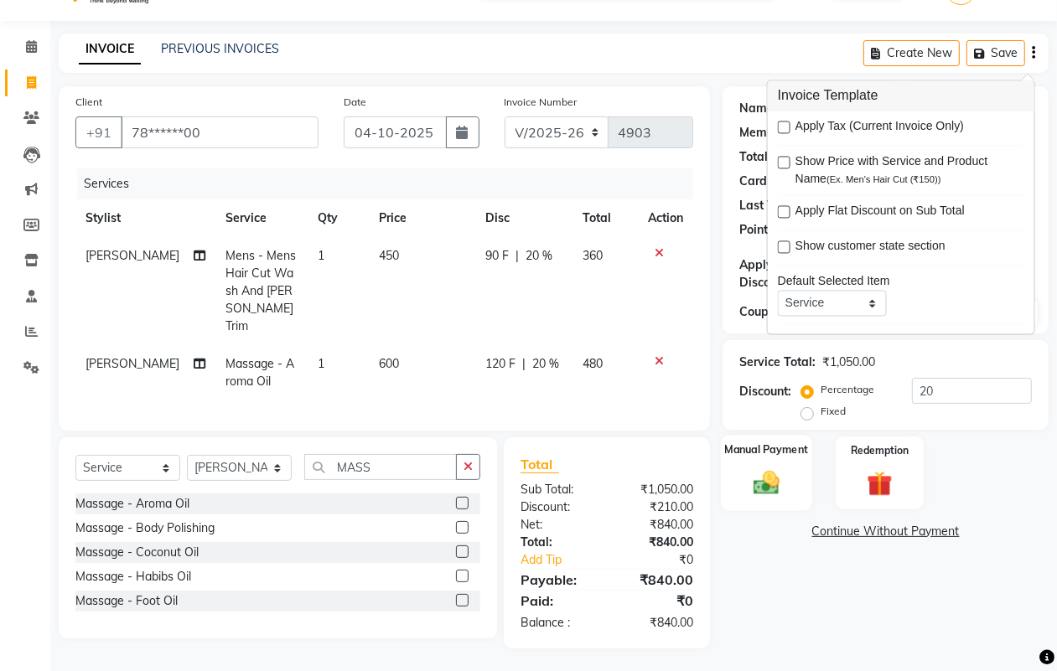
drag, startPoint x: 751, startPoint y: 459, endPoint x: 768, endPoint y: 468, distance: 19.1
click at [751, 459] on div "Manual Payment" at bounding box center [766, 473] width 91 height 76
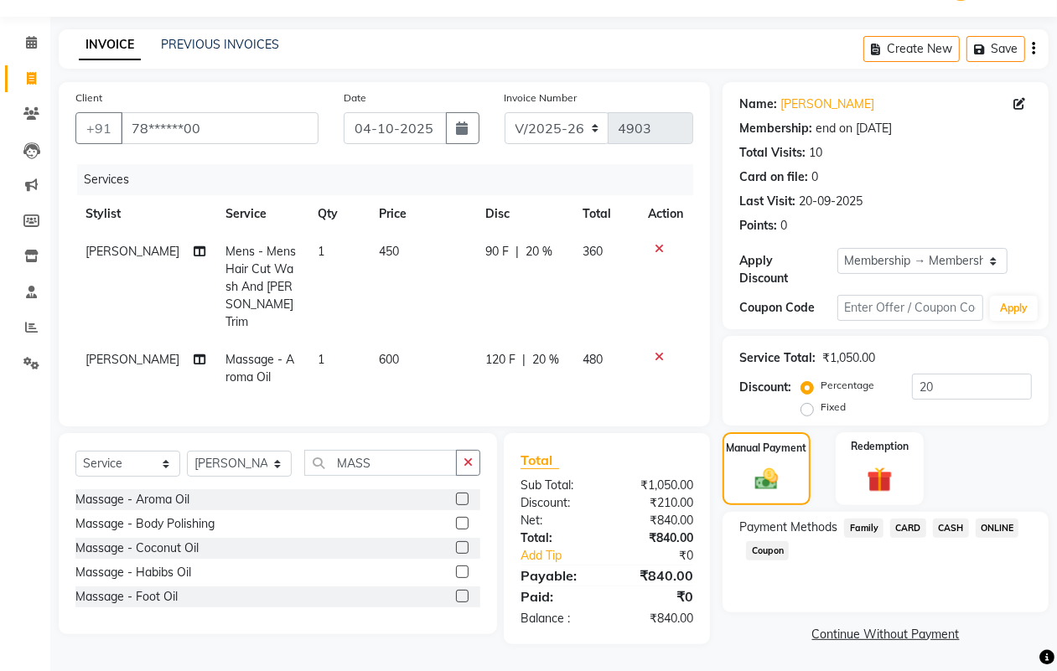
drag, startPoint x: 1002, startPoint y: 524, endPoint x: 899, endPoint y: 640, distance: 154.4
click at [1002, 522] on span "ONLINE" at bounding box center [998, 528] width 44 height 19
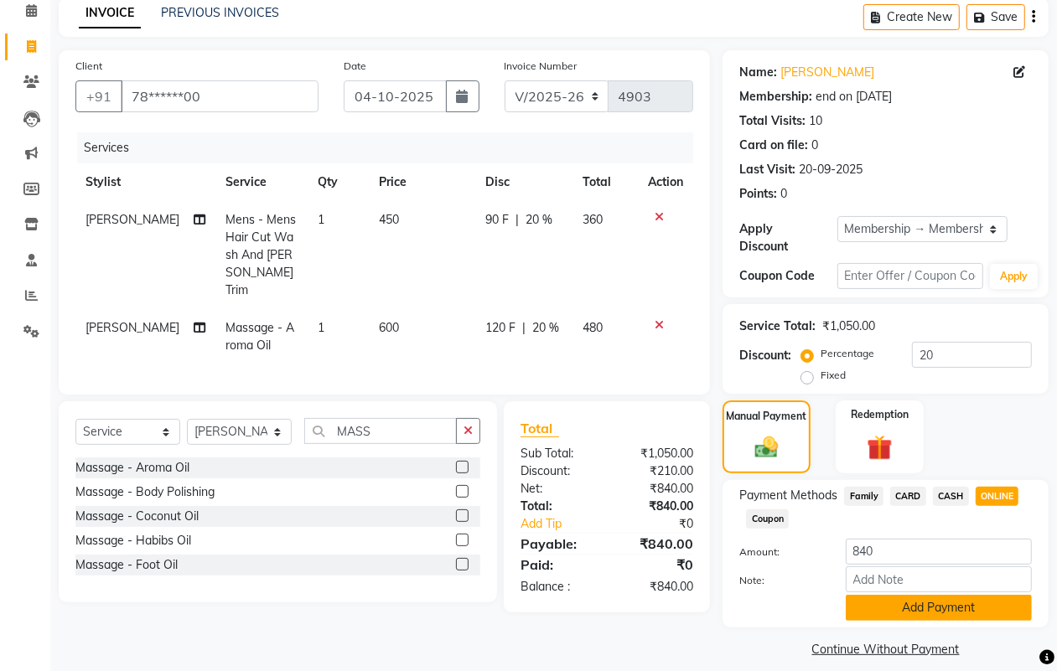
click at [872, 608] on button "Add Payment" at bounding box center [939, 608] width 186 height 26
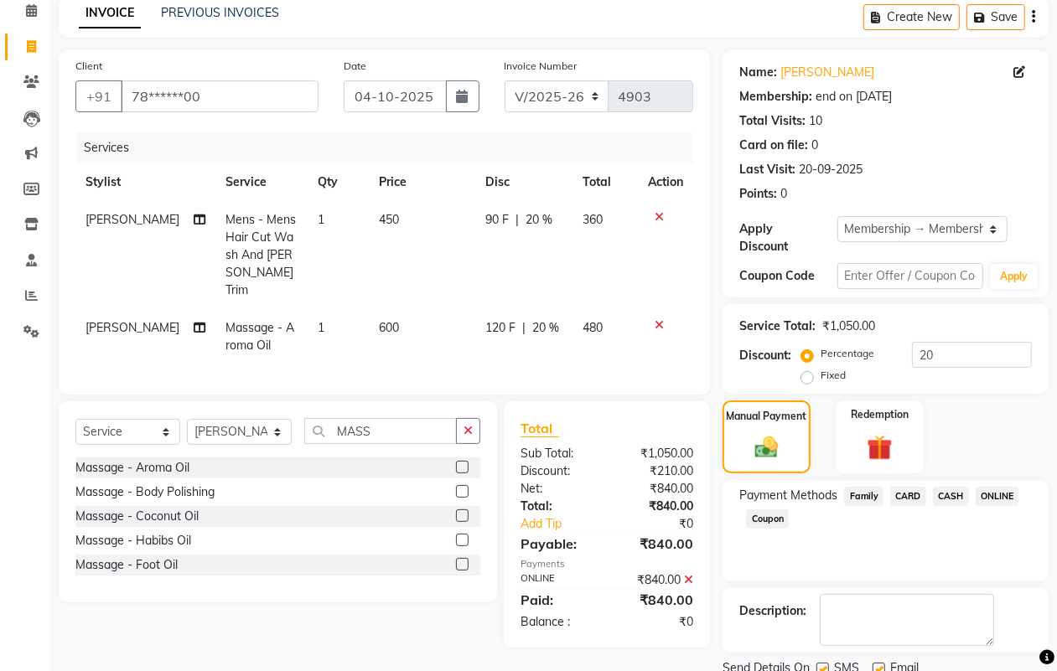
scroll to position [139, 0]
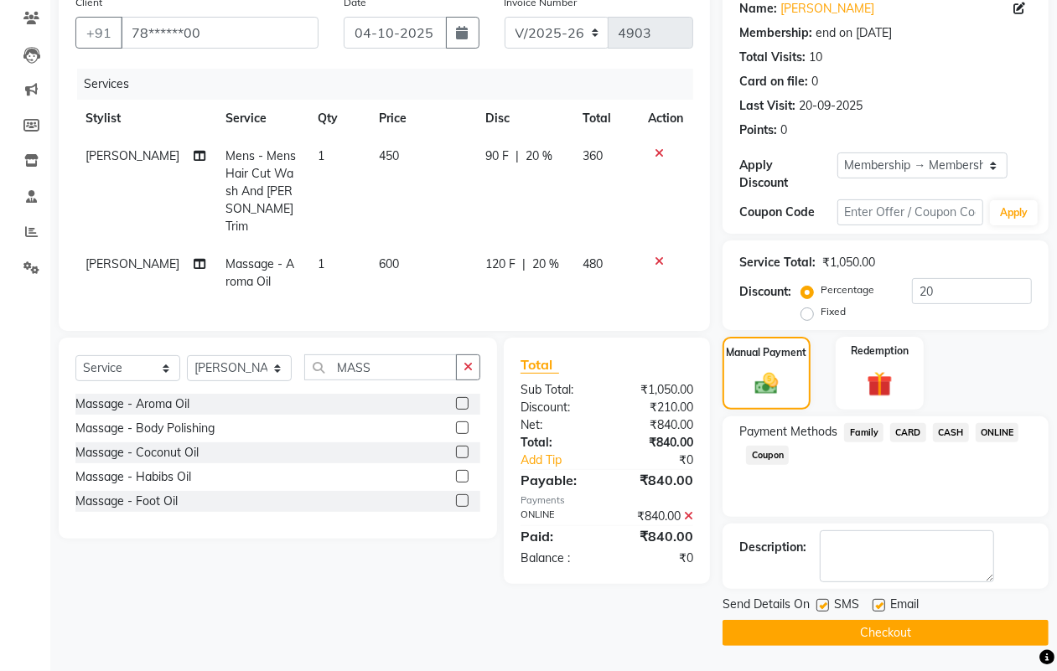
click at [870, 630] on button "Checkout" at bounding box center [886, 633] width 326 height 26
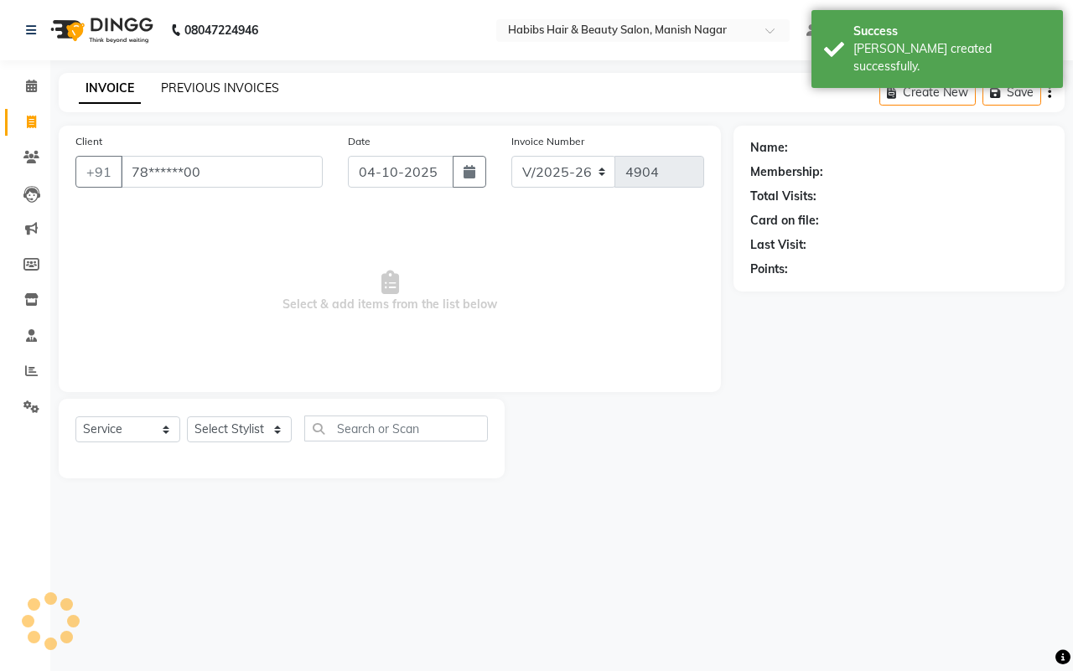
click at [168, 86] on link "PREVIOUS INVOICES" at bounding box center [220, 87] width 118 height 15
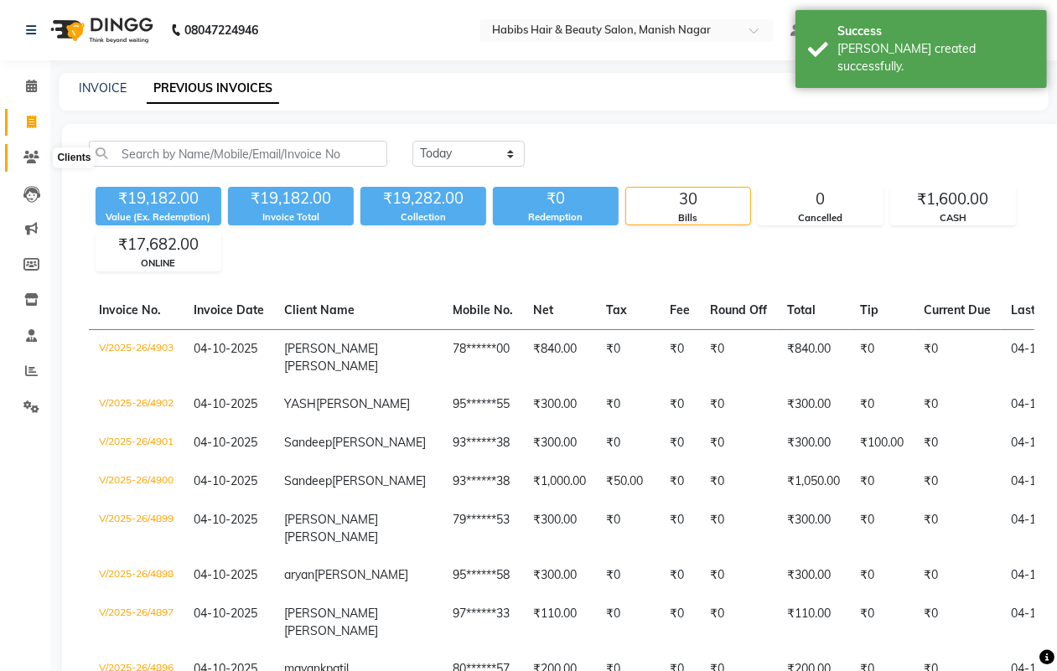
click at [25, 155] on icon at bounding box center [31, 157] width 16 height 13
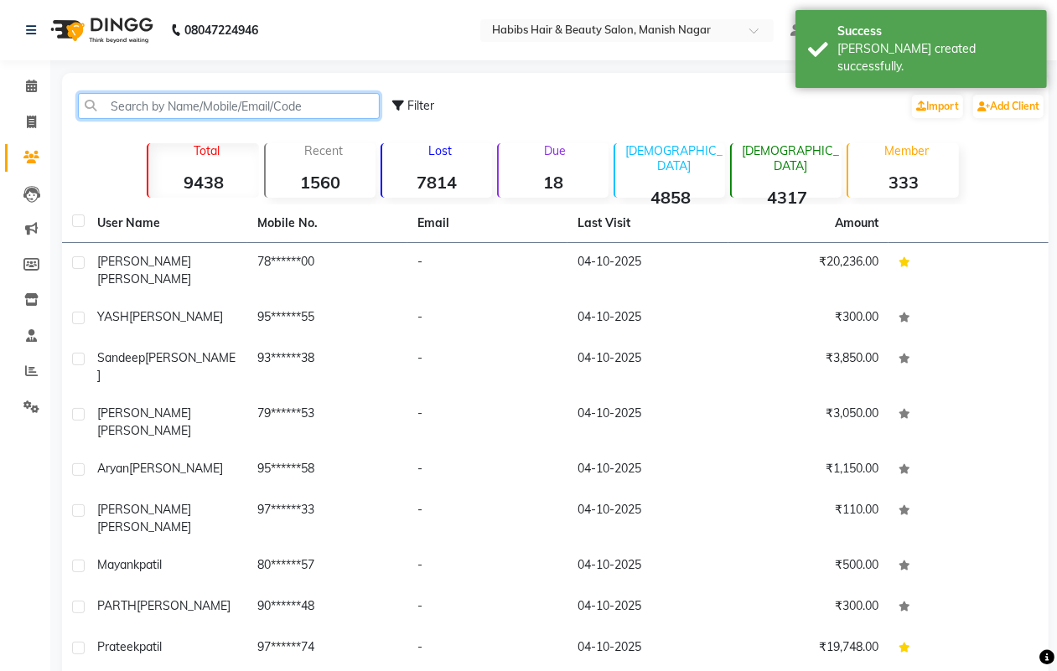
click at [151, 109] on input "text" at bounding box center [229, 106] width 302 height 26
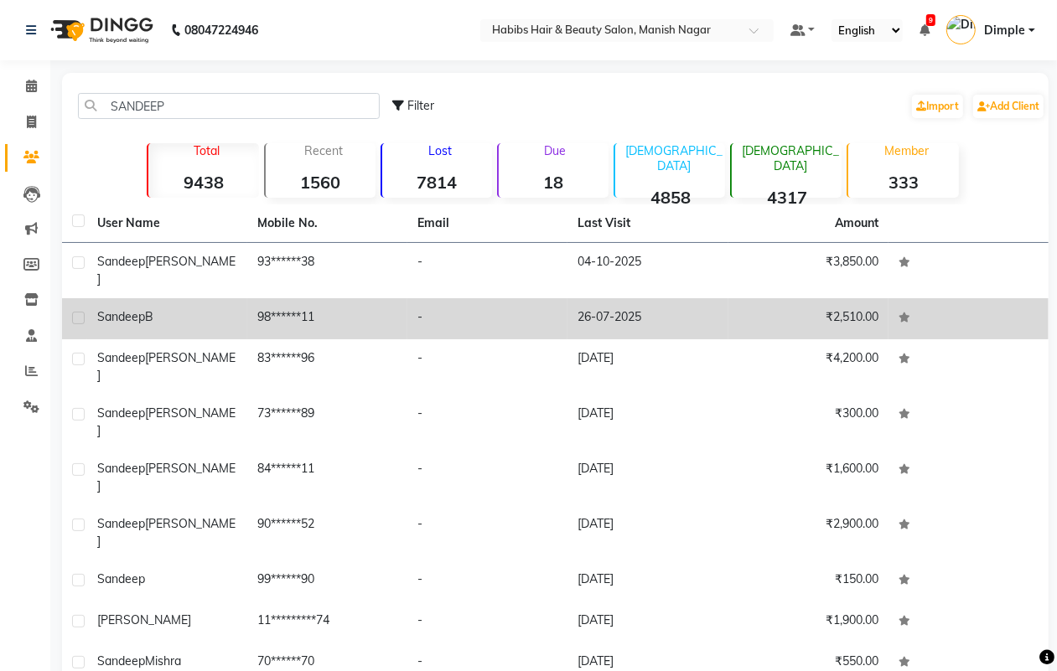
click at [373, 307] on td "98******11" at bounding box center [327, 318] width 160 height 41
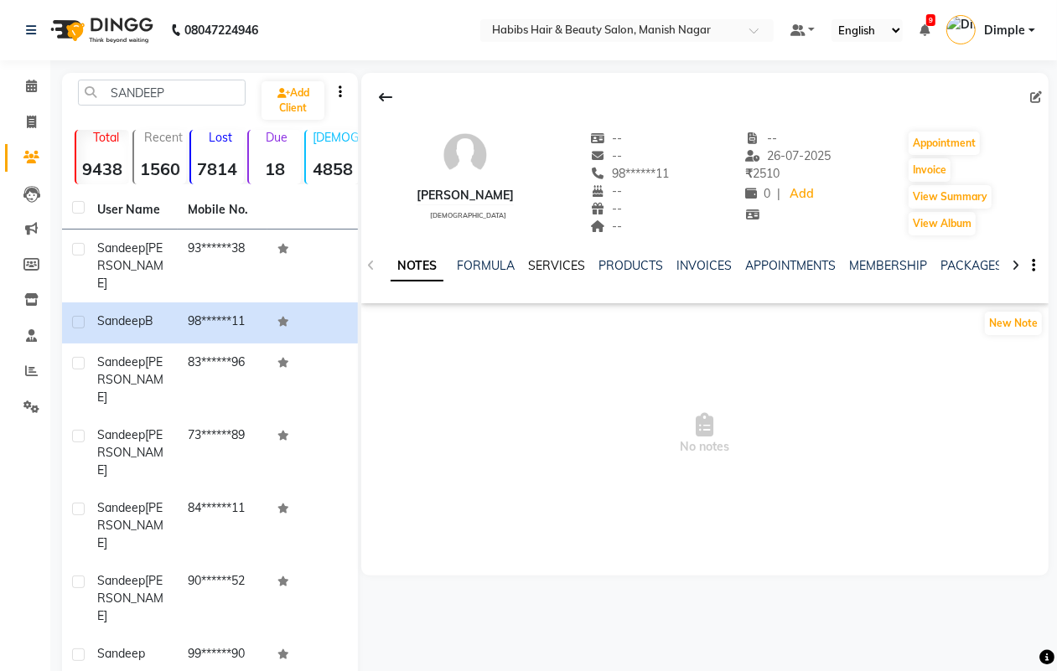
click at [560, 262] on link "SERVICES" at bounding box center [556, 265] width 57 height 15
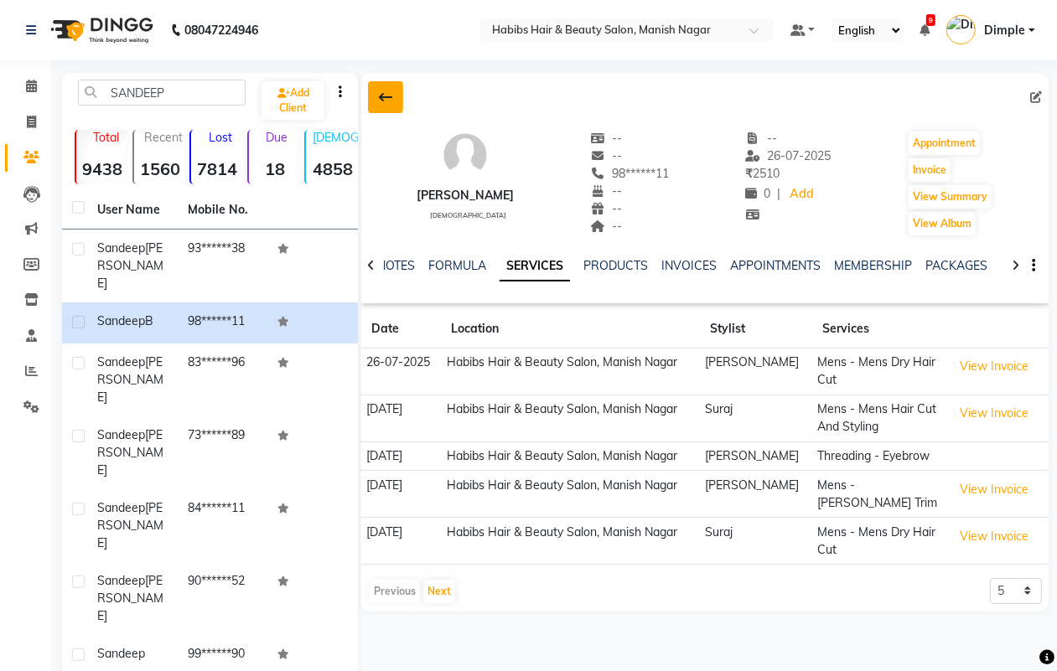
click at [390, 98] on icon at bounding box center [385, 97] width 13 height 13
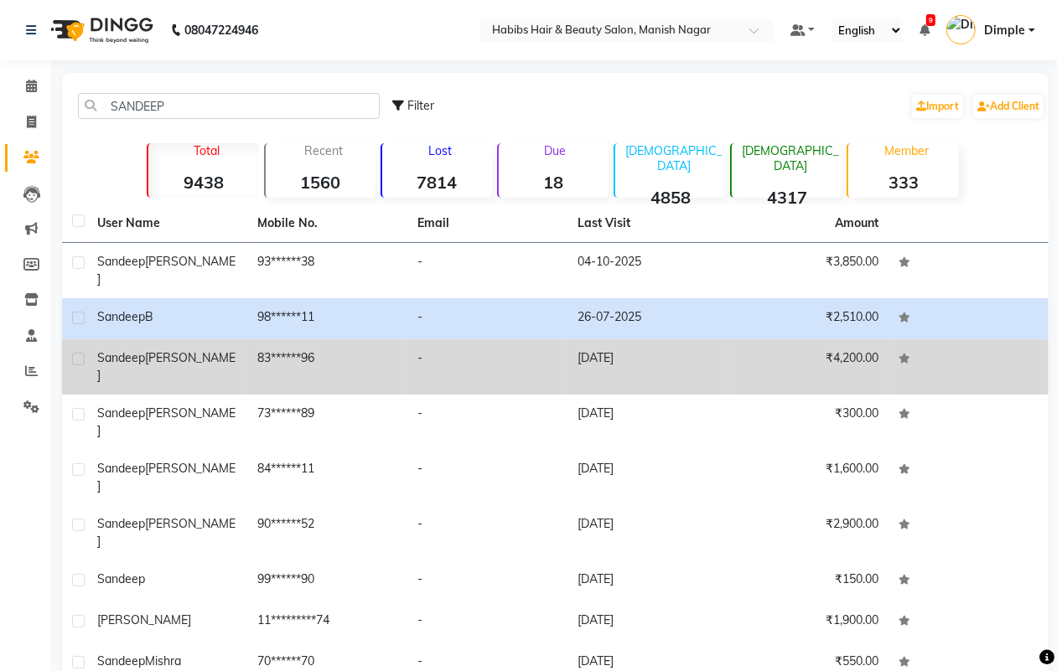
click at [262, 350] on td "83******96" at bounding box center [327, 367] width 160 height 55
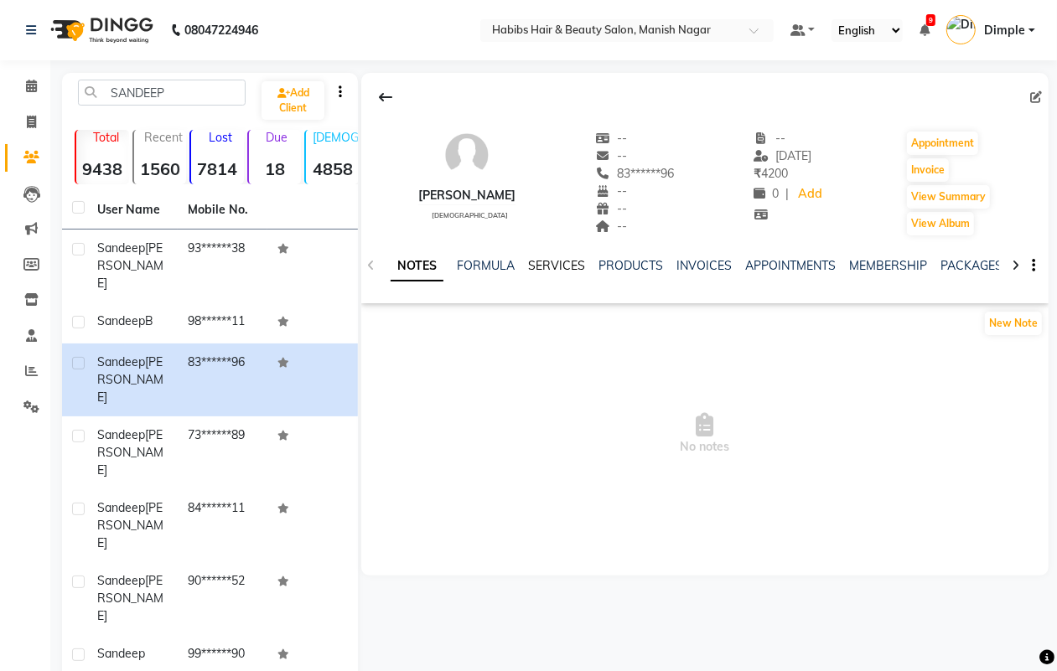
click at [560, 265] on link "SERVICES" at bounding box center [556, 265] width 57 height 15
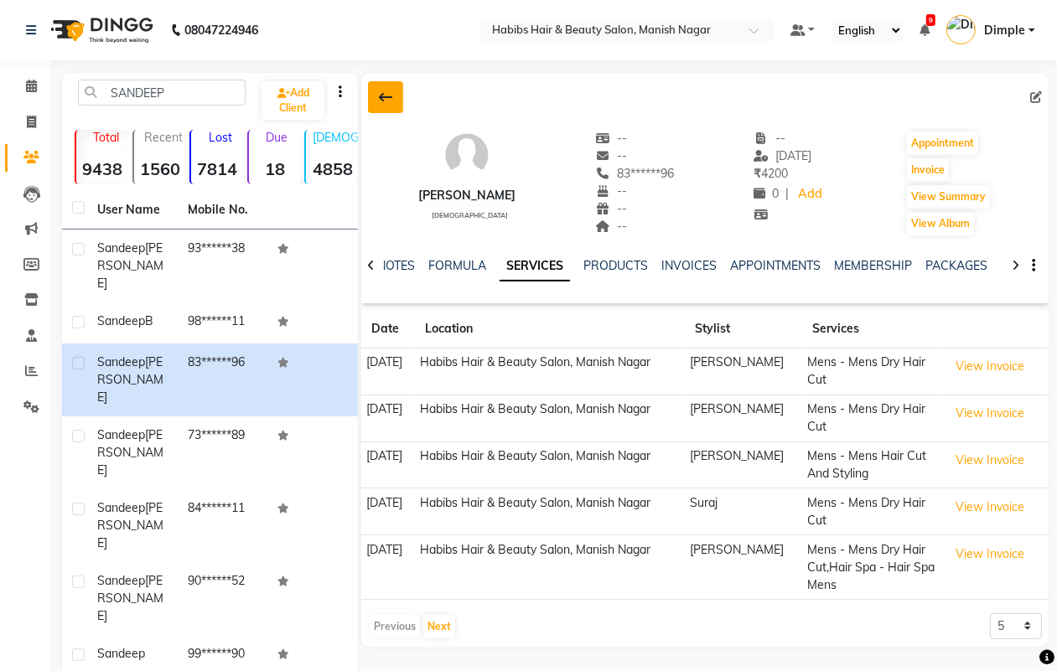
click at [384, 96] on icon at bounding box center [385, 97] width 13 height 13
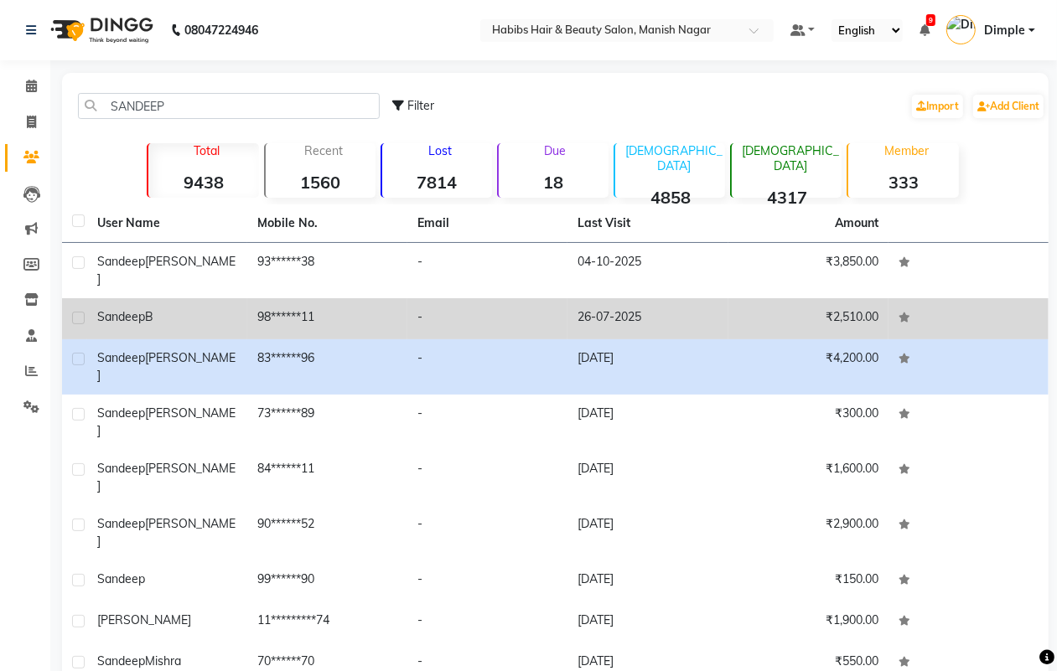
click at [319, 299] on td "98******11" at bounding box center [327, 318] width 160 height 41
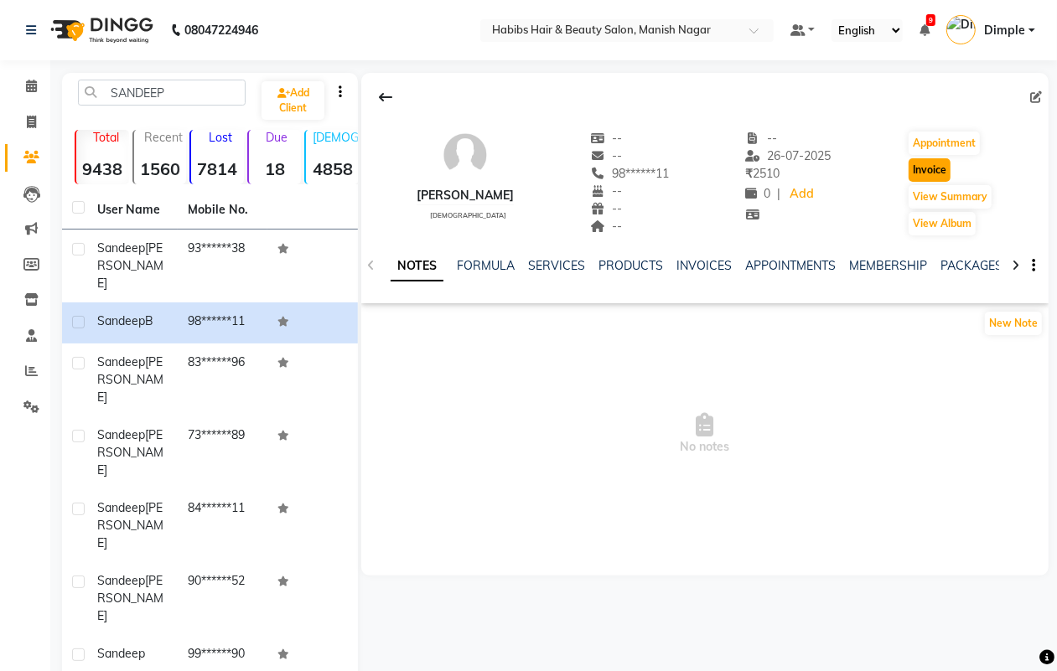
click at [914, 180] on button "Invoice" at bounding box center [930, 169] width 42 height 23
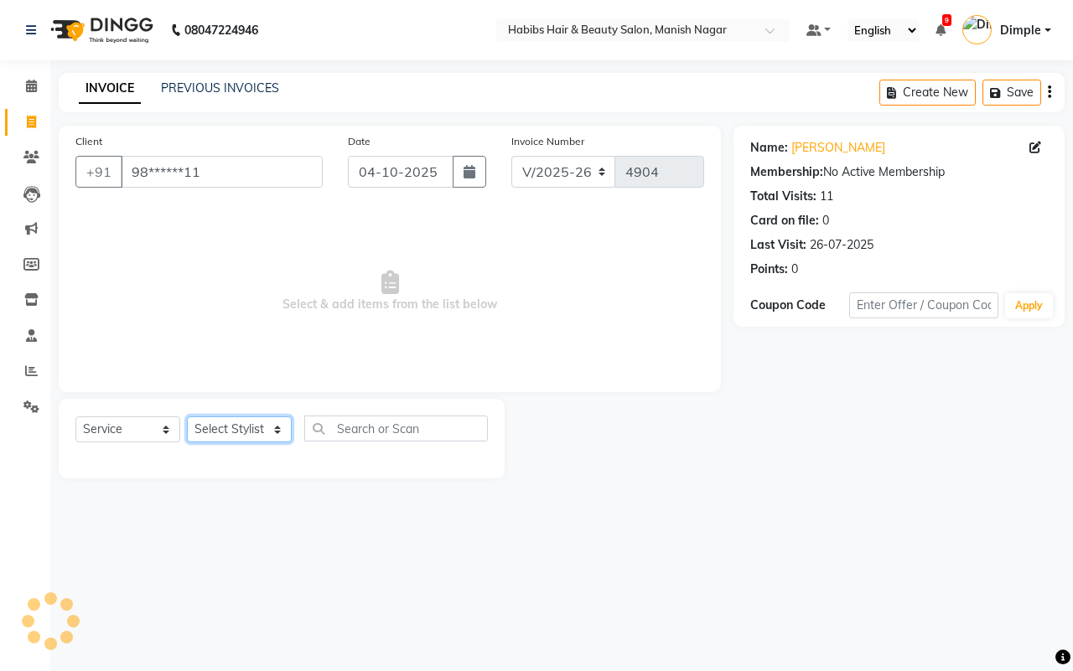
click at [235, 426] on select "Select Stylist [PERSON_NAME] [PERSON_NAME] [PERSON_NAME] [PERSON_NAME] Sachin […" at bounding box center [239, 430] width 105 height 26
click at [187, 417] on select "Select Stylist [PERSON_NAME] [PERSON_NAME] [PERSON_NAME] [PERSON_NAME] Sachin […" at bounding box center [239, 430] width 105 height 26
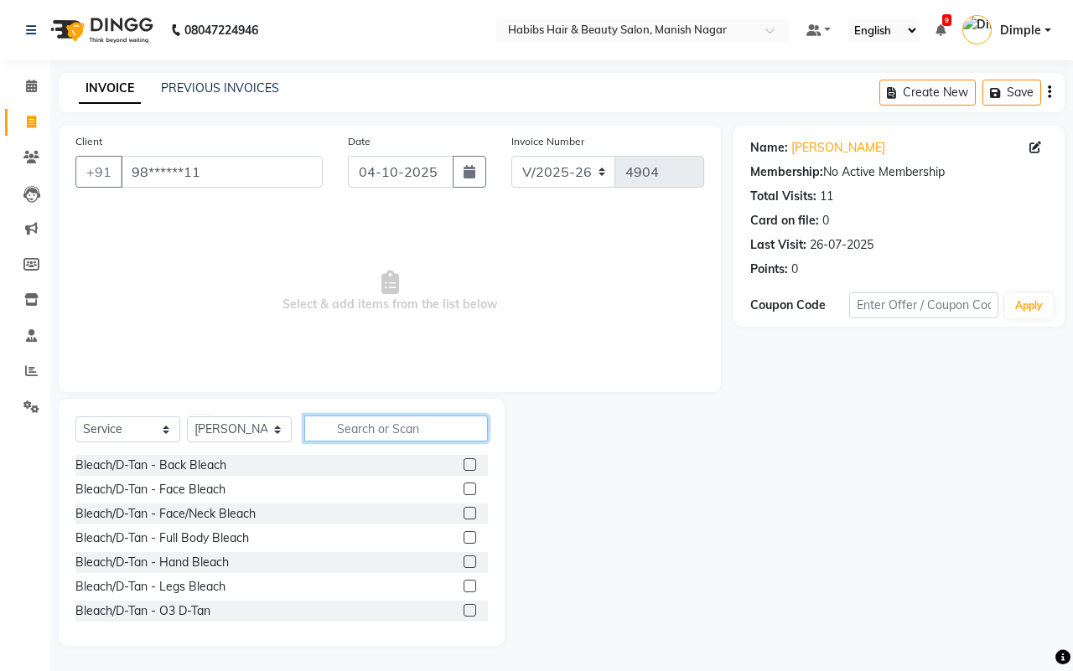
click at [409, 433] on input "text" at bounding box center [396, 429] width 184 height 26
click at [405, 417] on input "text" at bounding box center [396, 429] width 184 height 26
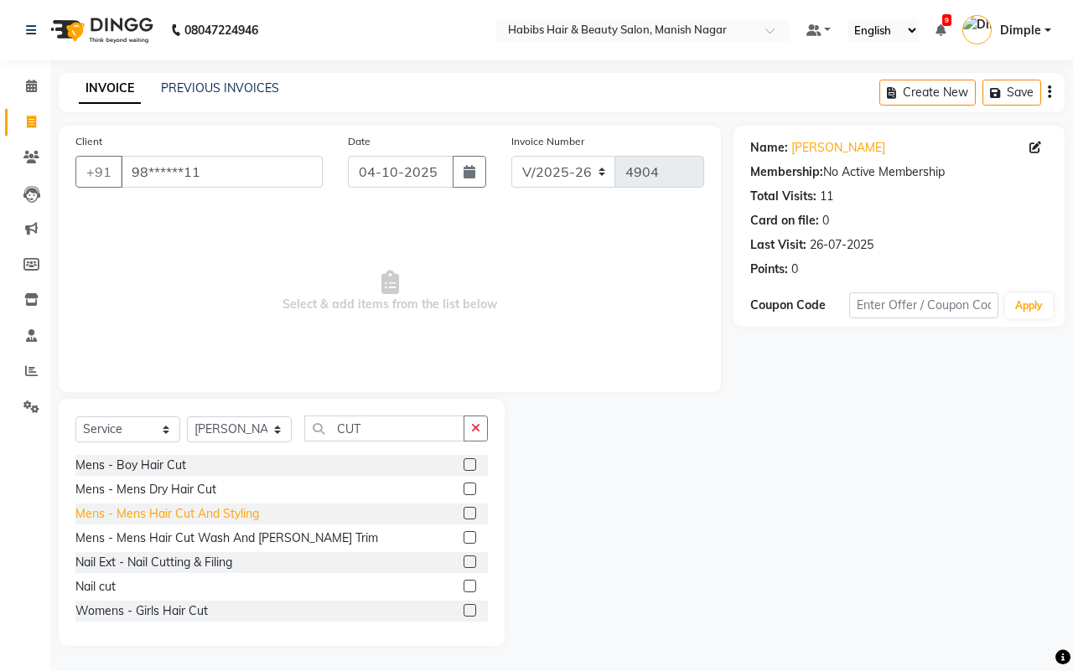
click at [246, 517] on div "Mens - Mens Hair Cut And Styling" at bounding box center [167, 514] width 184 height 18
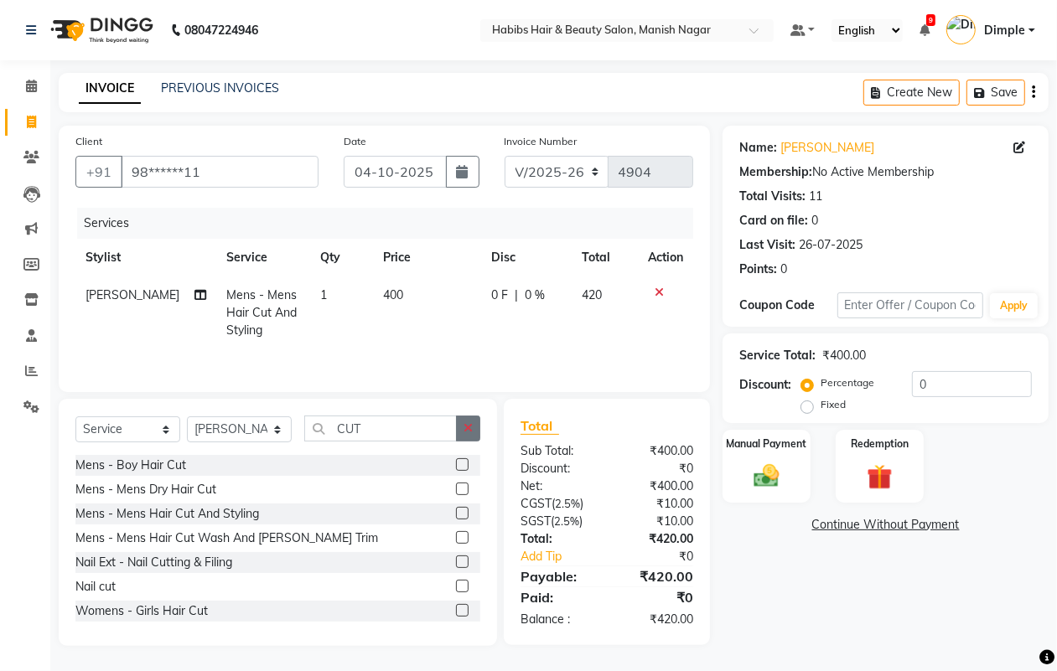
click at [474, 424] on button "button" at bounding box center [468, 429] width 24 height 26
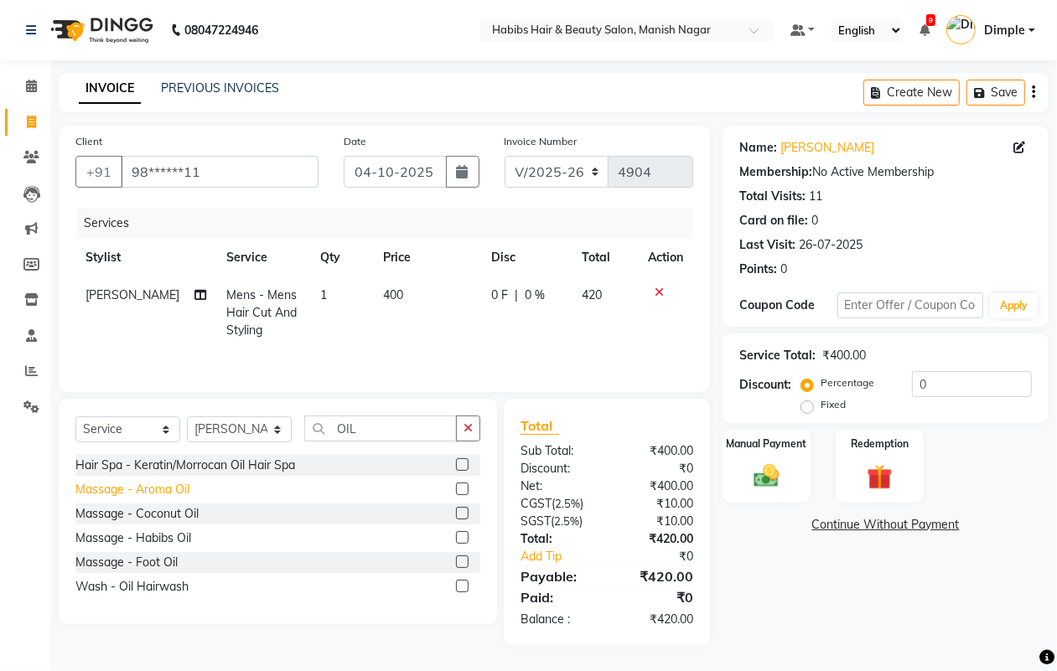
click at [176, 496] on div "Massage - Aroma Oil" at bounding box center [132, 490] width 114 height 18
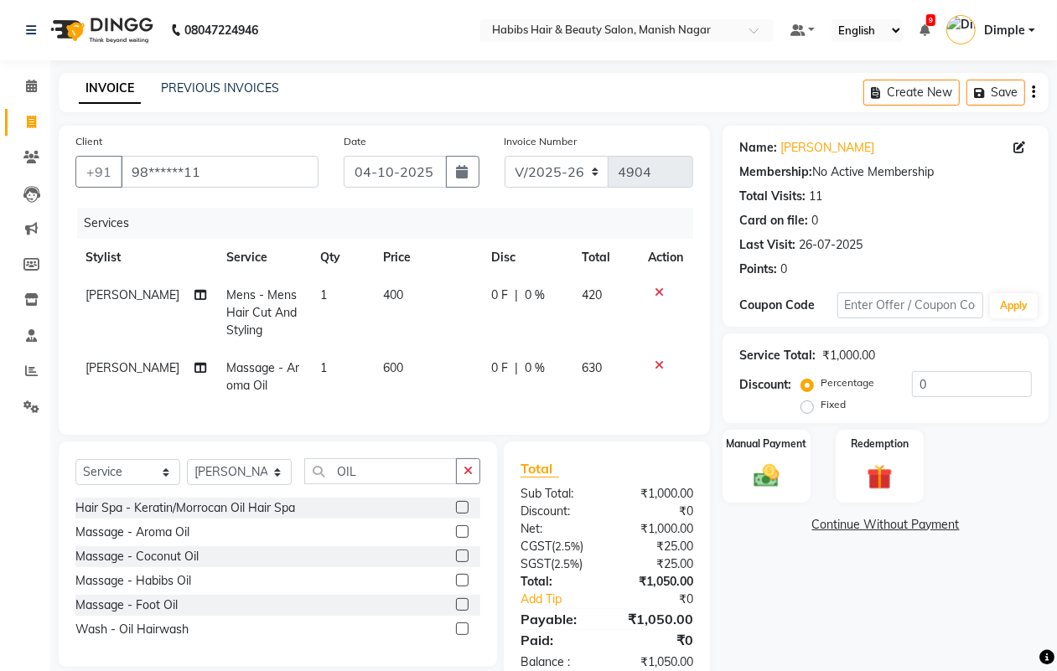
click at [384, 314] on td "400" at bounding box center [427, 313] width 109 height 73
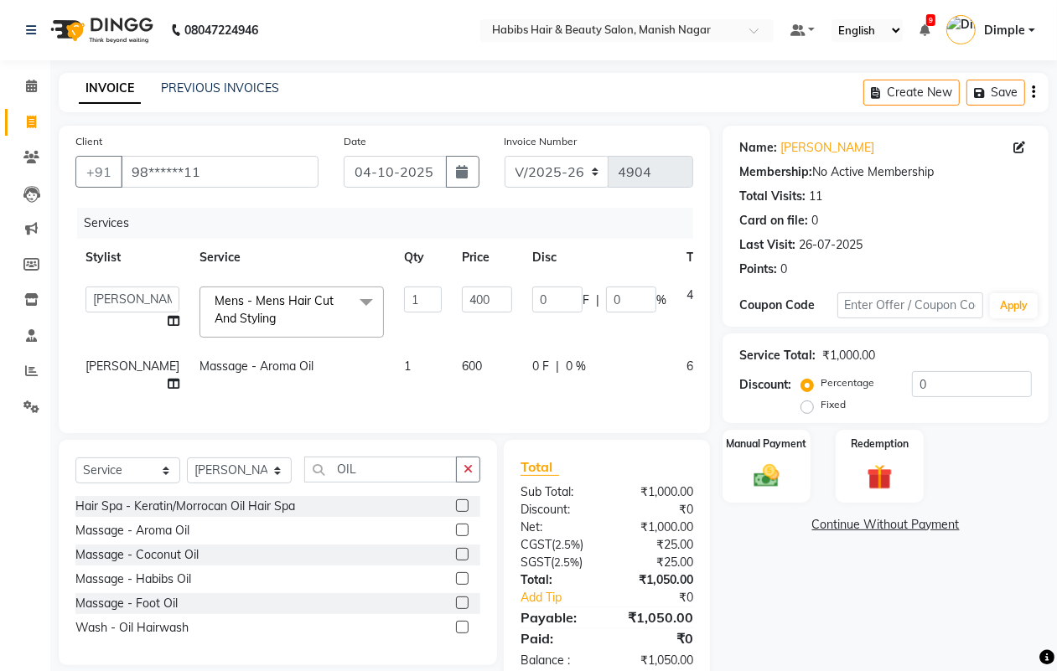
click at [452, 298] on td "400" at bounding box center [487, 312] width 70 height 71
click at [462, 302] on input "400" at bounding box center [487, 300] width 50 height 26
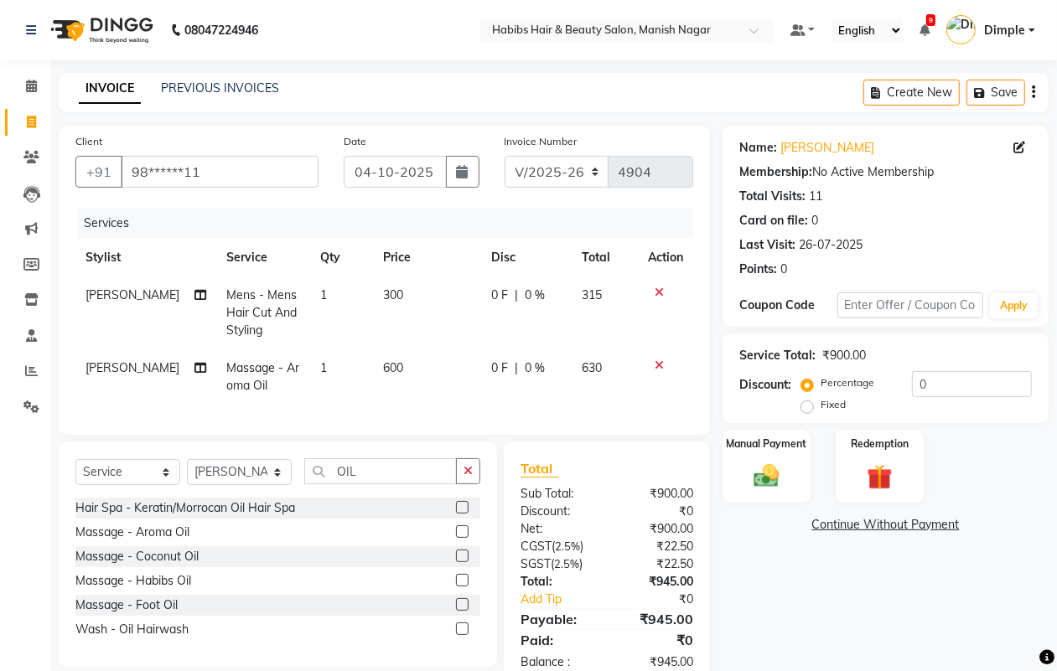
click at [805, 571] on div "Name: [PERSON_NAME] Membership: No Active Membership Total Visits: 11 Card on f…" at bounding box center [892, 407] width 339 height 562
click at [1032, 93] on icon "button" at bounding box center [1033, 92] width 3 height 1
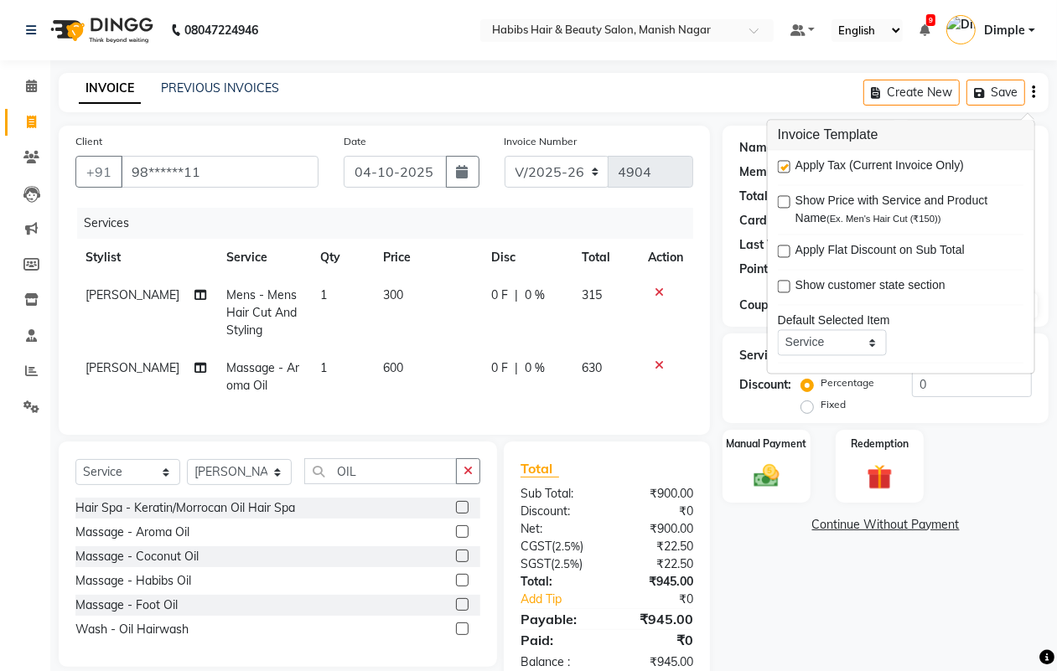
click at [785, 169] on label at bounding box center [784, 167] width 13 height 13
click at [785, 169] on input "checkbox" at bounding box center [783, 168] width 11 height 11
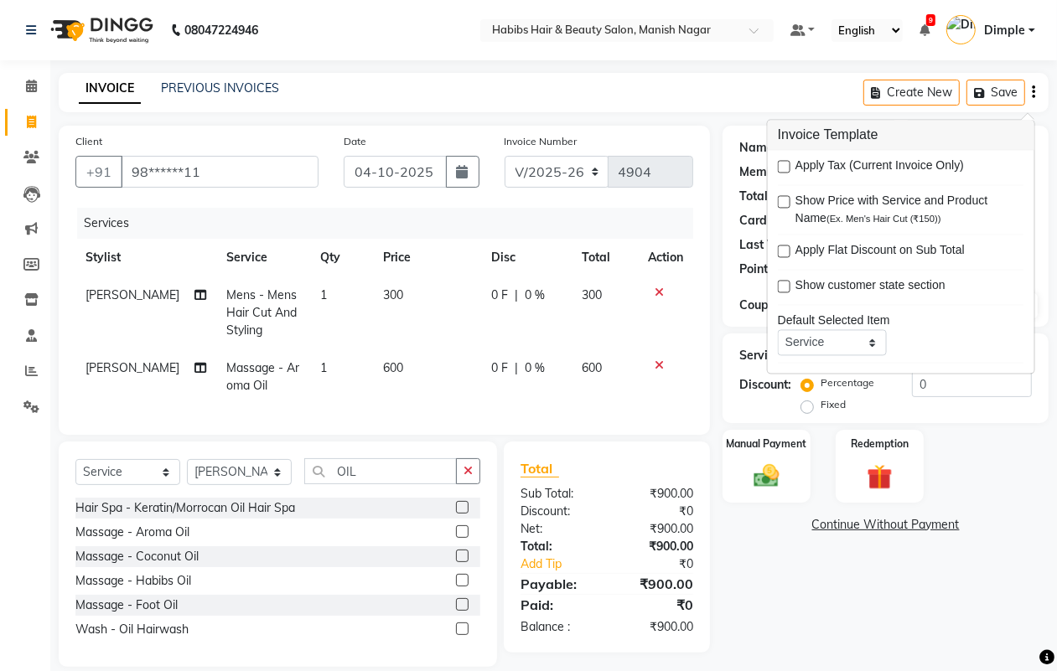
click at [659, 291] on icon at bounding box center [659, 293] width 9 height 12
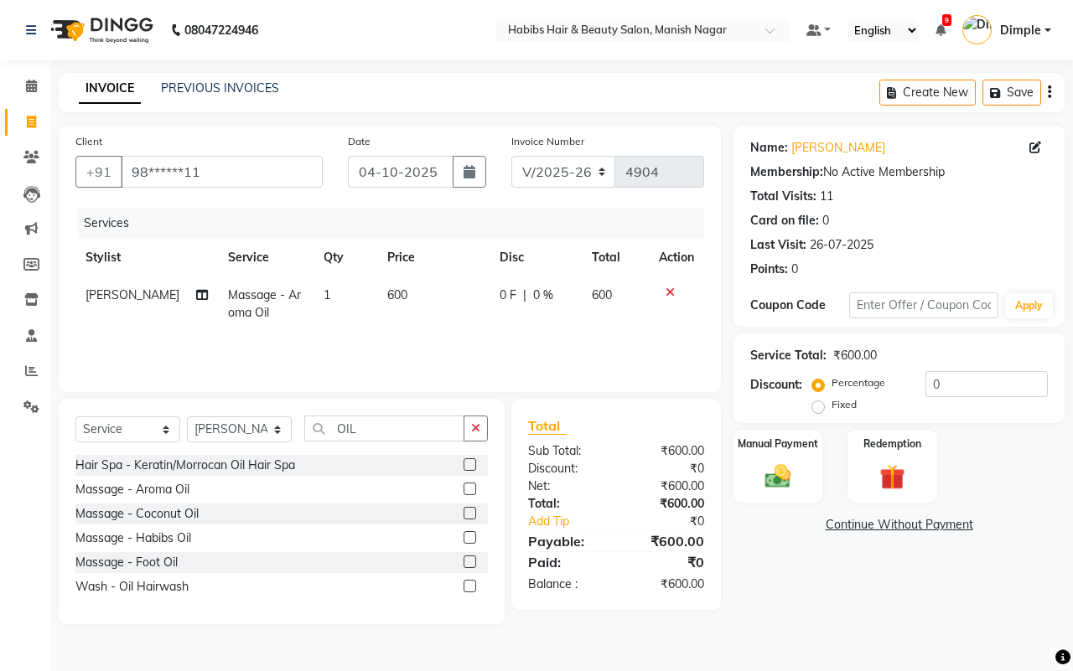
click at [469, 430] on button "button" at bounding box center [476, 429] width 24 height 26
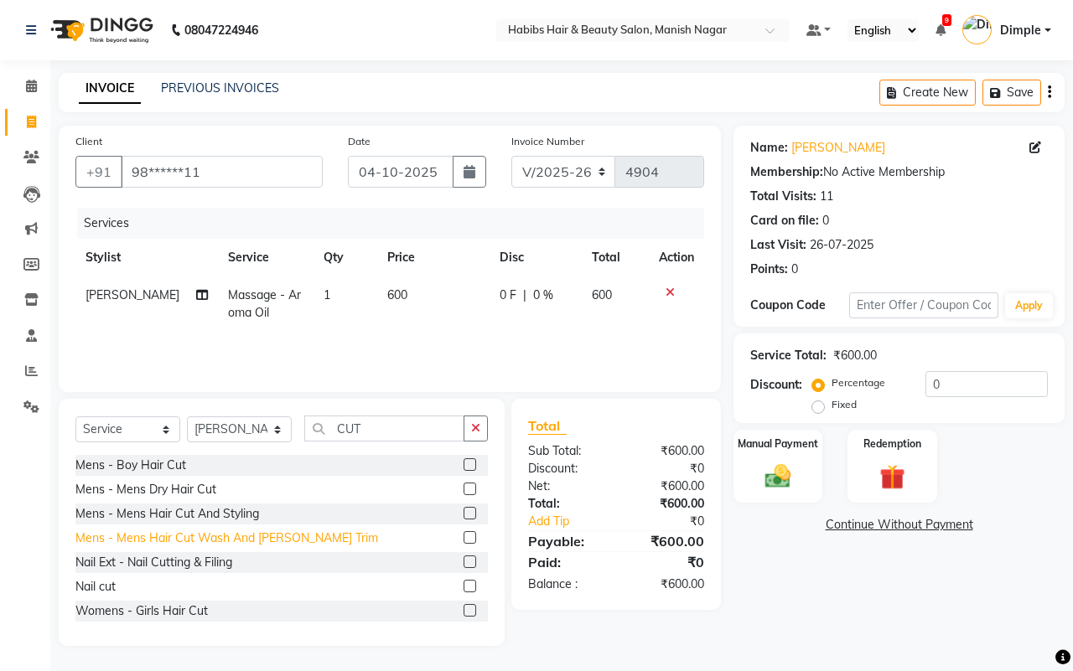
click at [257, 537] on div "Mens - Mens Hair Cut Wash And [PERSON_NAME] Trim" at bounding box center [226, 539] width 303 height 18
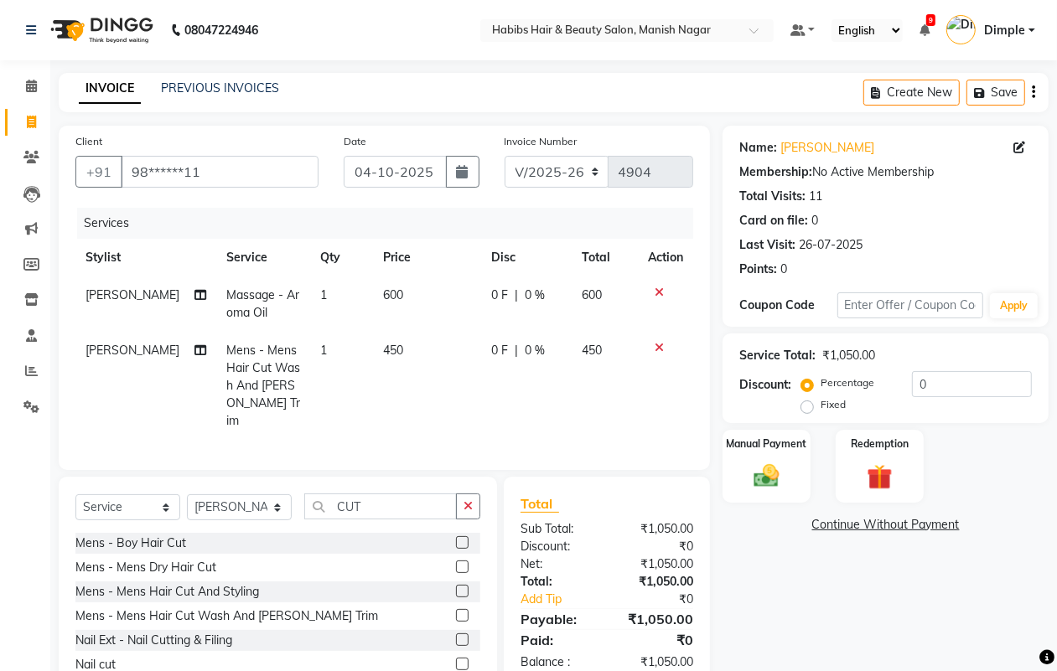
scroll to position [75, 0]
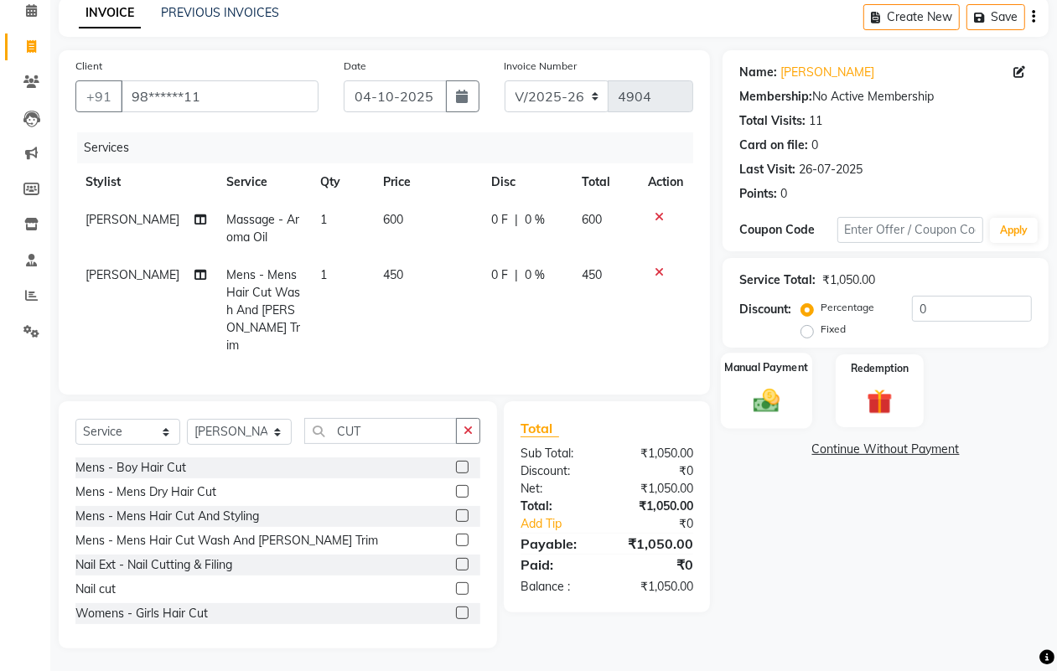
click at [770, 396] on img at bounding box center [766, 401] width 42 height 30
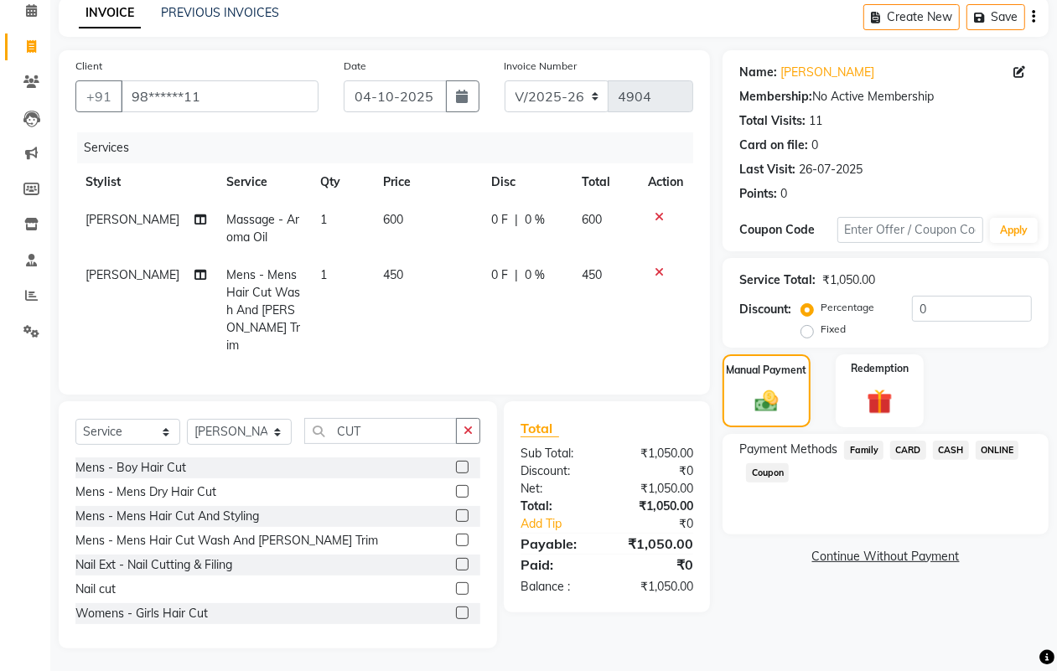
click at [950, 449] on span "CASH" at bounding box center [951, 450] width 36 height 19
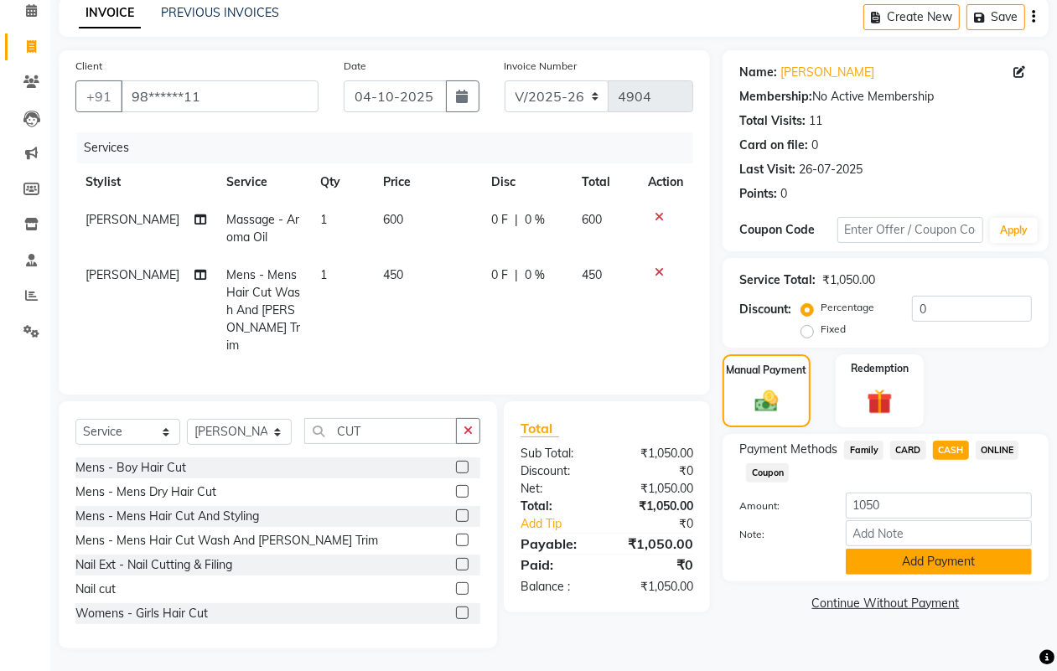
click at [891, 559] on button "Add Payment" at bounding box center [939, 562] width 186 height 26
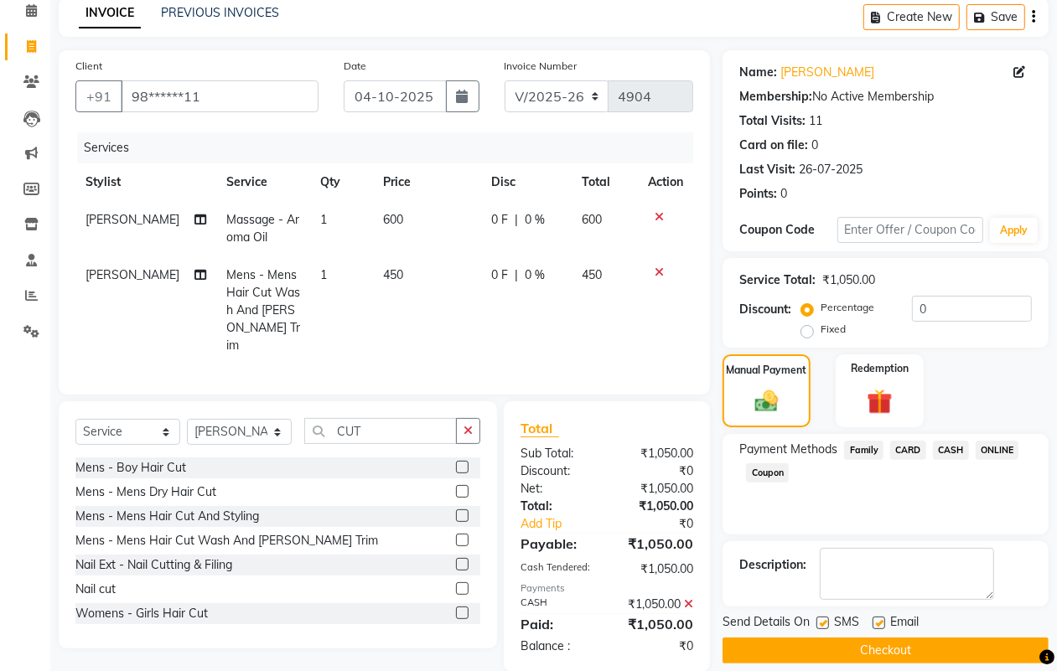
scroll to position [99, 0]
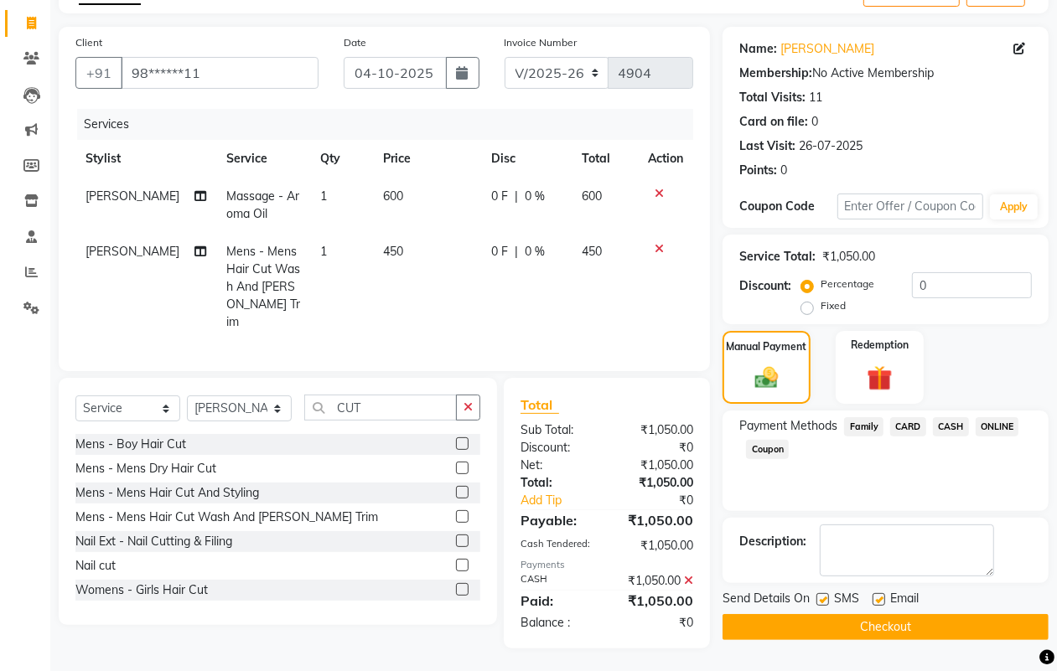
click at [820, 599] on label at bounding box center [822, 600] width 13 height 13
click at [820, 599] on input "checkbox" at bounding box center [821, 600] width 11 height 11
click at [822, 616] on button "Checkout" at bounding box center [886, 627] width 326 height 26
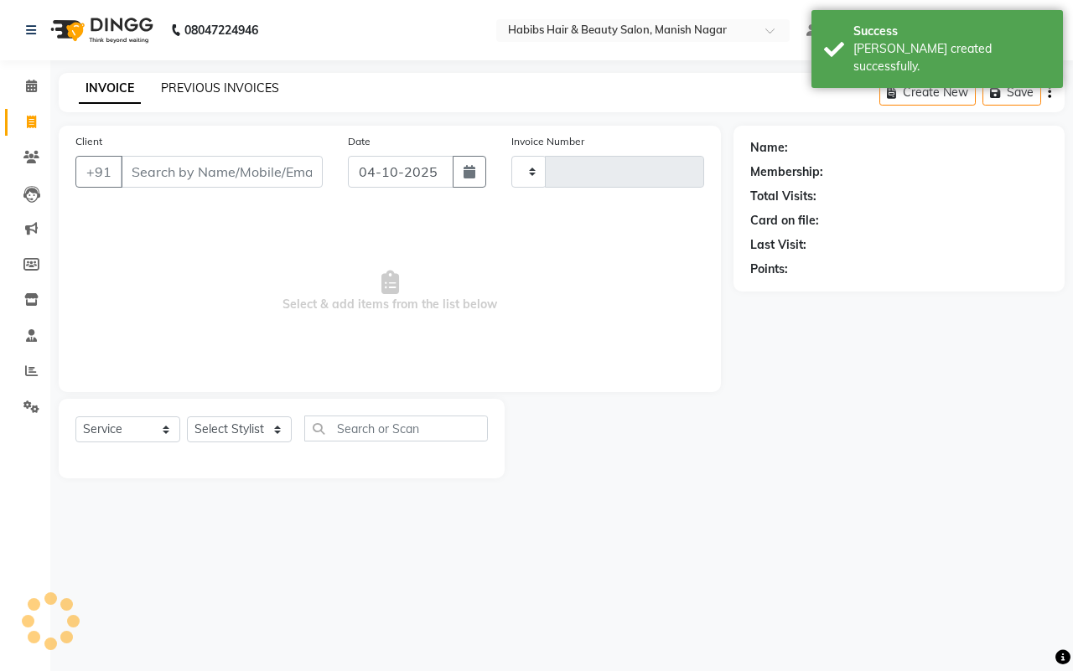
click at [177, 88] on link "PREVIOUS INVOICES" at bounding box center [220, 87] width 118 height 15
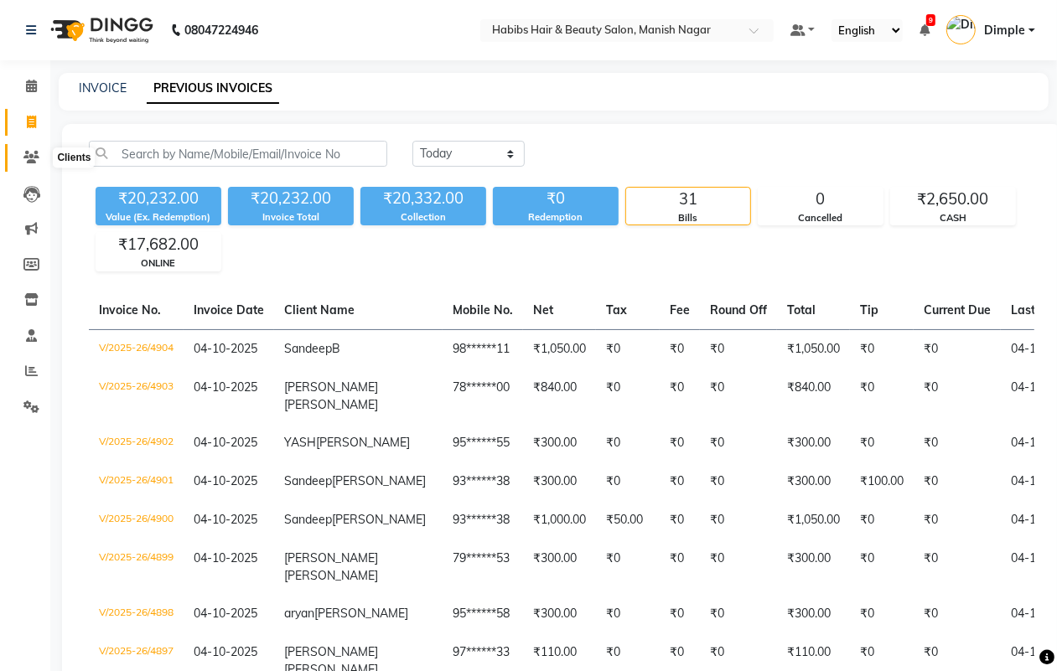
click at [34, 159] on icon at bounding box center [31, 157] width 16 height 13
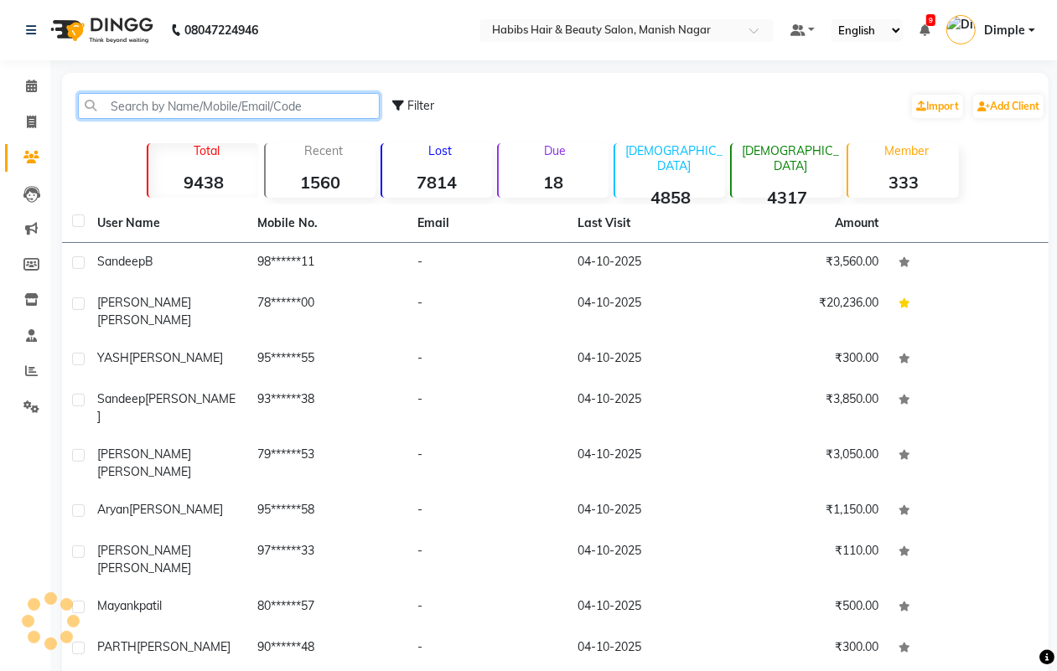
click at [141, 103] on input "text" at bounding box center [229, 106] width 302 height 26
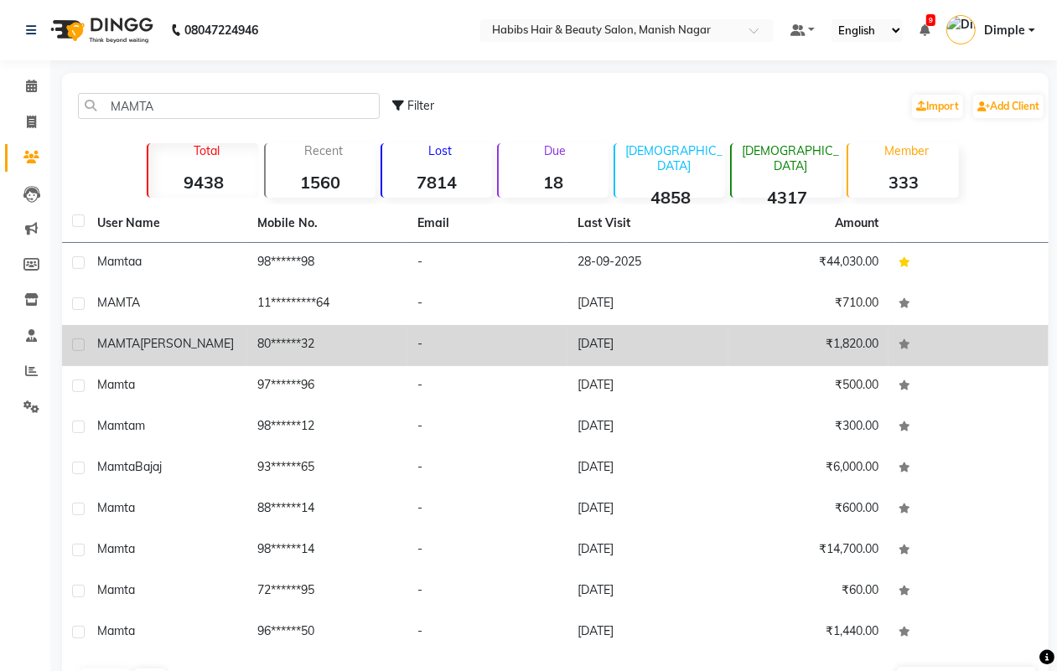
click at [269, 354] on td "80******32" at bounding box center [327, 345] width 160 height 41
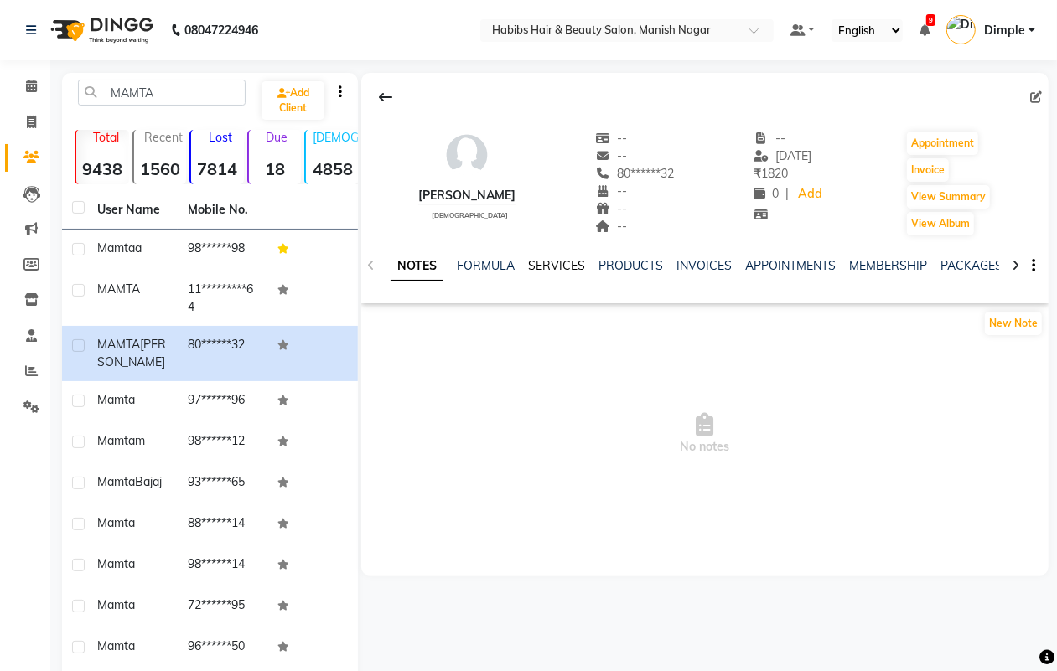
click at [559, 260] on link "SERVICES" at bounding box center [556, 265] width 57 height 15
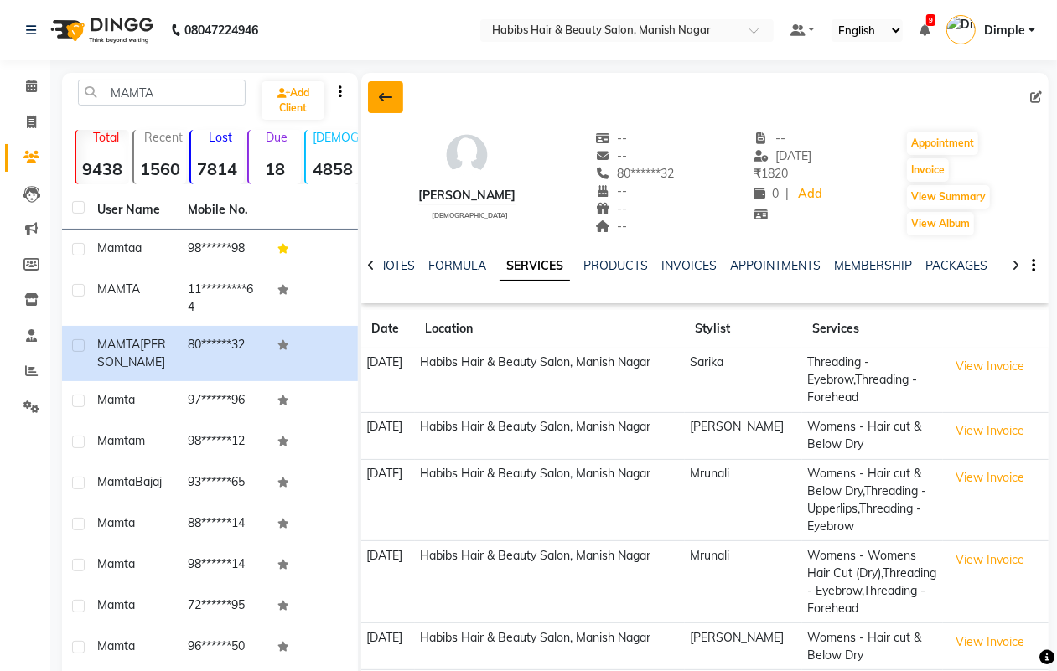
click at [375, 93] on button at bounding box center [385, 97] width 35 height 32
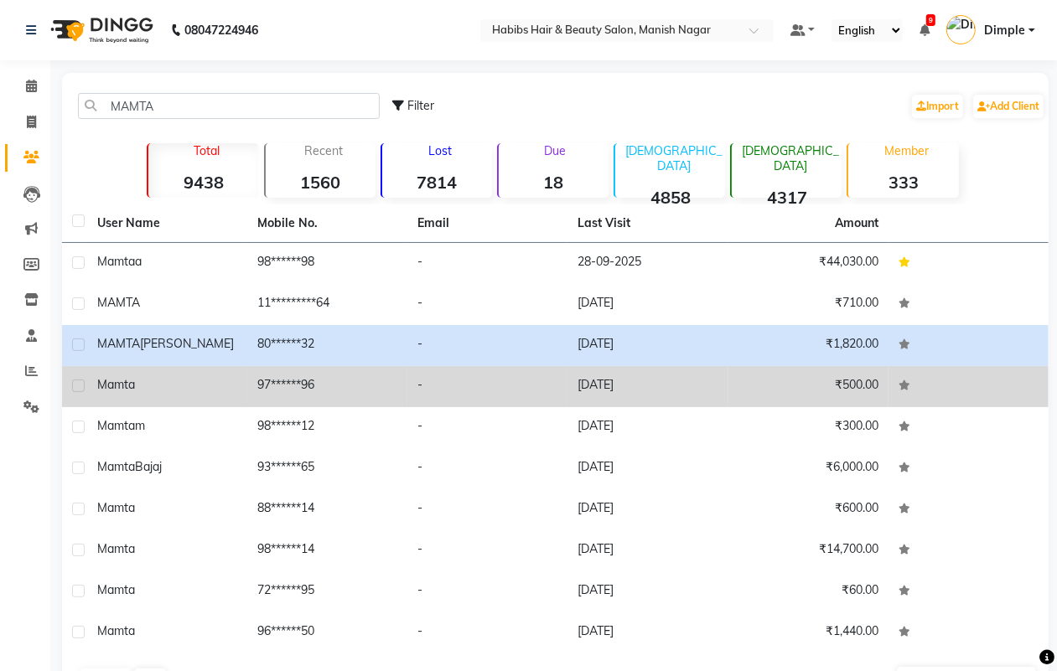
click at [295, 384] on td "97******96" at bounding box center [327, 386] width 160 height 41
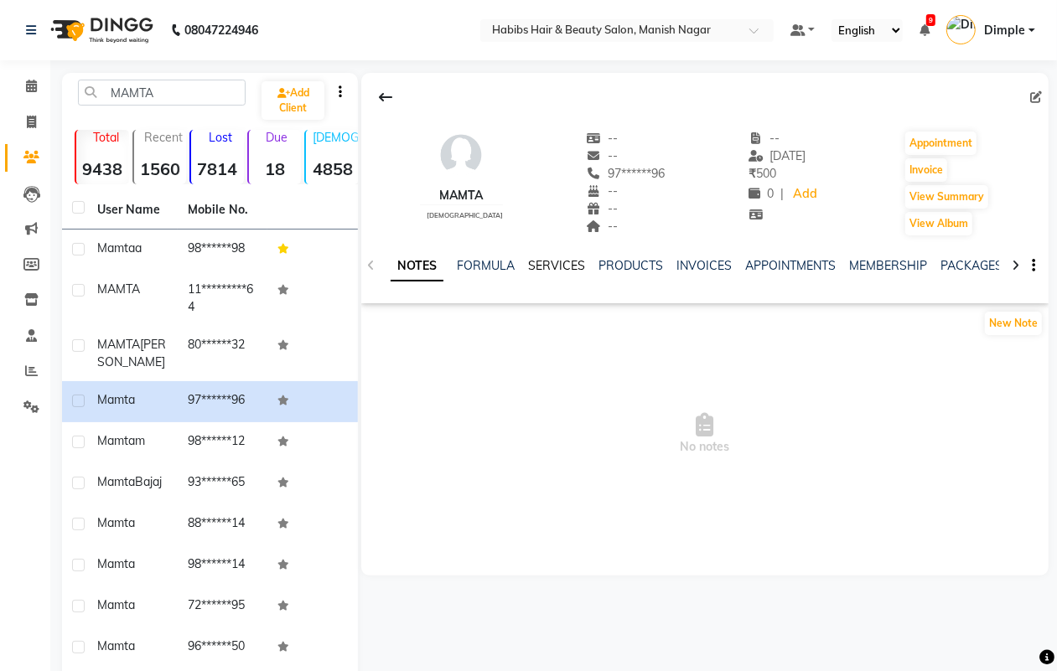
click at [570, 265] on link "SERVICES" at bounding box center [556, 265] width 57 height 15
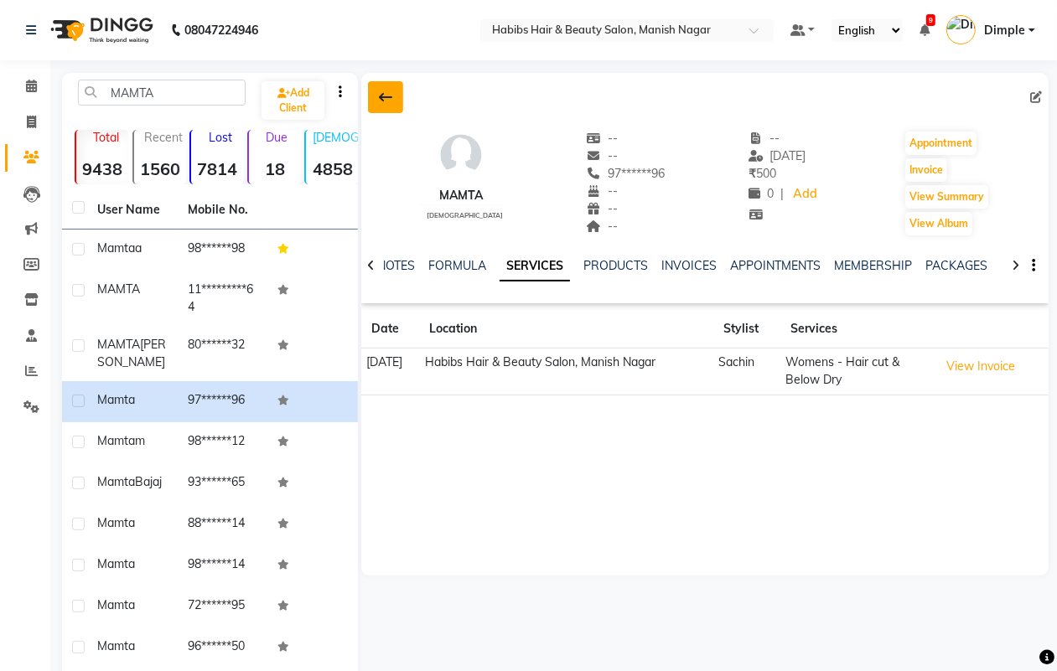
click at [383, 93] on icon at bounding box center [385, 97] width 13 height 13
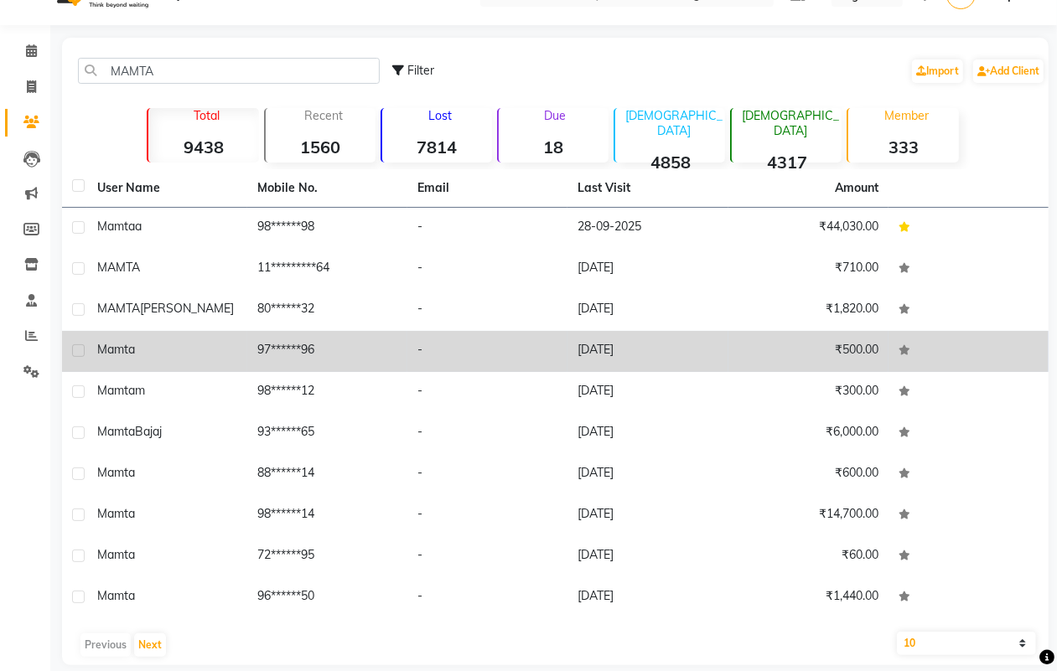
scroll to position [54, 0]
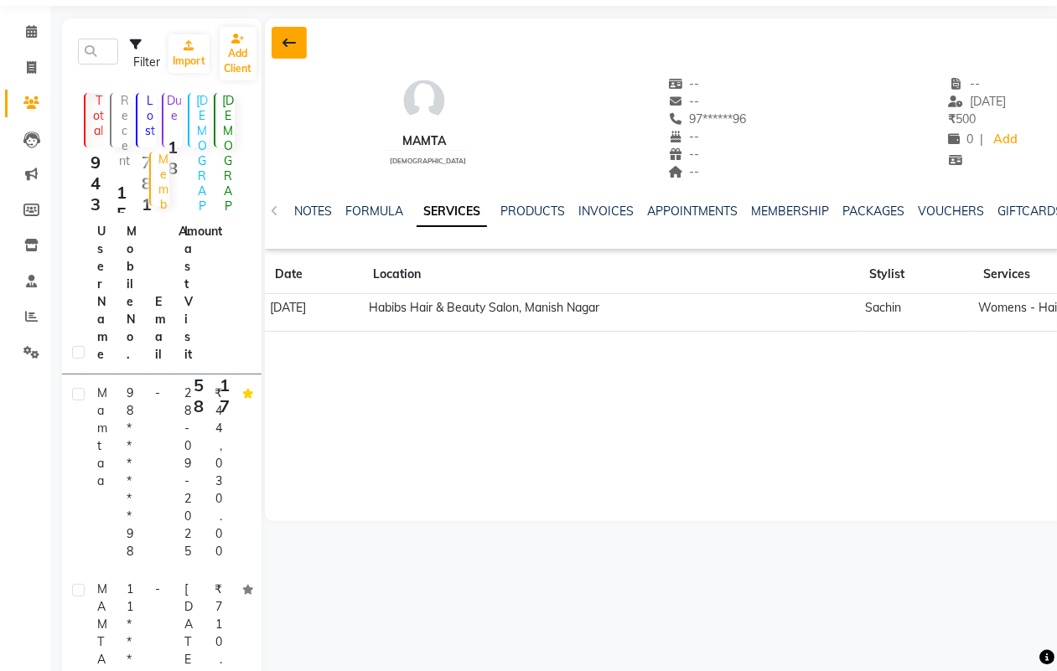
click at [296, 52] on button at bounding box center [289, 43] width 35 height 32
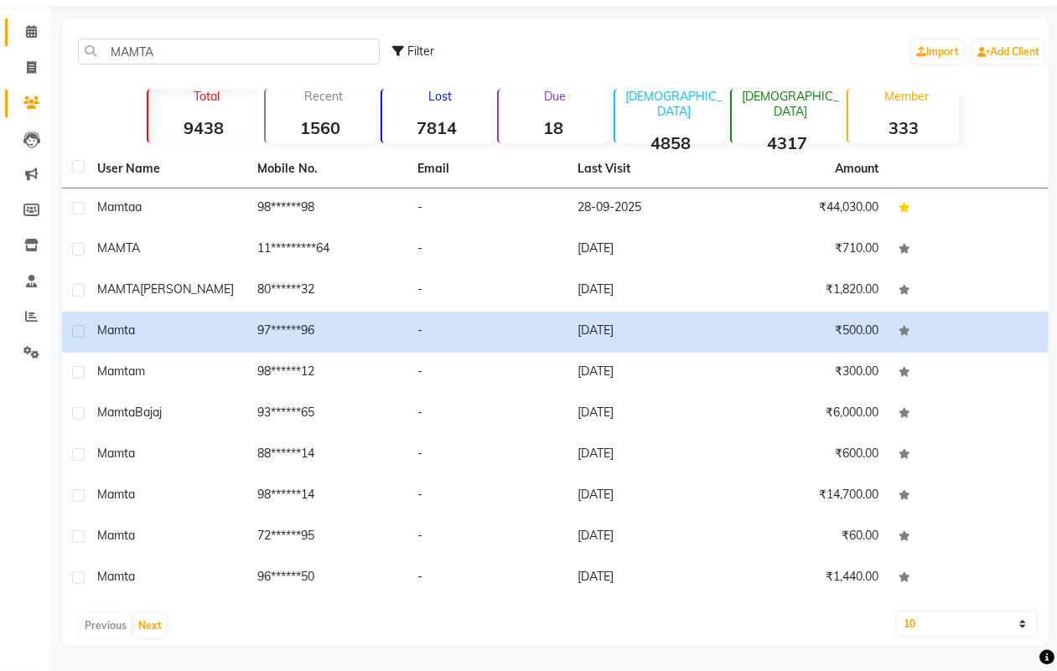
click at [30, 31] on icon at bounding box center [31, 31] width 11 height 13
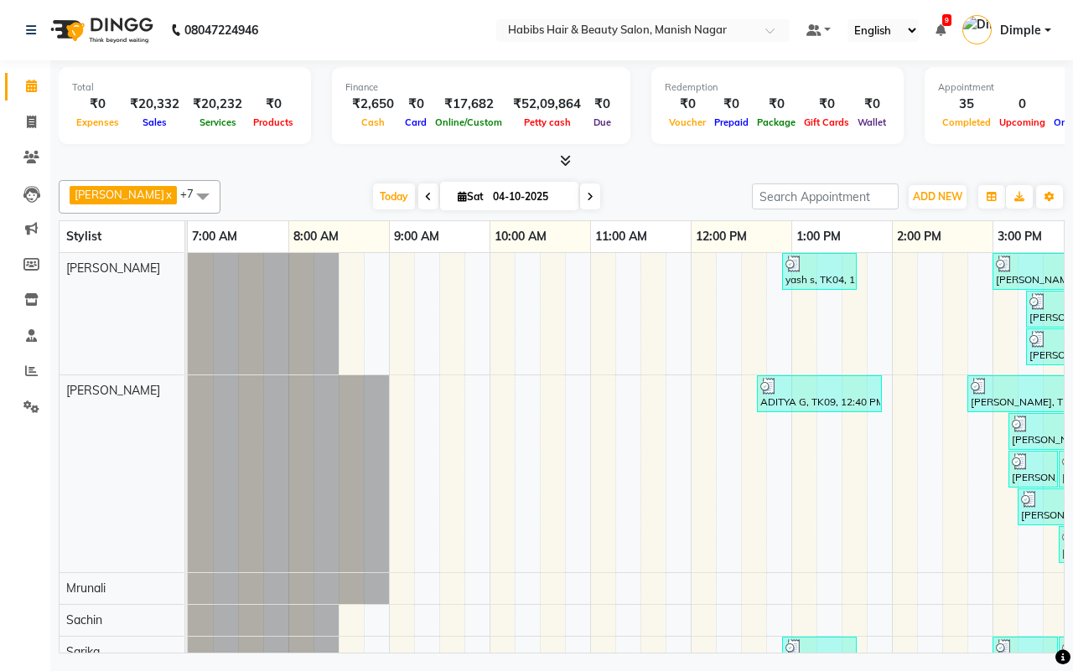
click at [283, 187] on div "[DATE] [DATE]" at bounding box center [486, 196] width 515 height 25
click at [31, 117] on icon at bounding box center [31, 122] width 9 height 13
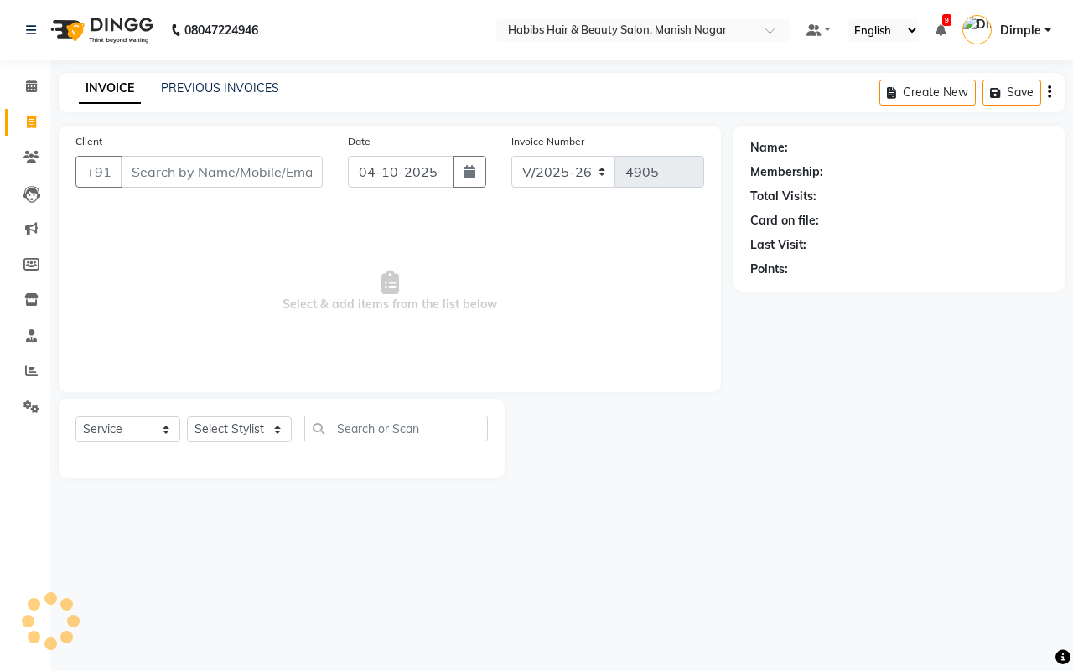
click at [184, 165] on input "Client" at bounding box center [222, 172] width 202 height 32
click at [231, 76] on div "INVOICE PREVIOUS INVOICES Create New Save" at bounding box center [562, 92] width 1006 height 39
click at [243, 86] on link "PREVIOUS INVOICES" at bounding box center [220, 87] width 118 height 15
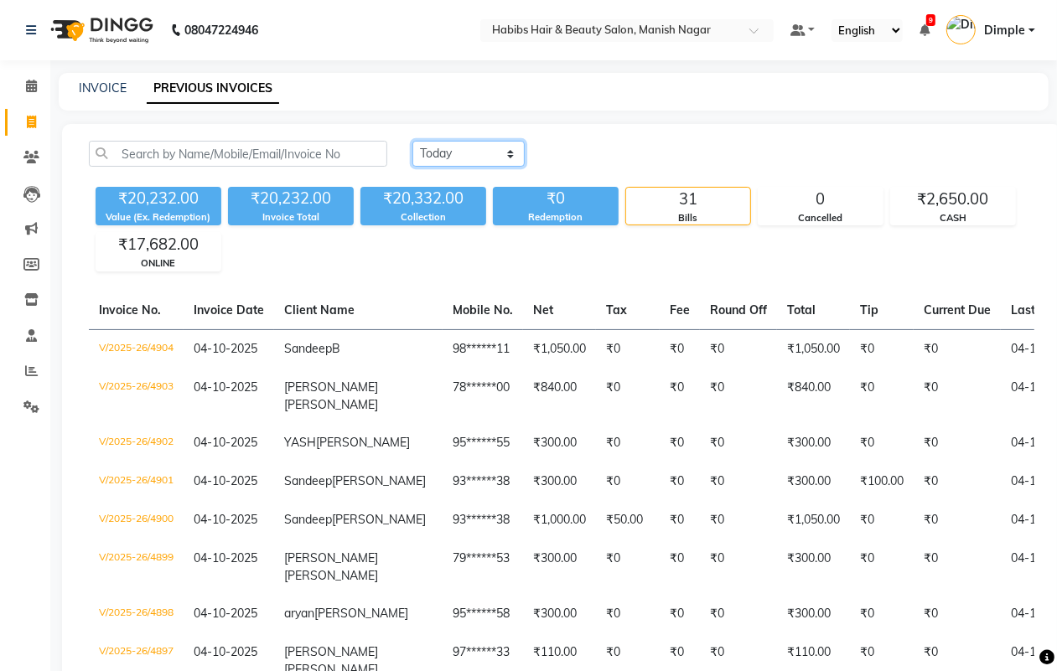
click at [444, 151] on select "[DATE] [DATE] Custom Range" at bounding box center [468, 154] width 112 height 26
click at [412, 141] on select "[DATE] [DATE] Custom Range" at bounding box center [468, 154] width 112 height 26
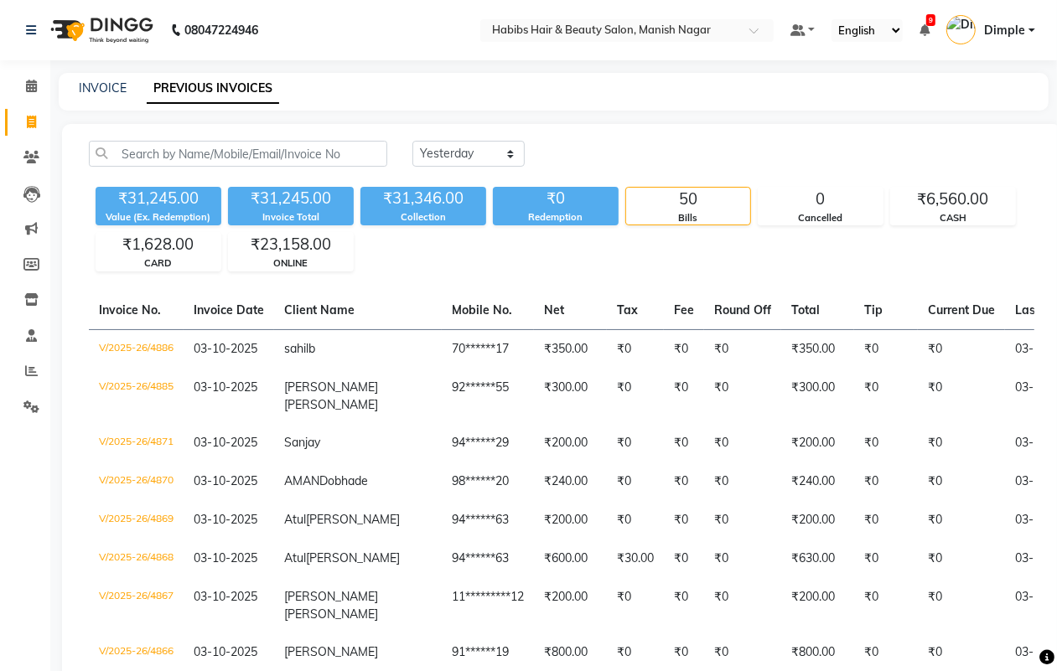
click at [92, 74] on div "INVOICE PREVIOUS INVOICES" at bounding box center [554, 92] width 990 height 38
click at [106, 82] on link "INVOICE" at bounding box center [103, 87] width 48 height 15
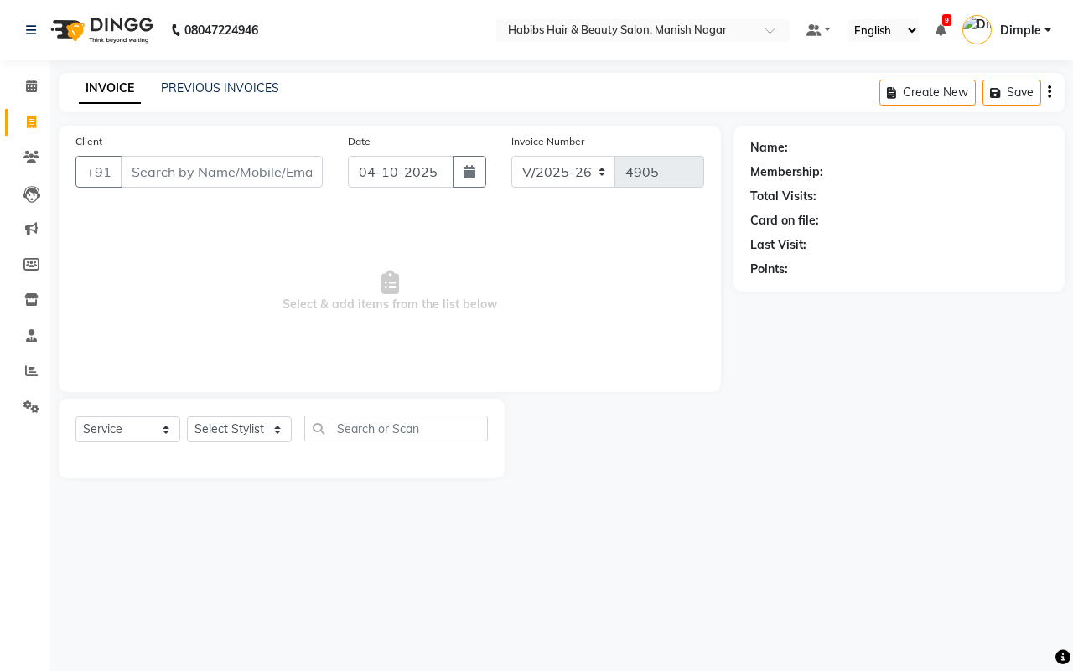
click at [137, 172] on input "Client" at bounding box center [222, 172] width 202 height 32
click at [281, 159] on button "Add Client" at bounding box center [279, 172] width 86 height 32
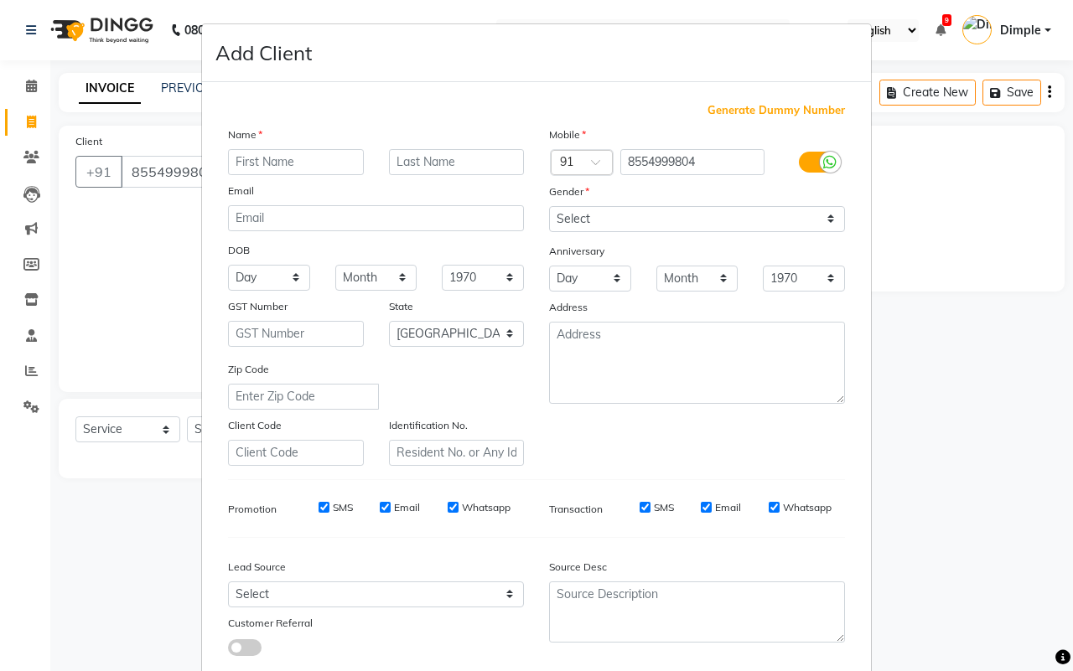
click at [287, 155] on input "text" at bounding box center [296, 162] width 136 height 26
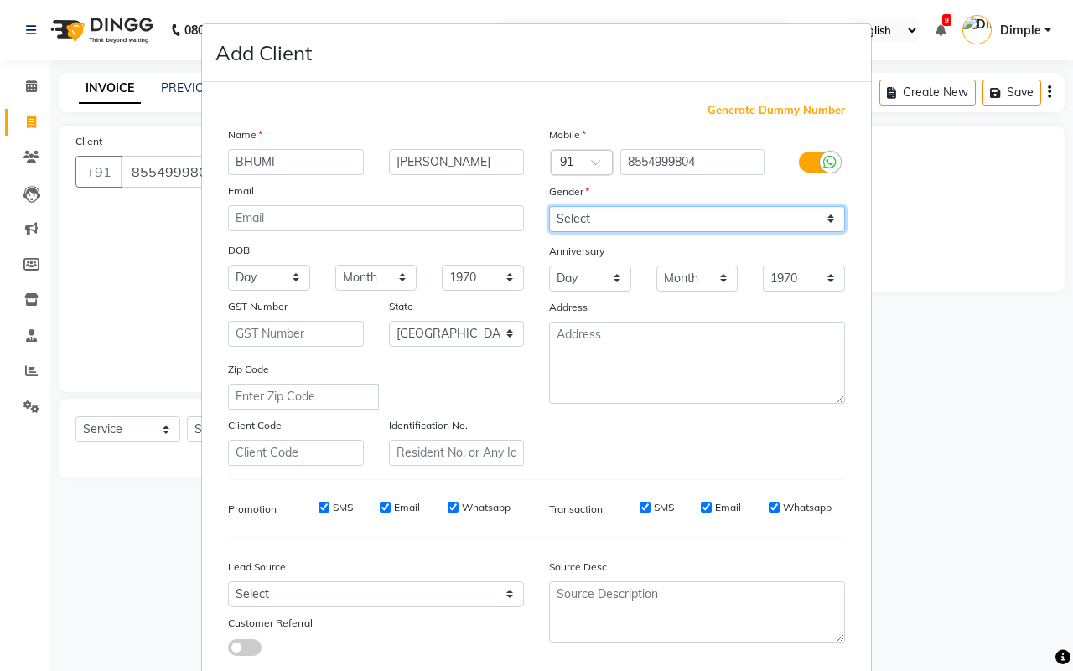
click at [604, 222] on select "Select [DEMOGRAPHIC_DATA] [DEMOGRAPHIC_DATA] Other Prefer Not To Say" at bounding box center [697, 219] width 296 height 26
click at [549, 206] on select "Select [DEMOGRAPHIC_DATA] [DEMOGRAPHIC_DATA] Other Prefer Not To Say" at bounding box center [697, 219] width 296 height 26
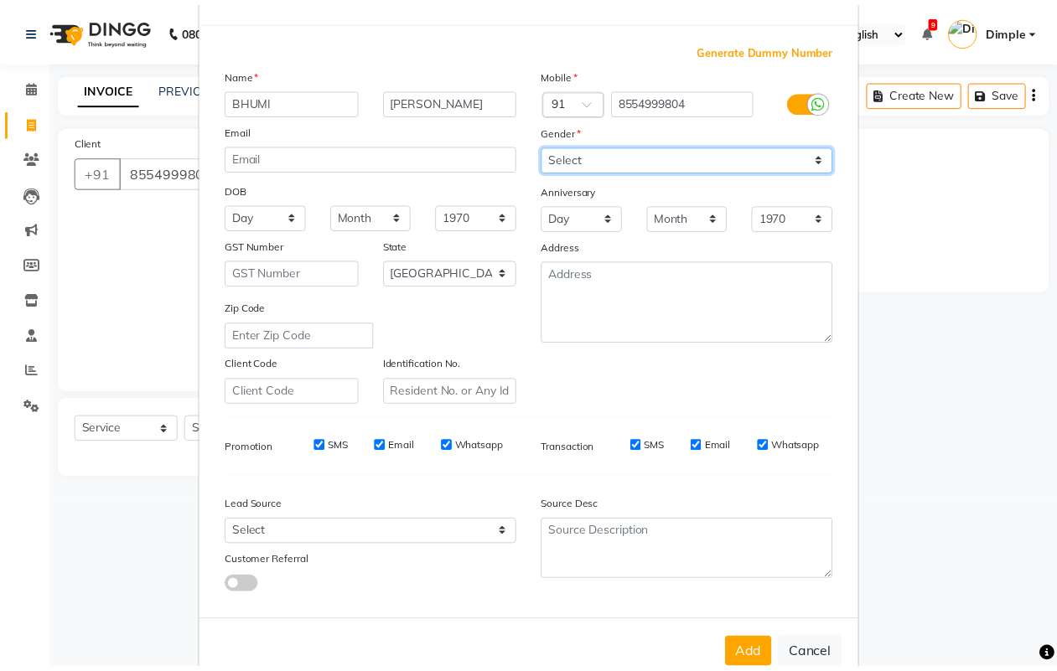
scroll to position [96, 0]
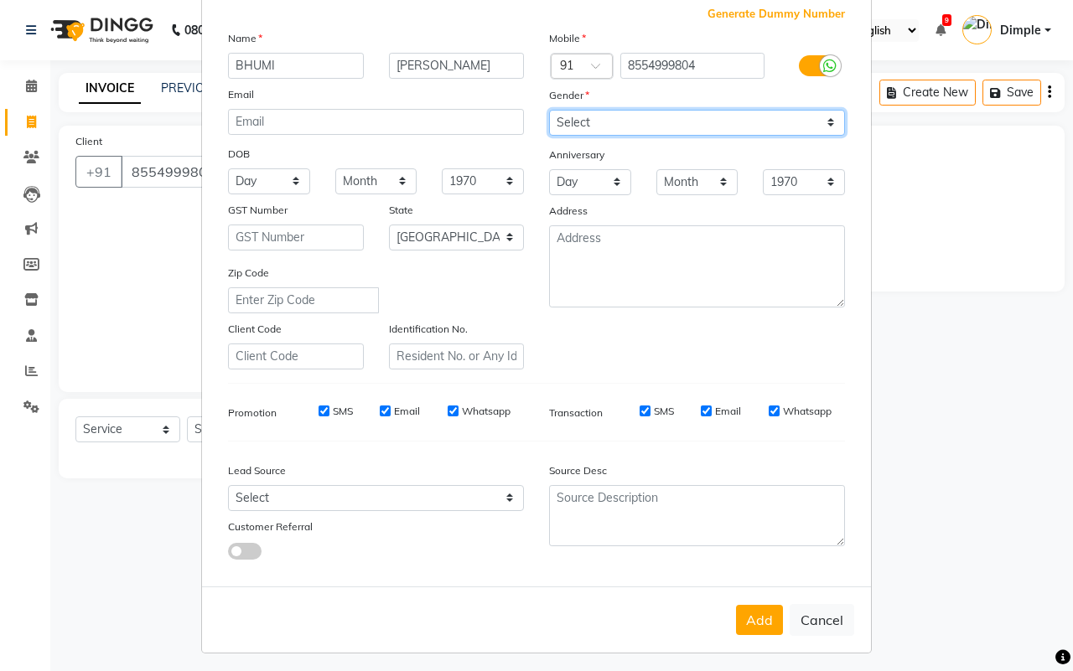
click at [609, 127] on select "Select [DEMOGRAPHIC_DATA] [DEMOGRAPHIC_DATA] Other Prefer Not To Say" at bounding box center [697, 123] width 296 height 26
click at [549, 110] on select "Select [DEMOGRAPHIC_DATA] [DEMOGRAPHIC_DATA] Other Prefer Not To Say" at bounding box center [697, 123] width 296 height 26
click at [753, 596] on div "Add Cancel" at bounding box center [536, 620] width 669 height 66
click at [750, 625] on button "Add" at bounding box center [759, 620] width 47 height 30
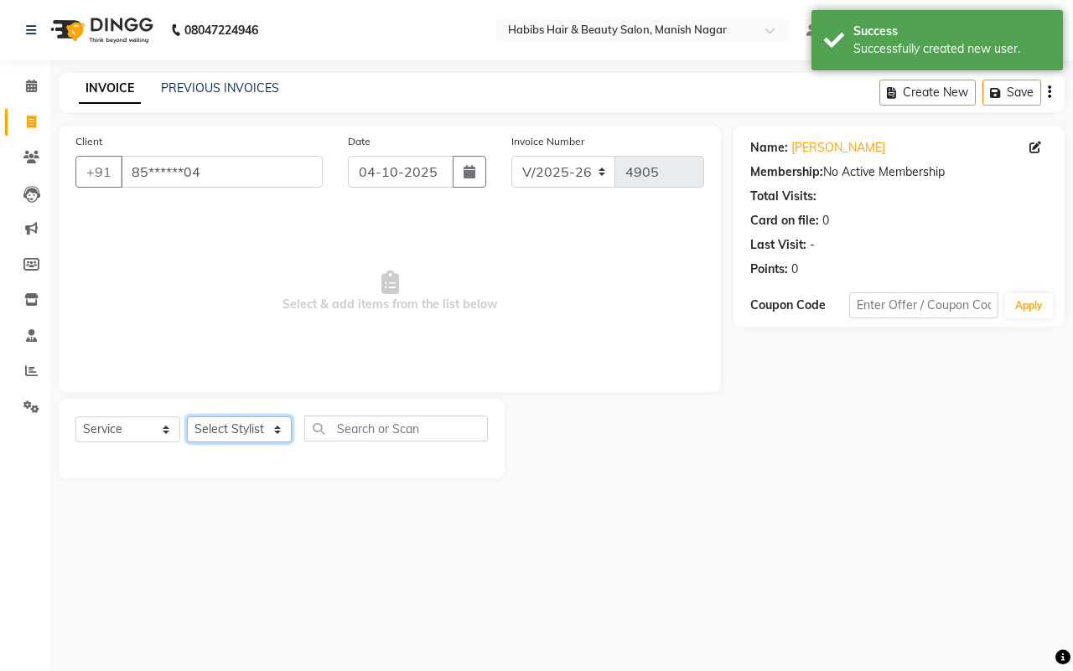
click at [231, 438] on select "Select Stylist [PERSON_NAME] [PERSON_NAME] [PERSON_NAME] [PERSON_NAME] Sachin […" at bounding box center [239, 430] width 105 height 26
click at [187, 417] on select "Select Stylist [PERSON_NAME] [PERSON_NAME] [PERSON_NAME] [PERSON_NAME] Sachin […" at bounding box center [239, 430] width 105 height 26
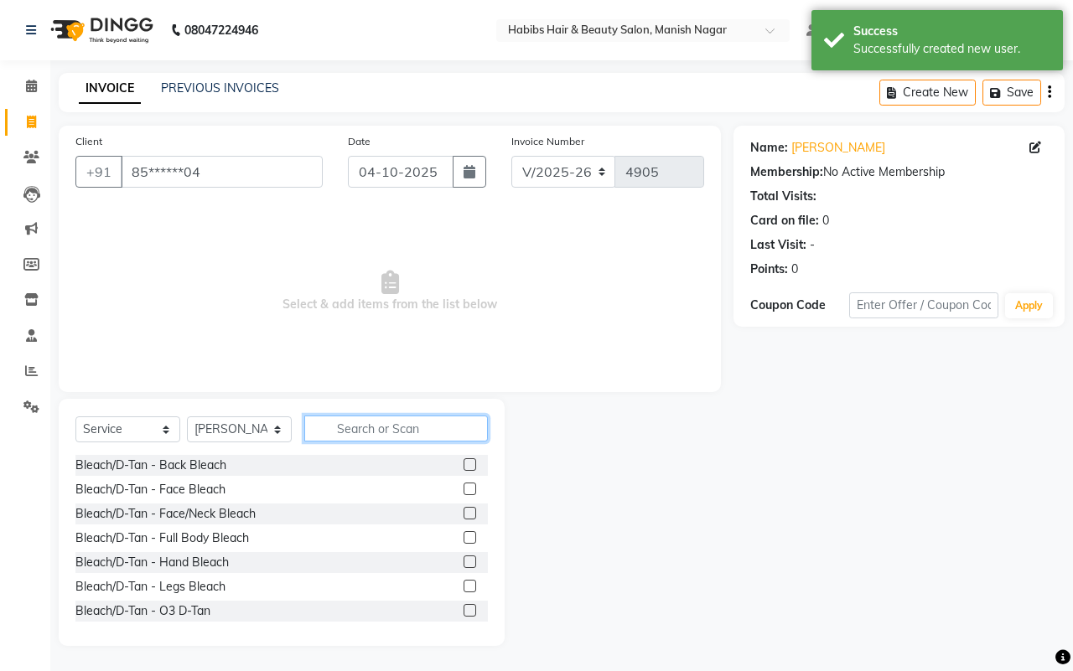
click at [361, 433] on input "text" at bounding box center [396, 429] width 184 height 26
click at [366, 443] on div "Select Service Product Membership Package Voucher Prepaid Gift Card Select Styl…" at bounding box center [281, 435] width 412 height 39
click at [365, 432] on input "text" at bounding box center [396, 429] width 184 height 26
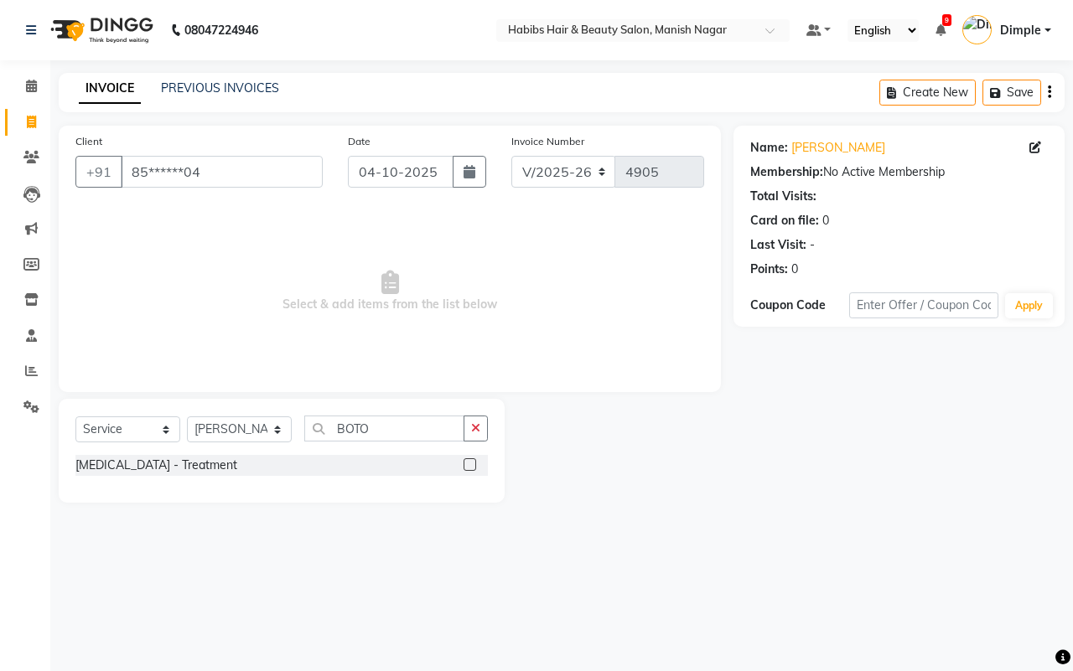
click at [391, 465] on div "[MEDICAL_DATA] - Treatment" at bounding box center [281, 465] width 412 height 21
click at [157, 461] on div "[MEDICAL_DATA] - Treatment" at bounding box center [156, 466] width 162 height 18
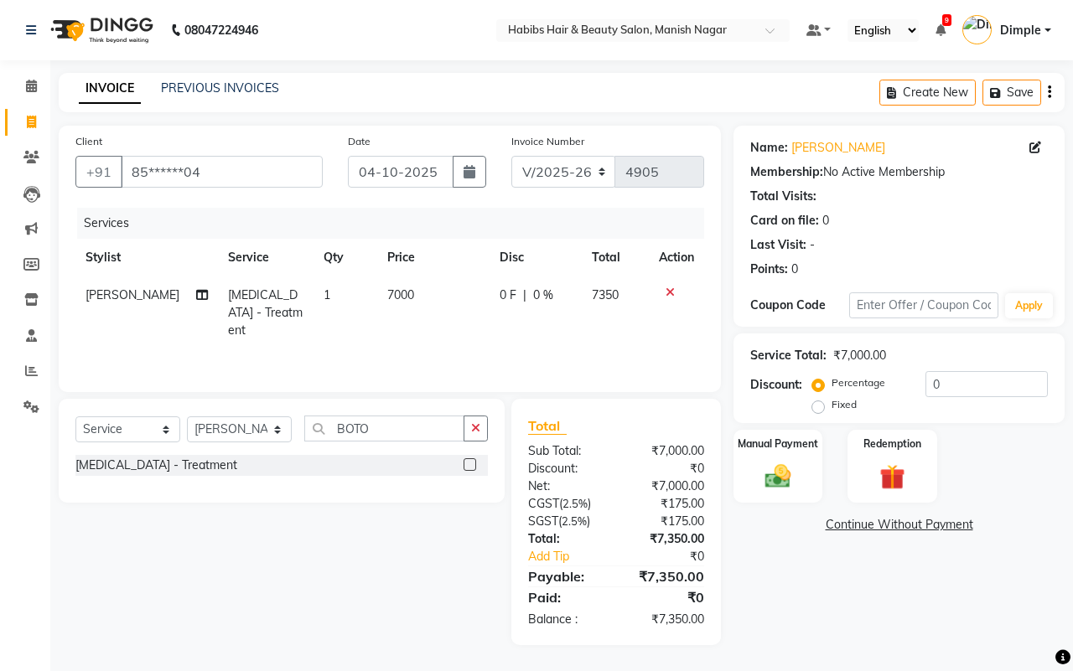
click at [415, 324] on td "7000" at bounding box center [432, 313] width 111 height 73
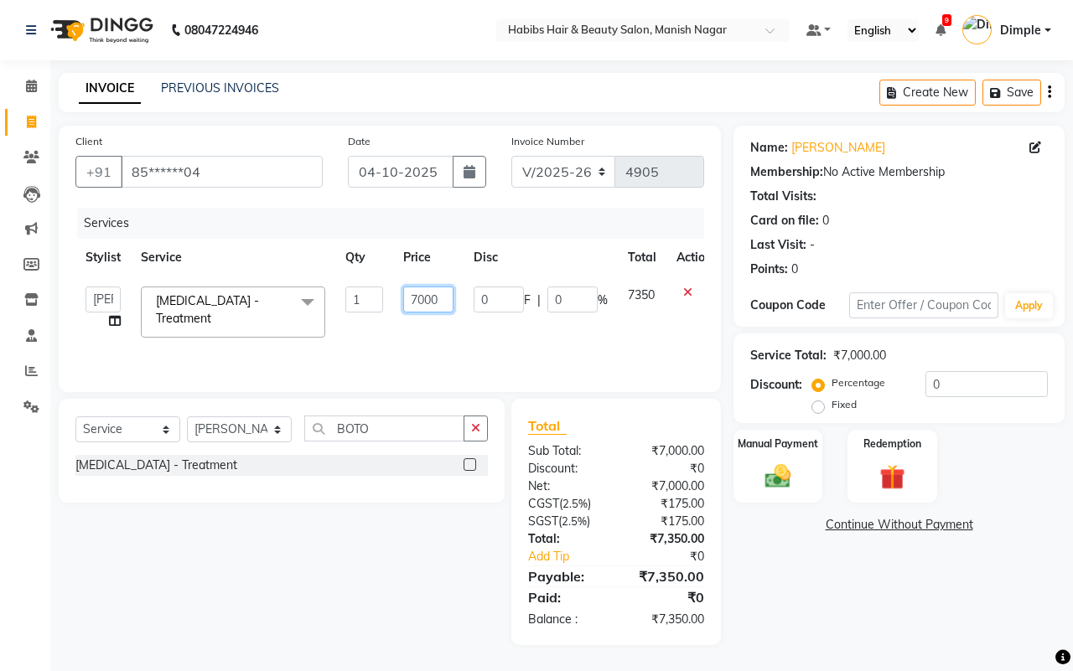
click at [411, 303] on input "7000" at bounding box center [428, 300] width 50 height 26
click at [532, 335] on div "Services Stylist Service Qty Price Disc Total Action [PERSON_NAME] [PERSON_NAME…" at bounding box center [389, 292] width 629 height 168
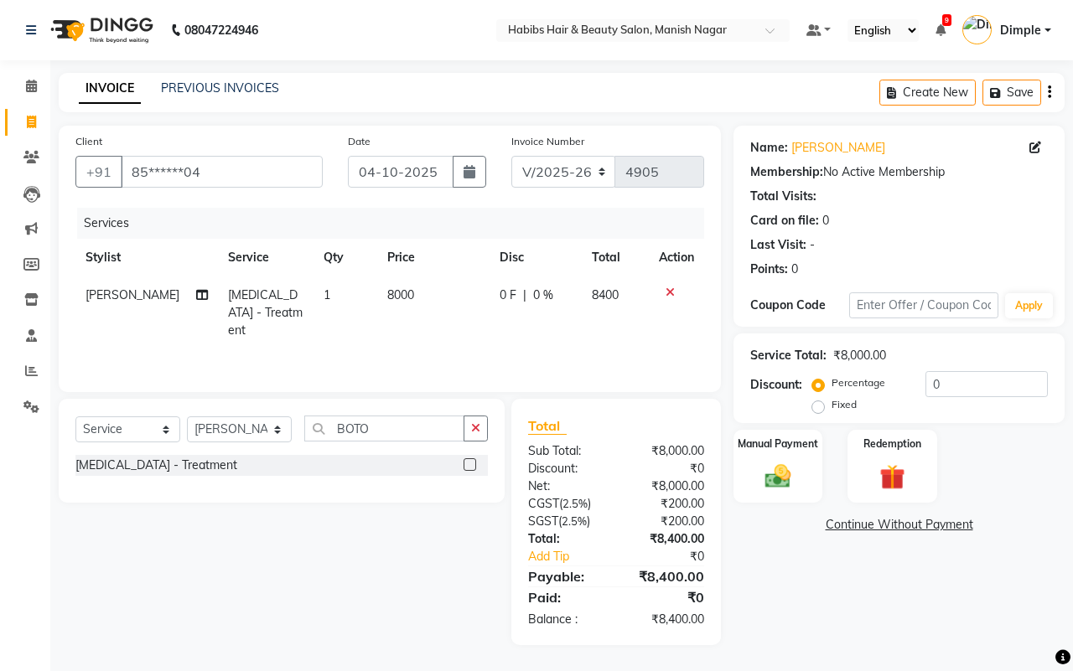
click at [524, 303] on div "0 F | 0 %" at bounding box center [536, 296] width 72 height 18
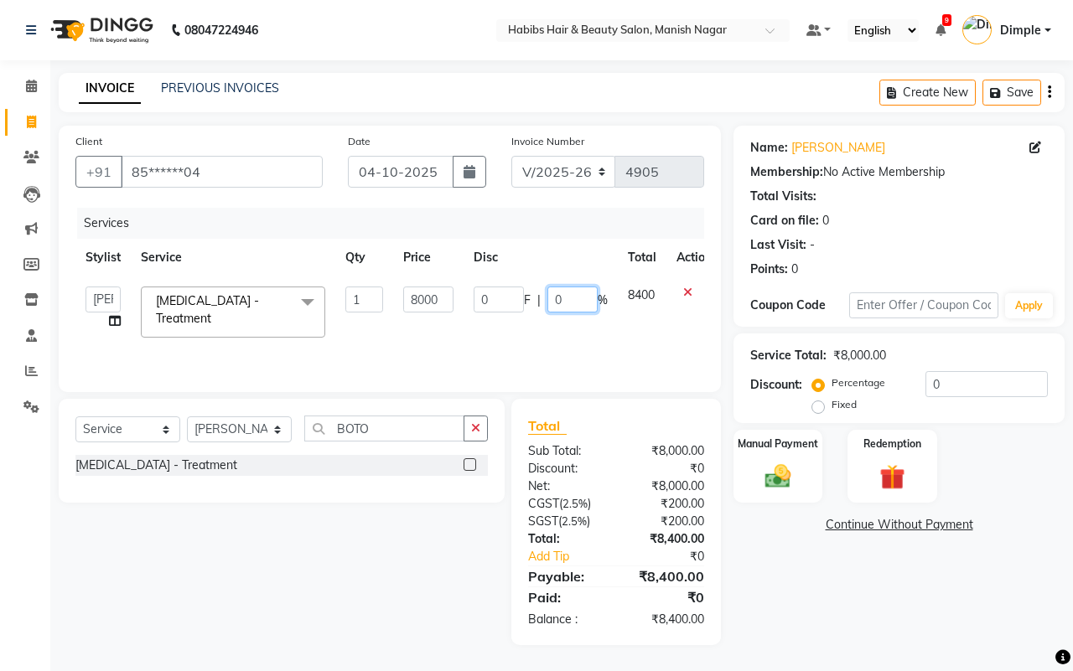
click at [554, 295] on input "0" at bounding box center [572, 300] width 50 height 26
click at [822, 583] on div "Name: [PERSON_NAME] Membership: No Active Membership Total Visits: Card on file…" at bounding box center [906, 386] width 344 height 520
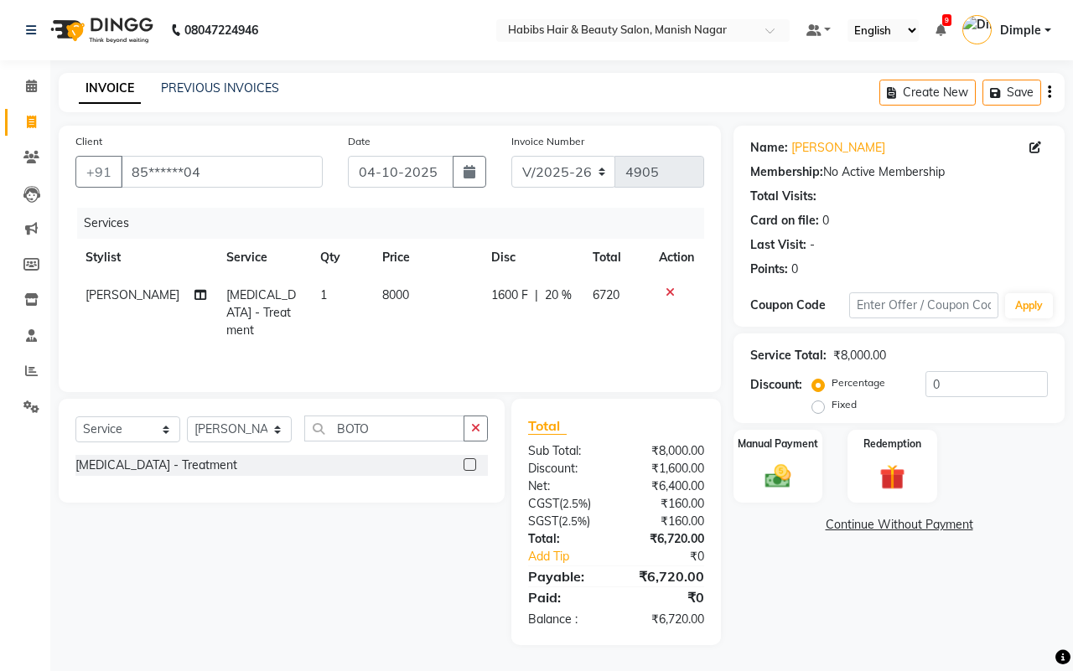
click at [1049, 93] on icon "button" at bounding box center [1049, 92] width 3 height 1
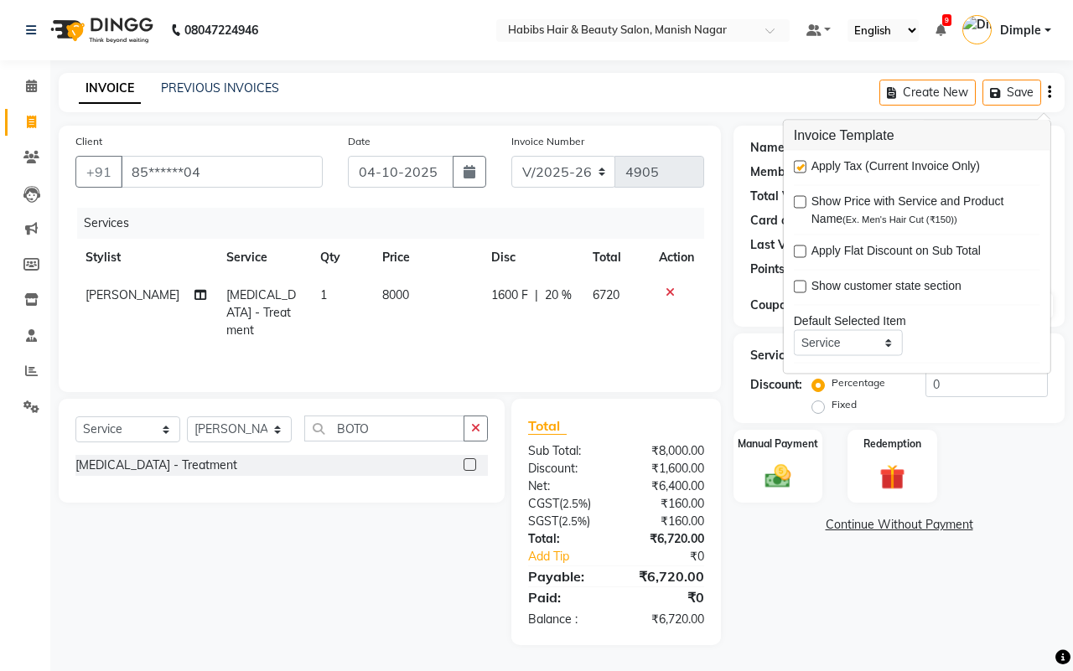
click at [795, 166] on label at bounding box center [800, 167] width 13 height 13
click at [795, 166] on input "checkbox" at bounding box center [799, 168] width 11 height 11
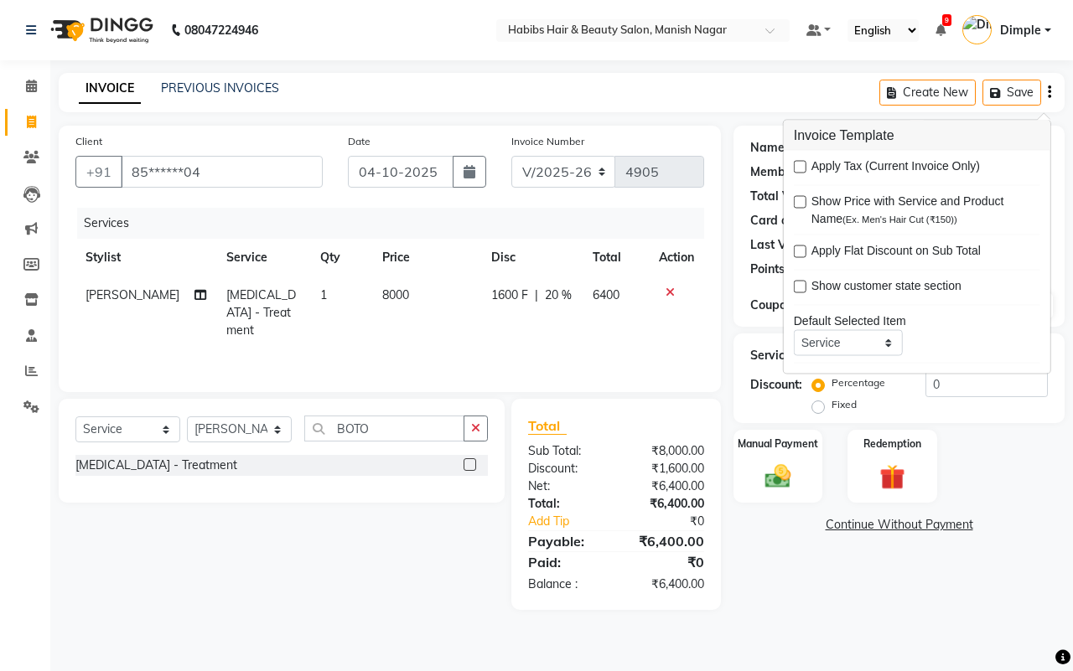
click at [493, 308] on td "1600 F | 20 %" at bounding box center [531, 313] width 101 height 73
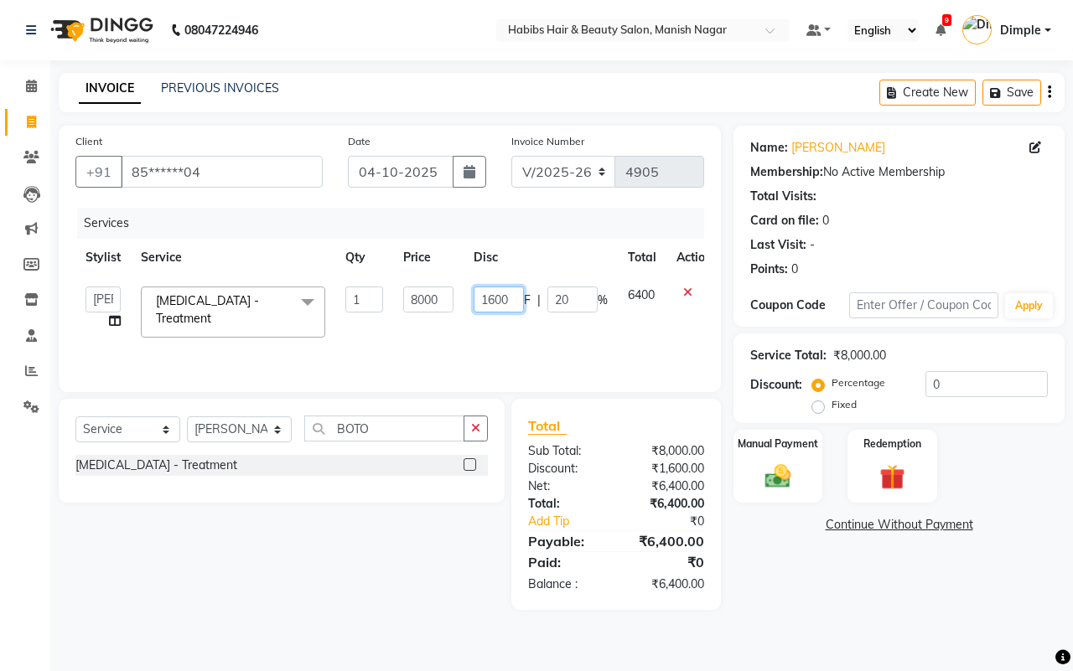
click at [495, 295] on input "1600" at bounding box center [499, 300] width 50 height 26
click at [814, 585] on div "Name: [PERSON_NAME] Membership: No Active Membership Total Visits: Card on file…" at bounding box center [906, 368] width 344 height 485
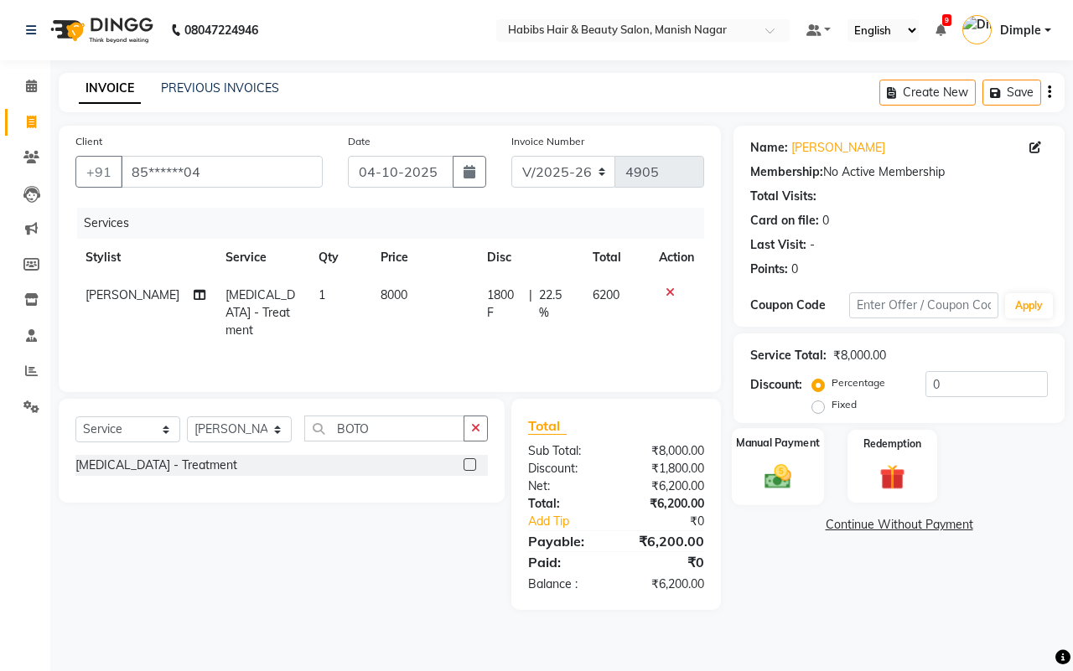
click at [776, 472] on img at bounding box center [778, 476] width 44 height 31
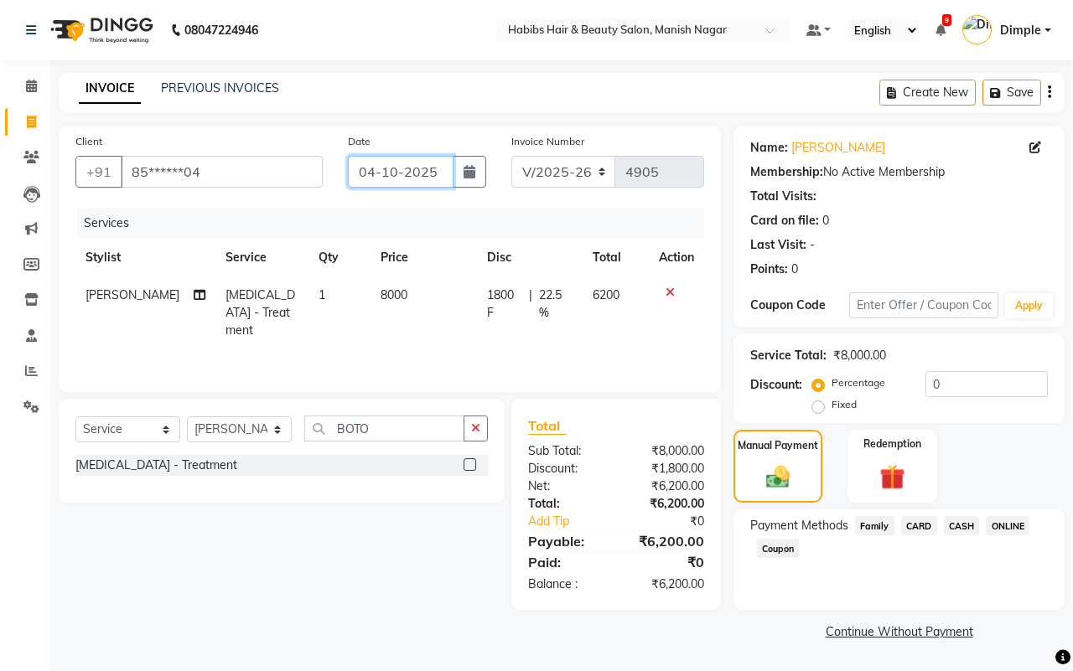
click at [399, 168] on input "04-10-2025" at bounding box center [401, 172] width 106 height 32
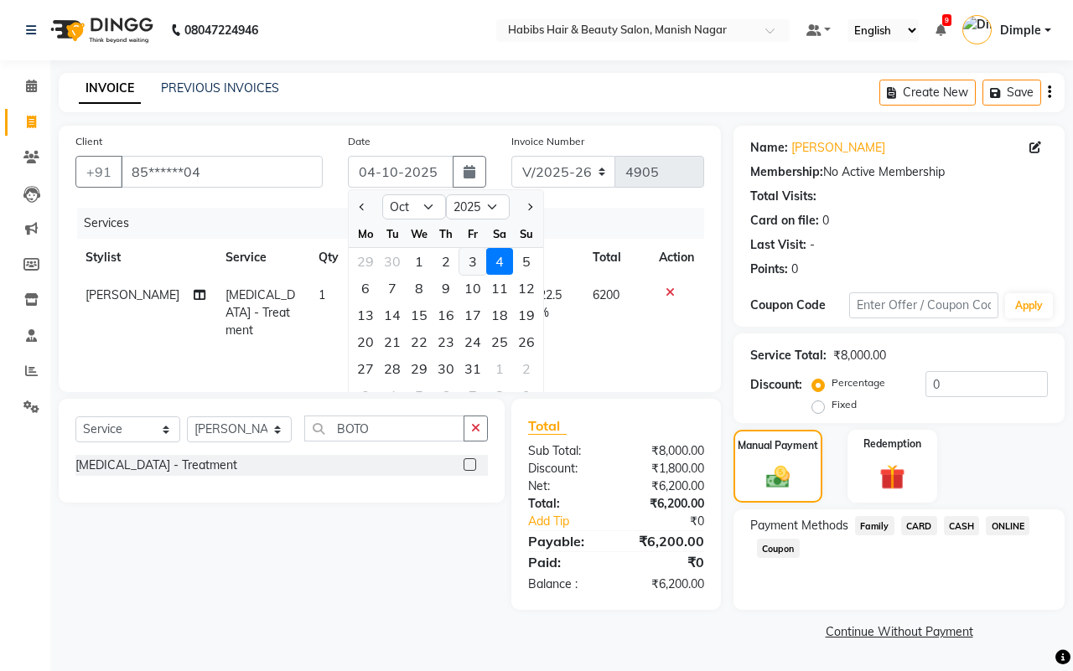
click at [470, 264] on div "3" at bounding box center [472, 261] width 27 height 27
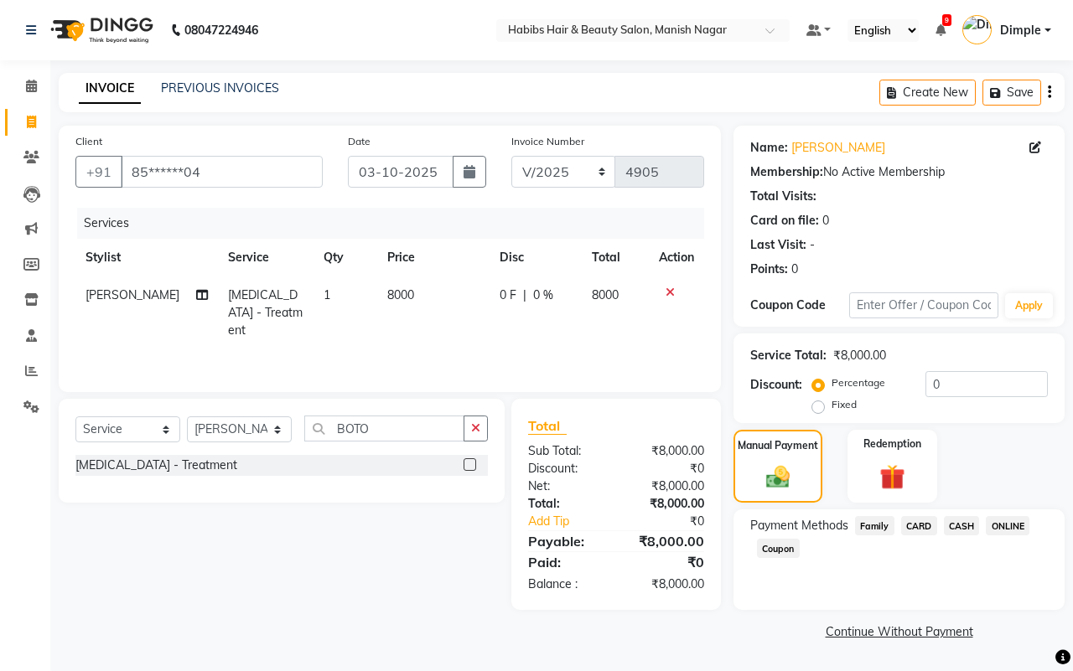
click at [495, 323] on td "0 F | 0 %" at bounding box center [536, 313] width 92 height 73
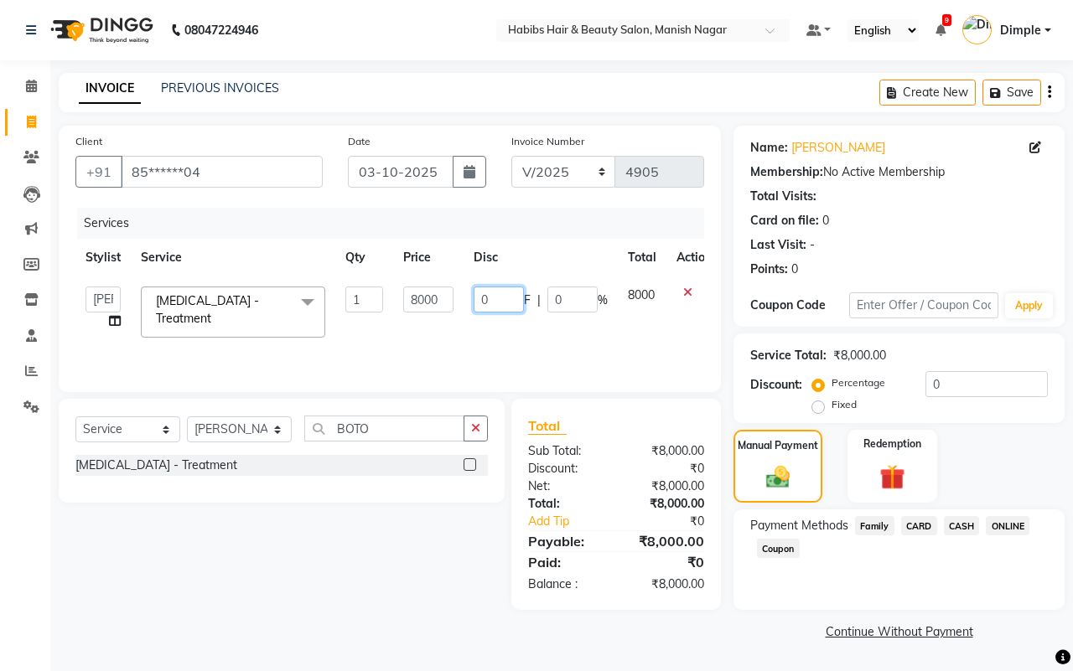
click at [479, 298] on input "0" at bounding box center [499, 300] width 50 height 26
click at [438, 604] on div "Select Service Product Membership Package Voucher Prepaid Gift Card Select Styl…" at bounding box center [275, 504] width 459 height 211
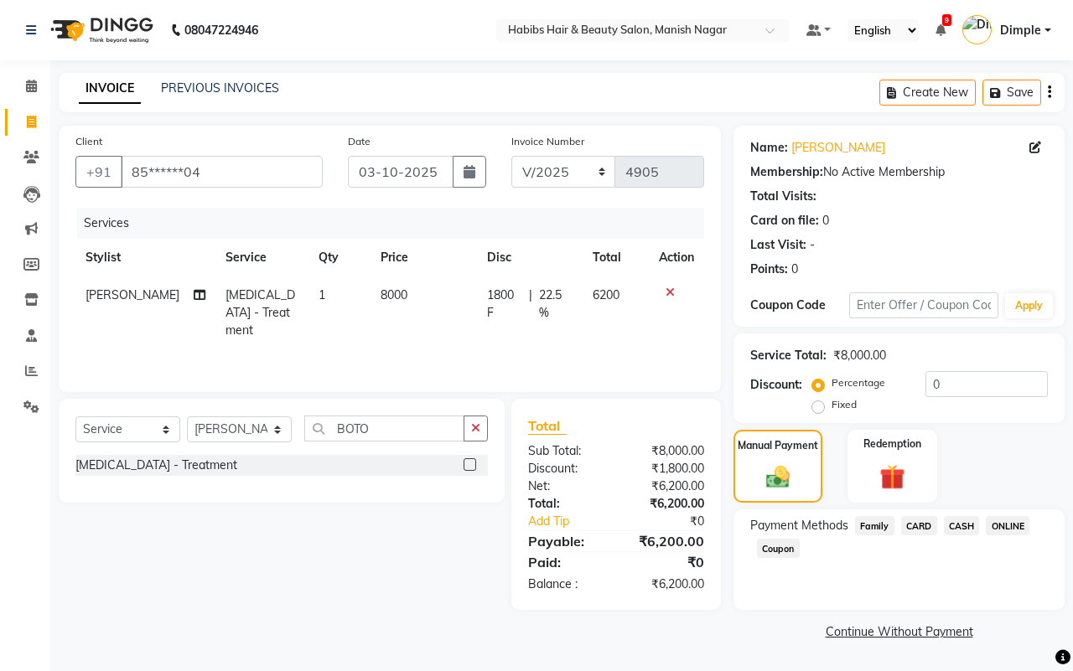
click at [962, 528] on span "CASH" at bounding box center [962, 525] width 36 height 19
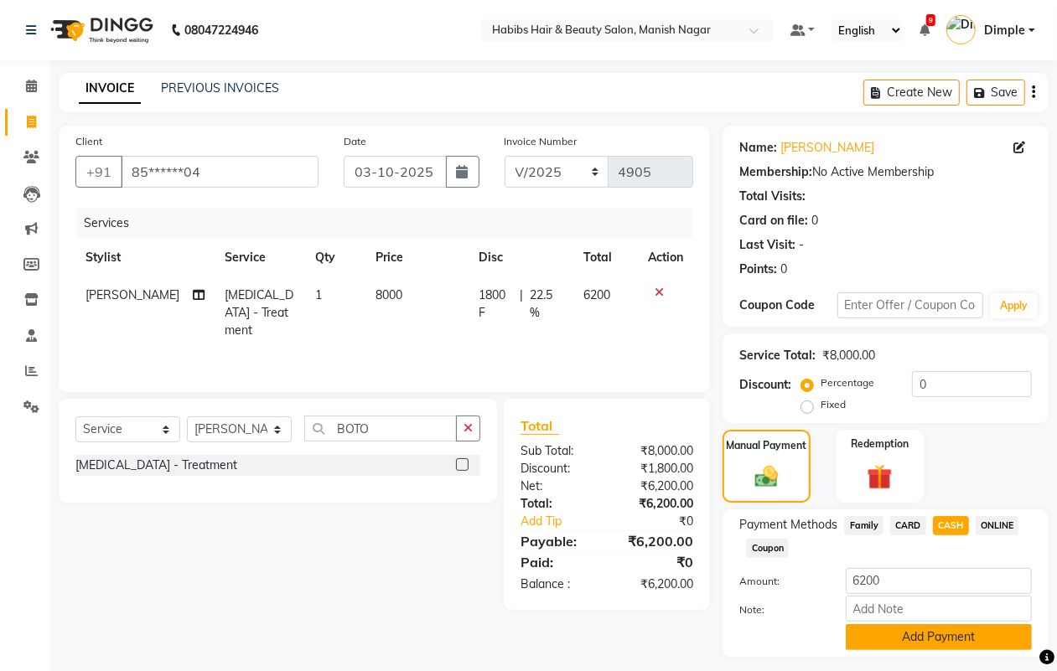
click at [890, 639] on button "Add Payment" at bounding box center [939, 638] width 186 height 26
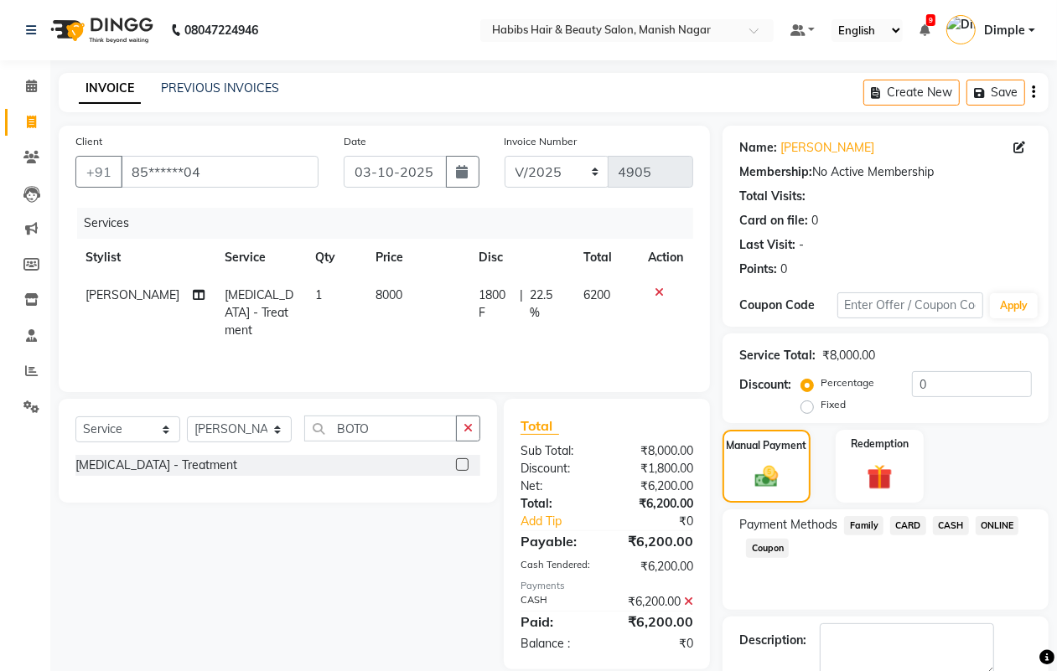
scroll to position [93, 0]
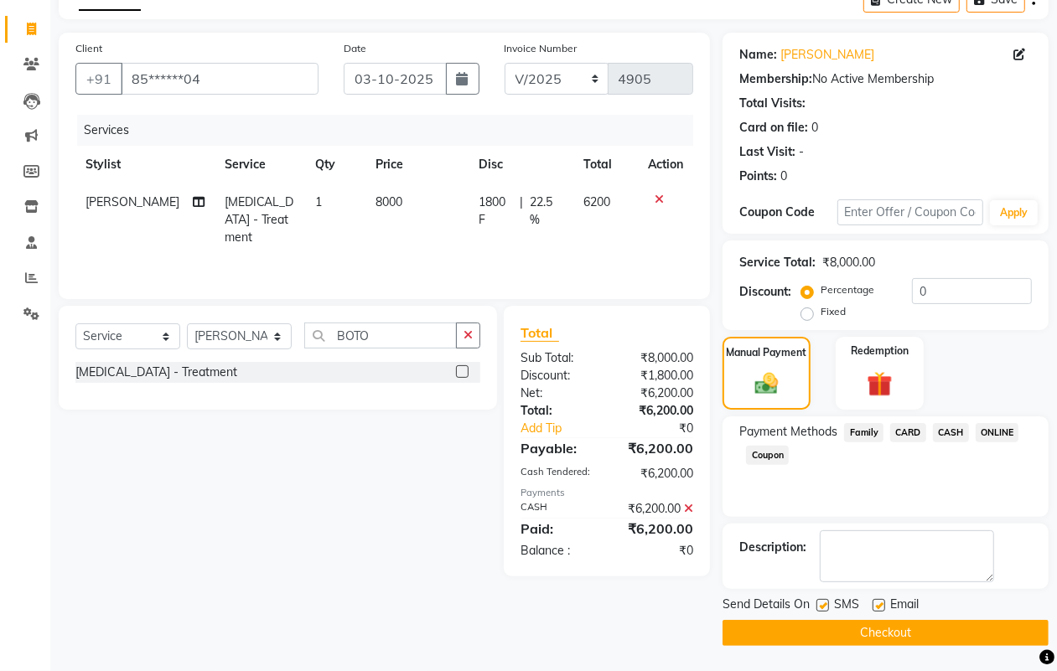
click at [890, 639] on button "Checkout" at bounding box center [886, 633] width 326 height 26
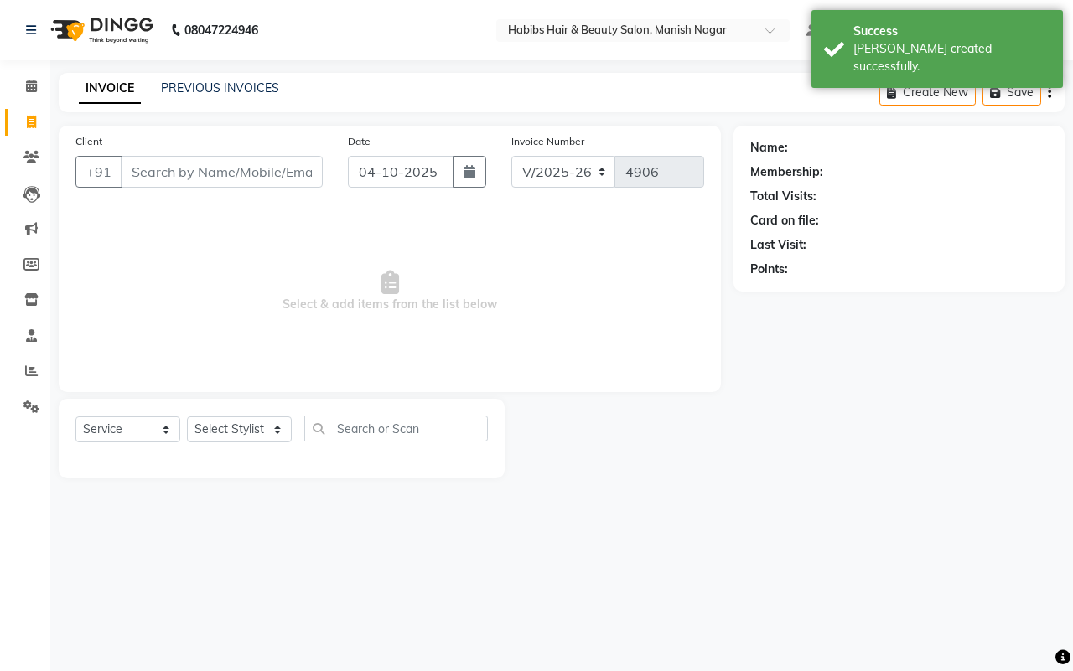
click at [134, 172] on input "Client" at bounding box center [222, 172] width 202 height 32
click at [132, 172] on input "Client" at bounding box center [222, 172] width 202 height 32
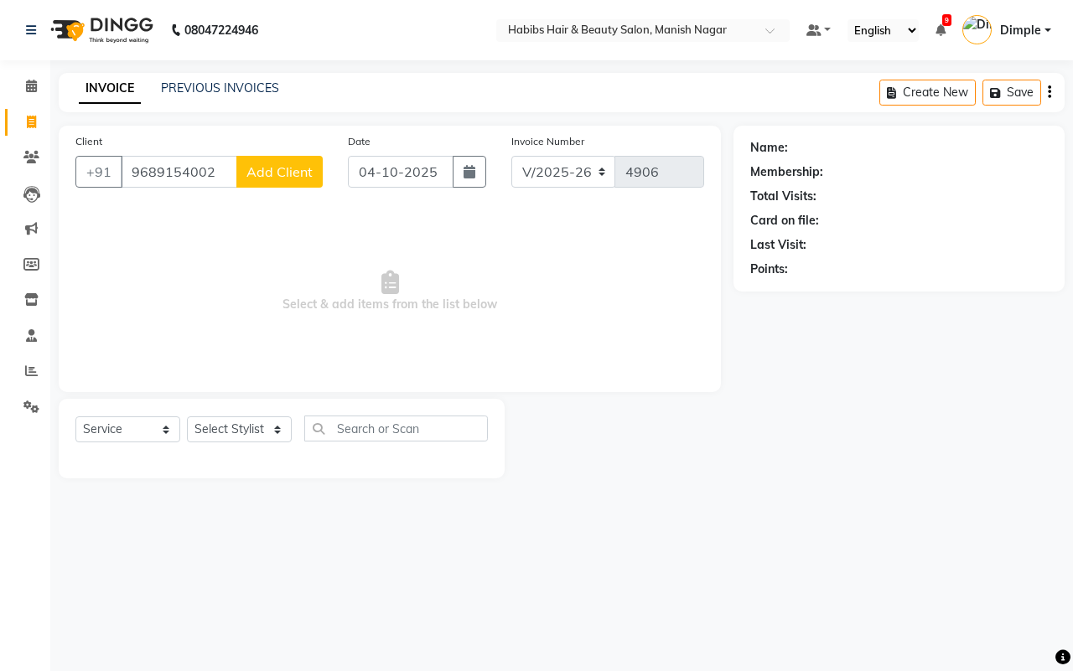
click at [291, 168] on span "Add Client" at bounding box center [279, 171] width 66 height 17
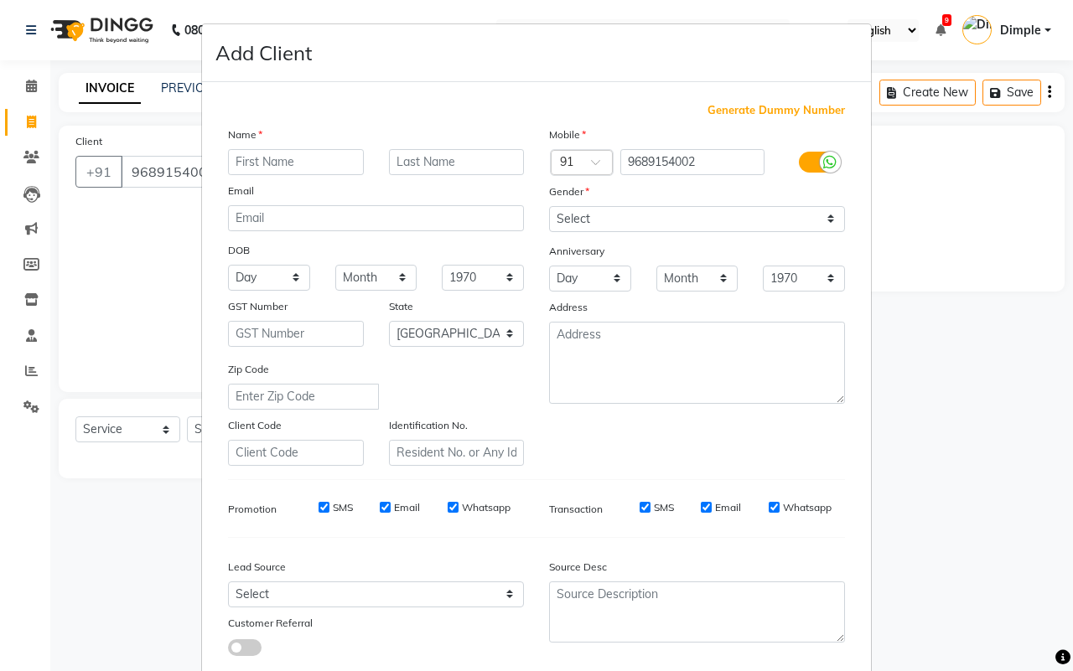
click at [291, 159] on input "text" at bounding box center [296, 162] width 136 height 26
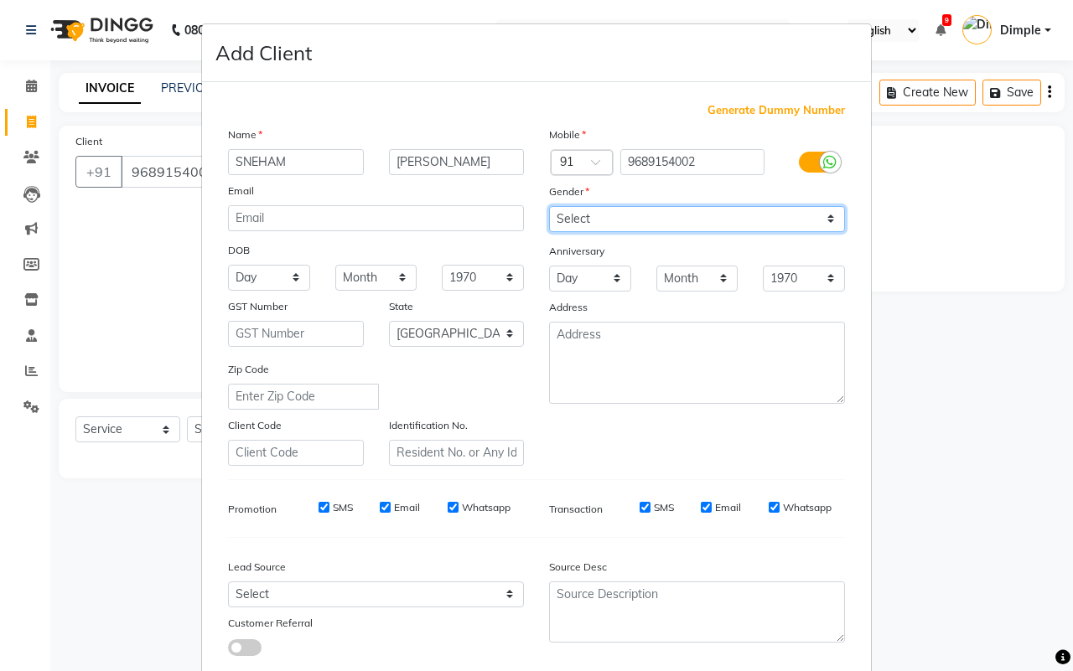
click at [594, 215] on select "Select [DEMOGRAPHIC_DATA] [DEMOGRAPHIC_DATA] Other Prefer Not To Say" at bounding box center [697, 219] width 296 height 26
click at [549, 206] on select "Select [DEMOGRAPHIC_DATA] [DEMOGRAPHIC_DATA] Other Prefer Not To Say" at bounding box center [697, 219] width 296 height 26
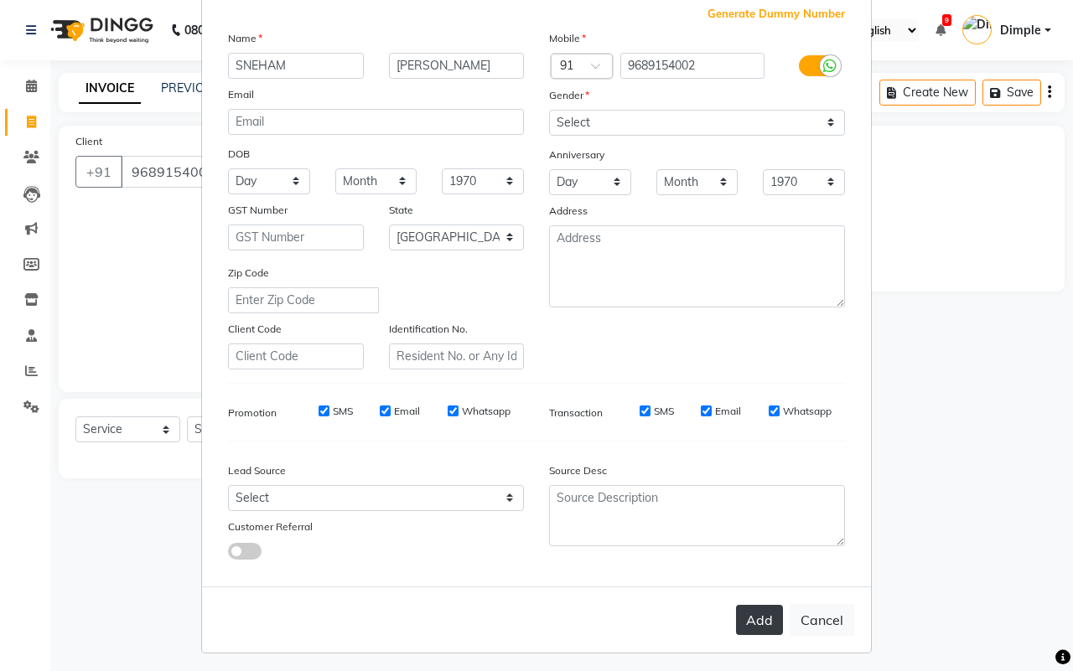
click at [757, 614] on button "Add" at bounding box center [759, 620] width 47 height 30
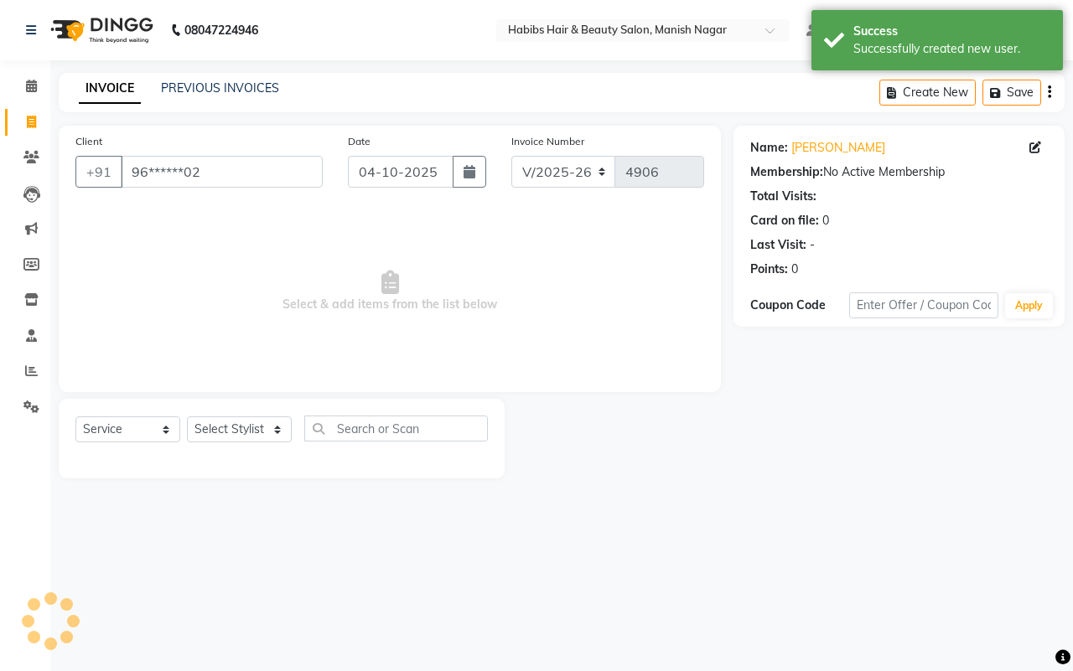
click at [413, 153] on div "Date [DATE]" at bounding box center [416, 166] width 163 height 69
click at [417, 164] on input "04-10-2025" at bounding box center [401, 172] width 106 height 32
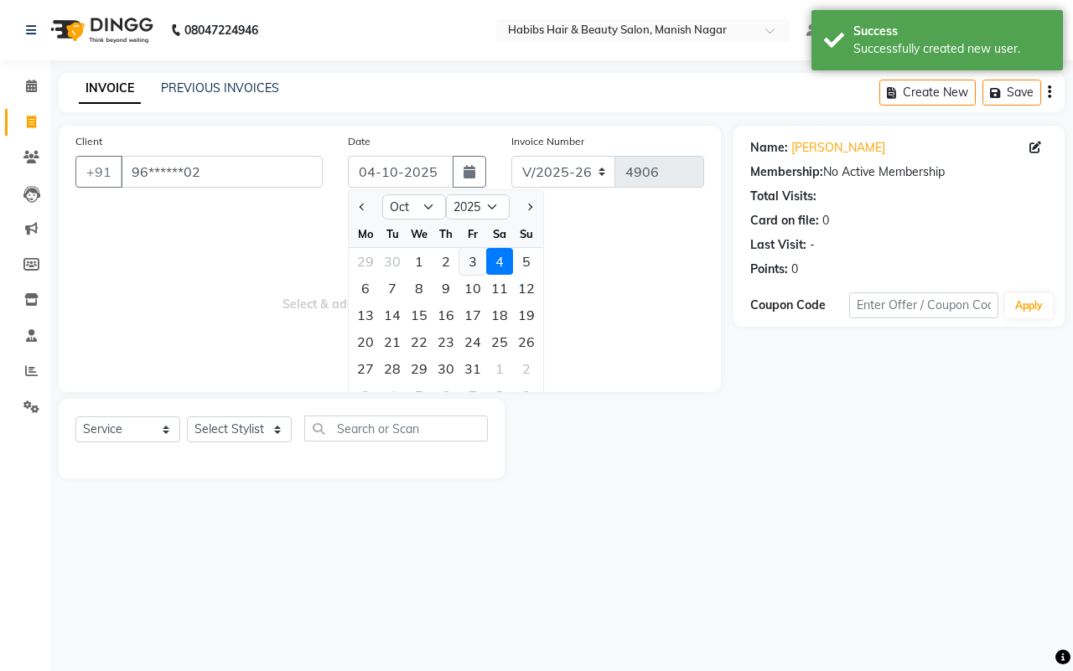
click at [476, 265] on div "3" at bounding box center [472, 261] width 27 height 27
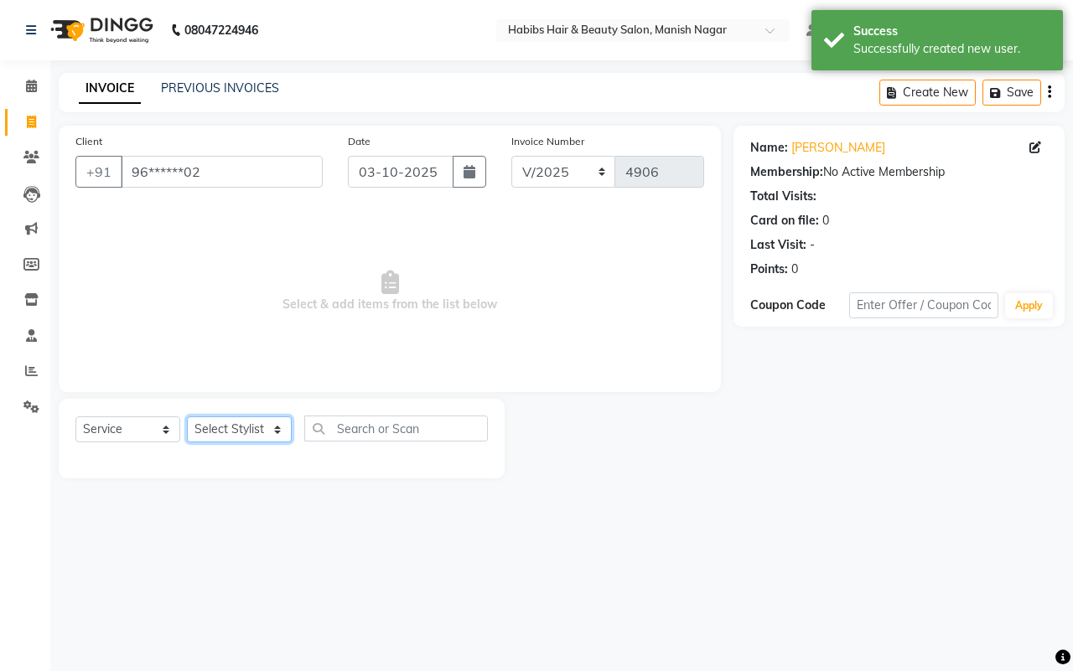
click at [246, 428] on select "Select Stylist [PERSON_NAME] [PERSON_NAME] [PERSON_NAME] [PERSON_NAME] Sachin […" at bounding box center [239, 430] width 105 height 26
click at [187, 417] on select "Select Stylist [PERSON_NAME] [PERSON_NAME] [PERSON_NAME] [PERSON_NAME] Sachin […" at bounding box center [239, 430] width 105 height 26
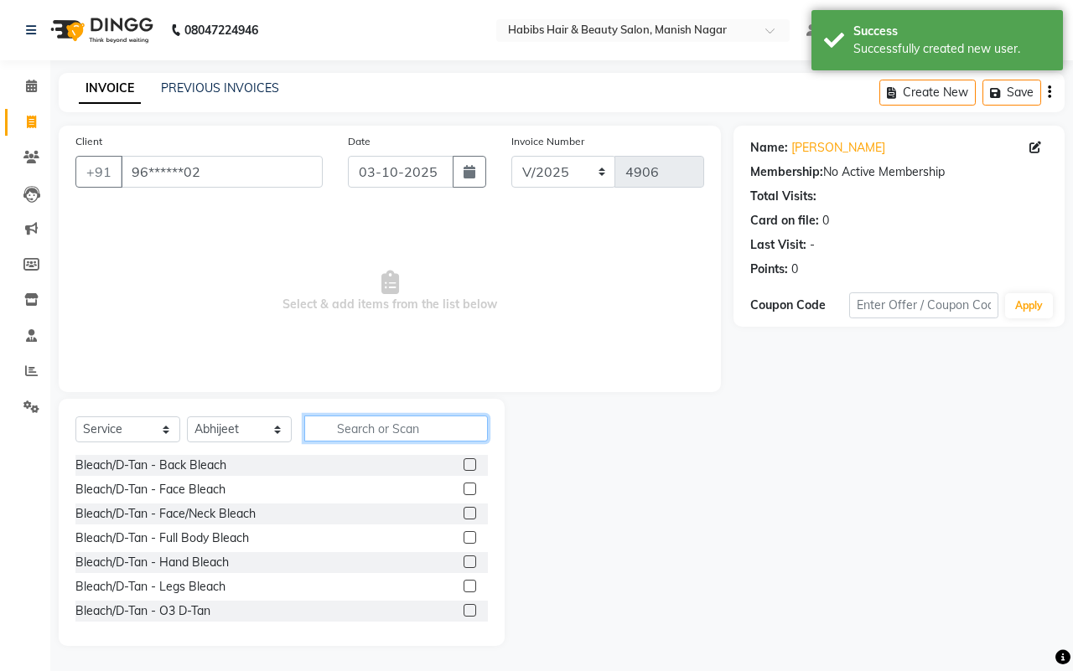
click at [369, 440] on input "text" at bounding box center [396, 429] width 184 height 26
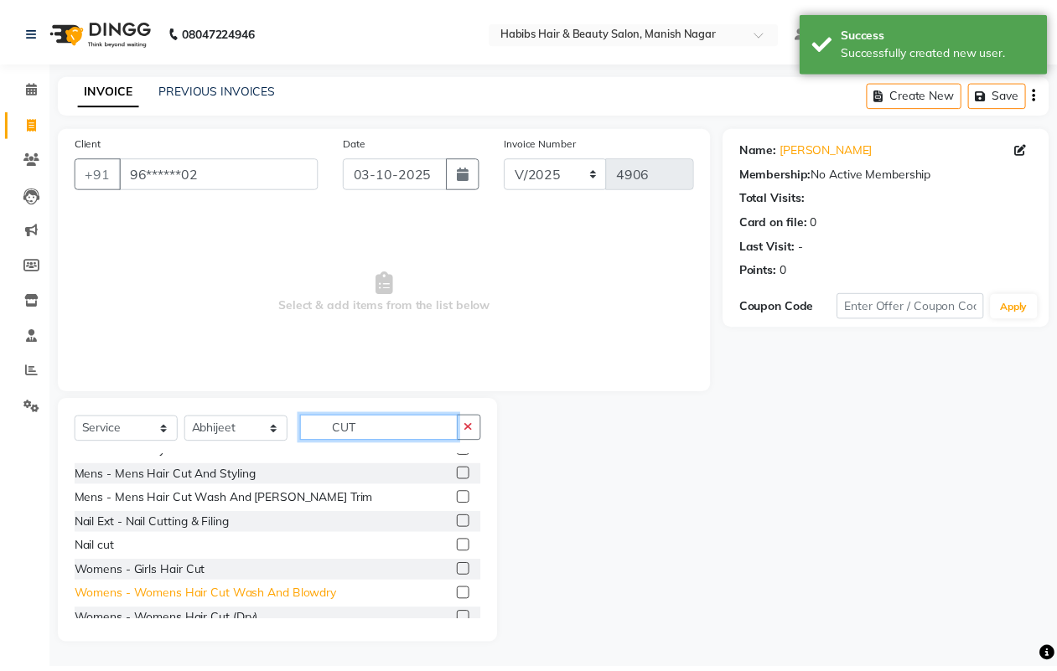
scroll to position [75, 0]
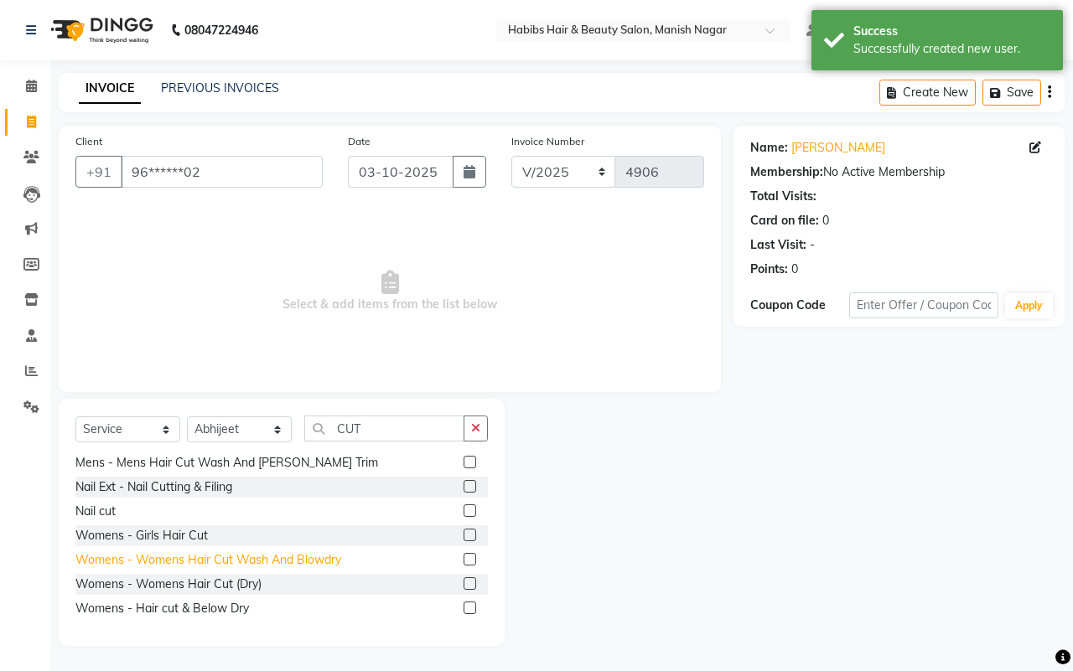
click at [244, 558] on div "Womens - Womens Hair Cut Wash And Blowdry" at bounding box center [208, 561] width 266 height 18
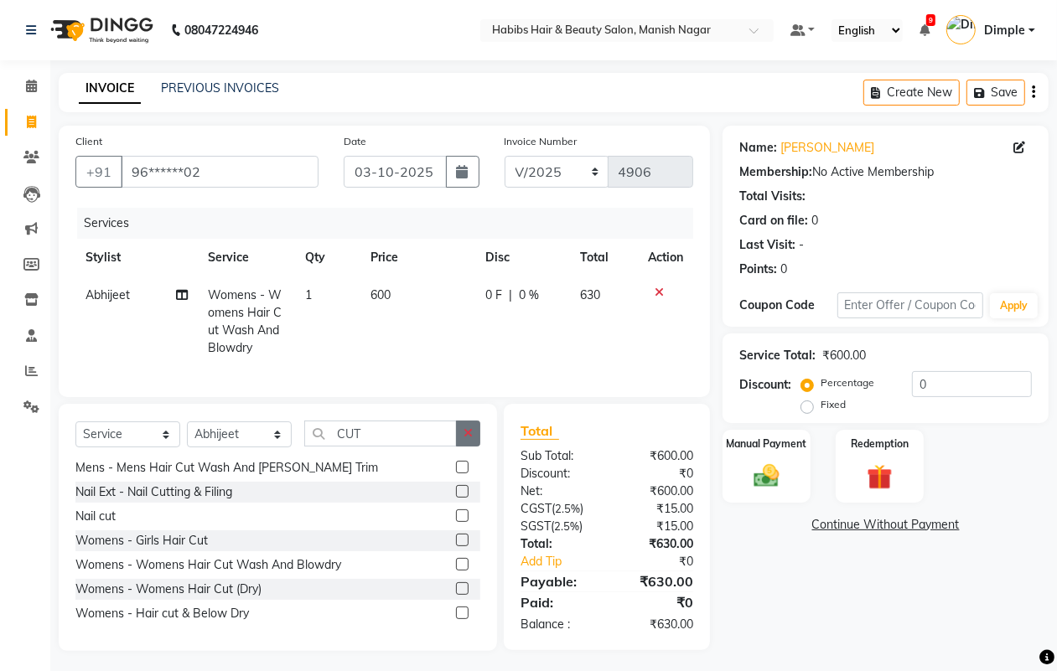
click at [471, 439] on icon "button" at bounding box center [468, 434] width 9 height 12
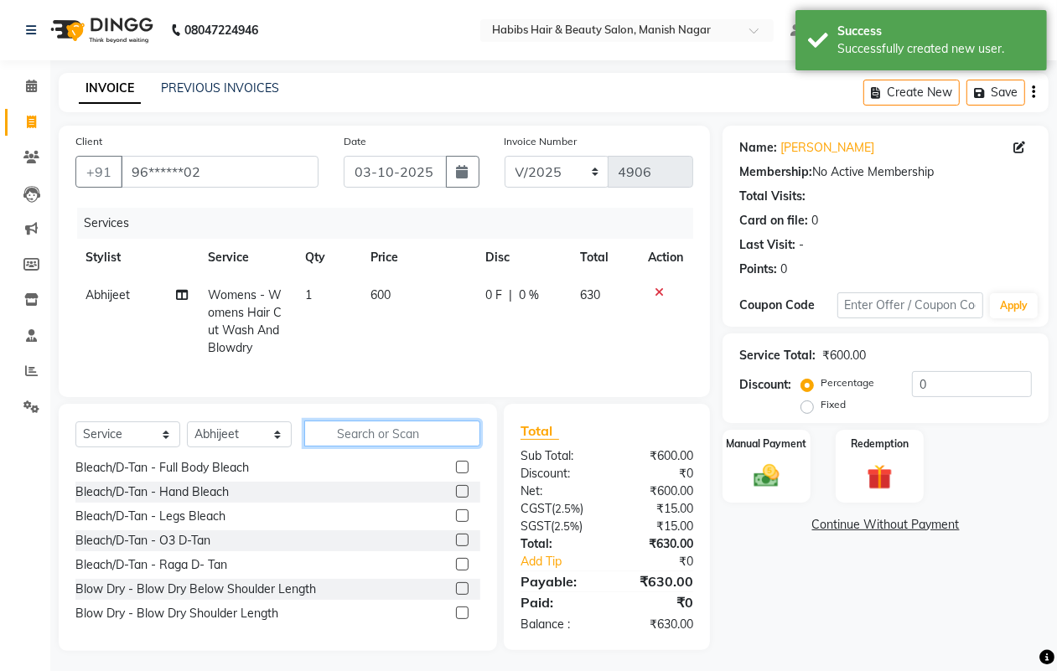
click at [443, 447] on input "text" at bounding box center [392, 434] width 176 height 26
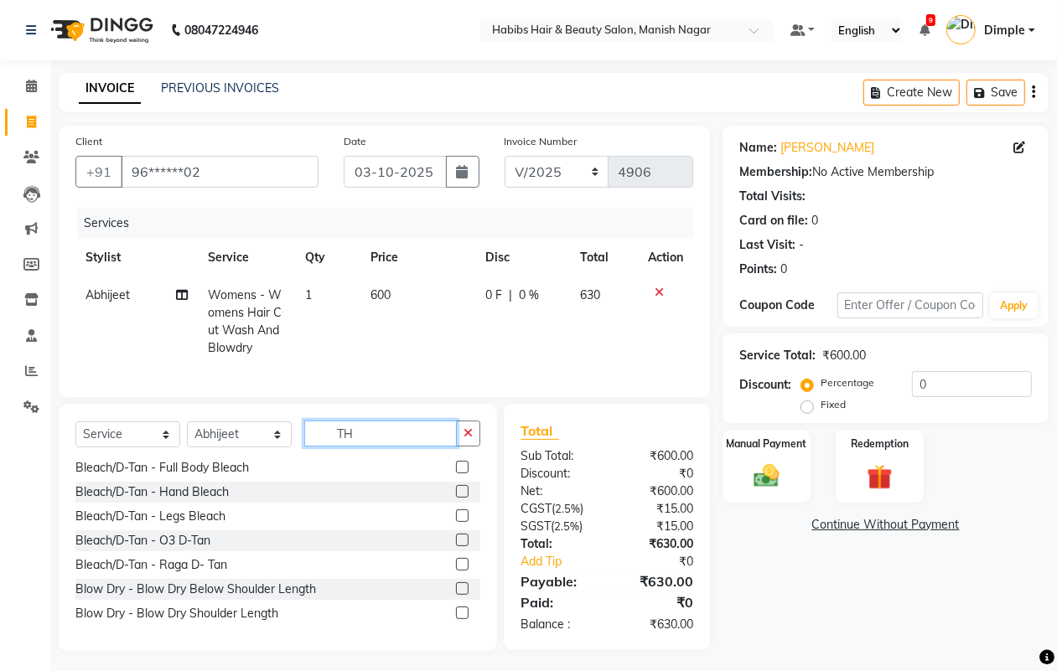
scroll to position [0, 0]
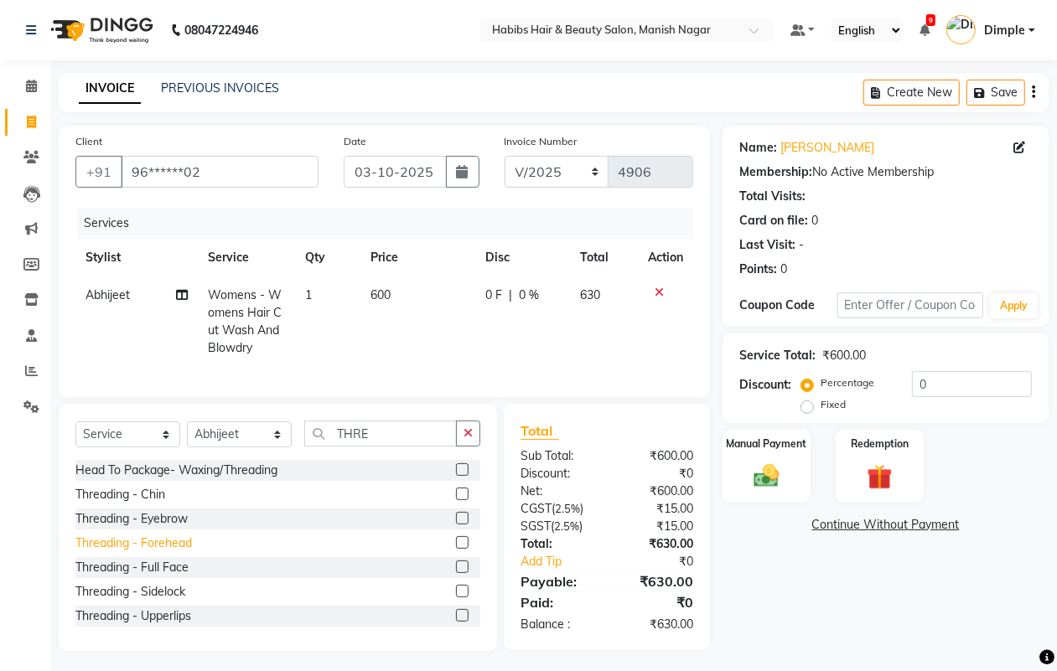
click at [185, 552] on div "Threading - Forehead" at bounding box center [133, 544] width 117 height 18
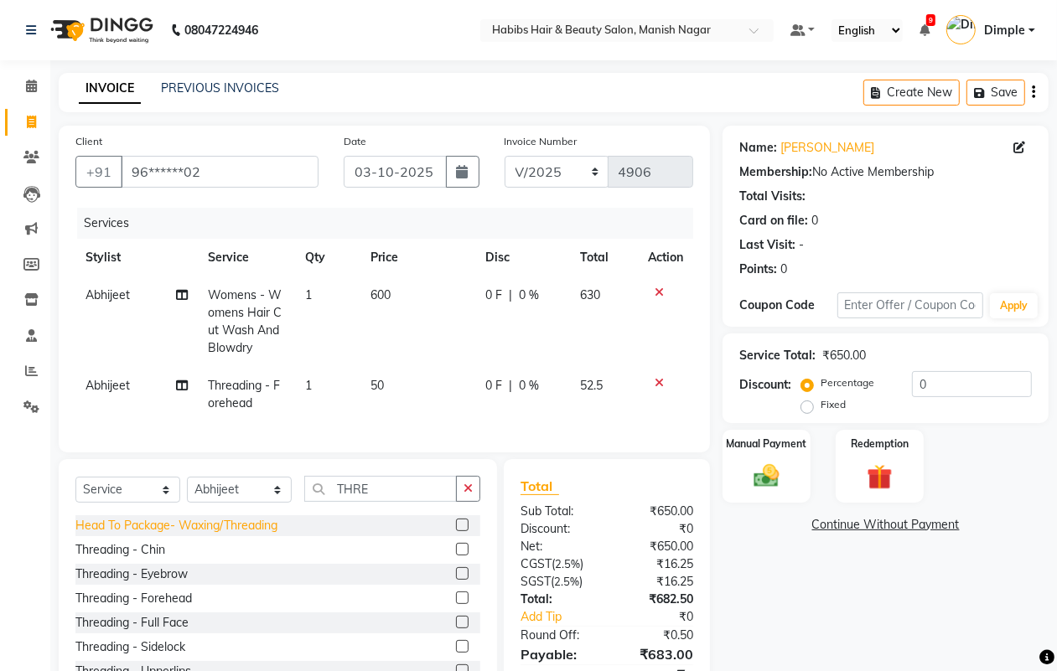
click at [173, 583] on div "Threading - Eyebrow" at bounding box center [131, 575] width 112 height 18
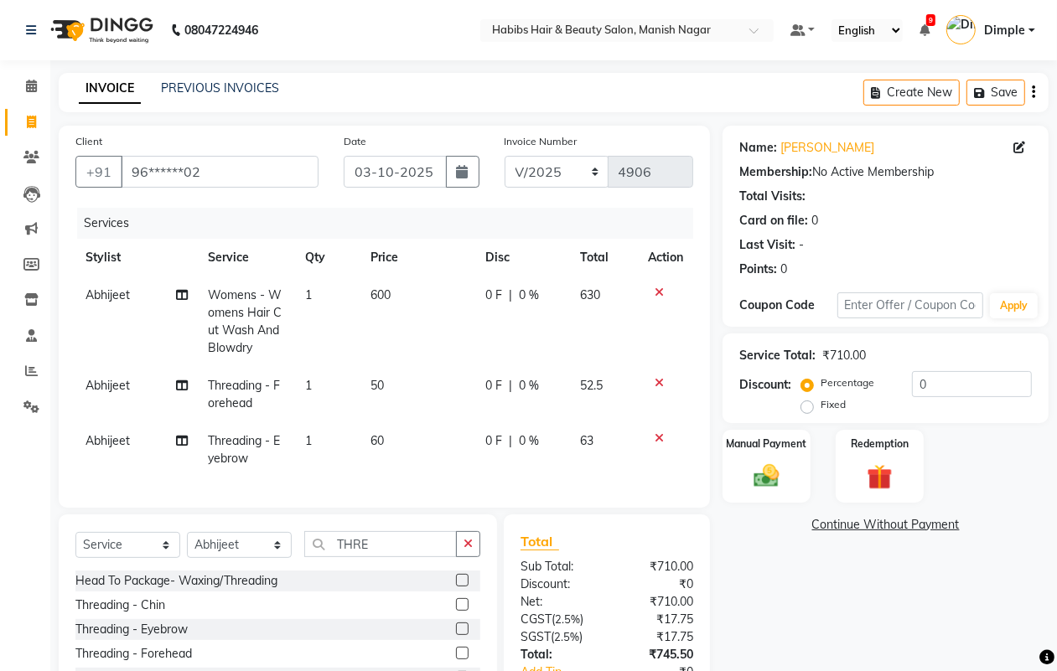
click at [1032, 88] on button "button" at bounding box center [1033, 92] width 3 height 39
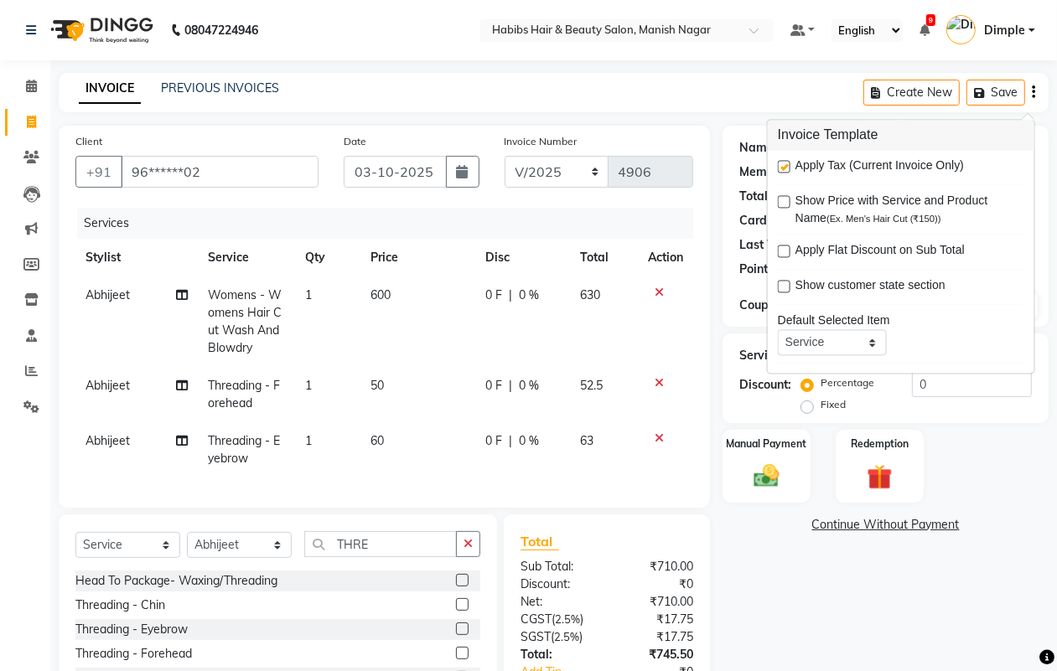
click at [788, 166] on label at bounding box center [784, 167] width 13 height 13
click at [788, 166] on input "checkbox" at bounding box center [783, 168] width 11 height 11
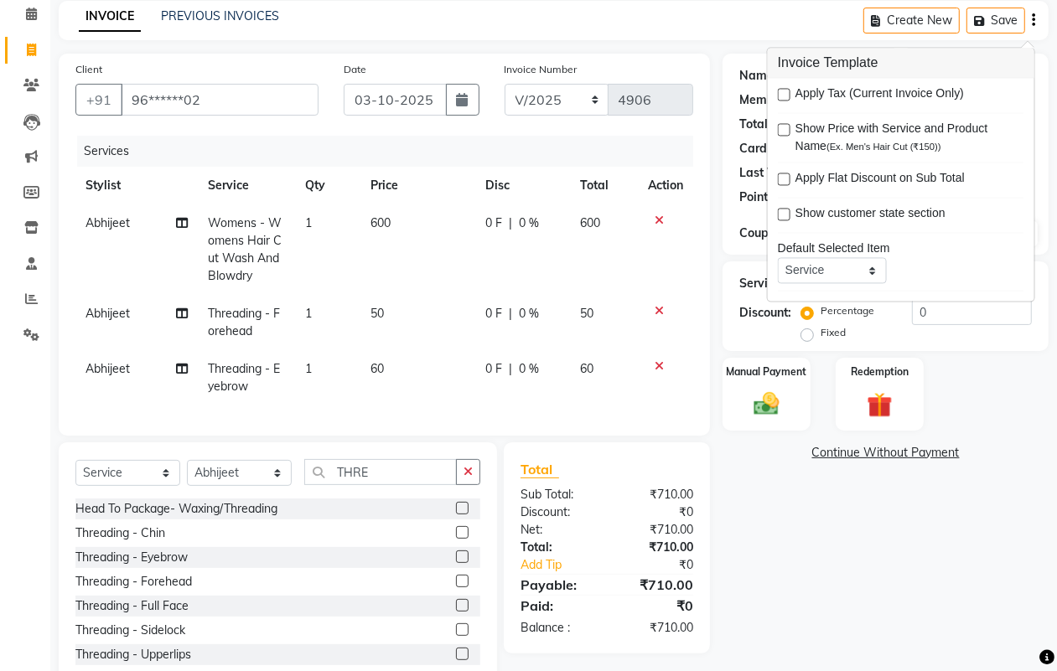
scroll to position [131, 0]
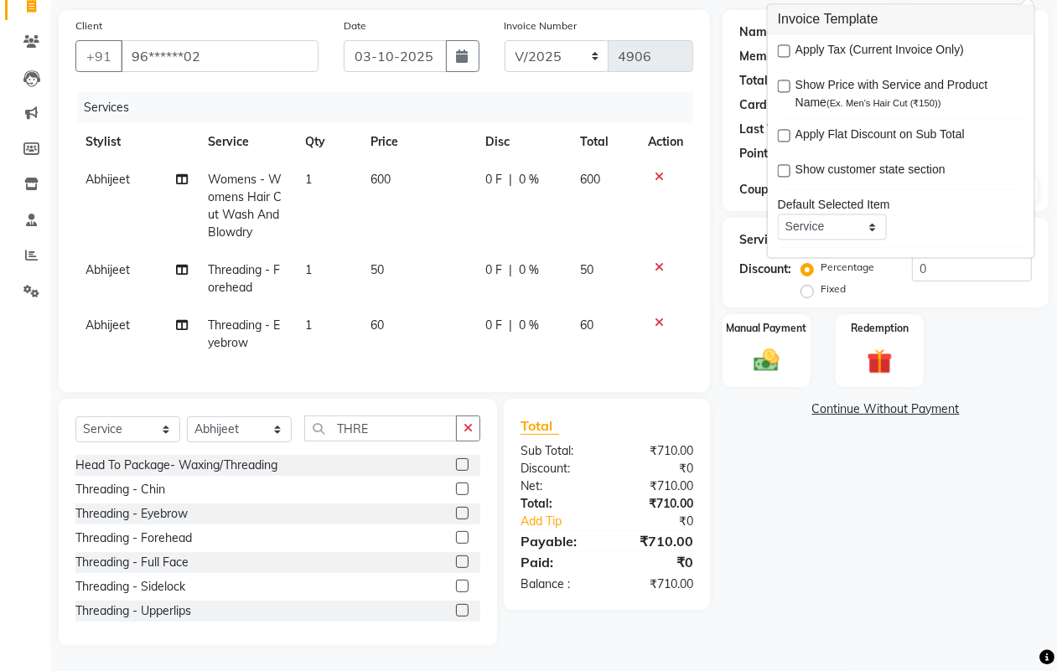
click at [863, 504] on div "Name: [PERSON_NAME] Membership: No Active Membership Total Visits: Card on file…" at bounding box center [892, 328] width 339 height 636
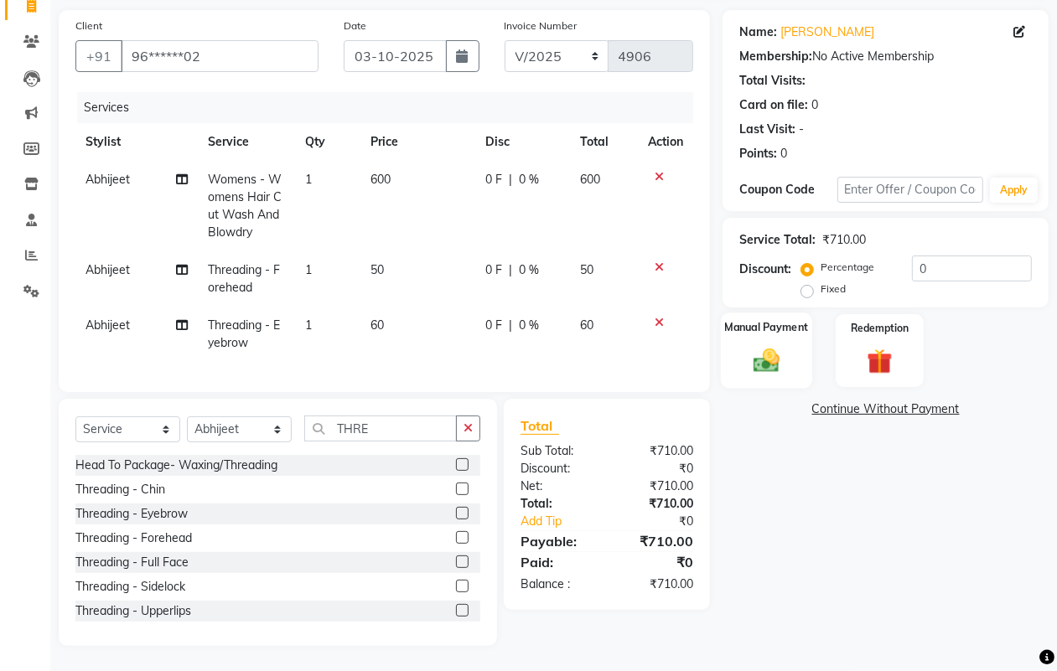
click at [780, 345] on img at bounding box center [766, 360] width 42 height 30
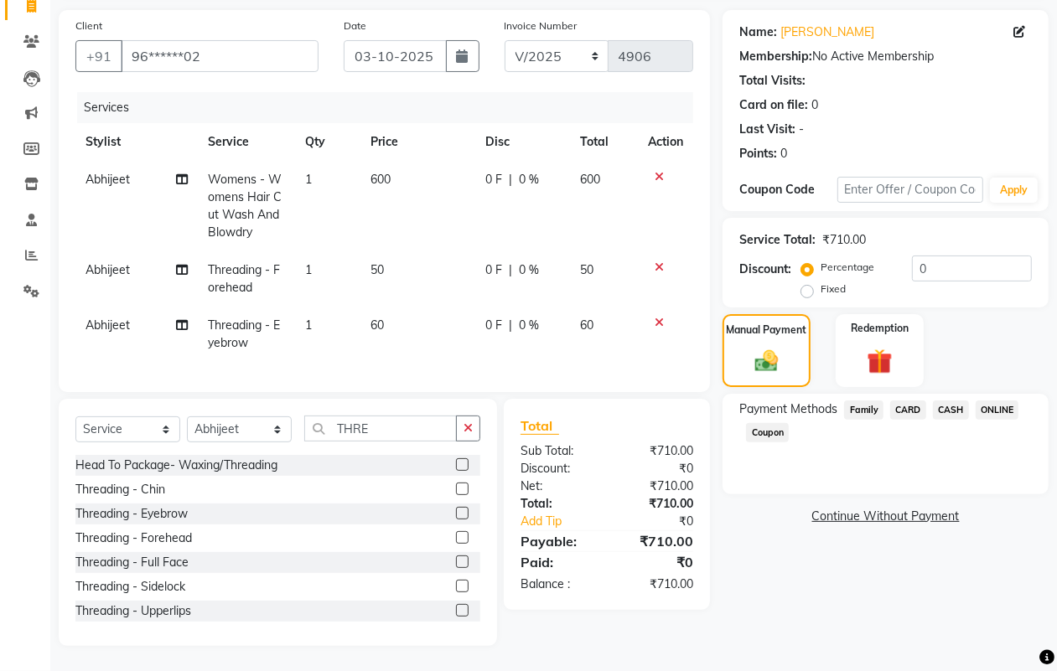
click at [915, 401] on span "CARD" at bounding box center [908, 410] width 36 height 19
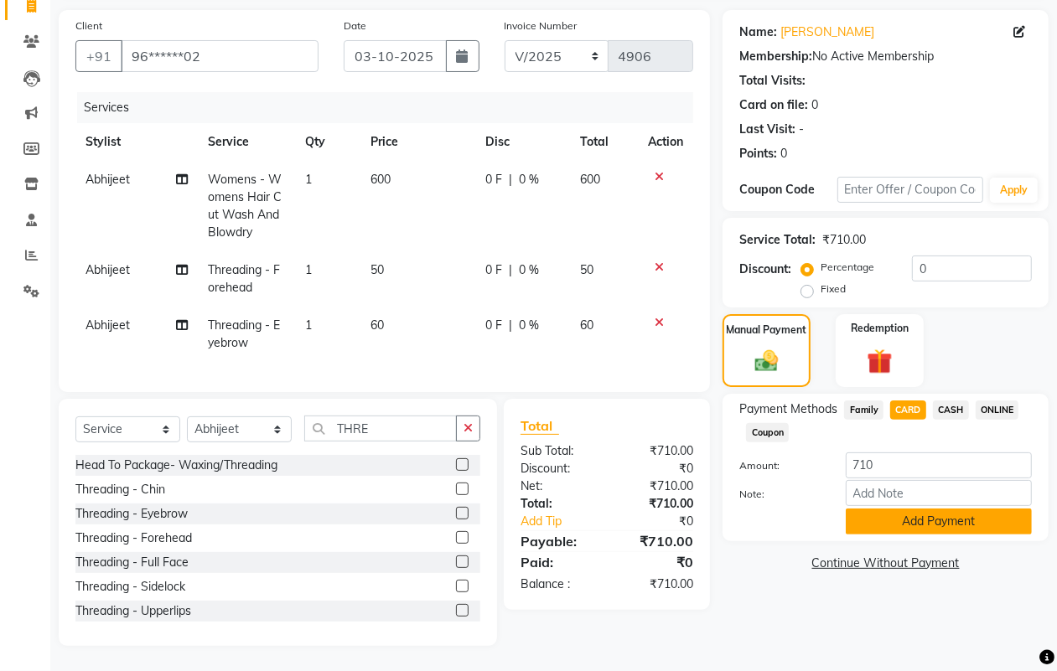
click at [880, 509] on button "Add Payment" at bounding box center [939, 522] width 186 height 26
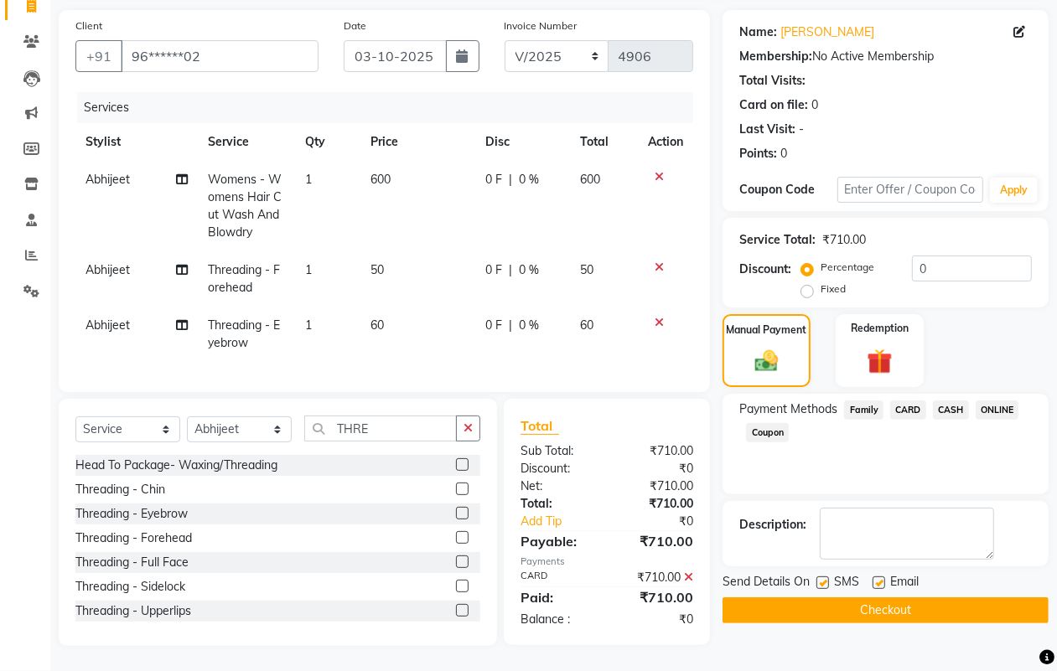
click at [858, 598] on button "Checkout" at bounding box center [886, 611] width 326 height 26
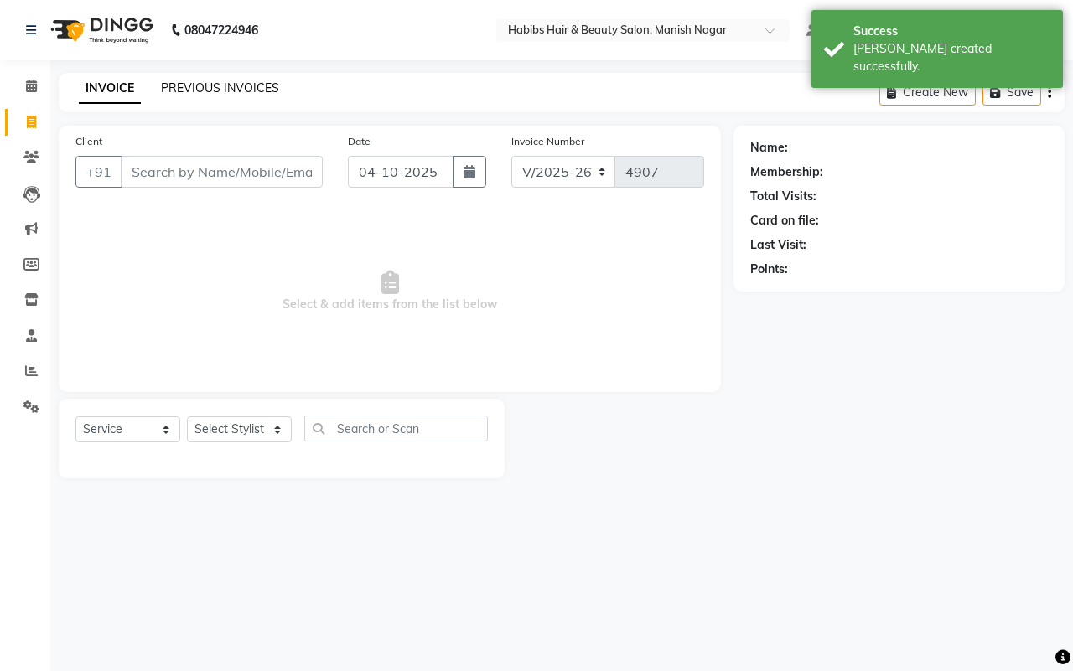
click at [185, 80] on link "PREVIOUS INVOICES" at bounding box center [220, 87] width 118 height 15
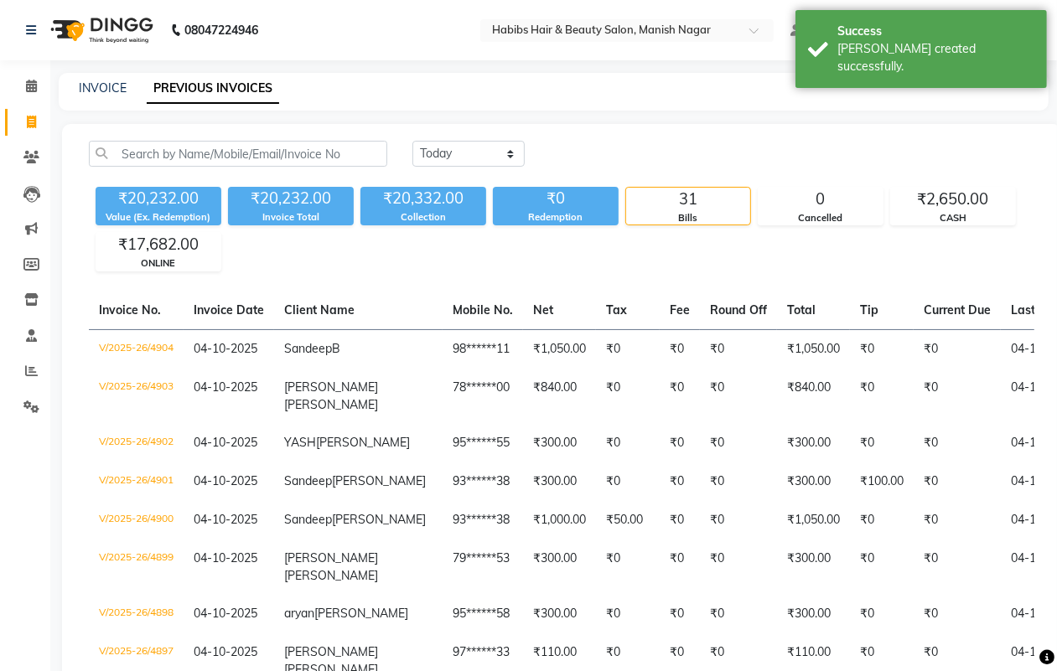
drag, startPoint x: 470, startPoint y: 139, endPoint x: 469, endPoint y: 152, distance: 12.6
click at [463, 149] on select "[DATE] [DATE] Custom Range" at bounding box center [468, 154] width 112 height 26
click at [412, 141] on select "[DATE] [DATE] Custom Range" at bounding box center [468, 154] width 112 height 26
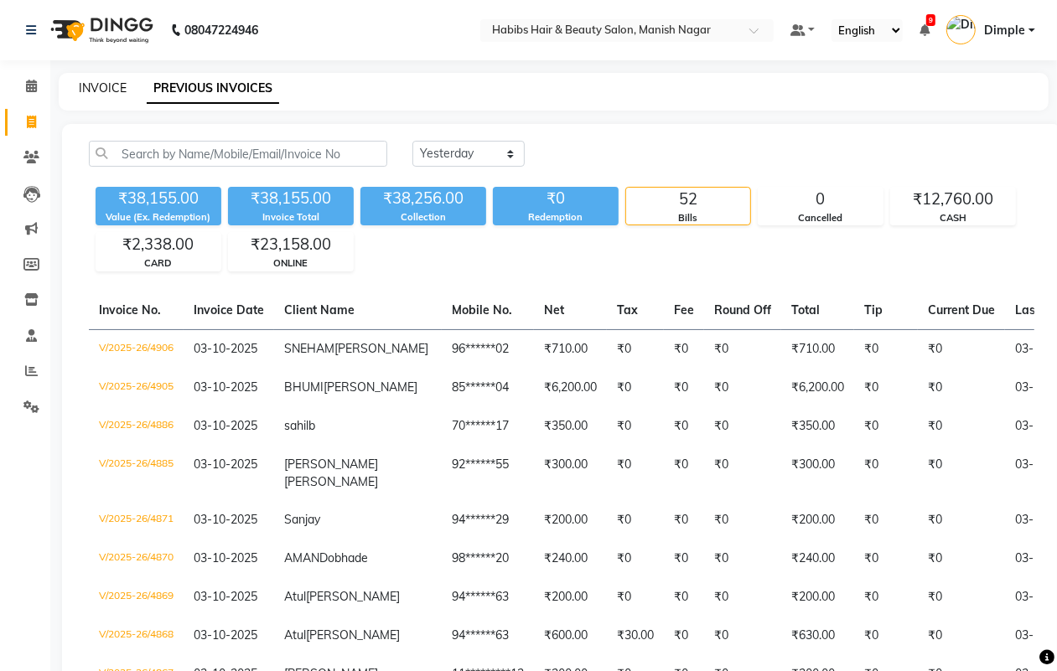
click at [101, 86] on link "INVOICE" at bounding box center [103, 87] width 48 height 15
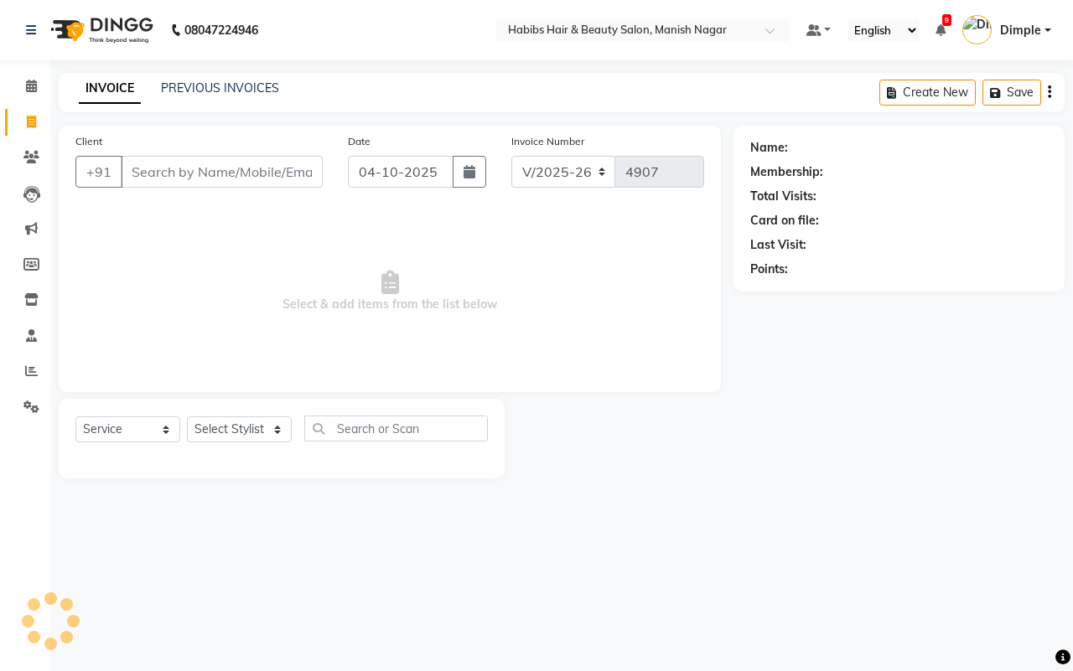
click at [179, 173] on input "Client" at bounding box center [222, 172] width 202 height 32
click at [176, 170] on input "Client" at bounding box center [222, 172] width 202 height 32
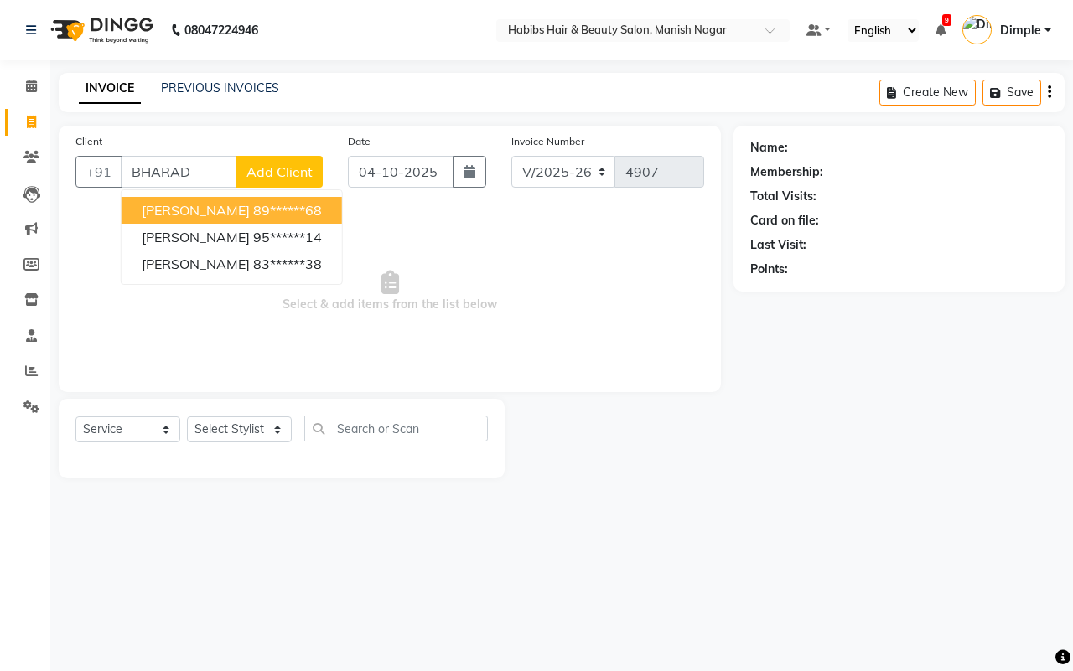
click at [182, 168] on input "BHARAD" at bounding box center [179, 172] width 117 height 32
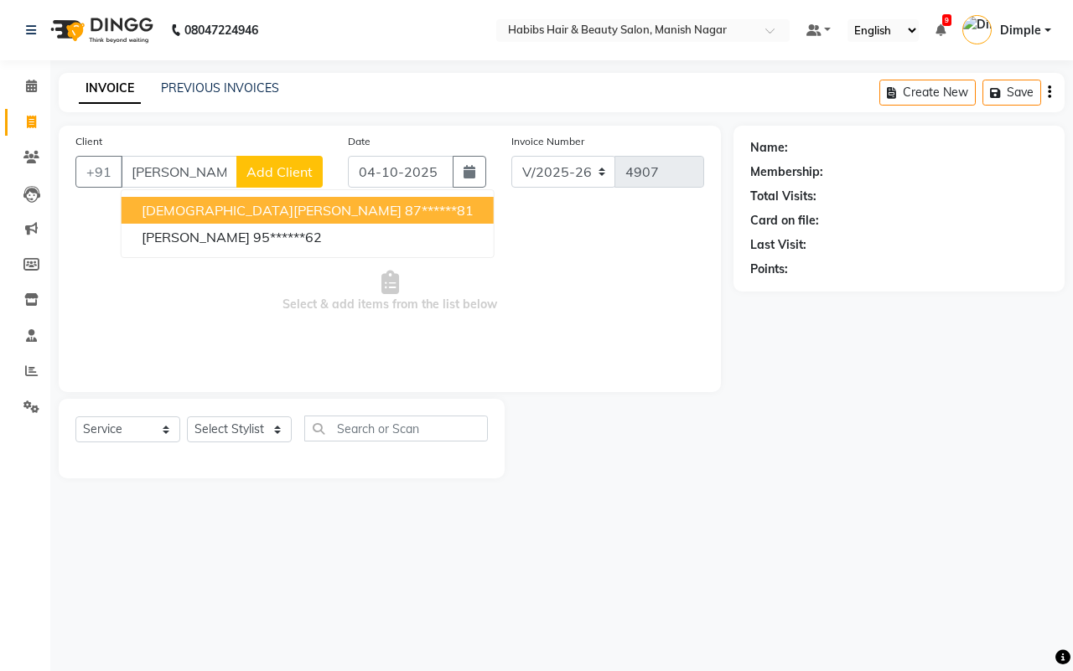
click at [215, 215] on span "[DEMOGRAPHIC_DATA][PERSON_NAME]" at bounding box center [272, 210] width 260 height 17
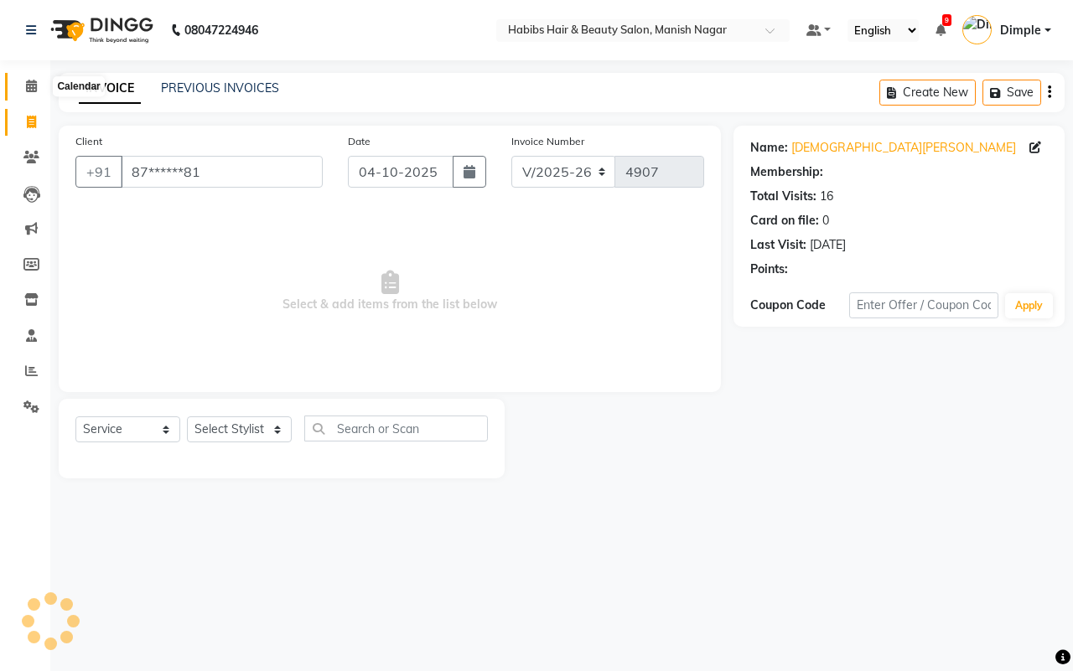
click at [32, 85] on icon at bounding box center [31, 86] width 11 height 13
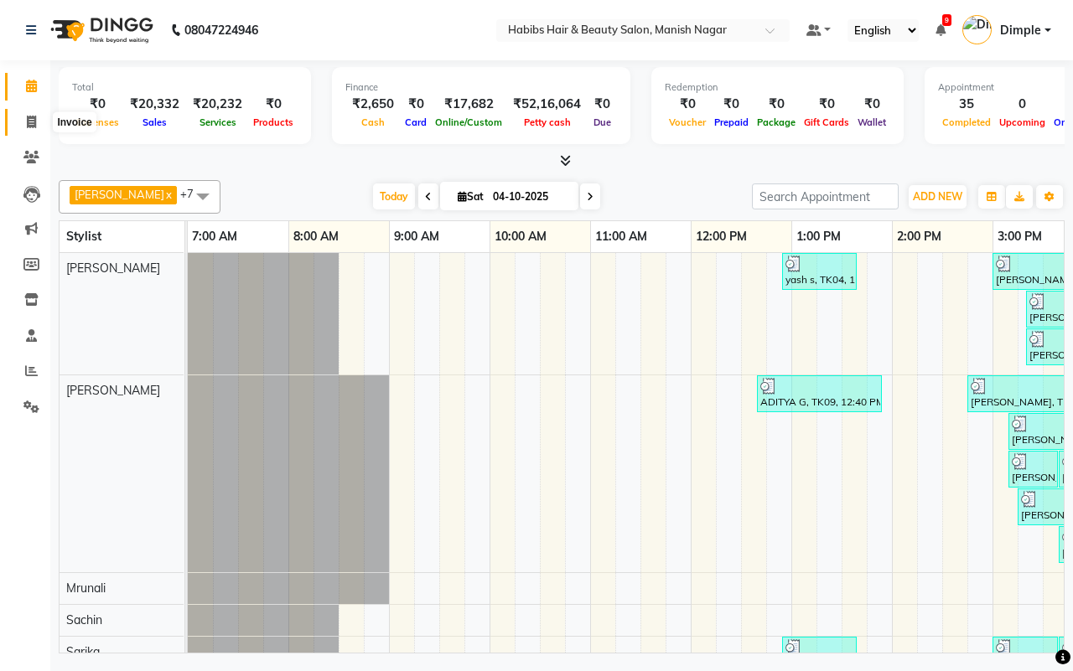
click at [30, 122] on icon at bounding box center [31, 122] width 9 height 13
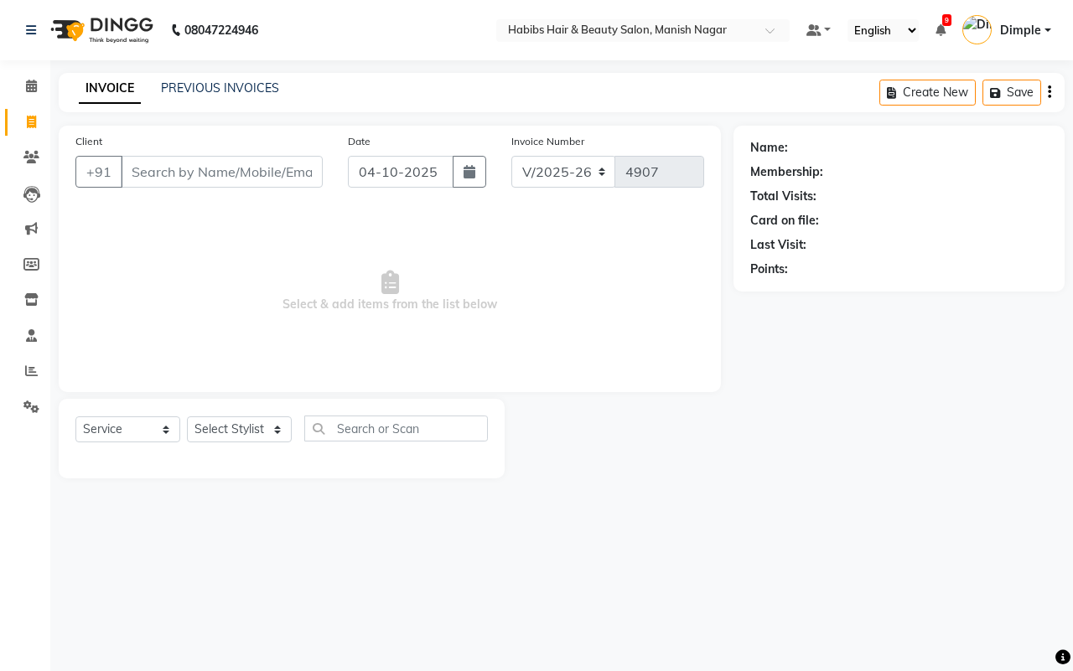
click at [189, 169] on input "Client" at bounding box center [222, 172] width 202 height 32
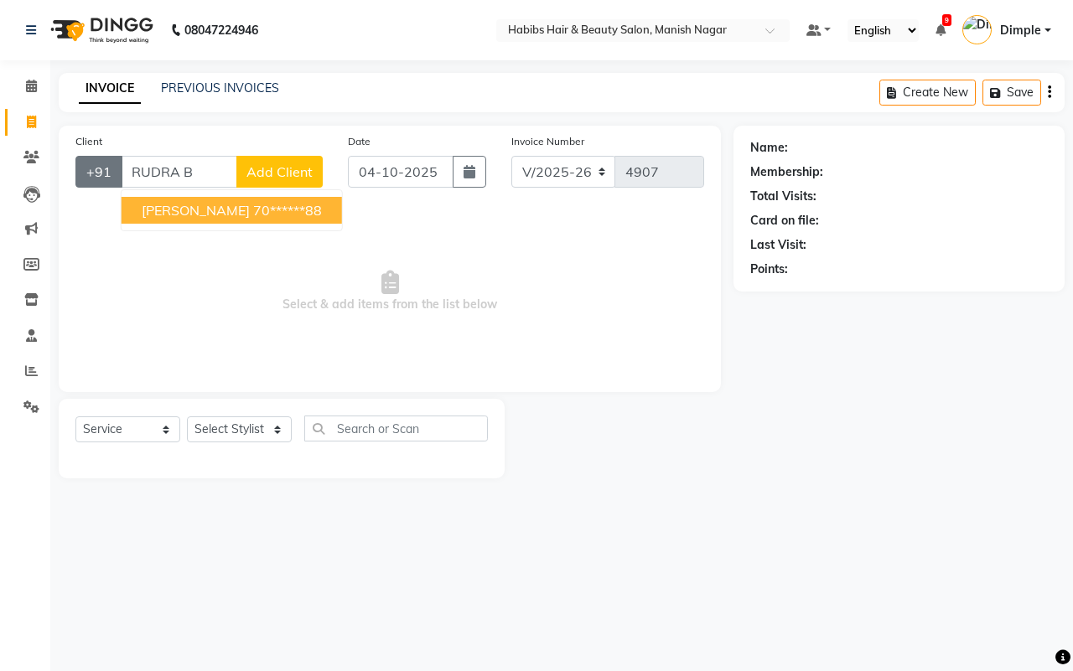
drag, startPoint x: 201, startPoint y: 173, endPoint x: 106, endPoint y: 173, distance: 94.7
click at [106, 173] on div "+91 RUDRA B [PERSON_NAME] 70******88 Add Client" at bounding box center [198, 172] width 247 height 32
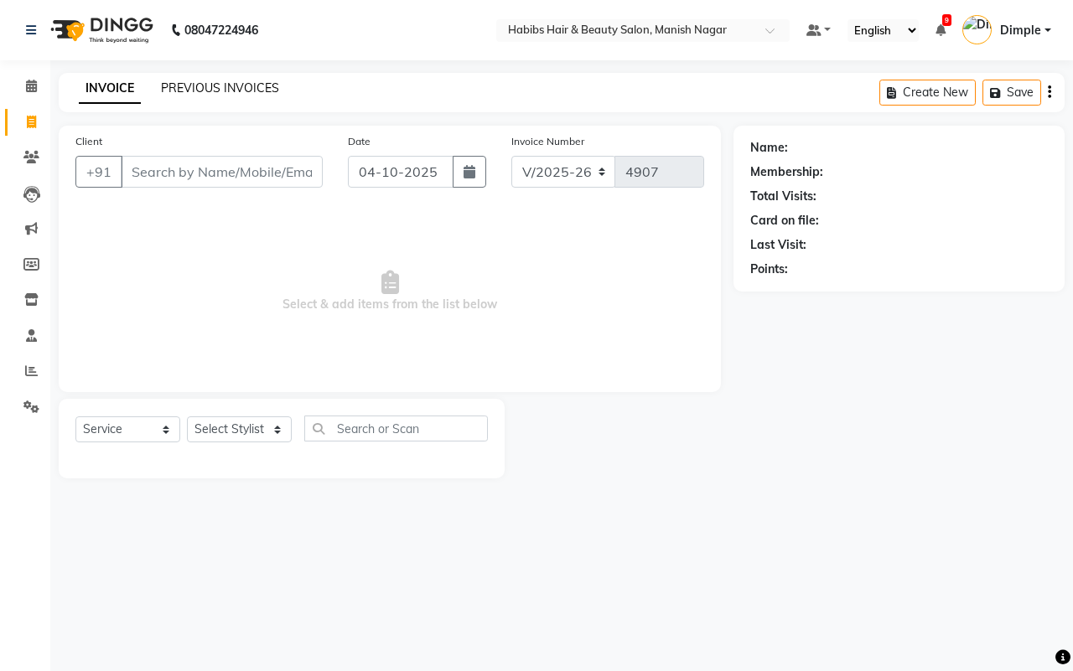
click at [204, 80] on link "PREVIOUS INVOICES" at bounding box center [220, 87] width 118 height 15
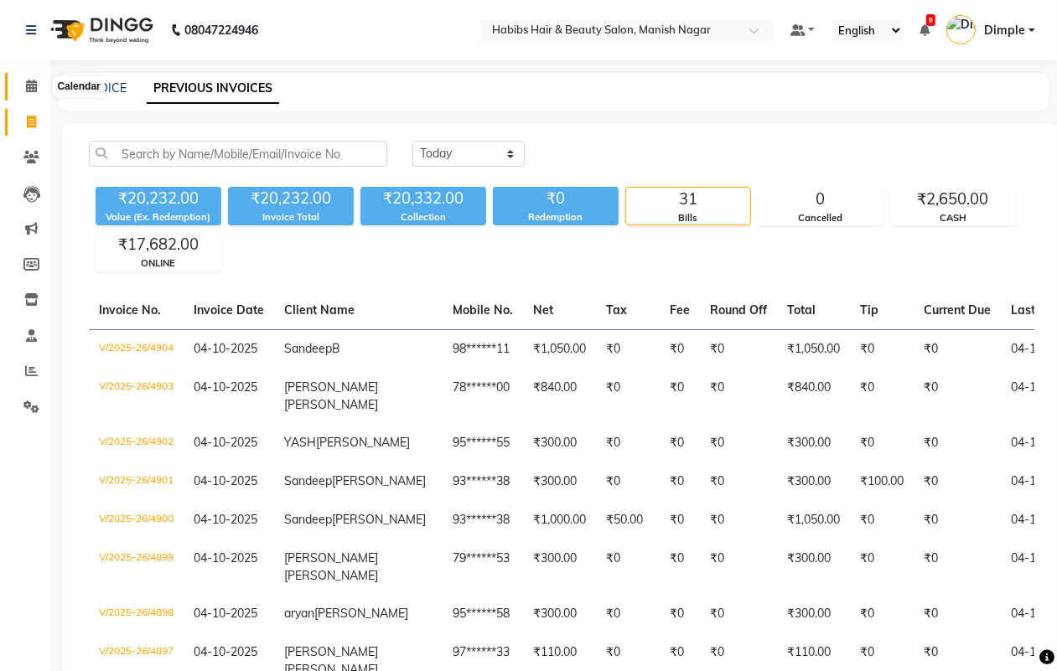
click at [38, 86] on span at bounding box center [31, 86] width 29 height 19
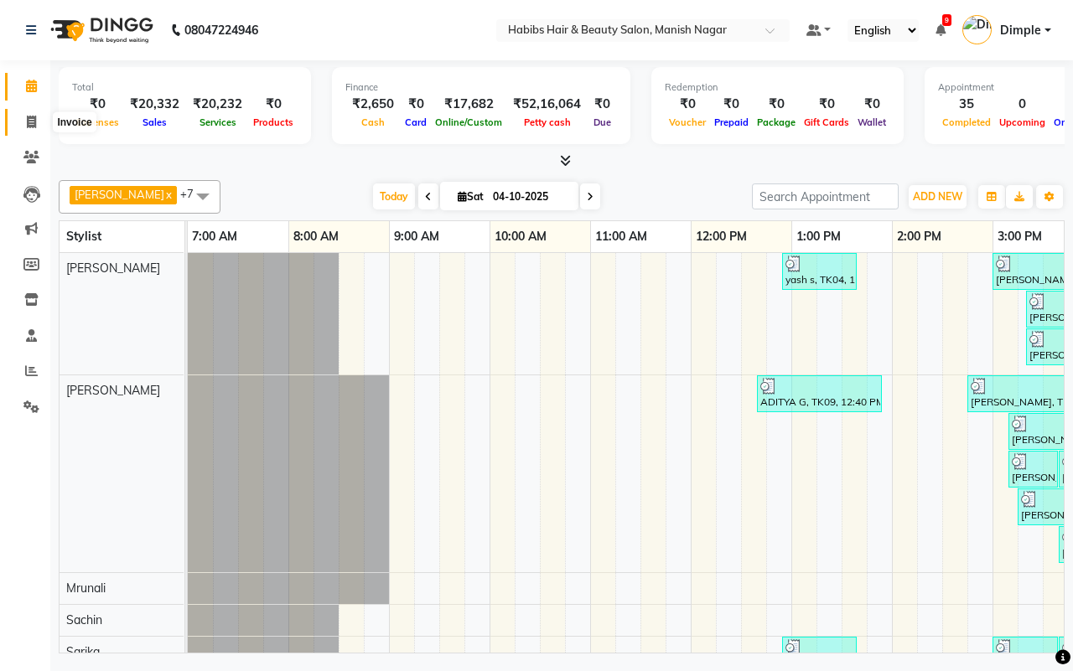
click at [25, 114] on span at bounding box center [31, 122] width 29 height 19
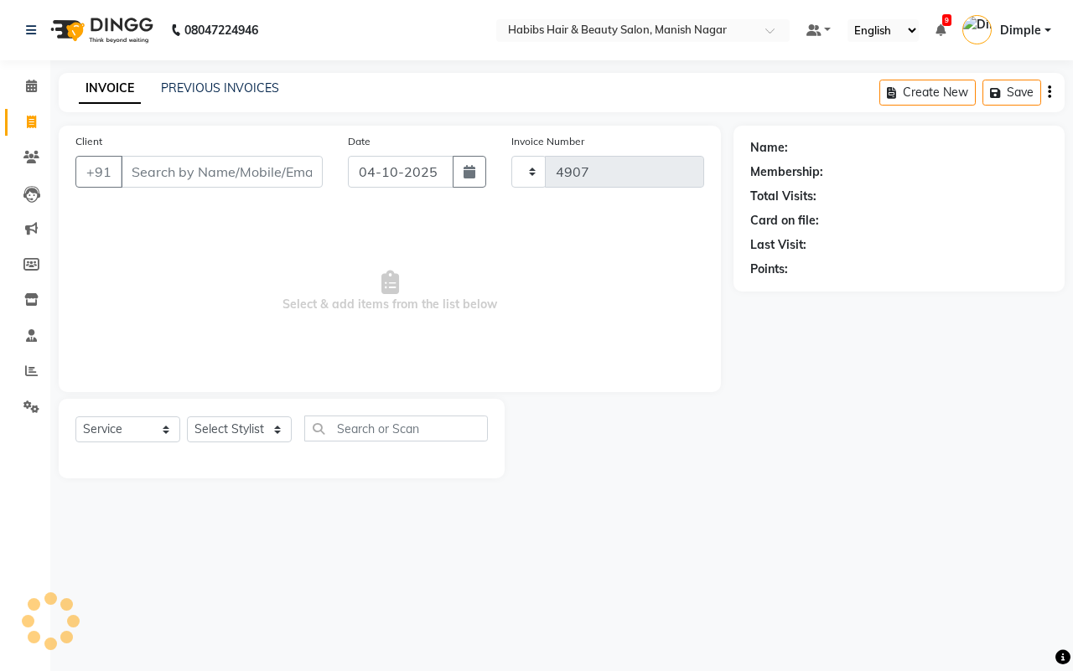
click at [179, 174] on input "Client" at bounding box center [222, 172] width 202 height 32
click at [186, 166] on input "Client" at bounding box center [222, 172] width 202 height 32
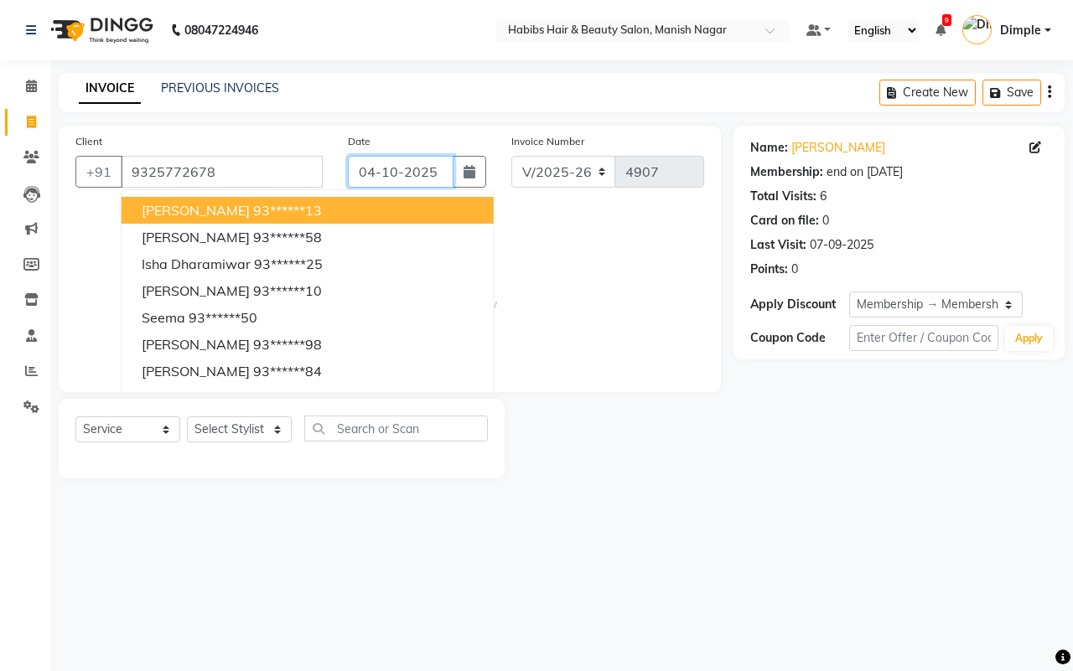
click at [386, 186] on input "04-10-2025" at bounding box center [401, 172] width 106 height 32
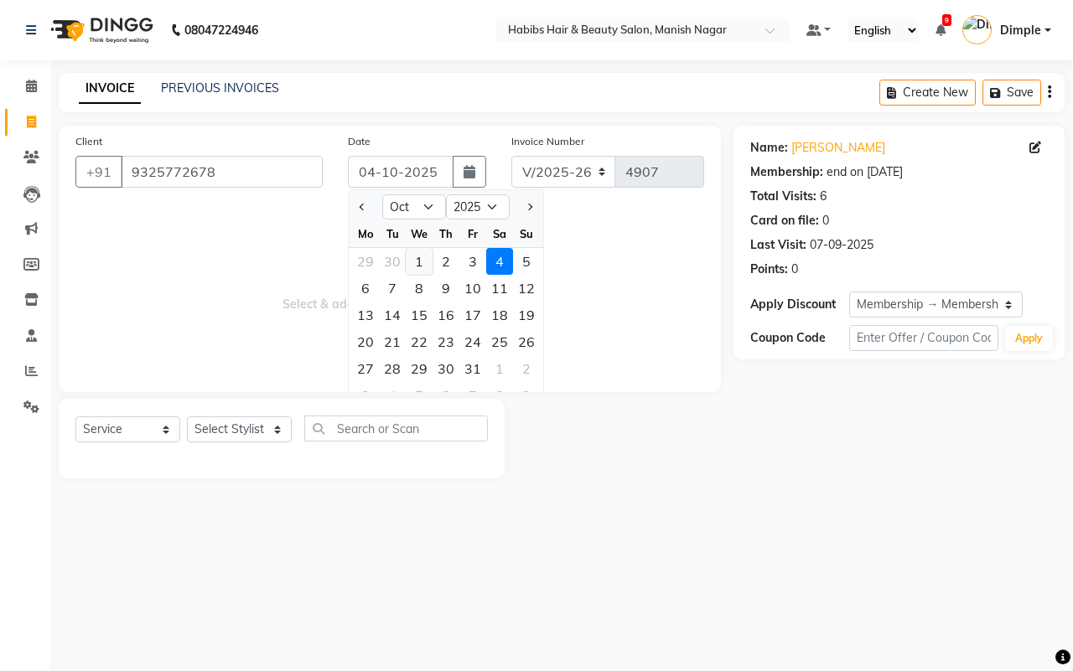
click at [413, 262] on div "1" at bounding box center [419, 261] width 27 height 27
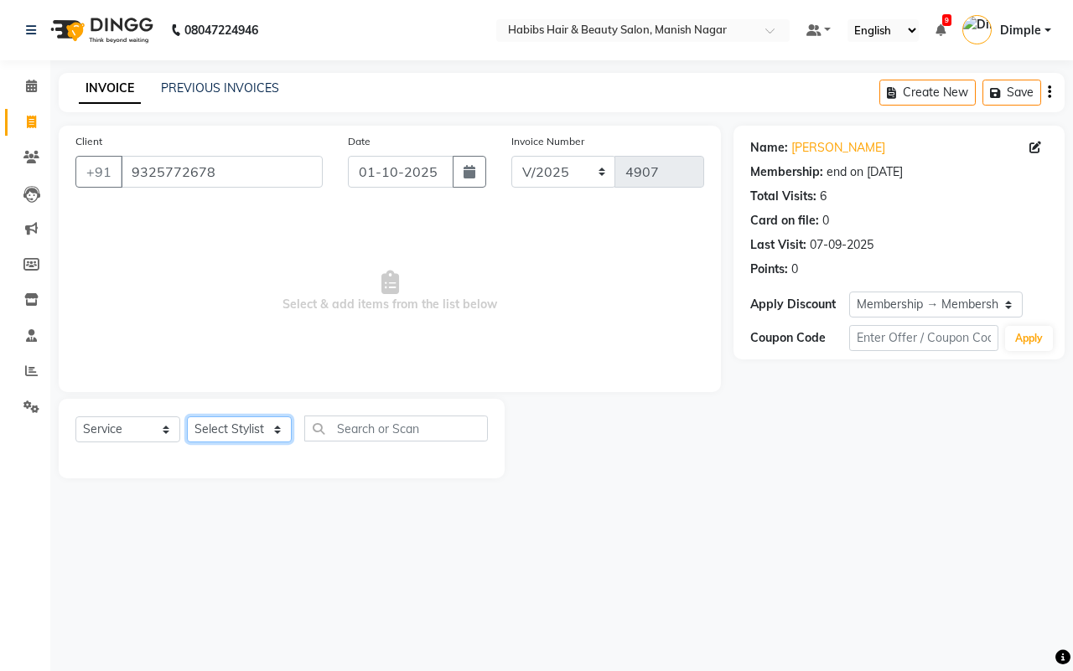
click at [233, 436] on select "Select Stylist [PERSON_NAME] [PERSON_NAME] [PERSON_NAME] [PERSON_NAME] Sachin […" at bounding box center [239, 430] width 105 height 26
click at [187, 417] on select "Select Stylist [PERSON_NAME] [PERSON_NAME] [PERSON_NAME] [PERSON_NAME] Sachin […" at bounding box center [239, 430] width 105 height 26
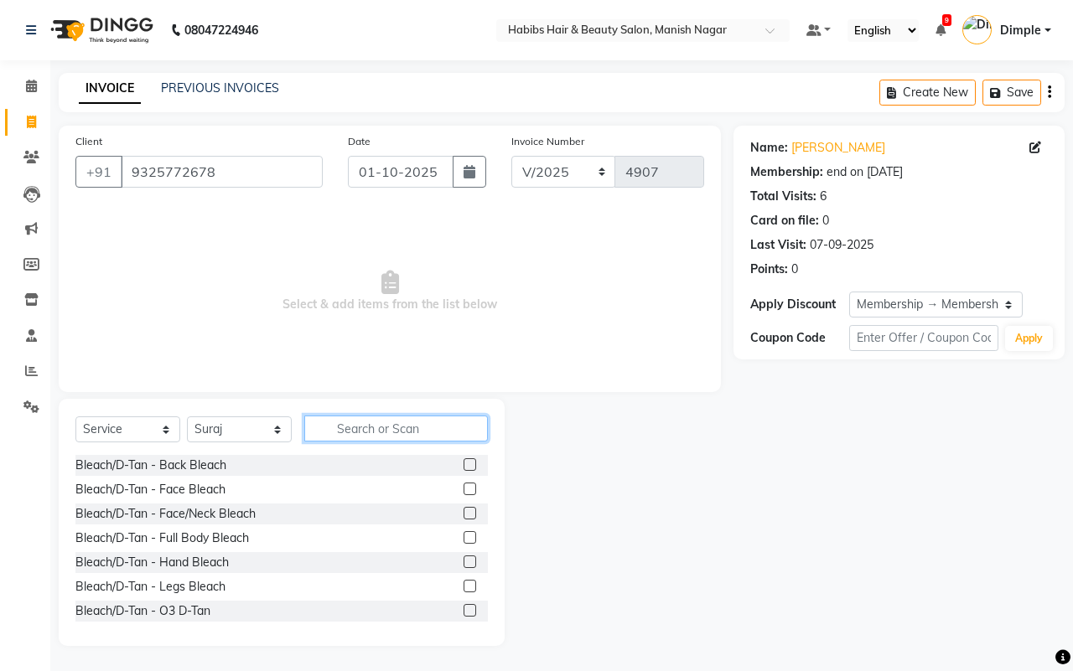
click at [380, 433] on input "text" at bounding box center [396, 429] width 184 height 26
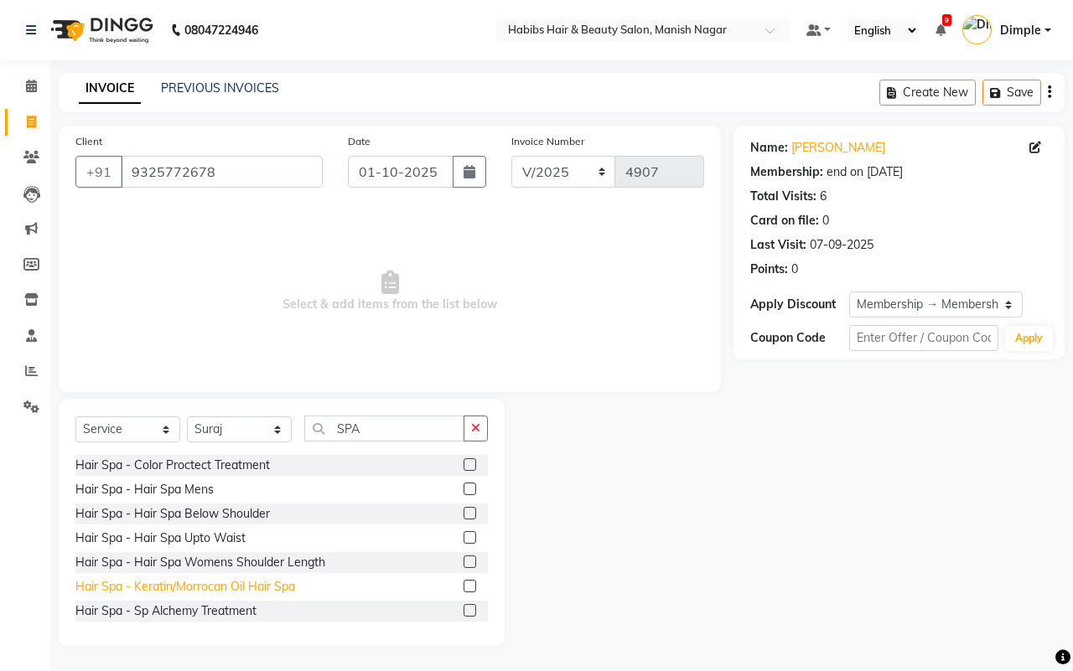
click at [241, 587] on div "Hair Spa - Keratin/Morrocan Oil Hair Spa" at bounding box center [185, 587] width 220 height 18
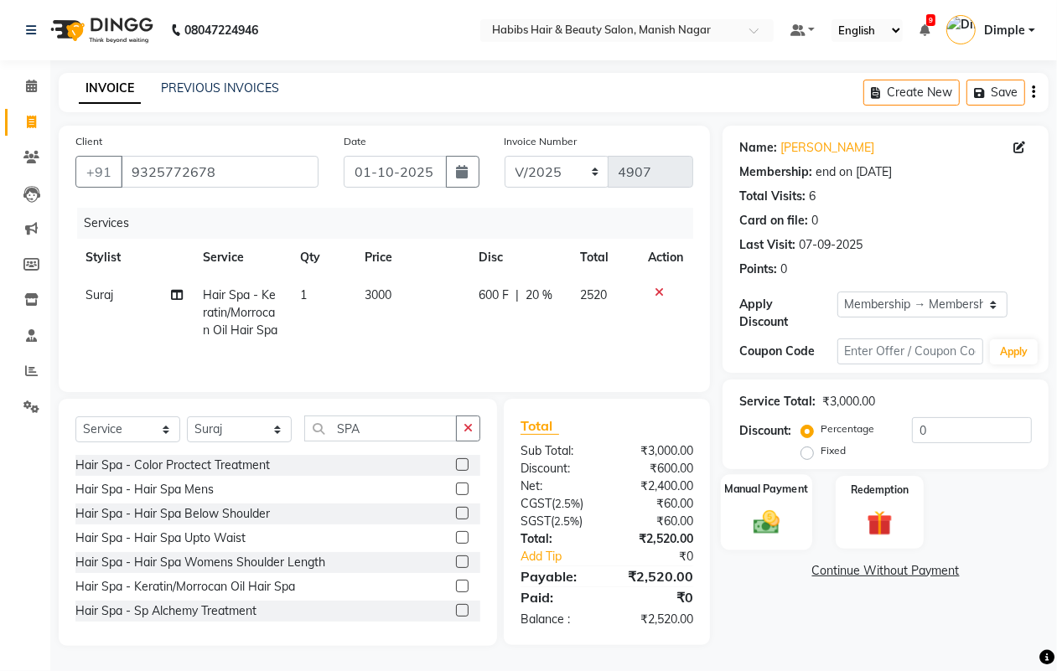
click at [765, 521] on img at bounding box center [766, 522] width 42 height 30
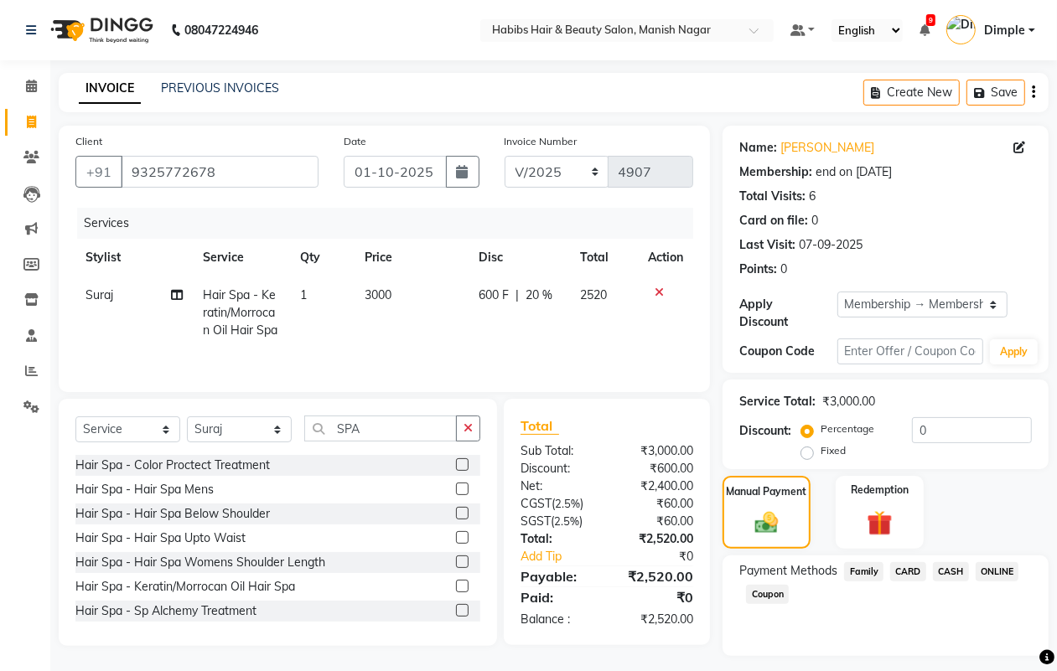
click at [993, 572] on span "ONLINE" at bounding box center [998, 571] width 44 height 19
click at [940, 568] on span "CASH" at bounding box center [951, 571] width 36 height 19
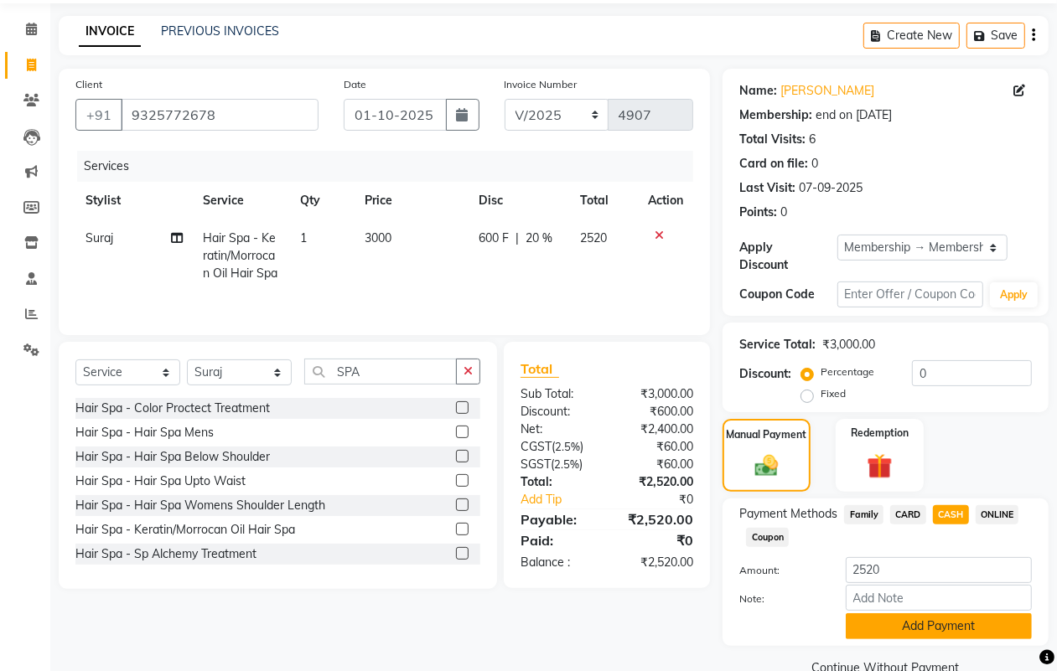
scroll to position [90, 0]
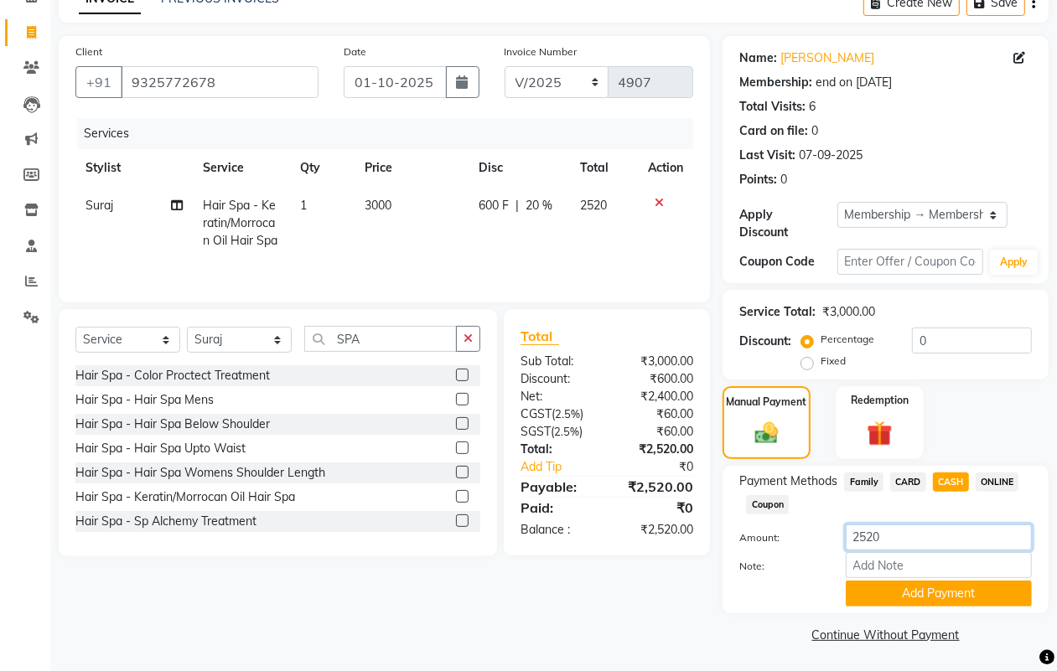
click at [848, 542] on input "2520" at bounding box center [939, 538] width 186 height 26
click at [897, 594] on button "Add Payment" at bounding box center [939, 594] width 186 height 26
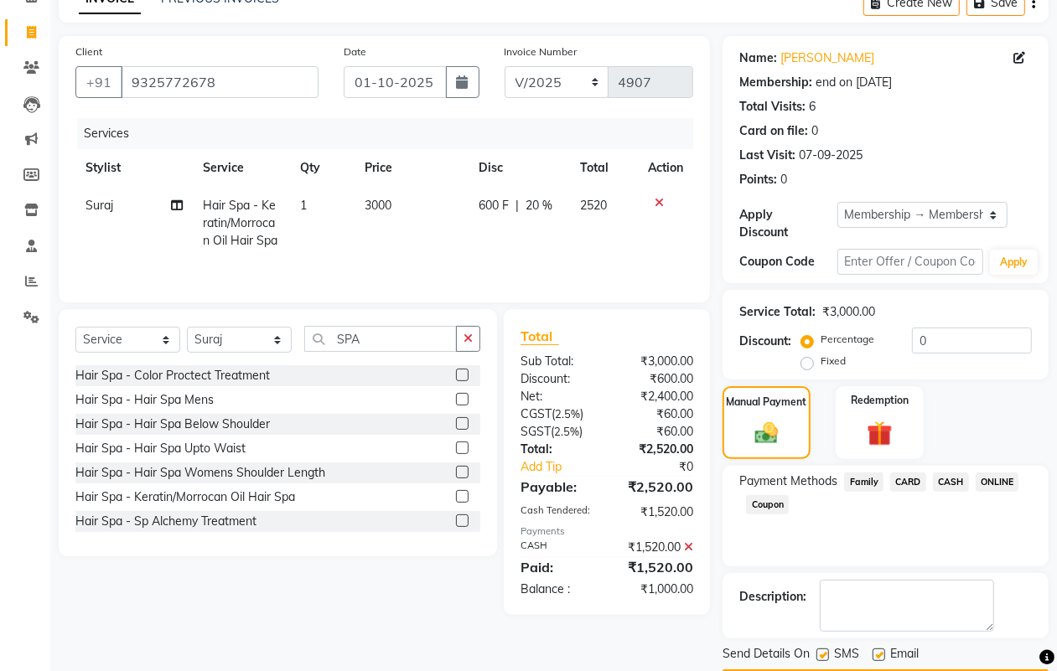
click at [994, 484] on span "ONLINE" at bounding box center [998, 482] width 44 height 19
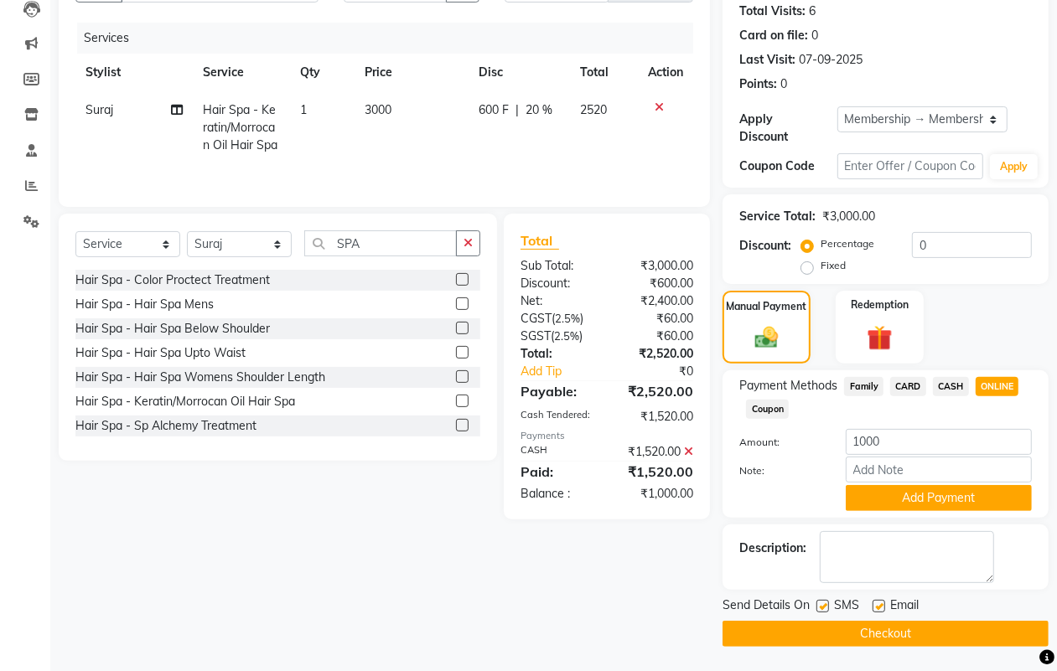
click at [880, 496] on button "Add Payment" at bounding box center [939, 498] width 186 height 26
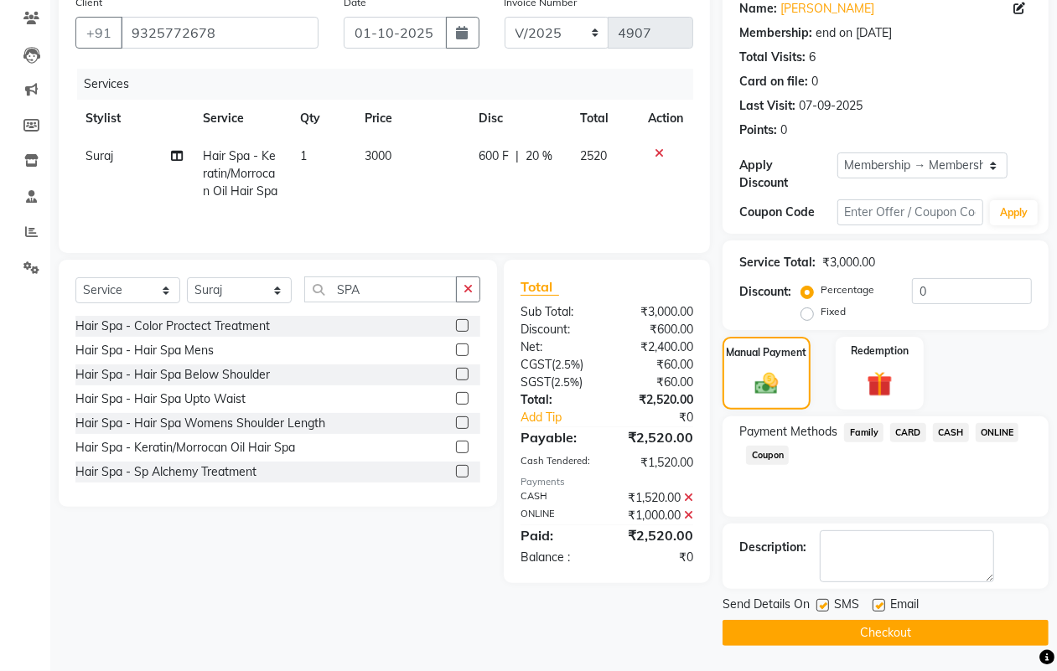
scroll to position [139, 0]
click at [822, 638] on button "Checkout" at bounding box center [886, 633] width 326 height 26
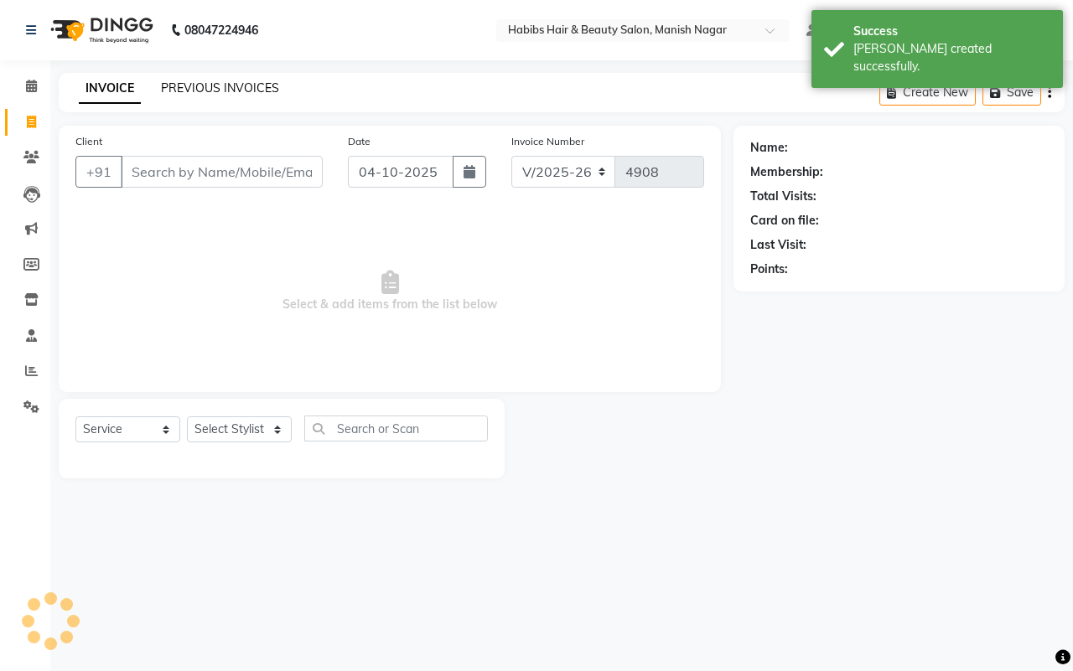
click at [170, 86] on link "PREVIOUS INVOICES" at bounding box center [220, 87] width 118 height 15
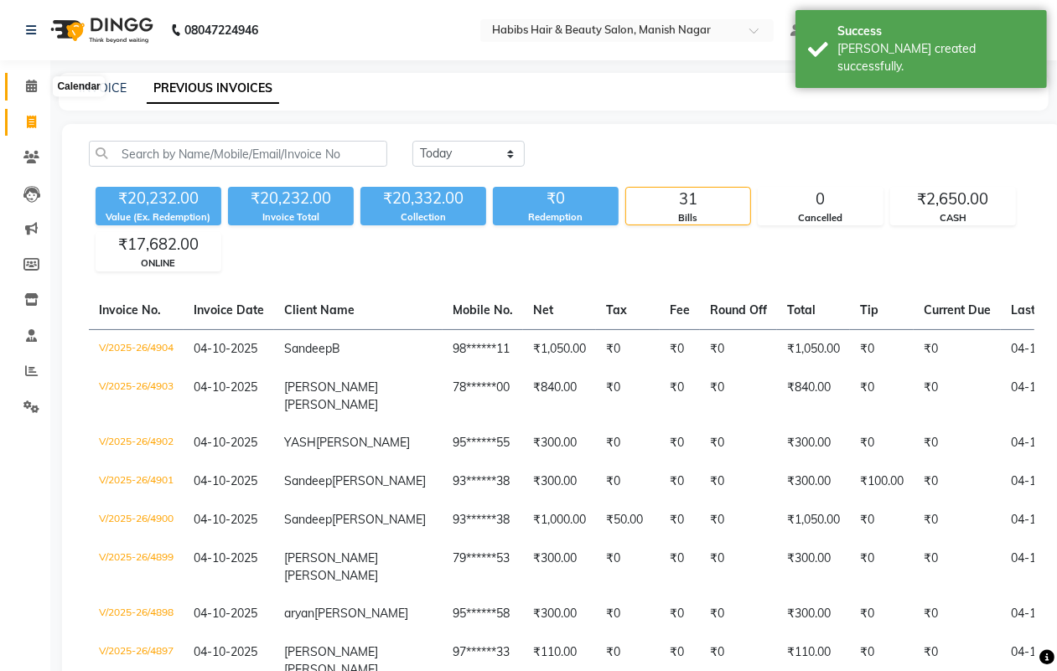
click at [35, 86] on icon at bounding box center [31, 86] width 11 height 13
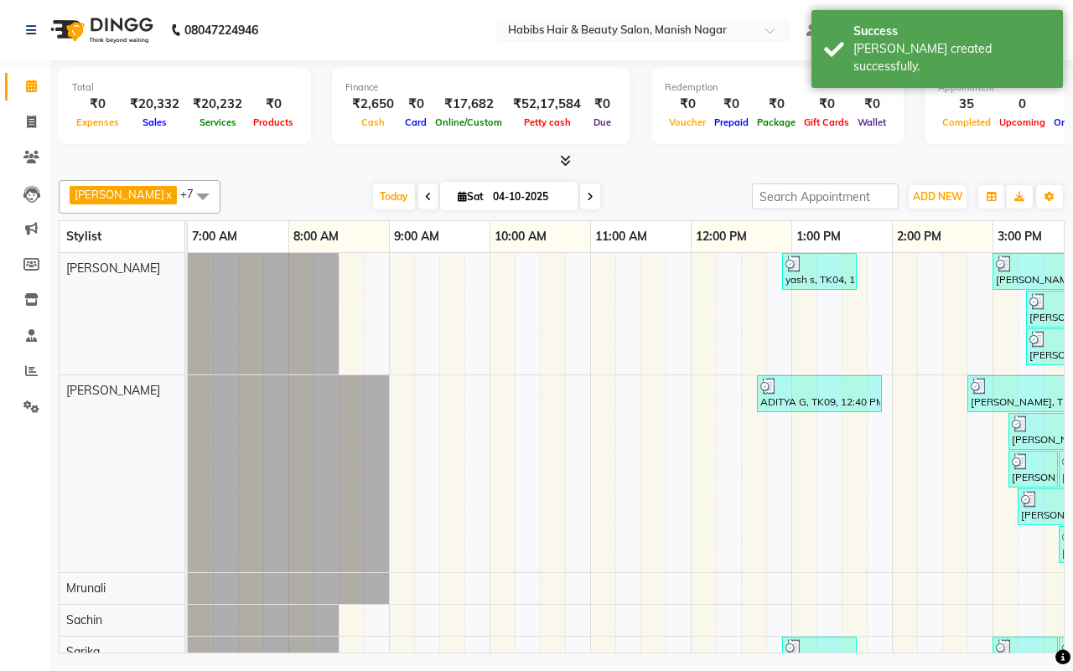
click at [287, 157] on div at bounding box center [562, 162] width 1006 height 18
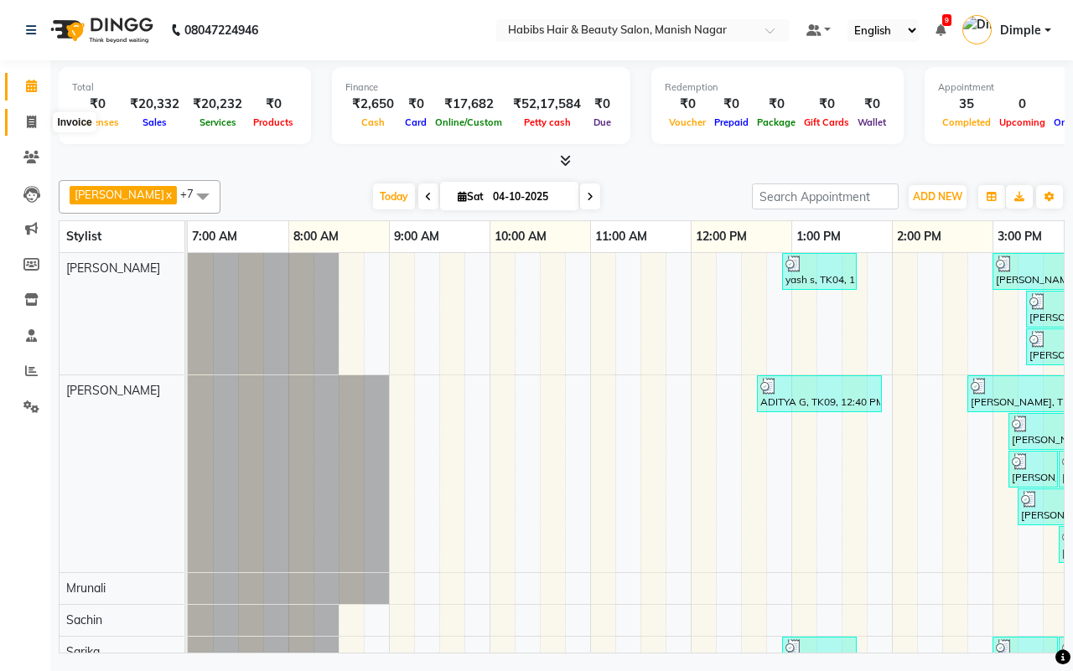
drag, startPoint x: 27, startPoint y: 120, endPoint x: 44, endPoint y: 132, distance: 21.2
click at [27, 122] on icon at bounding box center [31, 122] width 9 height 13
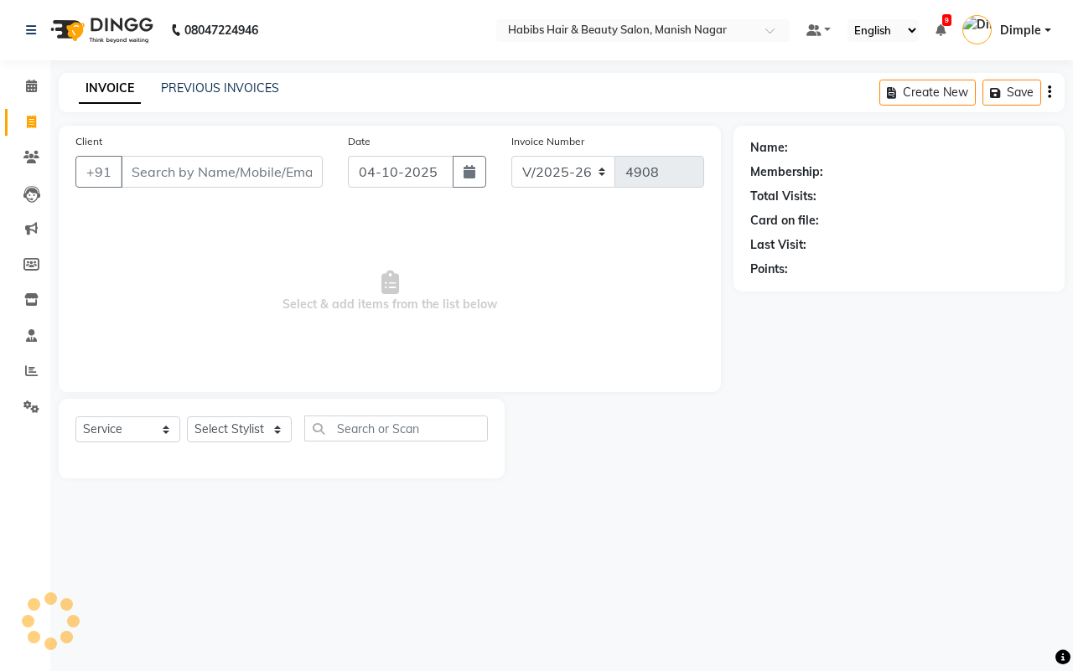
click at [140, 172] on input "Client" at bounding box center [222, 172] width 202 height 32
click at [277, 170] on span "Add Client" at bounding box center [279, 171] width 66 height 17
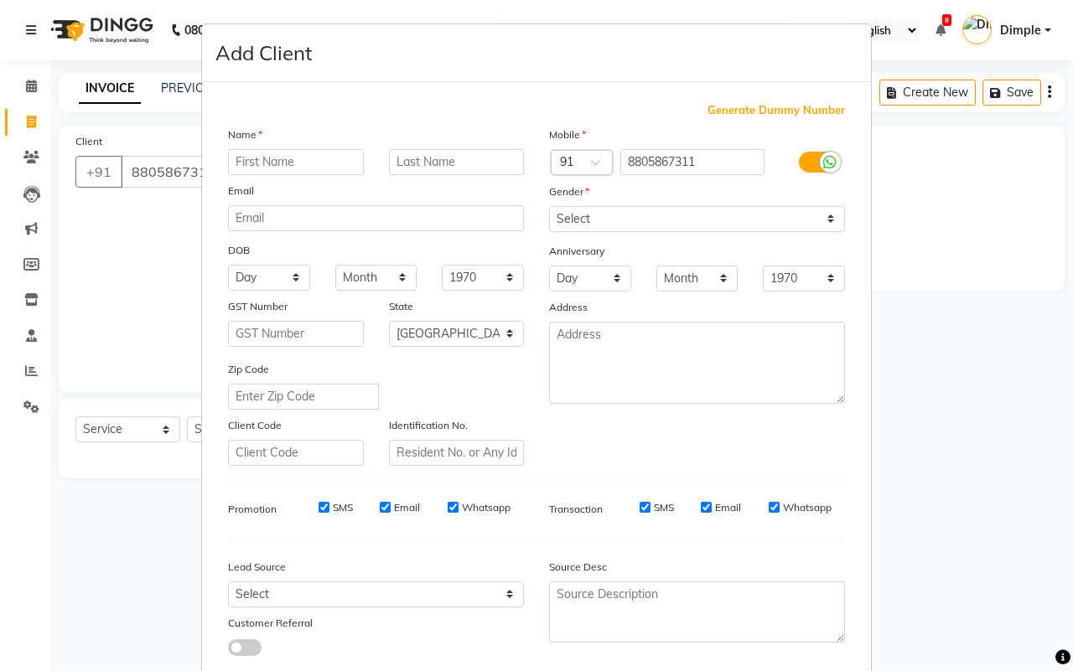
click at [272, 155] on input "text" at bounding box center [296, 162] width 136 height 26
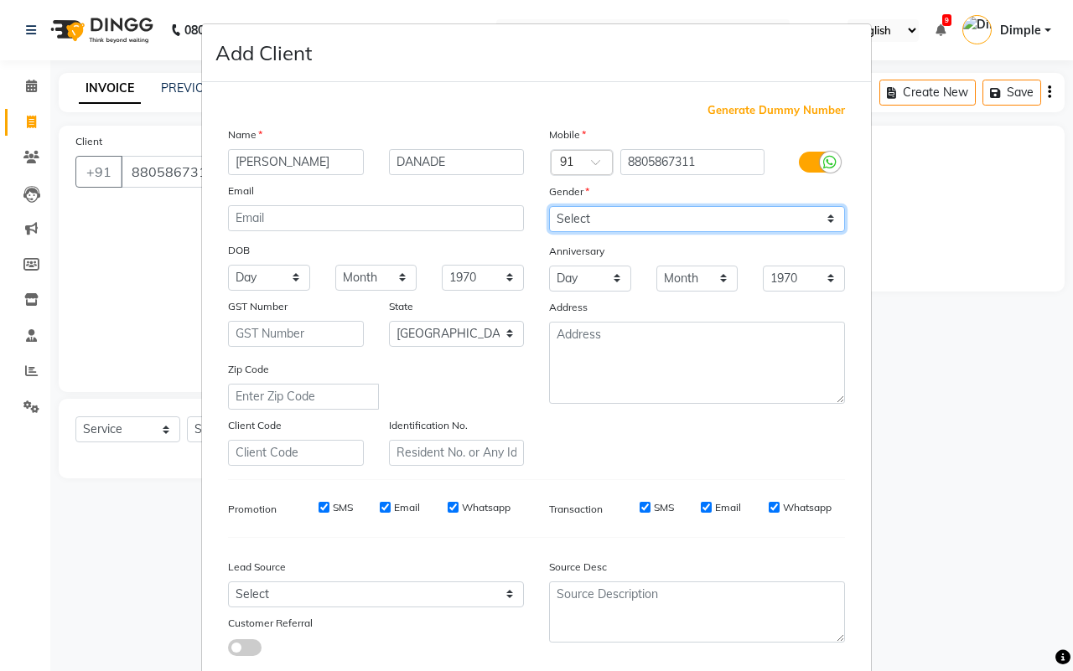
click at [642, 226] on select "Select [DEMOGRAPHIC_DATA] [DEMOGRAPHIC_DATA] Other Prefer Not To Say" at bounding box center [697, 219] width 296 height 26
click at [549, 206] on select "Select [DEMOGRAPHIC_DATA] [DEMOGRAPHIC_DATA] Other Prefer Not To Say" at bounding box center [697, 219] width 296 height 26
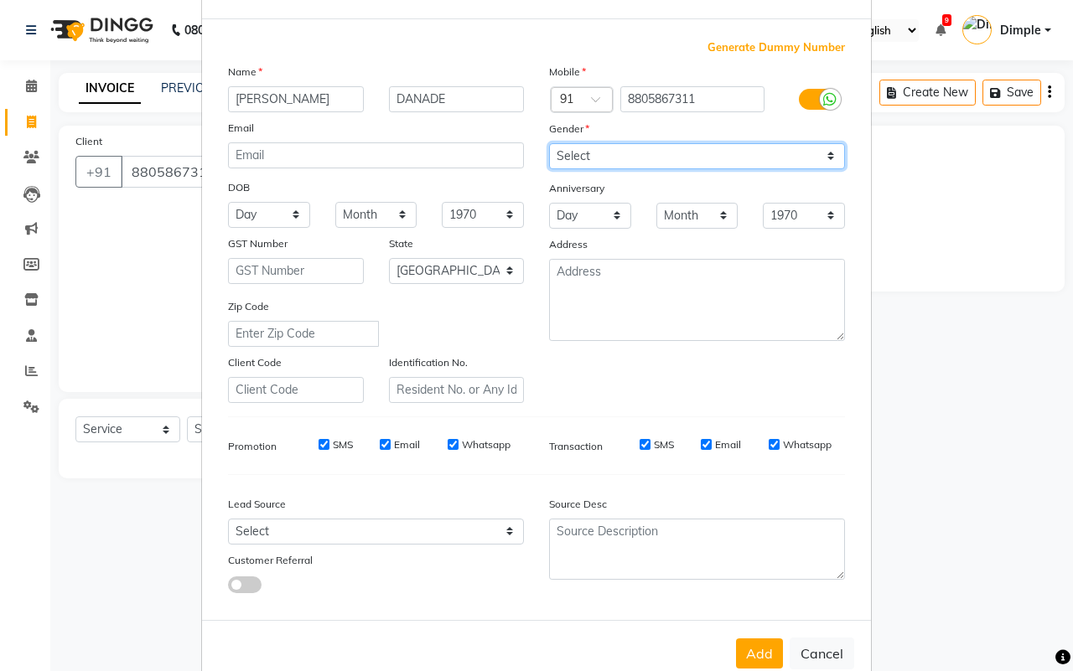
scroll to position [96, 0]
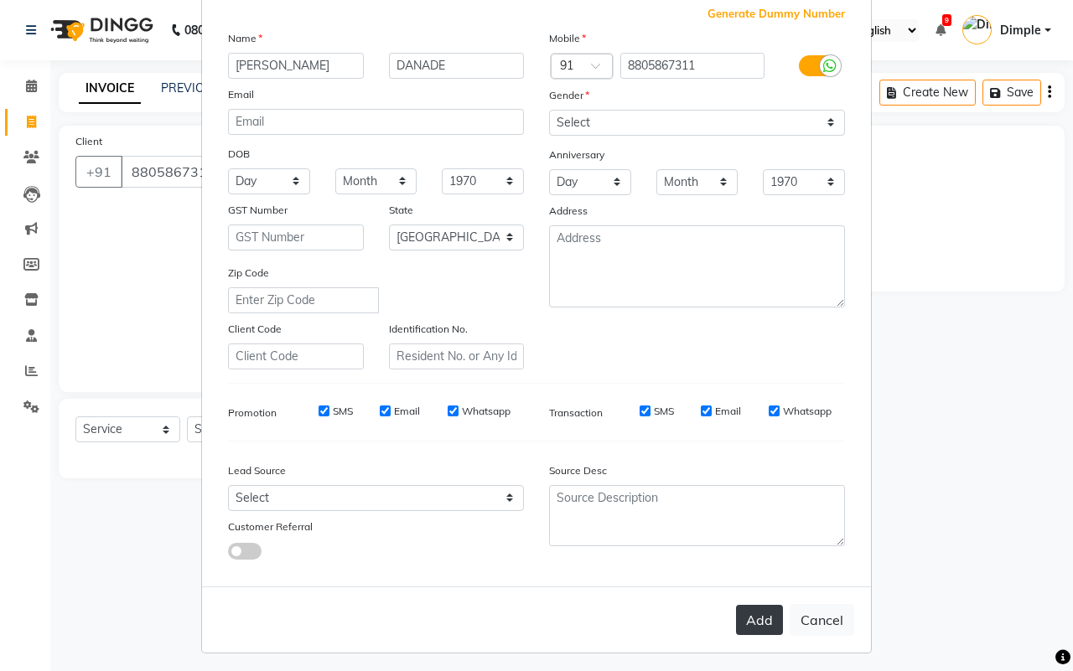
click at [760, 616] on button "Add" at bounding box center [759, 620] width 47 height 30
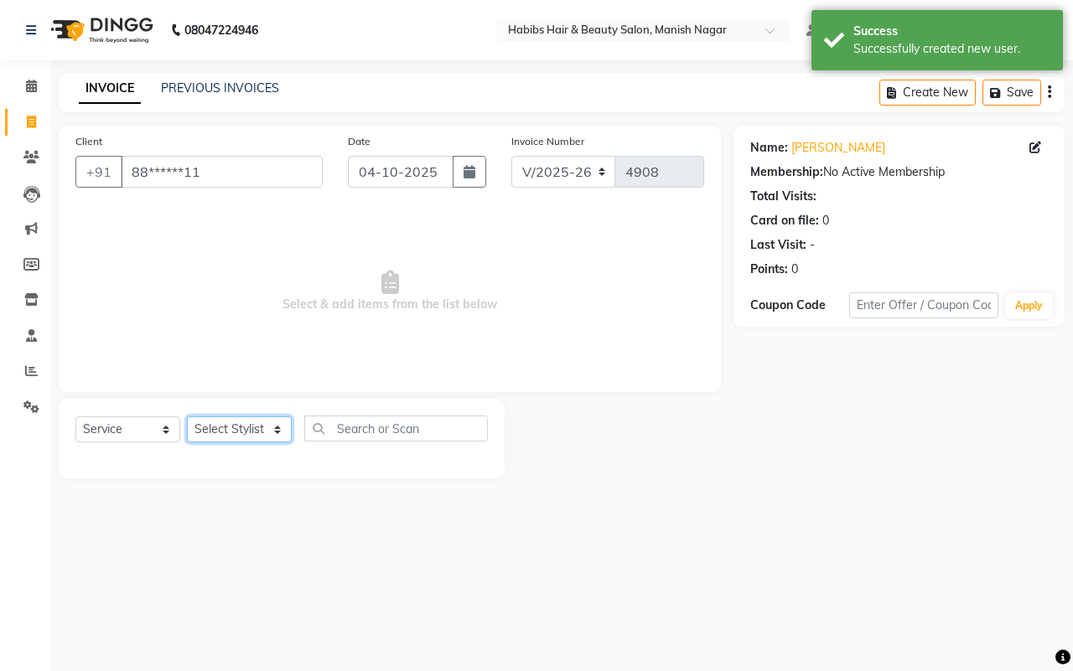
click at [214, 425] on select "Select Stylist [PERSON_NAME] [PERSON_NAME] [PERSON_NAME] [PERSON_NAME] Sachin […" at bounding box center [239, 430] width 105 height 26
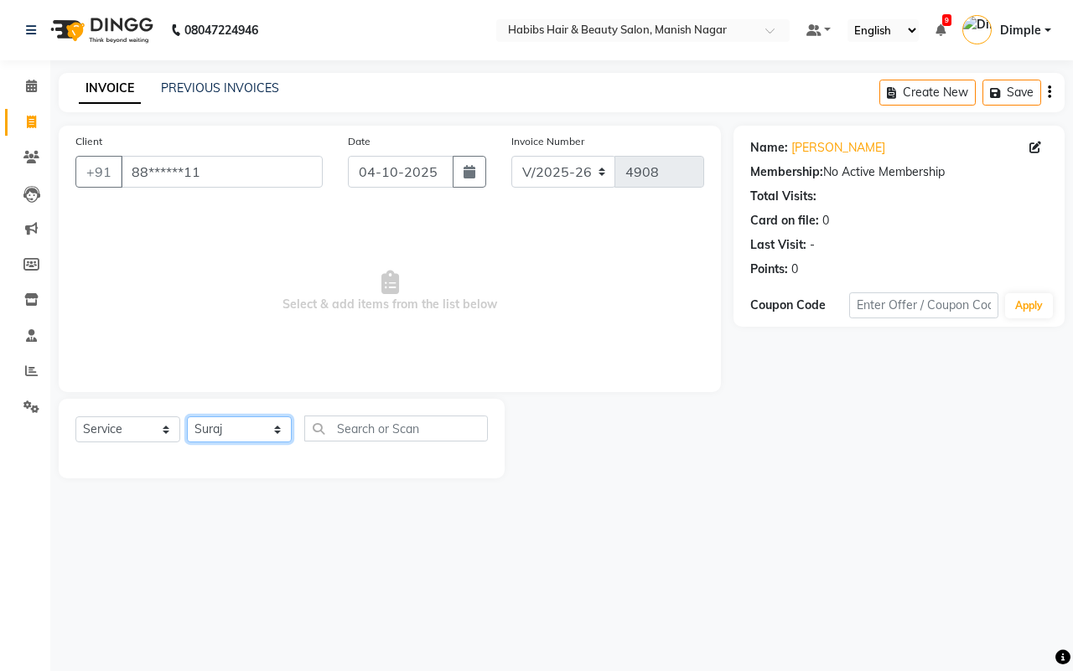
click at [187, 417] on select "Select Stylist [PERSON_NAME] [PERSON_NAME] [PERSON_NAME] [PERSON_NAME] Sachin […" at bounding box center [239, 430] width 105 height 26
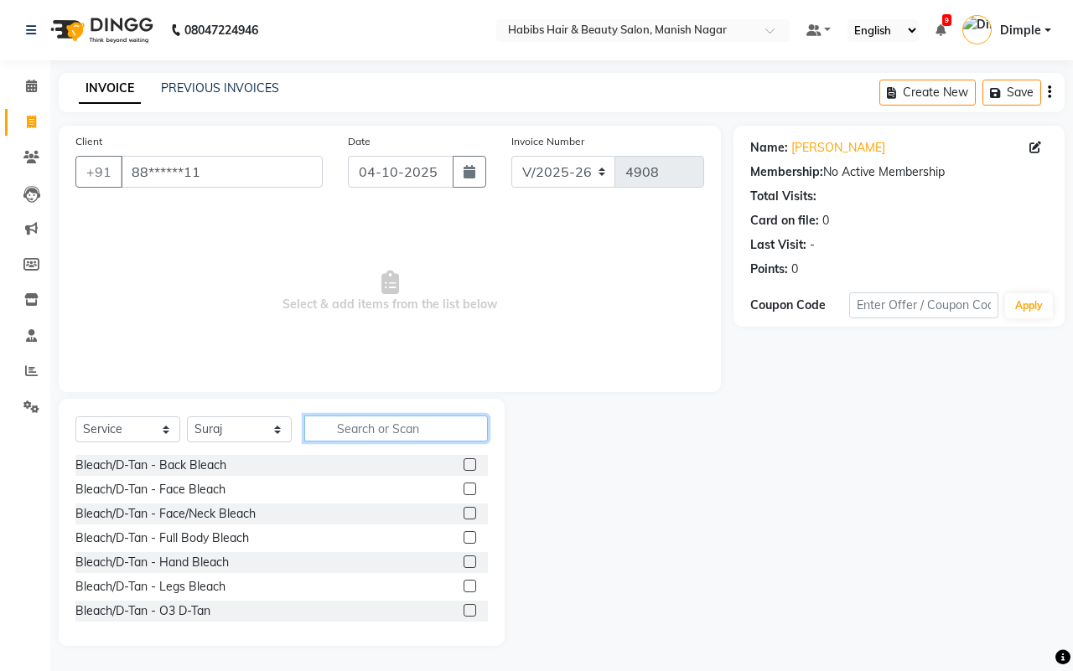
click at [376, 424] on input "text" at bounding box center [396, 429] width 184 height 26
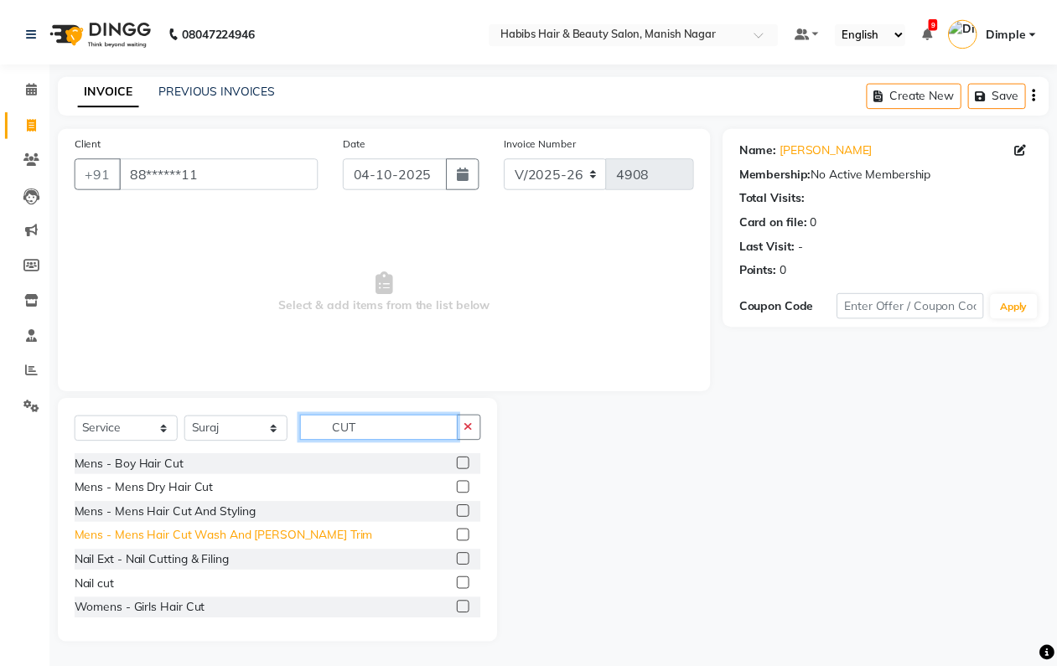
scroll to position [75, 0]
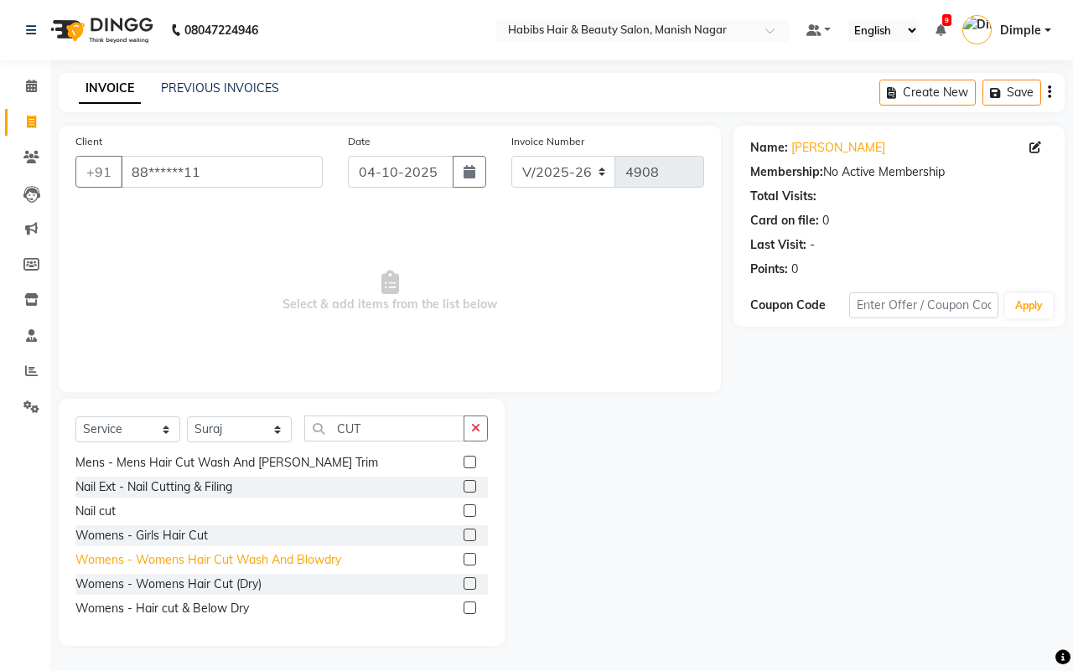
click at [290, 559] on div "Womens - Womens Hair Cut Wash And Blowdry" at bounding box center [208, 561] width 266 height 18
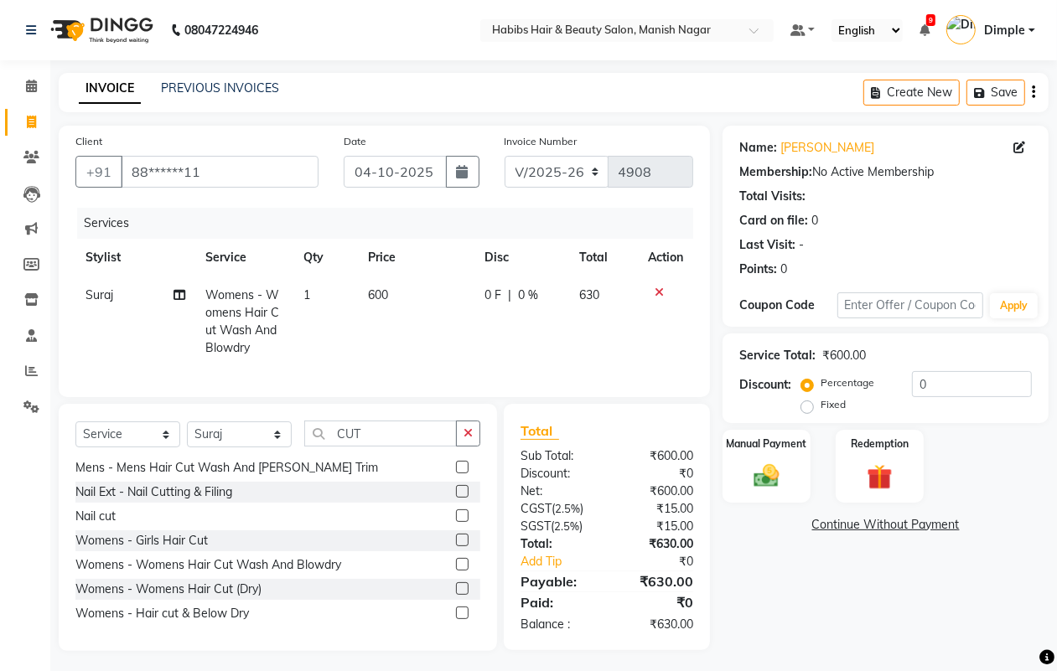
click at [1032, 93] on icon "button" at bounding box center [1033, 92] width 3 height 1
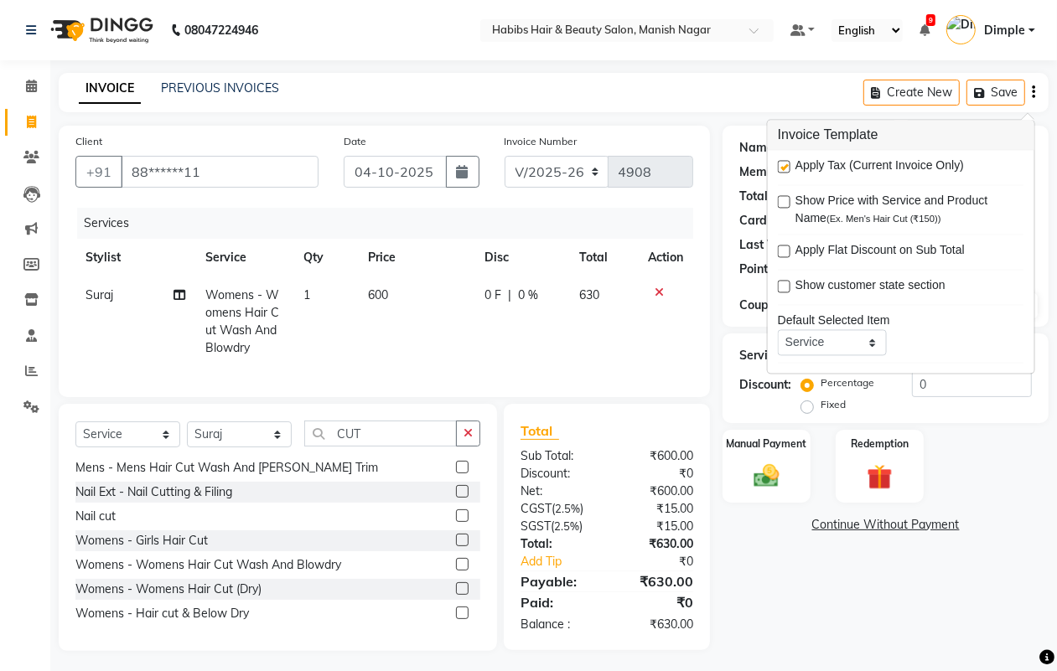
click at [781, 169] on label at bounding box center [784, 167] width 13 height 13
click at [781, 169] on input "checkbox" at bounding box center [783, 168] width 11 height 11
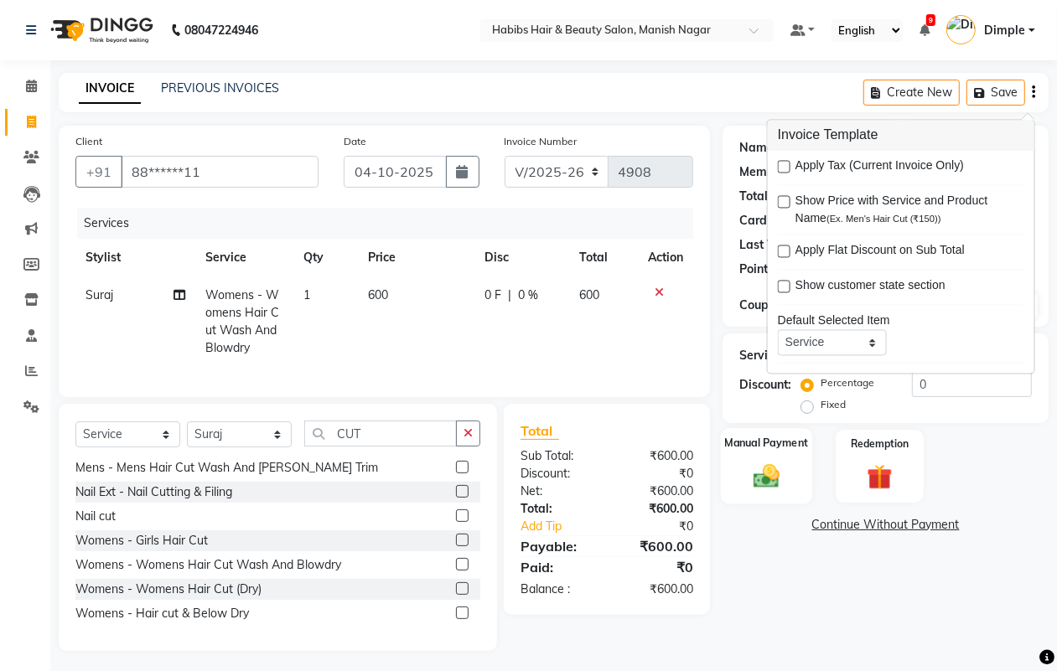
click at [769, 479] on img at bounding box center [766, 476] width 42 height 30
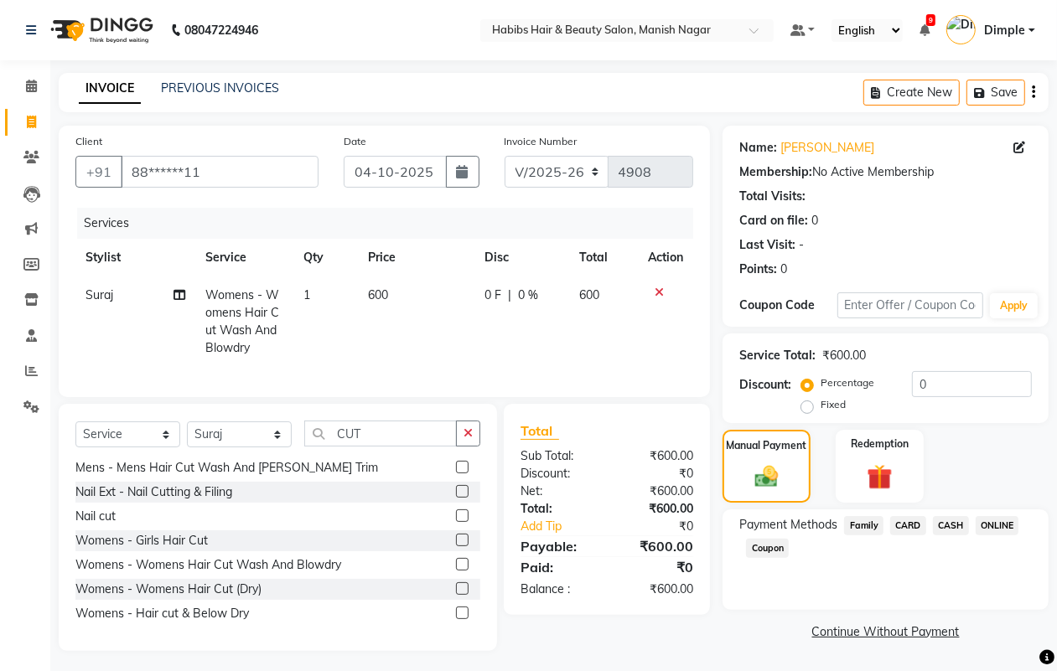
click at [996, 526] on span "ONLINE" at bounding box center [998, 525] width 44 height 19
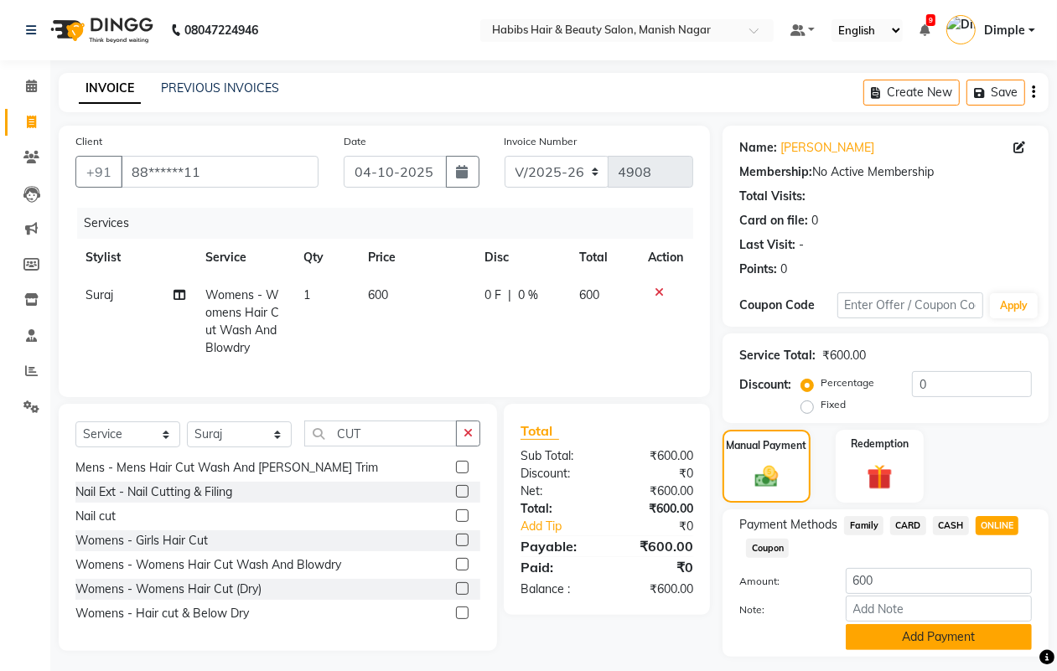
click at [912, 633] on button "Add Payment" at bounding box center [939, 638] width 186 height 26
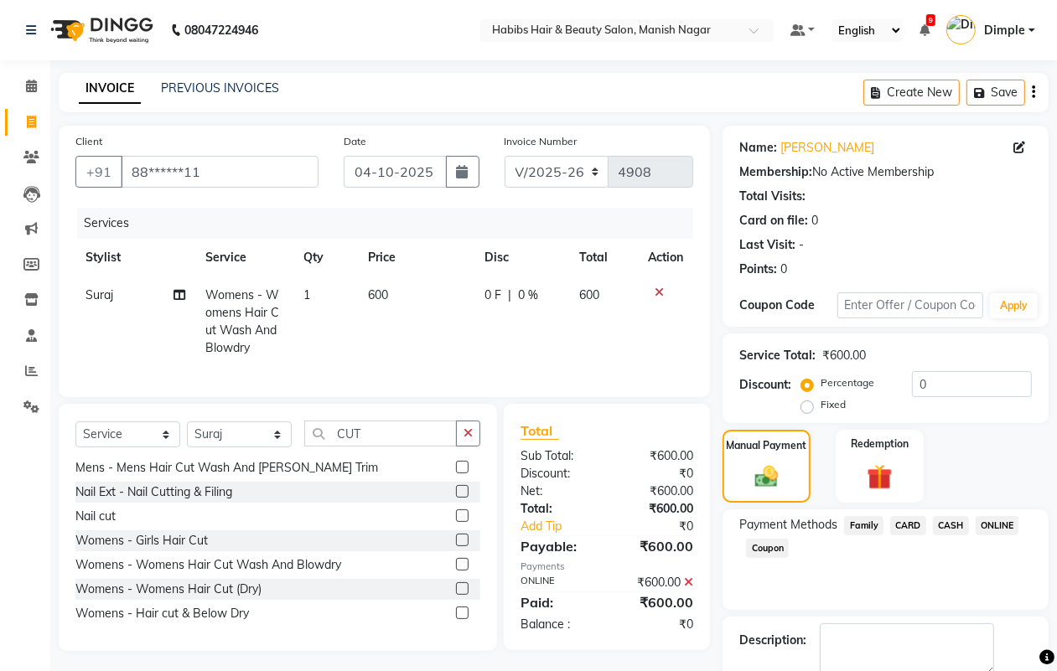
scroll to position [93, 0]
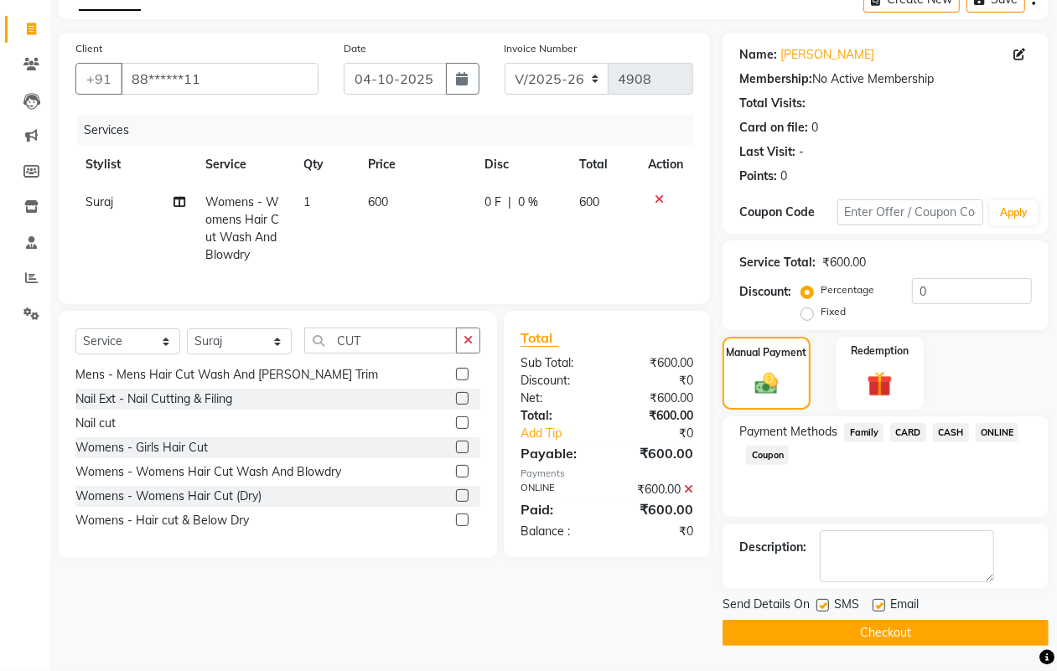
click at [910, 630] on button "Checkout" at bounding box center [886, 633] width 326 height 26
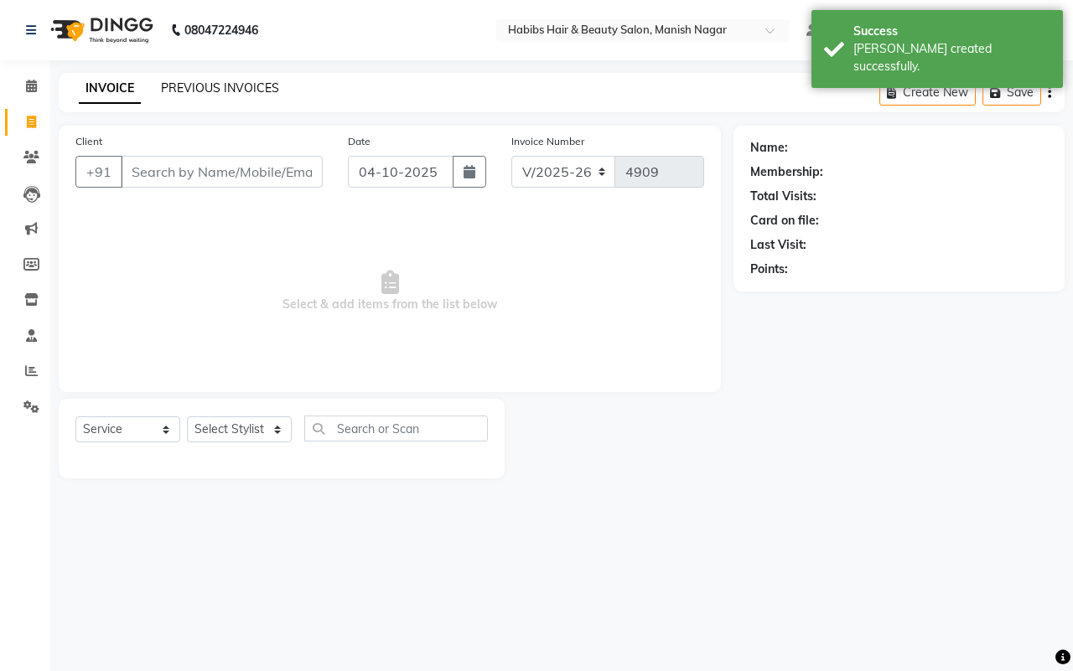
click at [194, 85] on link "PREVIOUS INVOICES" at bounding box center [220, 87] width 118 height 15
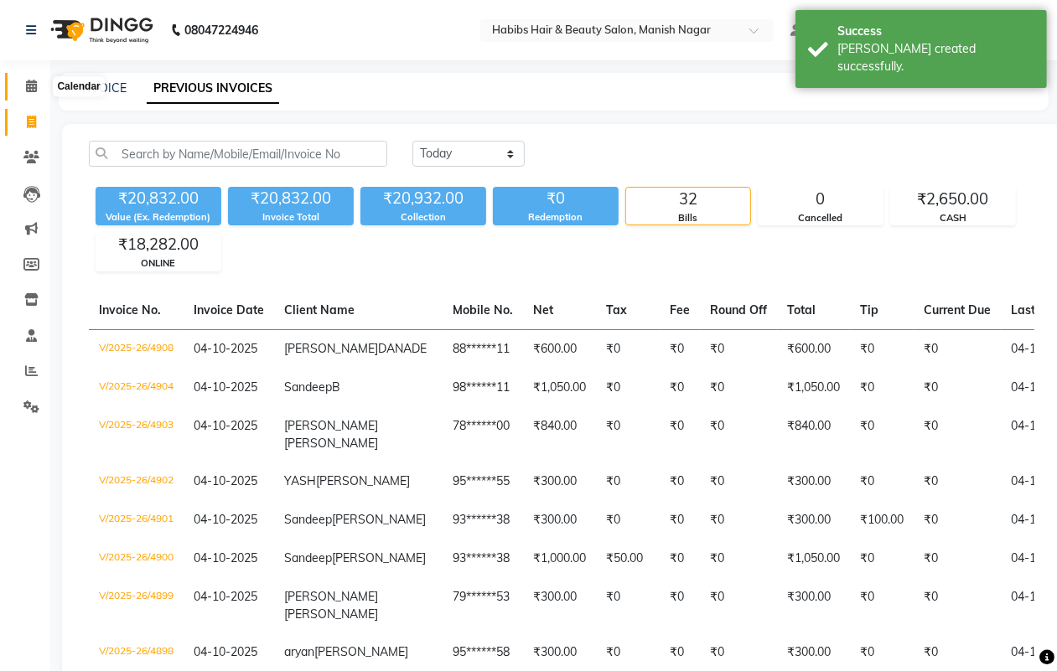
click at [28, 82] on icon at bounding box center [31, 86] width 11 height 13
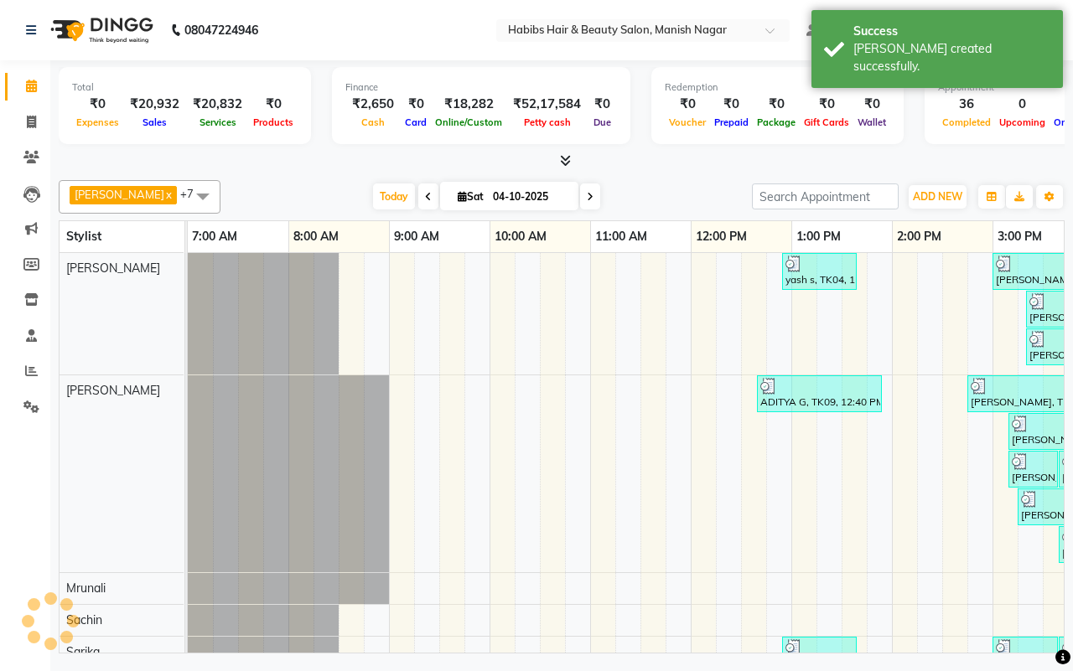
click at [236, 168] on div at bounding box center [562, 162] width 1006 height 18
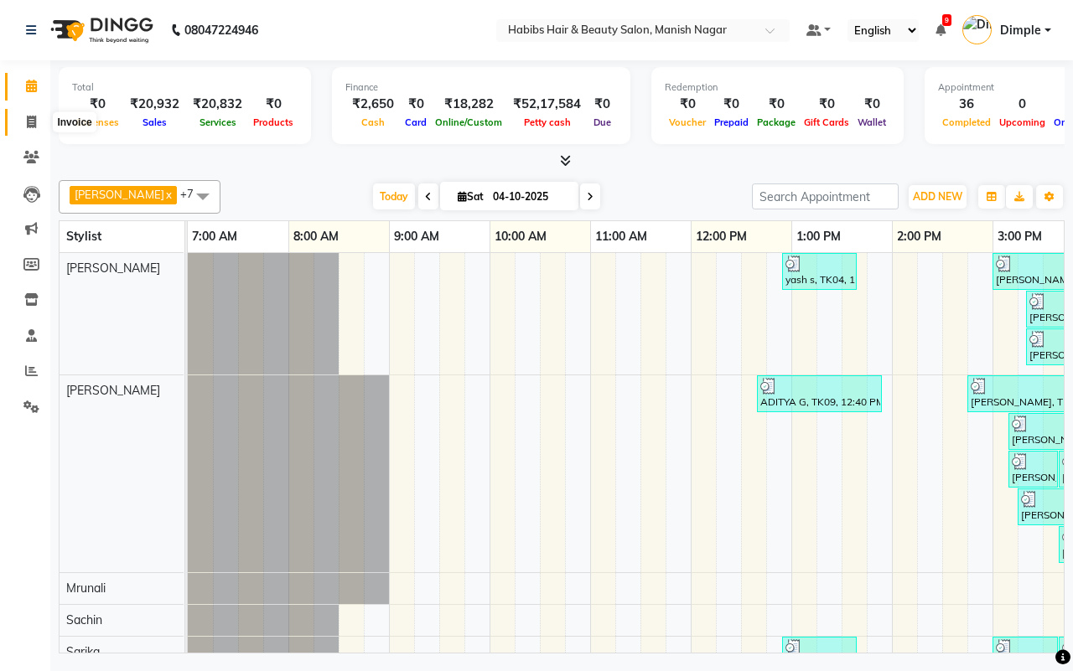
click at [32, 118] on icon at bounding box center [31, 122] width 9 height 13
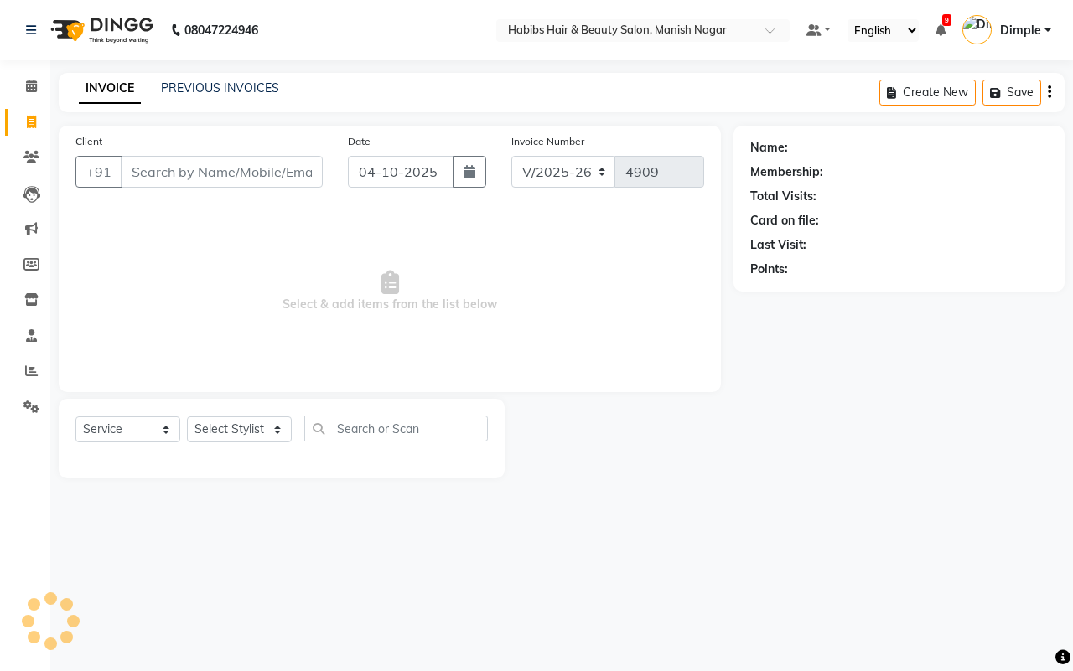
click at [148, 169] on input "Client" at bounding box center [222, 172] width 202 height 32
click at [283, 166] on span "Add Client" at bounding box center [279, 171] width 66 height 17
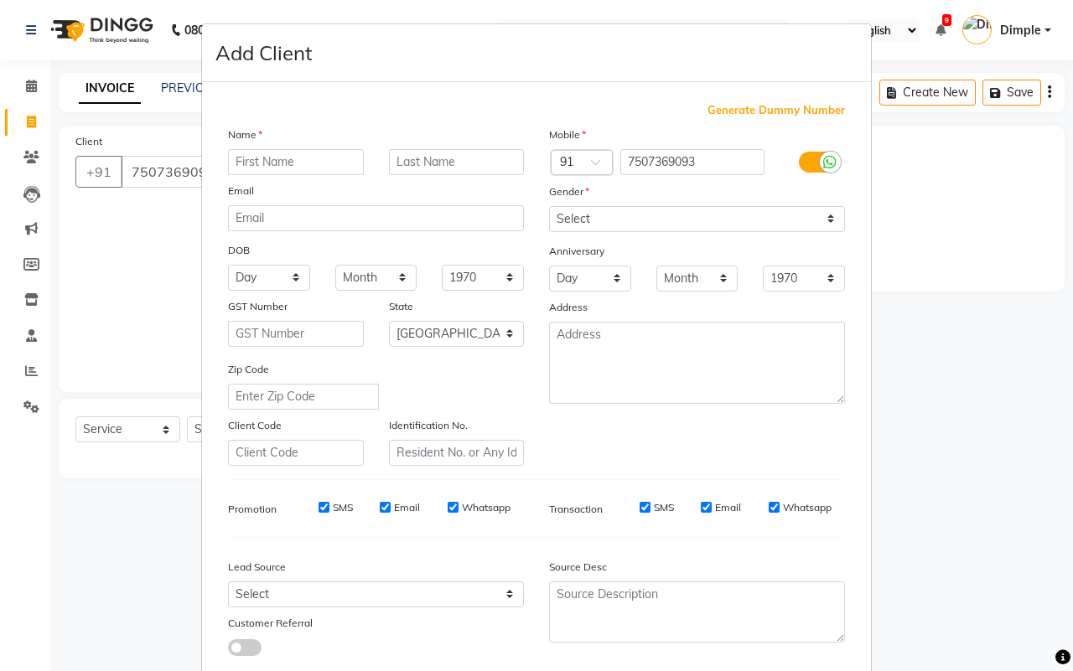
click at [283, 156] on input "text" at bounding box center [296, 162] width 136 height 26
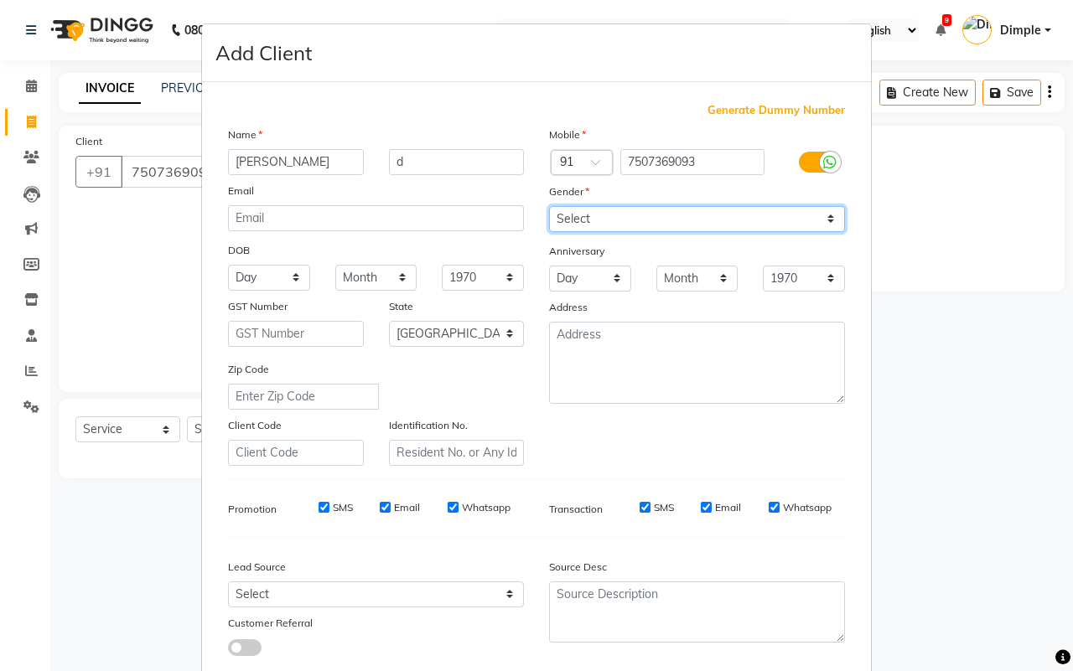
click at [634, 227] on select "Select [DEMOGRAPHIC_DATA] [DEMOGRAPHIC_DATA] Other Prefer Not To Say" at bounding box center [697, 219] width 296 height 26
click at [549, 206] on select "Select [DEMOGRAPHIC_DATA] [DEMOGRAPHIC_DATA] Other Prefer Not To Say" at bounding box center [697, 219] width 296 height 26
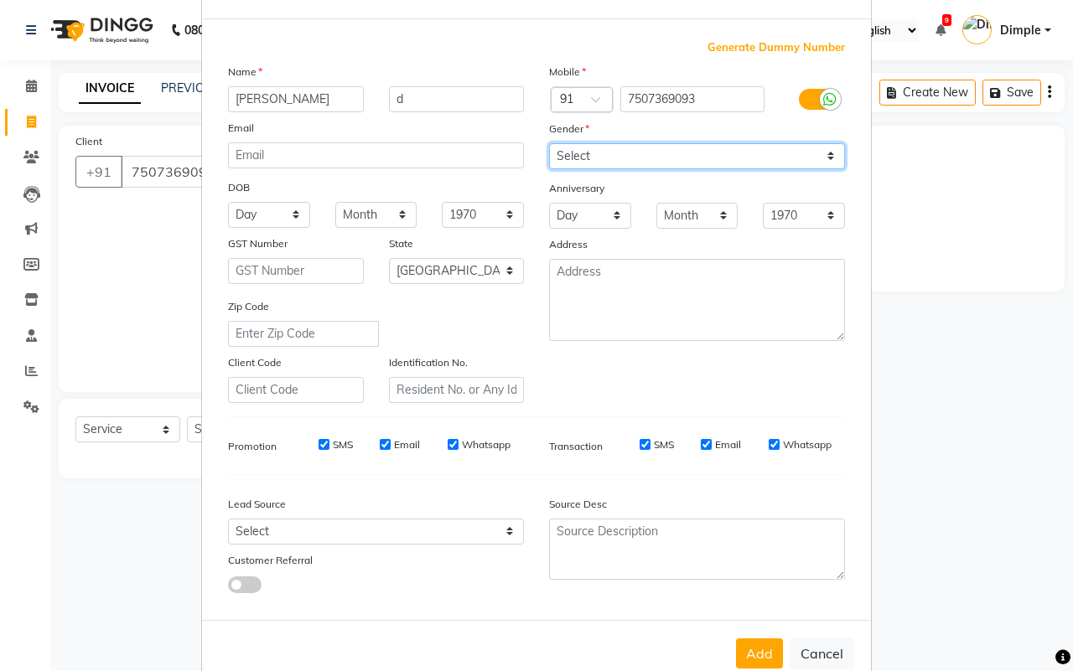
scroll to position [96, 0]
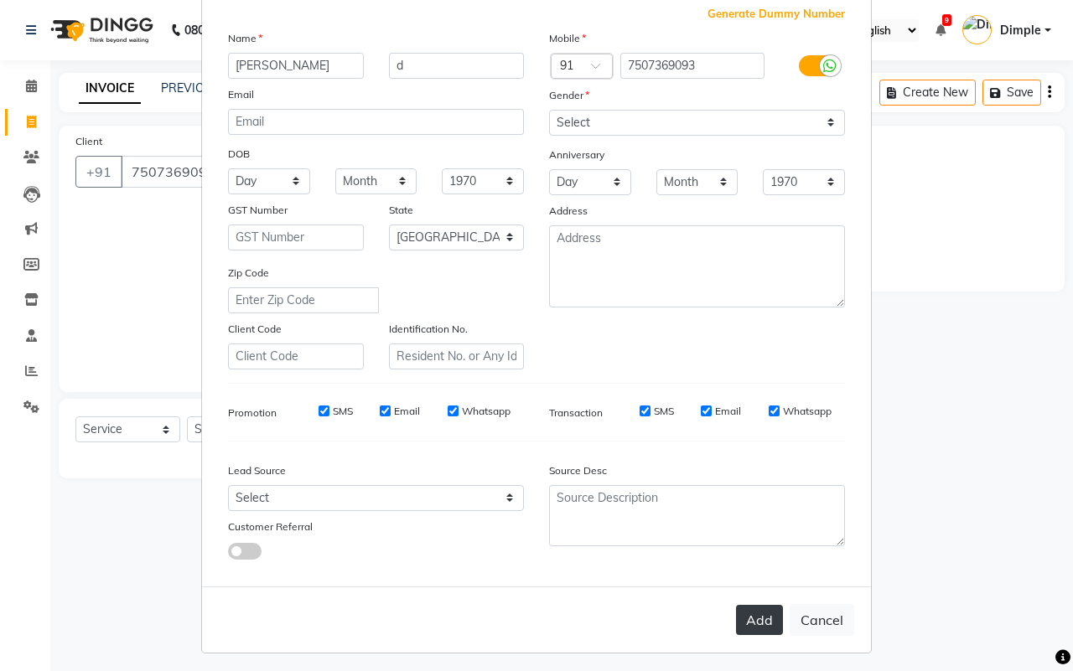
click at [752, 616] on button "Add" at bounding box center [759, 620] width 47 height 30
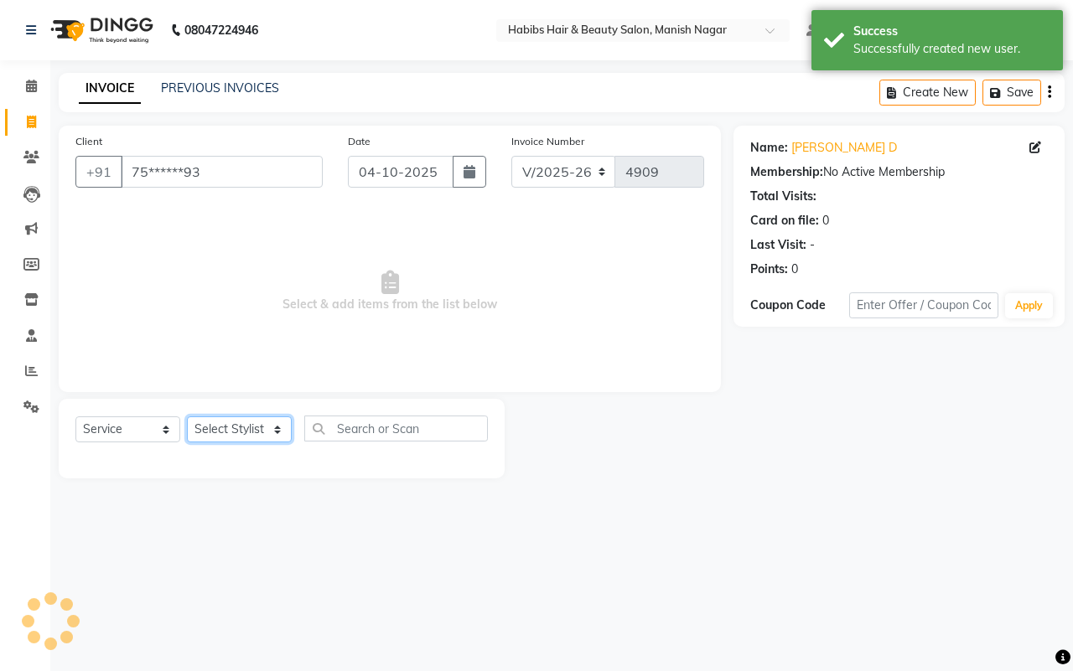
click at [211, 426] on select "Select Stylist [PERSON_NAME] [PERSON_NAME] [PERSON_NAME] [PERSON_NAME] Sachin […" at bounding box center [239, 430] width 105 height 26
click at [187, 417] on select "Select Stylist [PERSON_NAME] [PERSON_NAME] [PERSON_NAME] [PERSON_NAME] Sachin […" at bounding box center [239, 430] width 105 height 26
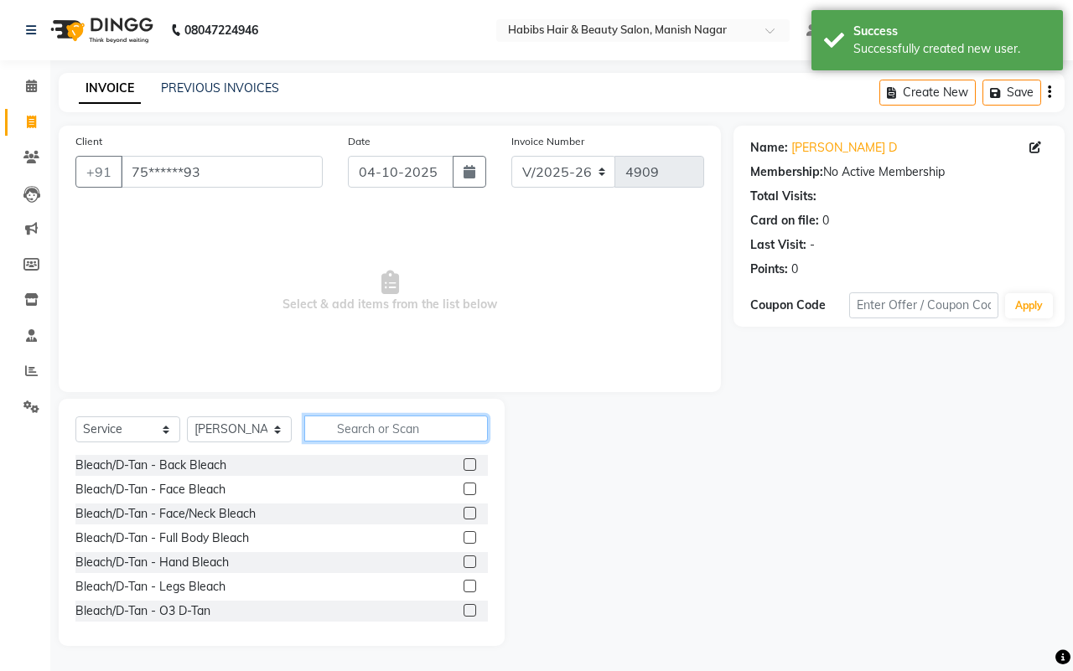
click at [363, 417] on input "text" at bounding box center [396, 429] width 184 height 26
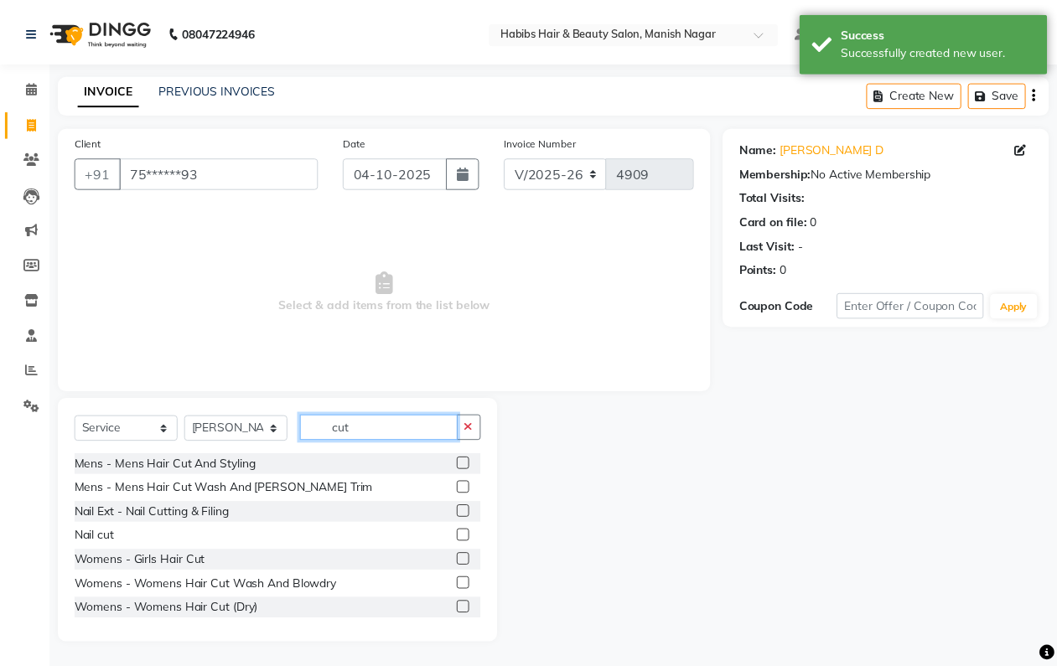
scroll to position [75, 0]
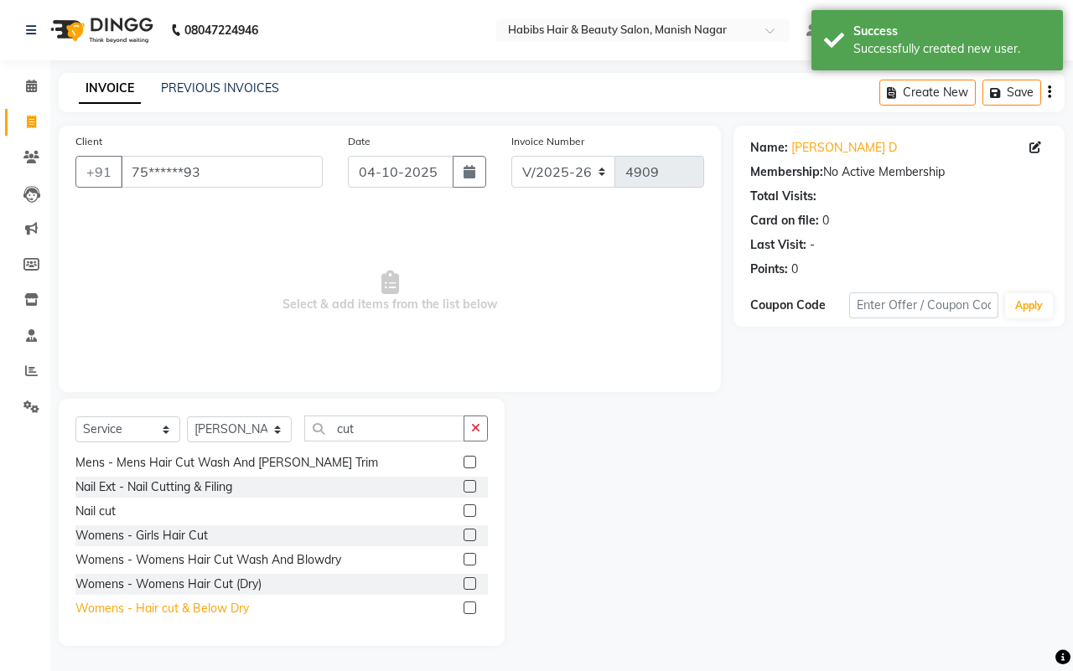
click at [211, 609] on div "Womens - Hair cut & Below Dry" at bounding box center [162, 609] width 174 height 18
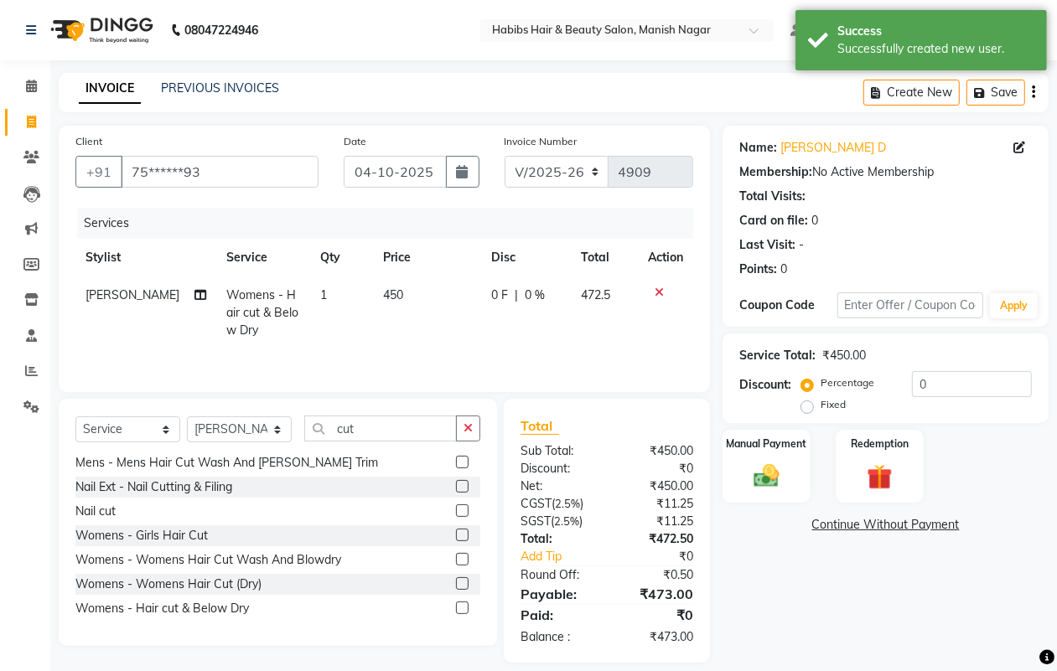
click at [453, 307] on td "450" at bounding box center [427, 313] width 108 height 73
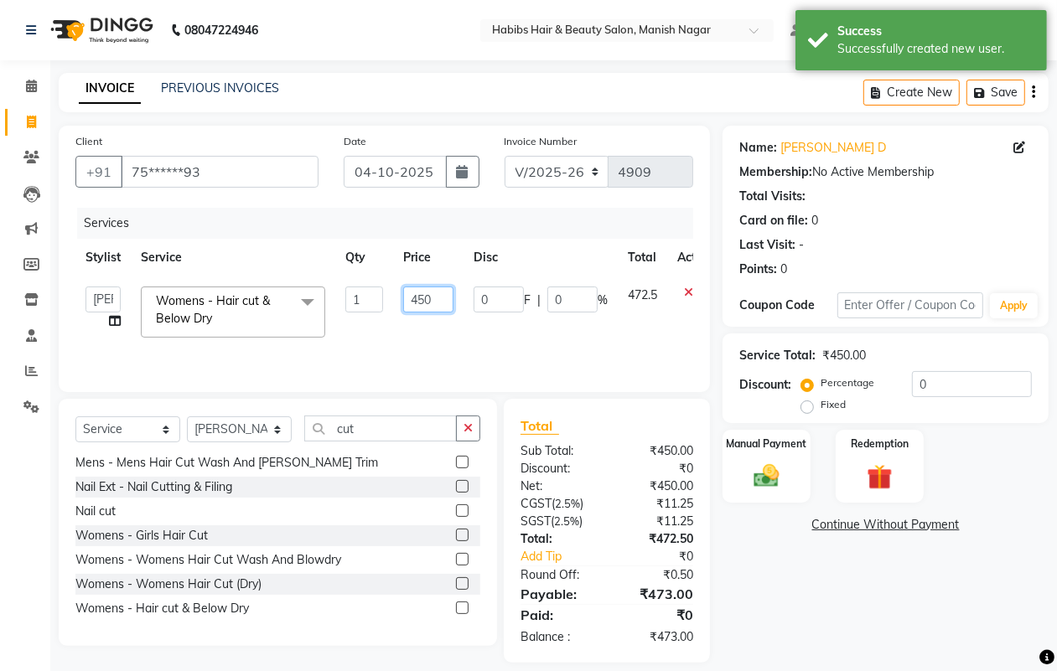
click at [432, 292] on input "450" at bounding box center [428, 300] width 50 height 26
click at [428, 291] on input "450" at bounding box center [428, 300] width 50 height 26
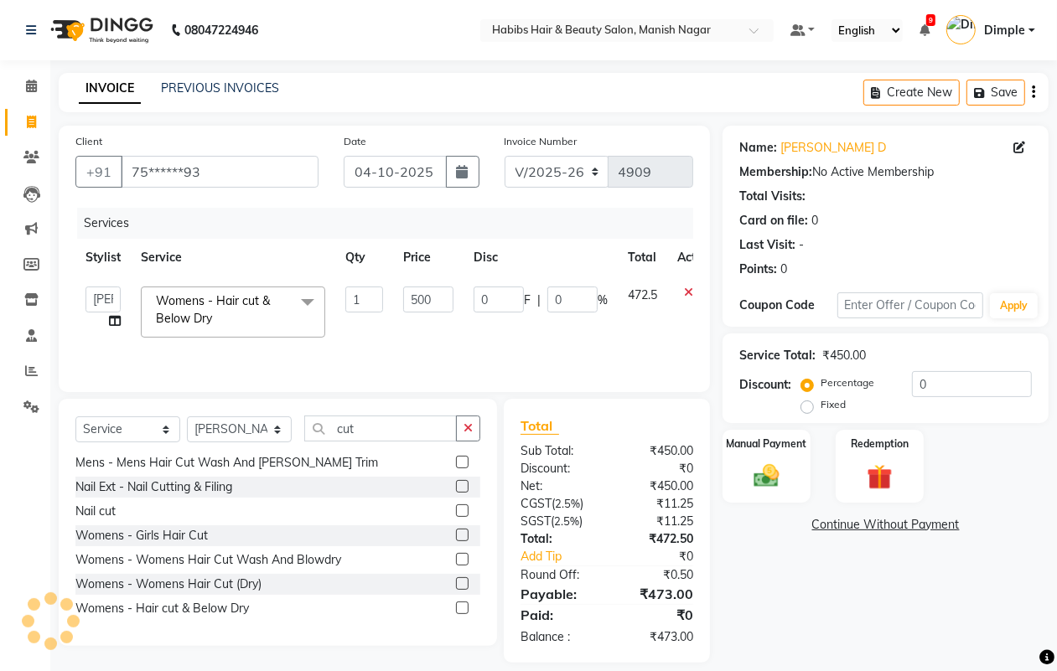
click at [1032, 94] on button "button" at bounding box center [1033, 92] width 3 height 39
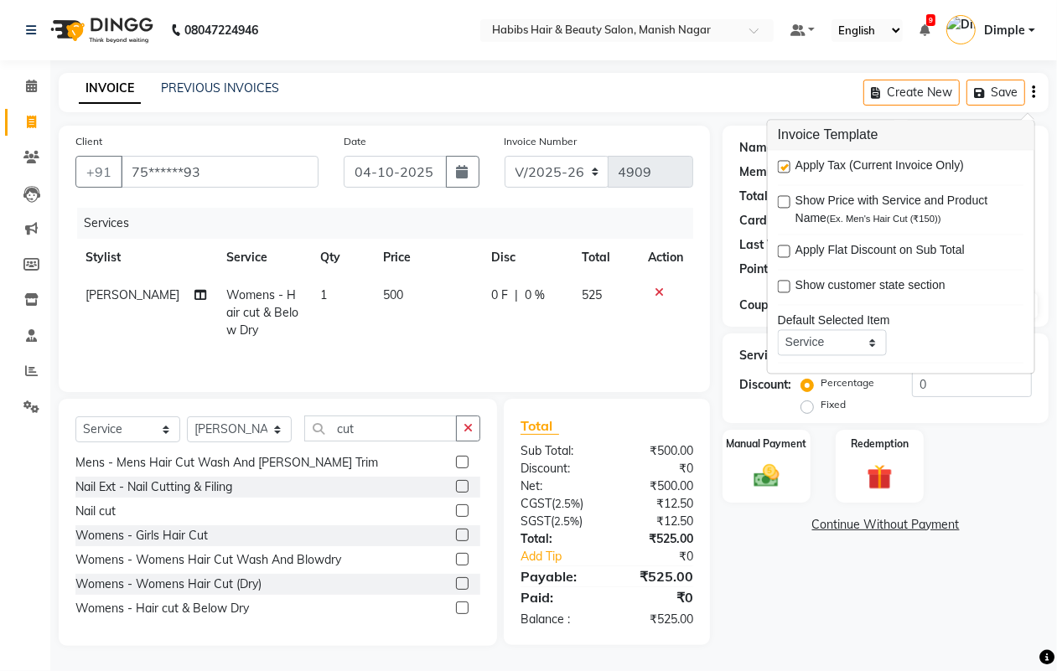
click at [780, 168] on label at bounding box center [784, 167] width 13 height 13
click at [780, 168] on input "checkbox" at bounding box center [783, 168] width 11 height 11
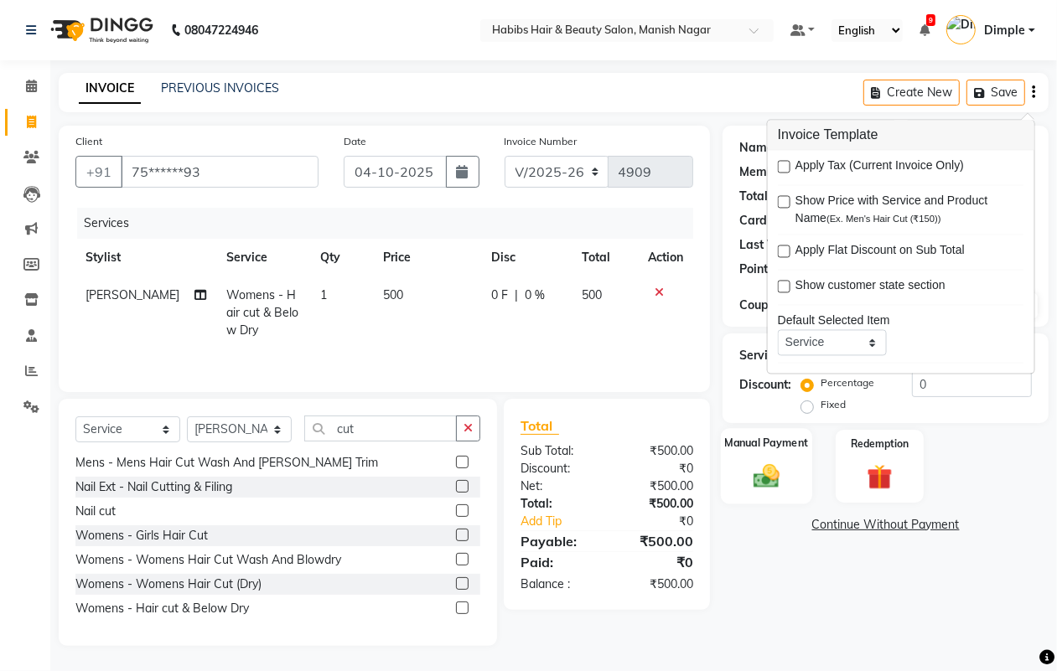
click at [769, 499] on div "Manual Payment" at bounding box center [766, 466] width 91 height 76
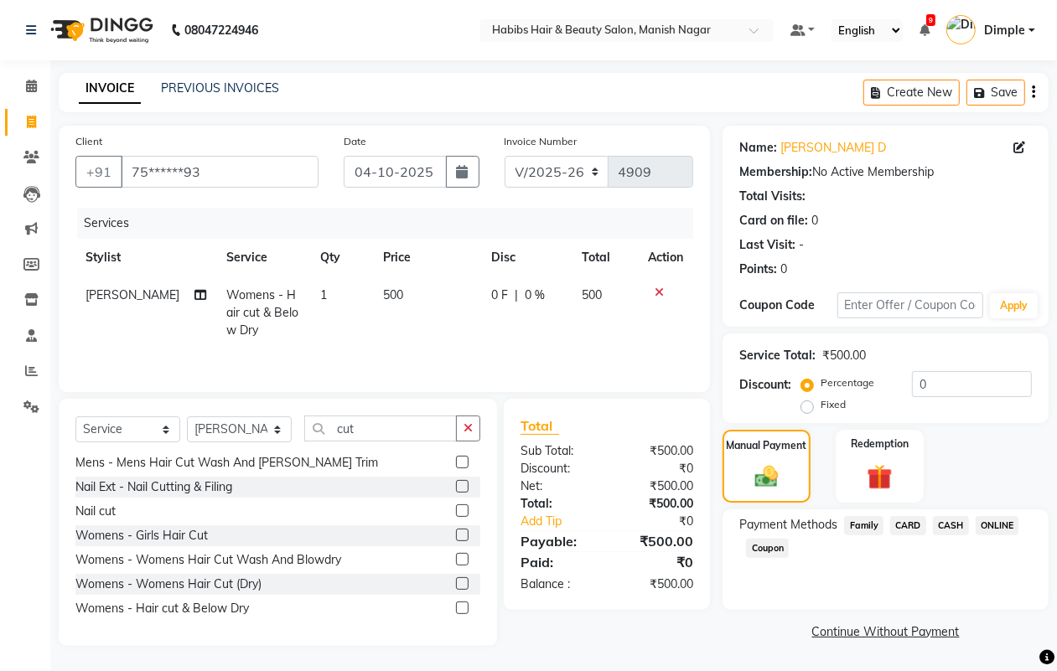
drag, startPoint x: 999, startPoint y: 521, endPoint x: 982, endPoint y: 550, distance: 34.2
click at [998, 520] on span "ONLINE" at bounding box center [998, 525] width 44 height 19
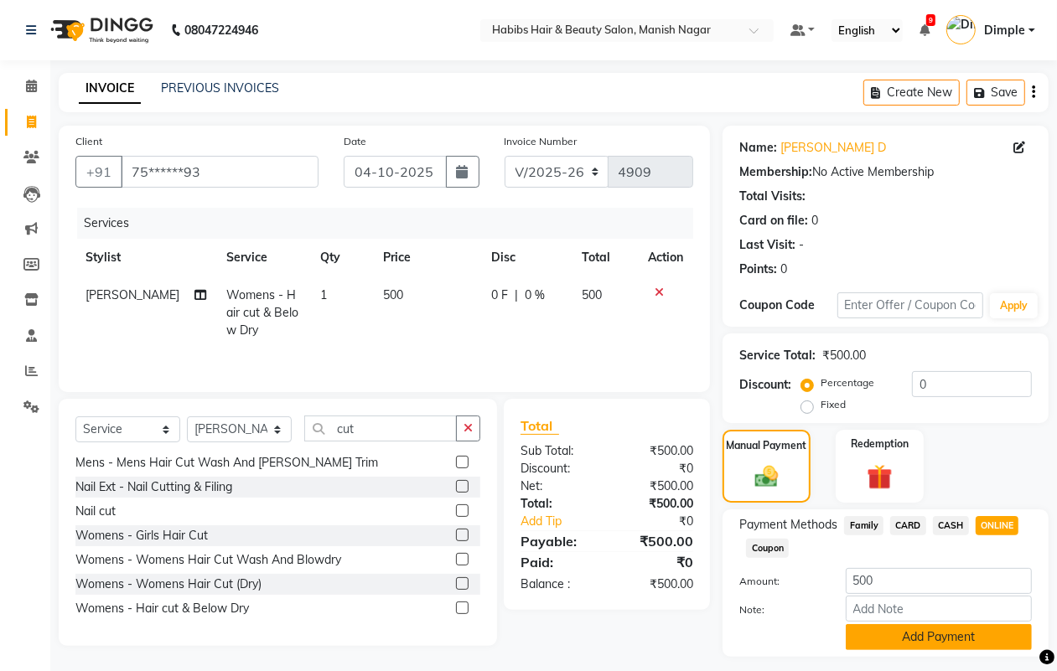
click at [931, 638] on button "Add Payment" at bounding box center [939, 638] width 186 height 26
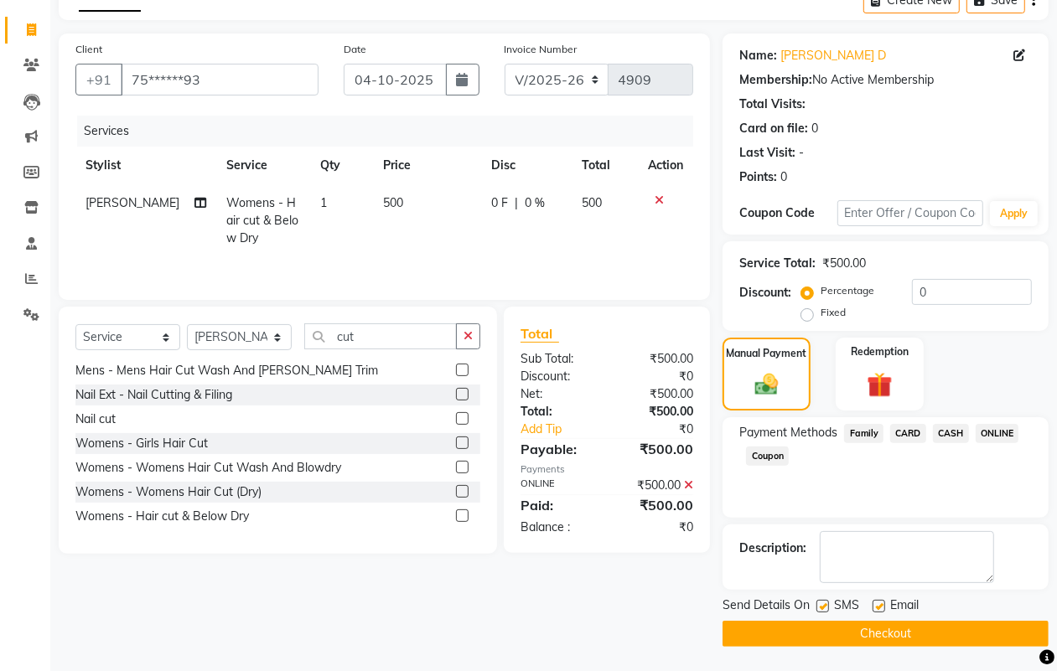
scroll to position [93, 0]
click at [936, 637] on button "Checkout" at bounding box center [886, 633] width 326 height 26
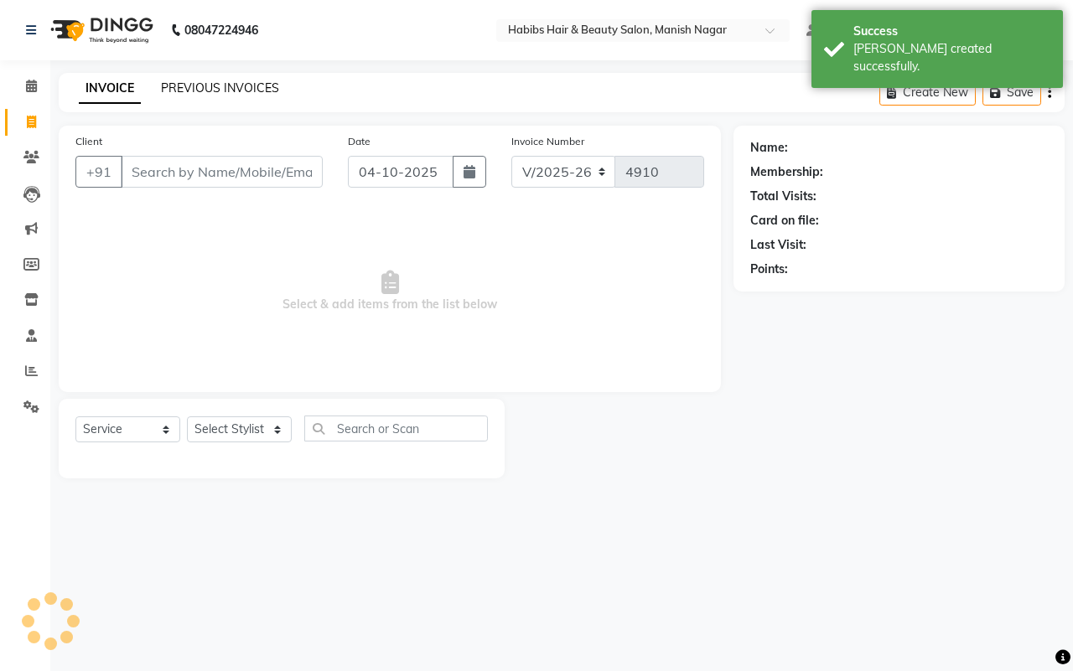
click at [190, 86] on link "PREVIOUS INVOICES" at bounding box center [220, 87] width 118 height 15
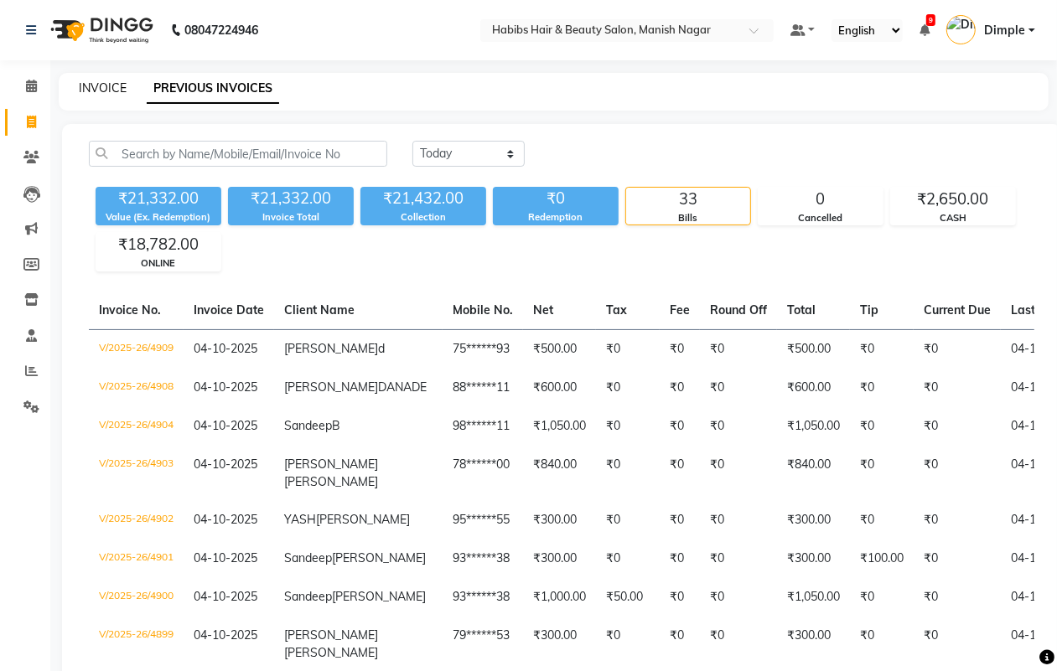
click at [106, 91] on link "INVOICE" at bounding box center [103, 87] width 48 height 15
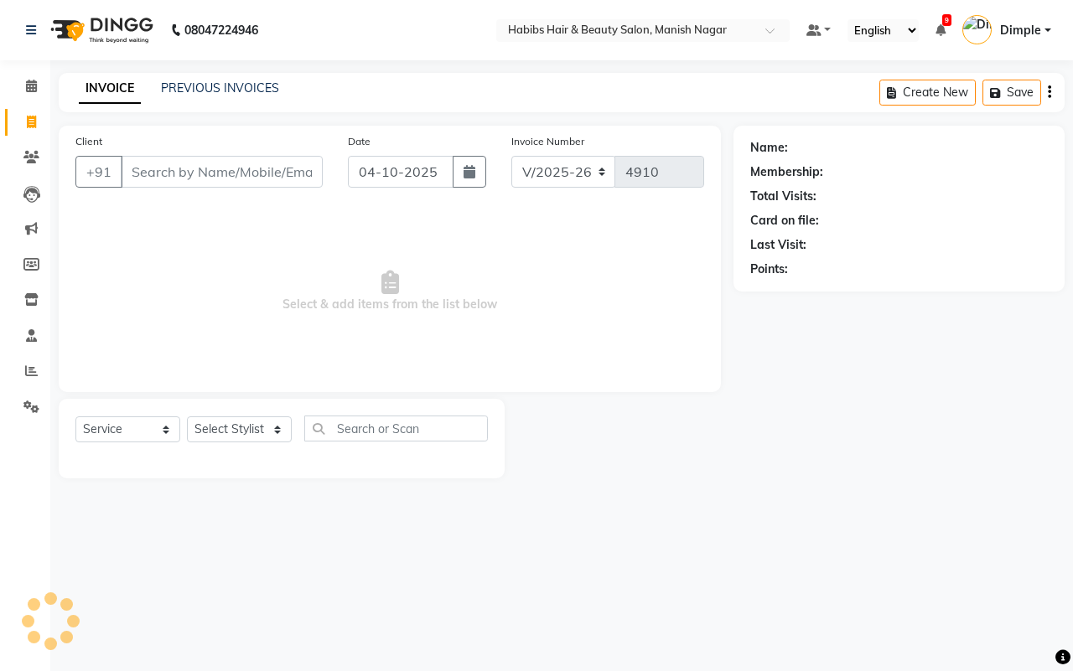
click at [137, 172] on input "Client" at bounding box center [222, 172] width 202 height 32
click at [274, 166] on span "Add Client" at bounding box center [279, 171] width 66 height 17
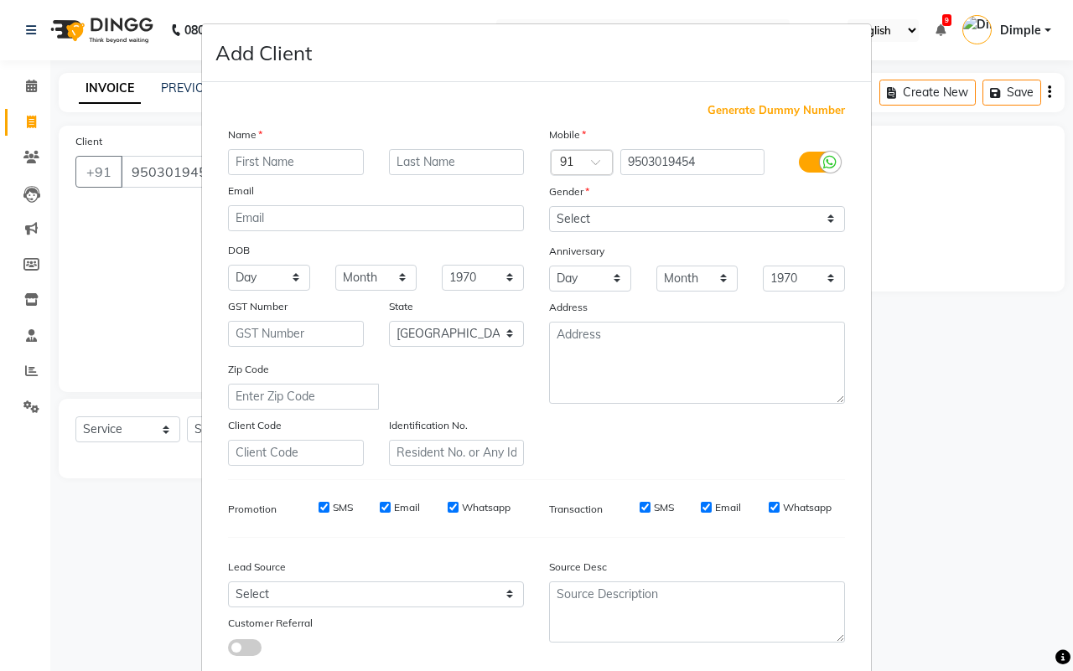
click at [271, 157] on input "text" at bounding box center [296, 162] width 136 height 26
click at [568, 220] on select "Select [DEMOGRAPHIC_DATA] [DEMOGRAPHIC_DATA] Other Prefer Not To Say" at bounding box center [697, 219] width 296 height 26
click at [549, 206] on select "Select [DEMOGRAPHIC_DATA] [DEMOGRAPHIC_DATA] Other Prefer Not To Say" at bounding box center [697, 219] width 296 height 26
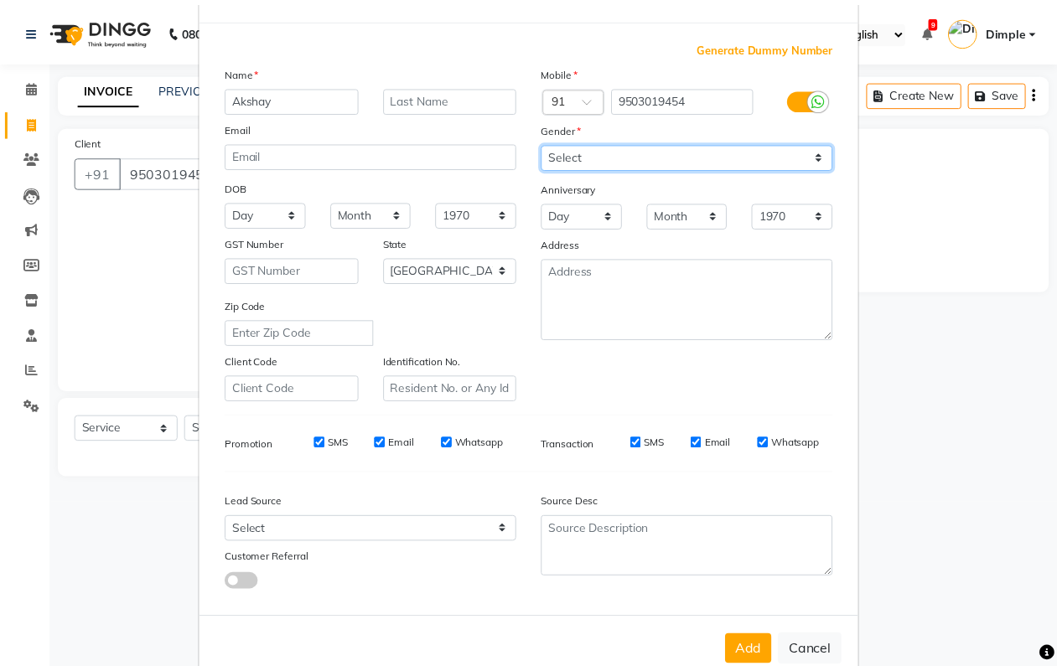
scroll to position [96, 0]
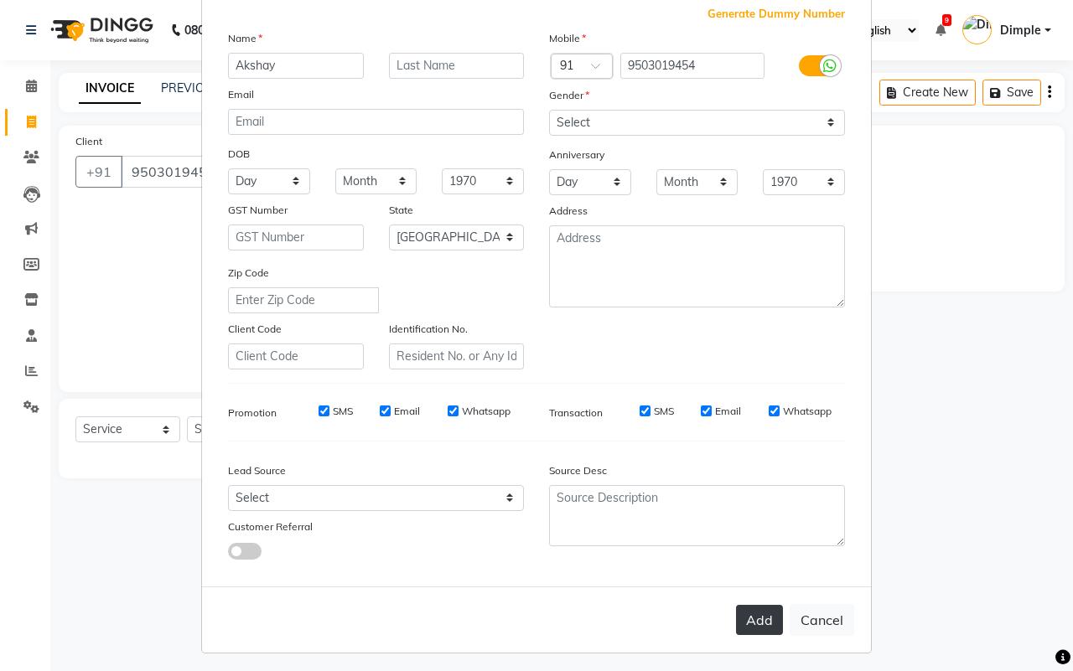
click at [763, 609] on button "Add" at bounding box center [759, 620] width 47 height 30
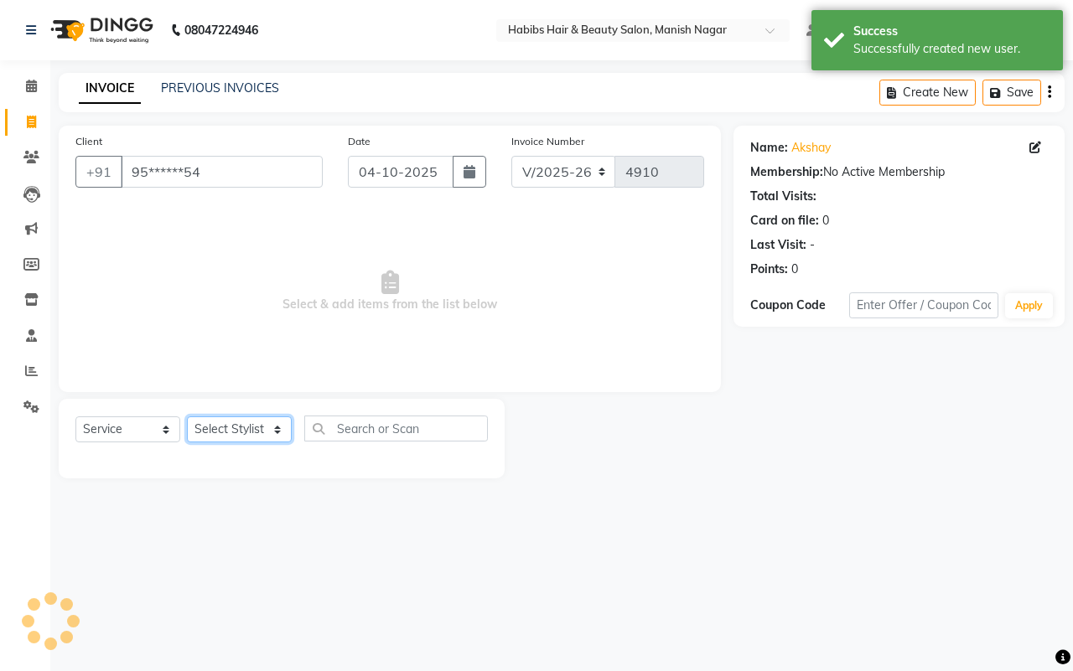
click at [220, 429] on select "Select Stylist [PERSON_NAME] [PERSON_NAME] [PERSON_NAME] [PERSON_NAME] Sachin […" at bounding box center [239, 430] width 105 height 26
click at [187, 417] on select "Select Stylist [PERSON_NAME] [PERSON_NAME] [PERSON_NAME] [PERSON_NAME] Sachin […" at bounding box center [239, 430] width 105 height 26
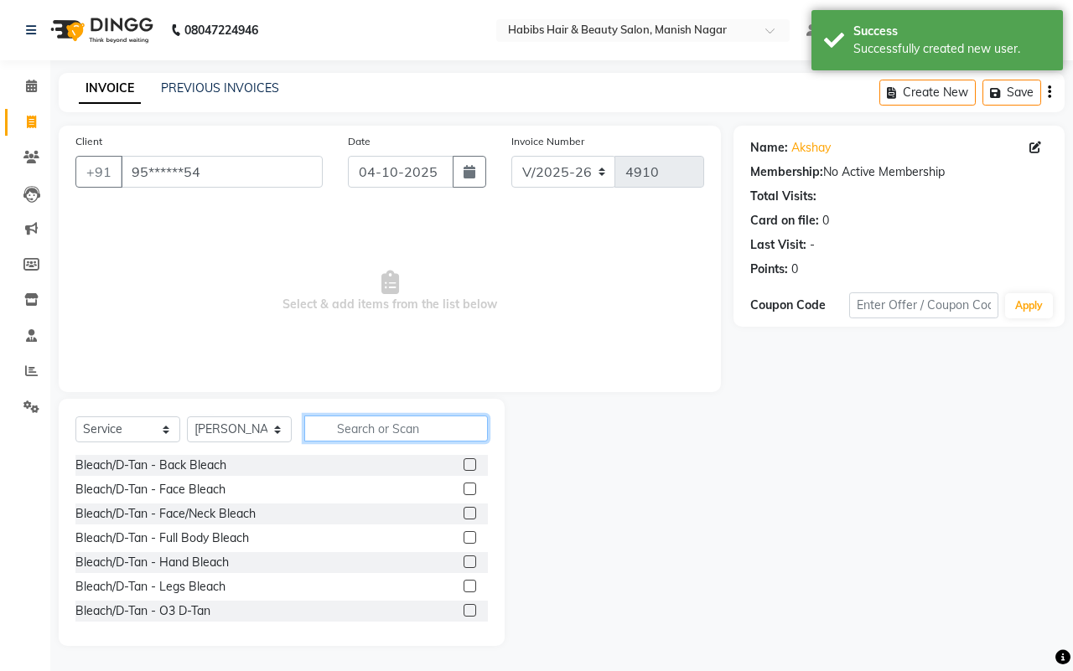
click at [350, 425] on input "text" at bounding box center [396, 429] width 184 height 26
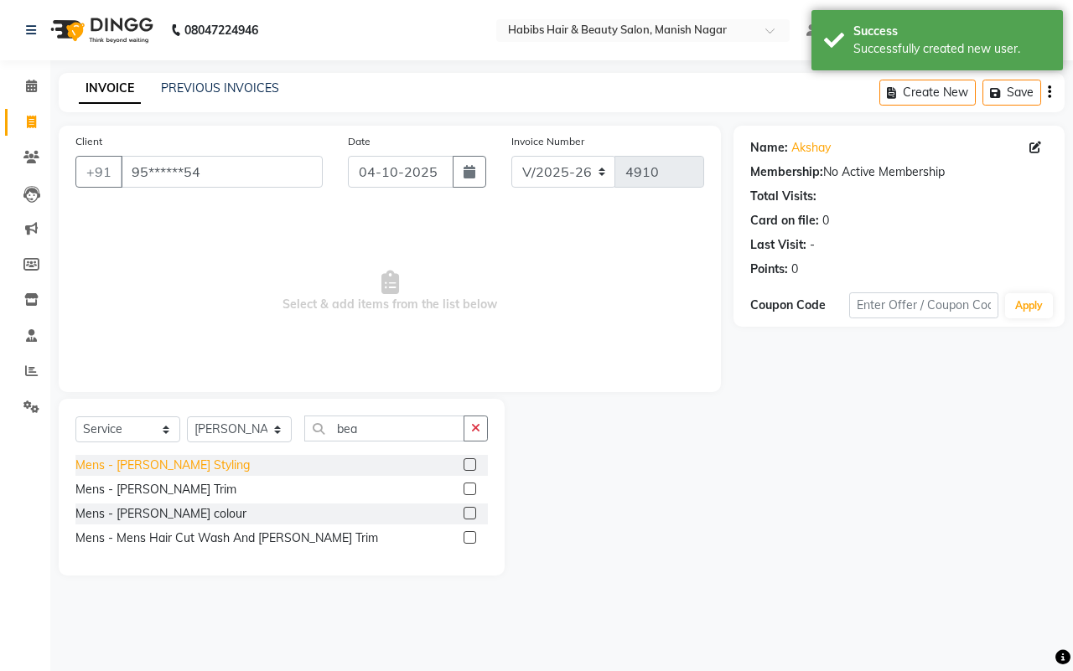
click at [151, 465] on div "Mens - [PERSON_NAME] Styling" at bounding box center [162, 466] width 174 height 18
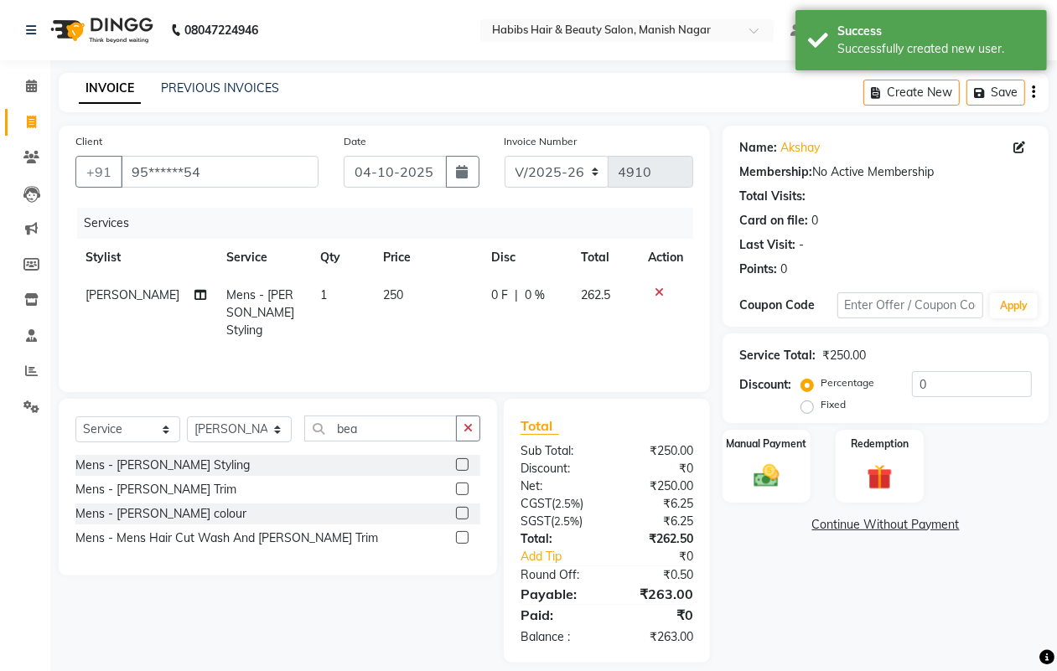
click at [383, 331] on td "250" at bounding box center [427, 313] width 108 height 73
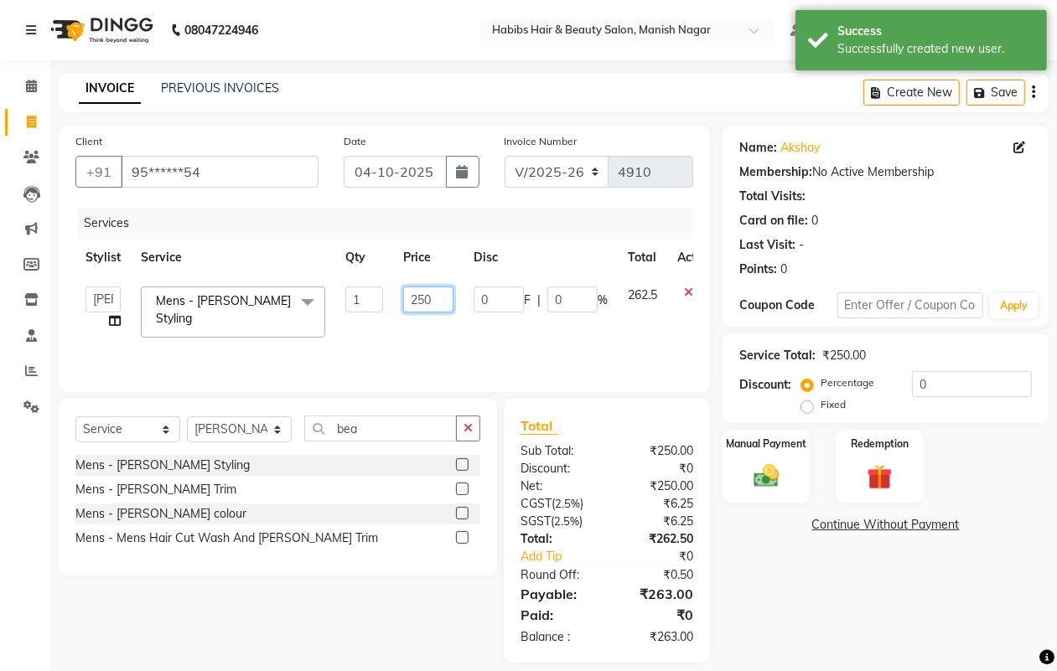
click at [416, 298] on input "250" at bounding box center [428, 300] width 50 height 26
click at [1034, 93] on div "Create New Save" at bounding box center [955, 92] width 185 height 39
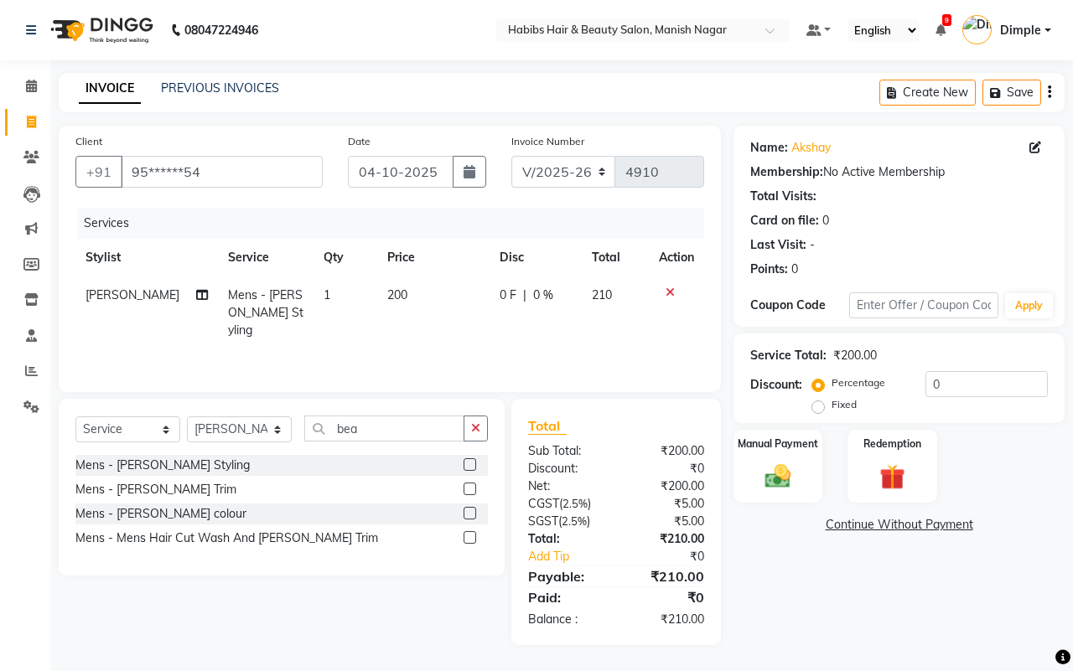
click at [1049, 93] on icon "button" at bounding box center [1049, 92] width 3 height 1
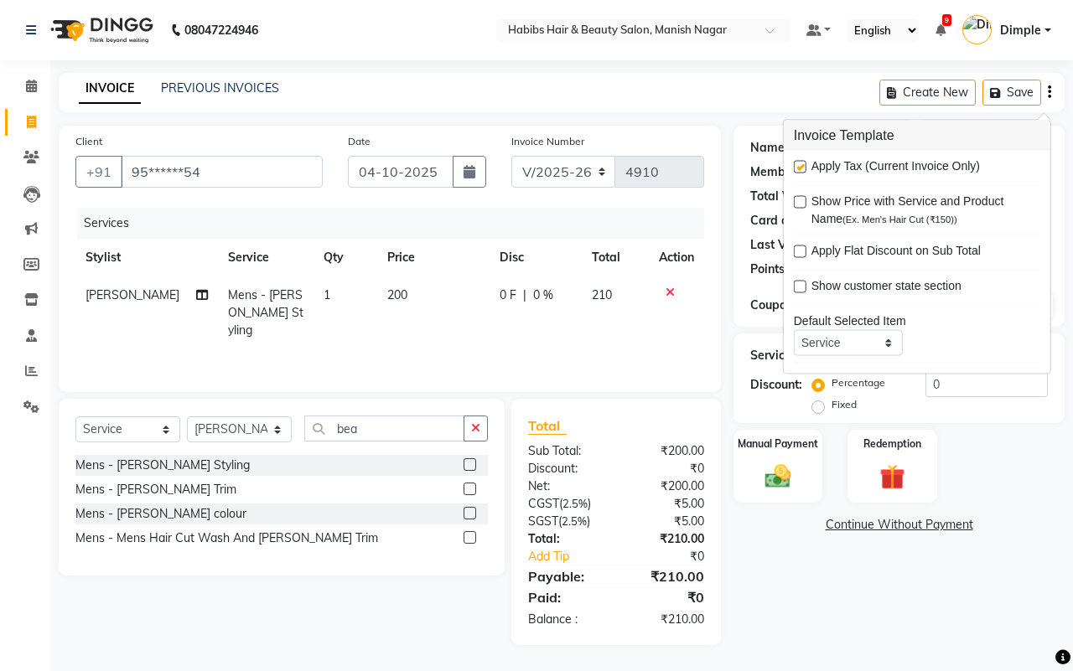
click at [801, 166] on label at bounding box center [800, 167] width 13 height 13
click at [801, 166] on input "checkbox" at bounding box center [799, 168] width 11 height 11
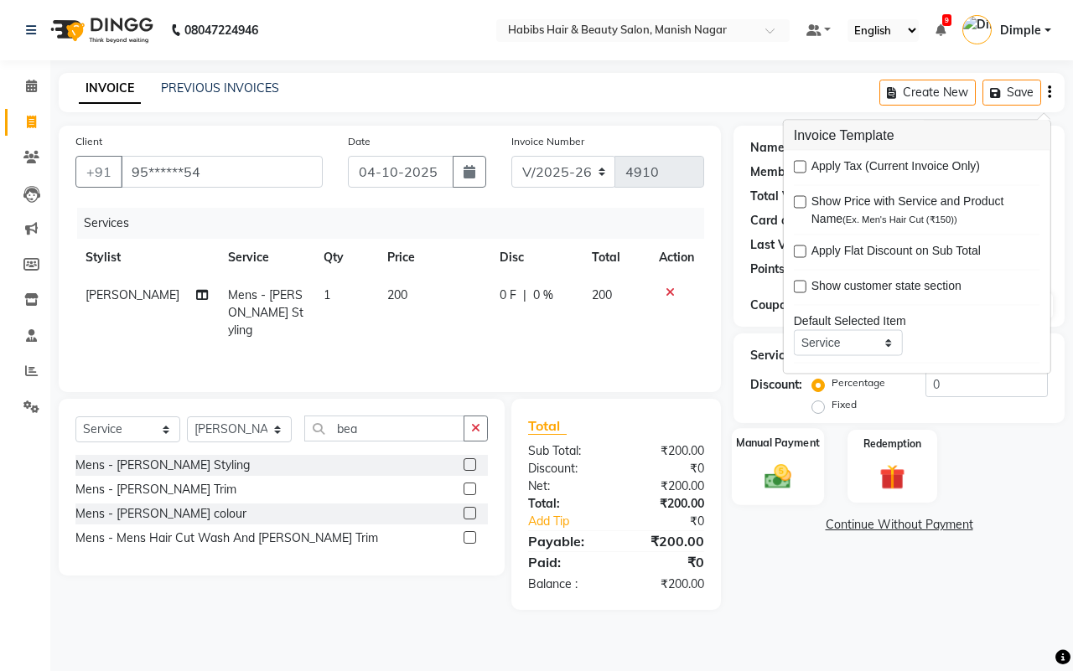
click at [793, 453] on div "Manual Payment" at bounding box center [778, 466] width 93 height 77
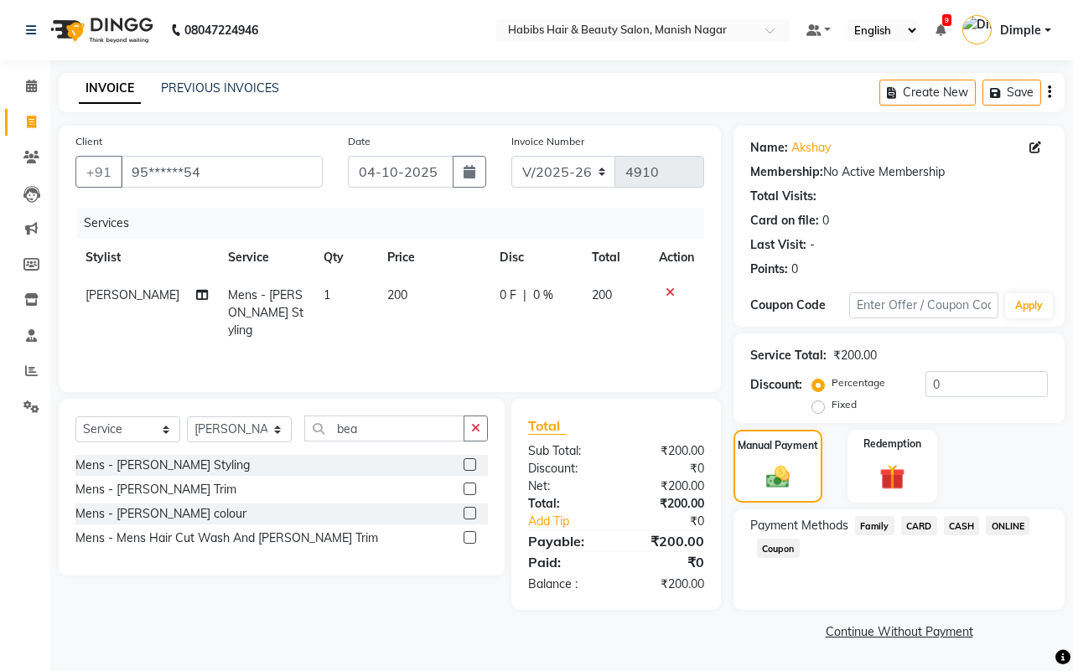
click at [1006, 518] on span "ONLINE" at bounding box center [1008, 525] width 44 height 19
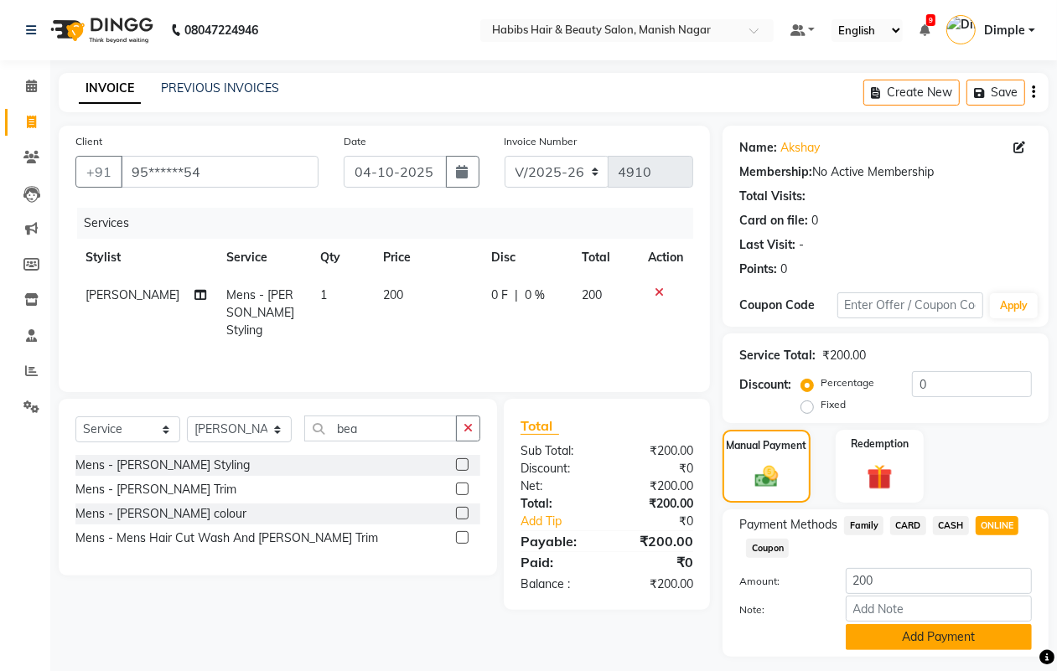
click at [947, 634] on button "Add Payment" at bounding box center [939, 638] width 186 height 26
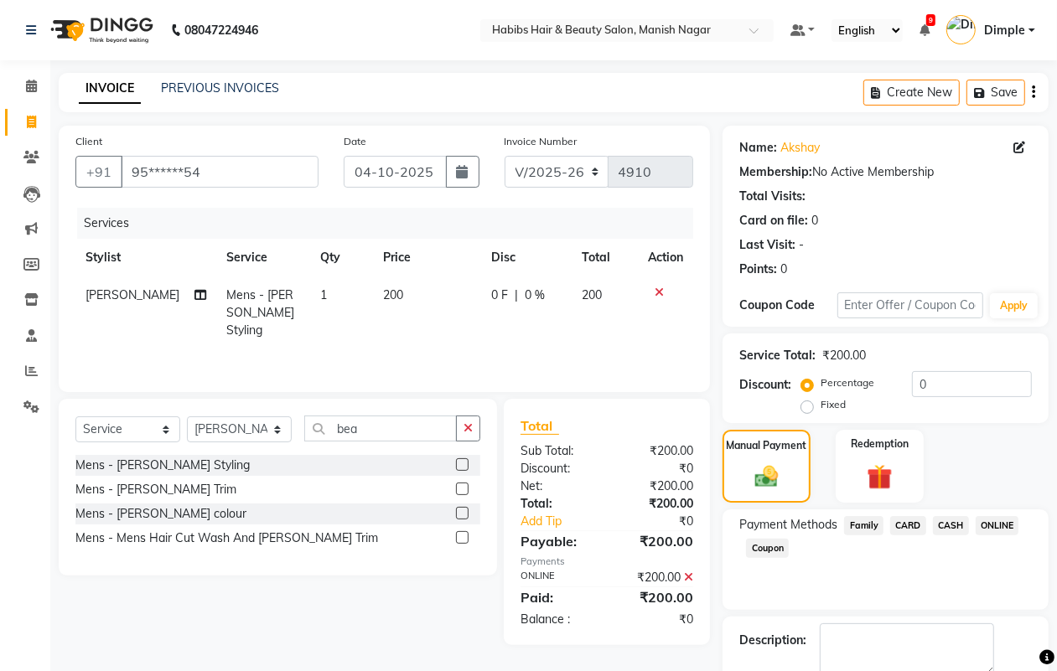
scroll to position [93, 0]
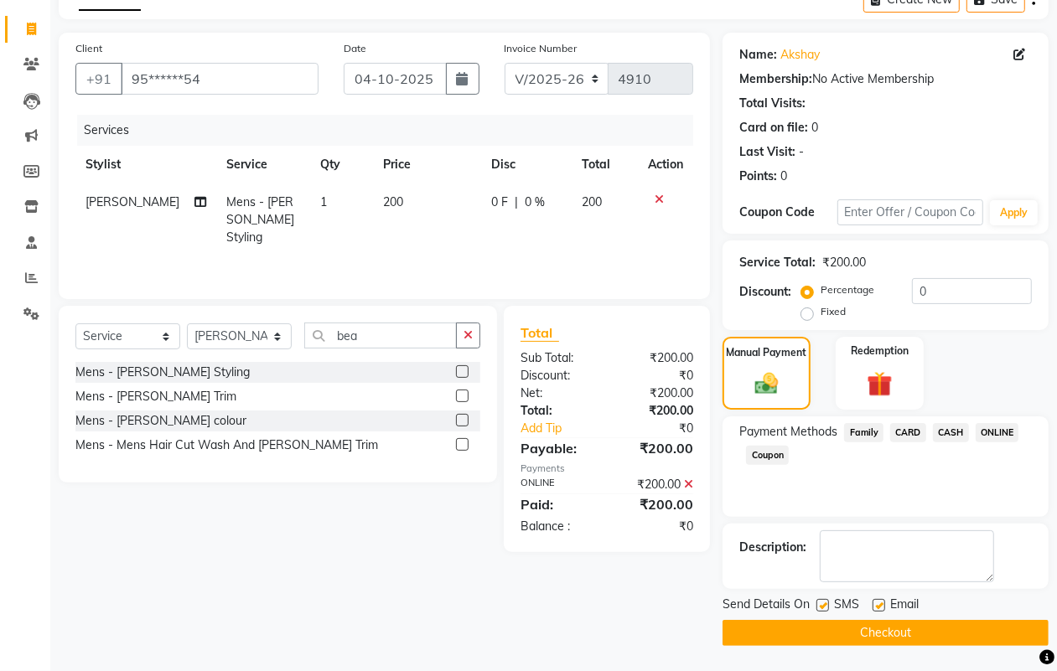
click at [949, 634] on button "Checkout" at bounding box center [886, 633] width 326 height 26
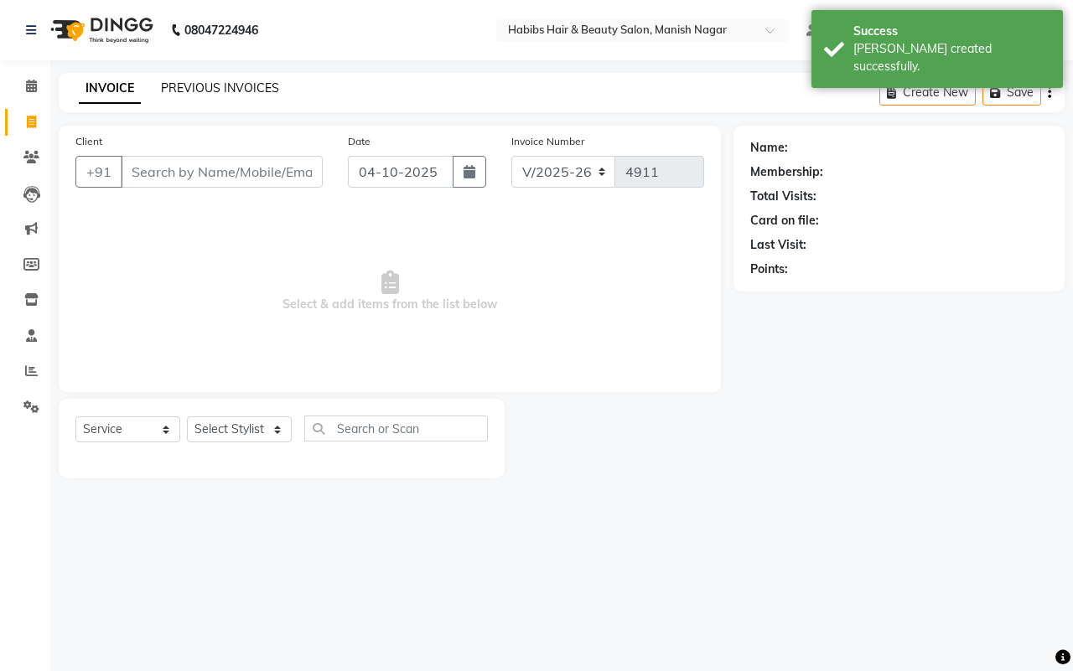
click at [162, 86] on link "PREVIOUS INVOICES" at bounding box center [220, 87] width 118 height 15
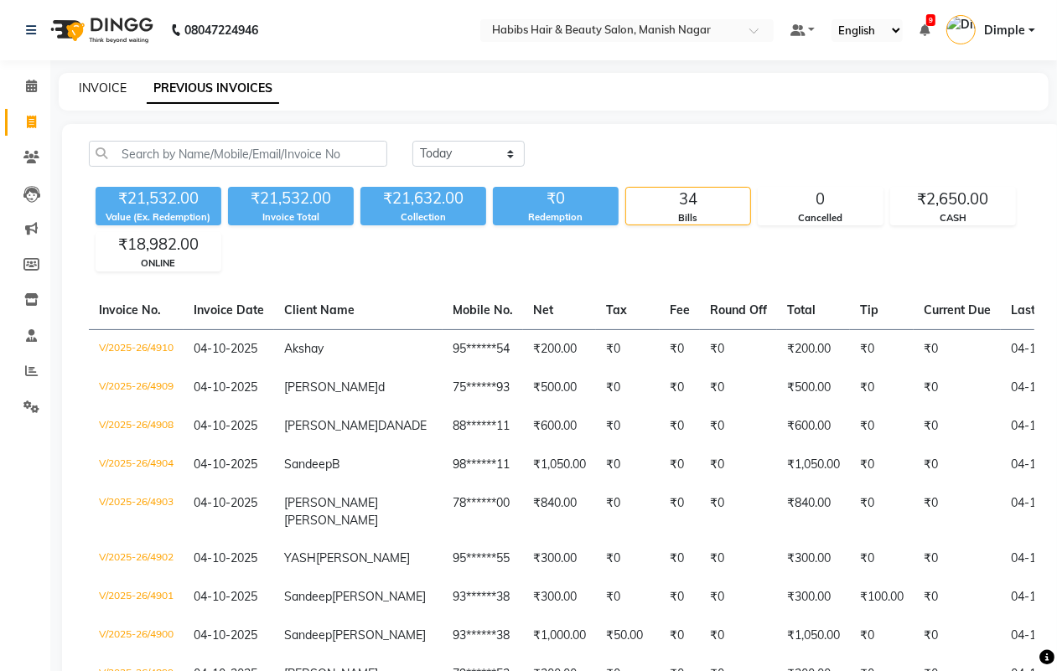
click at [89, 80] on link "INVOICE" at bounding box center [103, 87] width 48 height 15
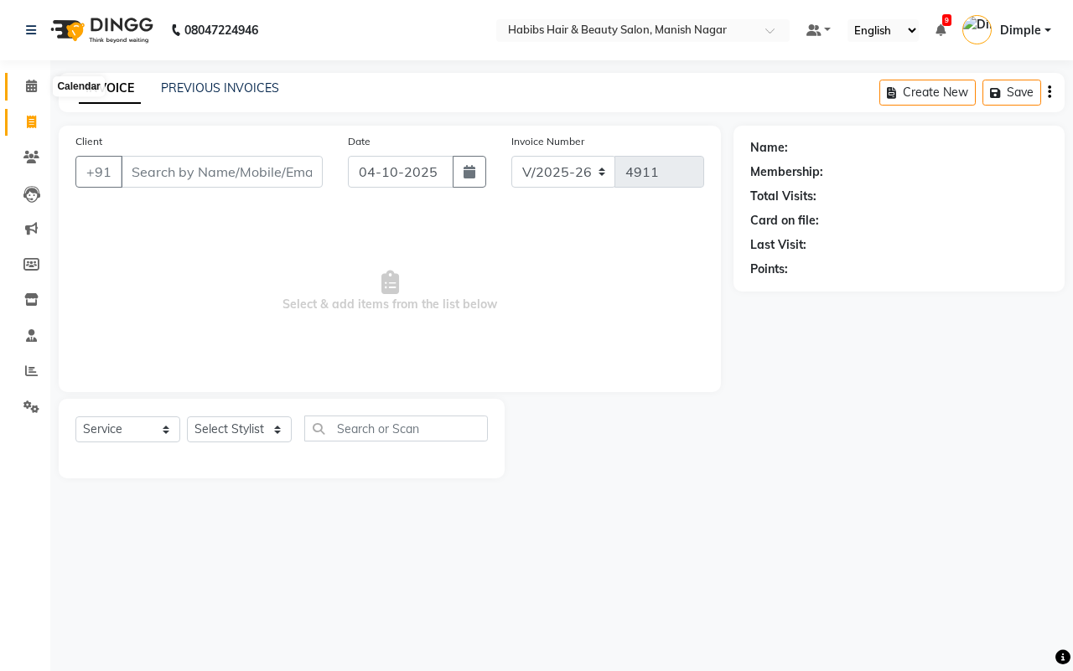
click at [17, 85] on span at bounding box center [31, 86] width 29 height 19
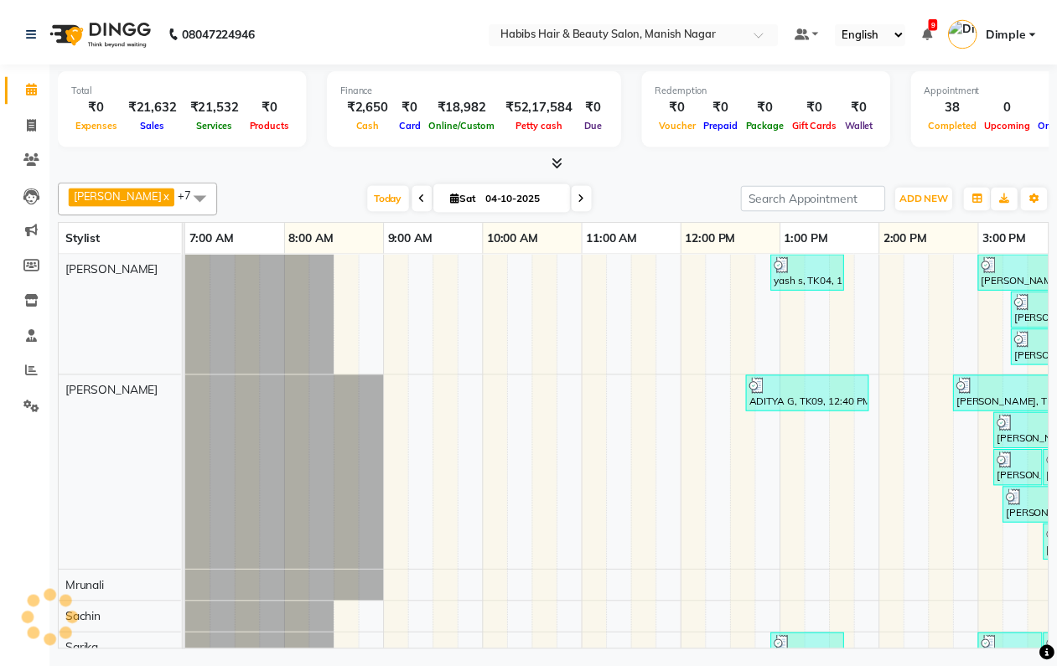
scroll to position [0, 633]
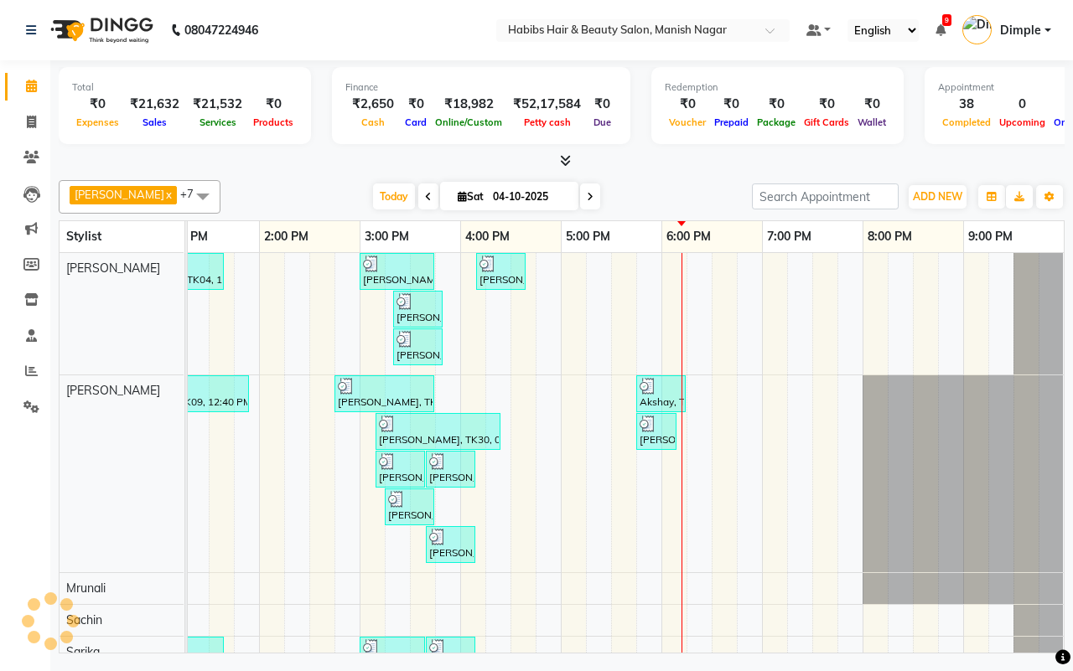
click at [249, 178] on div "[PERSON_NAME] x [PERSON_NAME] x Sachin x Sarika x [PERSON_NAME] x Suraj x [PERS…" at bounding box center [562, 414] width 1006 height 480
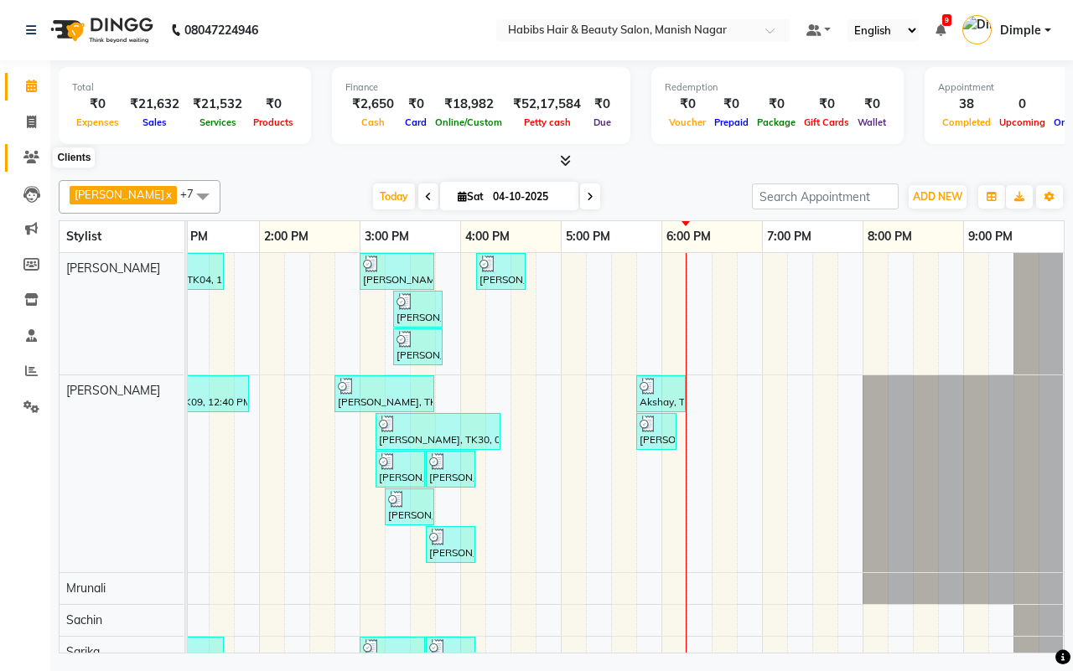
click at [25, 161] on icon at bounding box center [31, 157] width 16 height 13
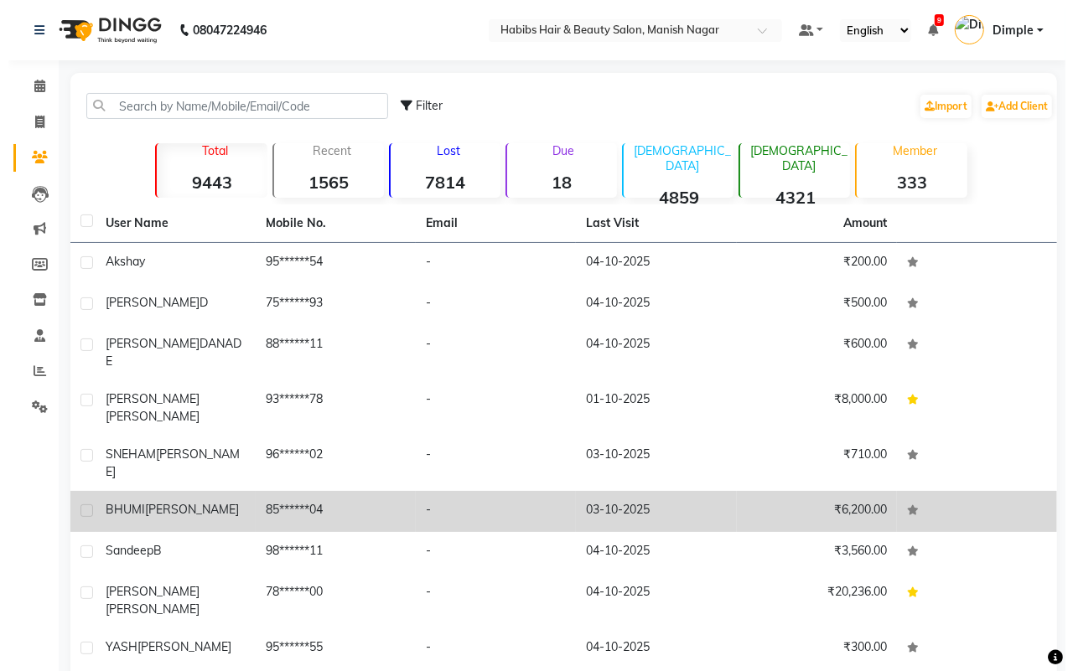
scroll to position [54, 0]
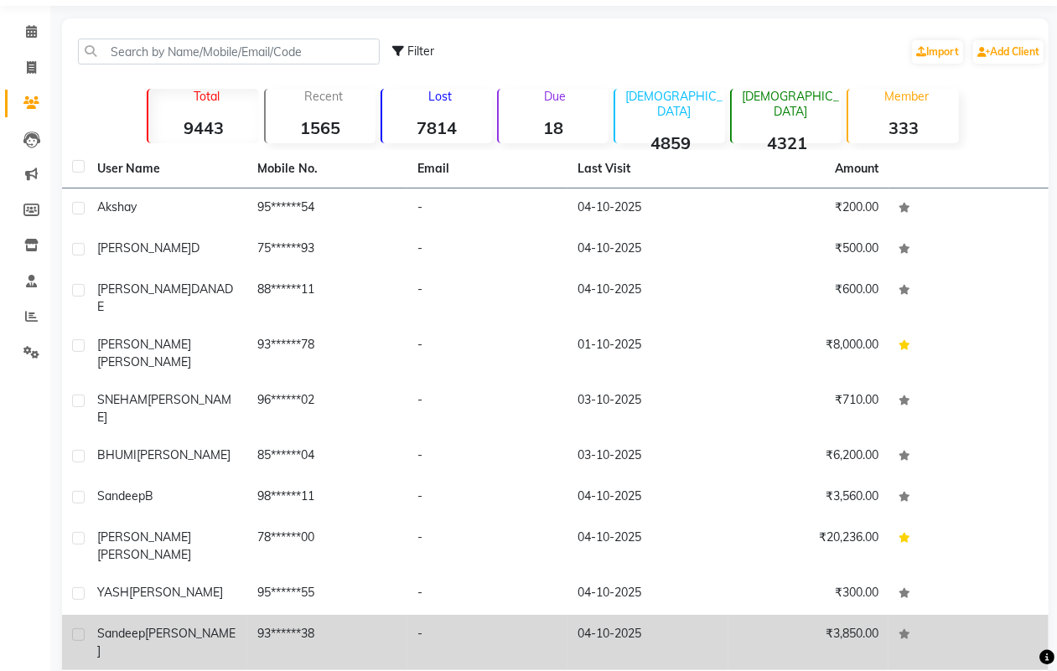
click at [153, 626] on span "[PERSON_NAME]" at bounding box center [166, 642] width 138 height 33
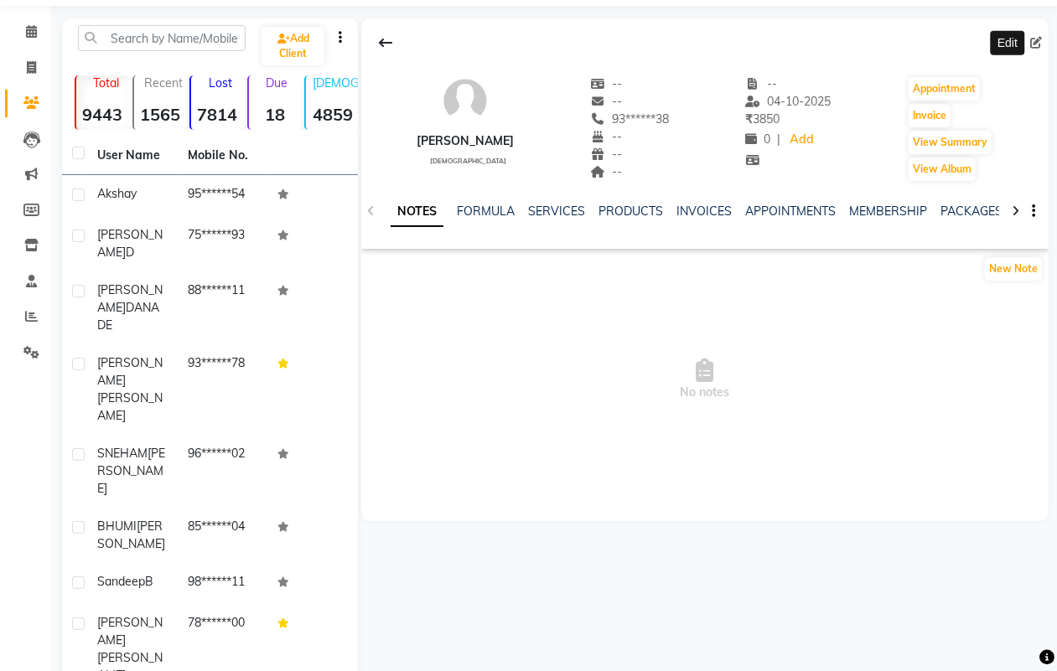
click at [1033, 43] on icon at bounding box center [1036, 43] width 12 height 12
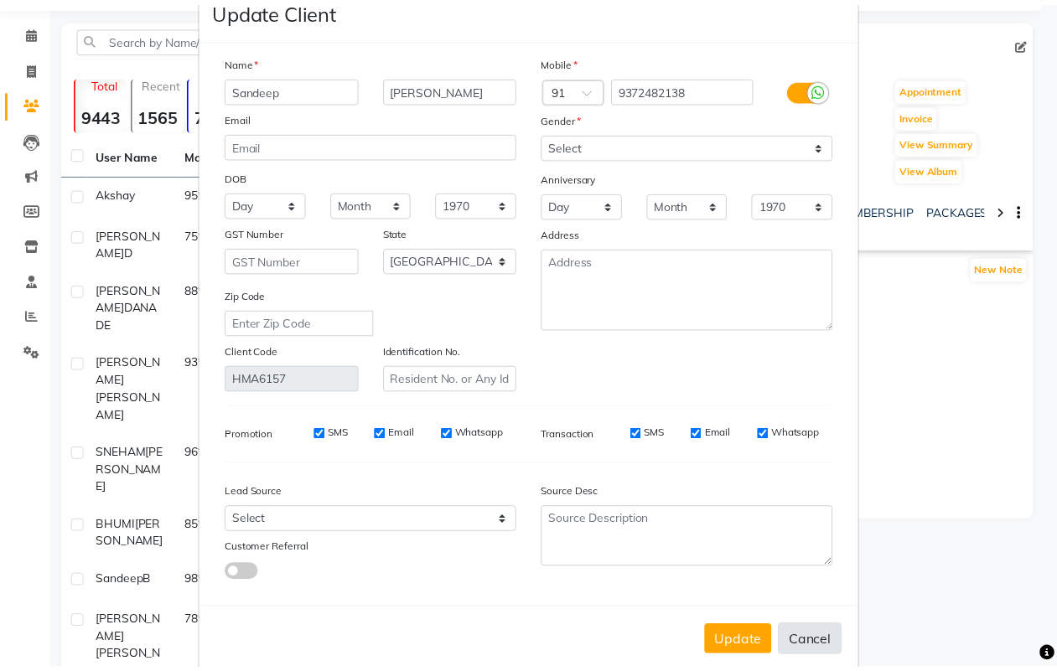
scroll to position [67, 0]
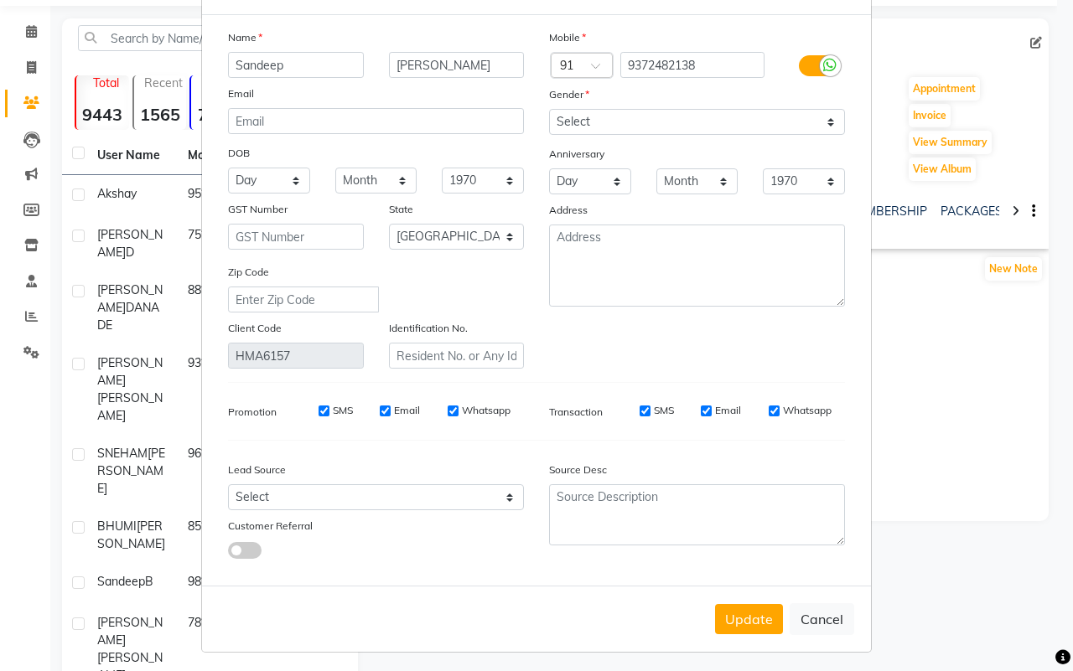
drag, startPoint x: 811, startPoint y: 612, endPoint x: 505, endPoint y: 588, distance: 306.9
click at [813, 612] on button "Cancel" at bounding box center [822, 620] width 65 height 32
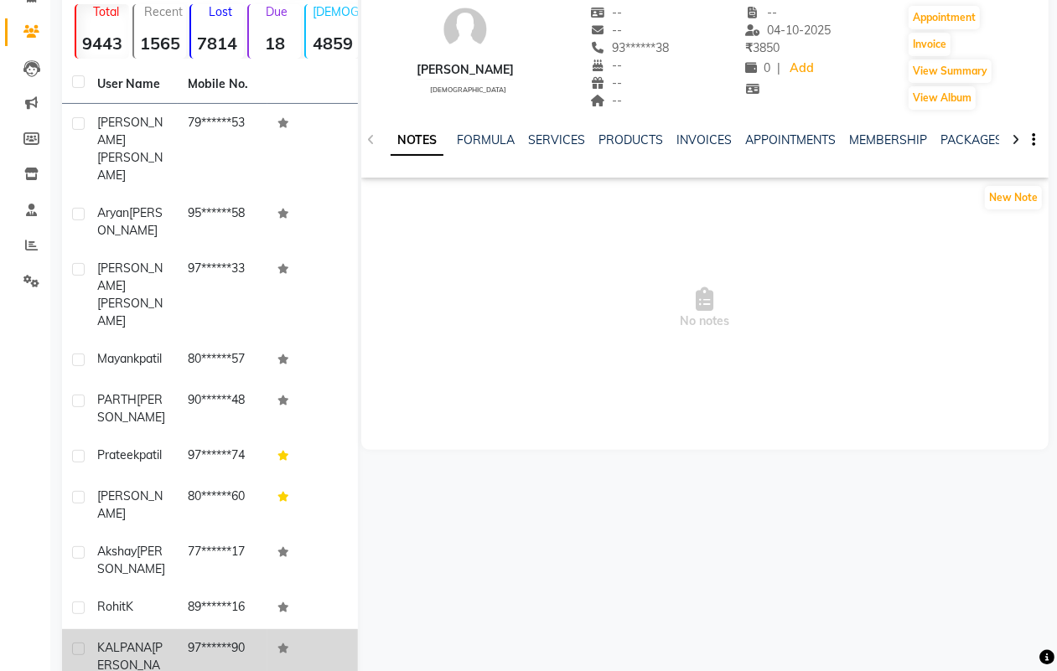
drag, startPoint x: 148, startPoint y: 583, endPoint x: 215, endPoint y: 563, distance: 69.0
click at [152, 640] on div "[PERSON_NAME]" at bounding box center [132, 666] width 70 height 53
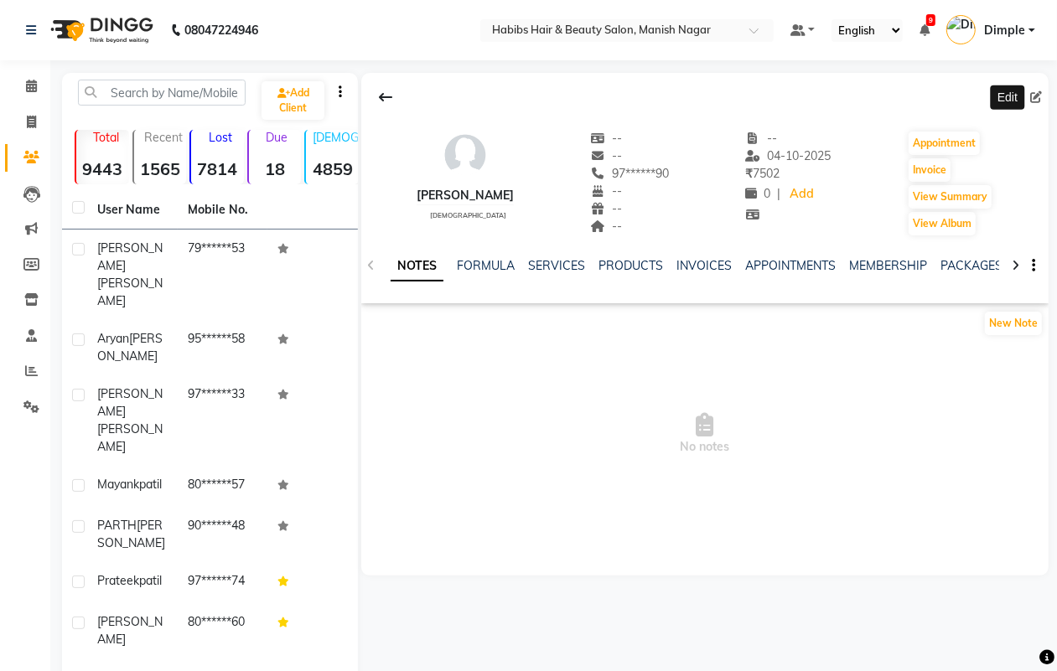
click at [1035, 95] on icon at bounding box center [1036, 97] width 12 height 12
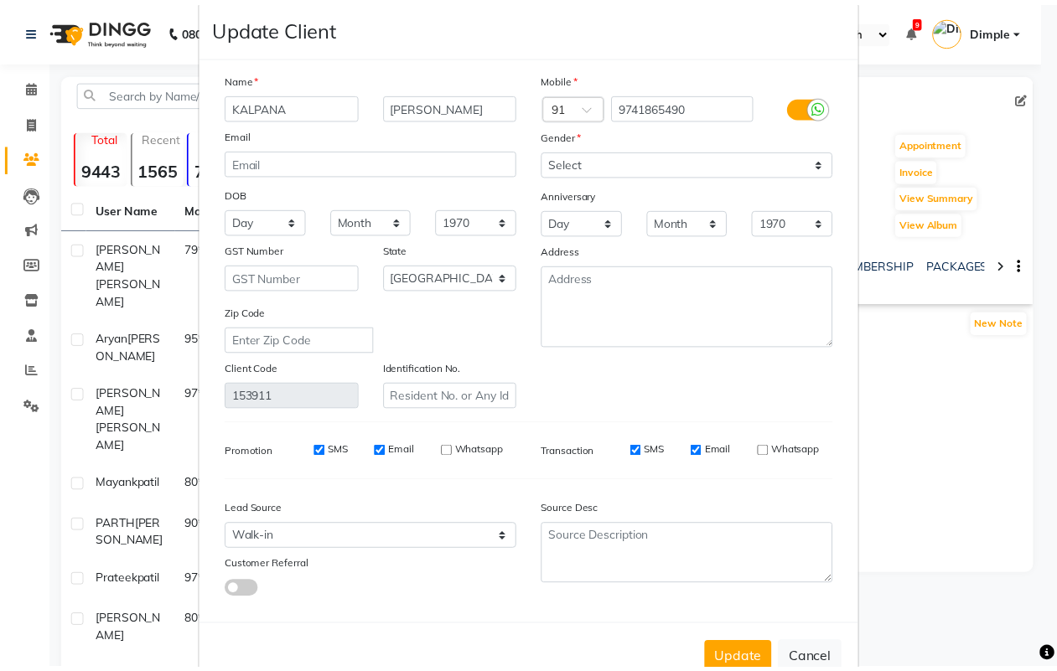
scroll to position [67, 0]
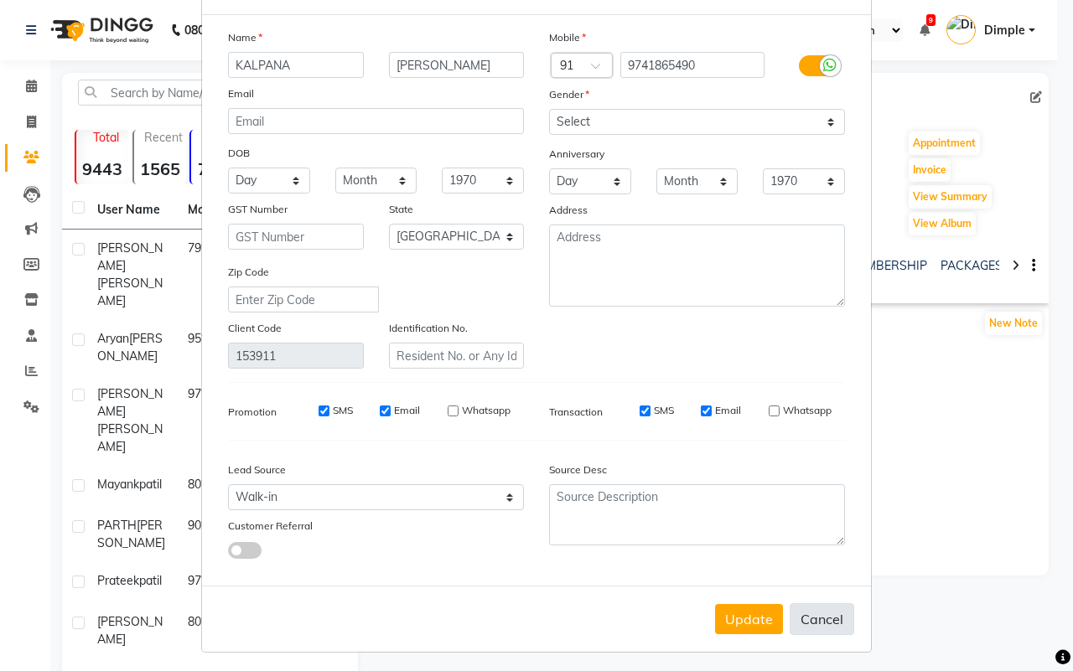
click at [806, 618] on button "Cancel" at bounding box center [822, 620] width 65 height 32
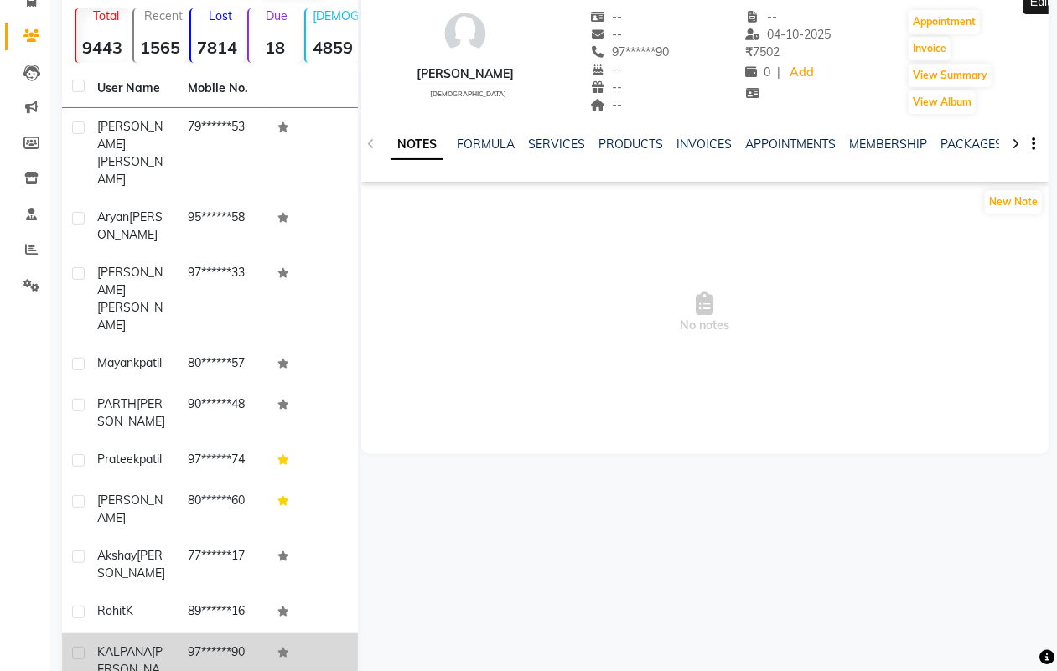
scroll to position [126, 0]
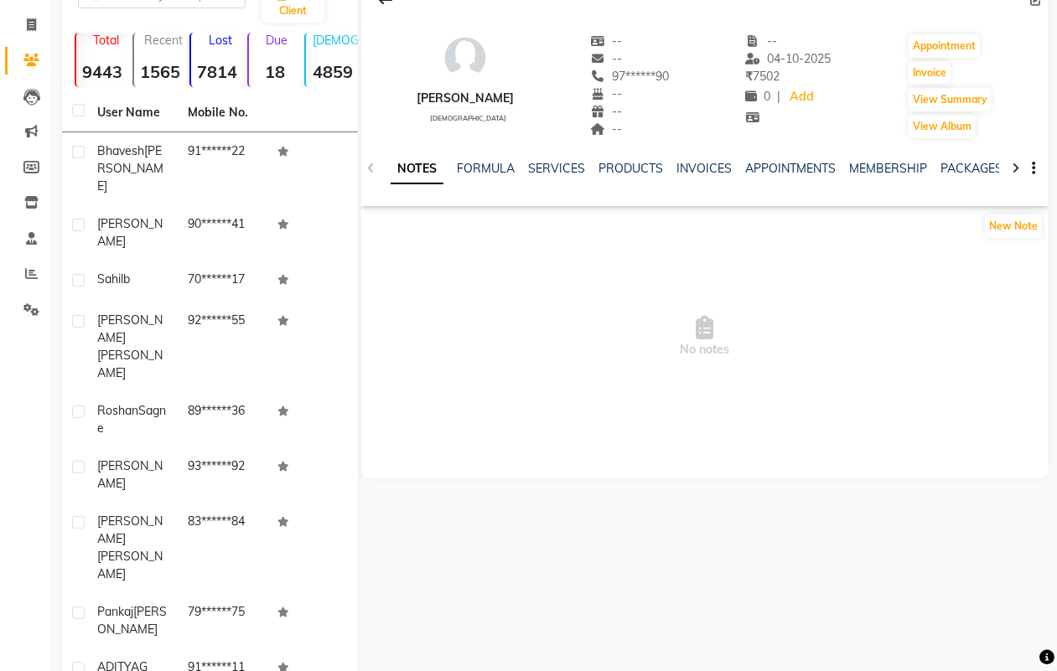
click at [148, 641] on div "User Name Mobile No. [PERSON_NAME] 91******22 [PERSON_NAME] 90******41 [PERSON_…" at bounding box center [210, 436] width 296 height 684
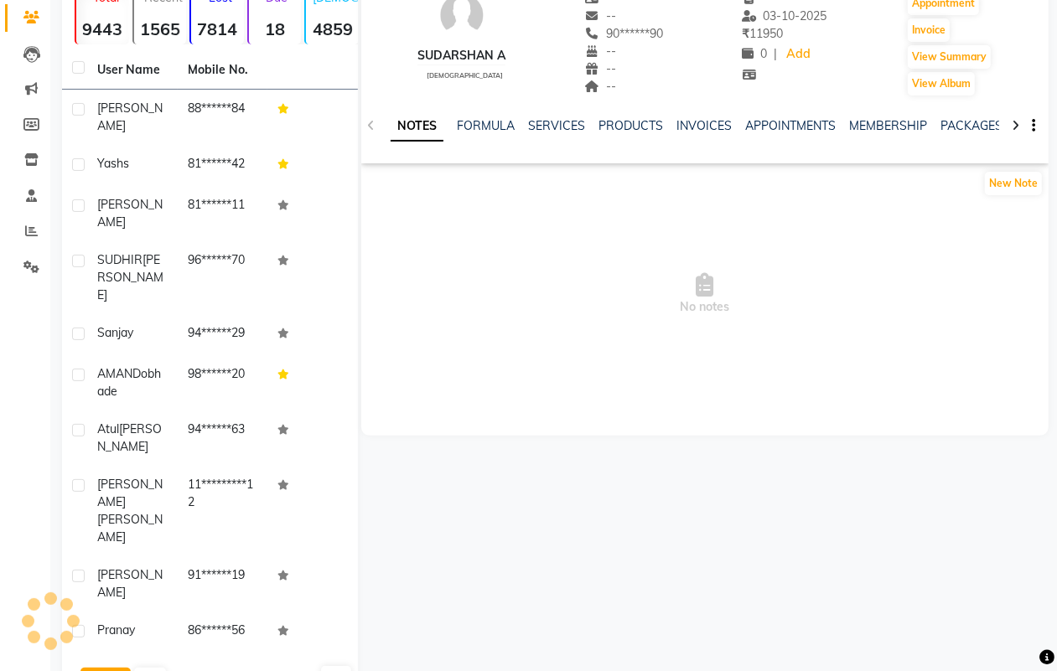
scroll to position [97, 0]
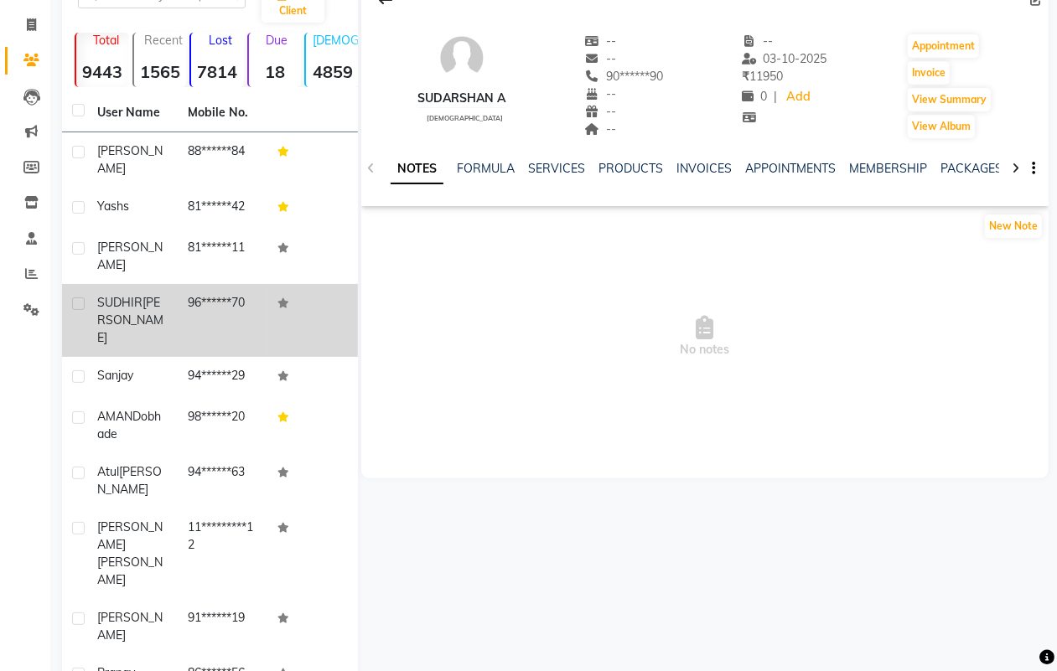
click at [208, 284] on td "96******70" at bounding box center [223, 320] width 91 height 73
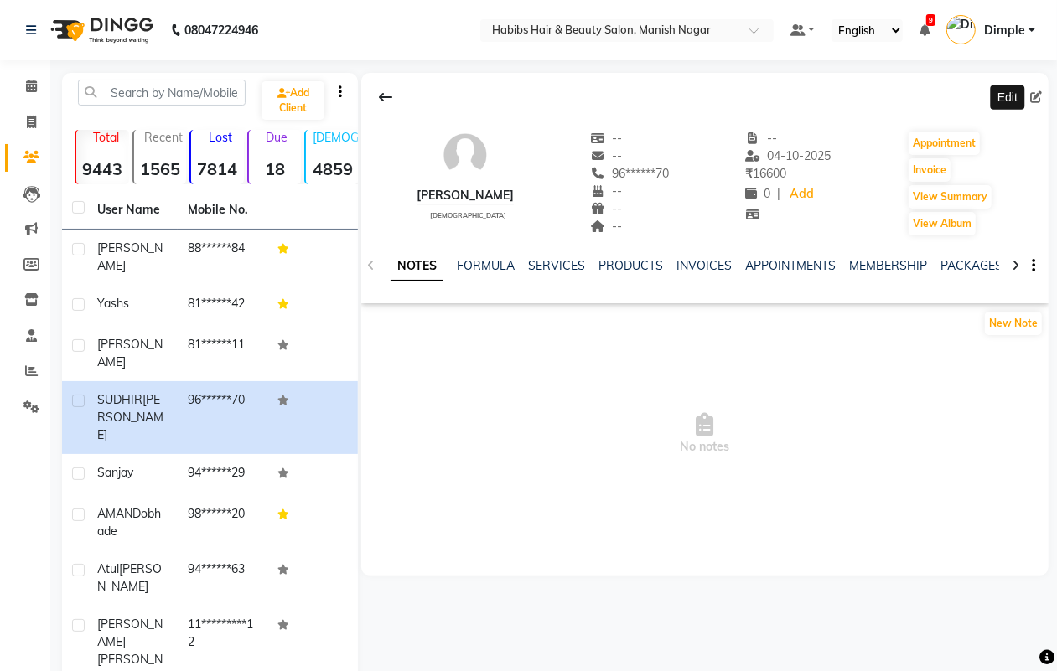
click at [1036, 96] on icon at bounding box center [1036, 97] width 12 height 12
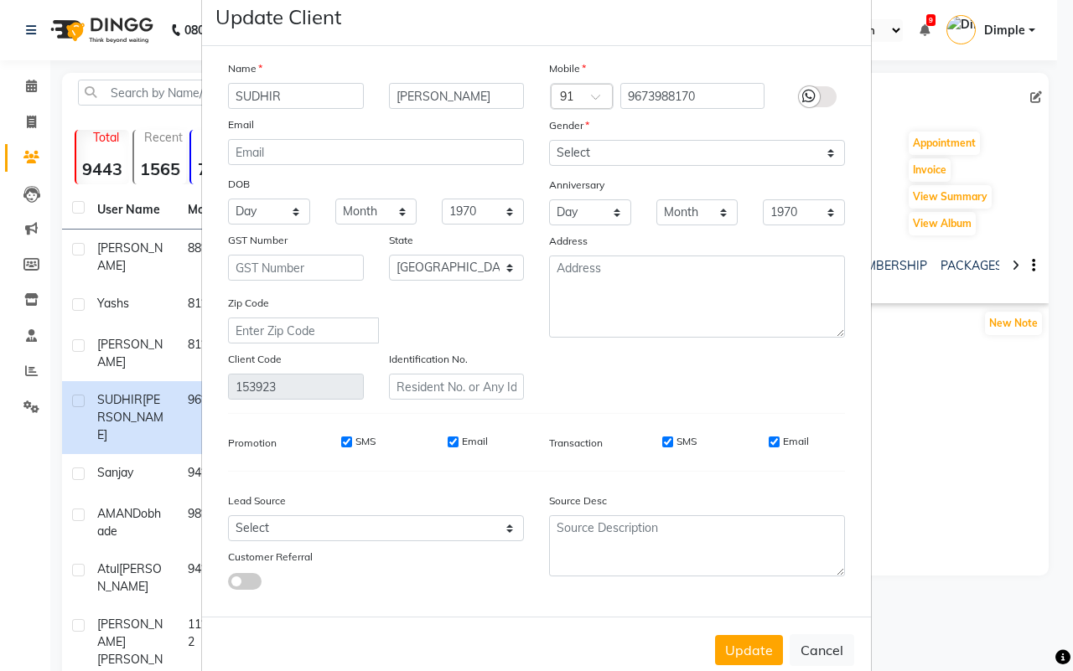
scroll to position [67, 0]
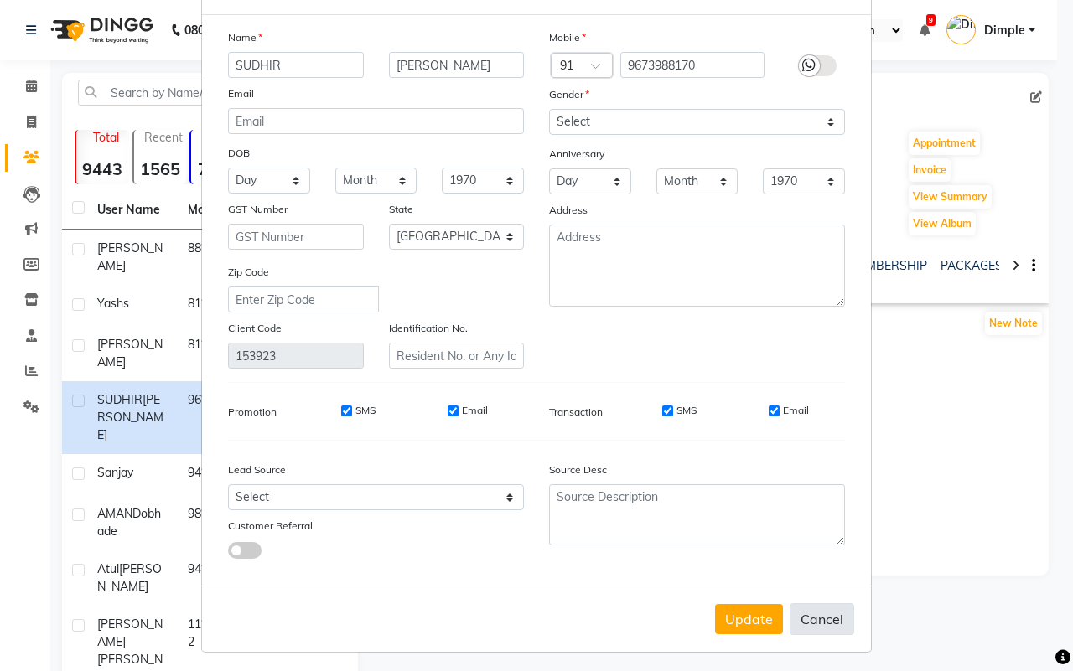
click at [822, 605] on button "Cancel" at bounding box center [822, 620] width 65 height 32
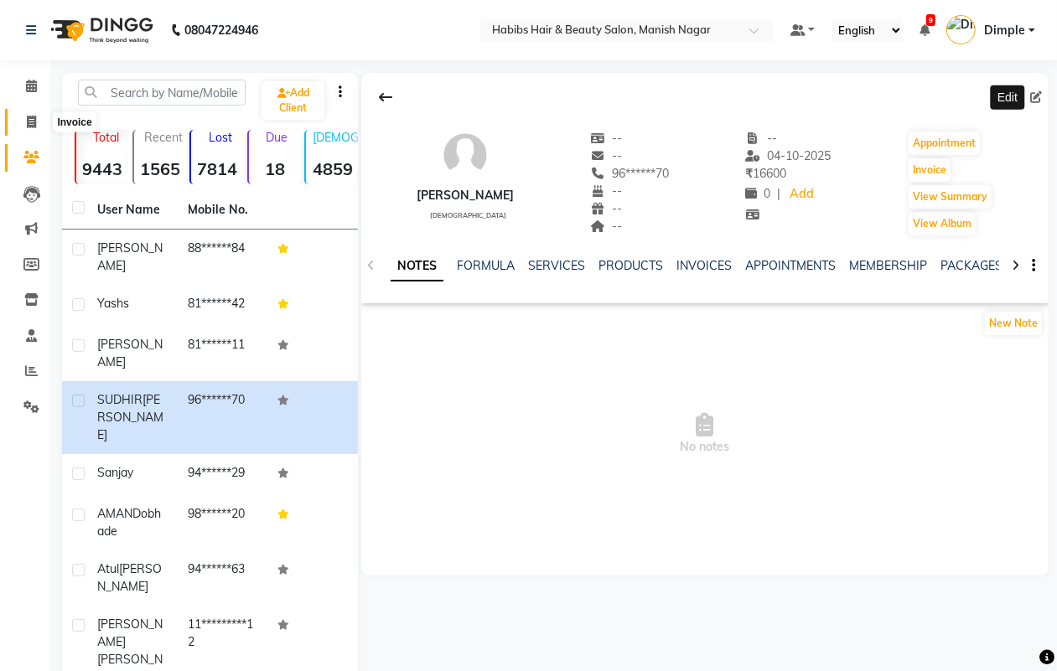
click at [27, 118] on icon at bounding box center [31, 122] width 9 height 13
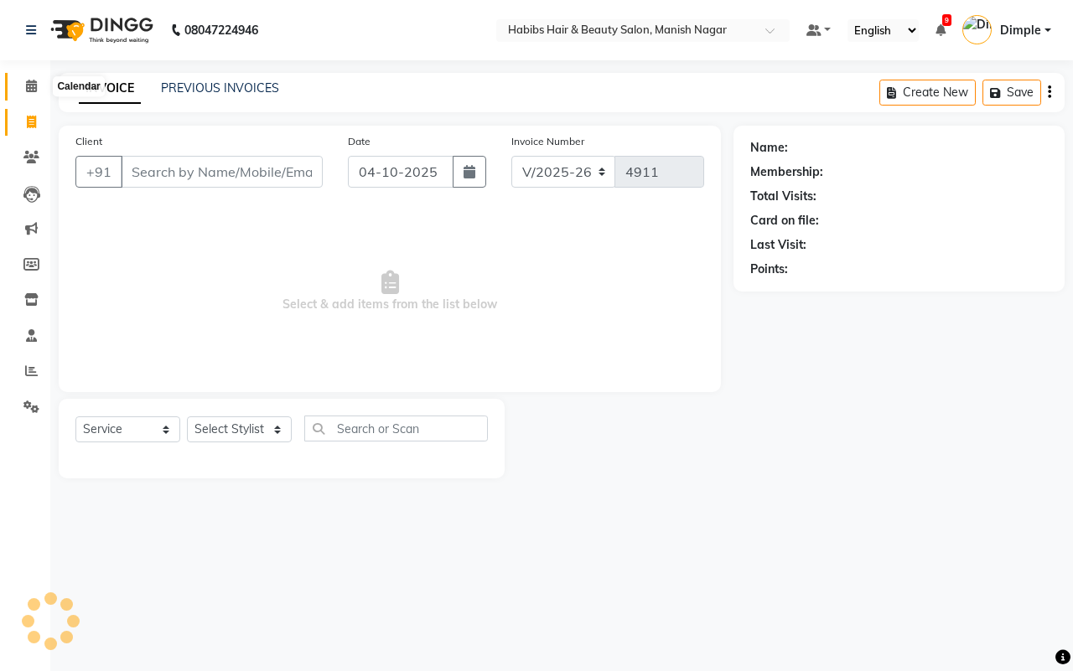
click at [31, 86] on icon at bounding box center [31, 86] width 11 height 13
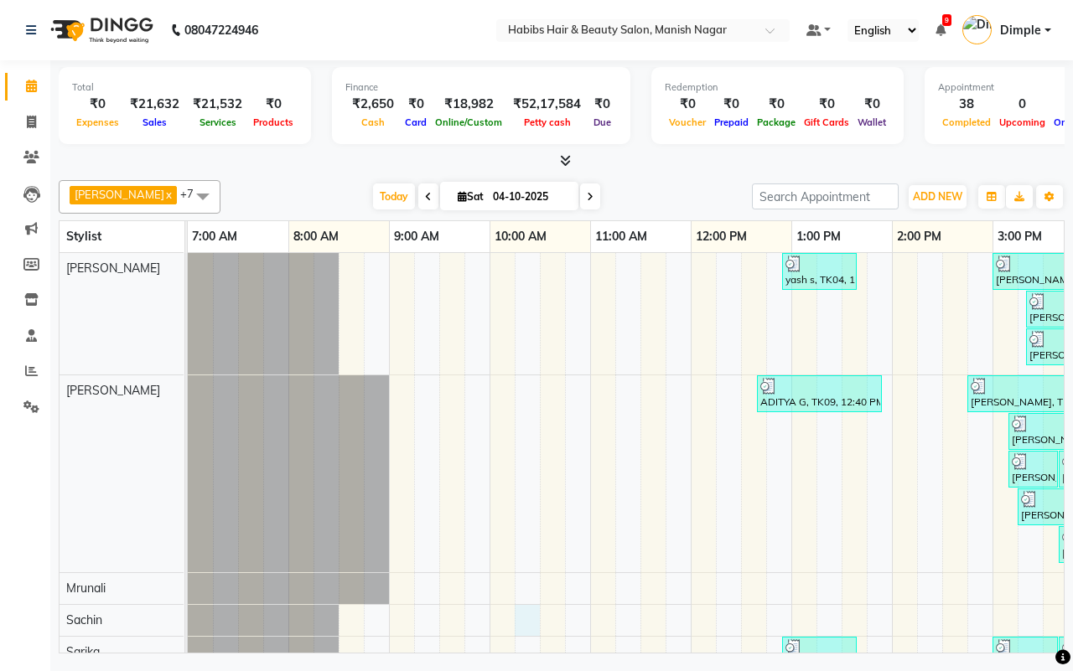
scroll to position [9, 0]
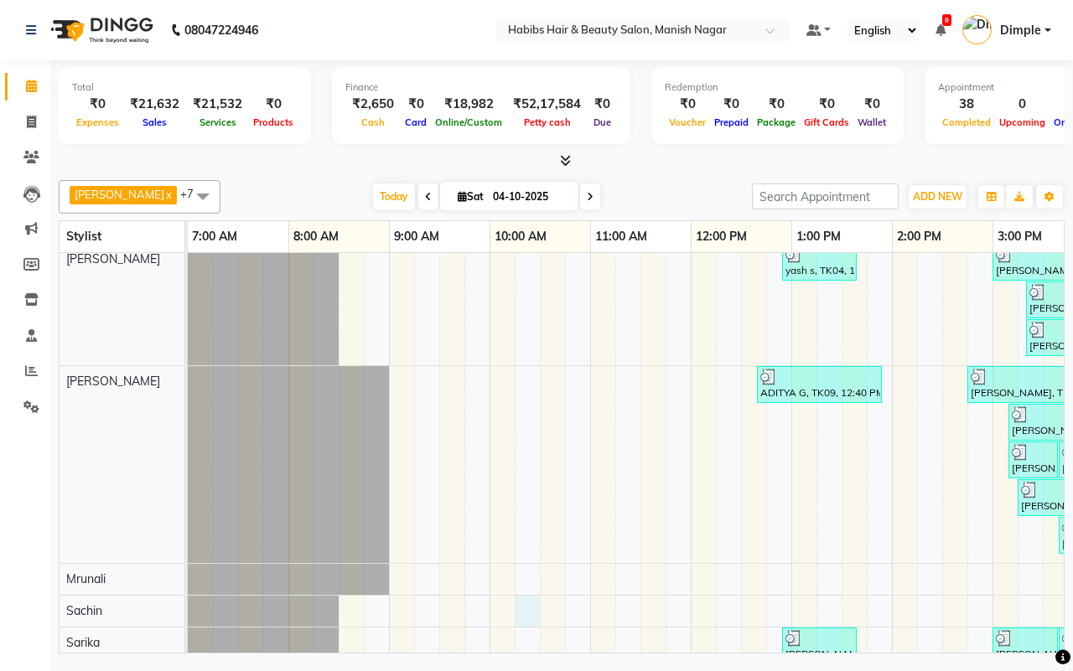
drag, startPoint x: 529, startPoint y: 635, endPoint x: 621, endPoint y: 644, distance: 92.7
click at [622, 642] on div "yash s, TK04, 12:55 PM-01:40 PM, Mens - Mens Hair Cut Wash And [PERSON_NAME] Tr…" at bounding box center [626, 453] width 876 height 400
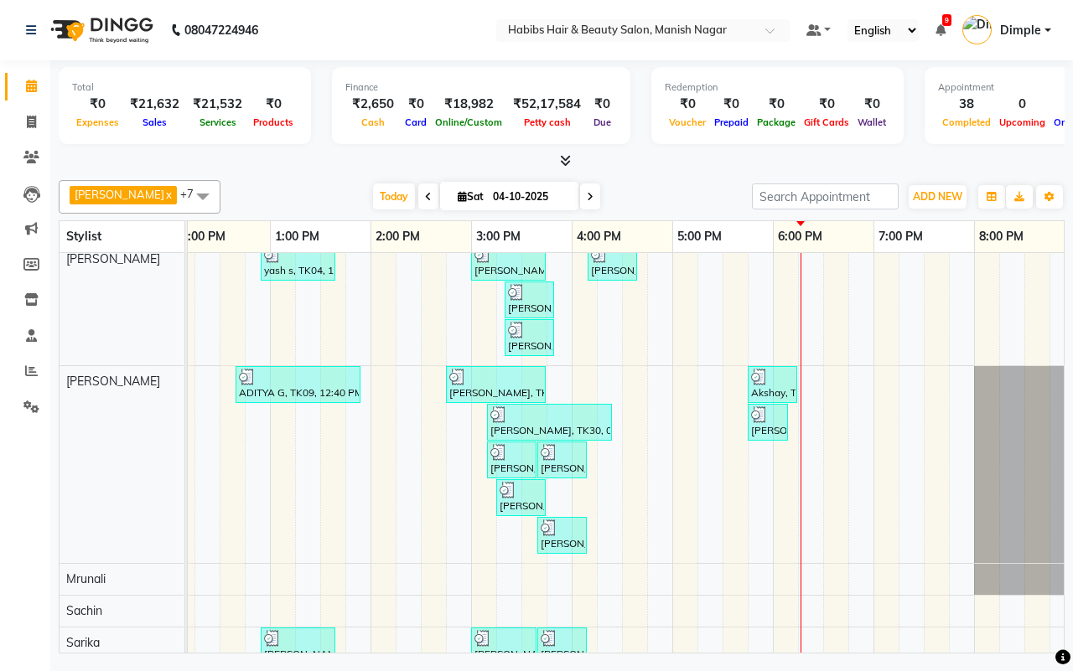
scroll to position [0, 520]
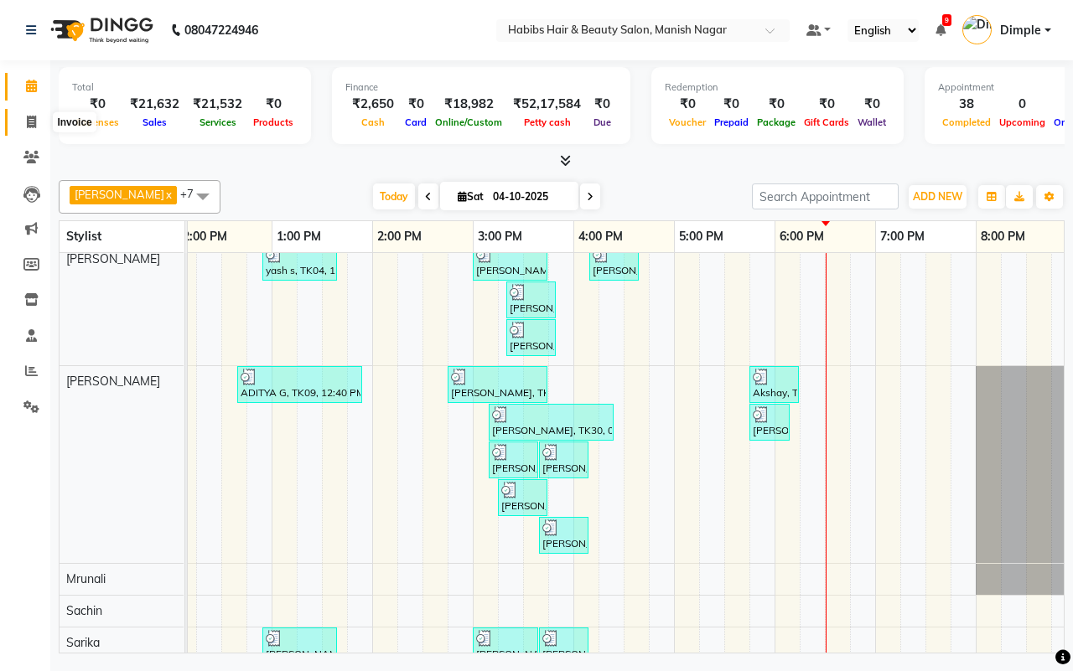
click at [31, 122] on icon at bounding box center [31, 122] width 9 height 13
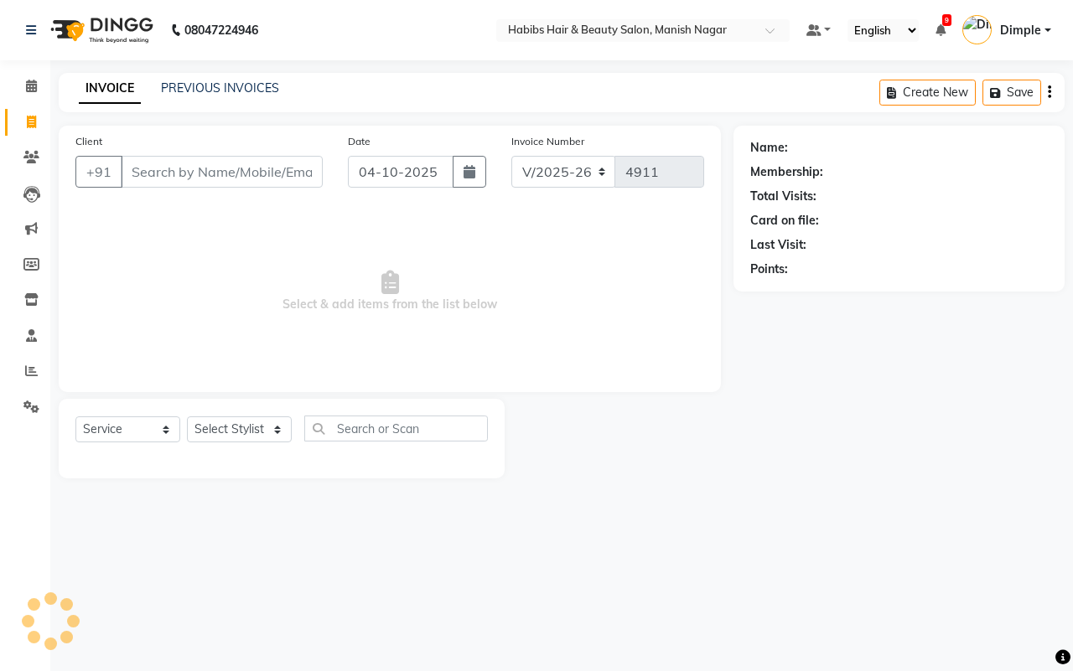
click at [168, 177] on input "Client" at bounding box center [222, 172] width 202 height 32
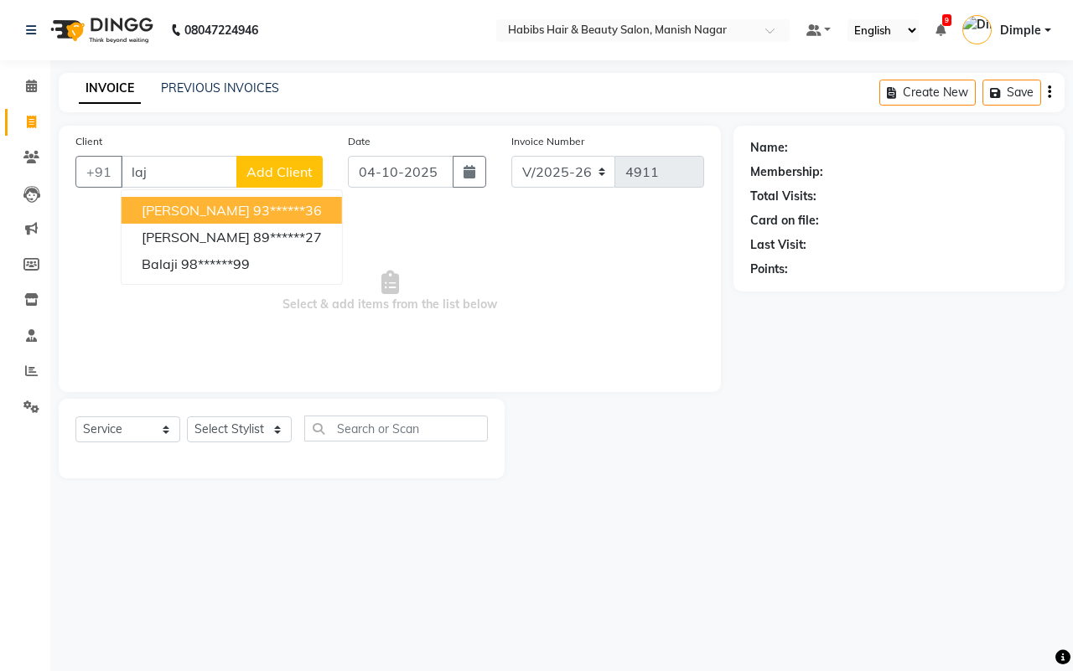
drag, startPoint x: 262, startPoint y: 208, endPoint x: 365, endPoint y: 224, distance: 104.3
click at [262, 211] on button "[PERSON_NAME] 93******36" at bounding box center [232, 210] width 220 height 27
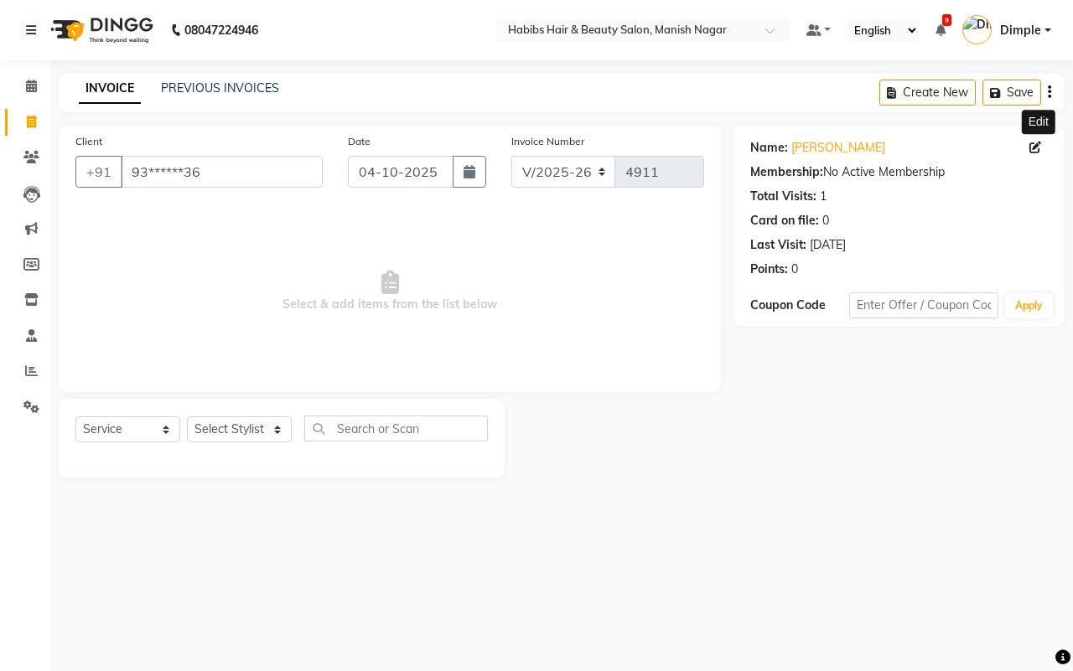
click at [1034, 145] on icon at bounding box center [1035, 148] width 12 height 12
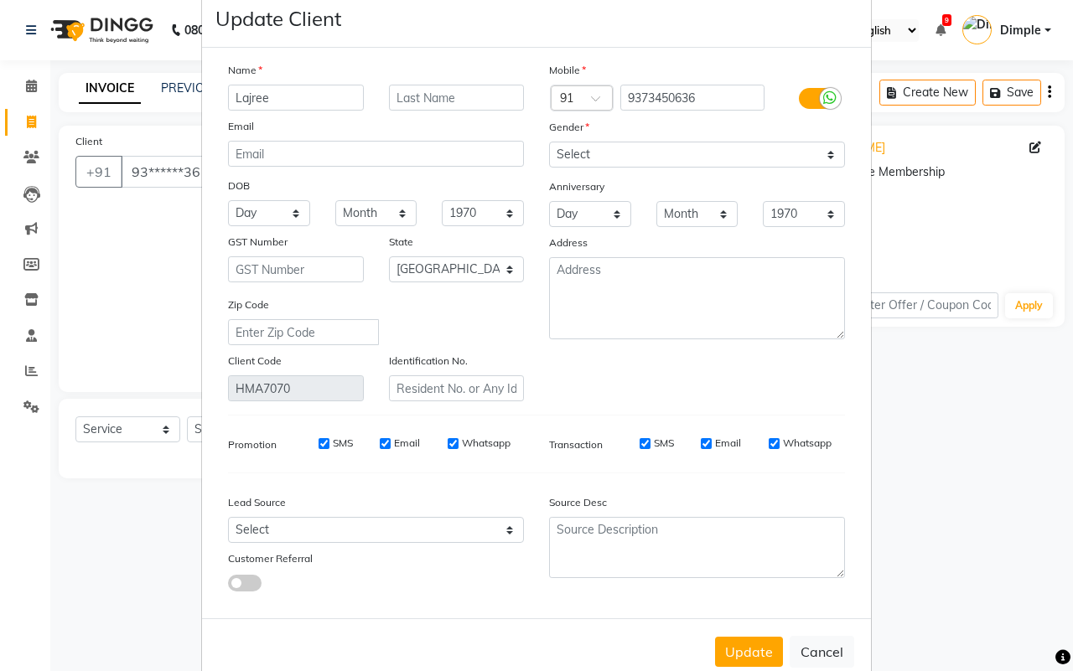
scroll to position [67, 0]
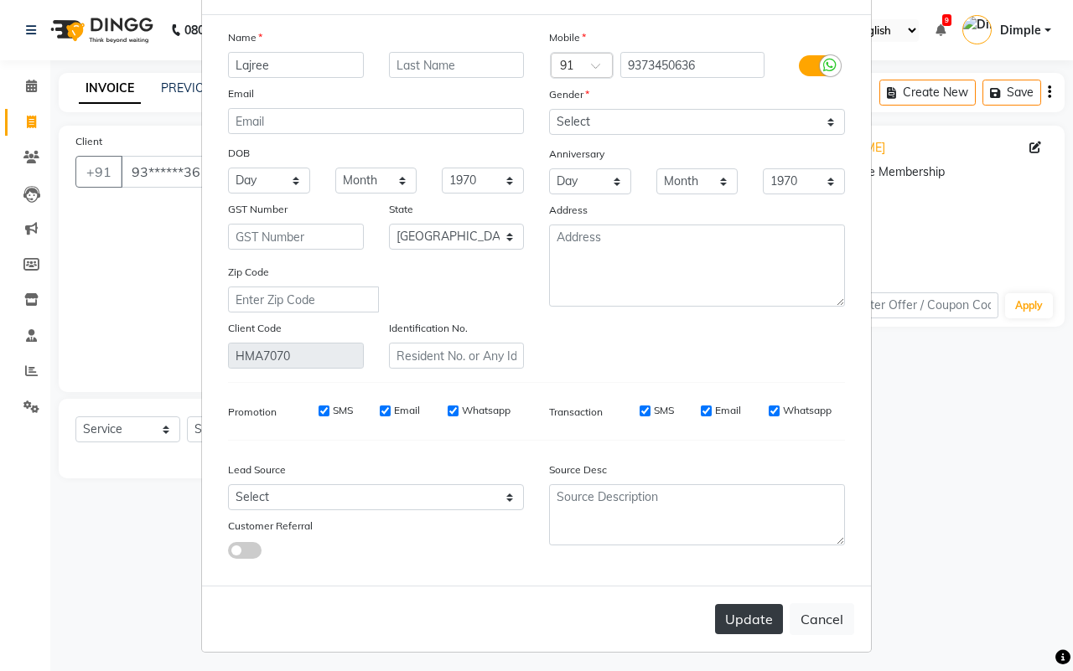
click at [753, 612] on button "Update" at bounding box center [749, 619] width 68 height 30
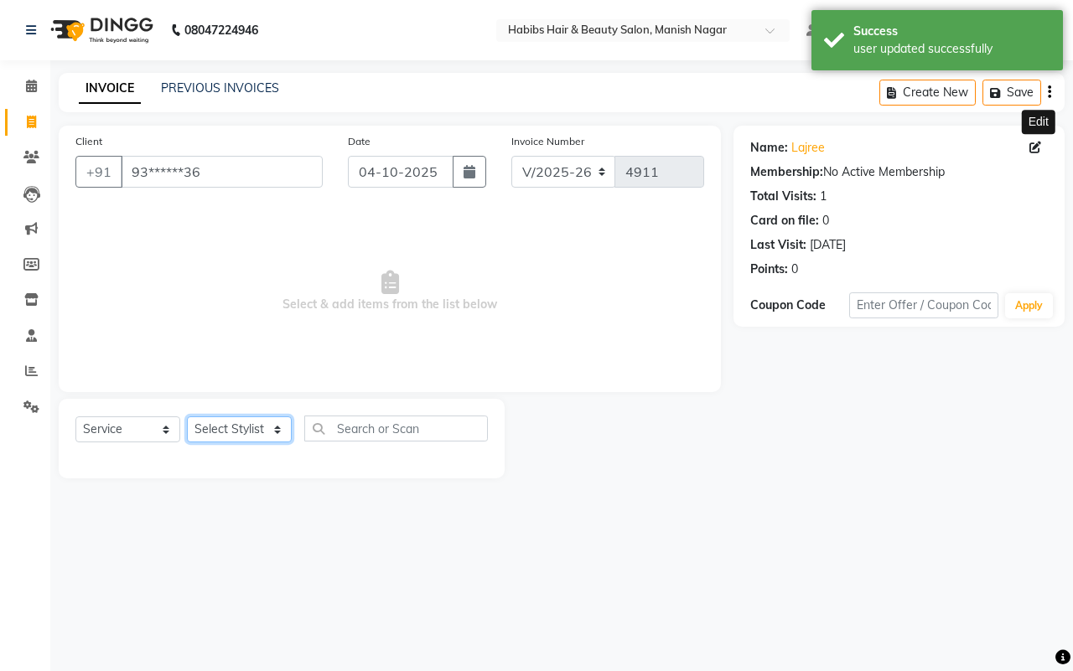
click at [225, 432] on select "Select Stylist [PERSON_NAME] [PERSON_NAME] [PERSON_NAME] [PERSON_NAME] Sachin […" at bounding box center [239, 430] width 105 height 26
click at [187, 417] on select "Select Stylist [PERSON_NAME] [PERSON_NAME] [PERSON_NAME] [PERSON_NAME] Sachin […" at bounding box center [239, 430] width 105 height 26
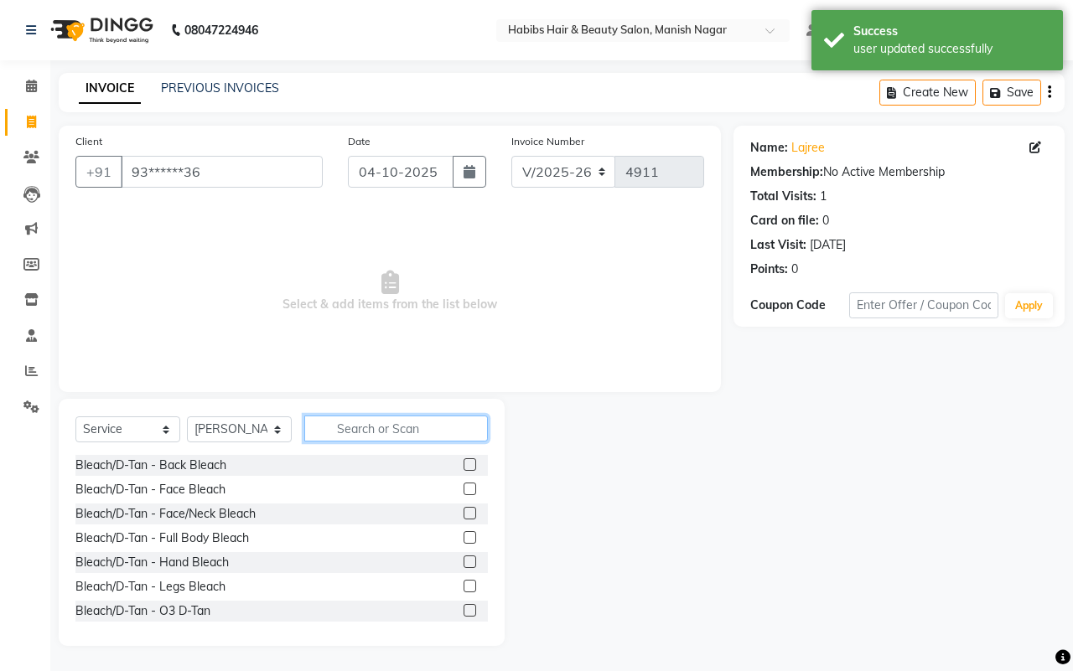
click at [352, 432] on input "text" at bounding box center [396, 429] width 184 height 26
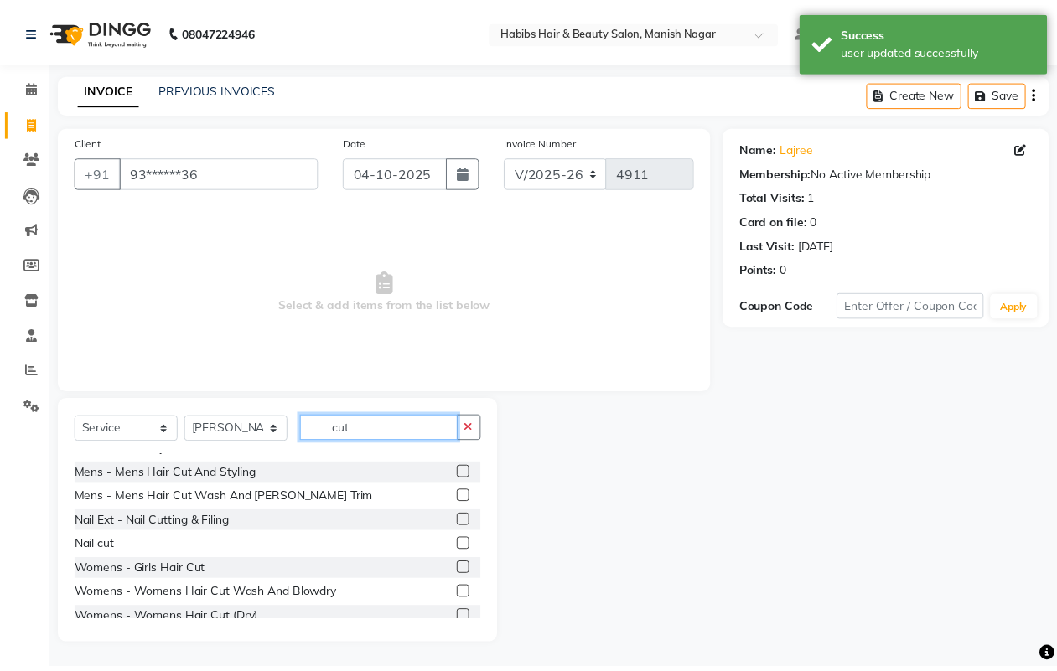
scroll to position [75, 0]
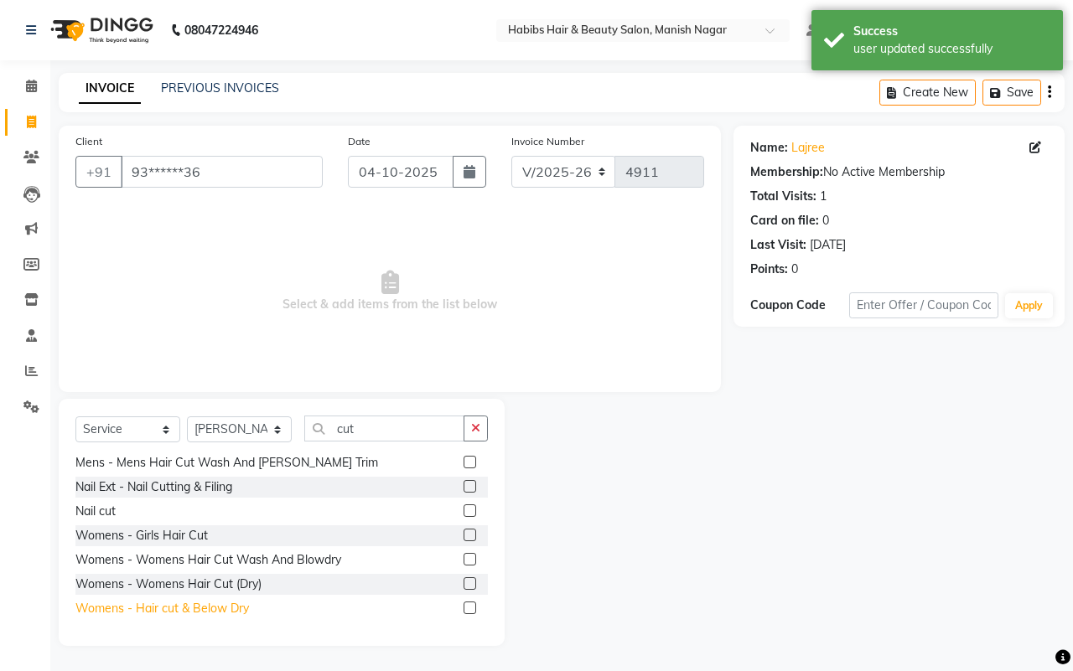
click at [216, 605] on div "Womens - Hair cut & Below Dry" at bounding box center [162, 609] width 174 height 18
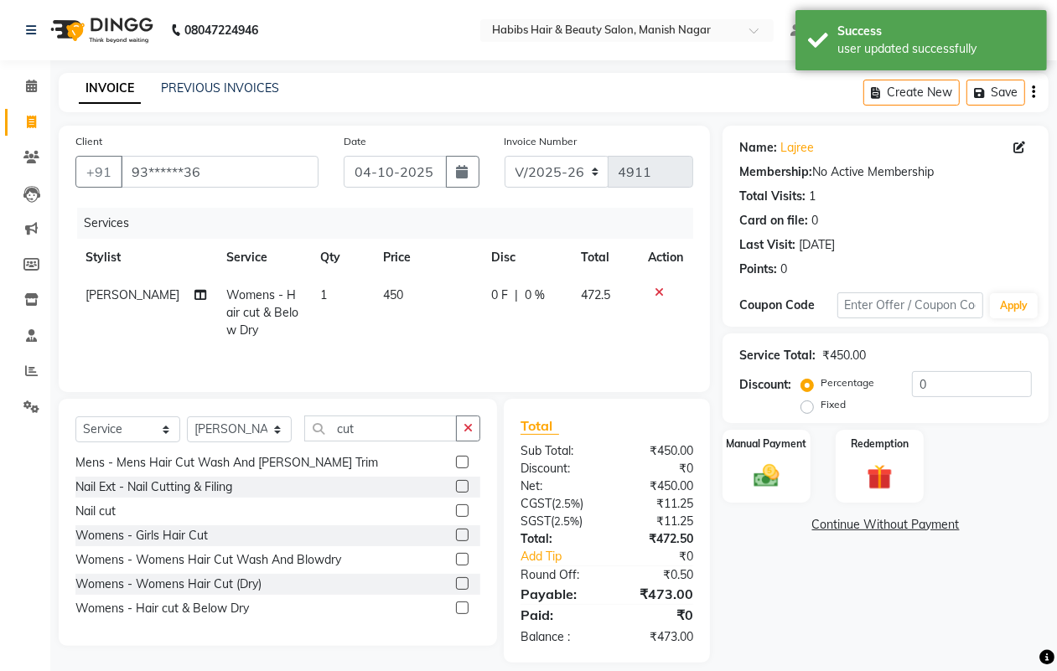
click at [1033, 92] on icon "button" at bounding box center [1033, 92] width 3 height 1
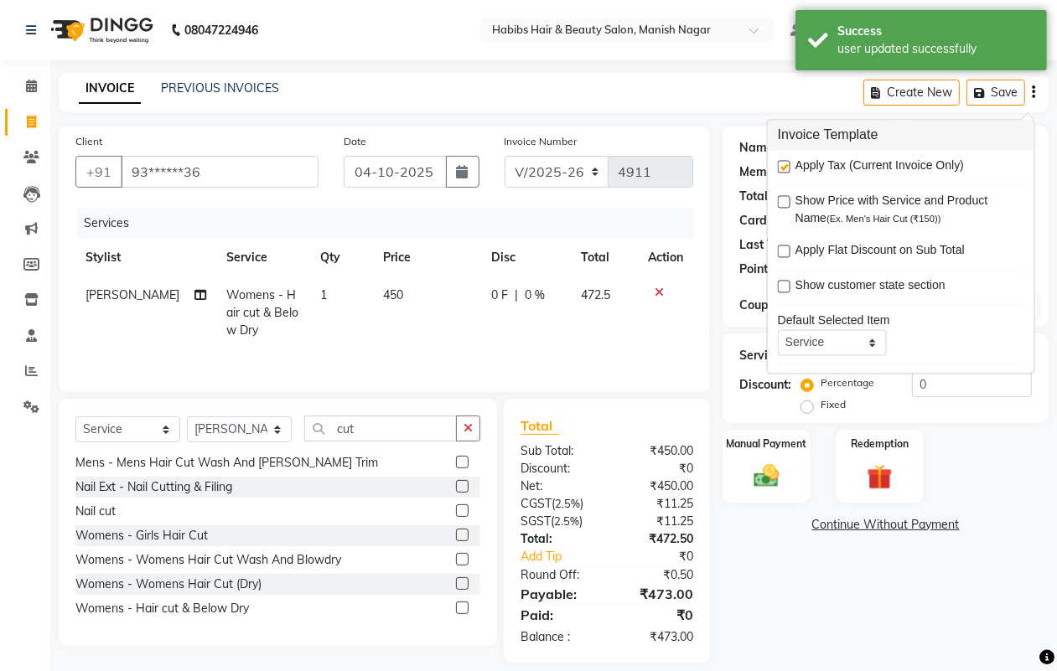
click at [785, 165] on label at bounding box center [784, 167] width 13 height 13
click at [785, 165] on input "checkbox" at bounding box center [783, 168] width 11 height 11
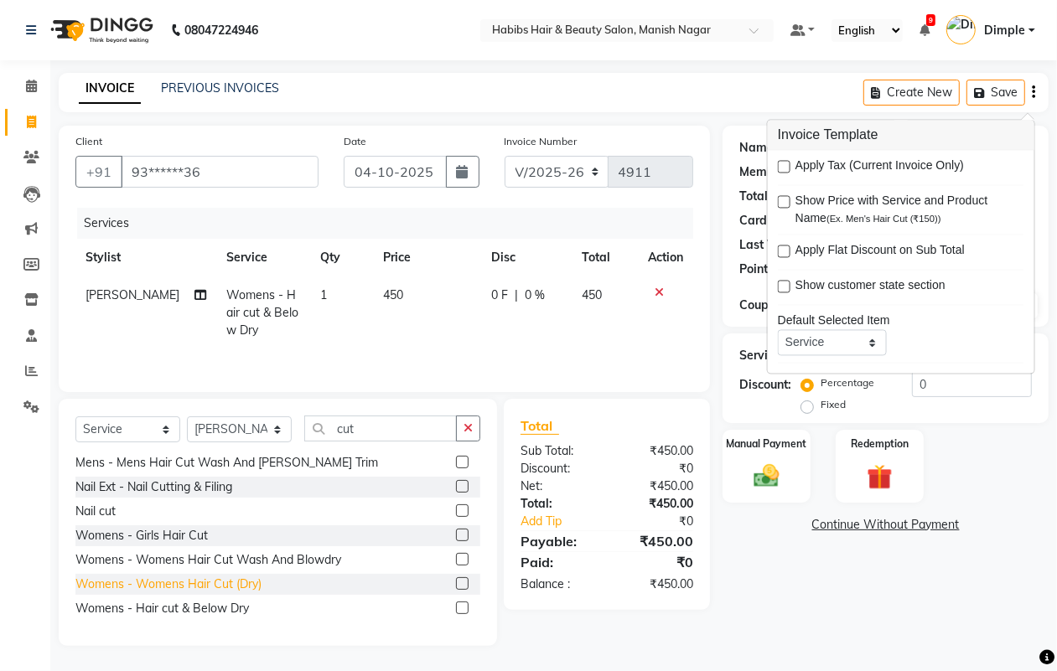
click at [243, 588] on div "Womens - Womens Hair Cut (Dry)" at bounding box center [168, 585] width 186 height 18
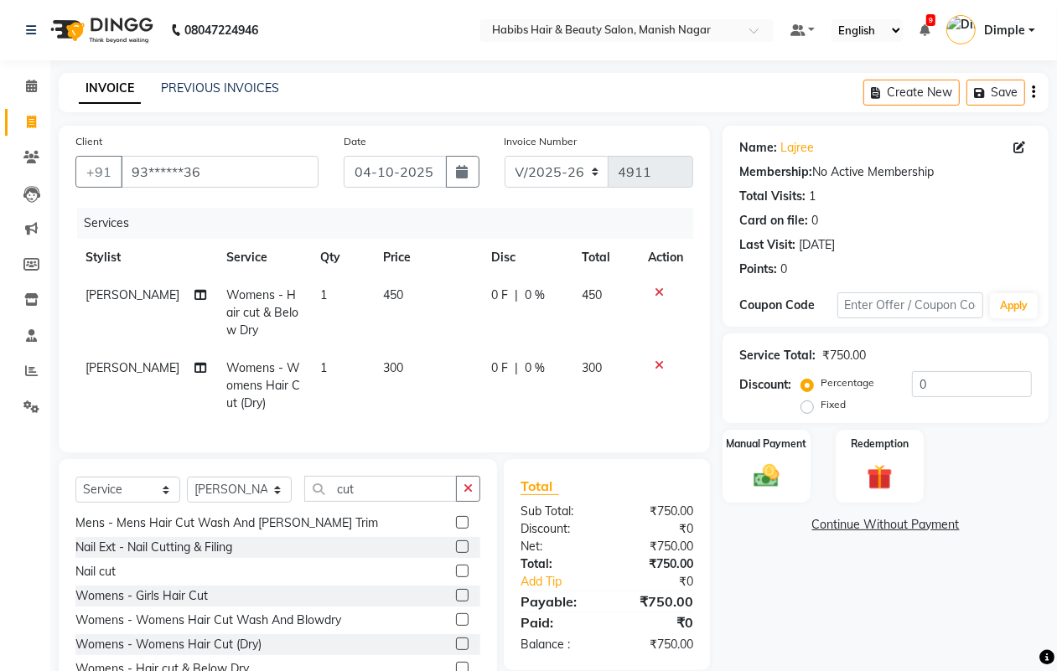
click at [658, 282] on td at bounding box center [665, 313] width 55 height 73
click at [663, 289] on div at bounding box center [665, 293] width 35 height 12
click at [661, 287] on icon at bounding box center [659, 293] width 9 height 12
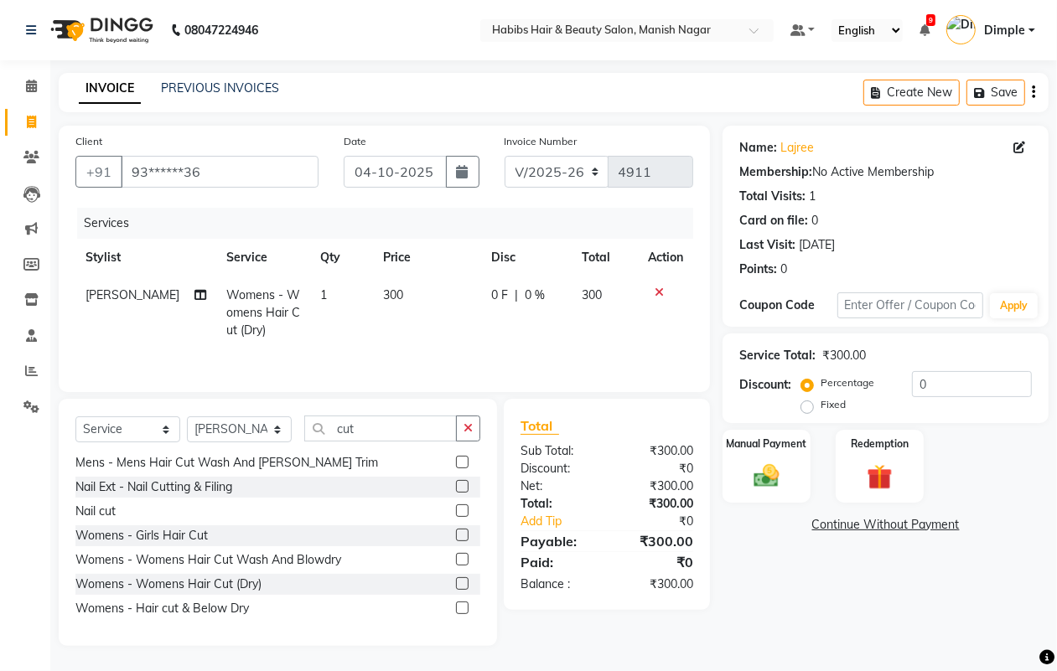
click at [907, 384] on div "Percentage Fixed" at bounding box center [858, 395] width 107 height 44
click at [912, 383] on input "0" at bounding box center [972, 384] width 120 height 26
click at [759, 488] on img at bounding box center [766, 476] width 42 height 30
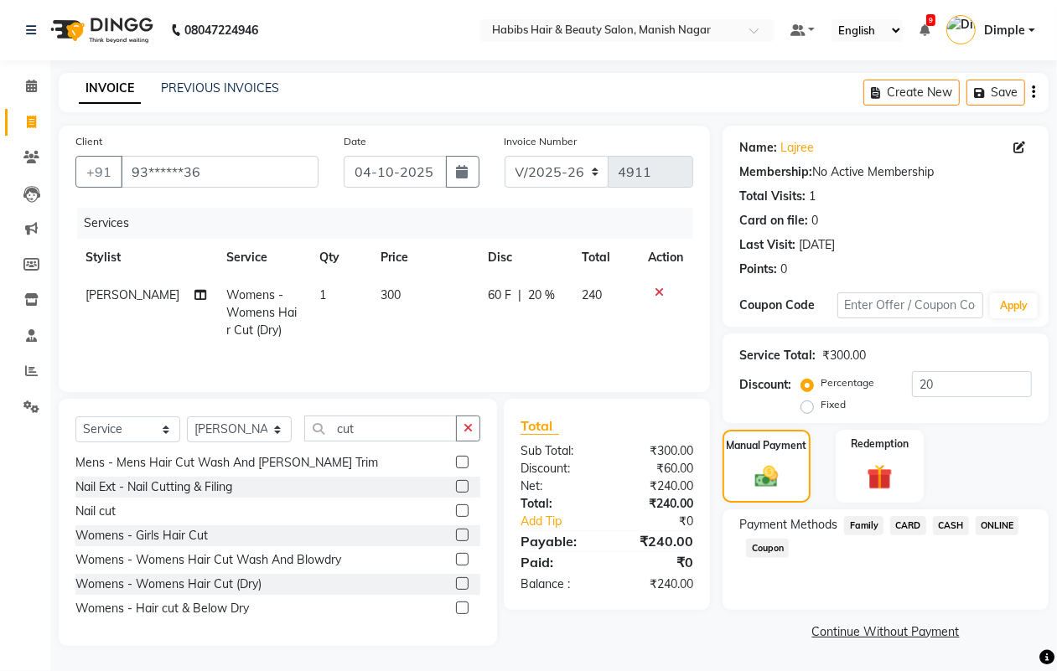
click at [1002, 524] on span "ONLINE" at bounding box center [998, 525] width 44 height 19
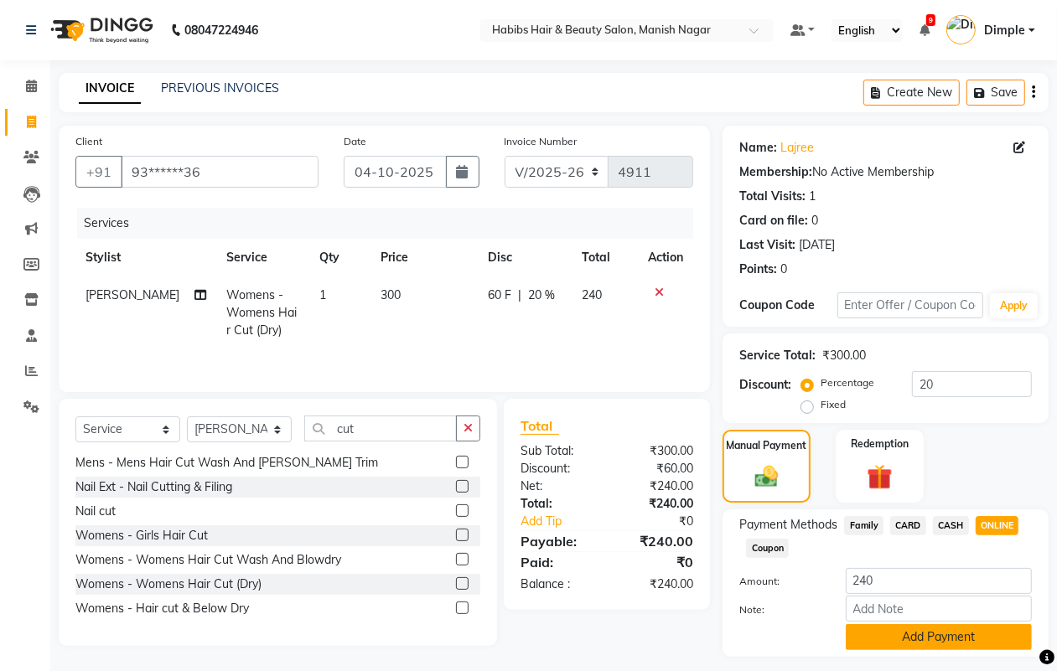
click at [922, 633] on button "Add Payment" at bounding box center [939, 638] width 186 height 26
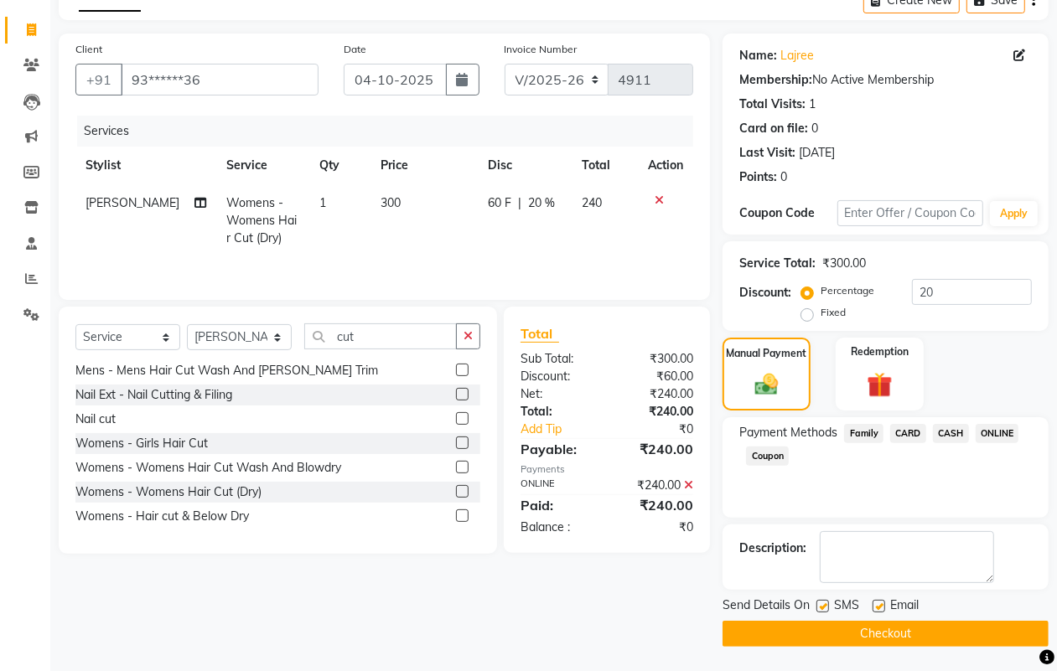
scroll to position [93, 0]
click at [925, 638] on button "Checkout" at bounding box center [886, 633] width 326 height 26
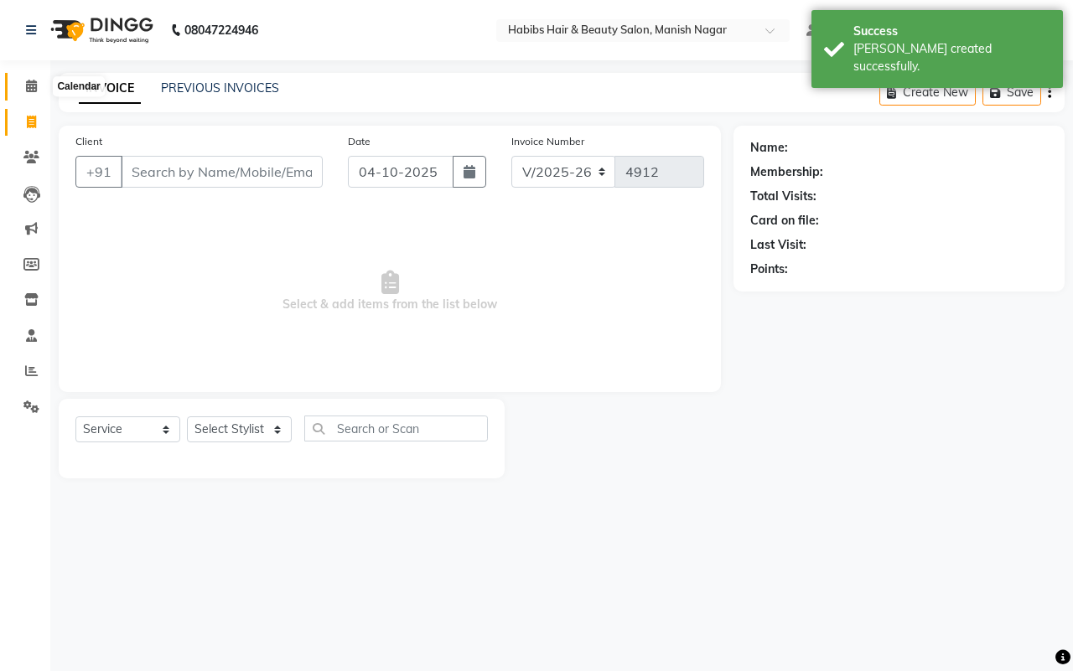
click at [27, 86] on icon at bounding box center [31, 86] width 11 height 13
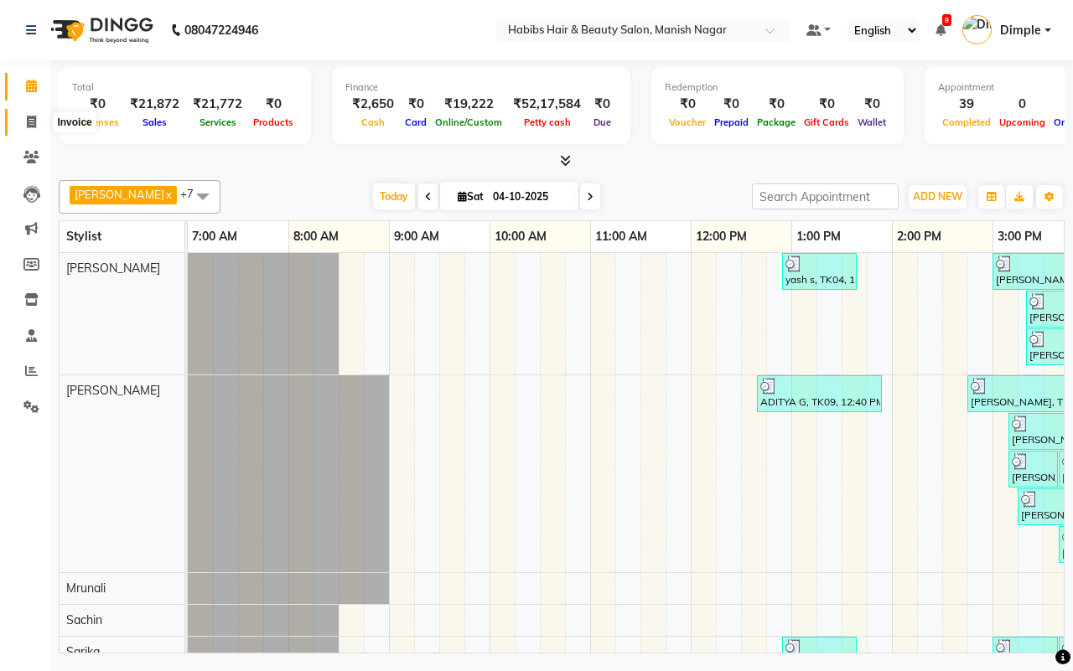
click at [29, 126] on icon at bounding box center [31, 122] width 9 height 13
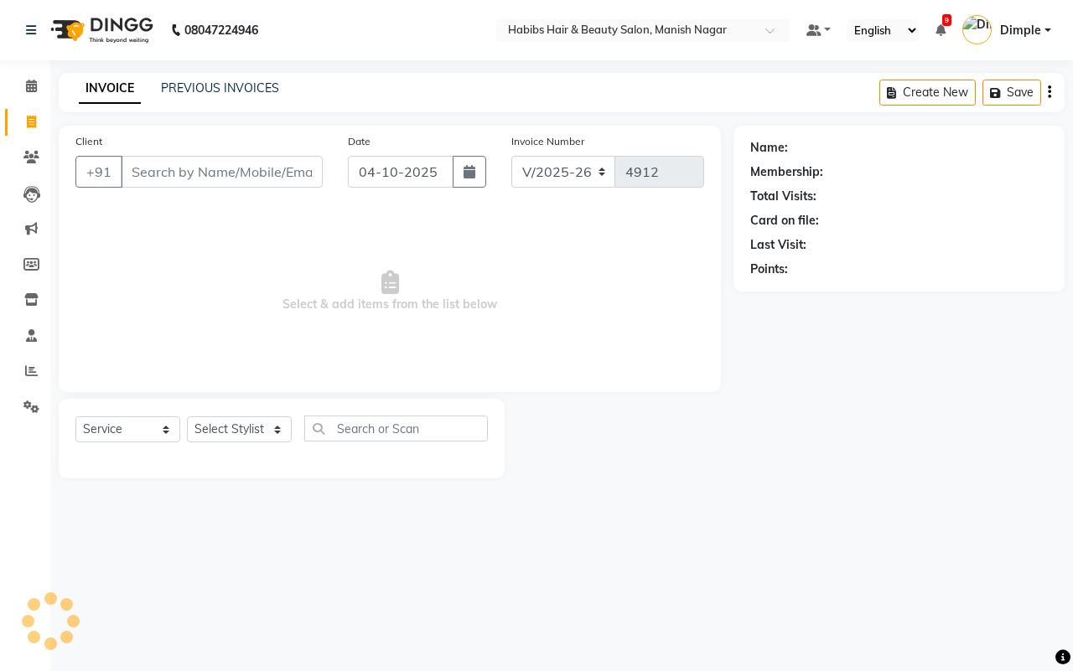
click at [140, 168] on input "Client" at bounding box center [222, 172] width 202 height 32
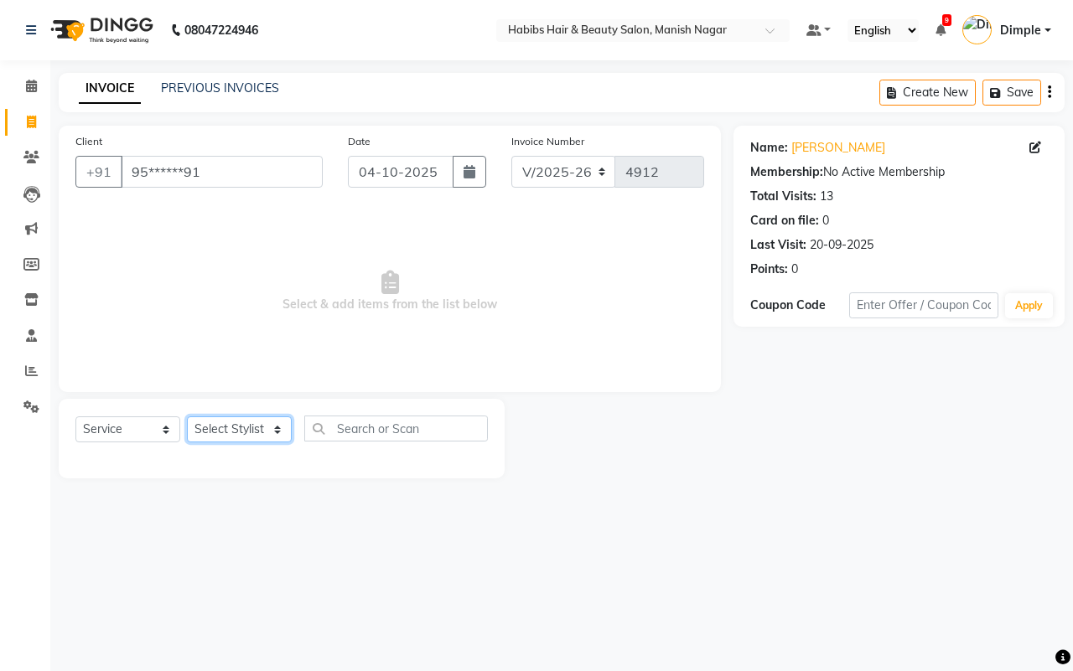
click at [229, 429] on select "Select Stylist [PERSON_NAME] [PERSON_NAME] [PERSON_NAME] [PERSON_NAME] Sachin […" at bounding box center [239, 430] width 105 height 26
click at [187, 417] on select "Select Stylist [PERSON_NAME] [PERSON_NAME] [PERSON_NAME] [PERSON_NAME] Sachin […" at bounding box center [239, 430] width 105 height 26
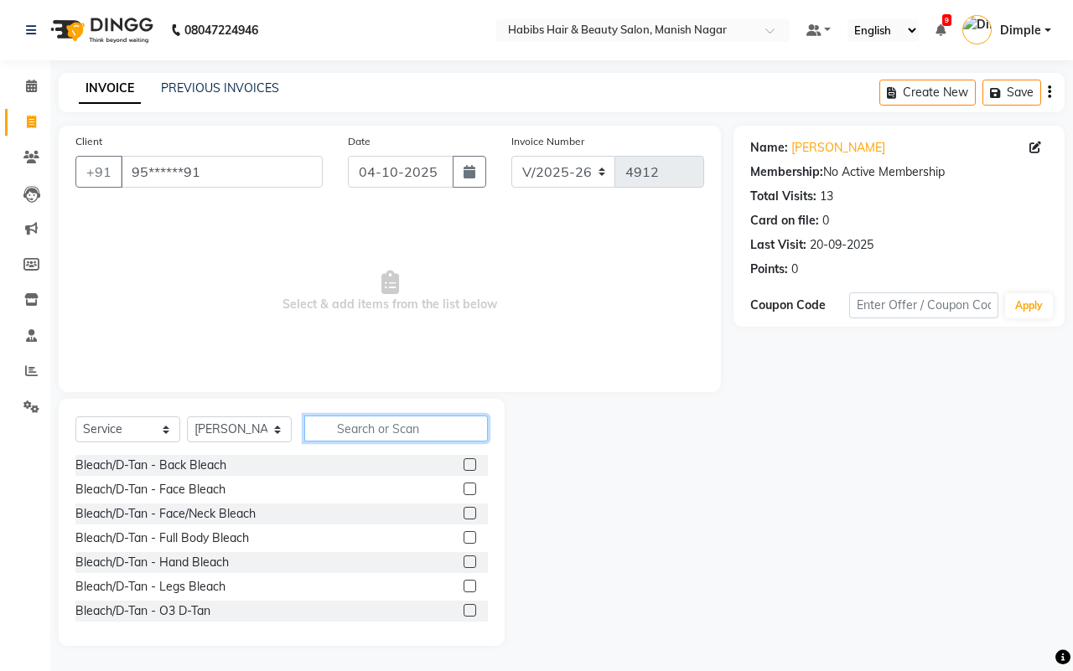
click at [346, 428] on input "text" at bounding box center [396, 429] width 184 height 26
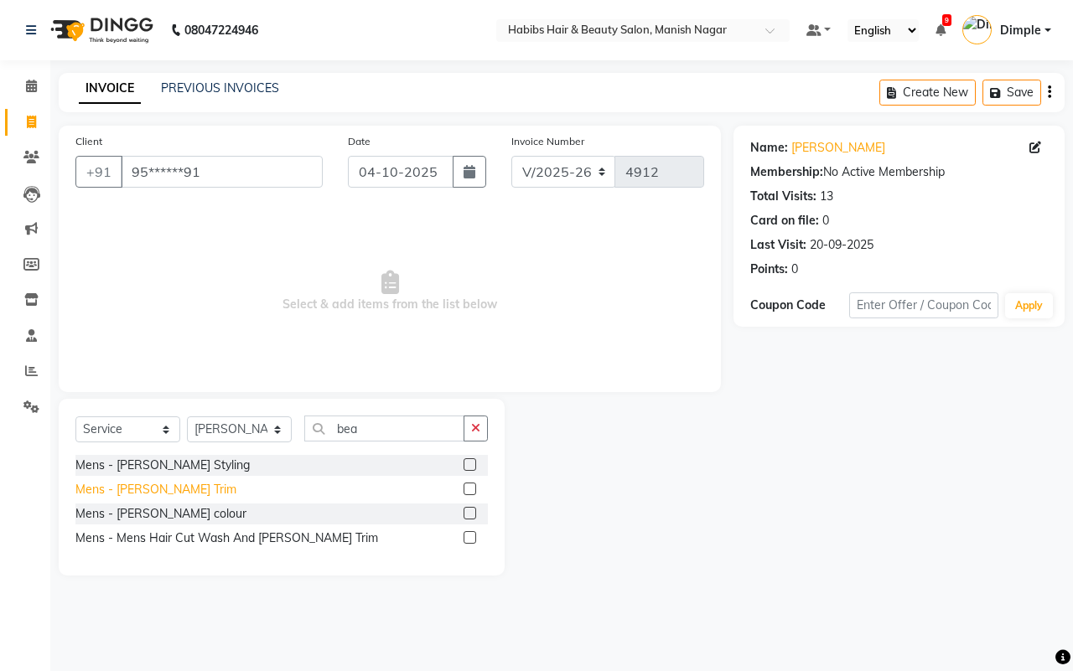
drag, startPoint x: 151, startPoint y: 487, endPoint x: 403, endPoint y: 458, distance: 254.0
click at [152, 488] on div "Mens - [PERSON_NAME] Trim" at bounding box center [155, 490] width 161 height 18
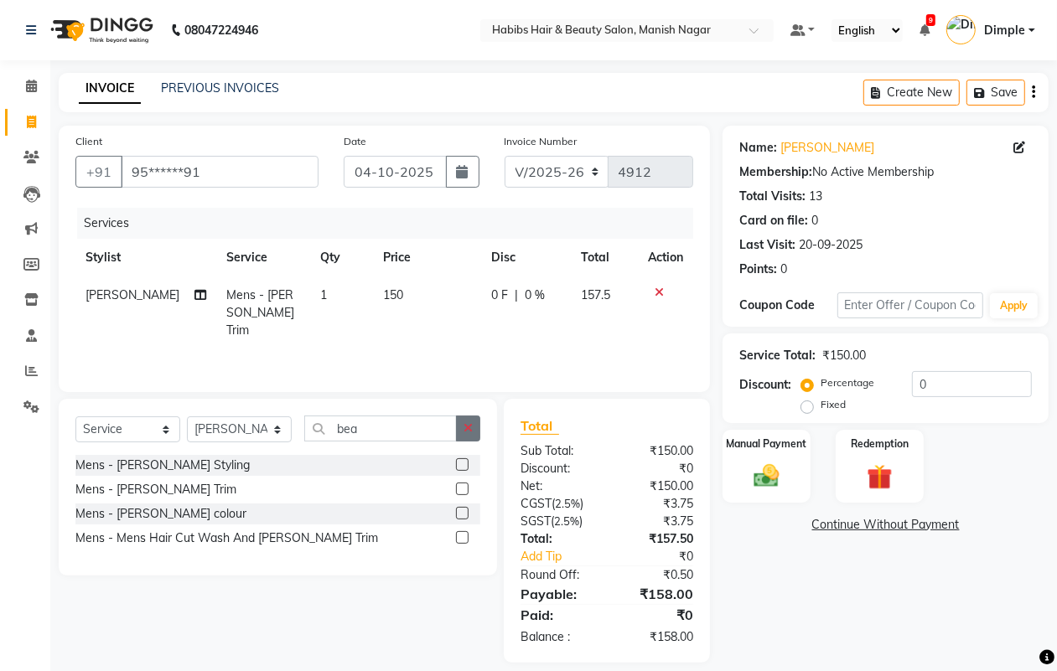
click at [466, 429] on icon "button" at bounding box center [468, 428] width 9 height 12
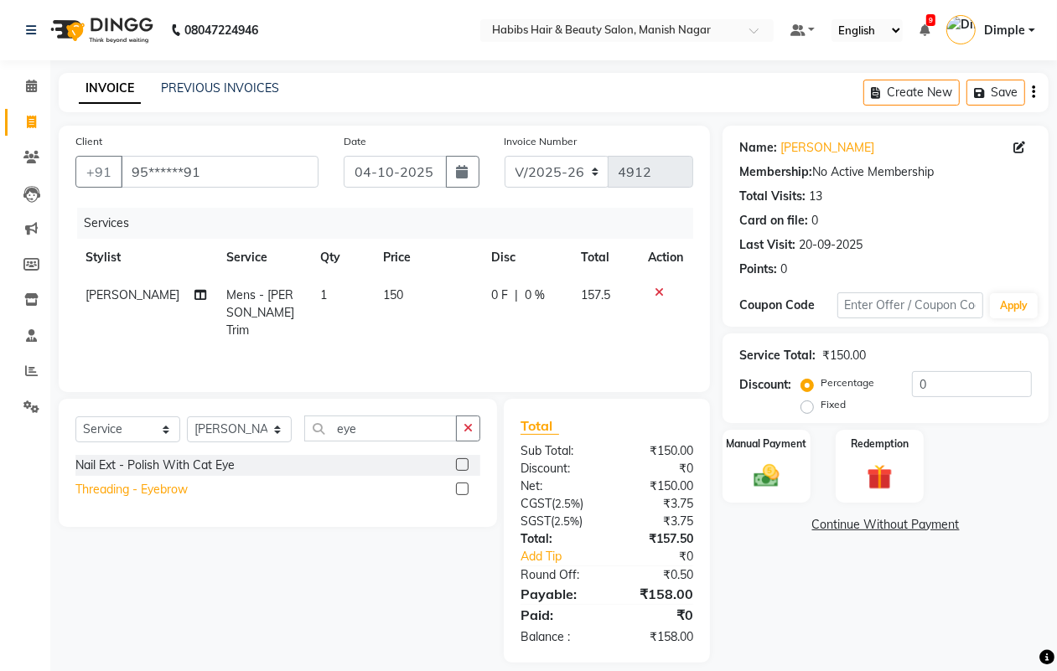
click at [169, 486] on div "Threading - Eyebrow" at bounding box center [131, 490] width 112 height 18
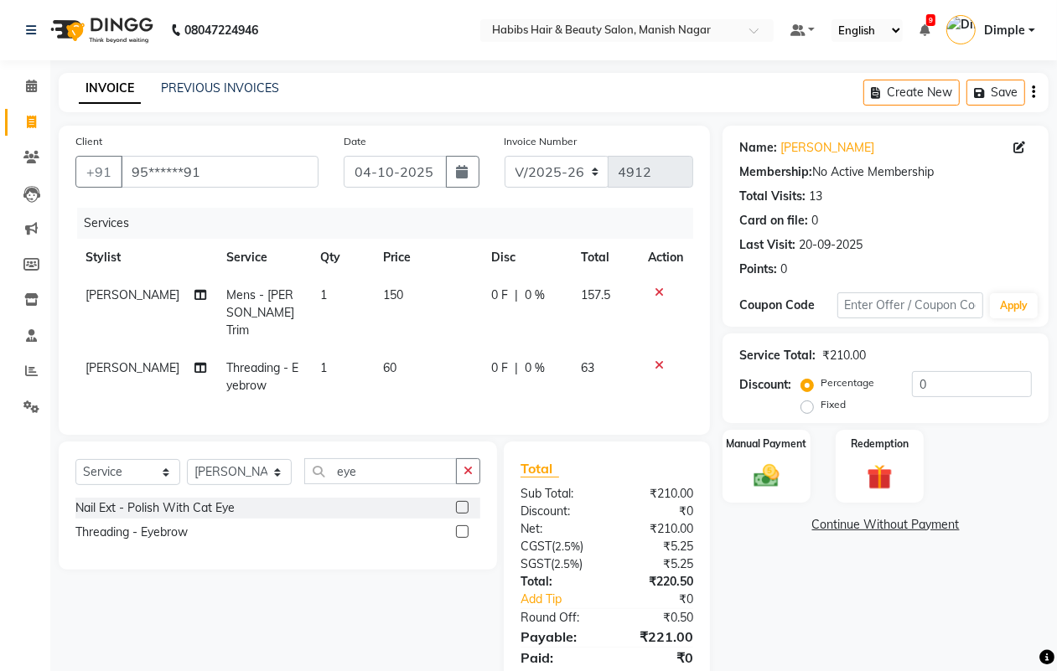
click at [106, 360] on span "[PERSON_NAME]" at bounding box center [133, 367] width 94 height 15
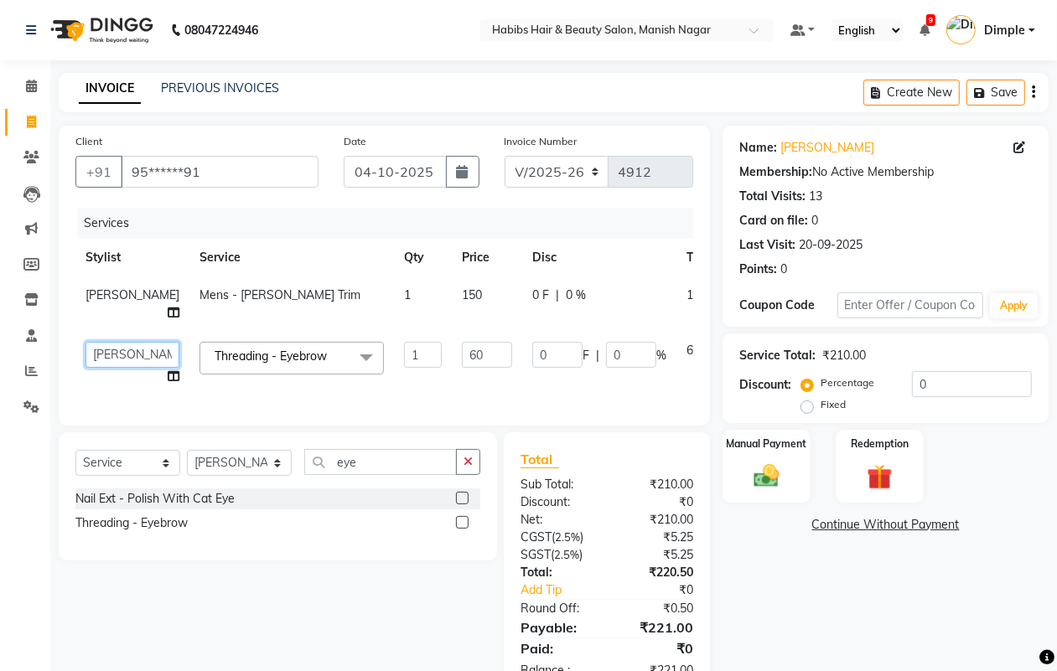
click at [106, 349] on select "[PERSON_NAME] [PERSON_NAME] [PERSON_NAME] [PERSON_NAME] Sachin [PERSON_NAME] [P…" at bounding box center [133, 355] width 94 height 26
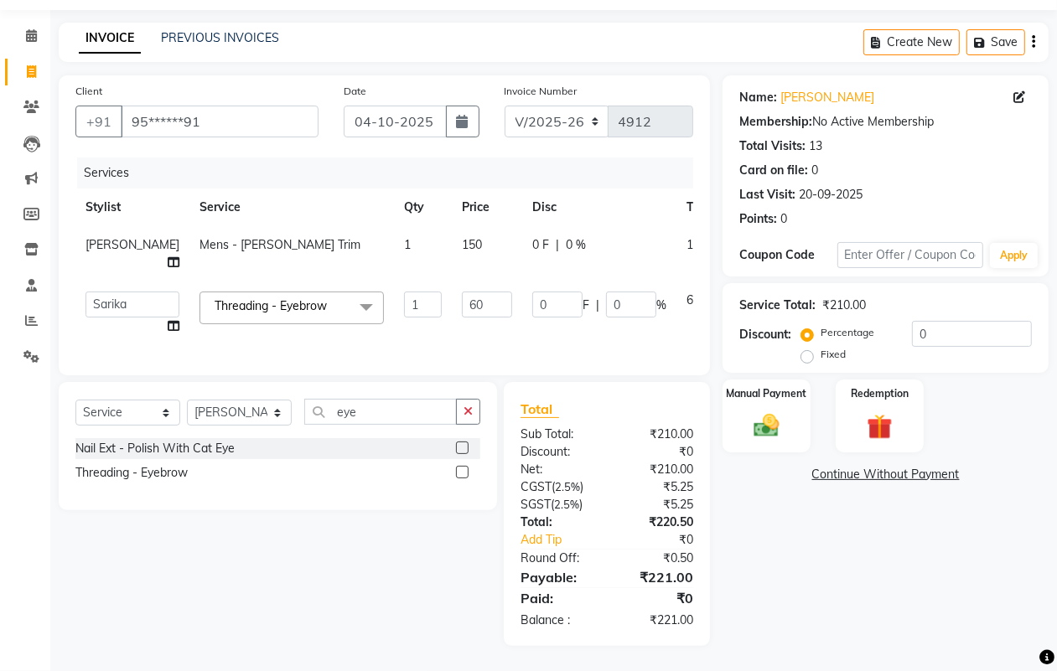
click at [1033, 42] on icon "button" at bounding box center [1033, 42] width 3 height 1
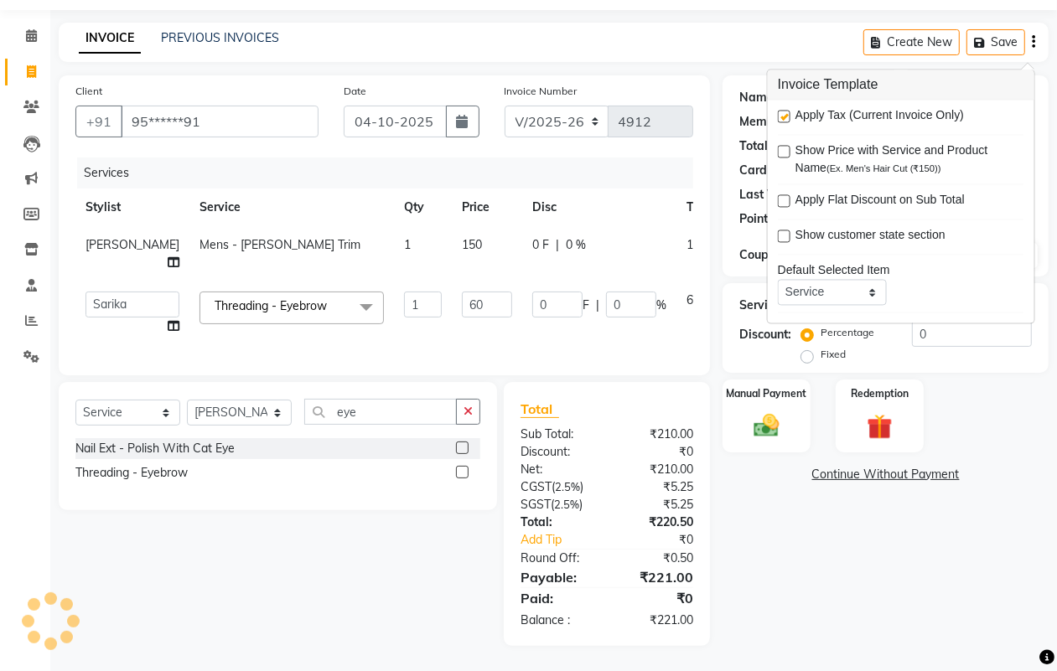
click at [784, 111] on label at bounding box center [784, 117] width 13 height 13
click at [784, 112] on input "checkbox" at bounding box center [783, 117] width 11 height 11
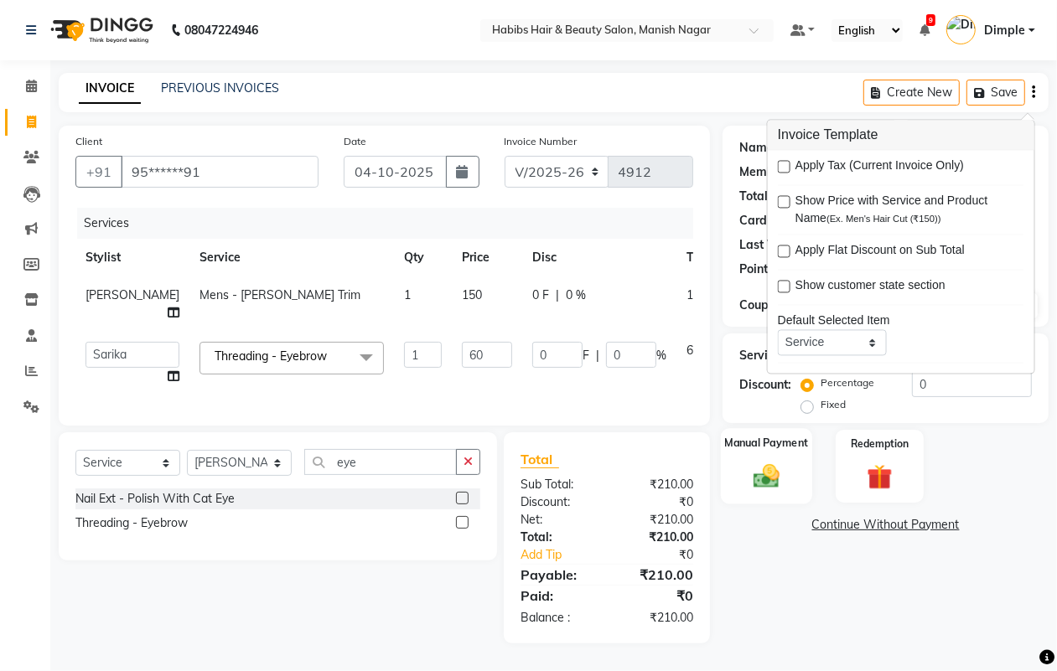
click at [770, 461] on img at bounding box center [766, 476] width 42 height 30
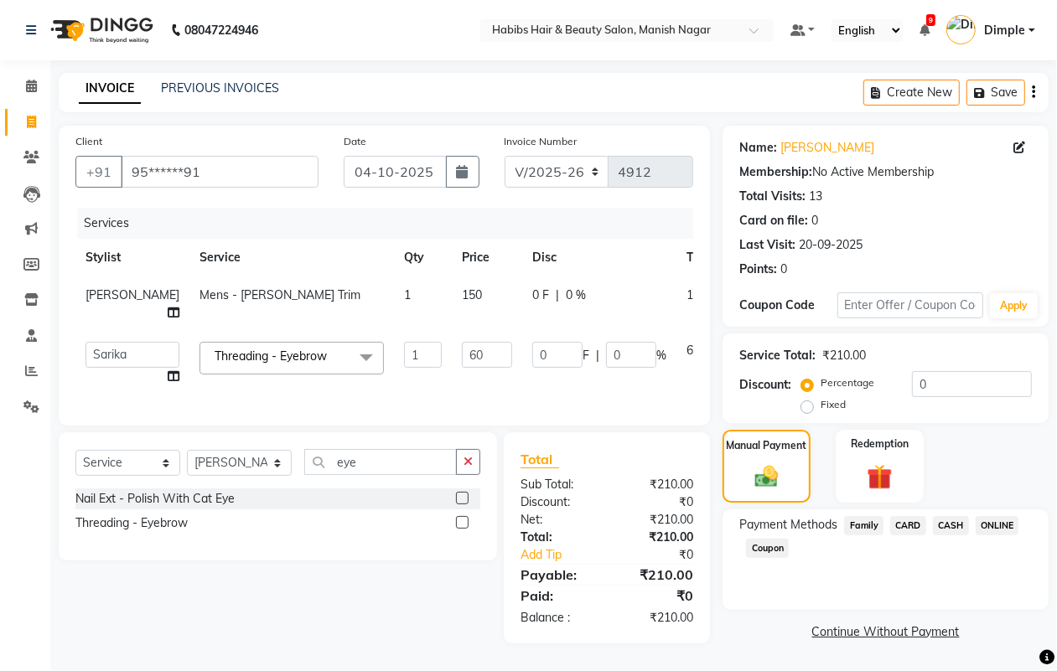
click at [956, 516] on span "CASH" at bounding box center [951, 525] width 36 height 19
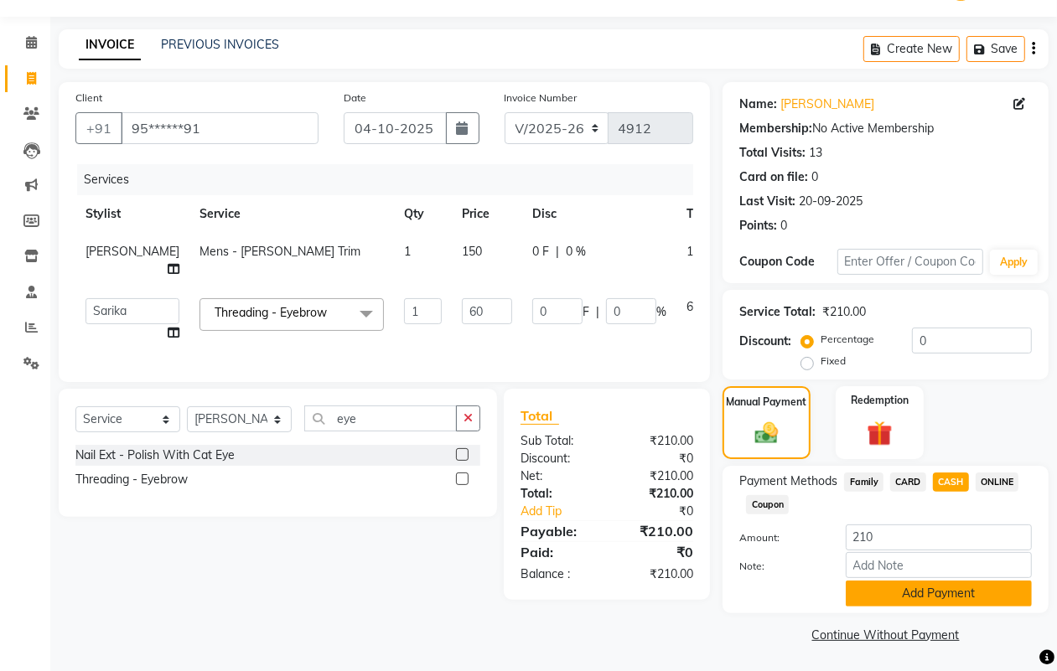
click at [916, 594] on button "Add Payment" at bounding box center [939, 594] width 186 height 26
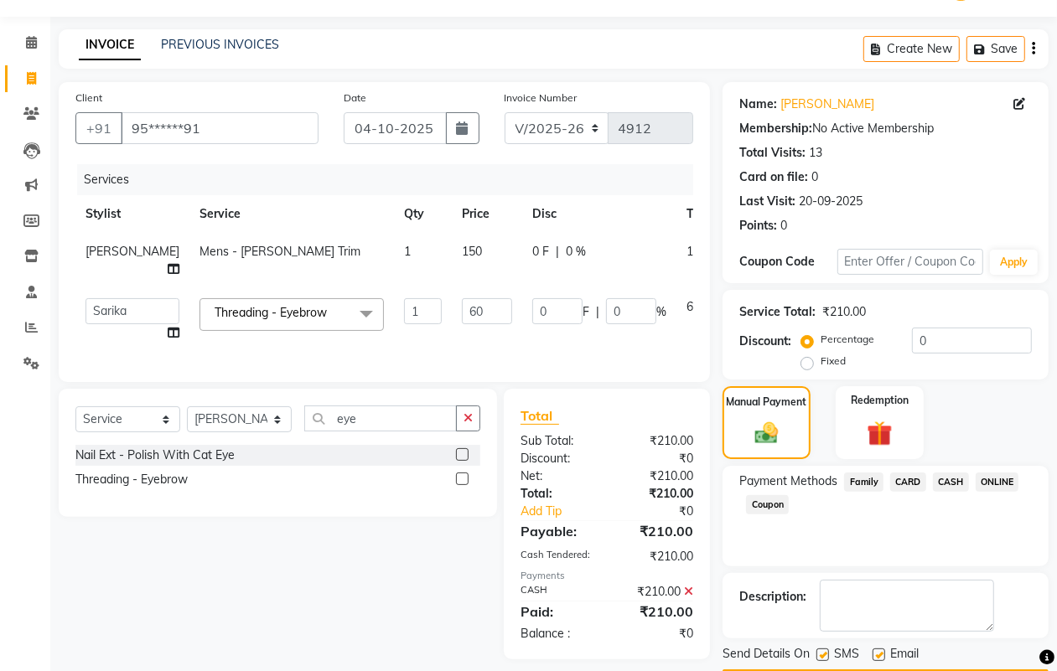
scroll to position [93, 0]
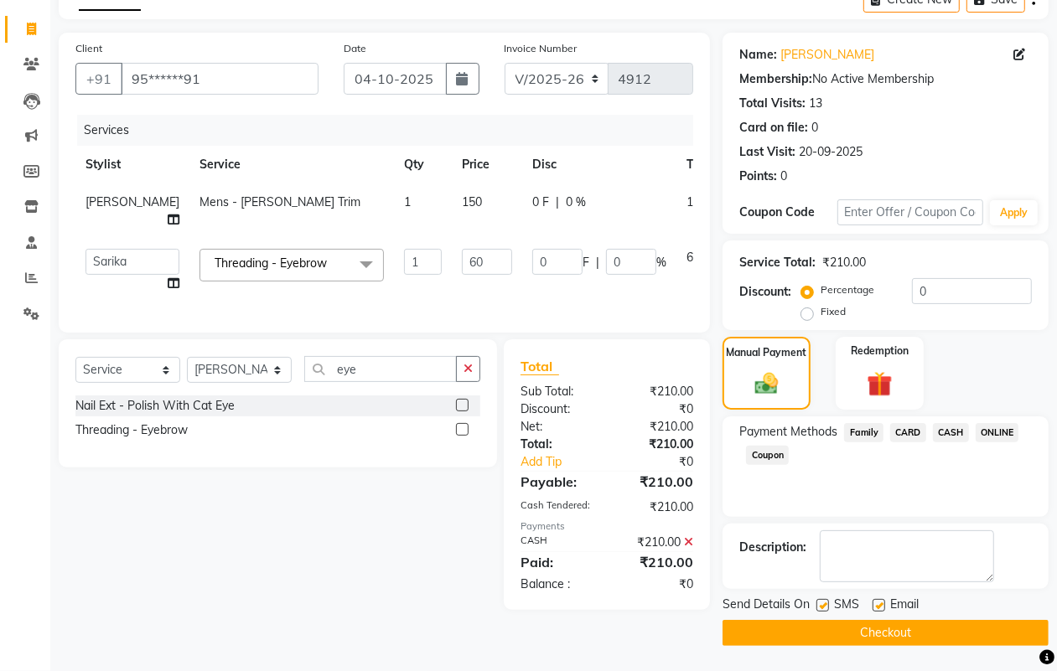
click at [932, 620] on div "Send Details On SMS Email Checkout" at bounding box center [886, 621] width 326 height 50
click at [924, 667] on main "INVOICE PREVIOUS INVOICES Create New Save Client +91 95******91 Date [DATE] Inv…" at bounding box center [553, 326] width 1007 height 692
click at [914, 633] on button "Checkout" at bounding box center [886, 633] width 326 height 26
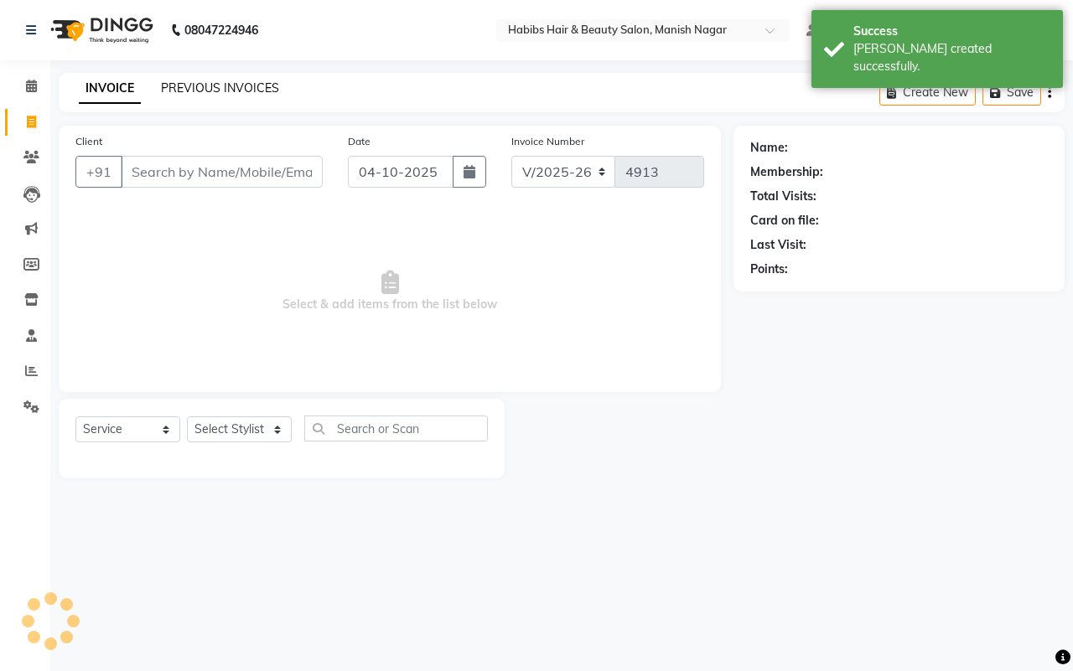
click at [231, 80] on link "PREVIOUS INVOICES" at bounding box center [220, 87] width 118 height 15
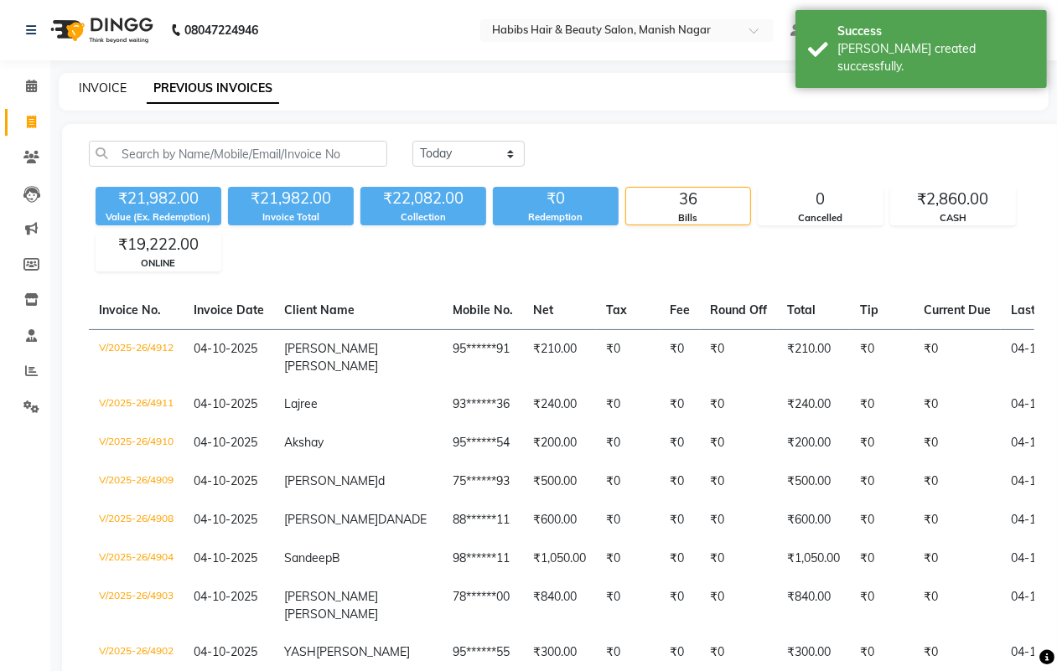
click at [114, 89] on link "INVOICE" at bounding box center [103, 87] width 48 height 15
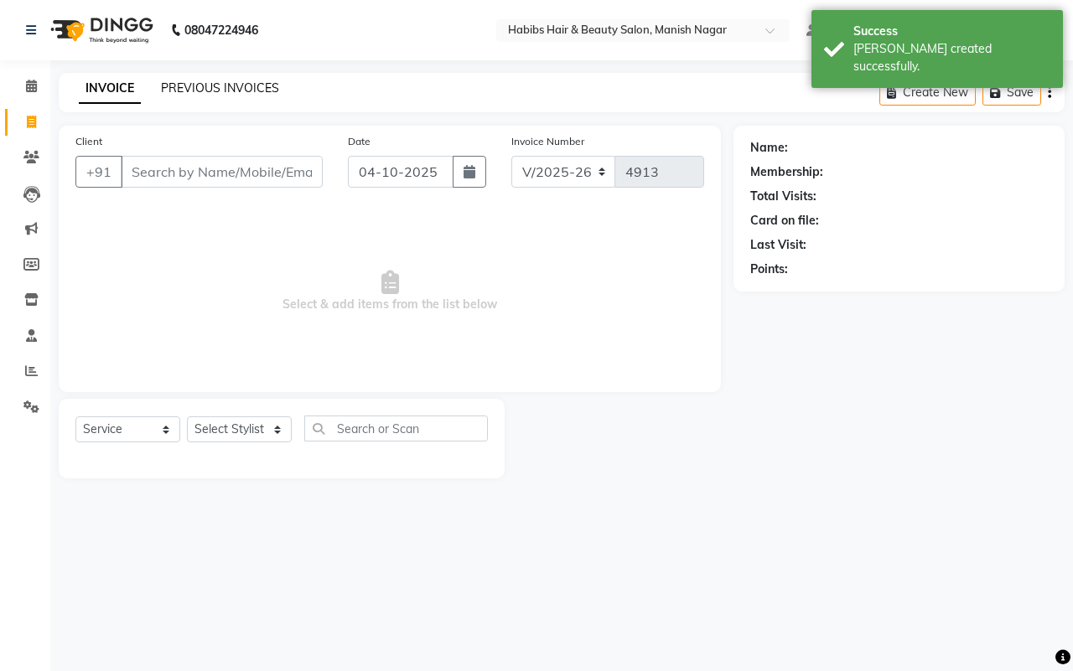
click at [210, 85] on link "PREVIOUS INVOICES" at bounding box center [220, 87] width 118 height 15
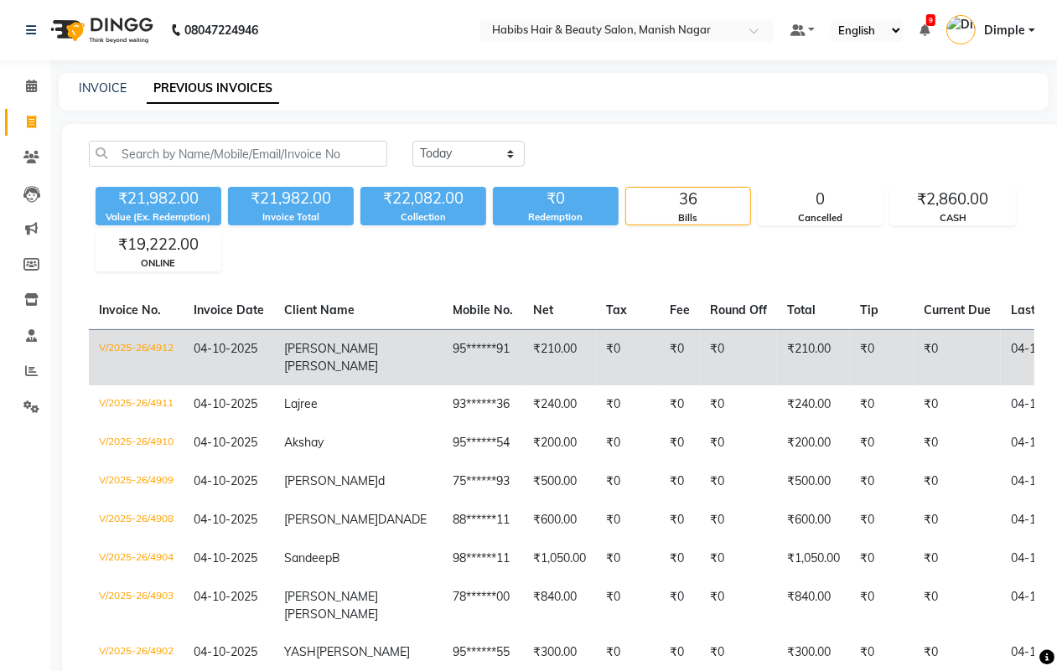
click at [660, 354] on td "₹0" at bounding box center [680, 357] width 40 height 56
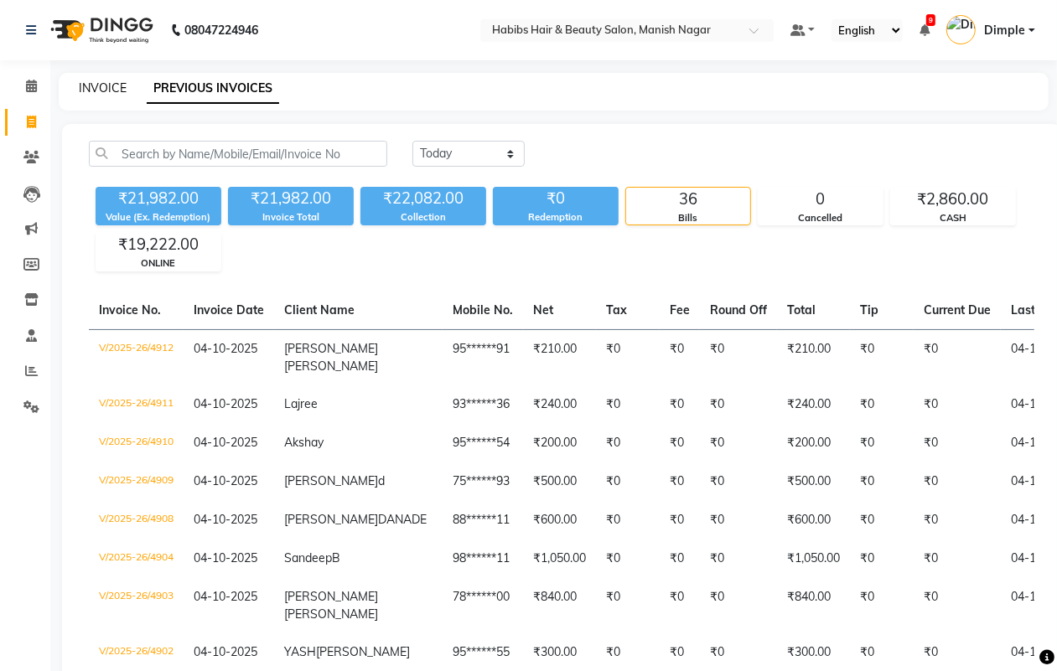
click at [107, 91] on link "INVOICE" at bounding box center [103, 87] width 48 height 15
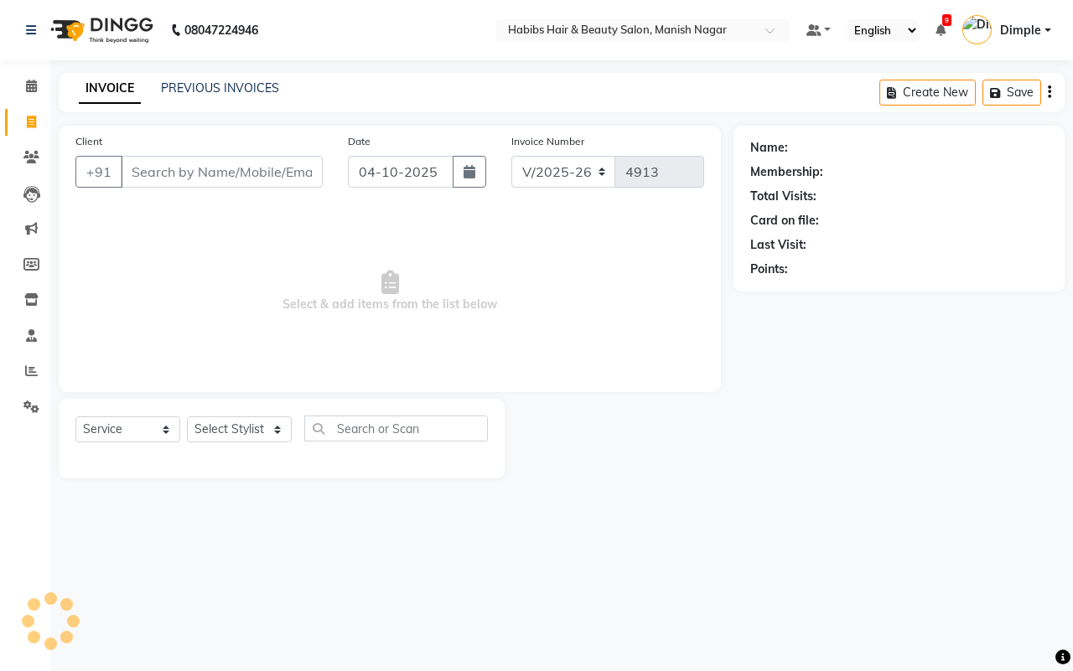
click at [136, 169] on input "Client" at bounding box center [222, 172] width 202 height 32
click at [265, 163] on span "Add Client" at bounding box center [279, 171] width 66 height 17
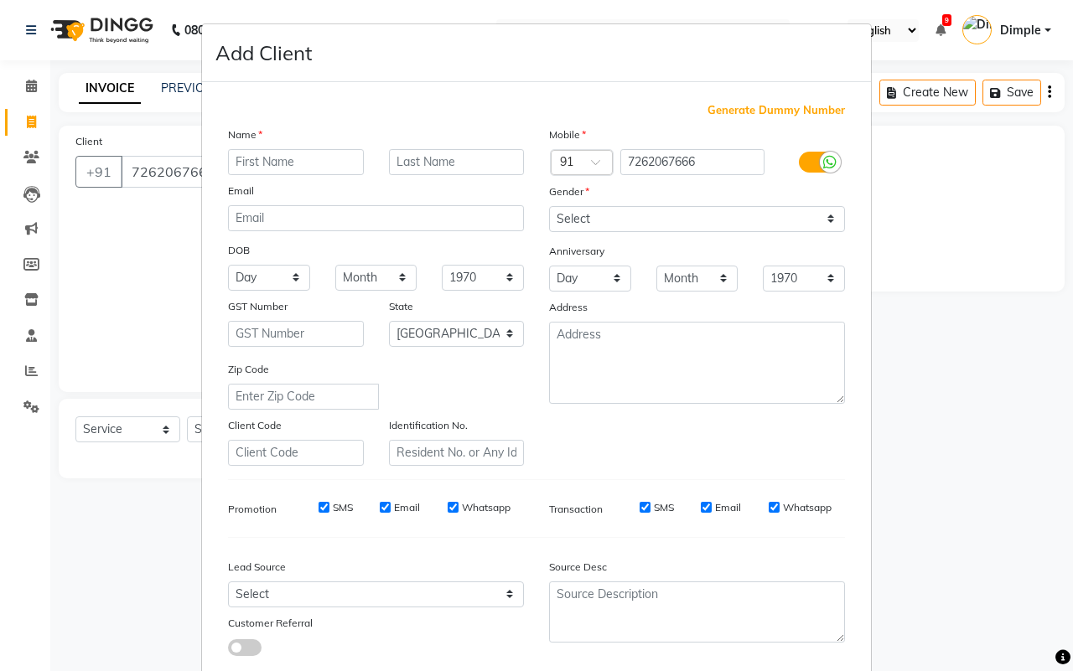
click at [254, 159] on input "text" at bounding box center [296, 162] width 136 height 26
click at [235, 164] on input "text" at bounding box center [296, 162] width 136 height 26
click at [306, 159] on input "sani" at bounding box center [296, 162] width 136 height 26
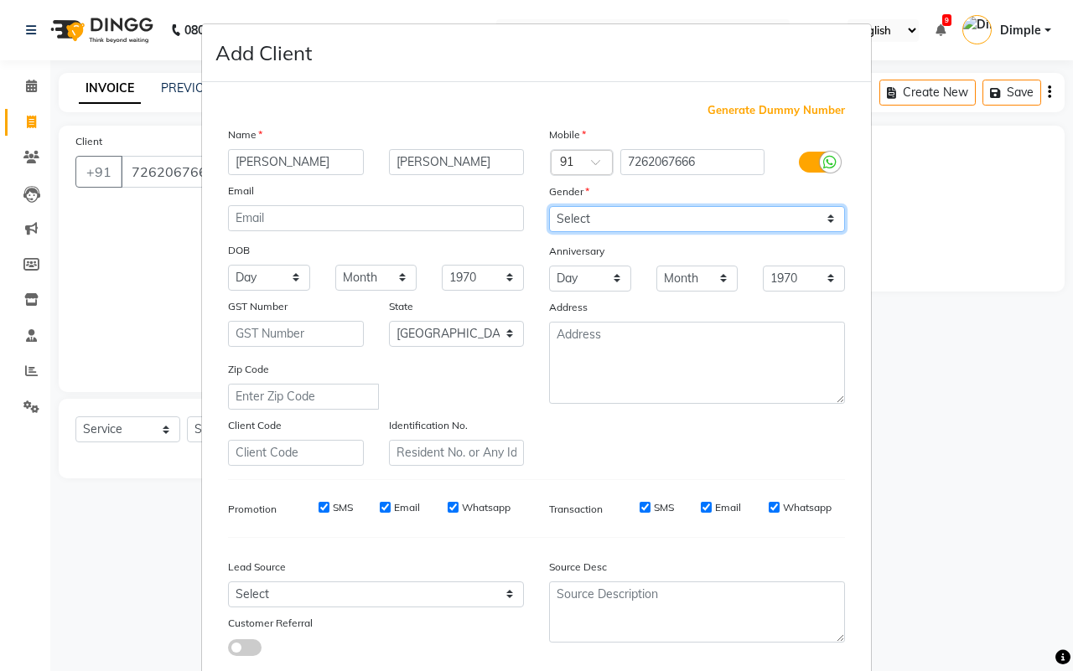
click at [568, 207] on select "Select [DEMOGRAPHIC_DATA] [DEMOGRAPHIC_DATA] Other Prefer Not To Say" at bounding box center [697, 219] width 296 height 26
click at [549, 206] on select "Select [DEMOGRAPHIC_DATA] [DEMOGRAPHIC_DATA] Other Prefer Not To Say" at bounding box center [697, 219] width 296 height 26
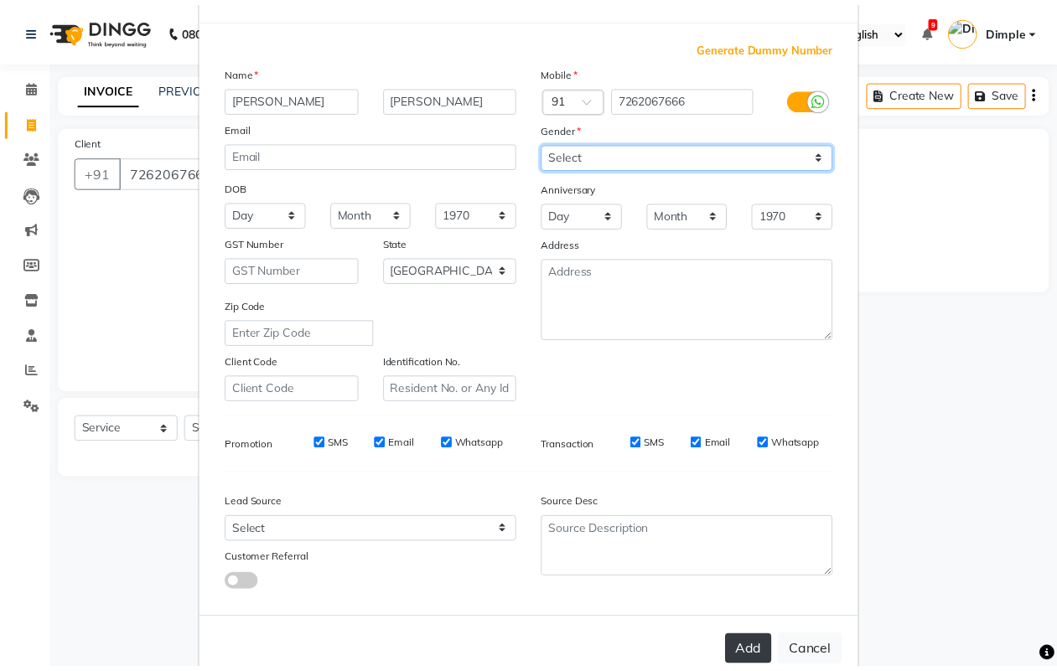
scroll to position [96, 0]
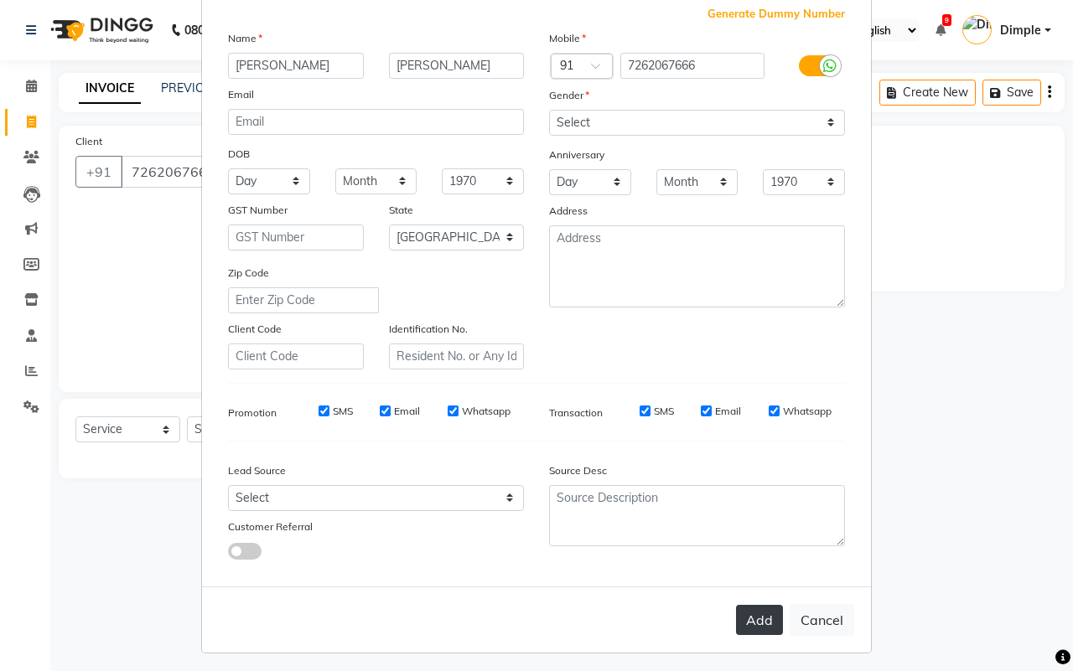
click at [763, 614] on button "Add" at bounding box center [759, 620] width 47 height 30
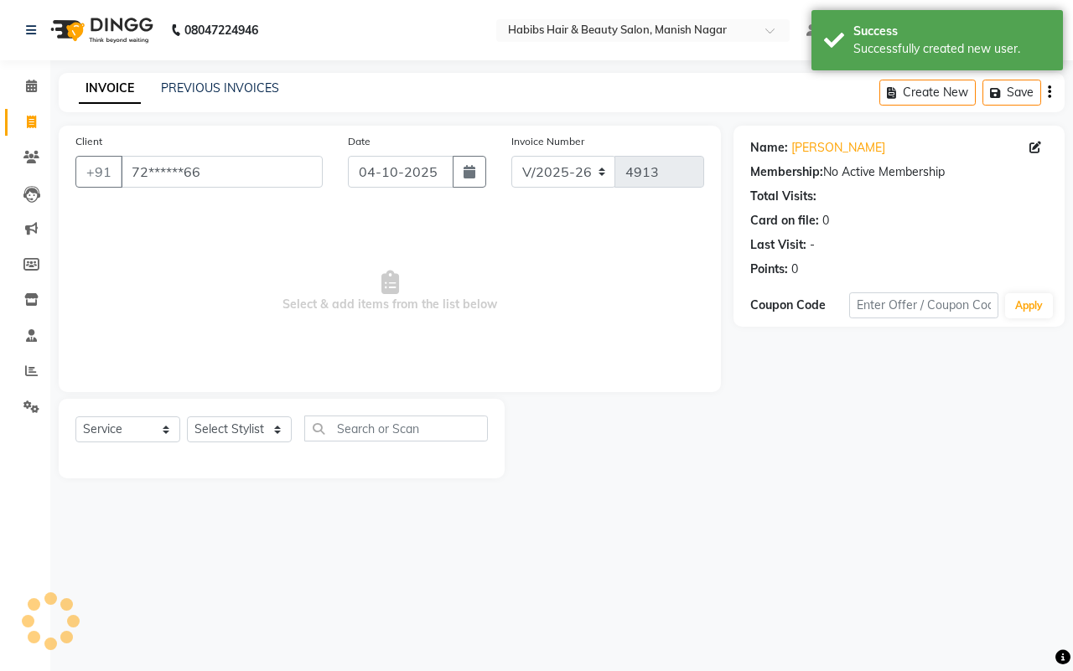
click at [241, 413] on div "Select Service Product Membership Package Voucher Prepaid Gift Card Select Styl…" at bounding box center [282, 439] width 446 height 80
drag, startPoint x: 232, startPoint y: 448, endPoint x: 233, endPoint y: 433, distance: 15.1
click at [231, 448] on div "Select Service Product Membership Package Voucher Prepaid Gift Card Select Styl…" at bounding box center [281, 435] width 412 height 39
drag, startPoint x: 233, startPoint y: 433, endPoint x: 240, endPoint y: 422, distance: 13.5
click at [233, 433] on select "Select Stylist [PERSON_NAME] [PERSON_NAME] [PERSON_NAME] [PERSON_NAME] Sachin […" at bounding box center [239, 430] width 105 height 26
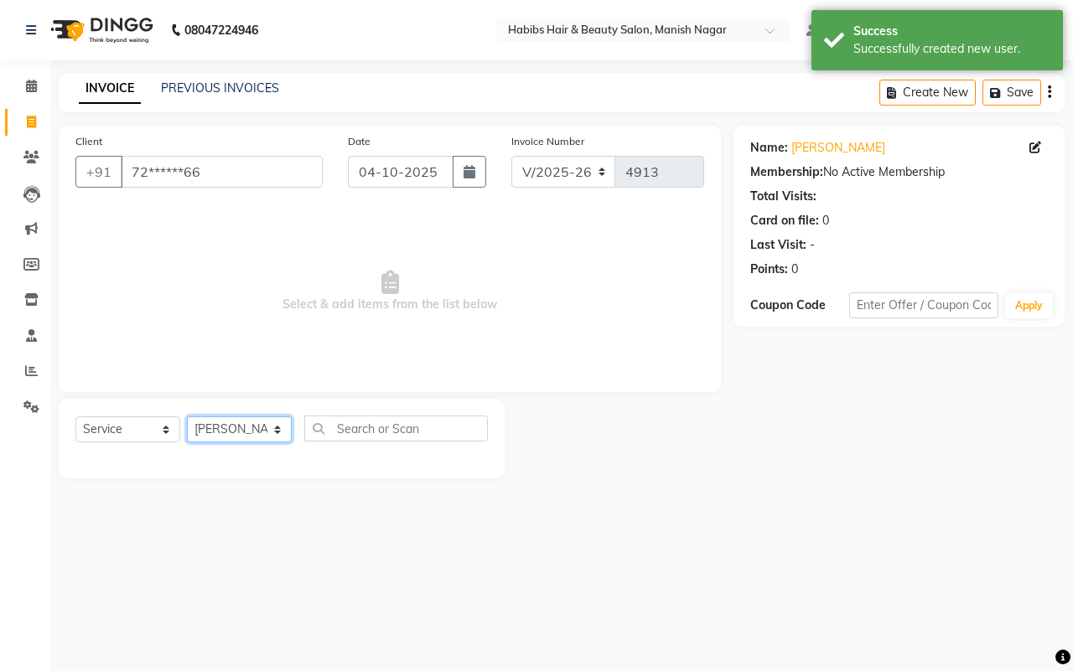
click at [187, 417] on select "Select Stylist [PERSON_NAME] [PERSON_NAME] [PERSON_NAME] [PERSON_NAME] Sachin […" at bounding box center [239, 430] width 105 height 26
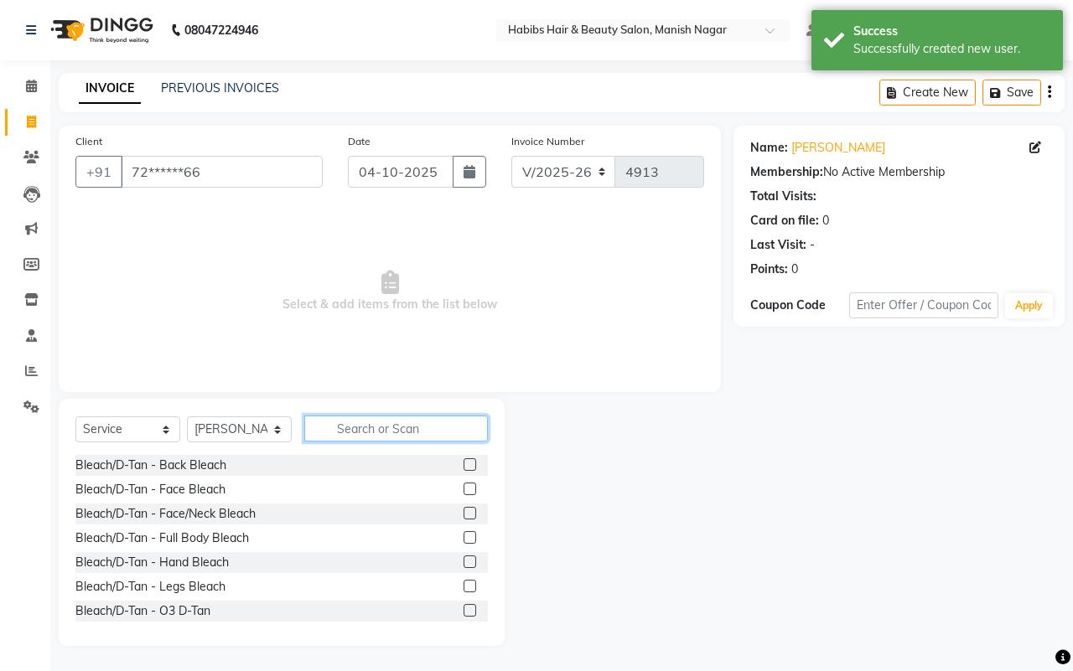
click at [386, 426] on input "text" at bounding box center [396, 429] width 184 height 26
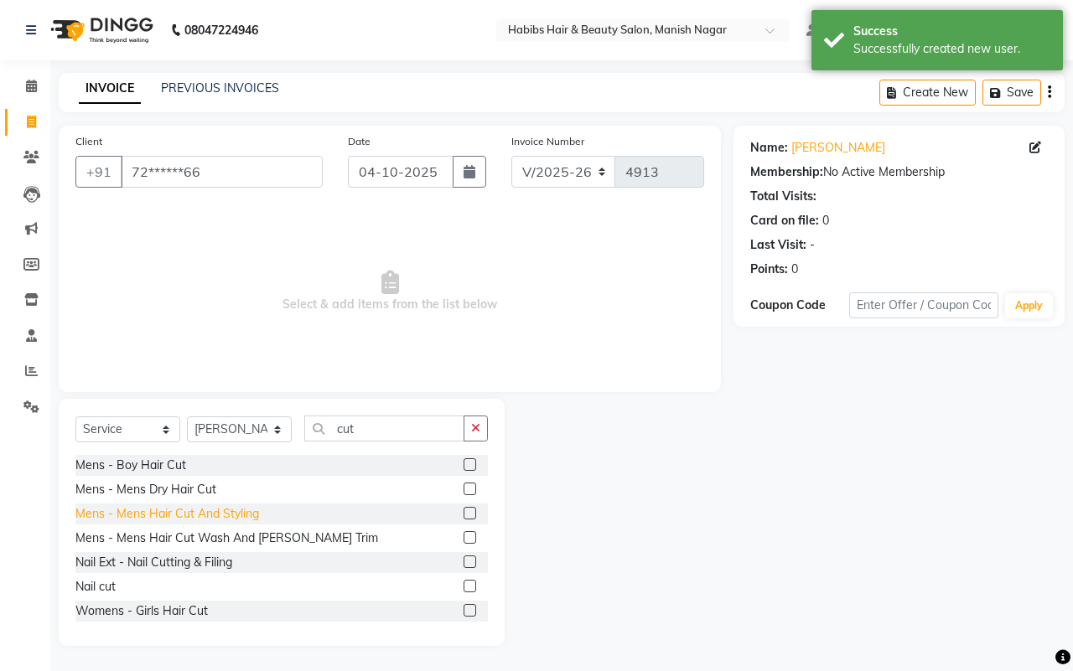
click at [241, 510] on div "Mens - Mens Hair Cut And Styling" at bounding box center [167, 514] width 184 height 18
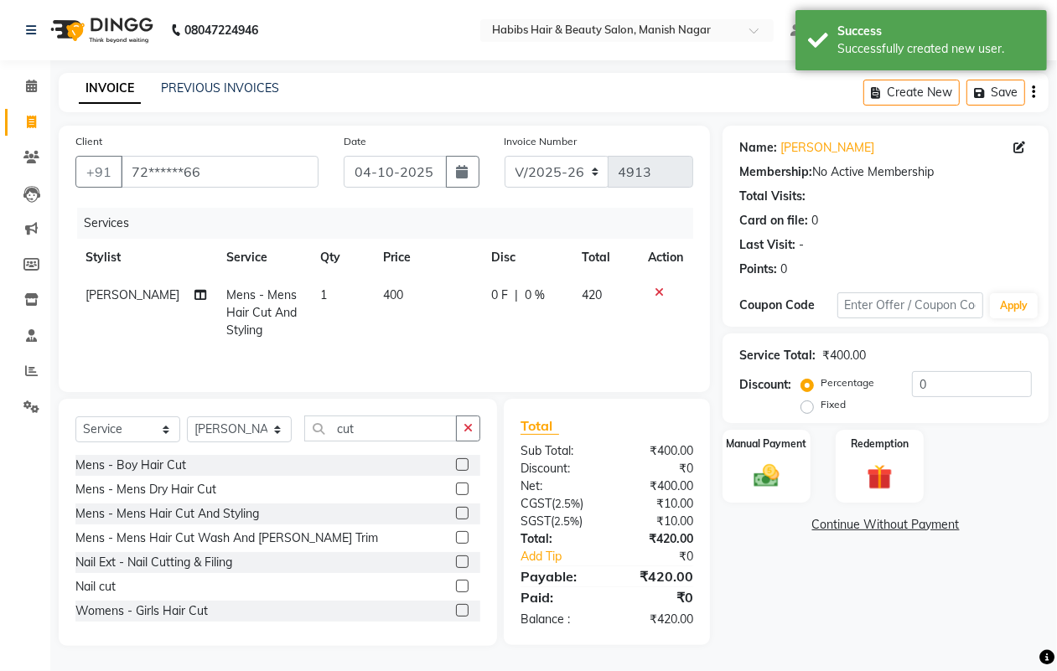
click at [424, 300] on td "400" at bounding box center [427, 313] width 109 height 73
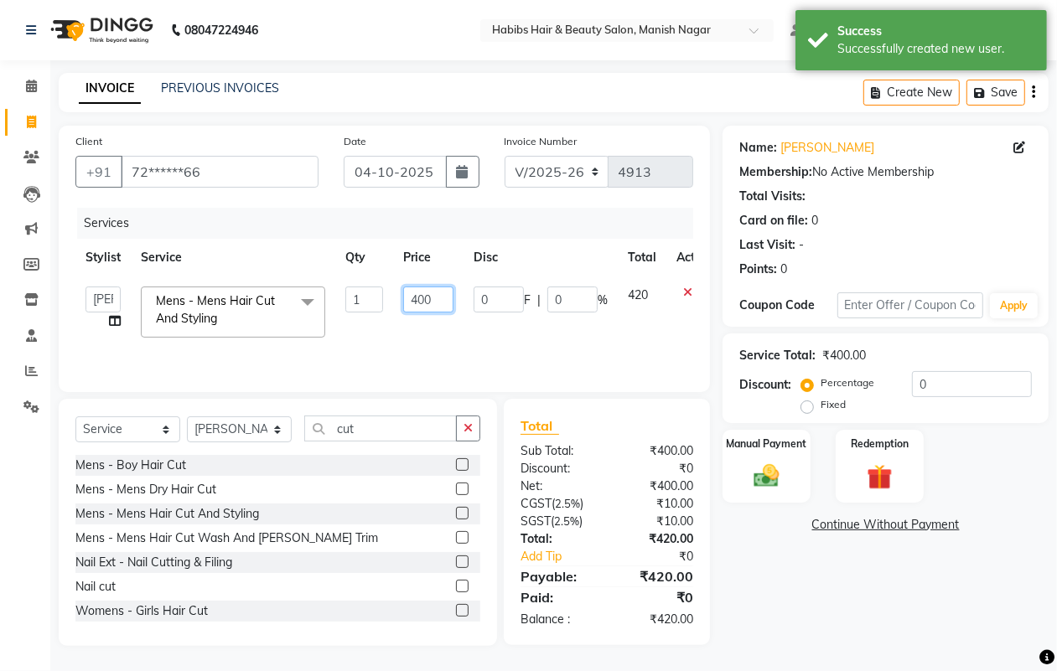
click at [417, 295] on input "400" at bounding box center [428, 300] width 50 height 26
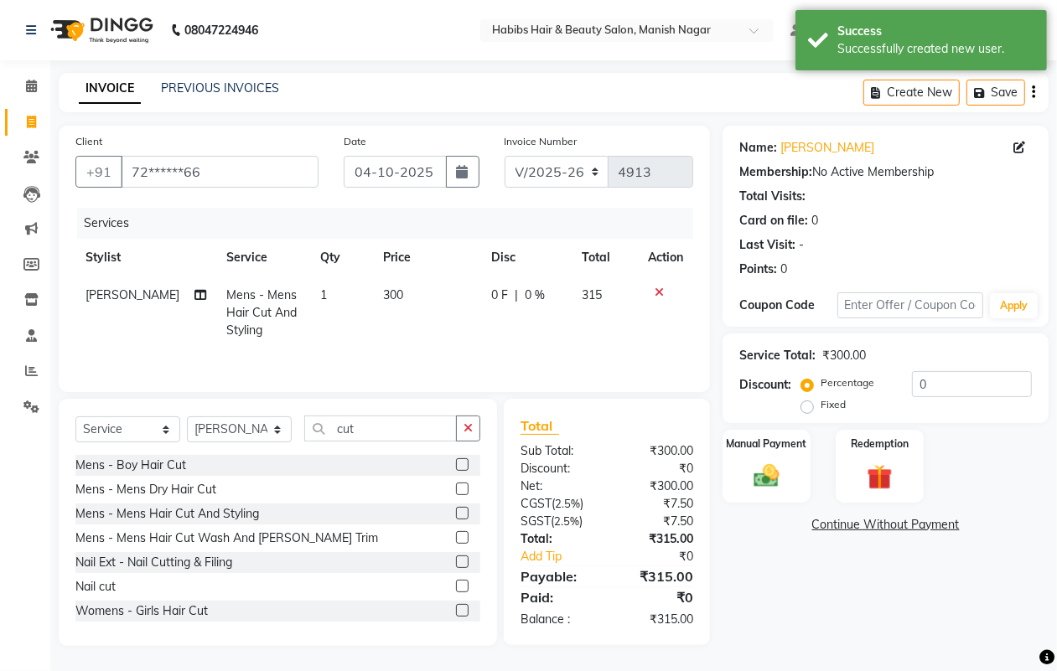
click at [1033, 92] on icon "button" at bounding box center [1033, 92] width 3 height 1
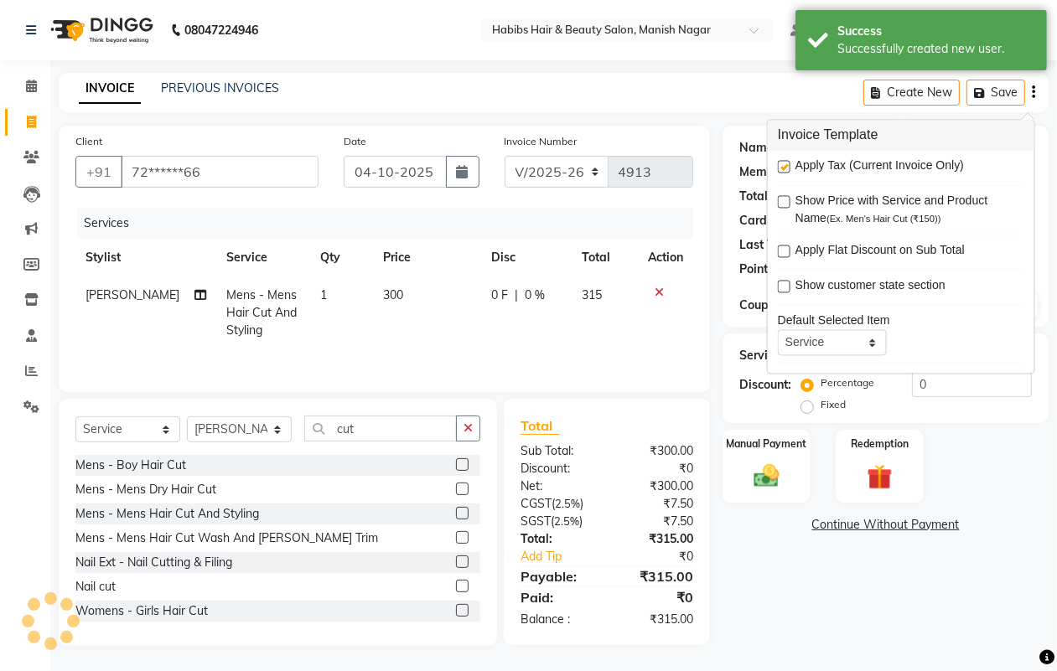
click at [788, 168] on label at bounding box center [784, 167] width 13 height 13
click at [788, 168] on input "checkbox" at bounding box center [783, 168] width 11 height 11
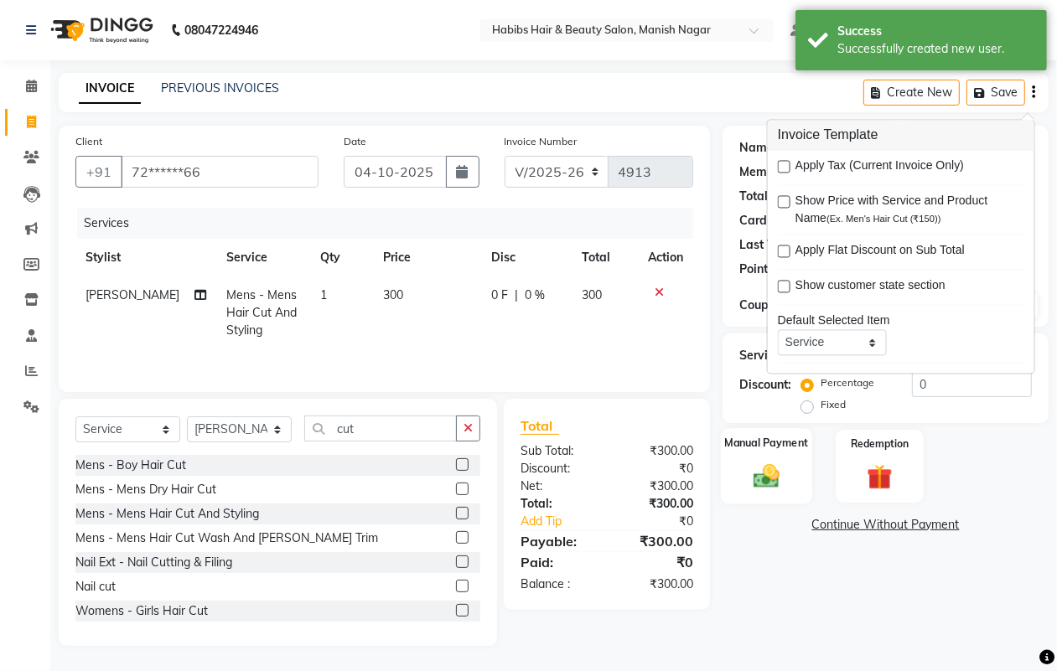
click at [788, 454] on div "Manual Payment" at bounding box center [766, 466] width 91 height 76
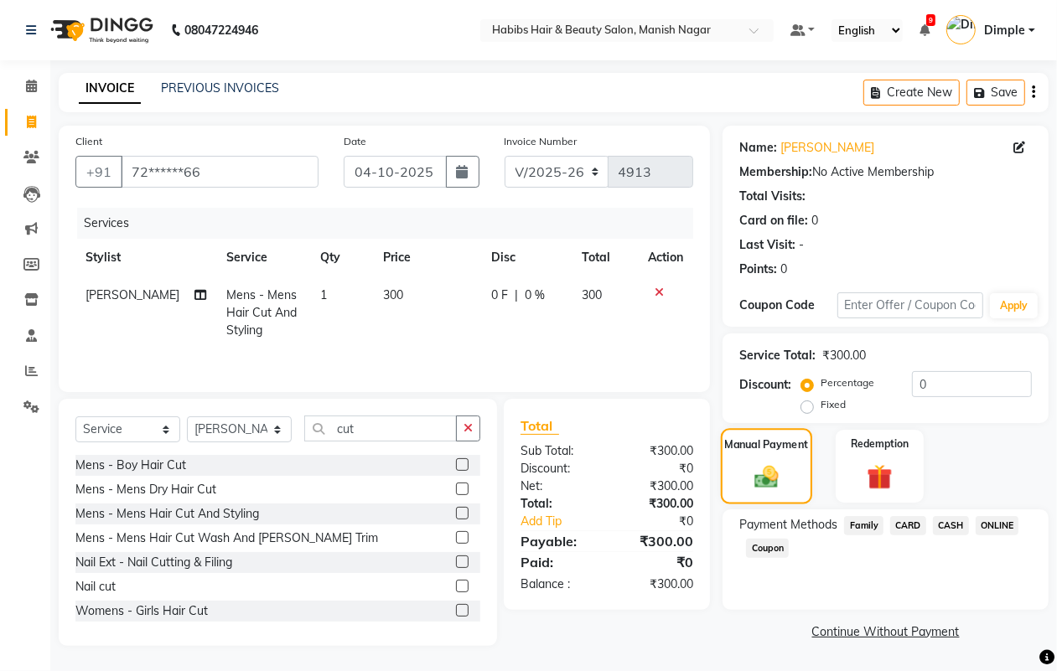
click at [777, 474] on img at bounding box center [766, 477] width 39 height 29
click at [1004, 525] on span "ONLINE" at bounding box center [998, 525] width 44 height 19
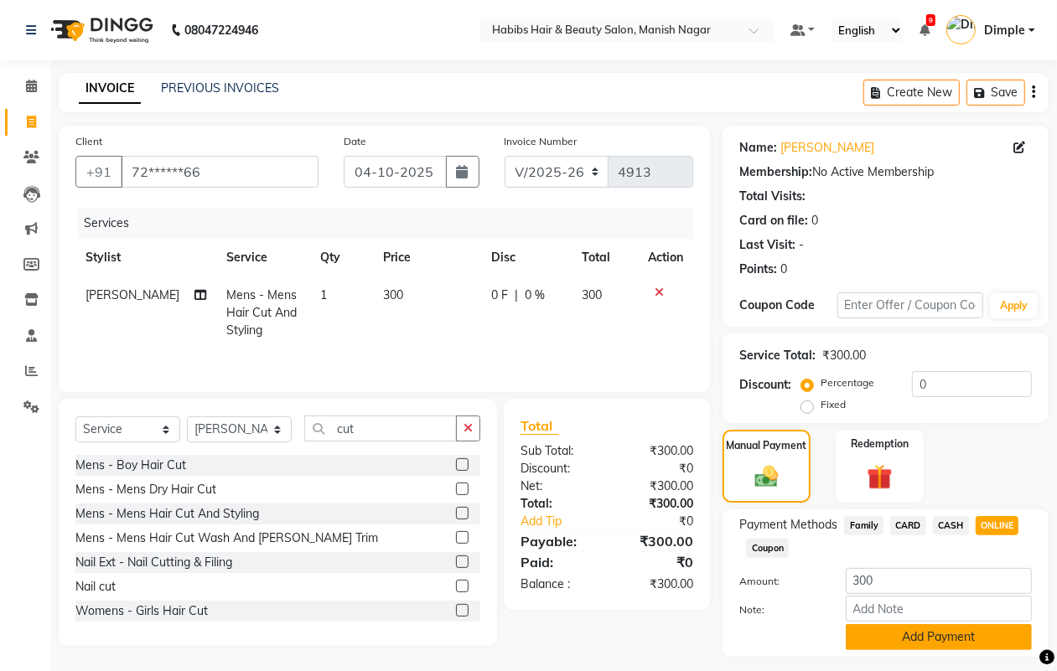
click at [944, 627] on button "Add Payment" at bounding box center [939, 638] width 186 height 26
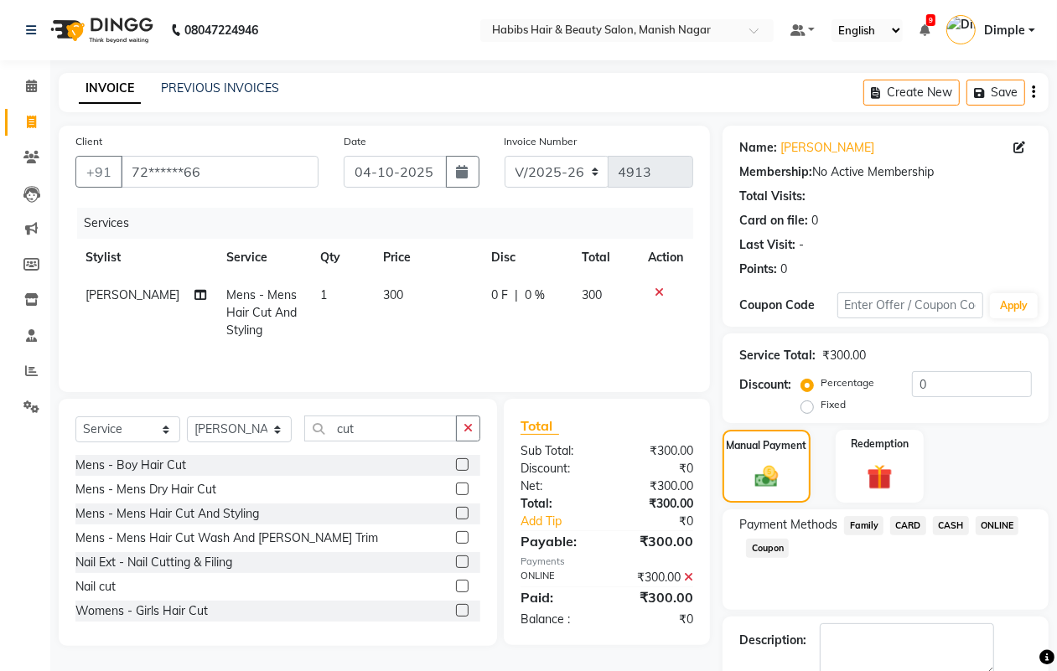
scroll to position [93, 0]
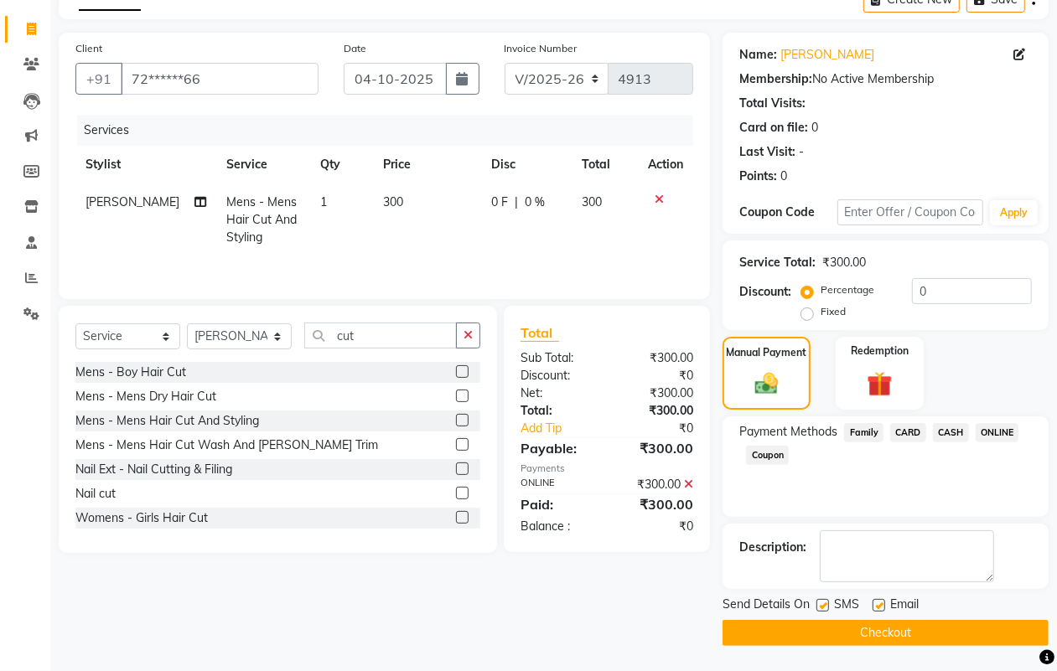
click at [943, 635] on button "Checkout" at bounding box center [886, 633] width 326 height 26
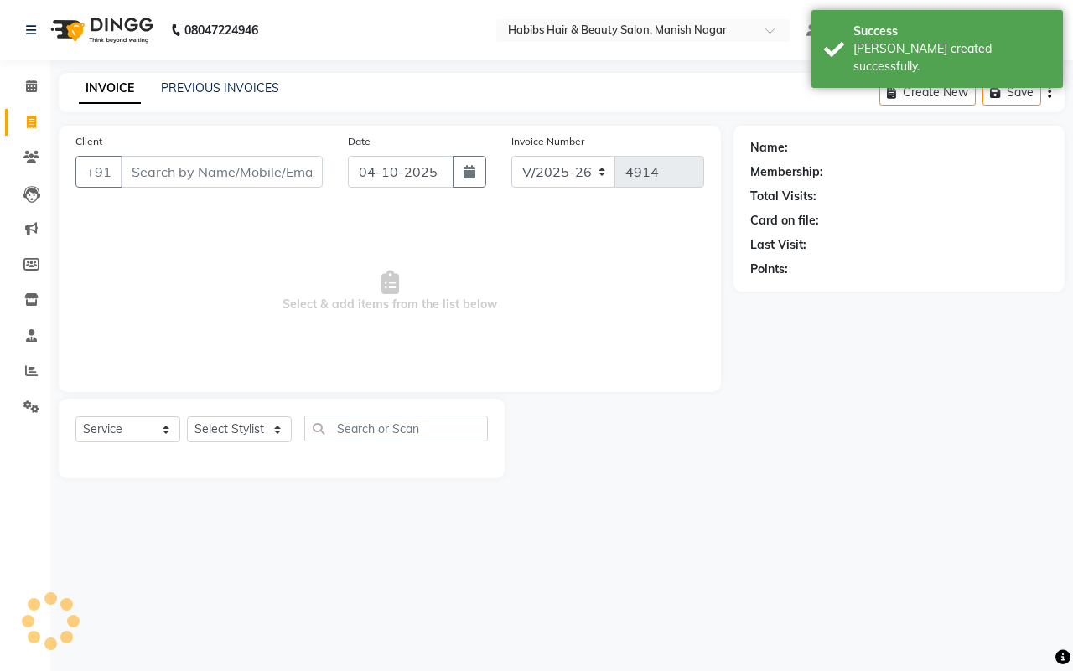
click at [138, 168] on input "Client" at bounding box center [222, 172] width 202 height 32
click at [145, 166] on input "Client" at bounding box center [222, 172] width 202 height 32
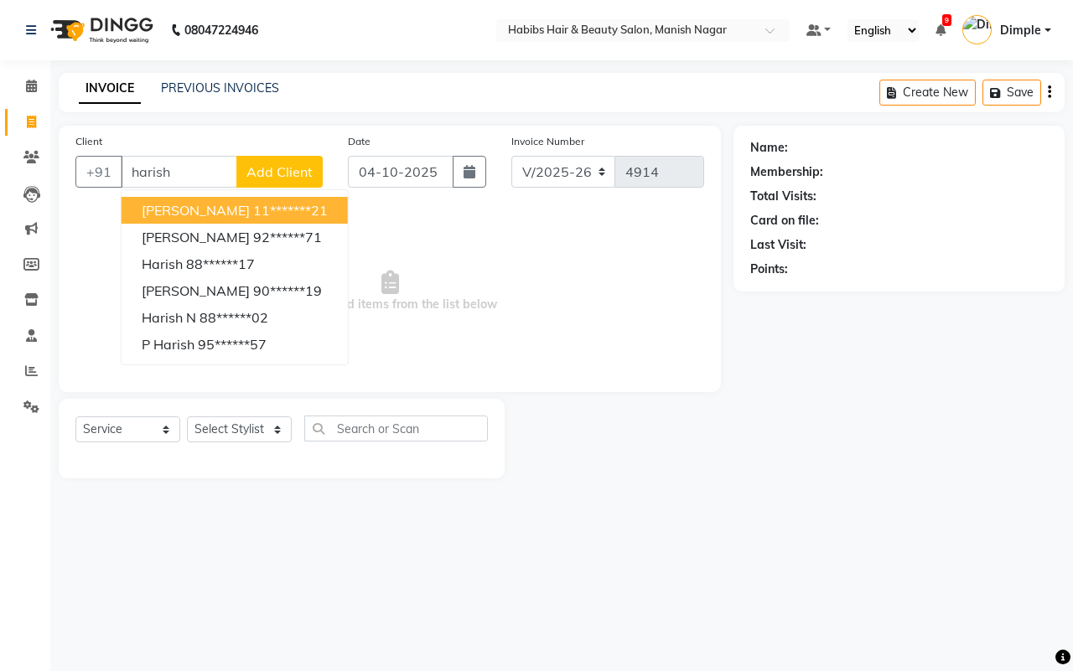
click at [272, 164] on span "Add Client" at bounding box center [279, 171] width 66 height 17
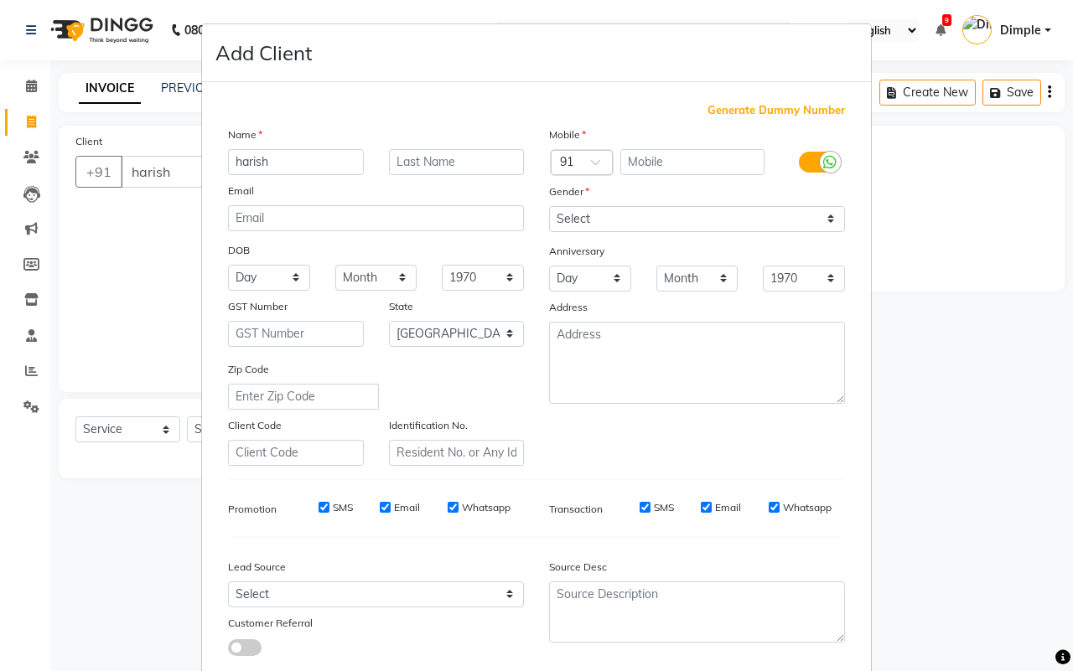
click at [763, 111] on span "Generate Dummy Number" at bounding box center [776, 110] width 137 height 17
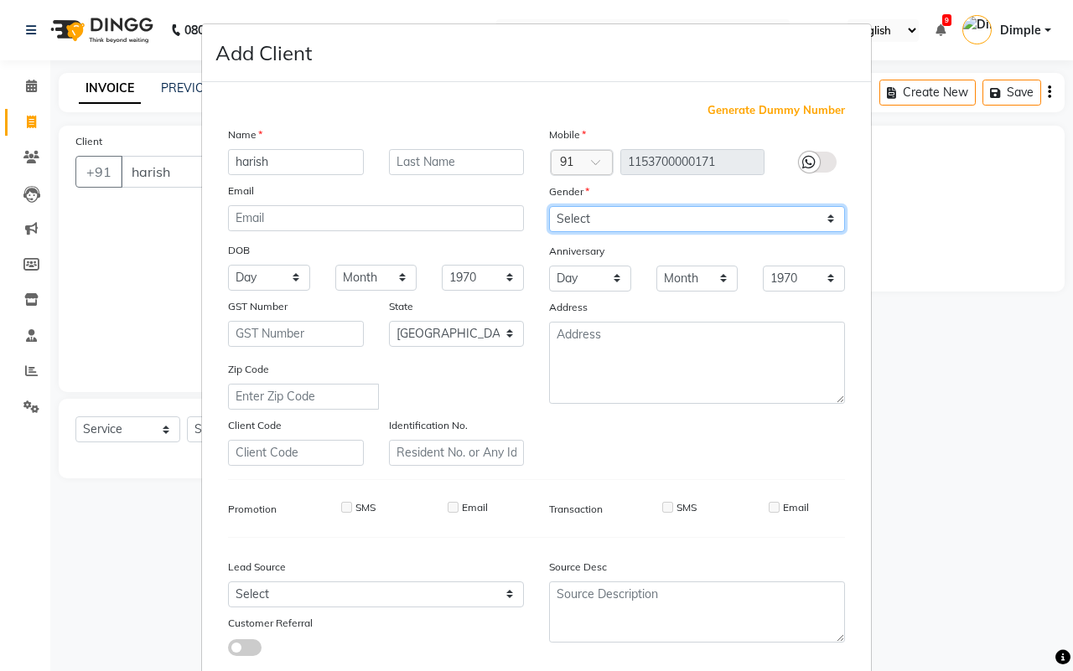
click at [662, 219] on select "Select [DEMOGRAPHIC_DATA] [DEMOGRAPHIC_DATA] Other Prefer Not To Say" at bounding box center [697, 219] width 296 height 26
click at [549, 206] on select "Select [DEMOGRAPHIC_DATA] [DEMOGRAPHIC_DATA] Other Prefer Not To Say" at bounding box center [697, 219] width 296 height 26
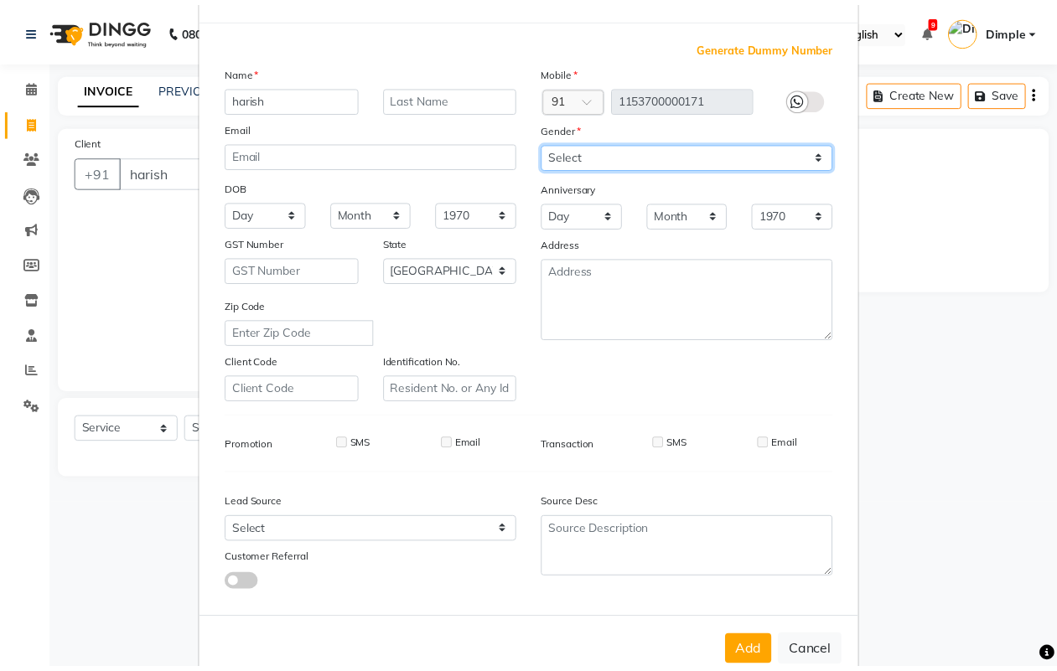
scroll to position [96, 0]
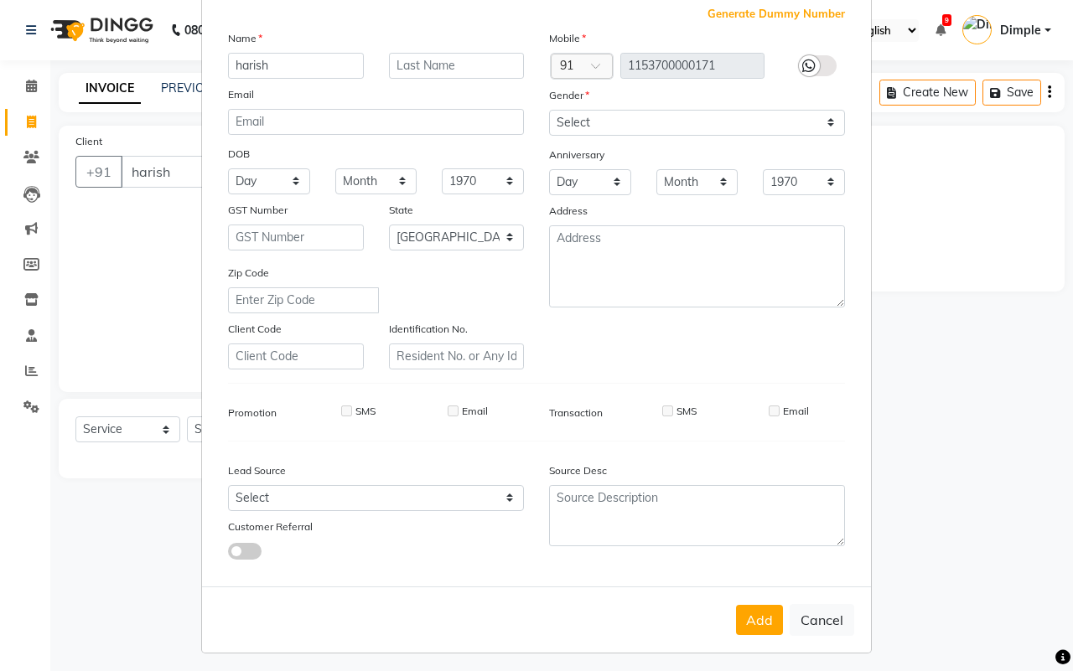
click at [752, 606] on button "Add" at bounding box center [759, 620] width 47 height 30
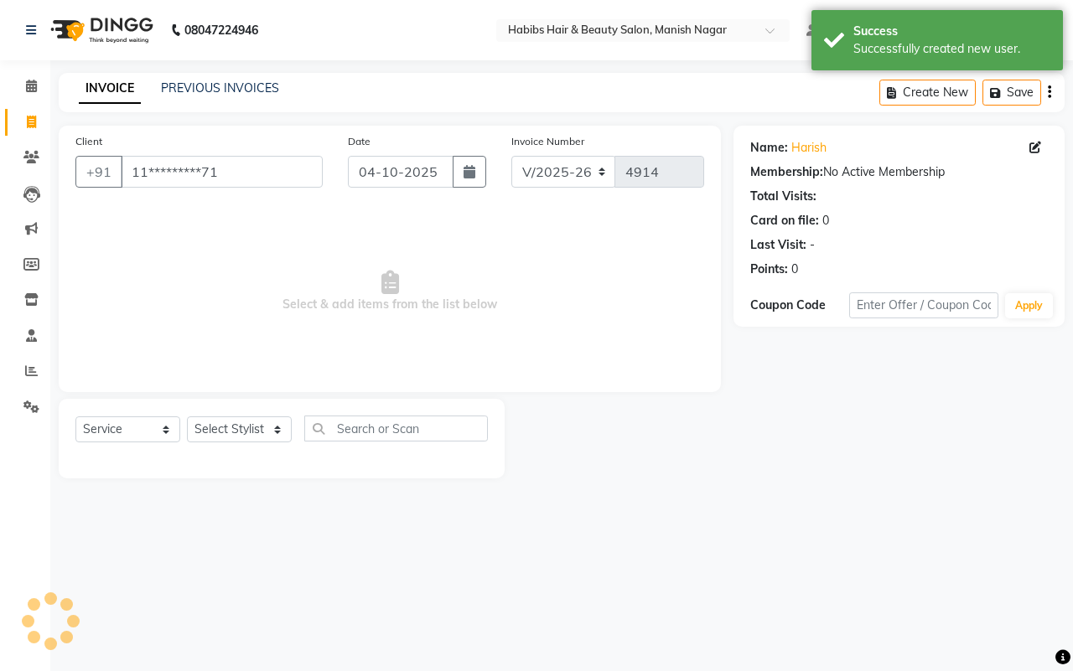
click at [212, 416] on div "Select Service Product Membership Package Voucher Prepaid Gift Card Select Styl…" at bounding box center [281, 435] width 412 height 39
click at [210, 429] on select "Select Stylist [PERSON_NAME] [PERSON_NAME] [PERSON_NAME] [PERSON_NAME] Sachin […" at bounding box center [239, 430] width 105 height 26
click at [187, 417] on select "Select Stylist [PERSON_NAME] [PERSON_NAME] [PERSON_NAME] [PERSON_NAME] Sachin […" at bounding box center [239, 430] width 105 height 26
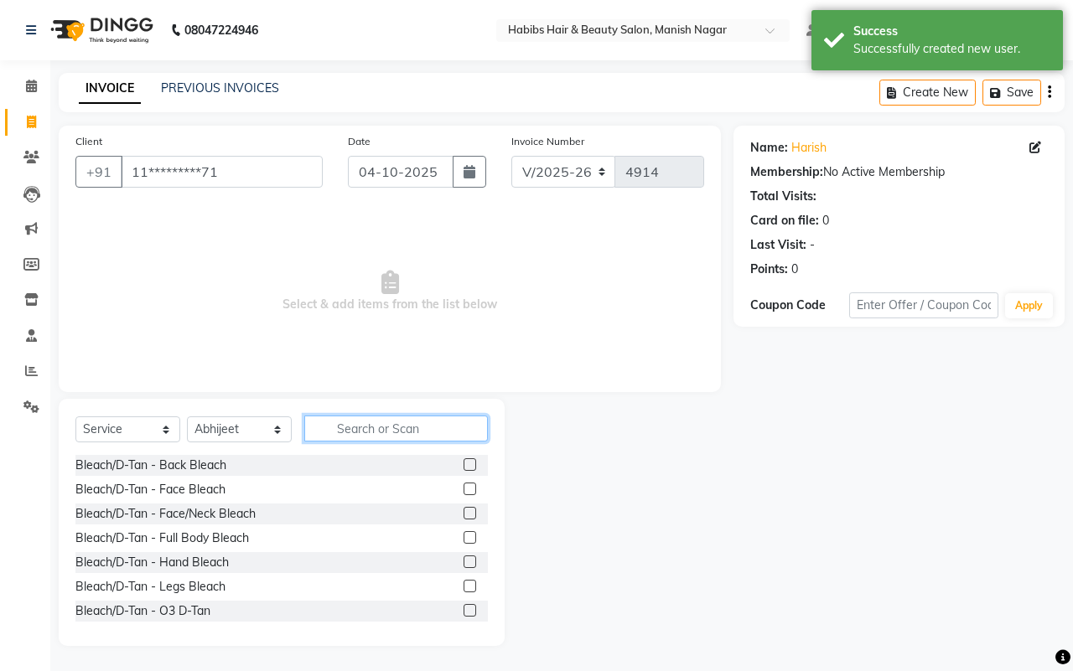
click at [333, 433] on input "text" at bounding box center [396, 429] width 184 height 26
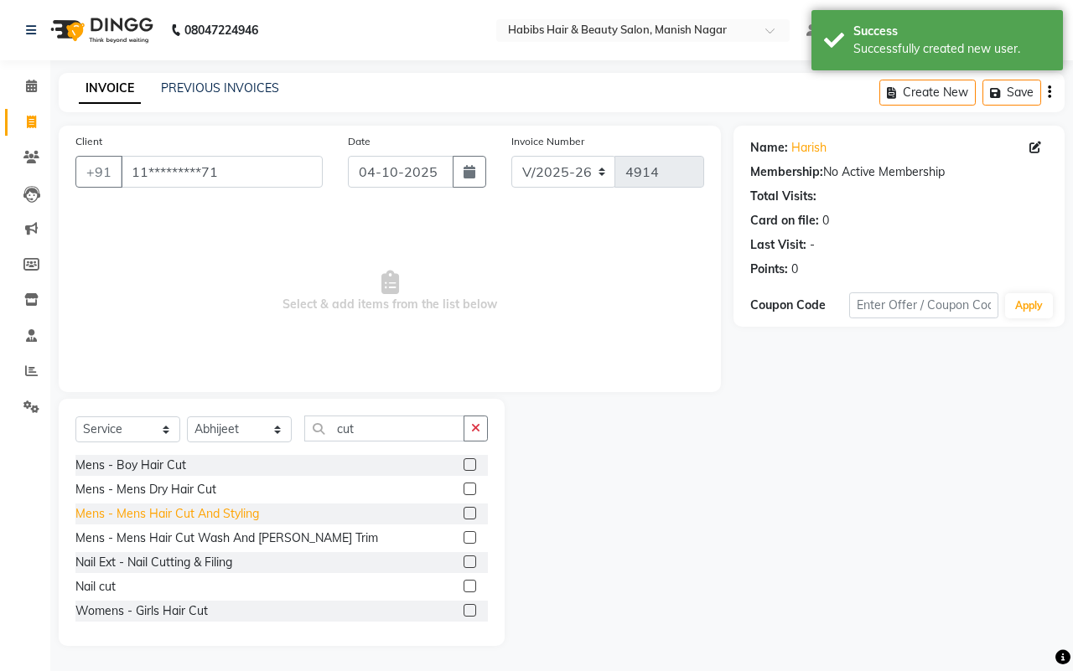
click at [219, 507] on div "Mens - Mens Hair Cut And Styling" at bounding box center [167, 514] width 184 height 18
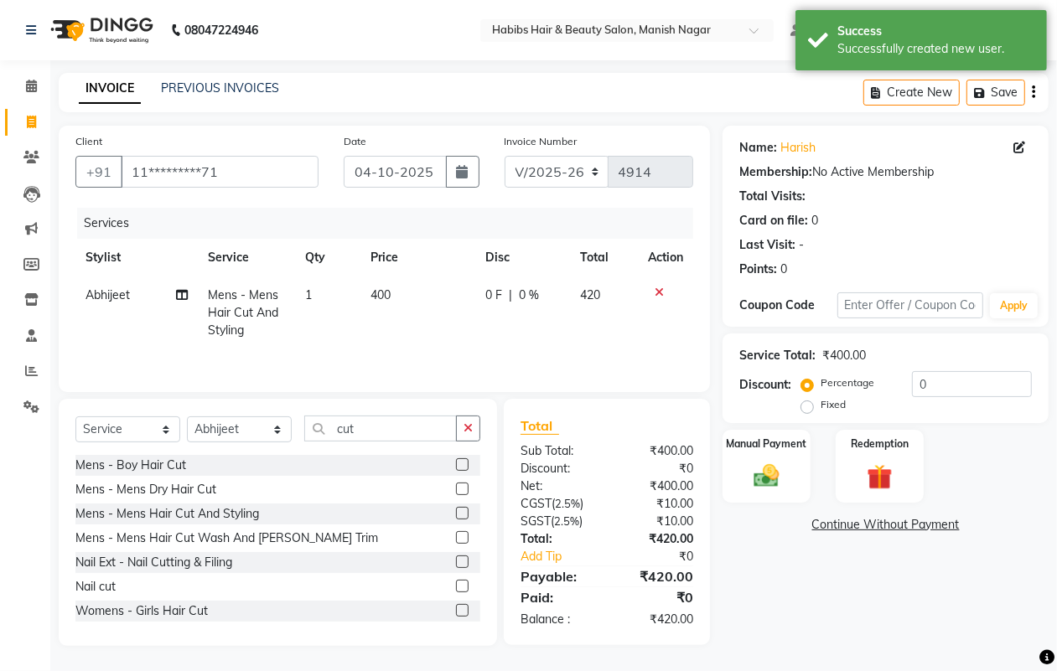
click at [386, 300] on span "400" at bounding box center [381, 295] width 20 height 15
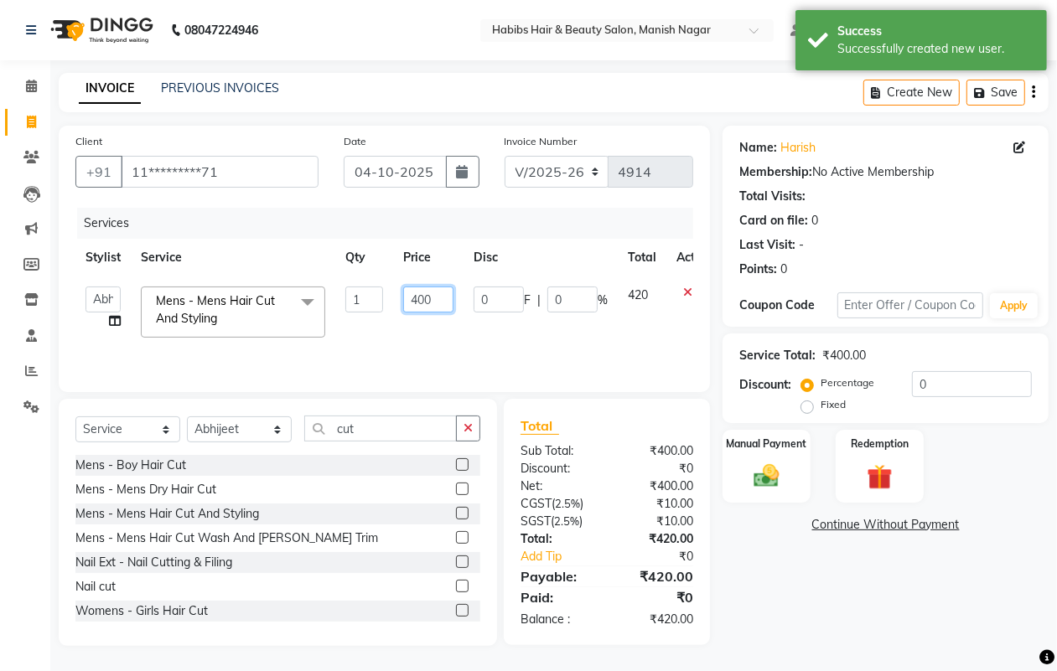
click at [409, 303] on input "400" at bounding box center [428, 300] width 50 height 26
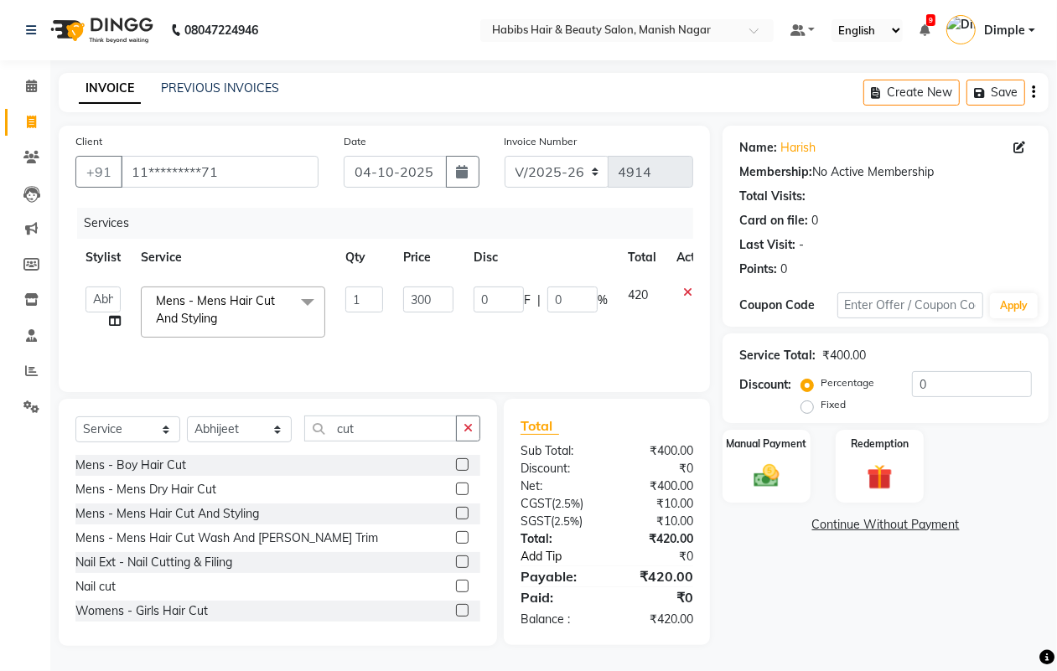
click at [550, 559] on link "Add Tip" at bounding box center [566, 557] width 116 height 18
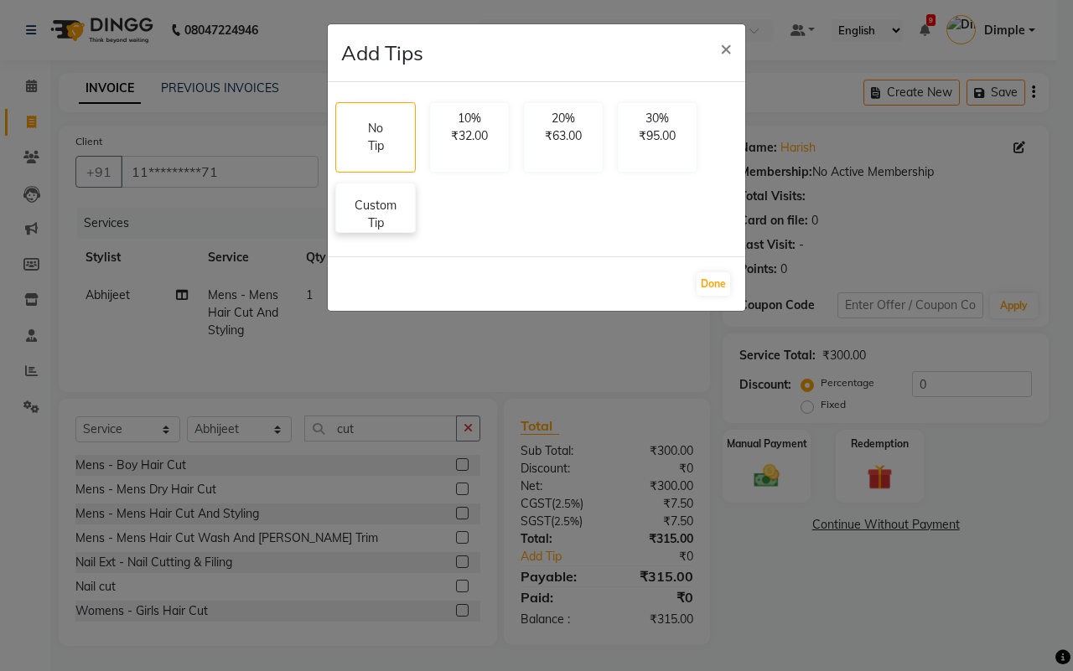
click at [391, 212] on p "Custom Tip" at bounding box center [375, 214] width 59 height 35
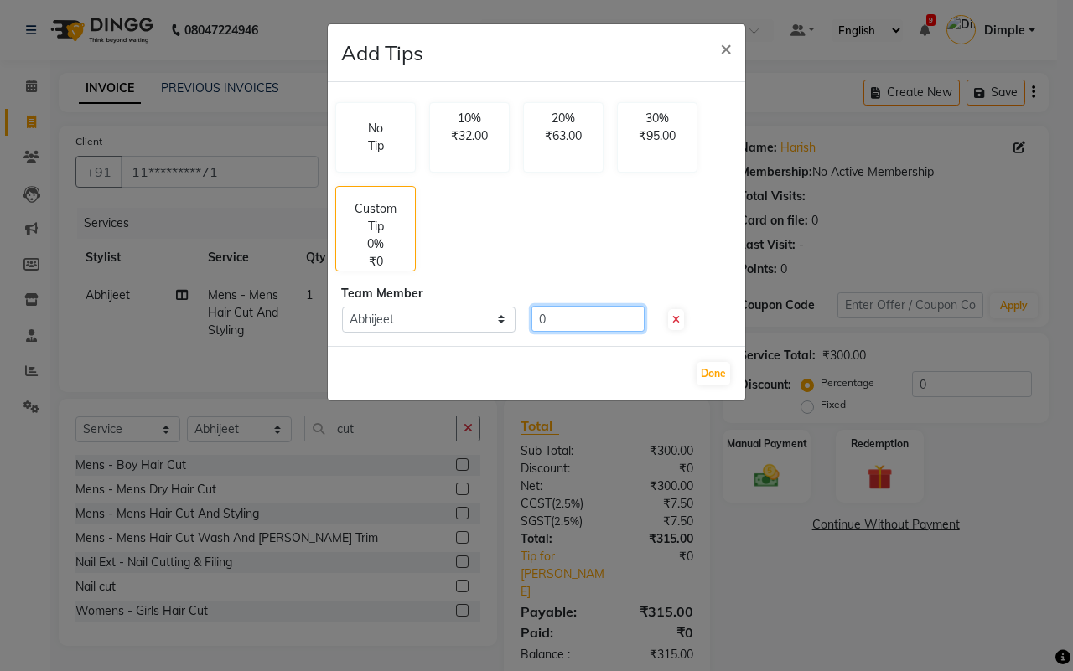
click at [532, 324] on input "0" at bounding box center [587, 319] width 113 height 26
click at [713, 374] on button "Done" at bounding box center [714, 373] width 34 height 23
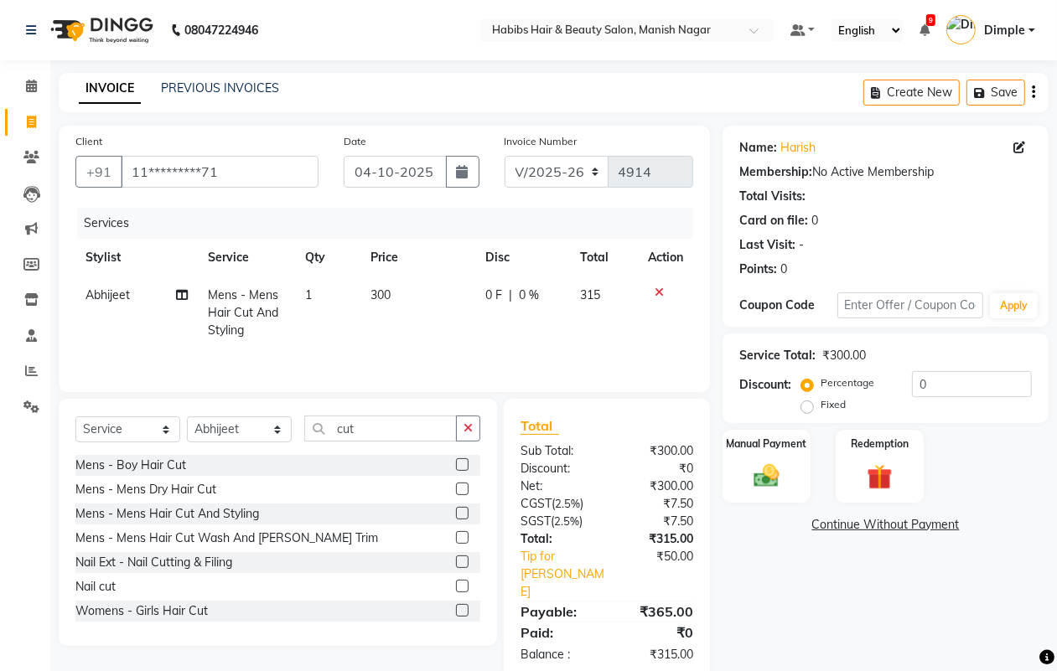
click at [1034, 93] on icon "button" at bounding box center [1033, 92] width 3 height 1
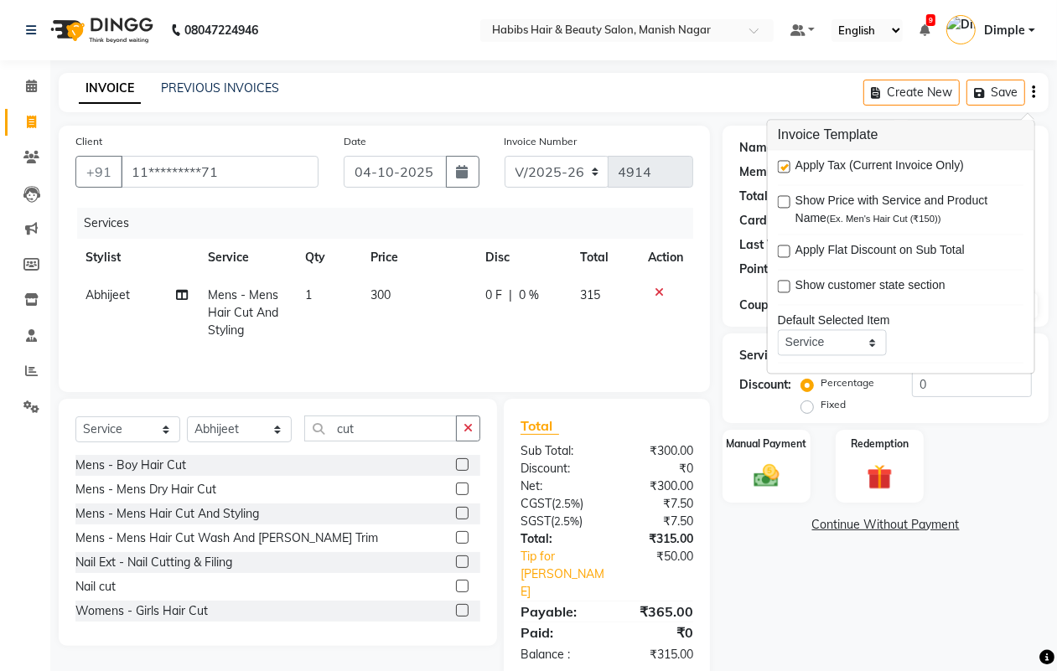
click at [784, 168] on label at bounding box center [784, 167] width 13 height 13
click at [784, 168] on input "checkbox" at bounding box center [783, 168] width 11 height 11
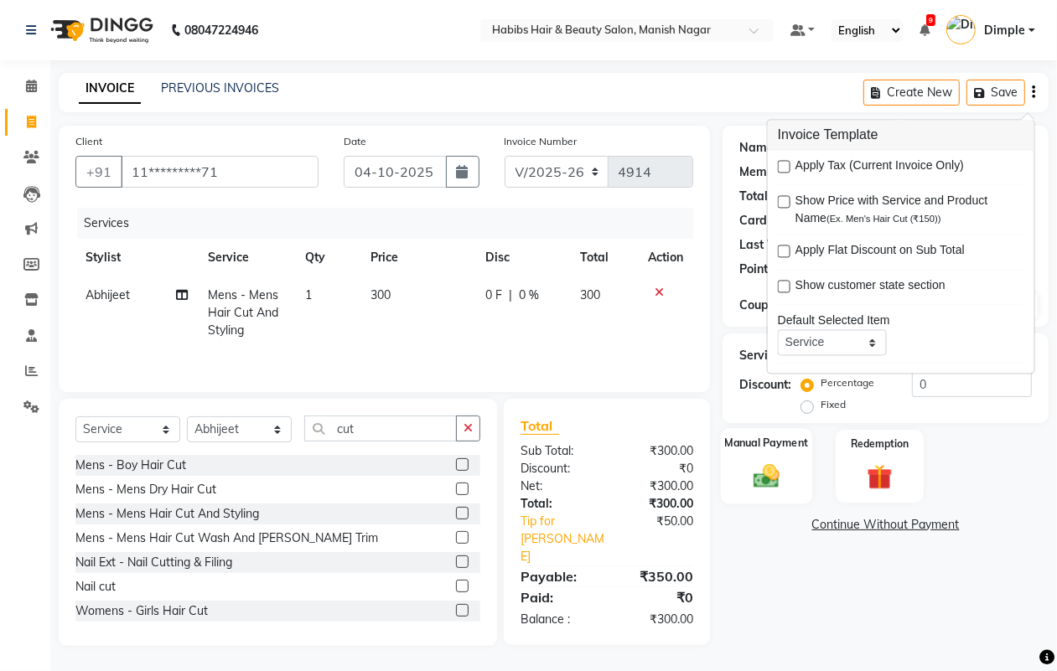
scroll to position [3, 0]
click at [763, 468] on img at bounding box center [766, 476] width 42 height 30
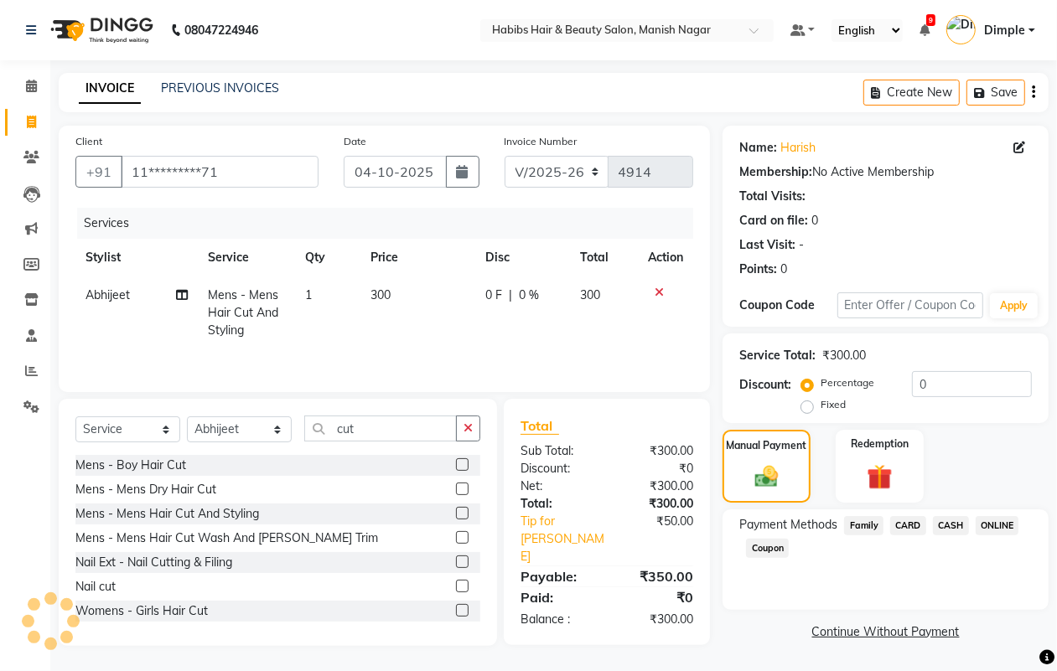
click at [994, 516] on span "ONLINE" at bounding box center [998, 525] width 44 height 19
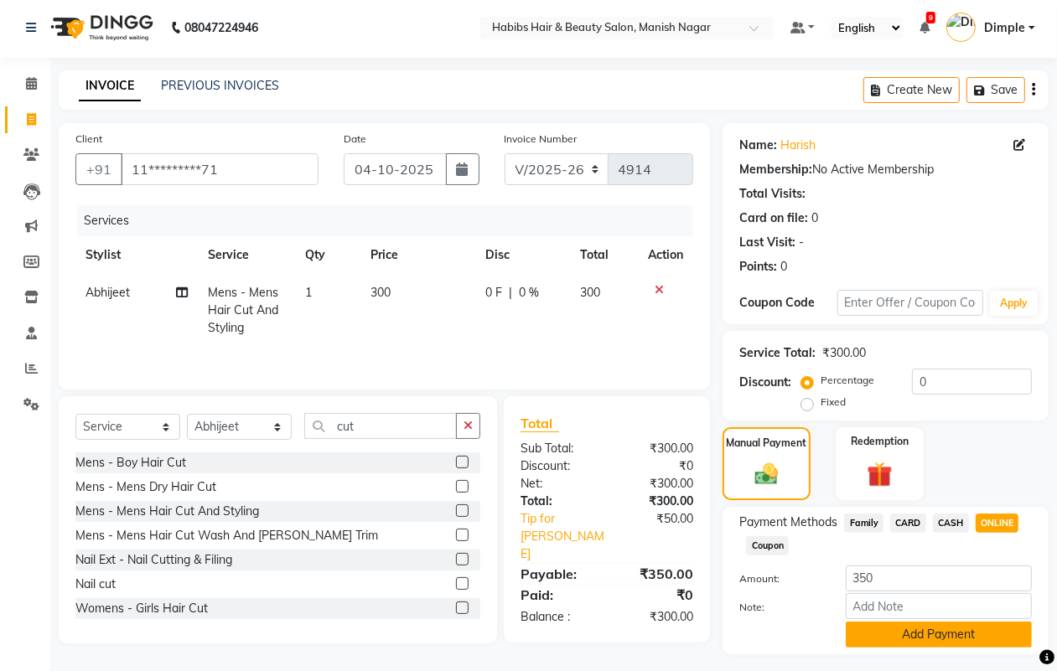
click at [923, 633] on button "Add Payment" at bounding box center [939, 635] width 186 height 26
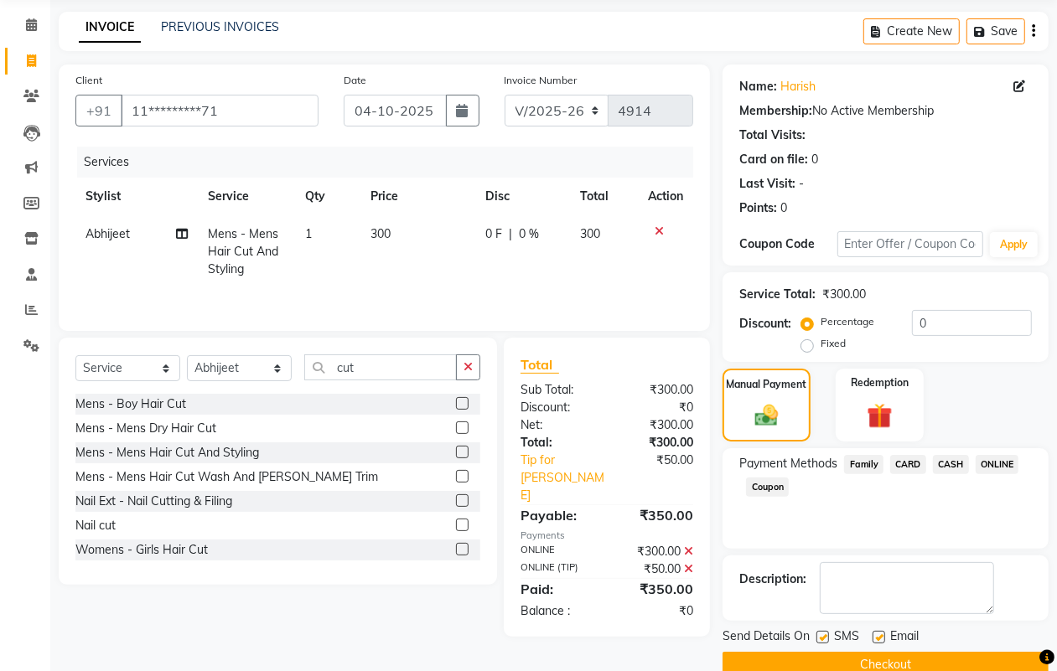
scroll to position [93, 0]
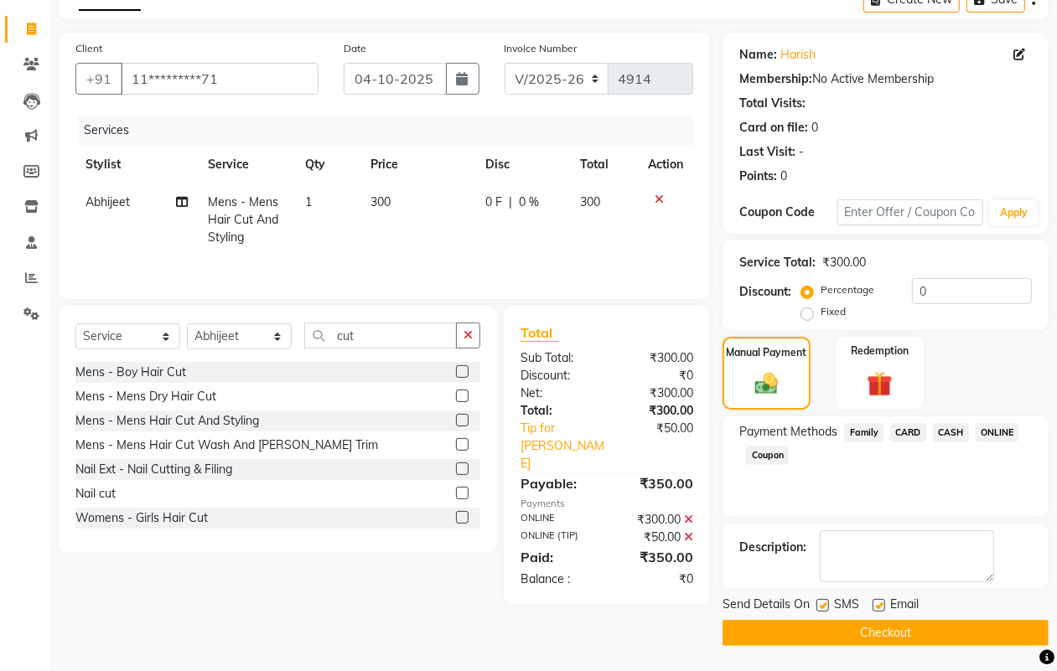
drag, startPoint x: 930, startPoint y: 658, endPoint x: 920, endPoint y: 648, distance: 14.2
click at [933, 661] on main "INVOICE PREVIOUS INVOICES Create New Save Client +91 11*********71 Date [DATE] …" at bounding box center [553, 326] width 1007 height 692
drag, startPoint x: 916, startPoint y: 639, endPoint x: 910, endPoint y: 629, distance: 11.6
click at [914, 633] on button "Checkout" at bounding box center [886, 633] width 326 height 26
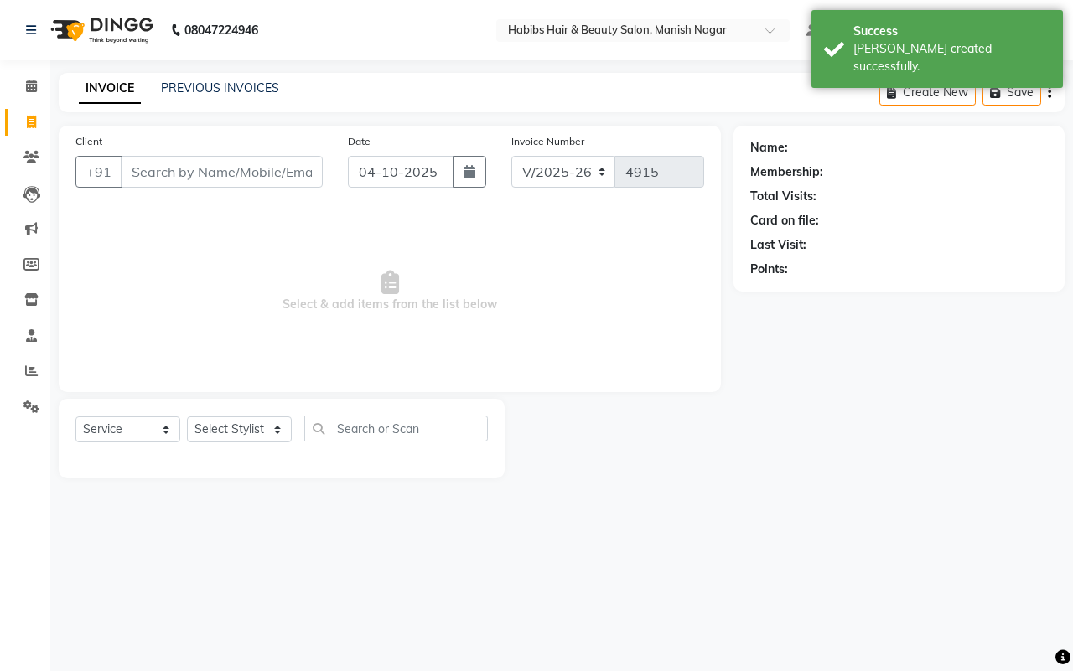
click at [140, 169] on input "Client" at bounding box center [222, 172] width 202 height 32
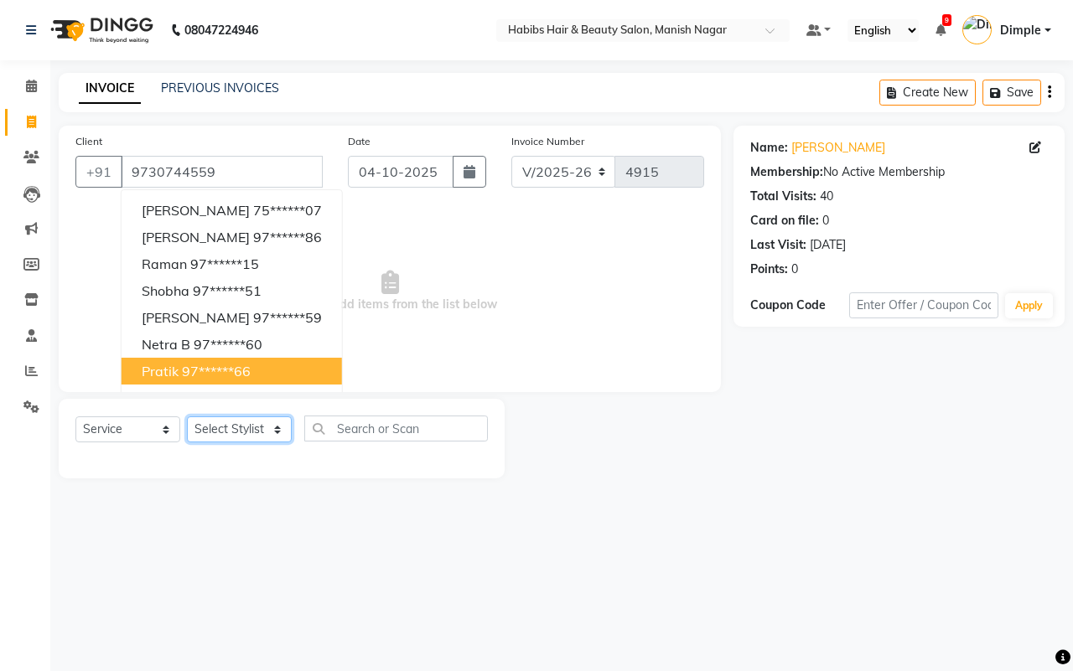
click at [243, 429] on select "Select Stylist [PERSON_NAME] [PERSON_NAME] [PERSON_NAME] [PERSON_NAME] Sachin […" at bounding box center [239, 430] width 105 height 26
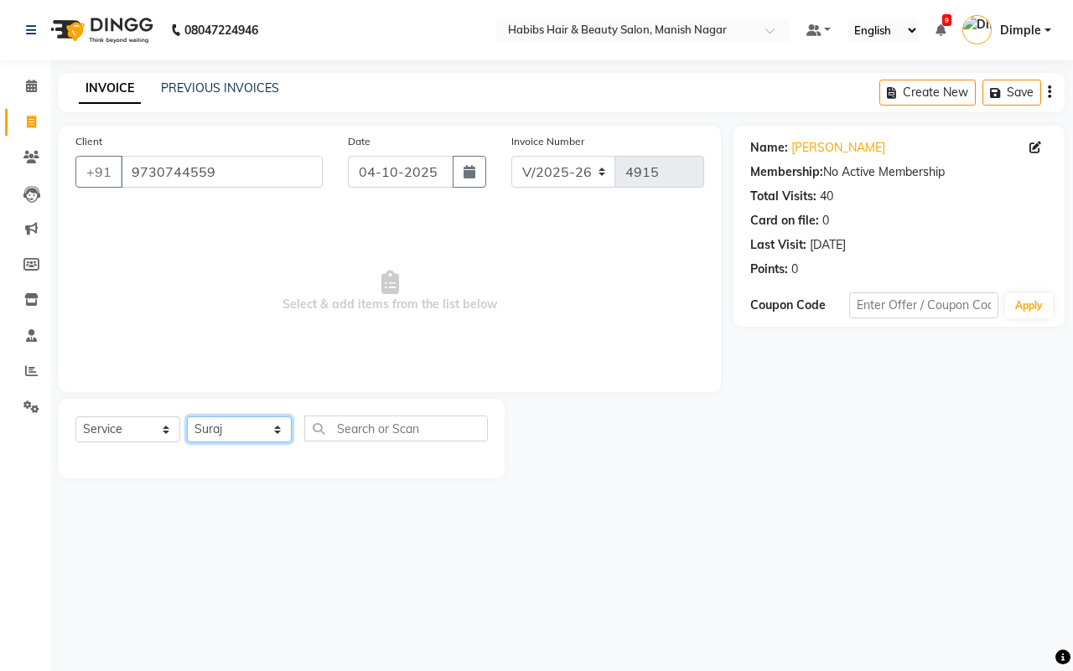
click at [187, 417] on select "Select Stylist [PERSON_NAME] [PERSON_NAME] [PERSON_NAME] [PERSON_NAME] Sachin […" at bounding box center [239, 430] width 105 height 26
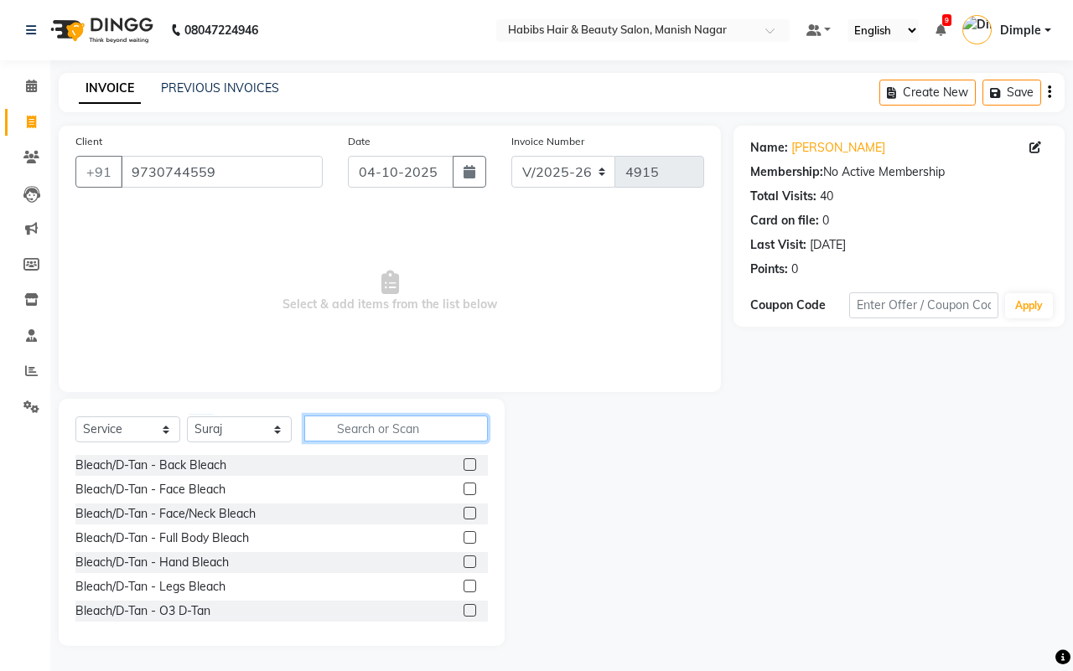
click at [327, 419] on input "text" at bounding box center [396, 429] width 184 height 26
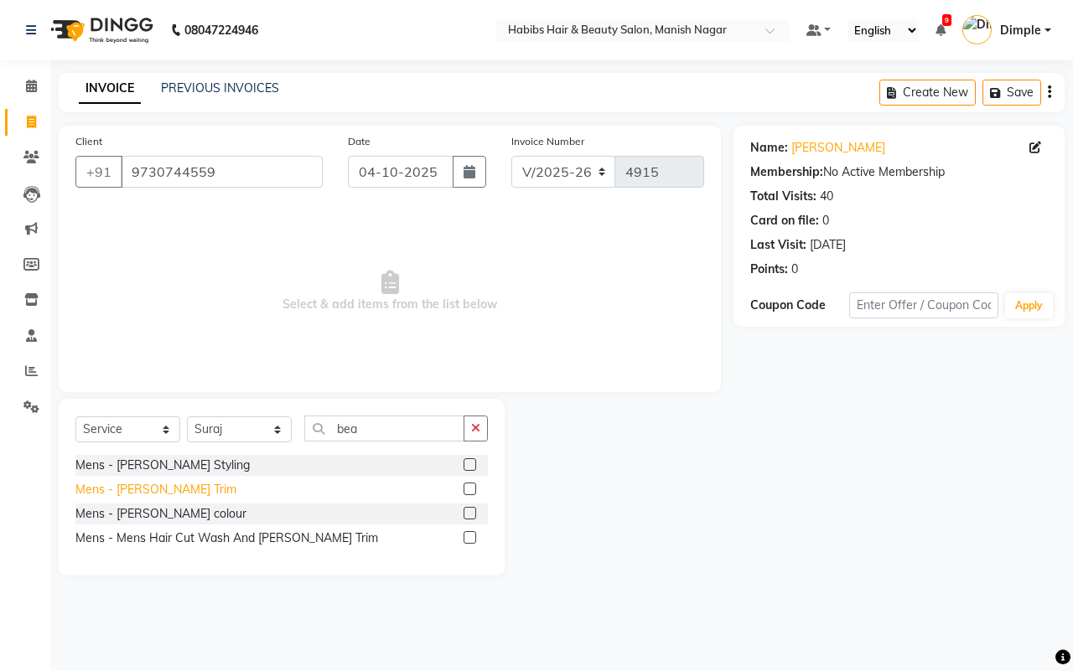
click at [159, 490] on div "Mens - [PERSON_NAME] Trim" at bounding box center [155, 490] width 161 height 18
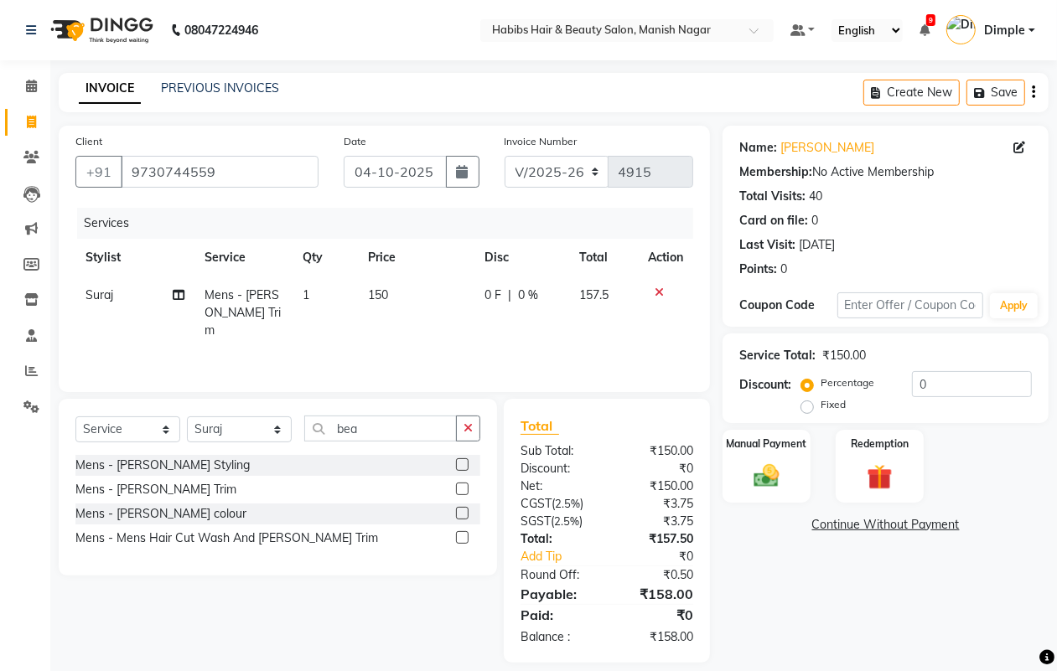
click at [1034, 92] on icon "button" at bounding box center [1033, 92] width 3 height 1
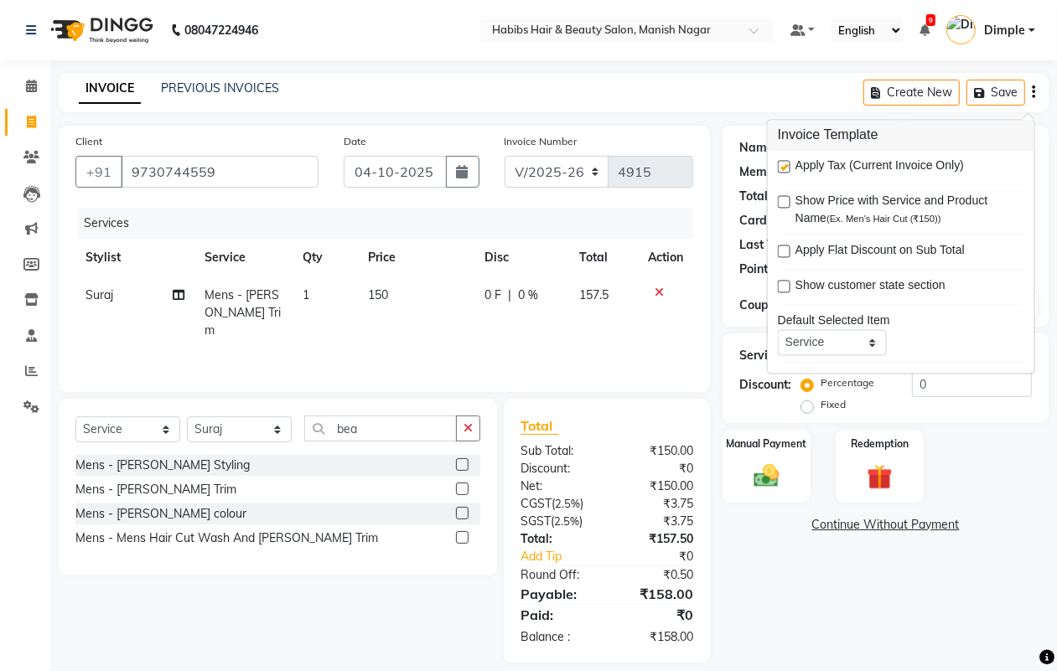
click at [784, 170] on label at bounding box center [784, 167] width 13 height 13
click at [784, 170] on input "checkbox" at bounding box center [783, 168] width 11 height 11
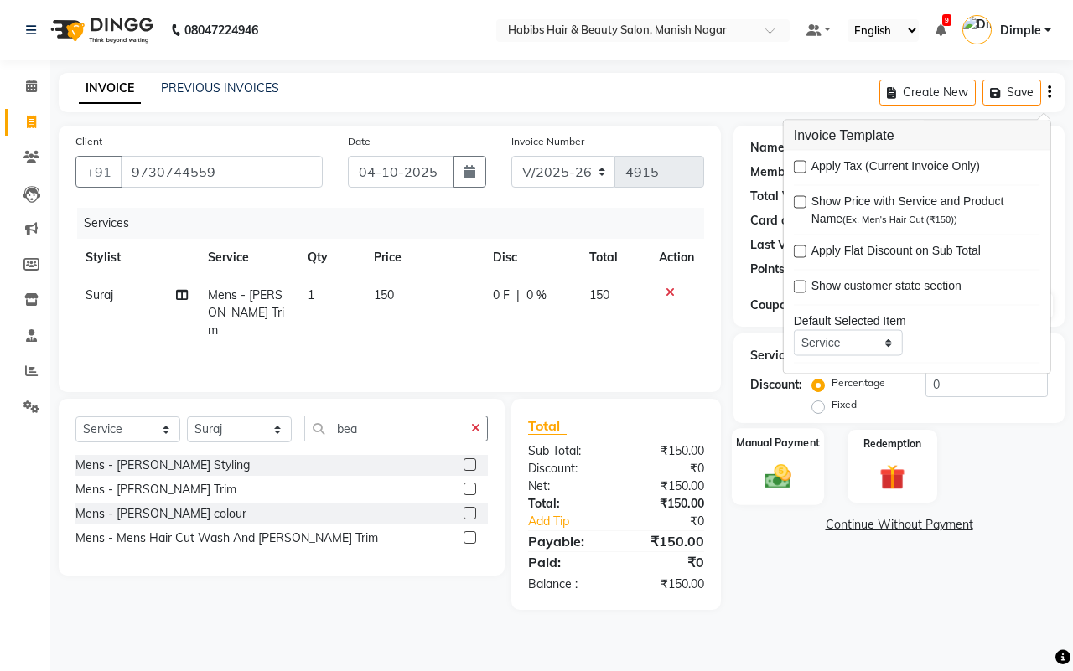
click at [770, 466] on img at bounding box center [778, 476] width 44 height 31
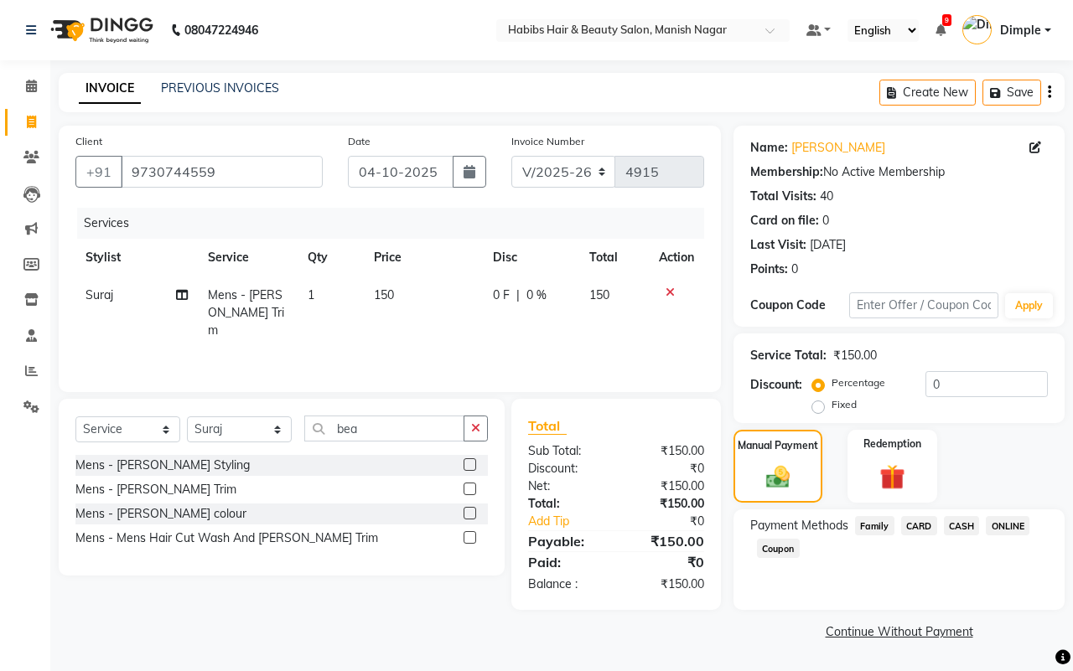
click at [962, 526] on span "CASH" at bounding box center [962, 525] width 36 height 19
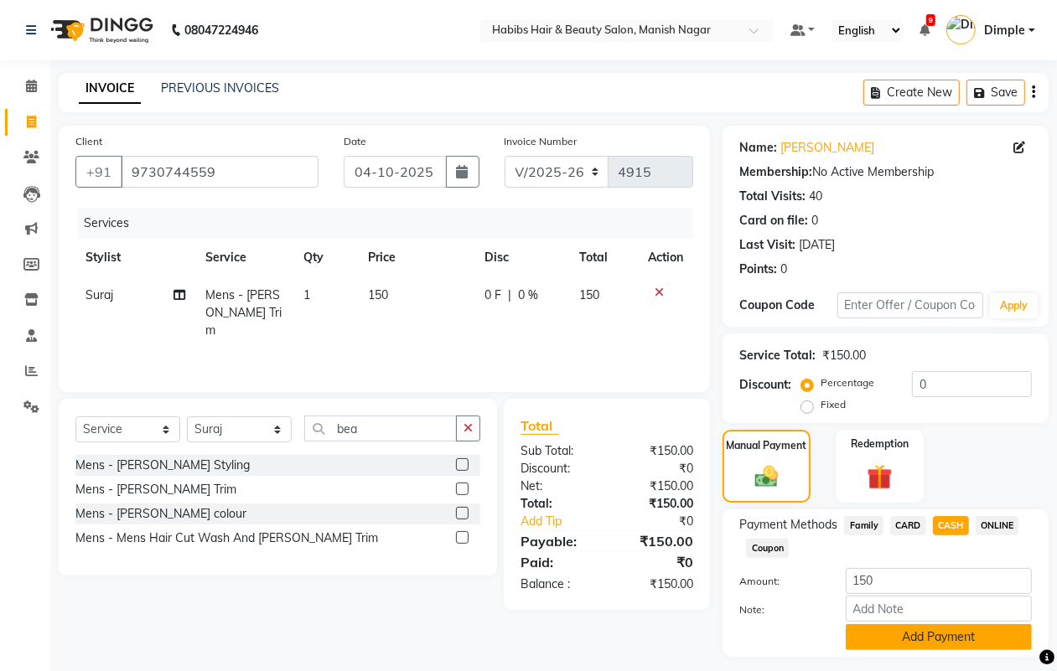
click at [927, 634] on button "Add Payment" at bounding box center [939, 638] width 186 height 26
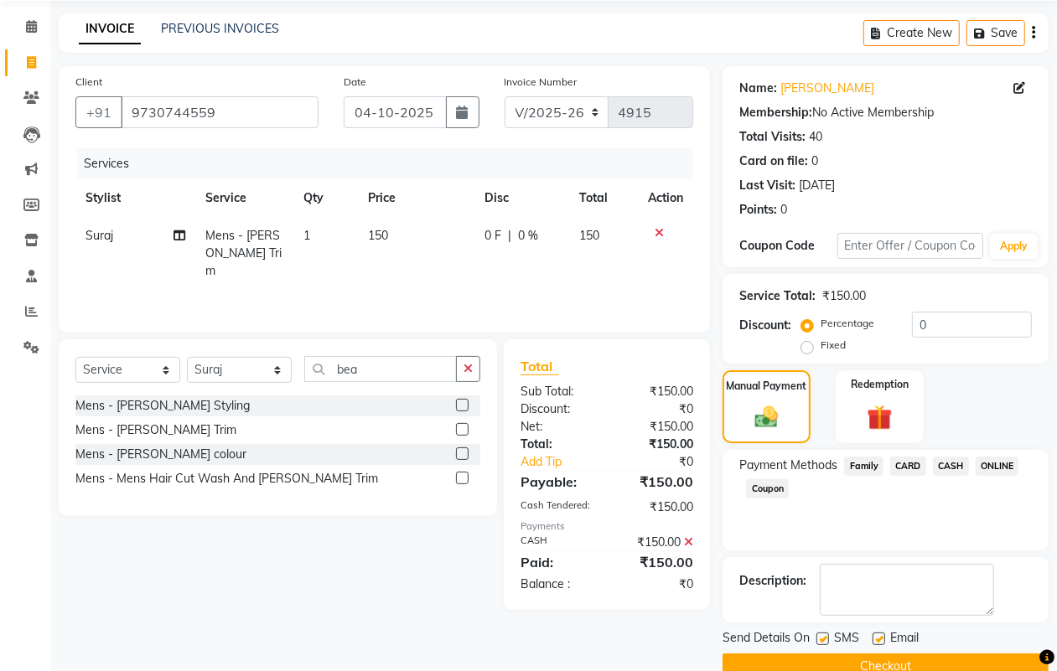
scroll to position [93, 0]
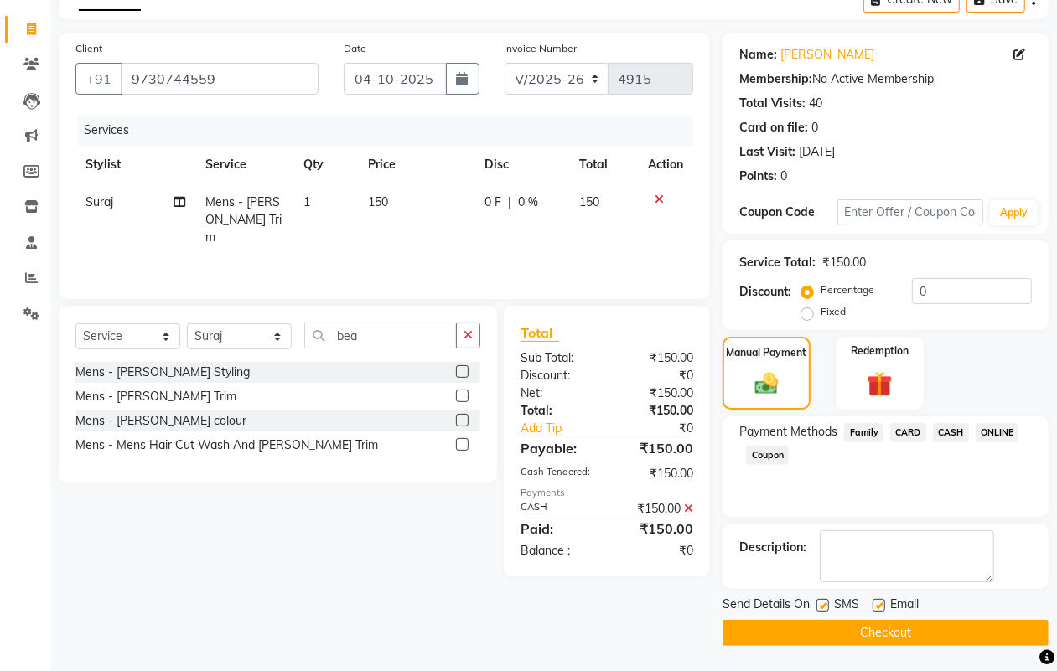
click at [926, 635] on button "Checkout" at bounding box center [886, 633] width 326 height 26
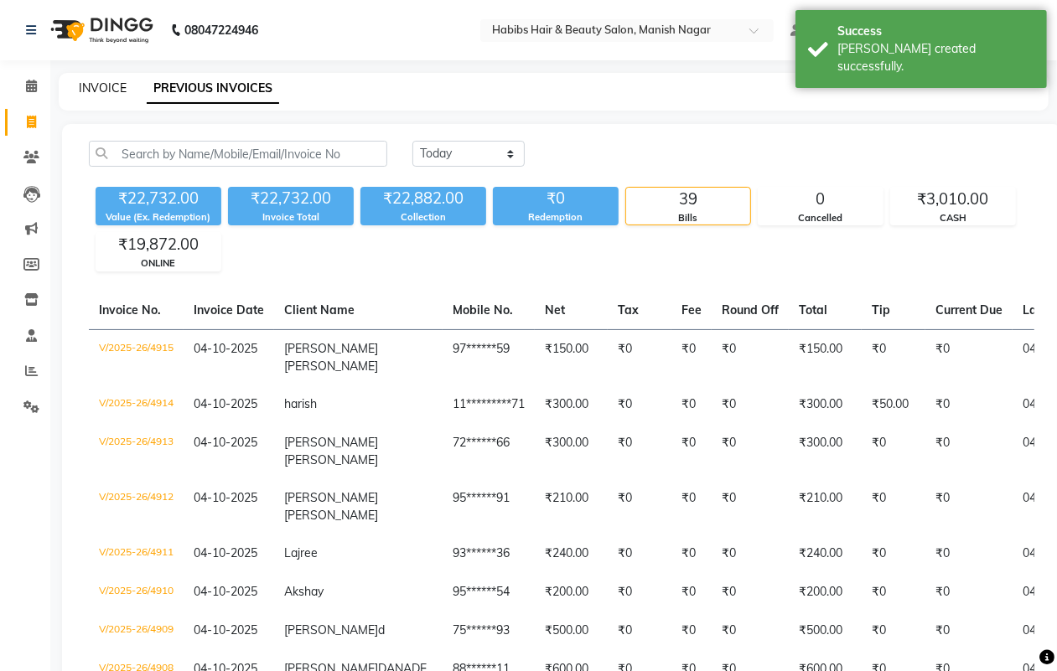
click at [114, 89] on link "INVOICE" at bounding box center [103, 87] width 48 height 15
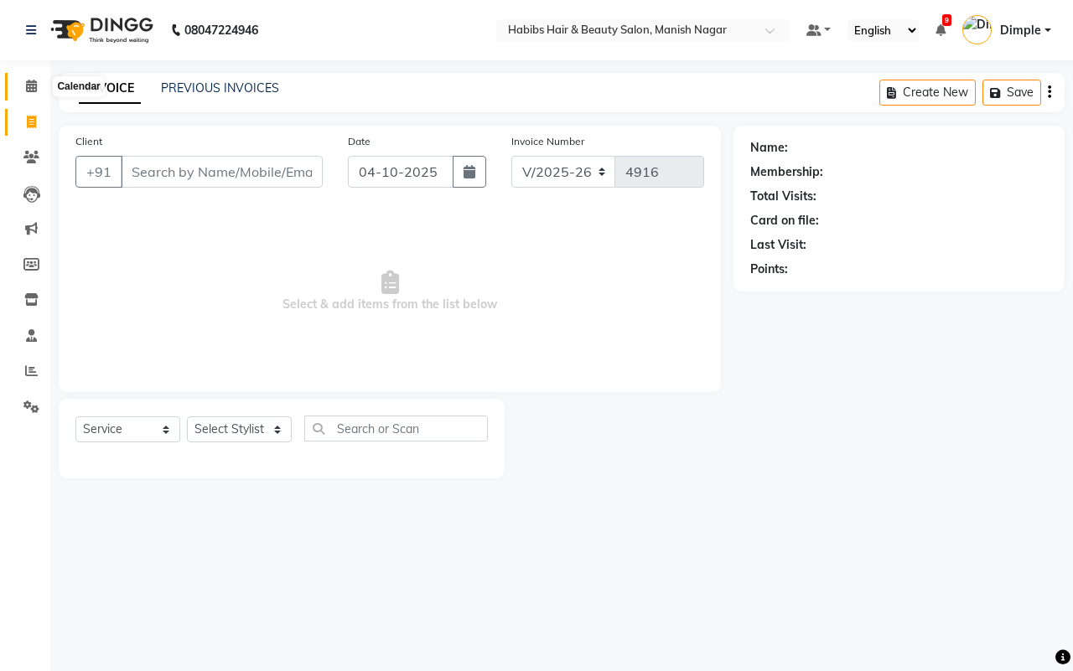
click at [32, 81] on icon at bounding box center [31, 86] width 11 height 13
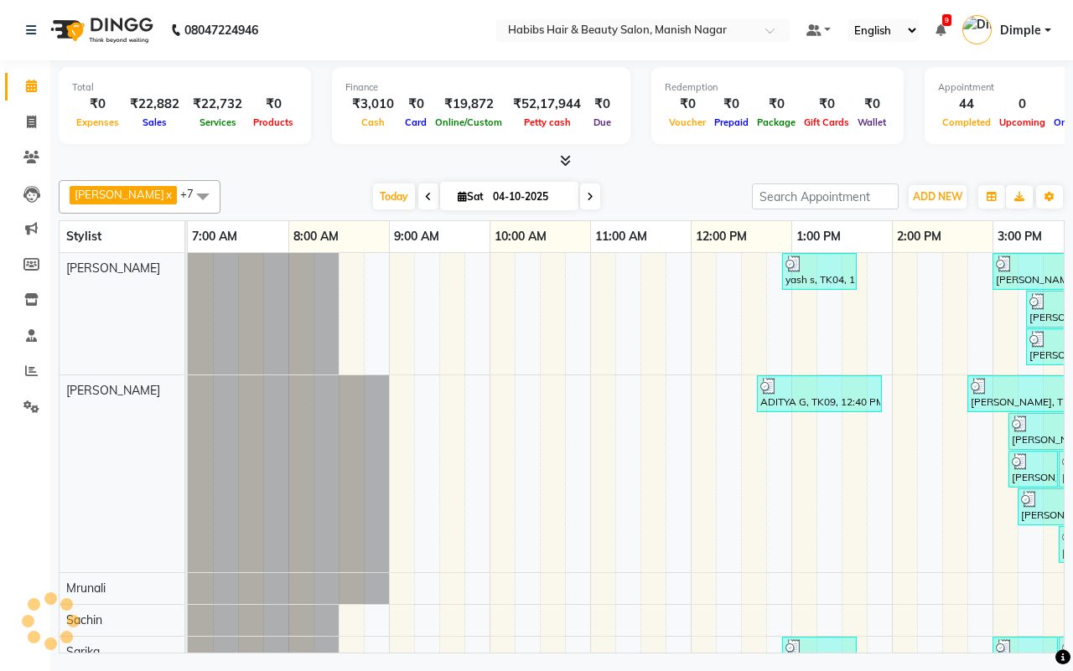
click at [270, 172] on div "Total ₹0 Expenses ₹22,882 Sales ₹22,732 Services ₹0 Products Finance ₹3,010 Cas…" at bounding box center [561, 359] width 1023 height 598
